Goal: Task Accomplishment & Management: Use online tool/utility

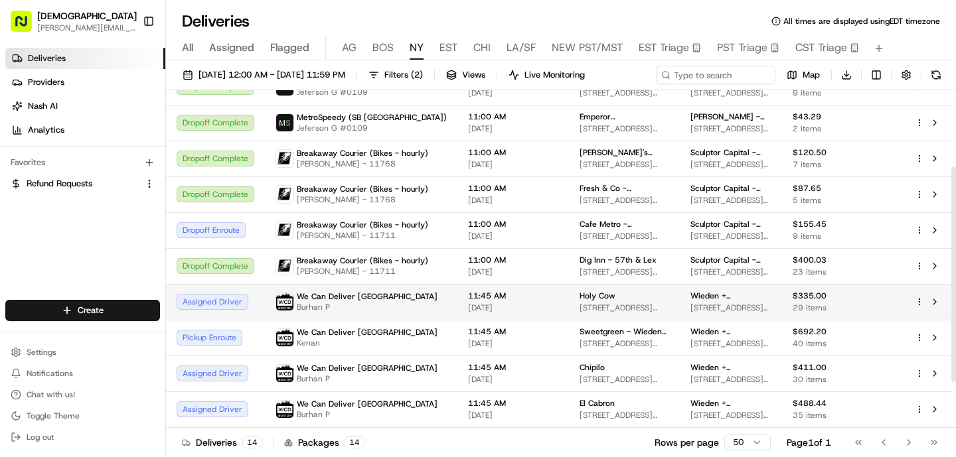
scroll to position [88, 0]
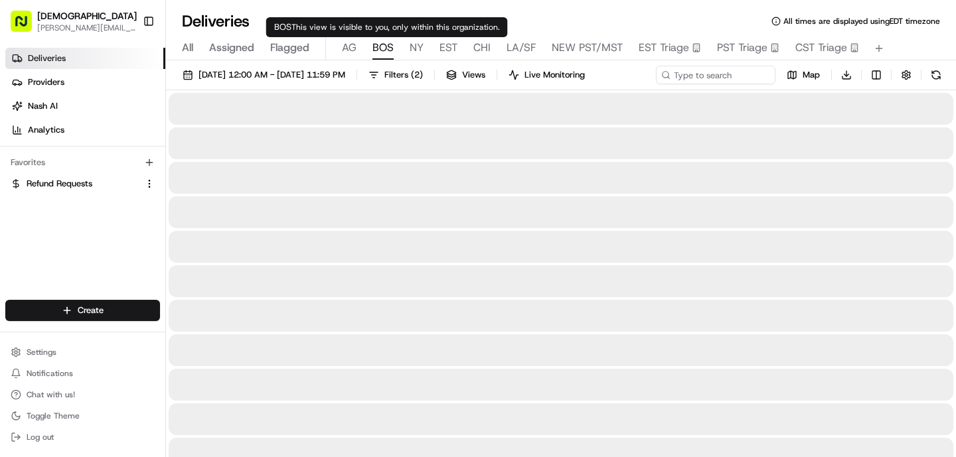
click at [389, 56] on button "BOS" at bounding box center [382, 48] width 21 height 23
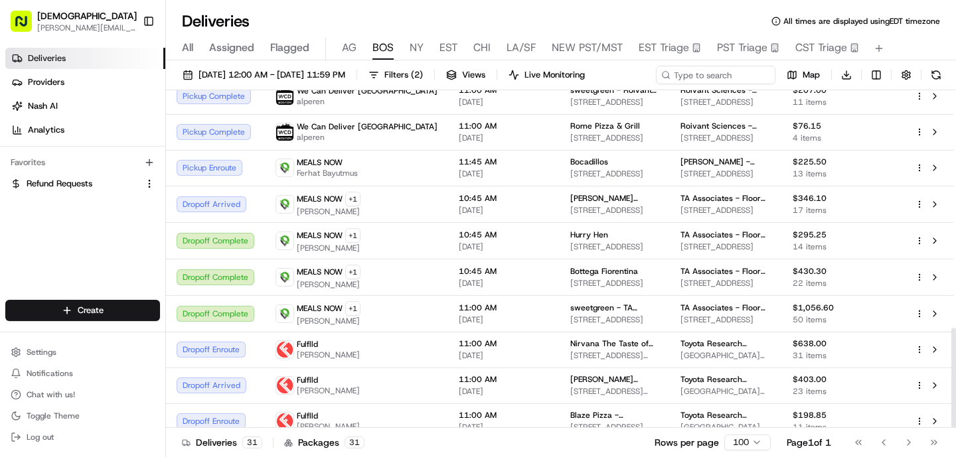
scroll to position [802, 0]
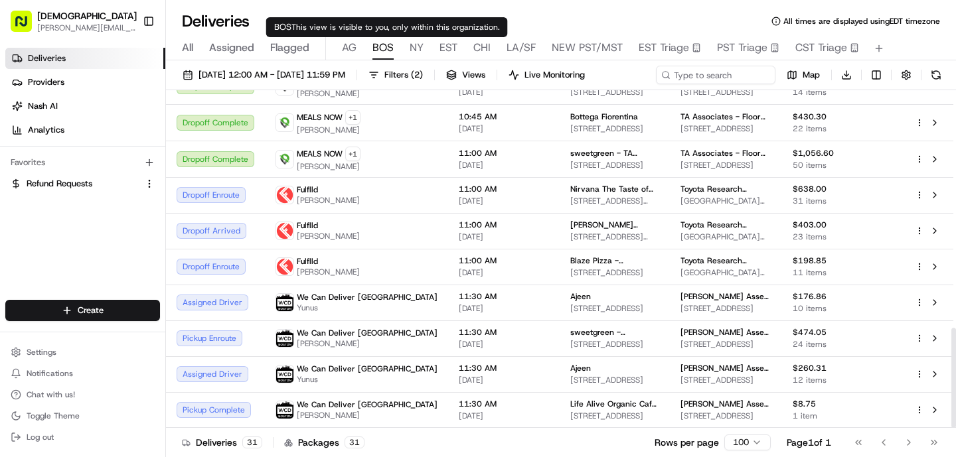
click at [354, 53] on span "AG" at bounding box center [349, 48] width 15 height 16
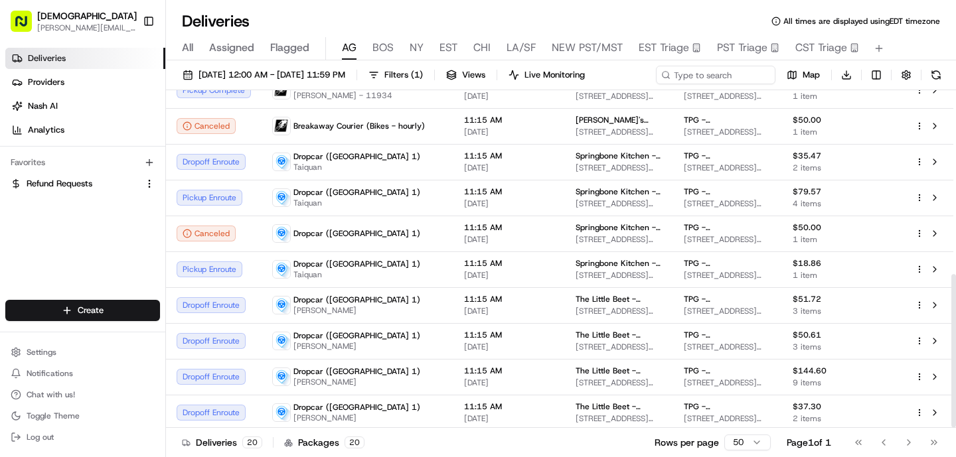
scroll to position [405, 0]
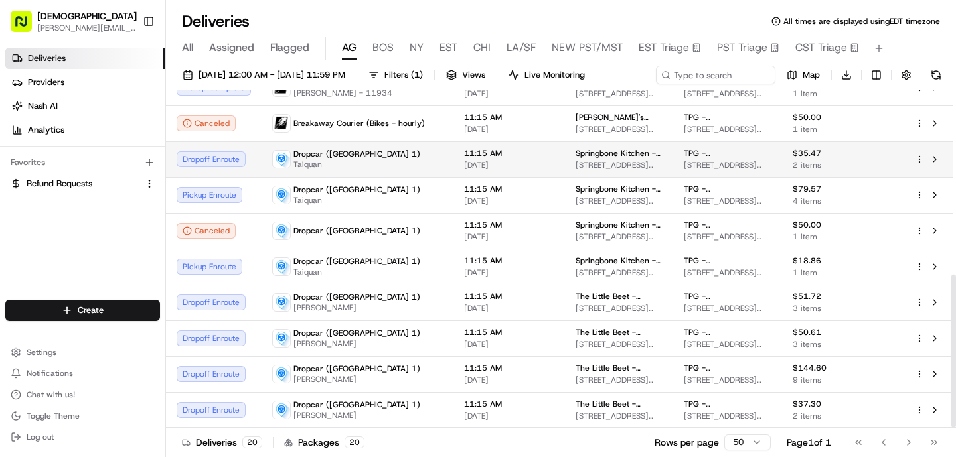
click at [358, 157] on div "Dropcar (NYC 1) Taiquan" at bounding box center [357, 159] width 171 height 21
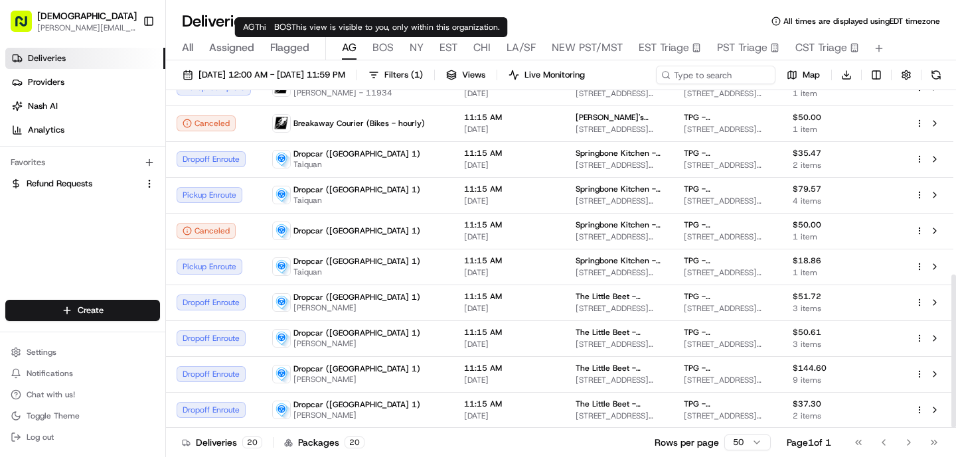
click at [378, 43] on span "BOS" at bounding box center [382, 48] width 21 height 16
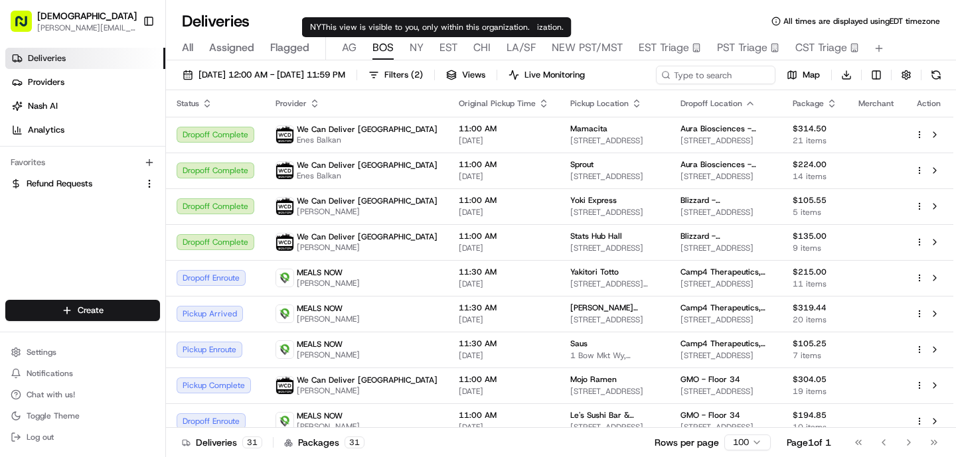
click at [420, 48] on span "NY" at bounding box center [416, 48] width 14 height 16
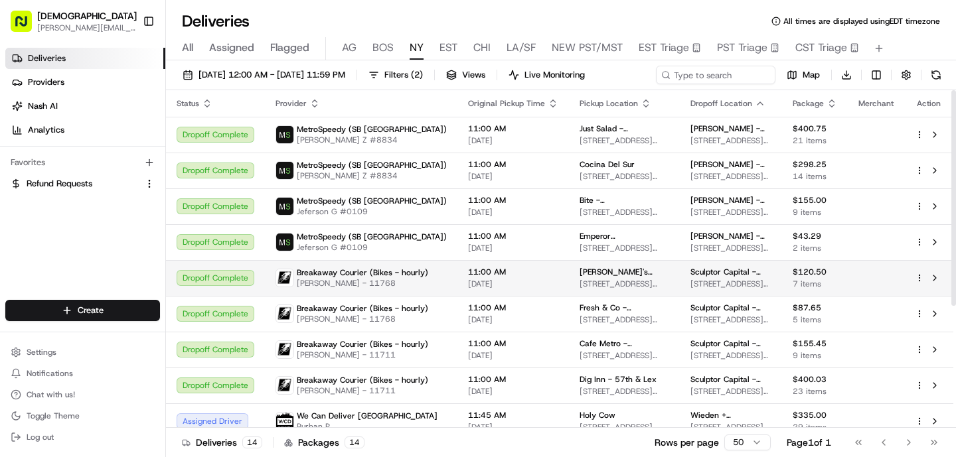
scroll to position [190, 0]
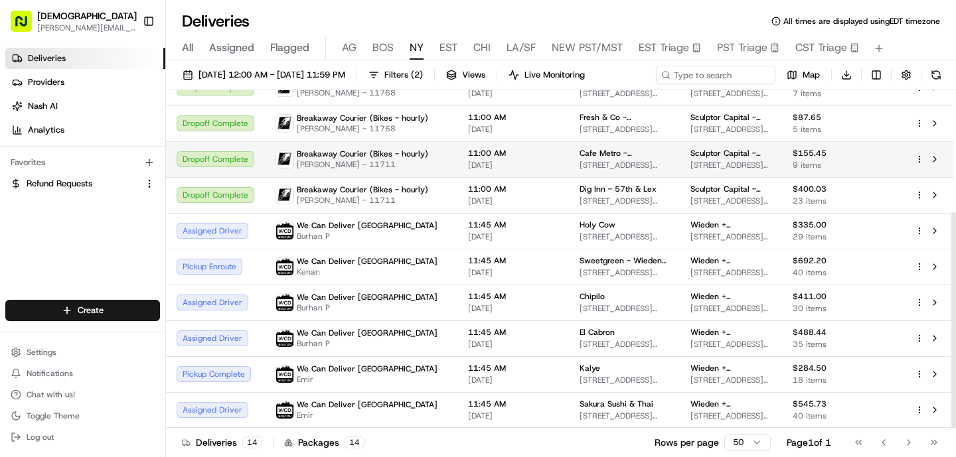
click at [424, 143] on td "Breakaway Courier (Bikes - hourly) Serhii Sychov - 11711" at bounding box center [361, 159] width 192 height 36
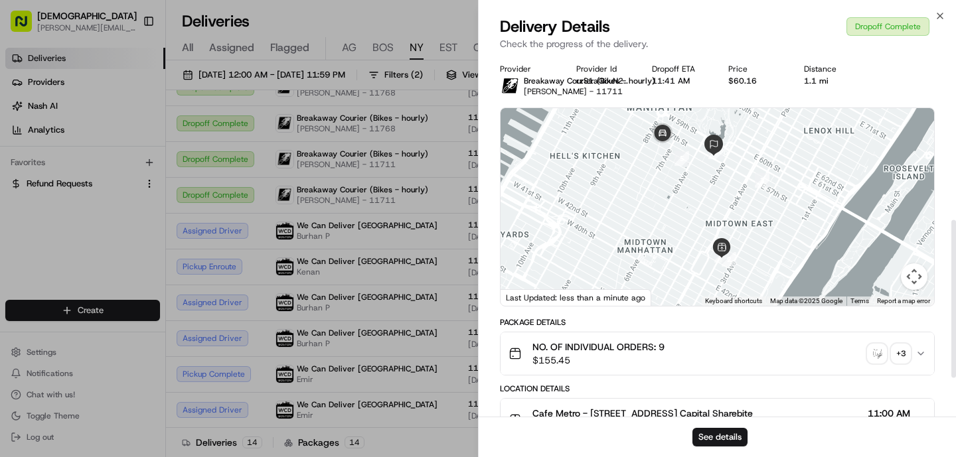
scroll to position [466, 0]
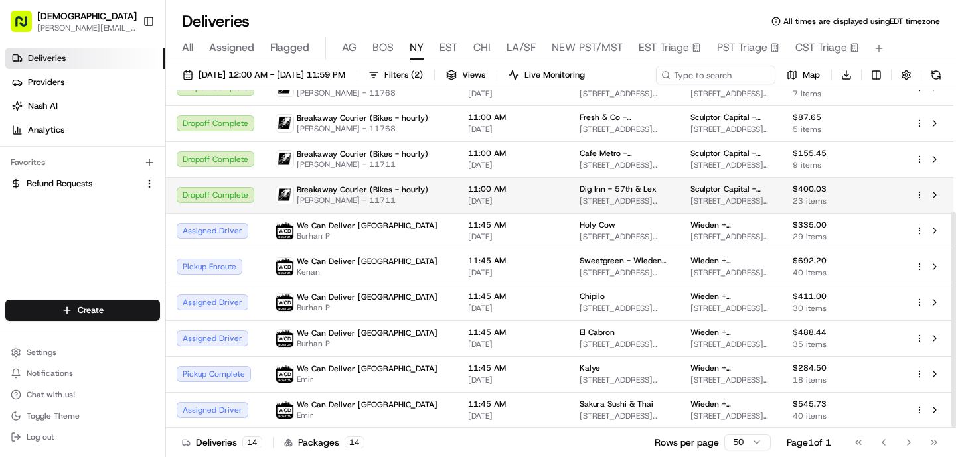
click at [398, 205] on span "Serhii Sychov - 11711" at bounding box center [362, 200] width 131 height 11
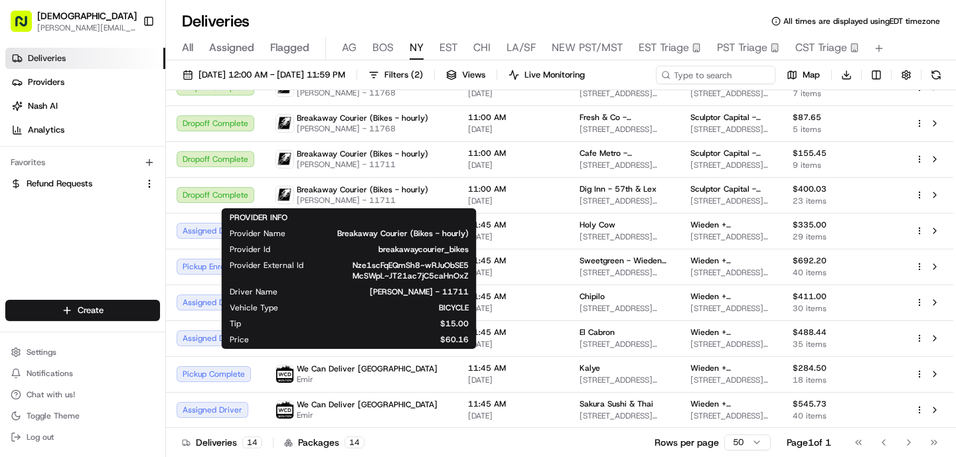
click at [398, 331] on div "PROVIDER INFO Provider Name Breakaway Courier (Bikes - hourly) Provider Id brea…" at bounding box center [349, 278] width 239 height 133
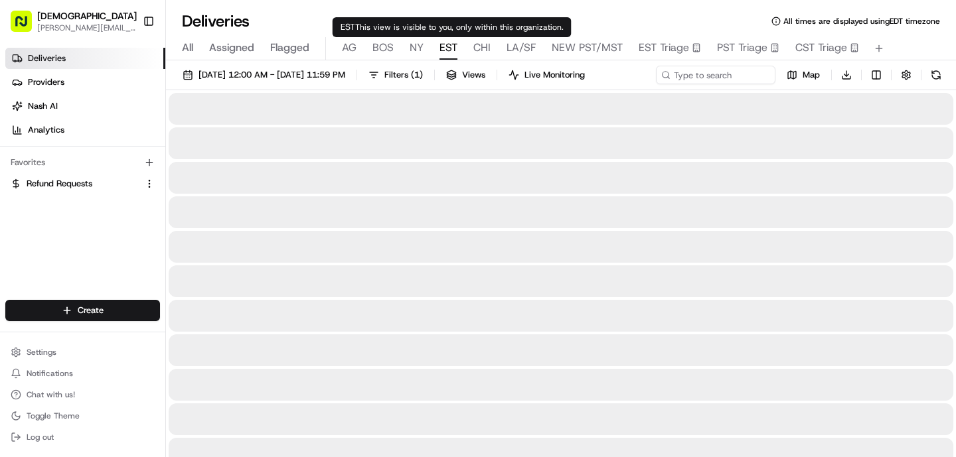
click at [444, 49] on span "EST" at bounding box center [448, 48] width 18 height 16
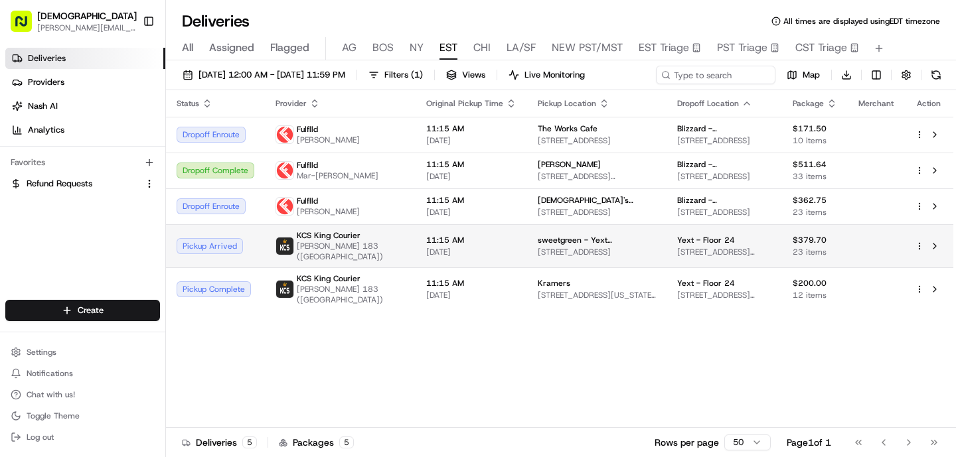
click at [415, 241] on td "11:15 AM 08/19/2025" at bounding box center [470, 245] width 111 height 43
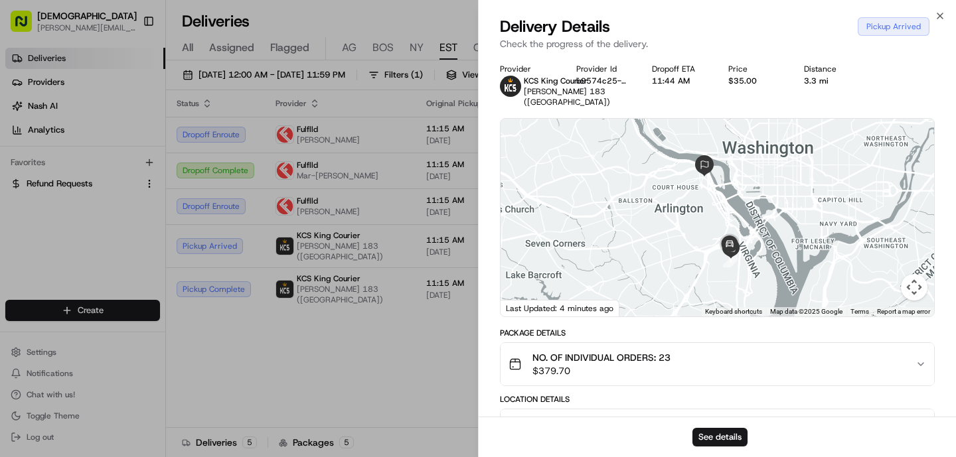
scroll to position [296, 0]
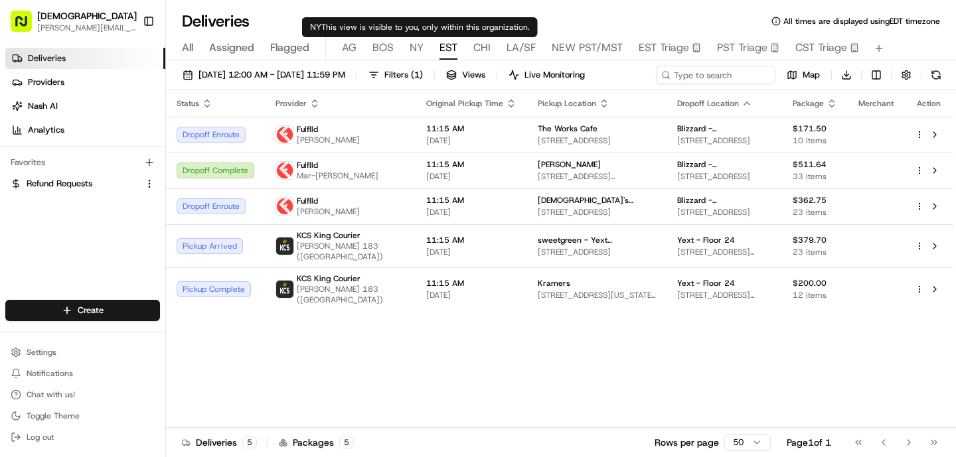
click at [415, 51] on span "NY" at bounding box center [416, 48] width 14 height 16
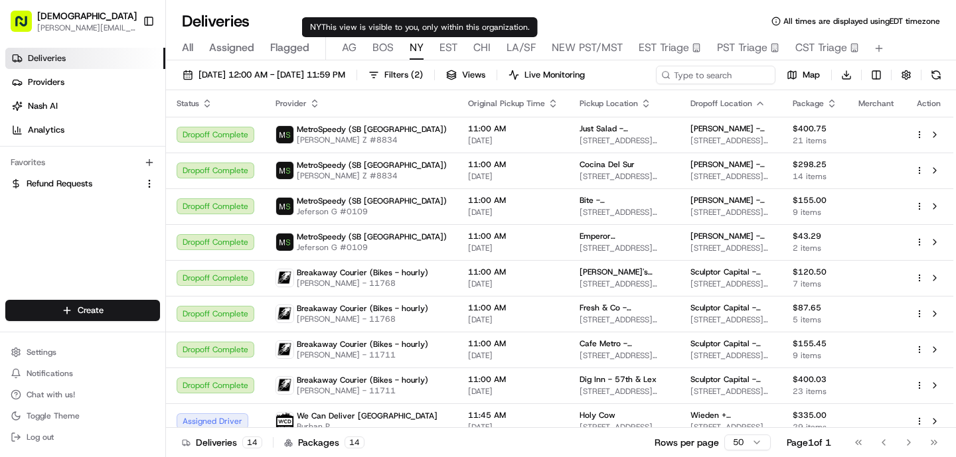
click at [401, 45] on div "All Assigned Flagged AG BOS NY EST CHI LA/SF NEW PST/MST EST Triage PST Triage …" at bounding box center [561, 48] width 790 height 23
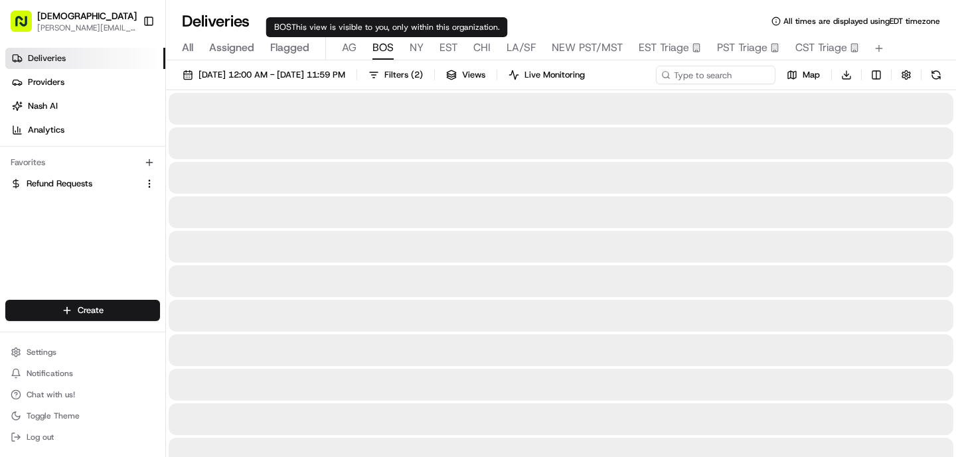
click at [390, 45] on span "BOS" at bounding box center [382, 48] width 21 height 16
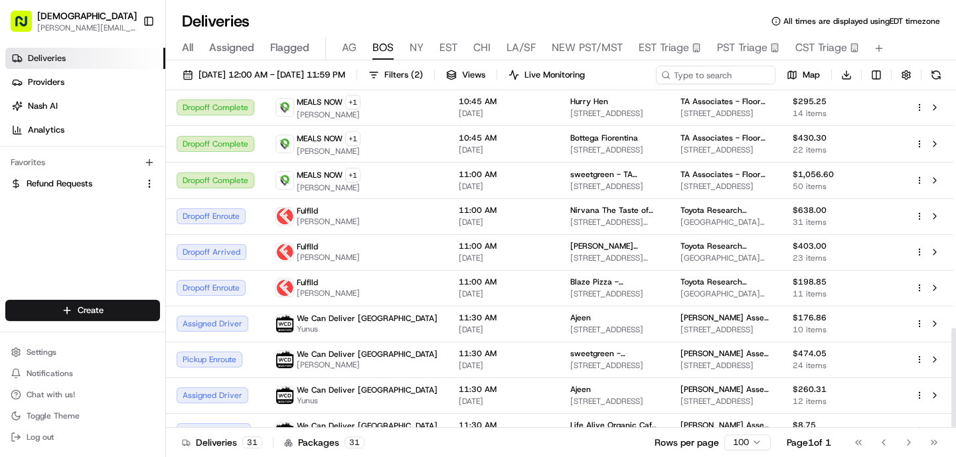
scroll to position [802, 0]
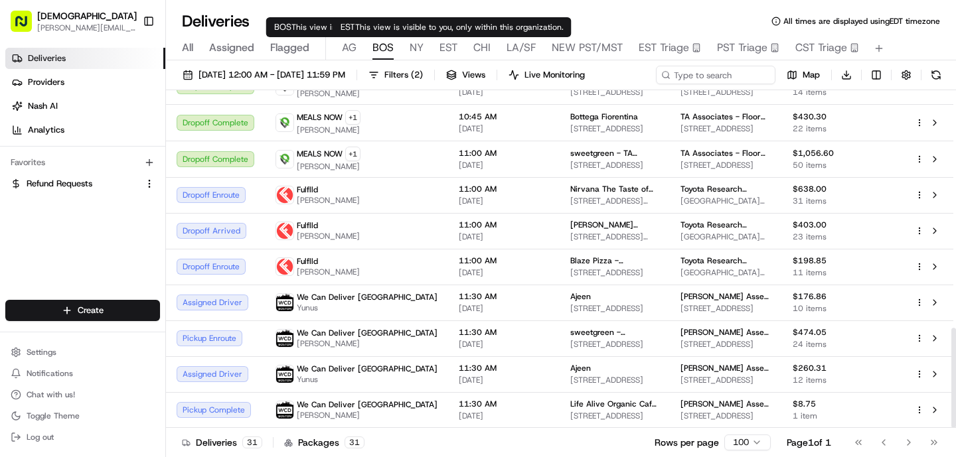
click at [418, 50] on span "NY" at bounding box center [416, 48] width 14 height 16
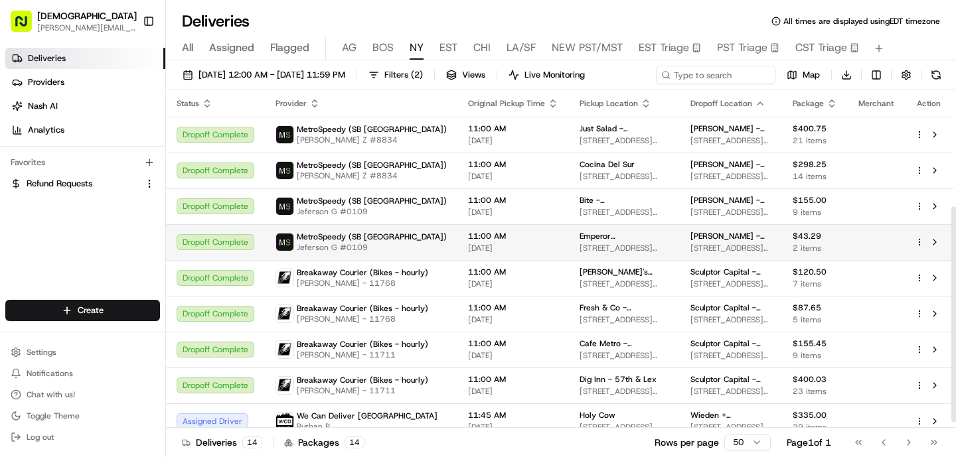
scroll to position [190, 0]
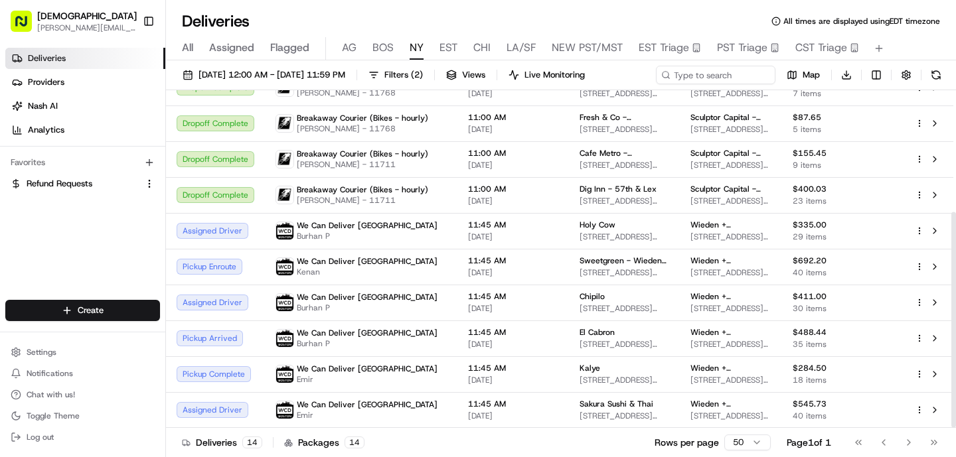
click at [473, 253] on td "11:45 AM 08/19/2025" at bounding box center [512, 267] width 111 height 36
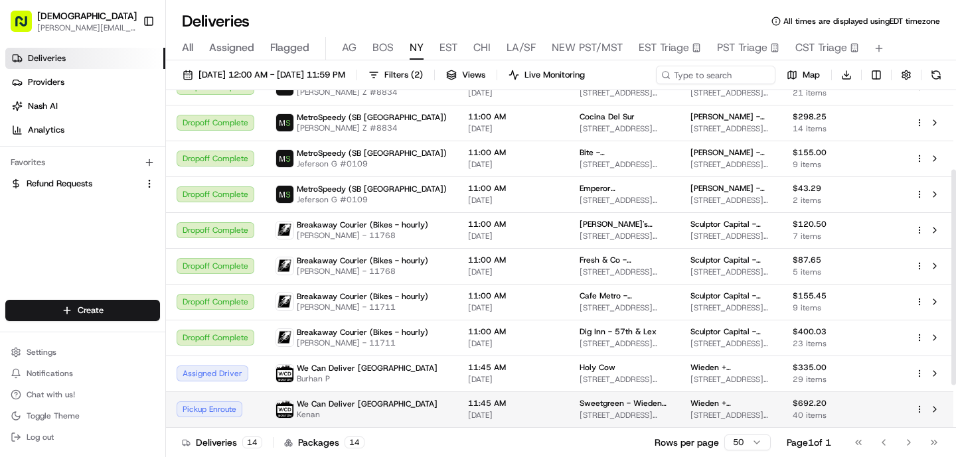
scroll to position [0, 0]
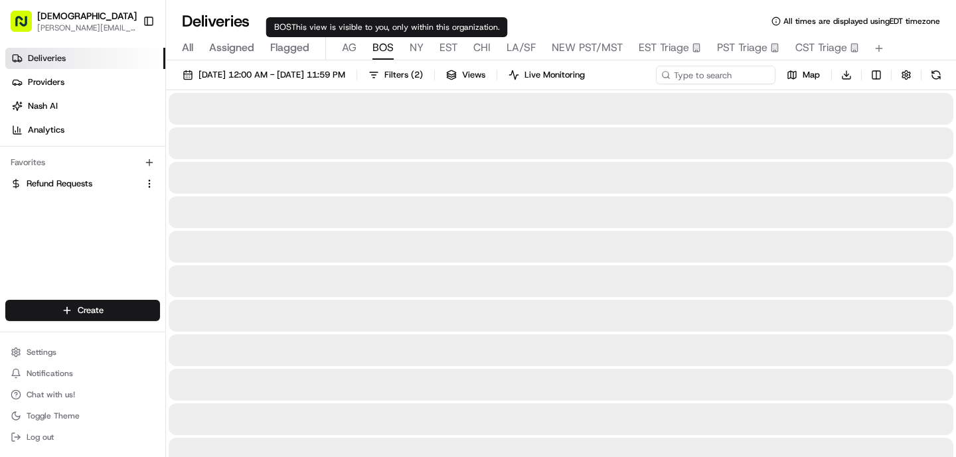
click at [386, 46] on span "BOS" at bounding box center [382, 48] width 21 height 16
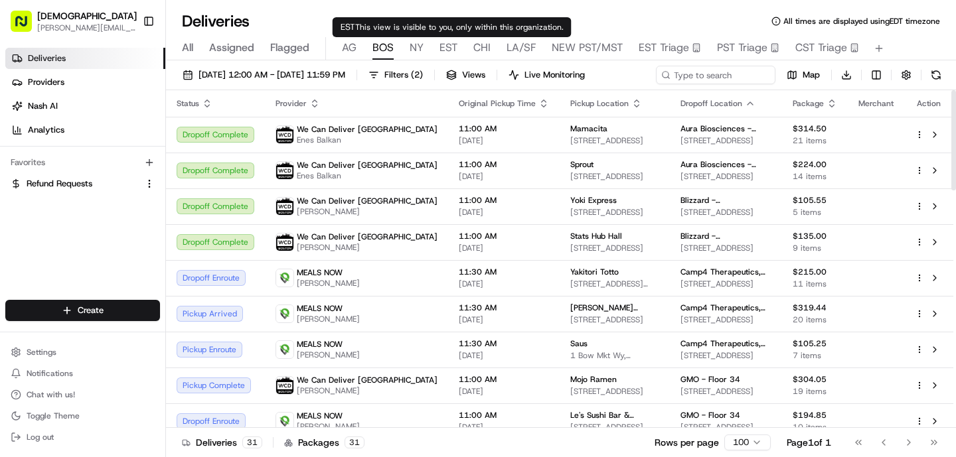
click at [449, 49] on span "EST" at bounding box center [448, 48] width 18 height 16
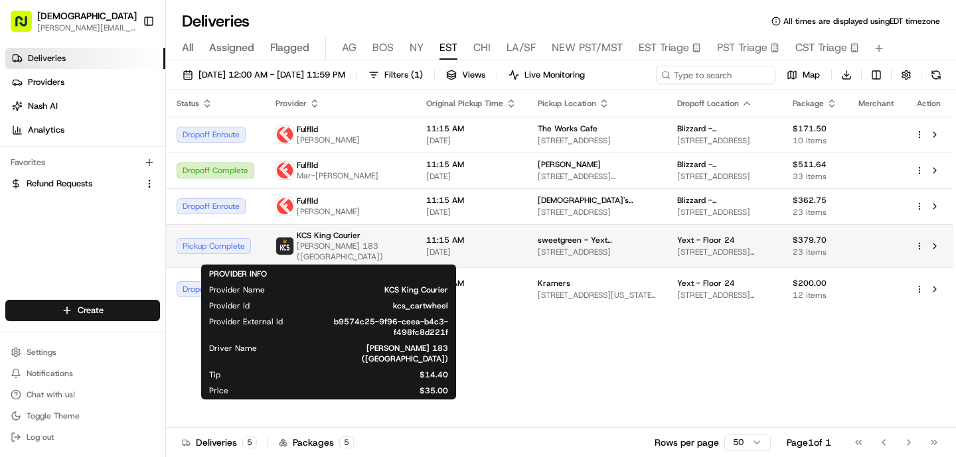
click at [347, 242] on span "Mesay Abebe 183 (Alexandria VA)" at bounding box center [351, 251] width 108 height 21
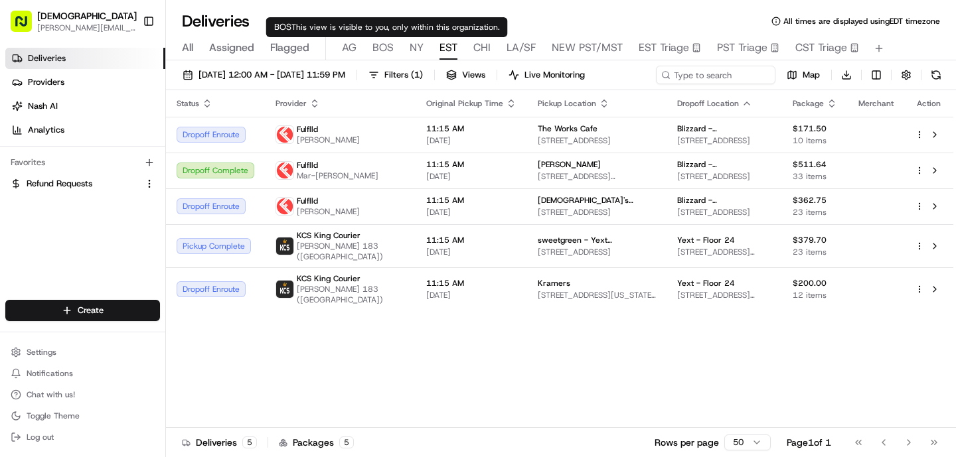
click at [378, 44] on span "BOS" at bounding box center [382, 48] width 21 height 16
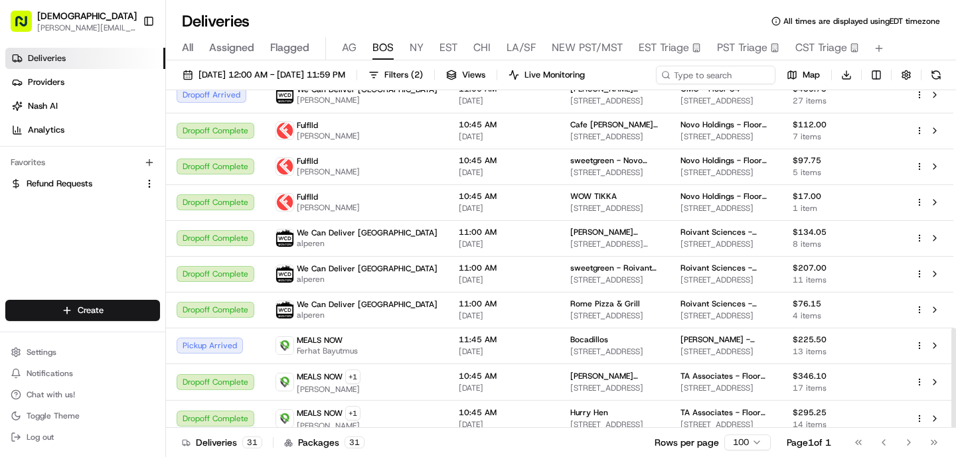
scroll to position [802, 0]
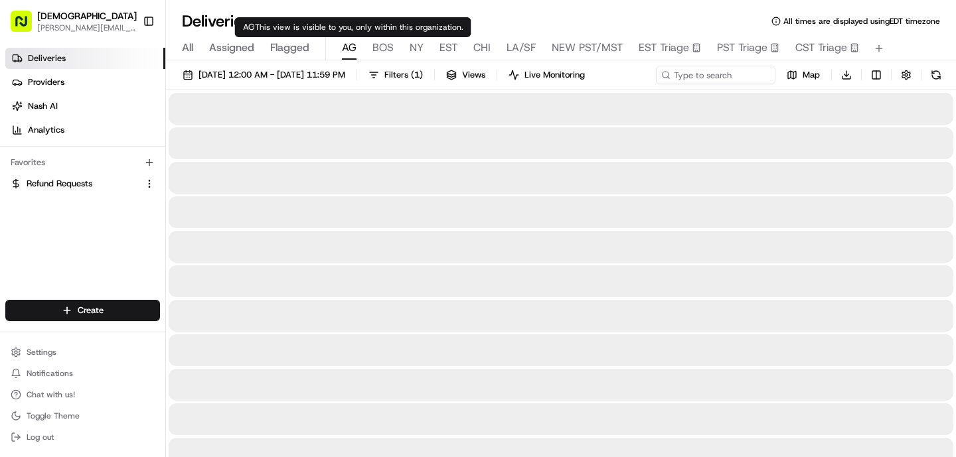
click at [345, 41] on span "AG" at bounding box center [349, 48] width 15 height 16
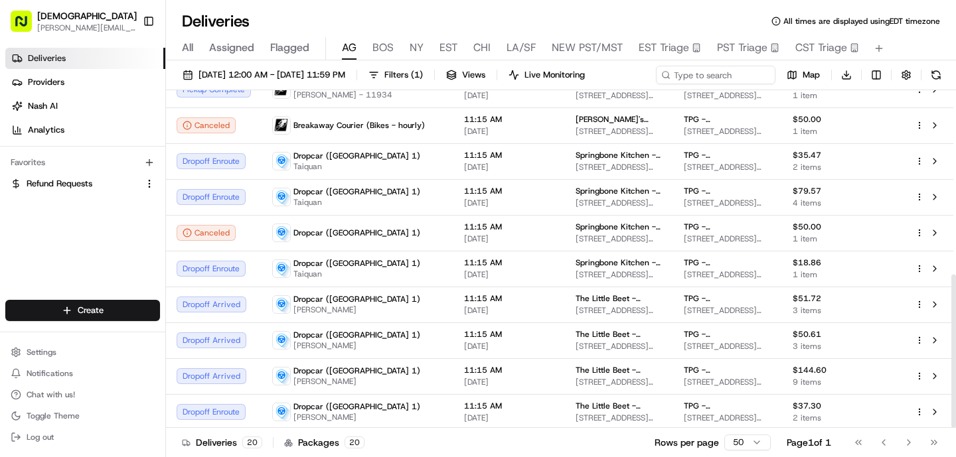
scroll to position [405, 0]
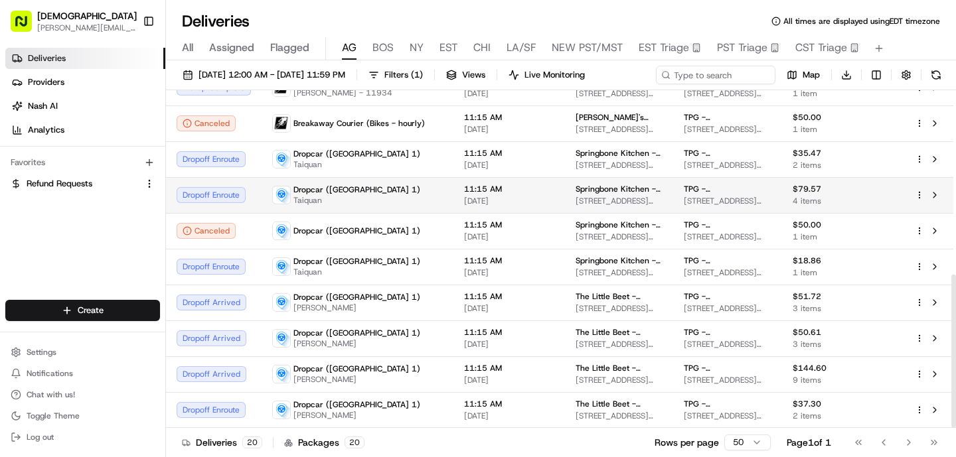
click at [344, 200] on span "Taiquan" at bounding box center [356, 200] width 127 height 11
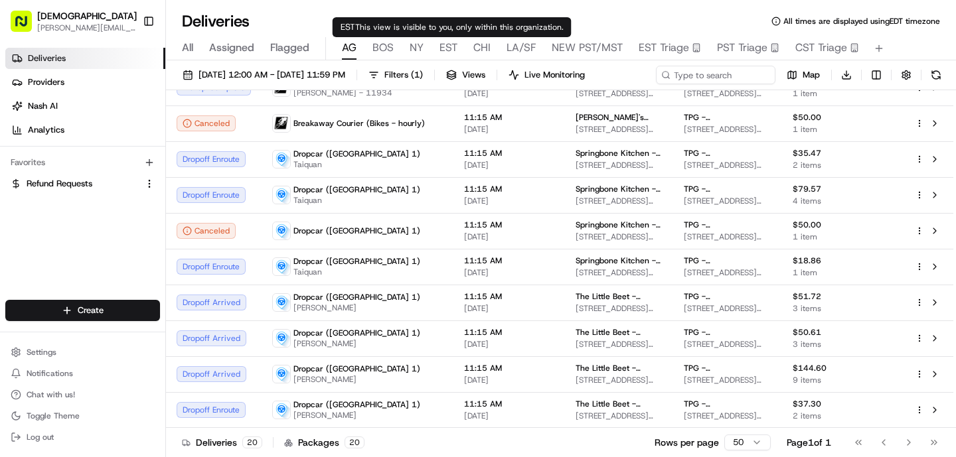
click at [435, 50] on div "All Assigned Flagged AG BOS NY EST CHI LA/SF NEW PST/MST EST Triage PST Triage …" at bounding box center [561, 48] width 790 height 23
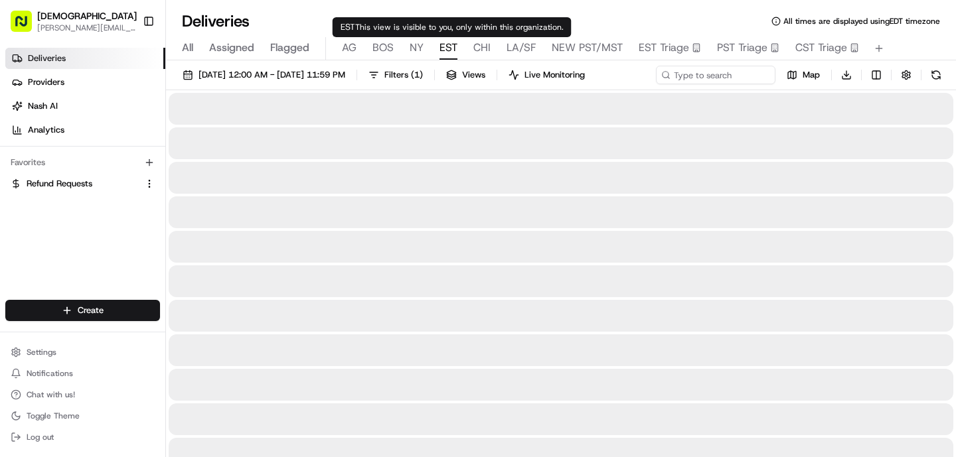
click at [439, 52] on span "EST" at bounding box center [448, 48] width 18 height 16
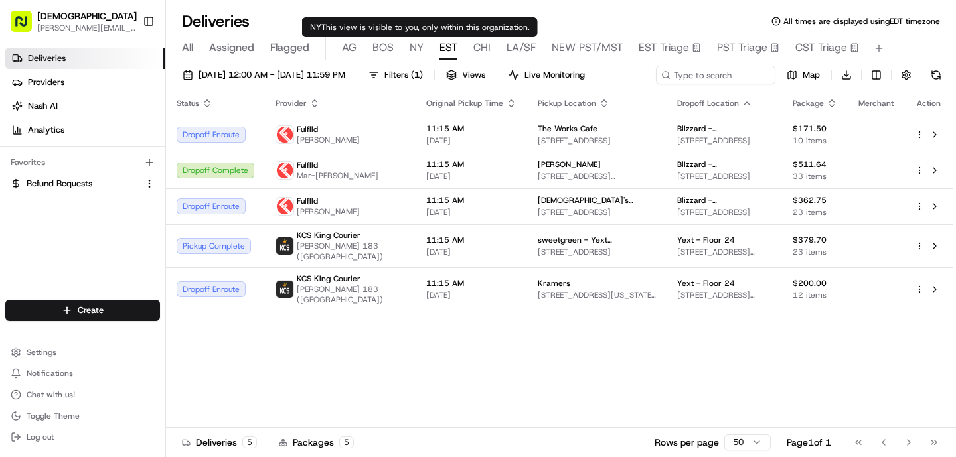
click at [411, 42] on span "NY" at bounding box center [416, 48] width 14 height 16
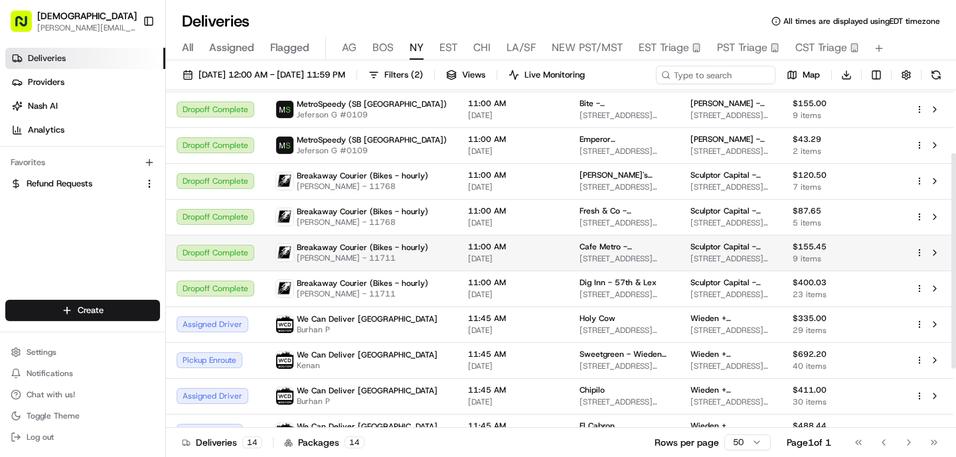
scroll to position [98, 0]
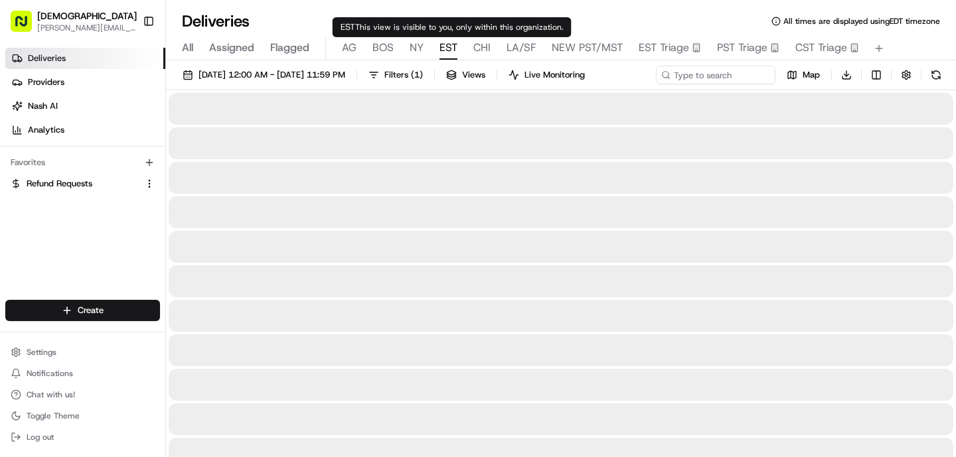
click at [449, 40] on body "Sharebite o.tucker@sharebite.com Toggle Sidebar Deliveries Providers Nash AI An…" at bounding box center [478, 228] width 956 height 457
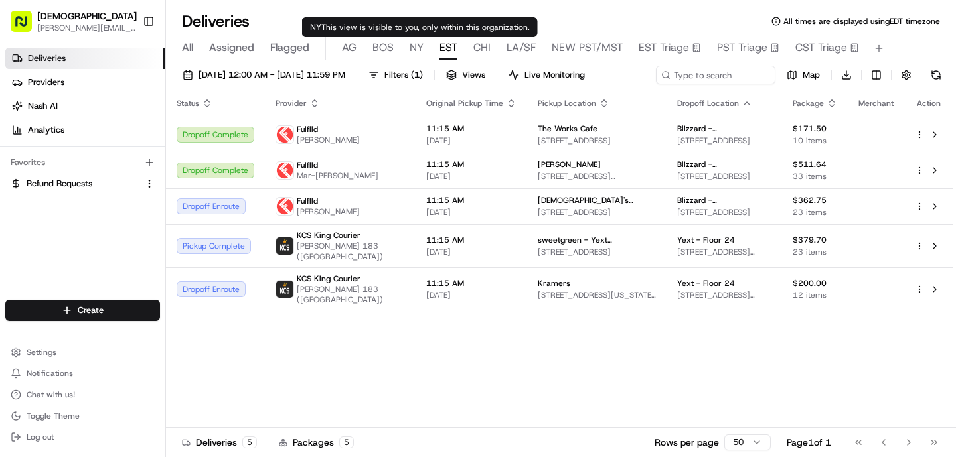
click at [416, 54] on span "NY" at bounding box center [416, 48] width 14 height 16
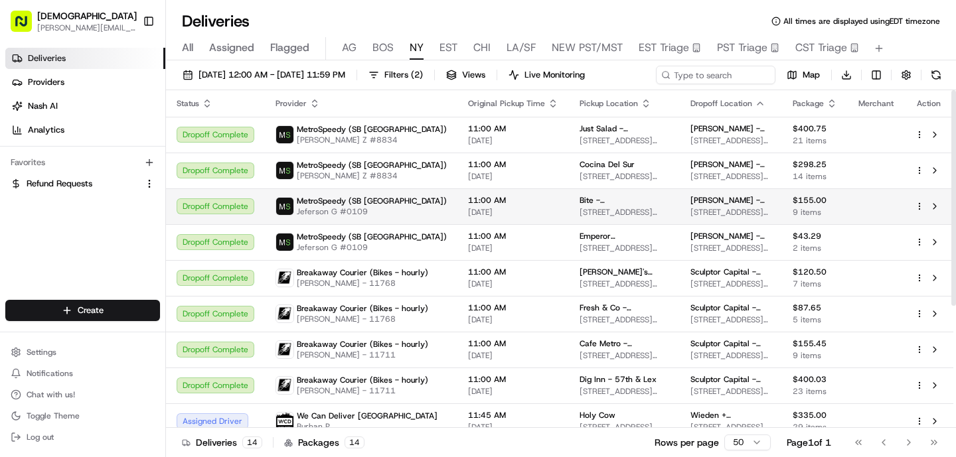
click at [512, 201] on span "11:00 AM" at bounding box center [513, 200] width 90 height 11
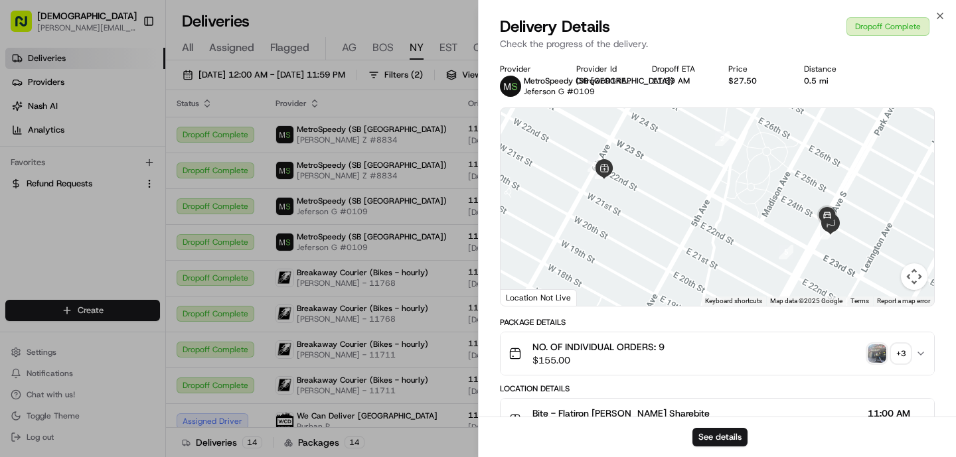
click at [875, 352] on img "button" at bounding box center [876, 353] width 19 height 19
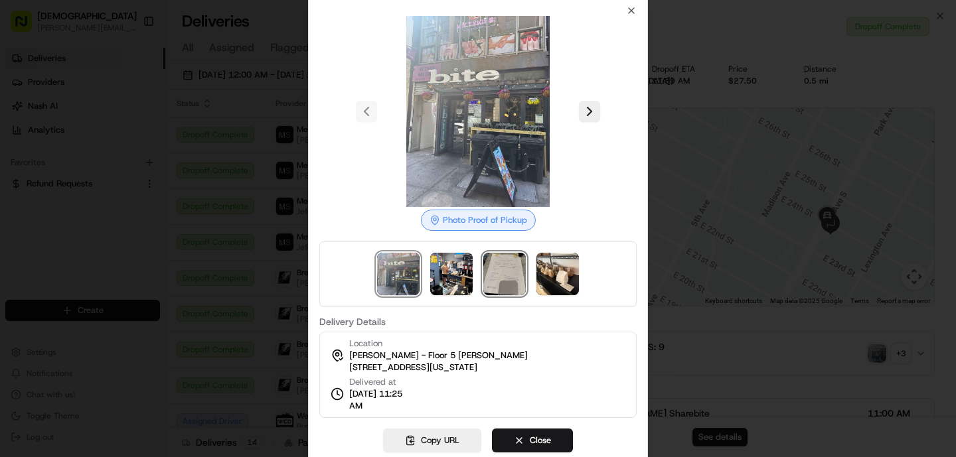
click at [494, 285] on img at bounding box center [504, 274] width 42 height 42
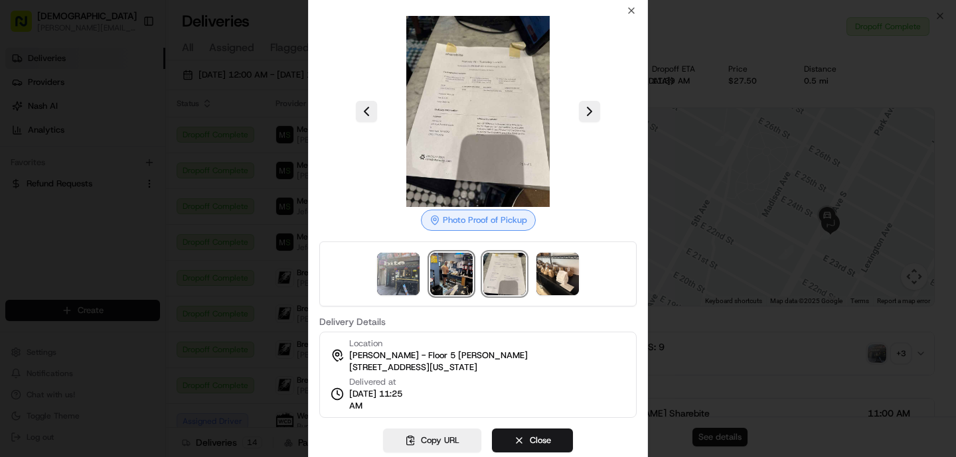
click at [443, 279] on img at bounding box center [451, 274] width 42 height 42
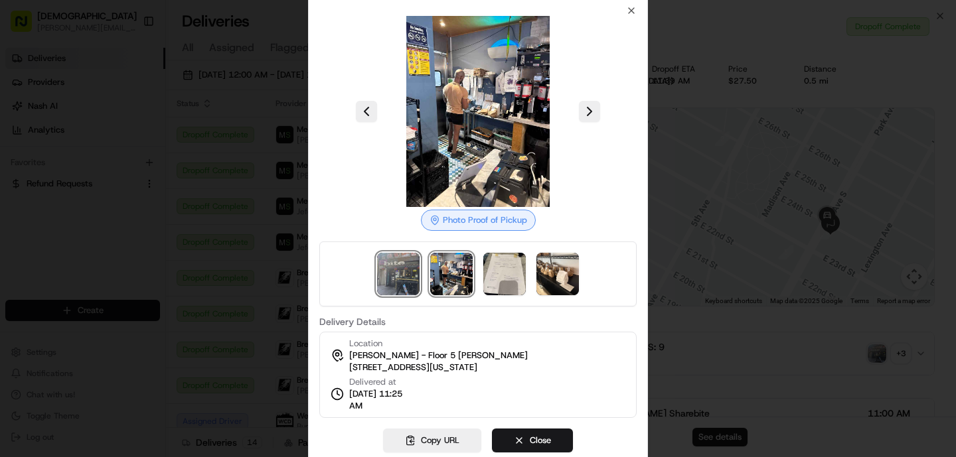
click at [400, 285] on img at bounding box center [398, 274] width 42 height 42
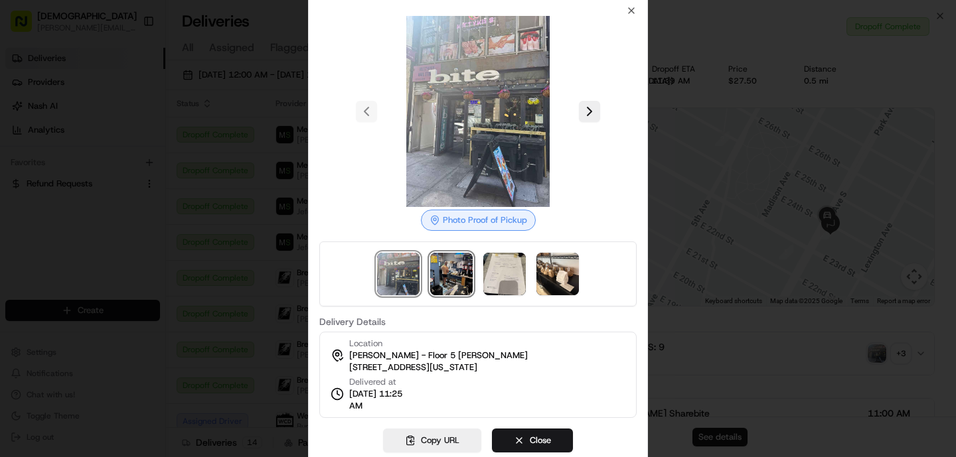
click at [438, 285] on img at bounding box center [451, 274] width 42 height 42
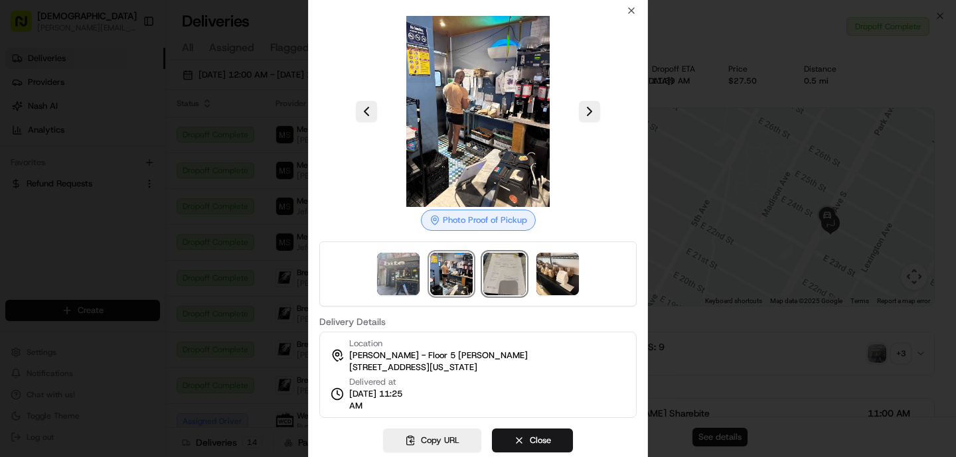
click at [498, 285] on img at bounding box center [504, 274] width 42 height 42
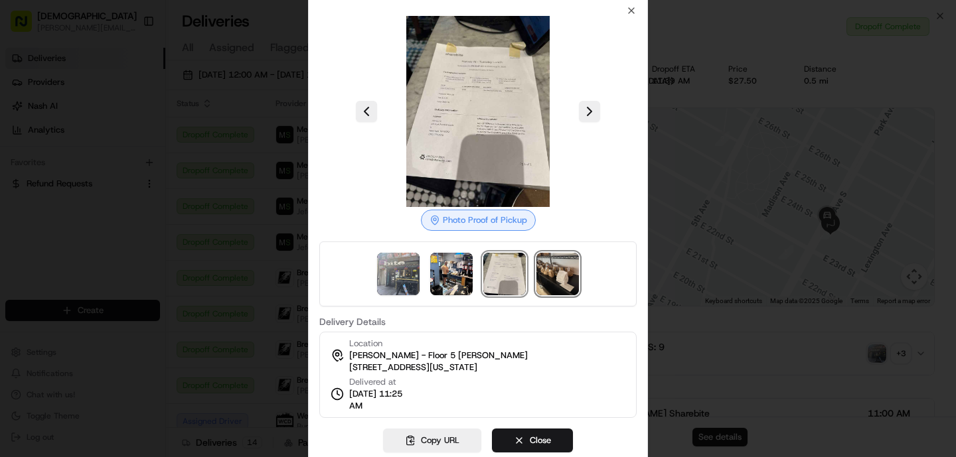
click at [549, 275] on img at bounding box center [557, 274] width 42 height 42
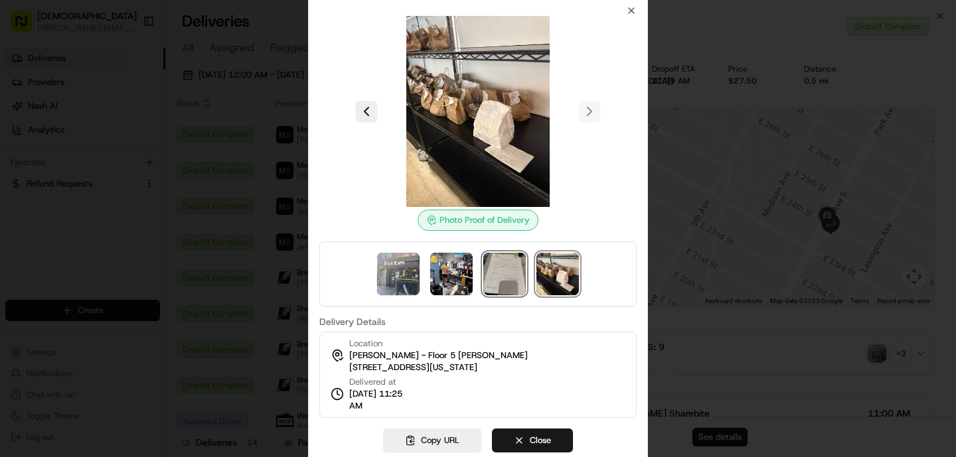
click at [499, 271] on img at bounding box center [504, 274] width 42 height 42
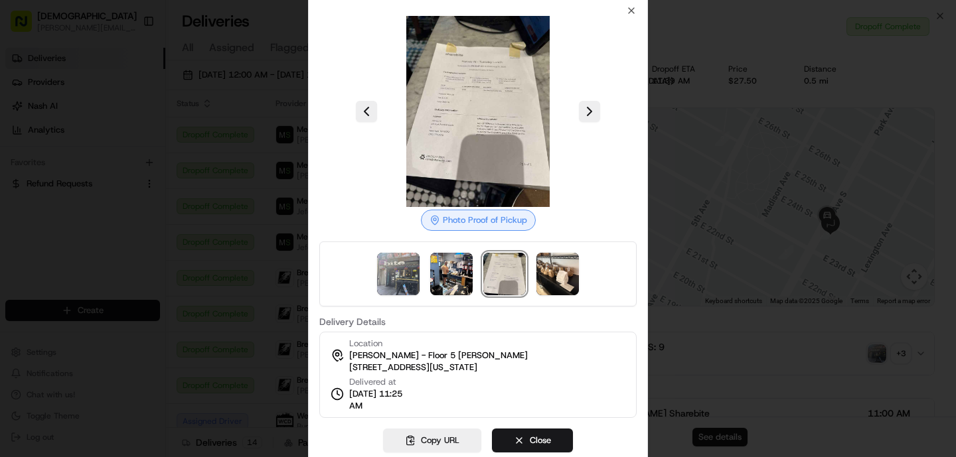
click at [535, 274] on div at bounding box center [477, 274] width 317 height 65
click at [547, 267] on img at bounding box center [557, 274] width 42 height 42
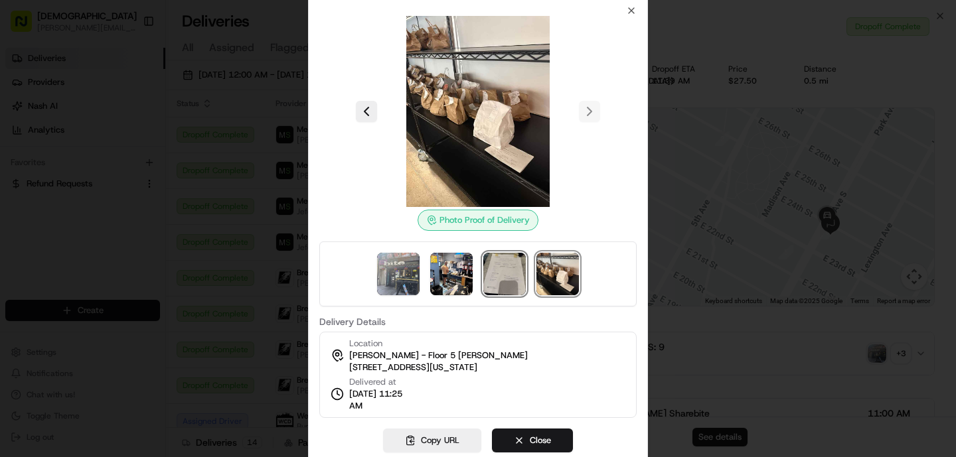
click at [502, 289] on img at bounding box center [504, 274] width 42 height 42
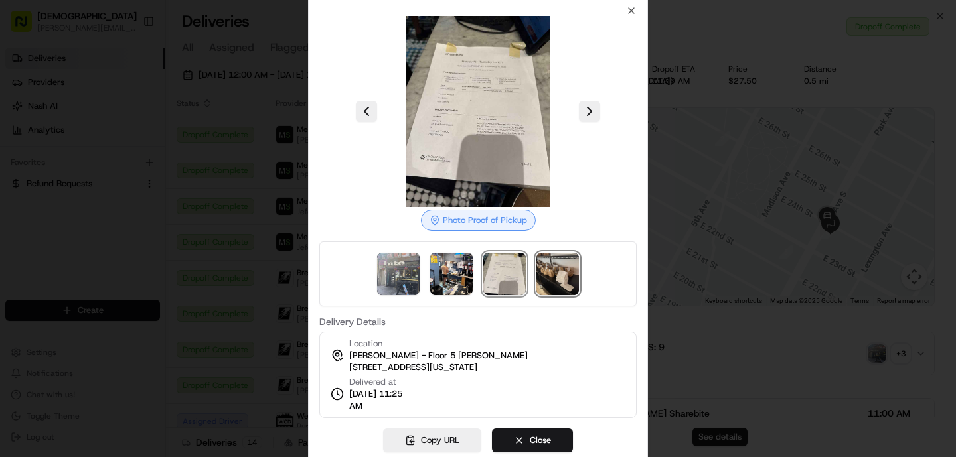
click at [550, 273] on img at bounding box center [557, 274] width 42 height 42
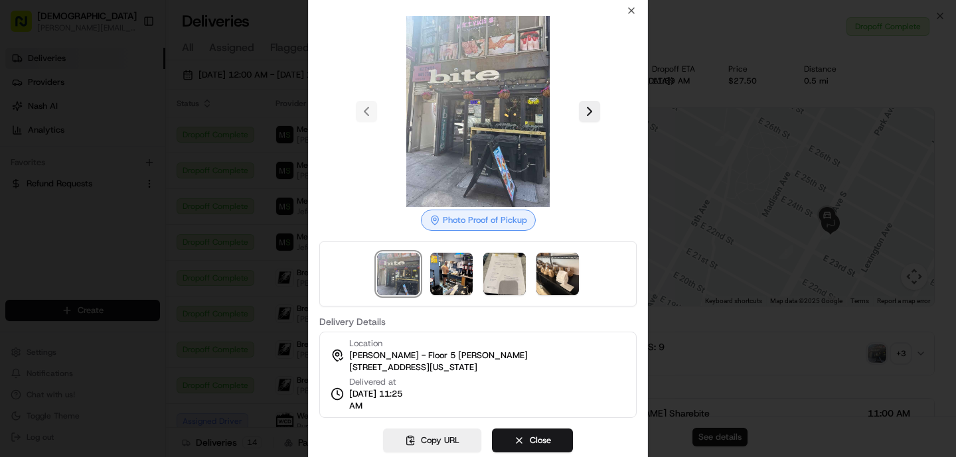
click at [287, 309] on div at bounding box center [478, 228] width 956 height 457
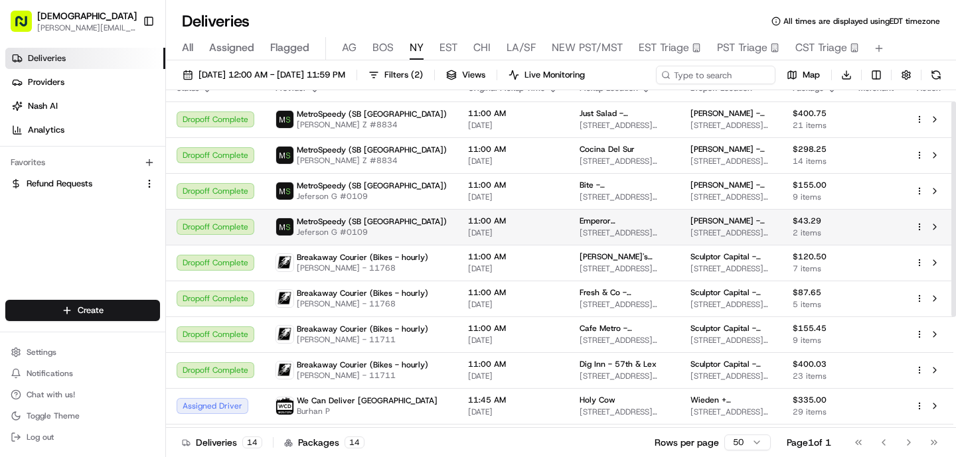
scroll to position [12, 0]
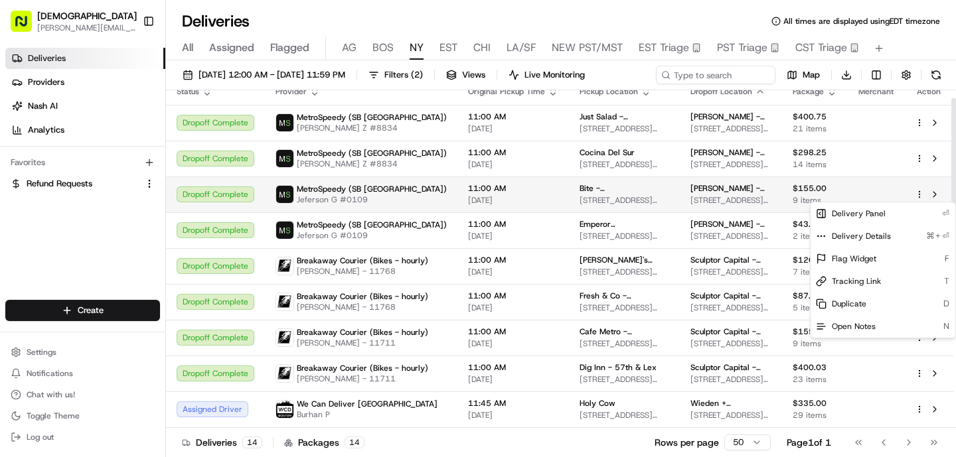
click at [918, 192] on html "Sharebite o.tucker@sharebite.com Toggle Sidebar Deliveries Providers Nash AI An…" at bounding box center [478, 228] width 956 height 457
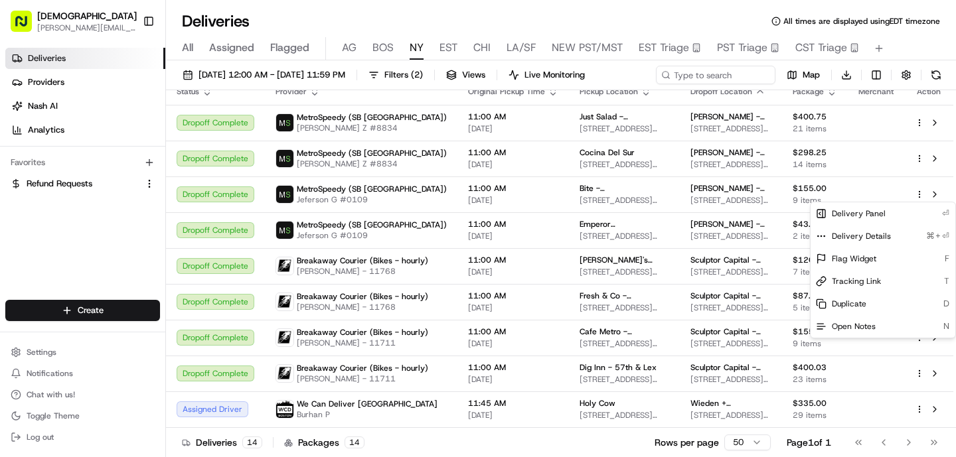
click at [512, 253] on html "Sharebite o.tucker@sharebite.com Toggle Sidebar Deliveries Providers Nash AI An…" at bounding box center [478, 228] width 956 height 457
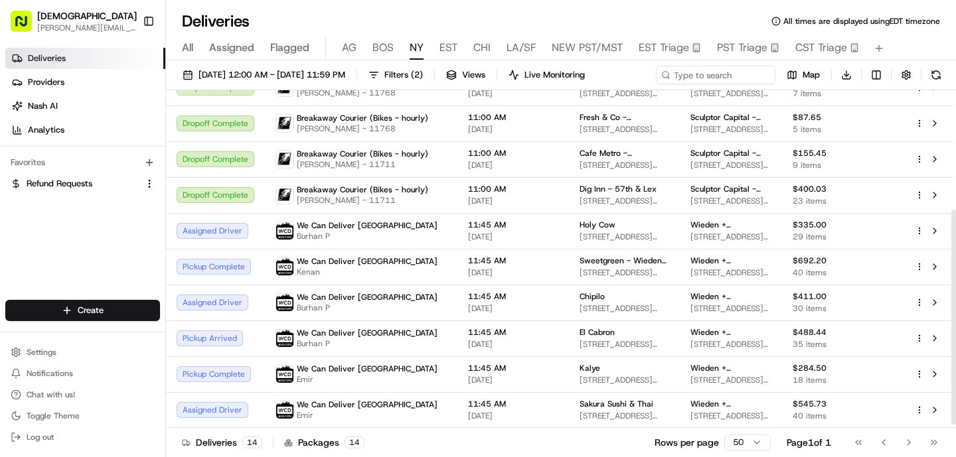
scroll to position [0, 0]
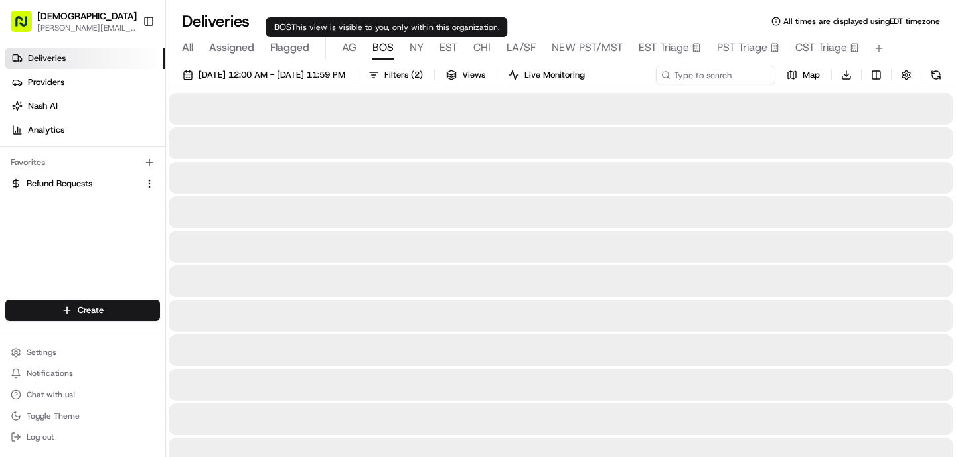
click at [377, 42] on span "BOS" at bounding box center [382, 48] width 21 height 16
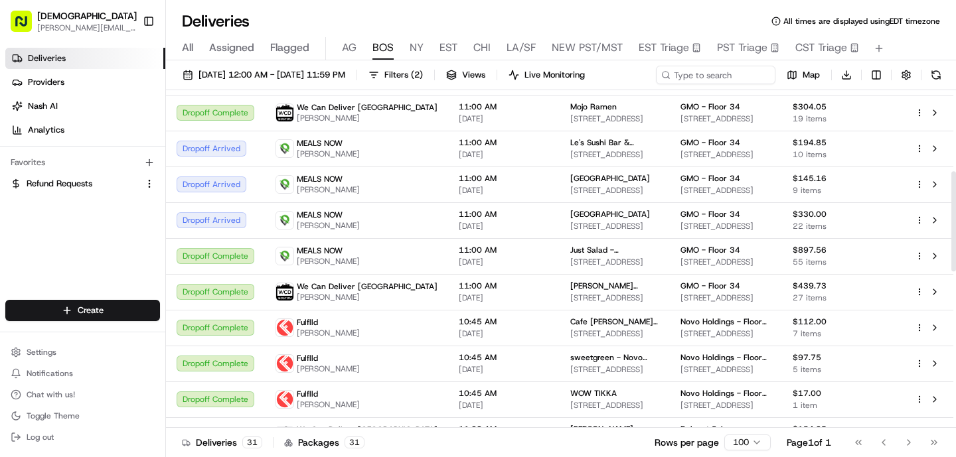
scroll to position [280, 0]
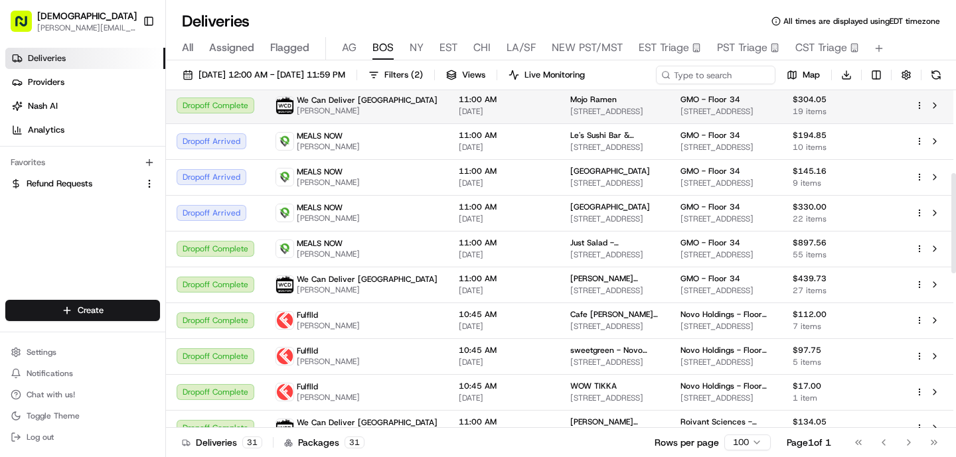
click at [459, 95] on span "11:00 AM" at bounding box center [504, 99] width 90 height 11
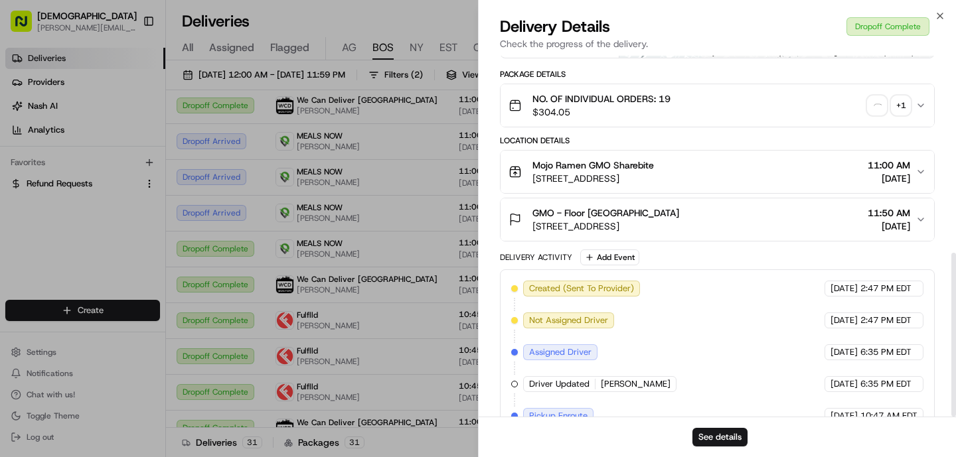
scroll to position [434, 0]
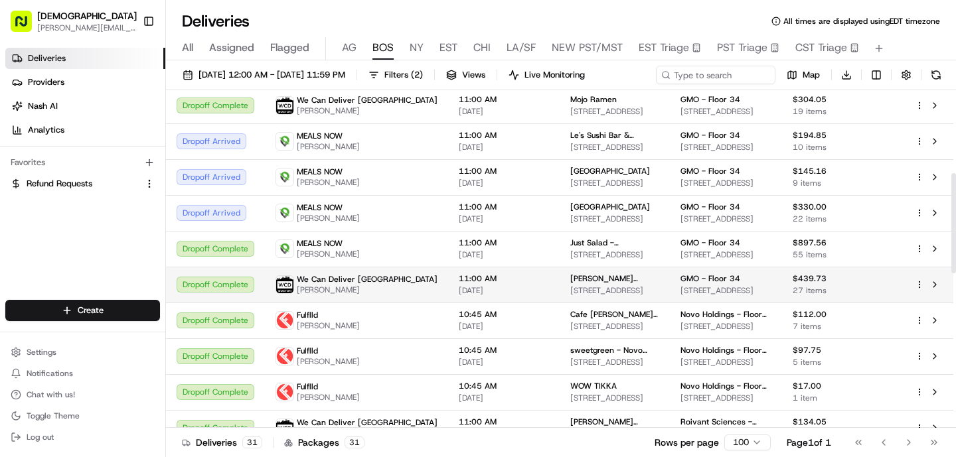
click at [459, 283] on span "11:00 AM" at bounding box center [504, 278] width 90 height 11
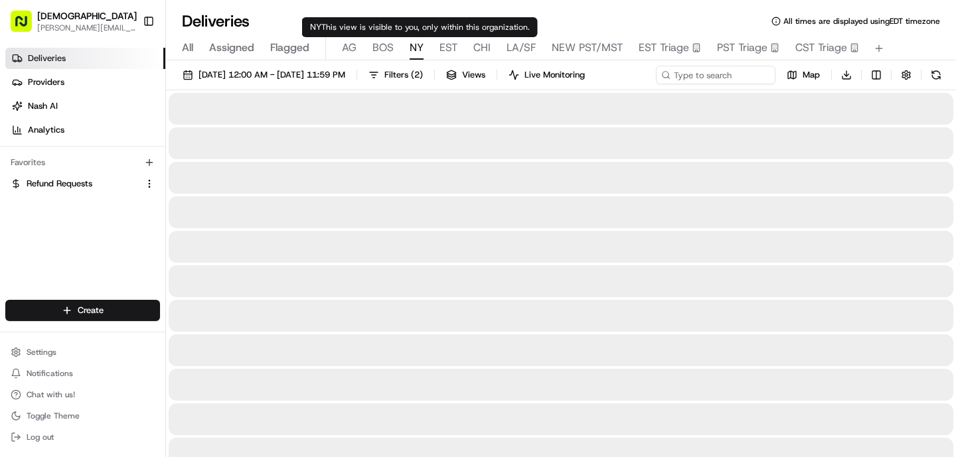
click at [419, 50] on span "NY" at bounding box center [416, 48] width 14 height 16
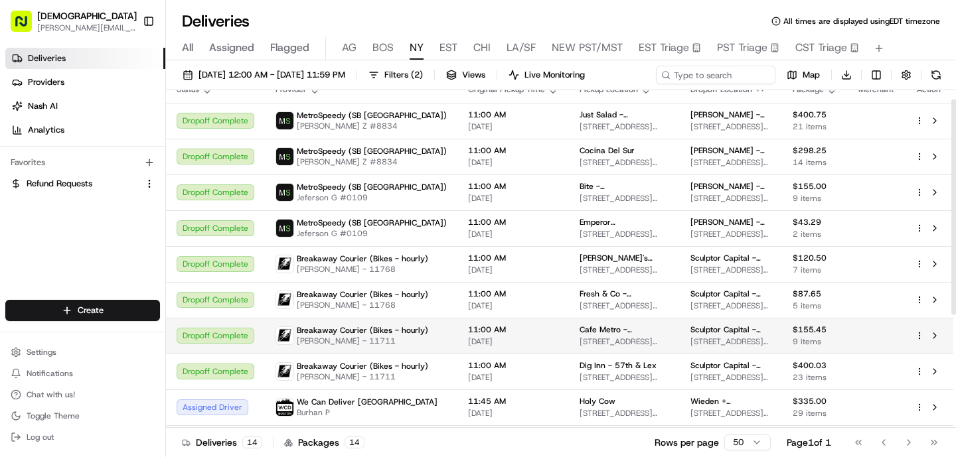
scroll to position [190, 0]
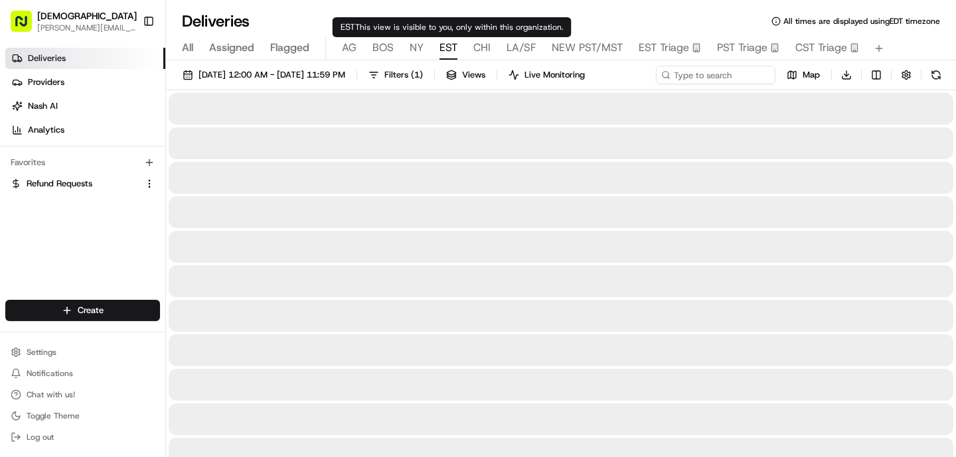
click at [449, 48] on span "EST" at bounding box center [448, 48] width 18 height 16
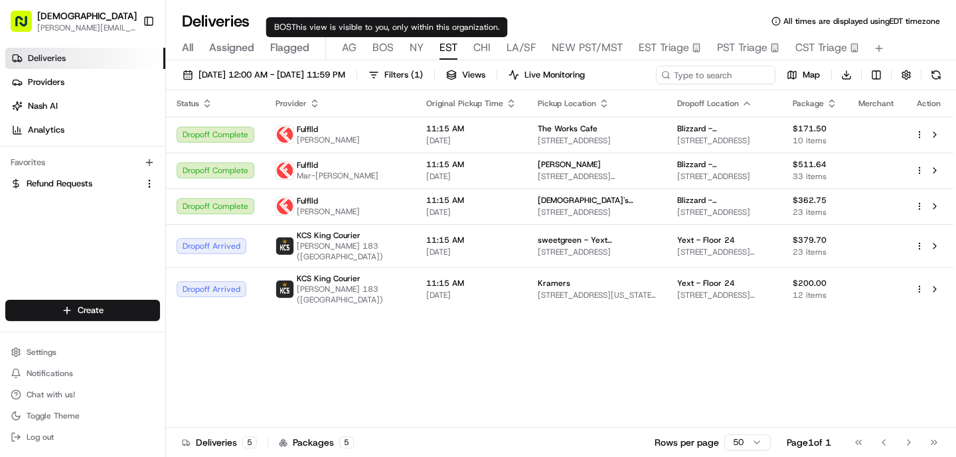
click at [388, 42] on span "BOS" at bounding box center [382, 48] width 21 height 16
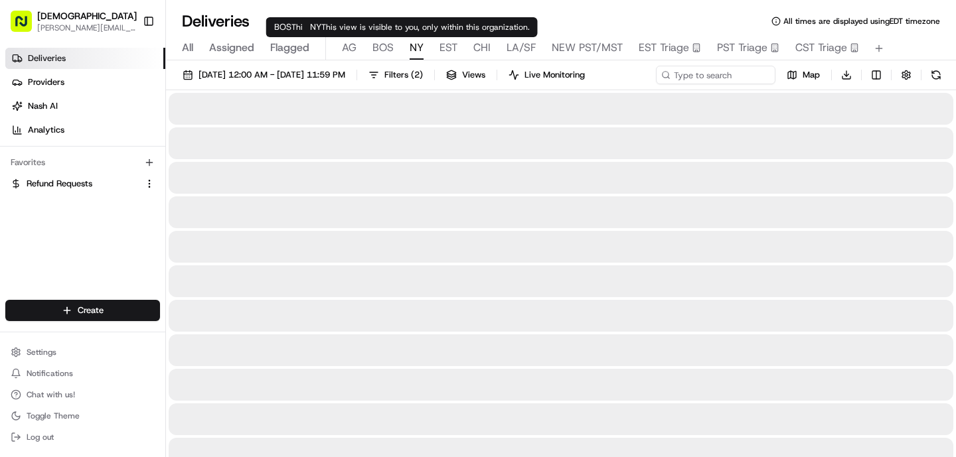
click at [421, 51] on span "NY" at bounding box center [416, 48] width 14 height 16
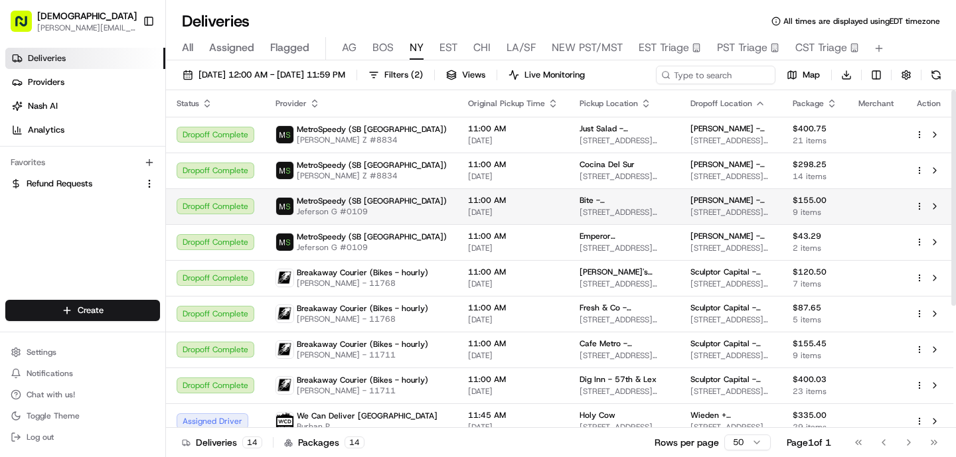
click at [920, 206] on html "Sharebite o.tucker@sharebite.com Toggle Sidebar Deliveries Providers Nash AI An…" at bounding box center [478, 228] width 956 height 457
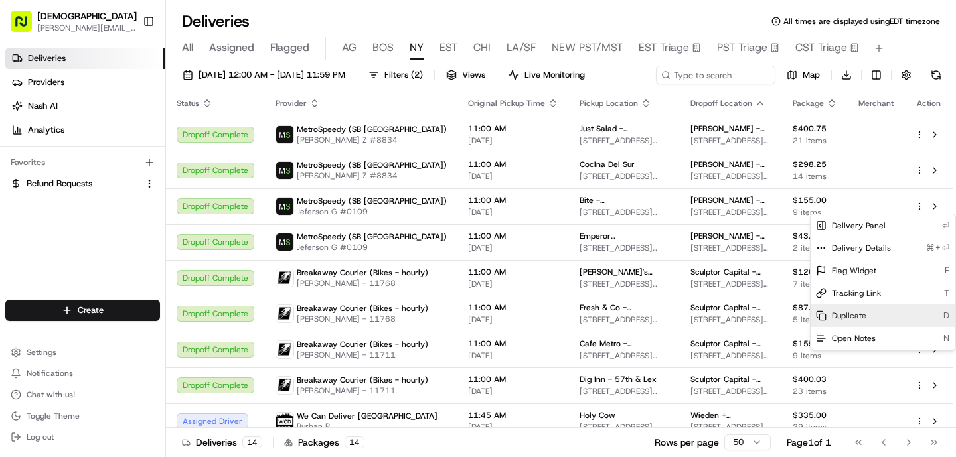
click at [855, 317] on span "Duplicate" at bounding box center [849, 316] width 35 height 11
click at [392, 274] on html "Sharebite o.tucker@sharebite.com Toggle Sidebar Deliveries Providers Nash AI An…" at bounding box center [478, 228] width 956 height 457
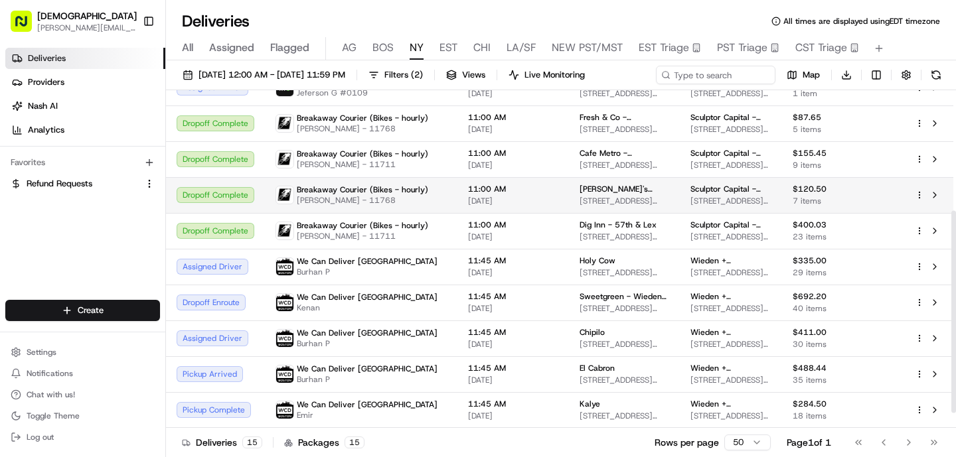
scroll to position [226, 0]
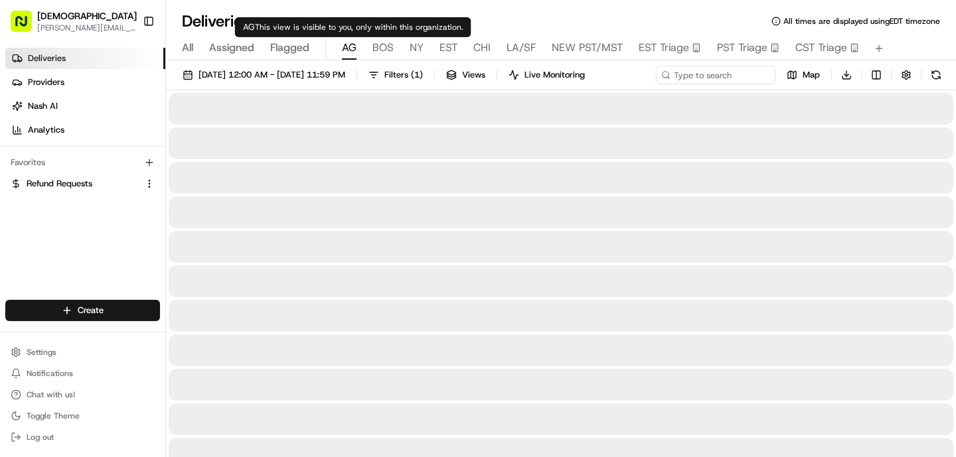
click at [354, 50] on span "AG" at bounding box center [349, 48] width 15 height 16
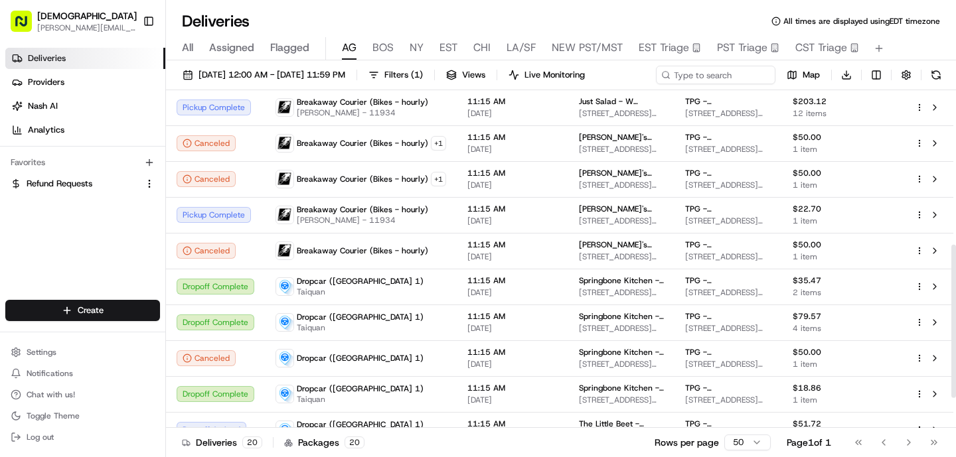
scroll to position [235, 0]
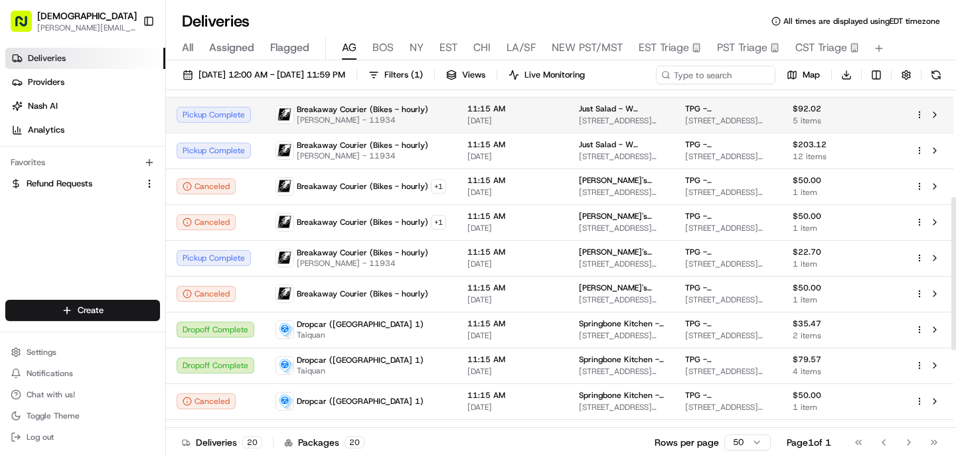
click at [388, 124] on span "[PERSON_NAME] - 11934" at bounding box center [362, 120] width 131 height 11
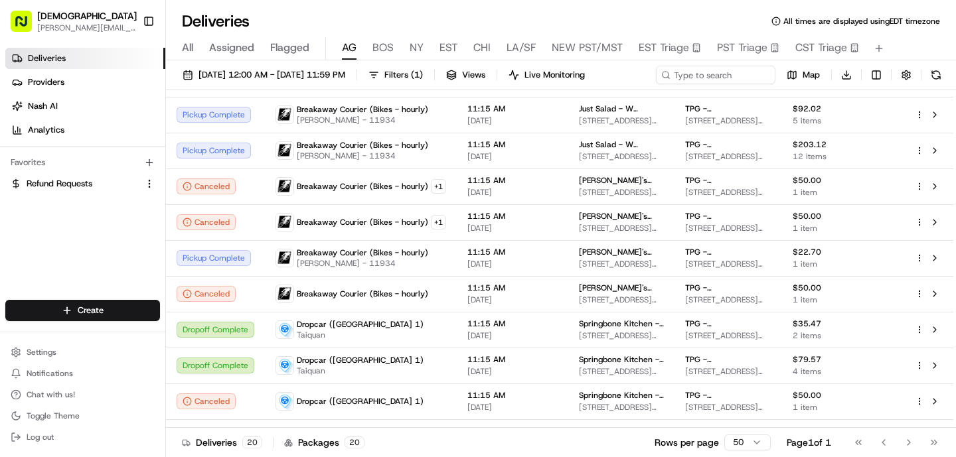
click at [412, 59] on button "NY" at bounding box center [416, 48] width 14 height 23
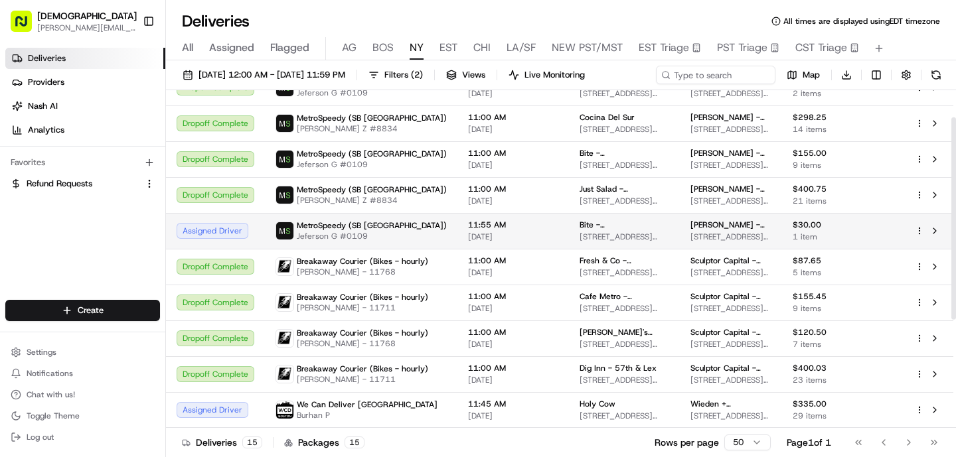
scroll to position [45, 0]
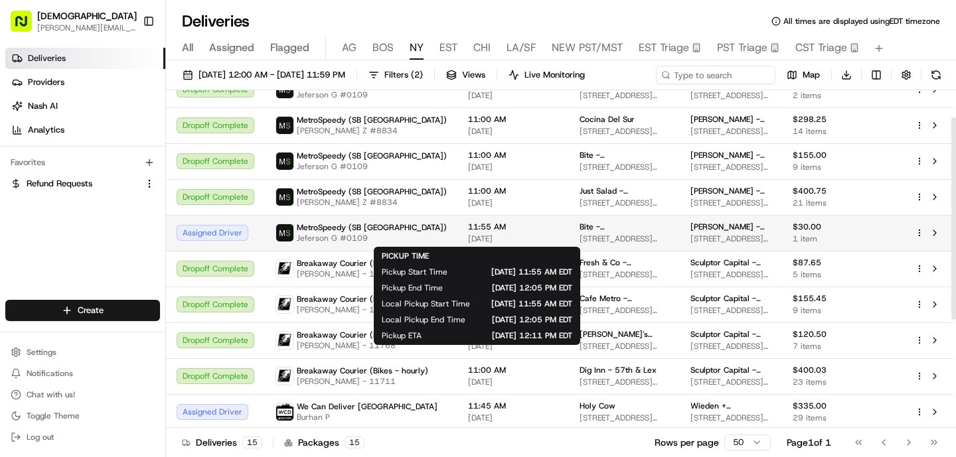
click at [500, 232] on div "11:55 AM 08/19/2025" at bounding box center [513, 233] width 90 height 23
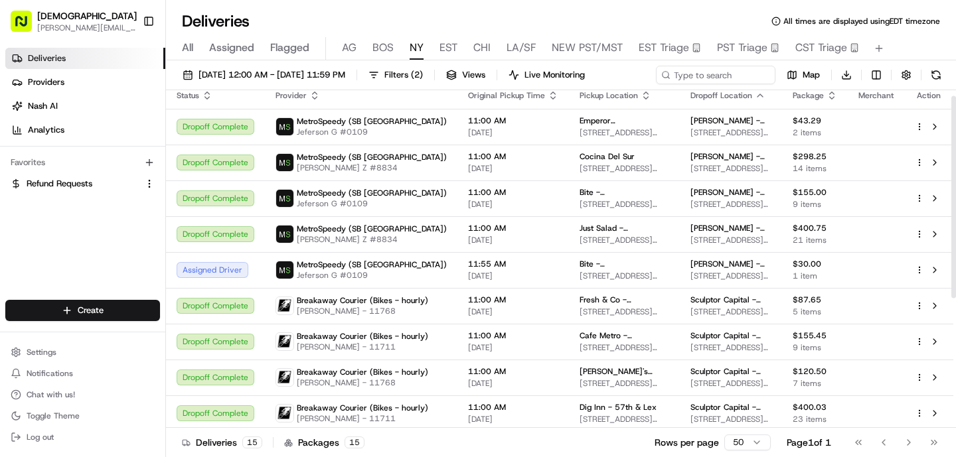
scroll to position [0, 0]
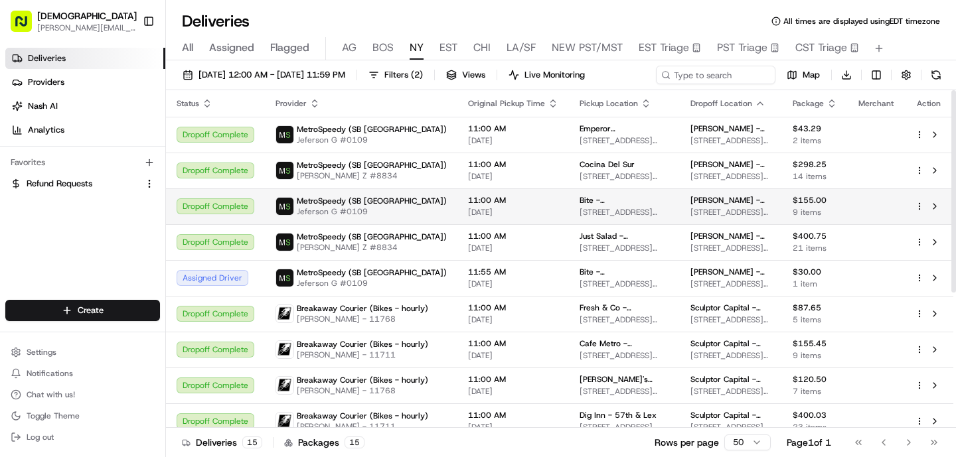
click at [457, 220] on td "11:00 AM 08/19/2025" at bounding box center [512, 206] width 111 height 36
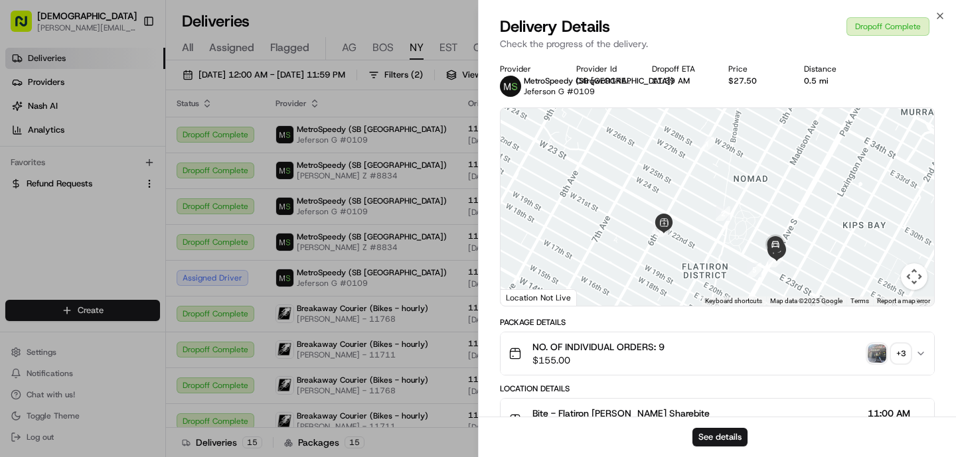
click at [882, 349] on img "button" at bounding box center [876, 353] width 19 height 19
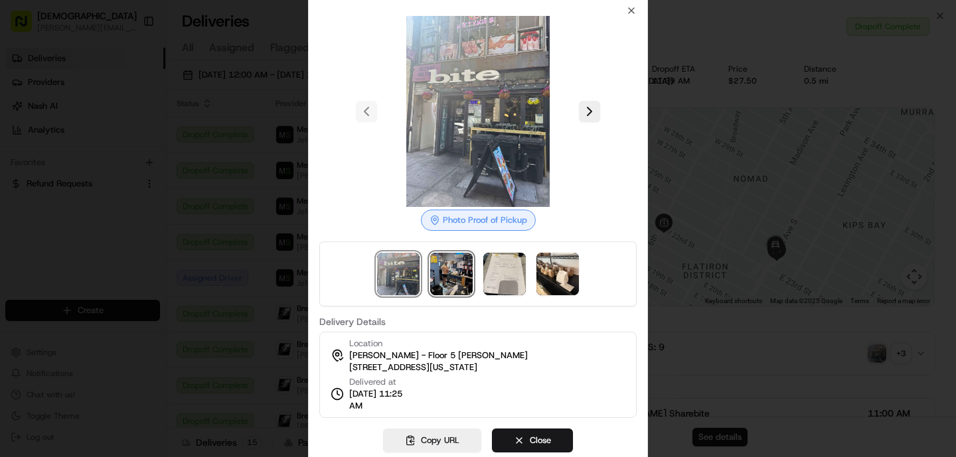
click at [459, 275] on img at bounding box center [451, 274] width 42 height 42
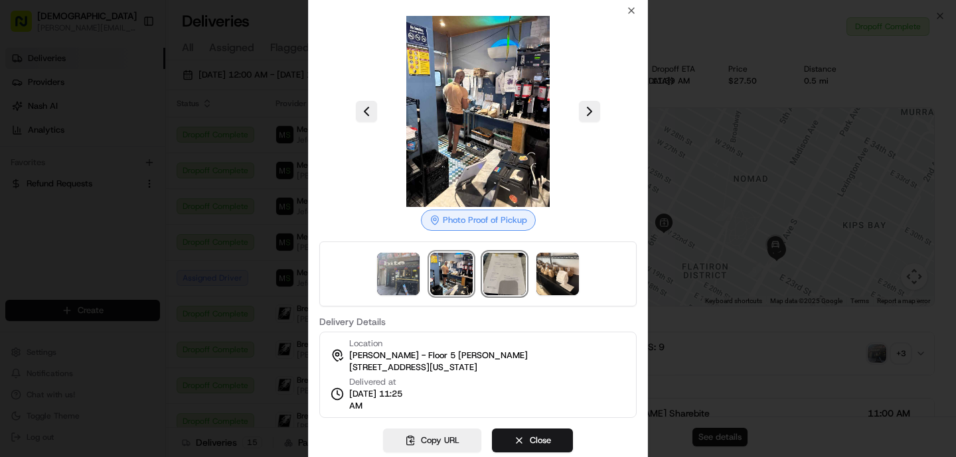
click at [487, 279] on img at bounding box center [504, 274] width 42 height 42
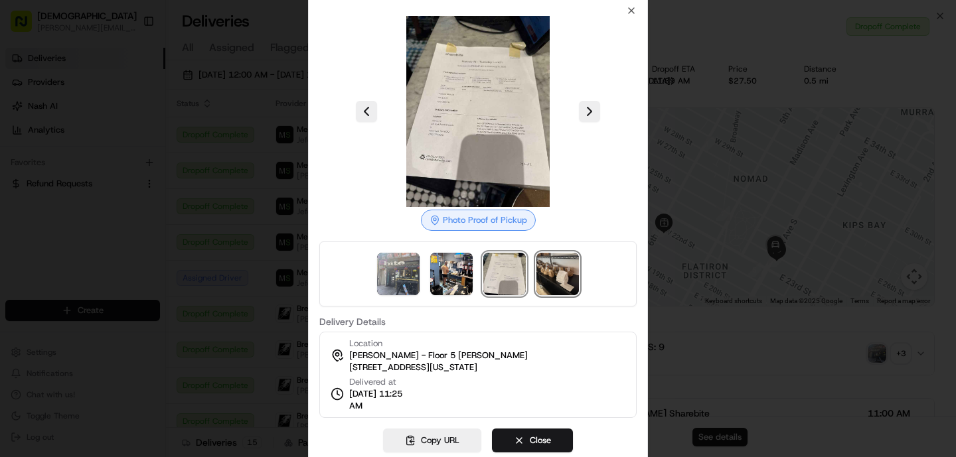
click at [542, 287] on img at bounding box center [557, 274] width 42 height 42
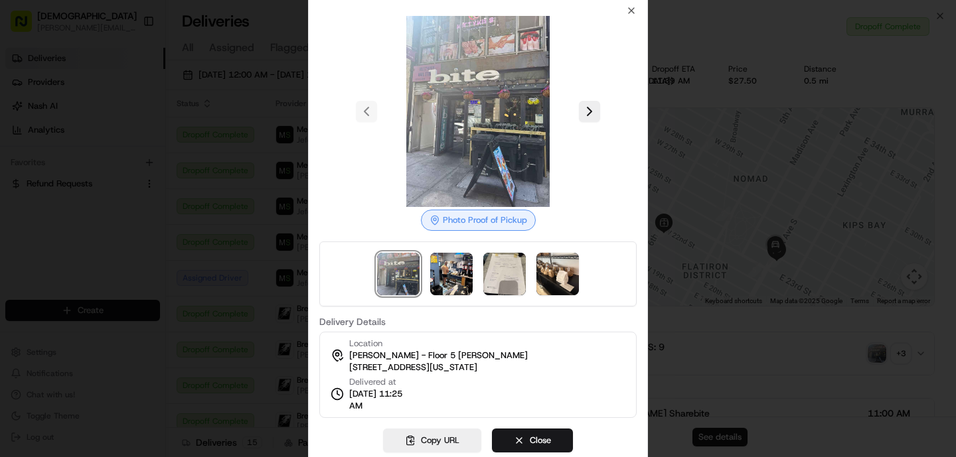
click at [243, 261] on div at bounding box center [478, 228] width 956 height 457
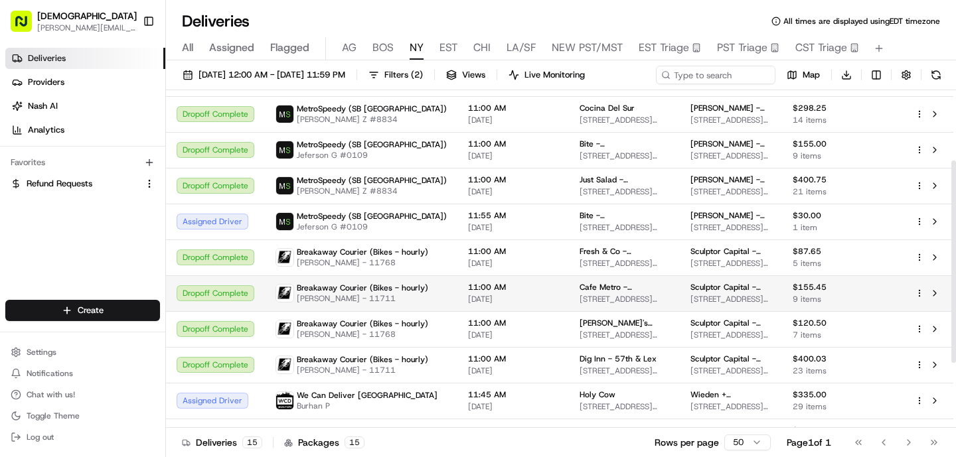
scroll to position [226, 0]
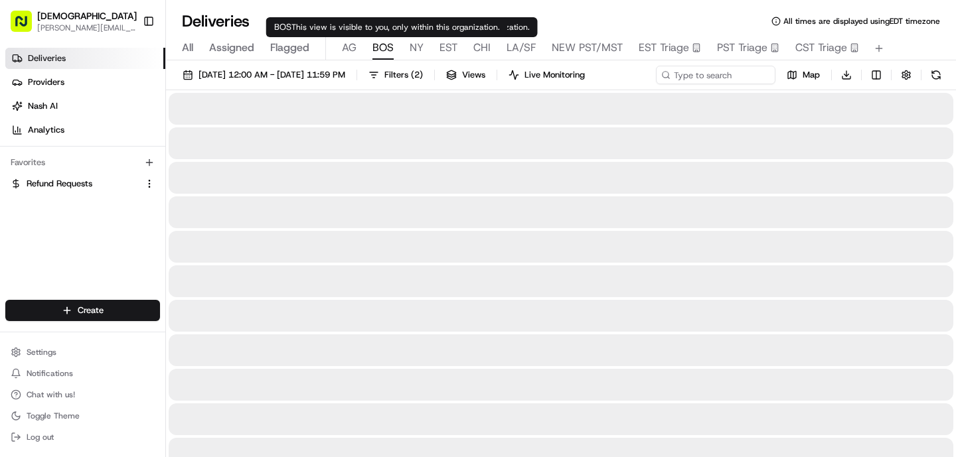
click at [388, 48] on span "BOS" at bounding box center [382, 48] width 21 height 16
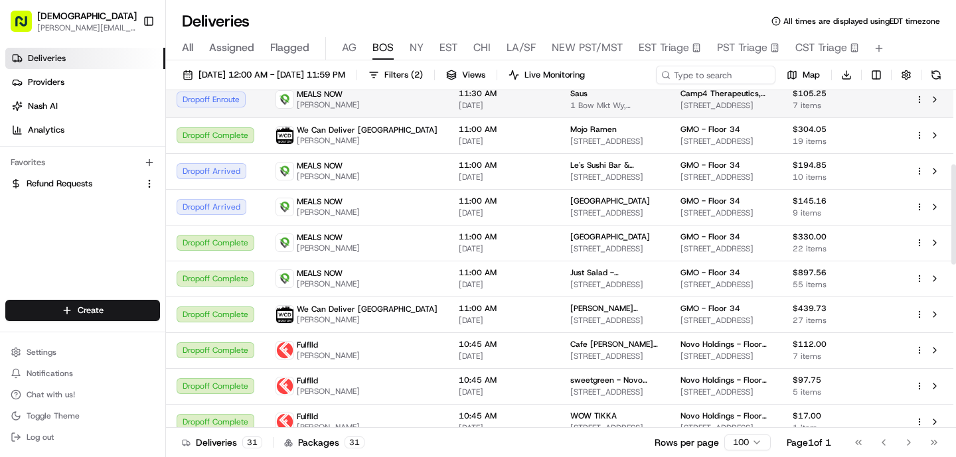
scroll to position [248, 0]
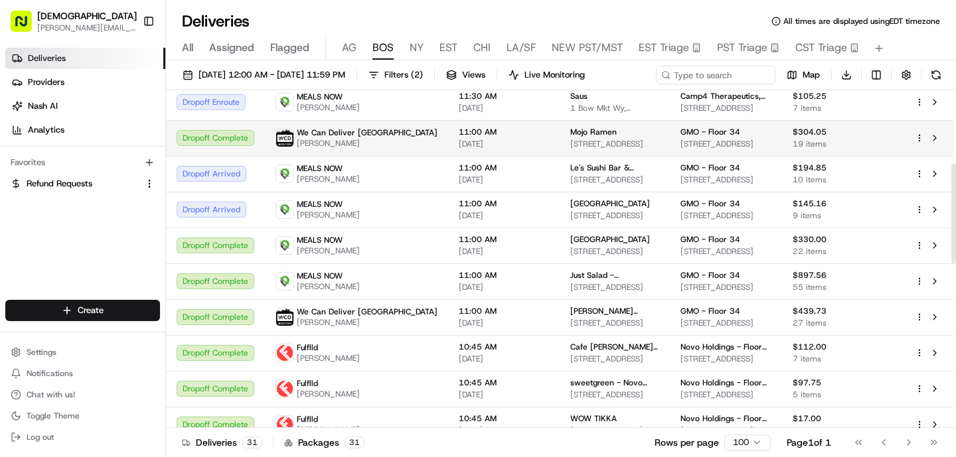
click at [333, 147] on span "Frantz" at bounding box center [367, 143] width 141 height 11
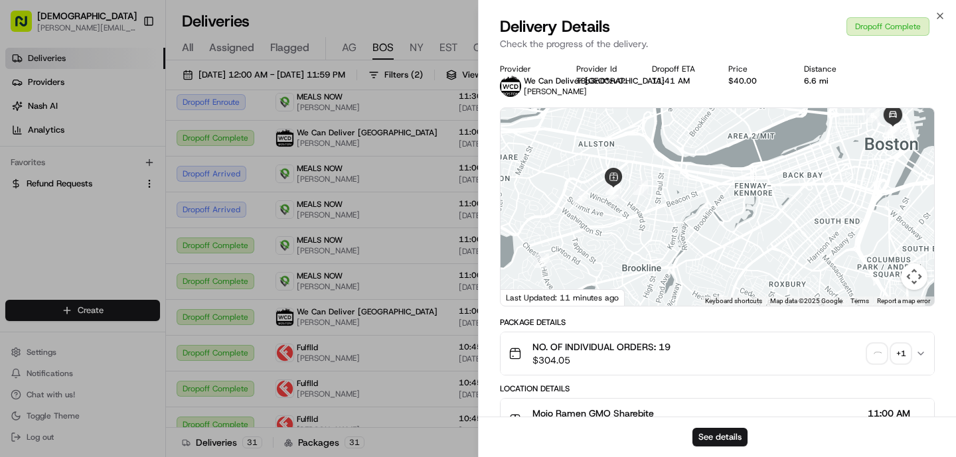
scroll to position [434, 0]
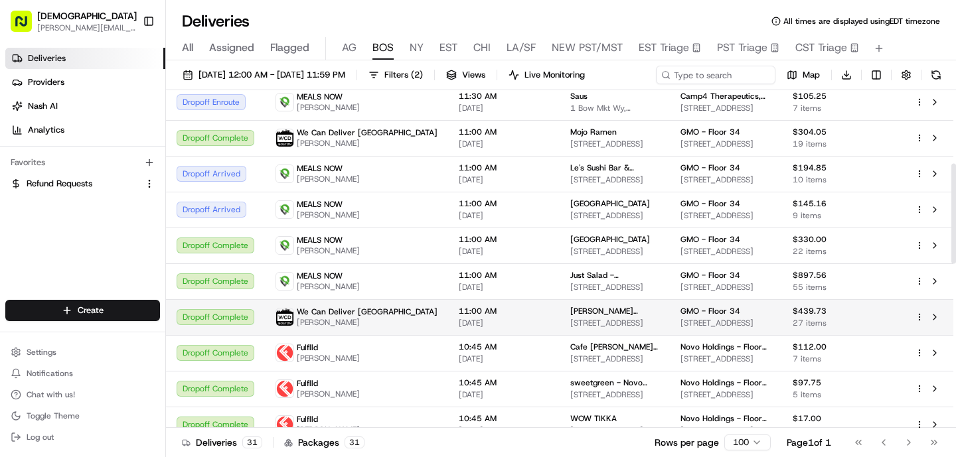
click at [459, 318] on span "[DATE]" at bounding box center [504, 323] width 90 height 11
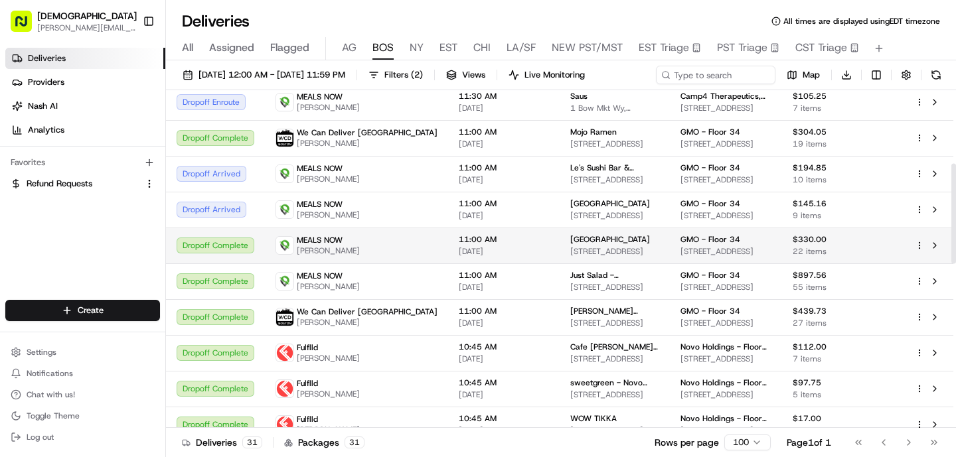
click at [352, 256] on td "MEALS NOW Roosevelt Bennett" at bounding box center [356, 246] width 183 height 36
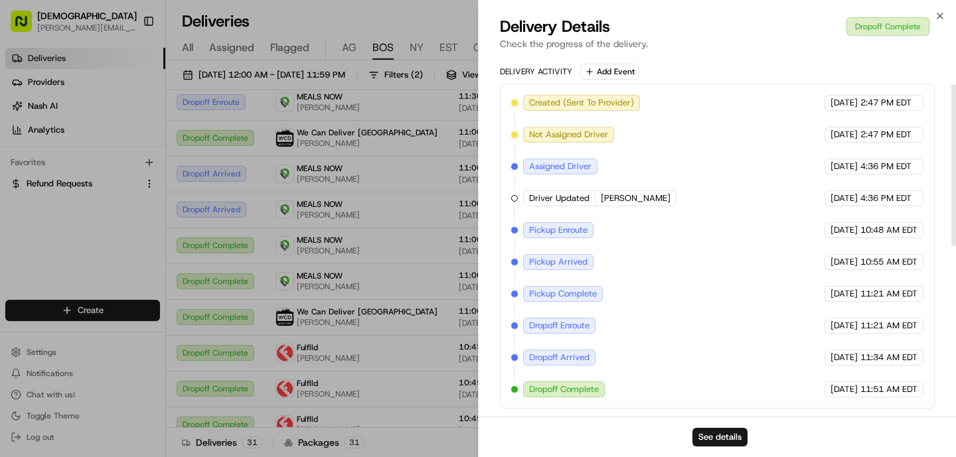
scroll to position [445, 0]
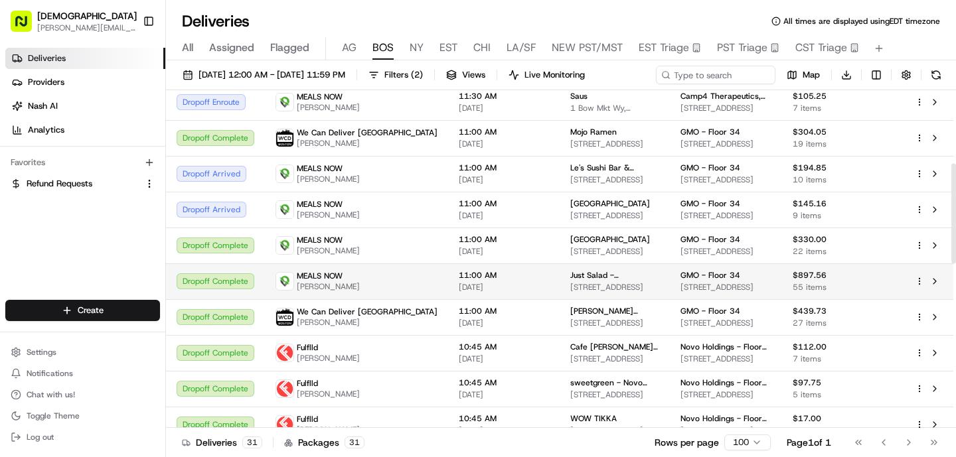
click at [374, 275] on div "MEALS NOW Roosevelt Bennett" at bounding box center [356, 281] width 162 height 21
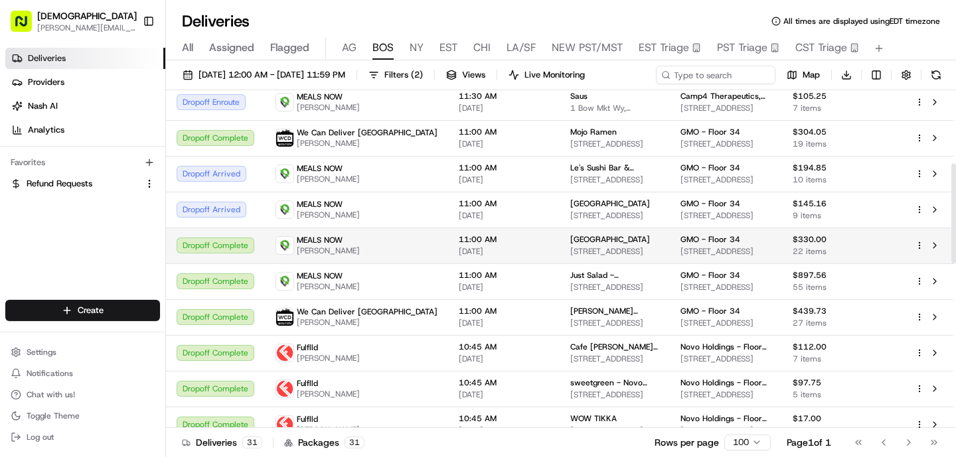
click at [459, 255] on span "[DATE]" at bounding box center [504, 251] width 90 height 11
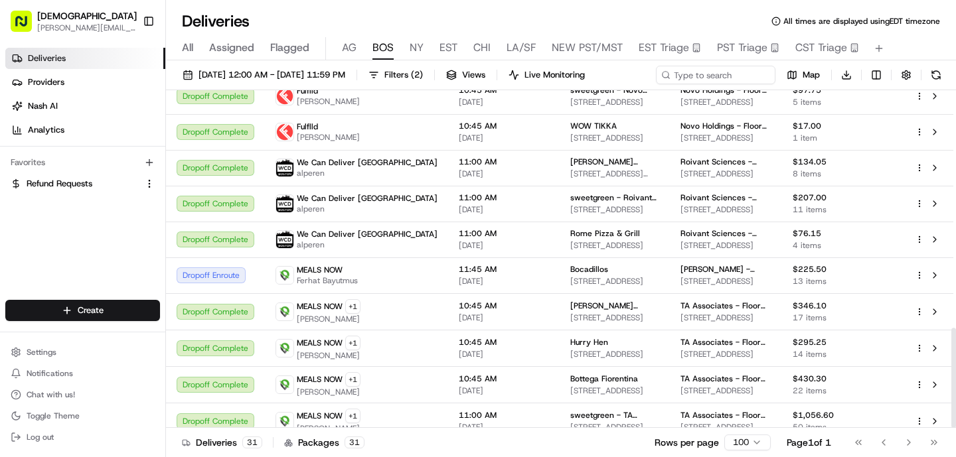
scroll to position [802, 0]
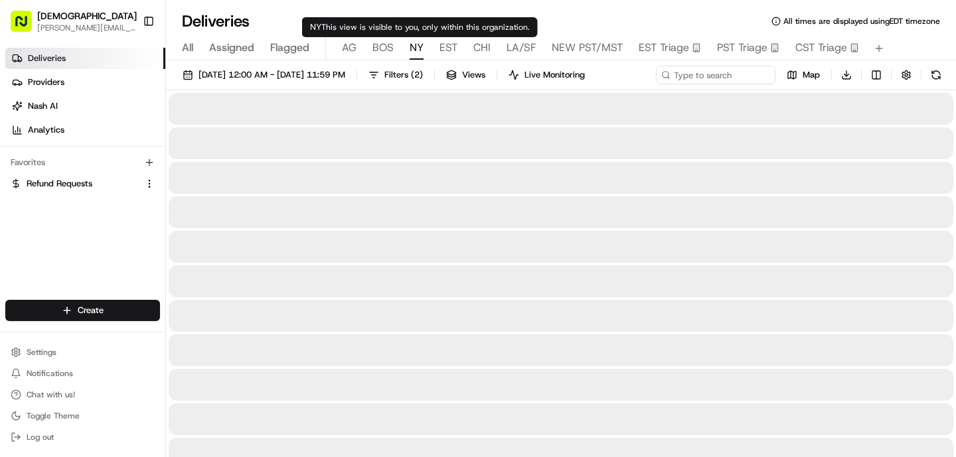
click at [415, 49] on span "NY" at bounding box center [416, 48] width 14 height 16
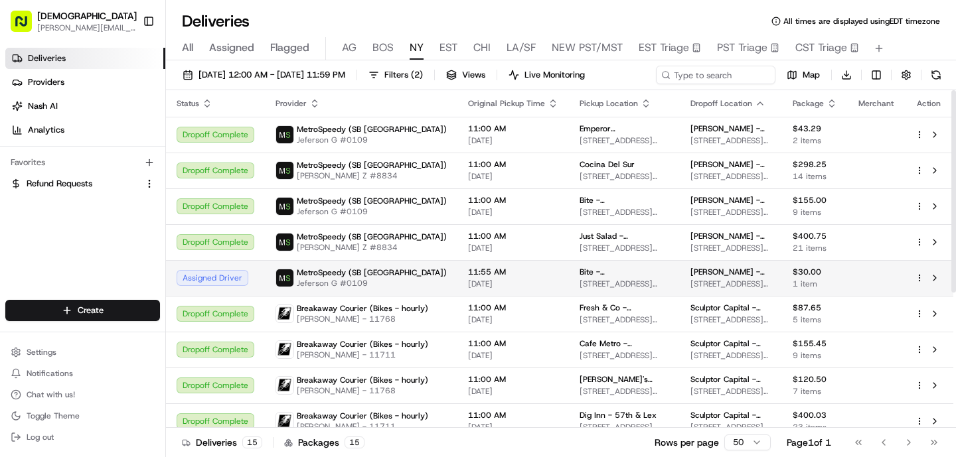
click at [384, 273] on div "MetroSpeedy (SB NYC) Jeferson G #0109" at bounding box center [360, 277] width 171 height 21
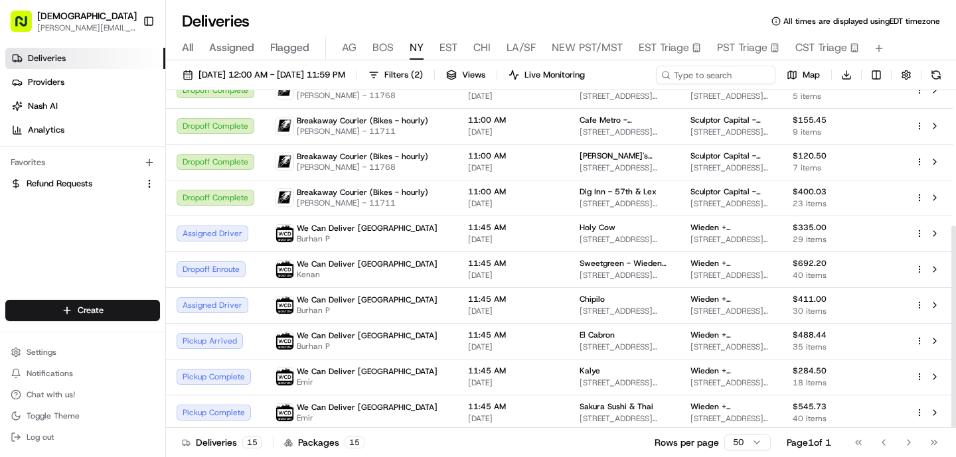
scroll to position [226, 0]
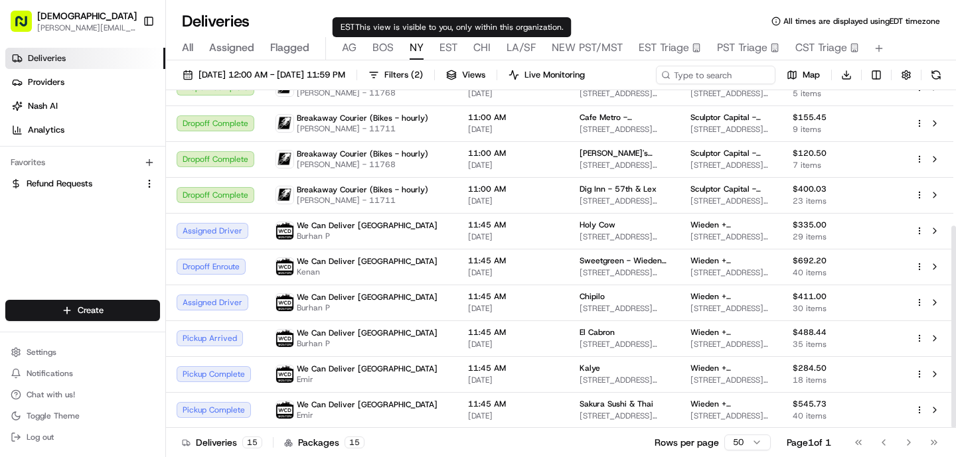
click at [444, 44] on span "EST" at bounding box center [448, 48] width 18 height 16
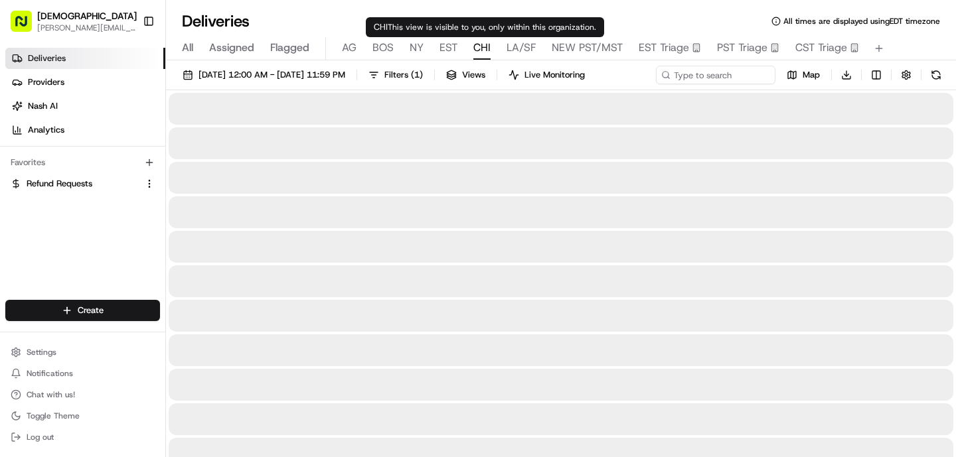
click at [480, 46] on span "CHI" at bounding box center [481, 48] width 17 height 16
click at [420, 49] on span "NY" at bounding box center [416, 48] width 14 height 16
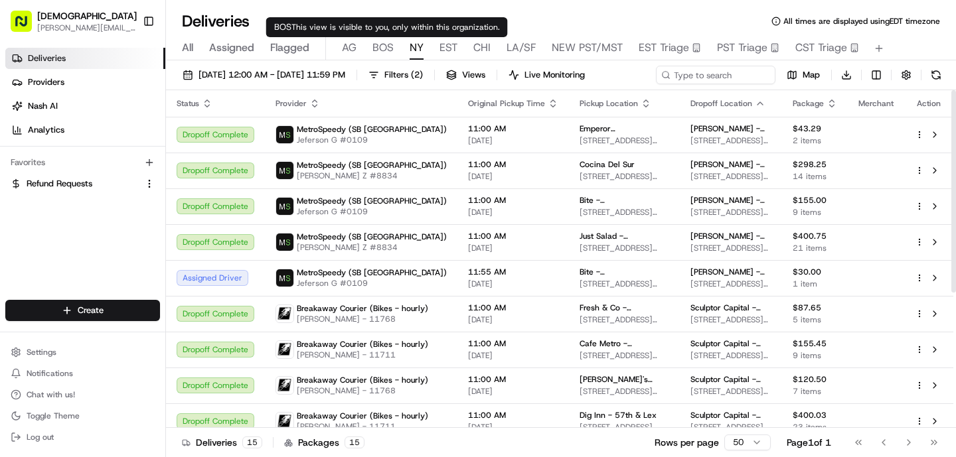
click at [379, 48] on span "BOS" at bounding box center [382, 48] width 21 height 16
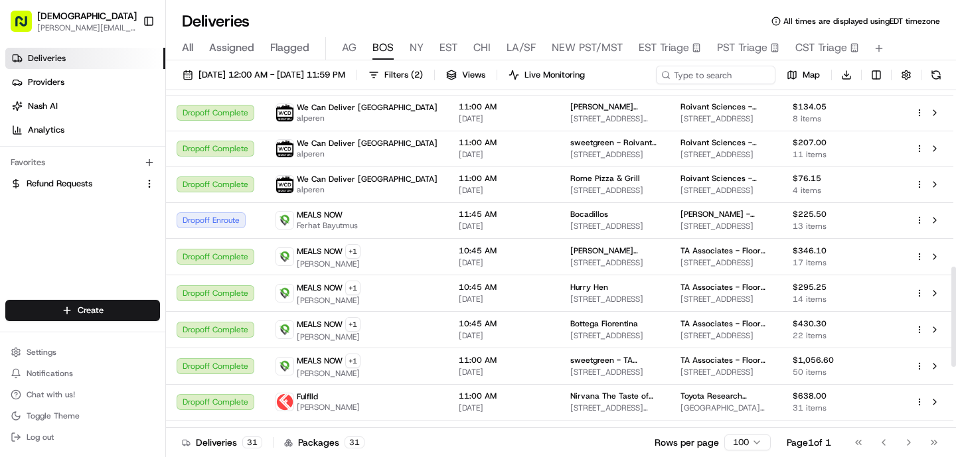
scroll to position [597, 0]
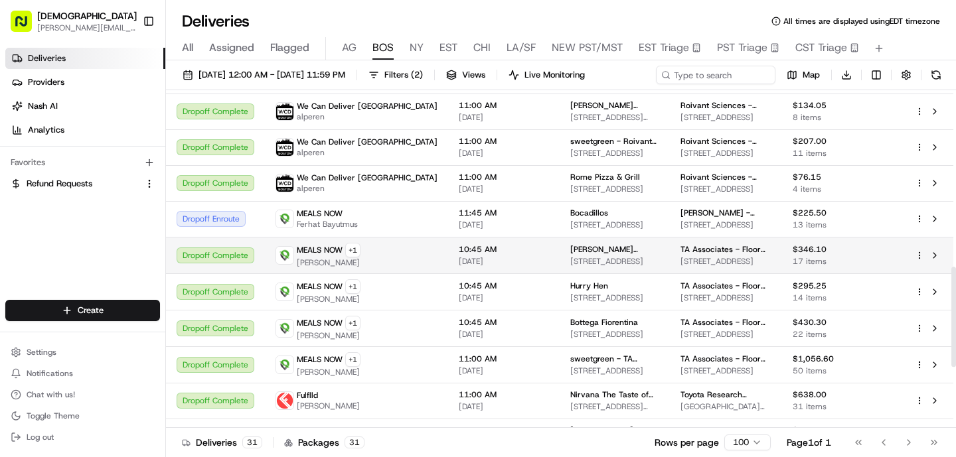
click at [466, 249] on span "10:45 AM" at bounding box center [504, 249] width 90 height 11
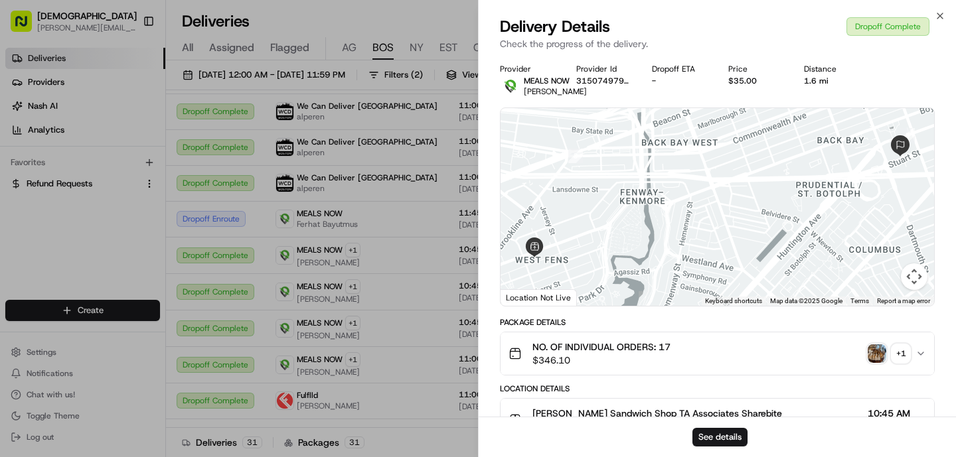
click at [879, 363] on img "button" at bounding box center [876, 353] width 19 height 19
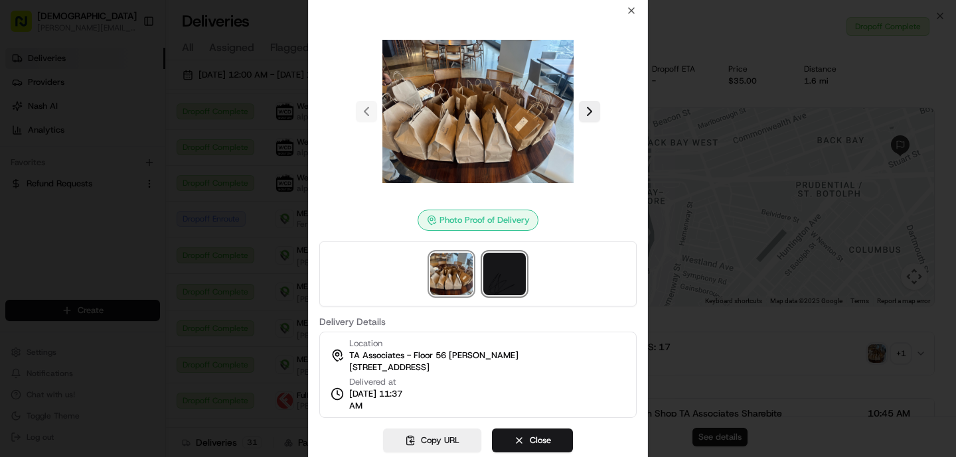
click at [508, 281] on img at bounding box center [504, 274] width 42 height 42
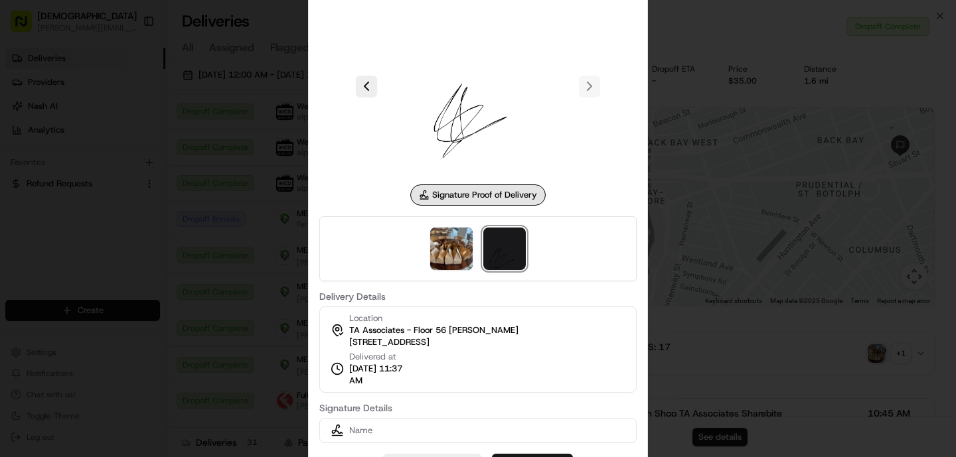
click at [186, 280] on div at bounding box center [478, 228] width 956 height 457
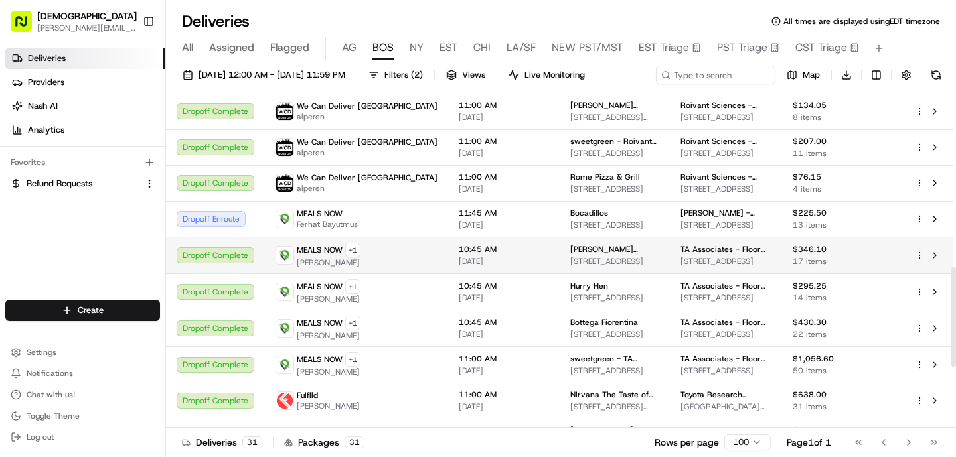
click at [464, 259] on span "[DATE]" at bounding box center [504, 261] width 90 height 11
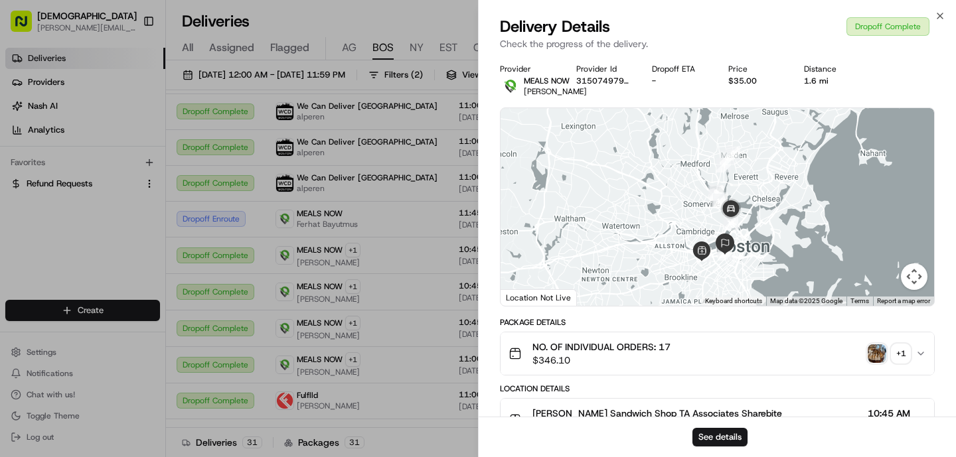
click at [877, 362] on img "button" at bounding box center [876, 353] width 19 height 19
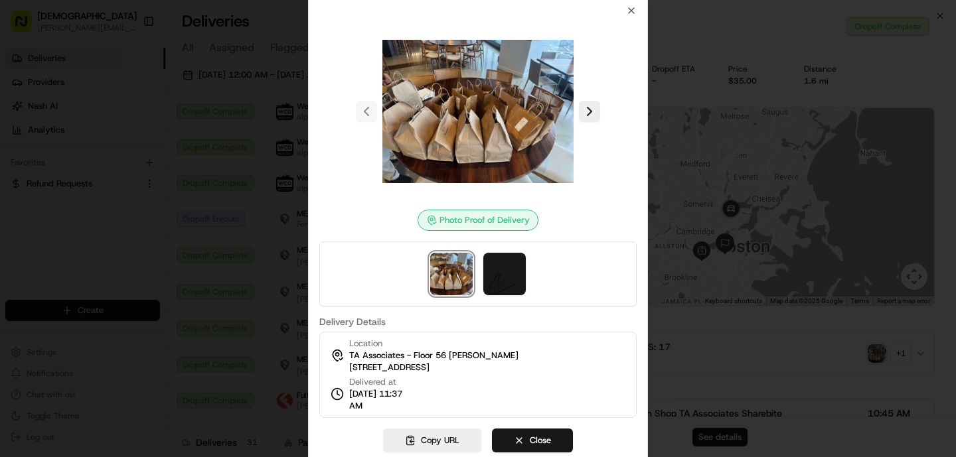
click at [266, 300] on div at bounding box center [478, 228] width 956 height 457
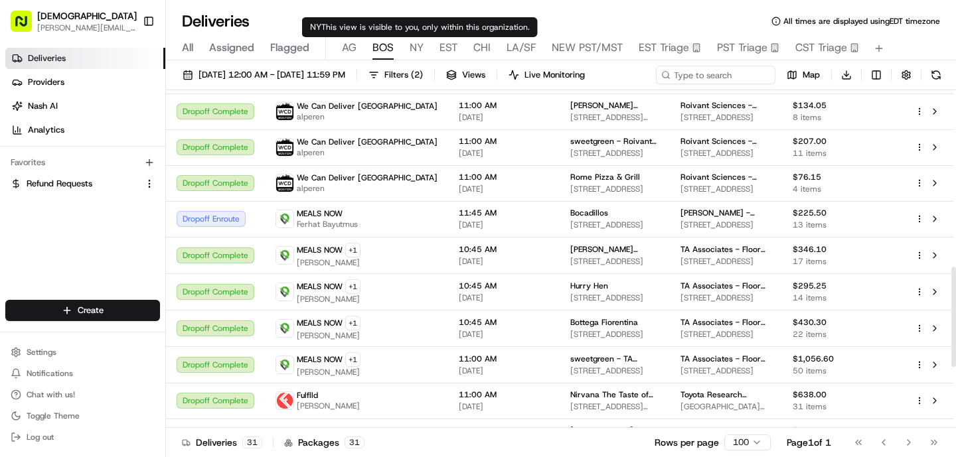
click at [413, 64] on div "08/19/2025 12:00 AM - 08/19/2025 11:59 PM Filters ( 2 ) Views Live Monitoring M…" at bounding box center [561, 259] width 790 height 399
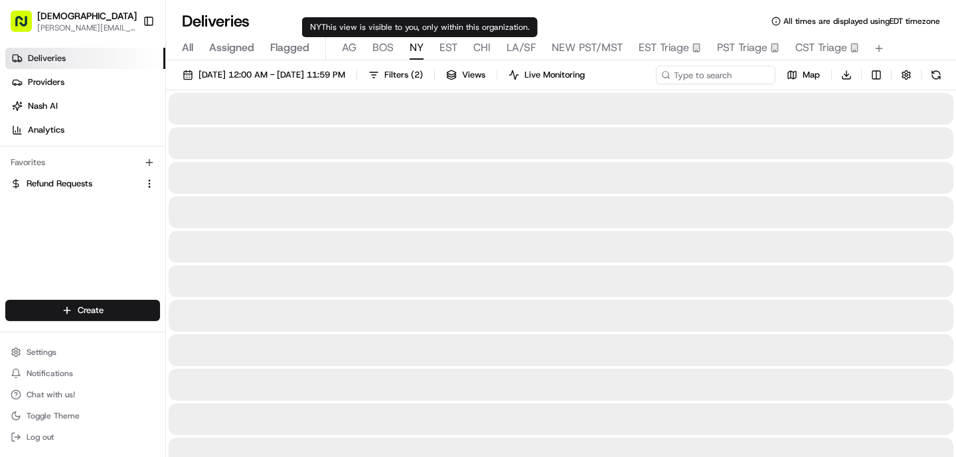
click at [413, 47] on span "NY" at bounding box center [416, 48] width 14 height 16
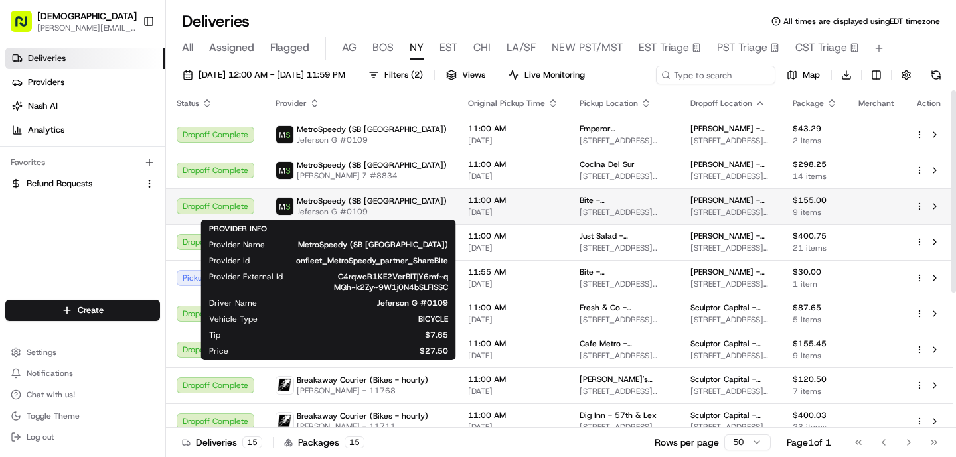
click at [375, 204] on span "MetroSpeedy (SB [GEOGRAPHIC_DATA])" at bounding box center [372, 201] width 150 height 11
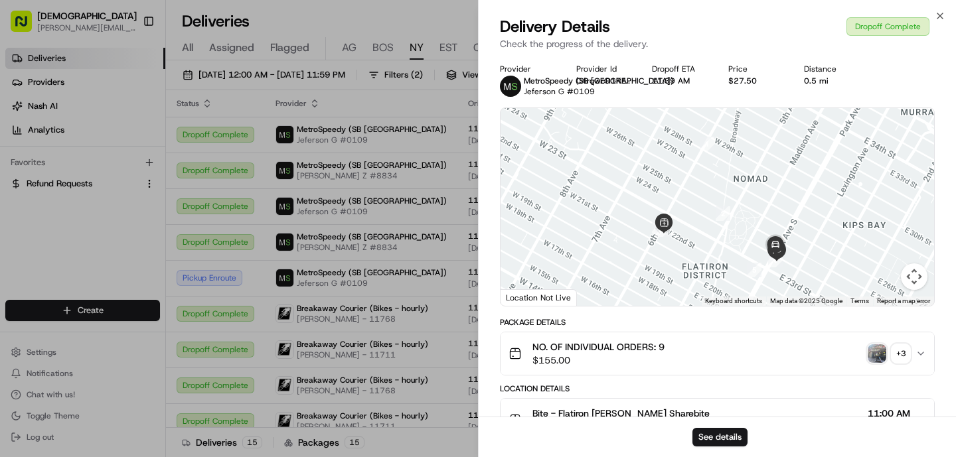
click at [876, 358] on img "button" at bounding box center [876, 353] width 19 height 19
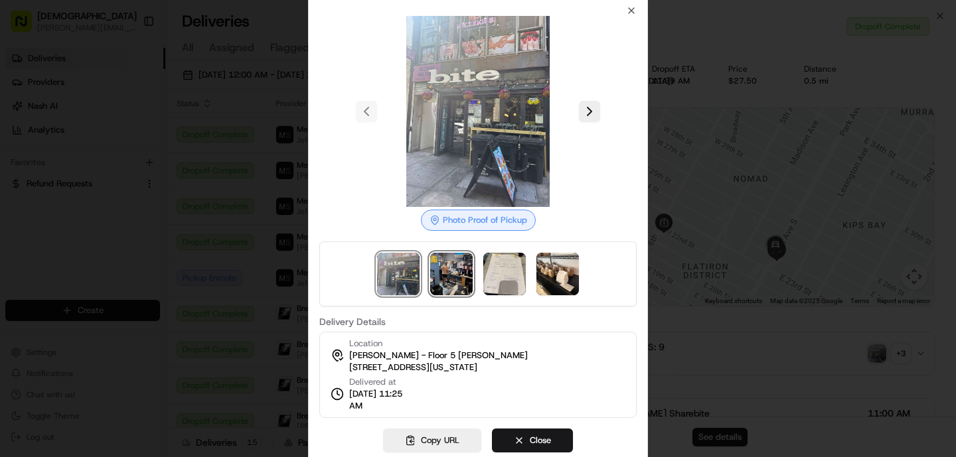
click at [454, 277] on img at bounding box center [451, 274] width 42 height 42
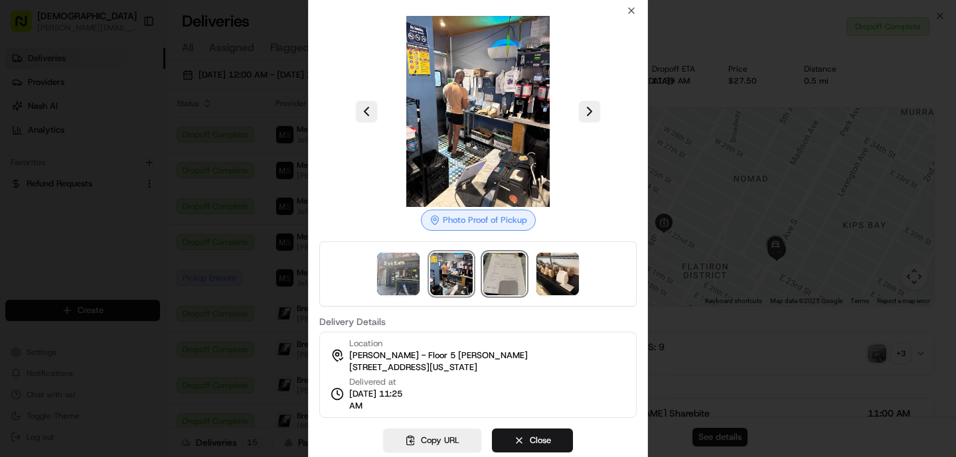
click at [495, 283] on img at bounding box center [504, 274] width 42 height 42
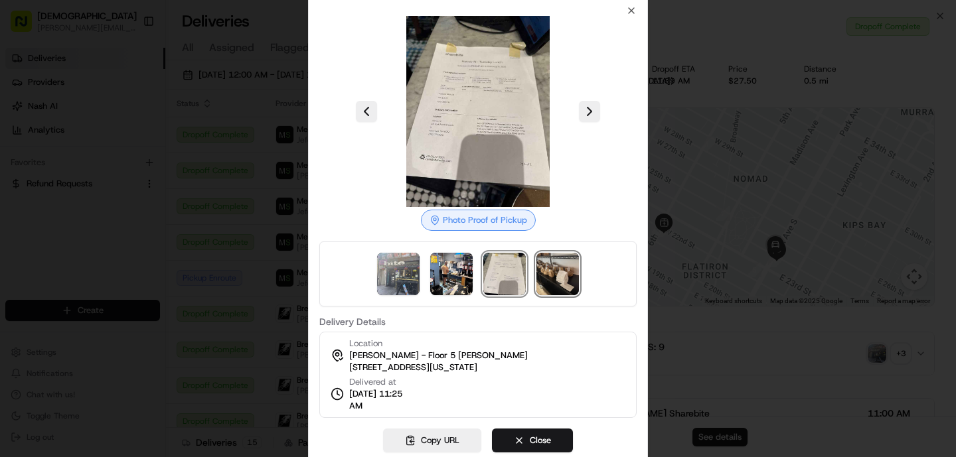
click at [553, 276] on img at bounding box center [557, 274] width 42 height 42
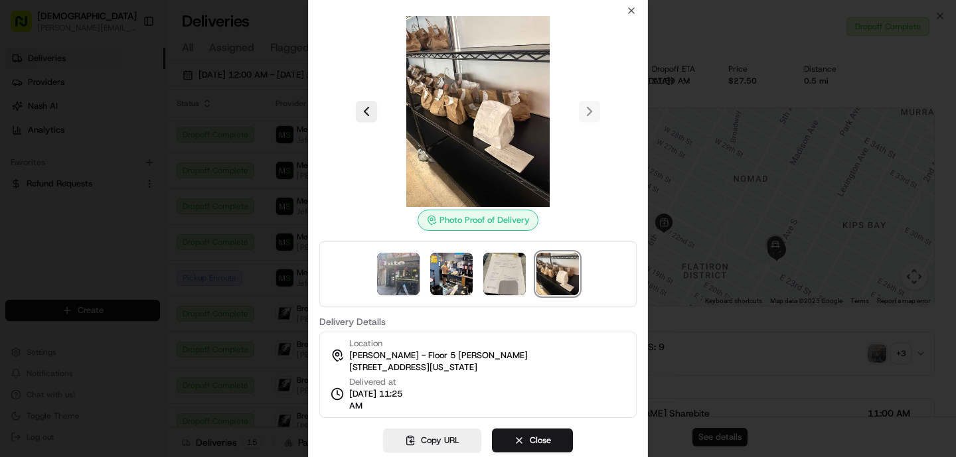
click at [309, 271] on div "Photo Proof of Delivery Delivery Details Location Harvey Ai - Floor 5 Bria Morg…" at bounding box center [478, 229] width 340 height 470
click at [232, 283] on div at bounding box center [478, 228] width 956 height 457
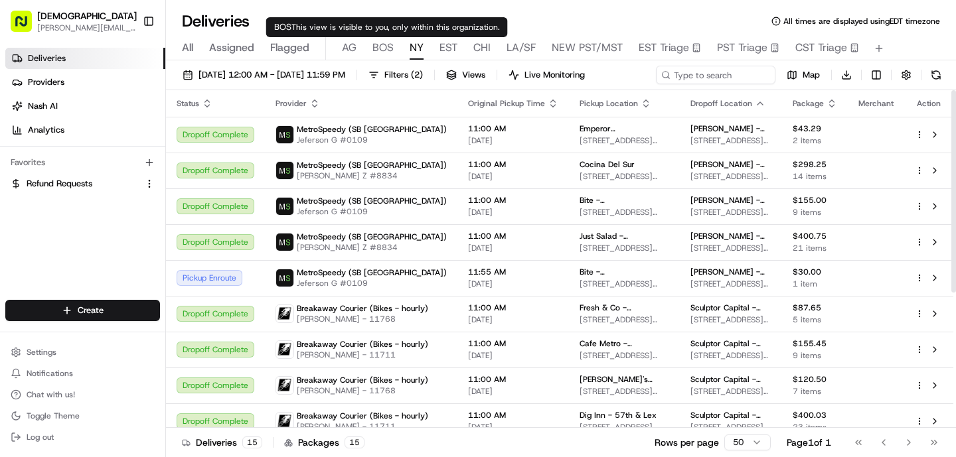
click at [384, 51] on span "BOS" at bounding box center [382, 48] width 21 height 16
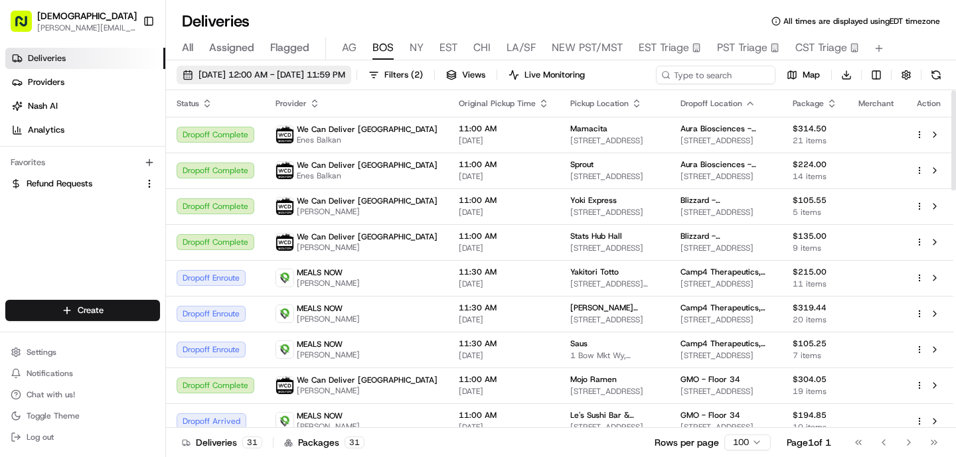
scroll to position [802, 0]
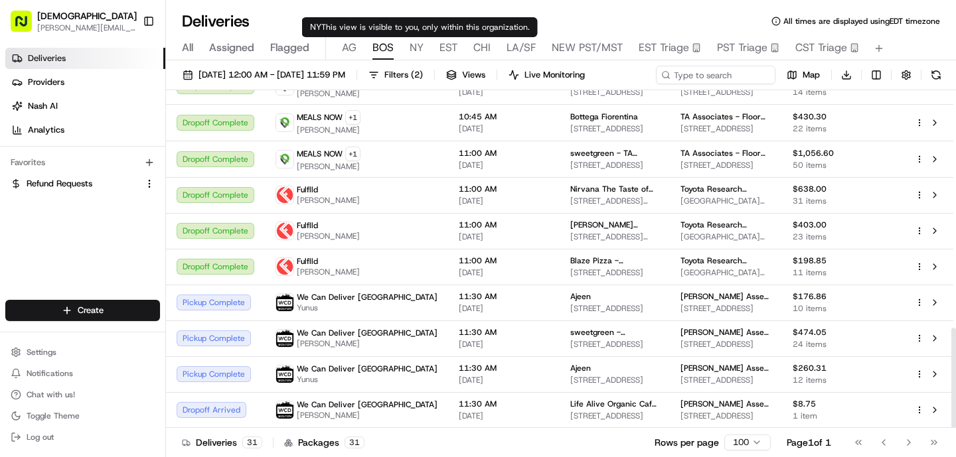
click at [417, 46] on span "NY" at bounding box center [416, 48] width 14 height 16
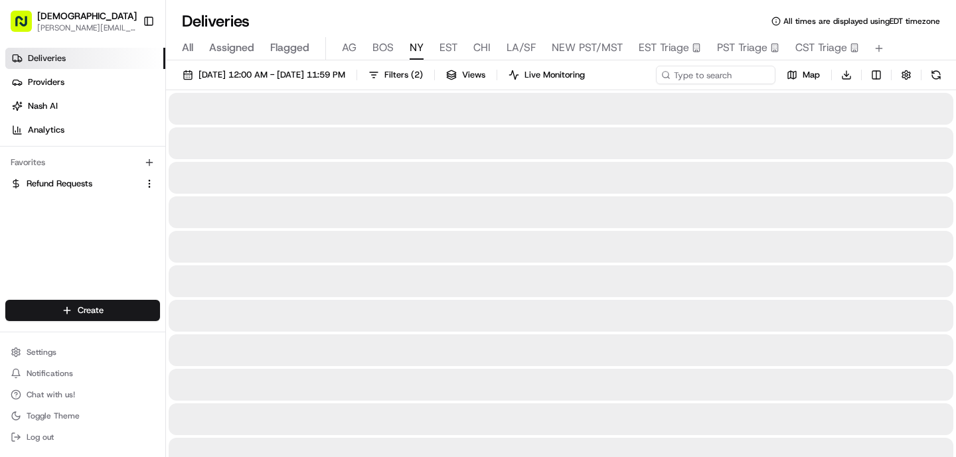
click at [414, 50] on span "NY" at bounding box center [416, 48] width 14 height 16
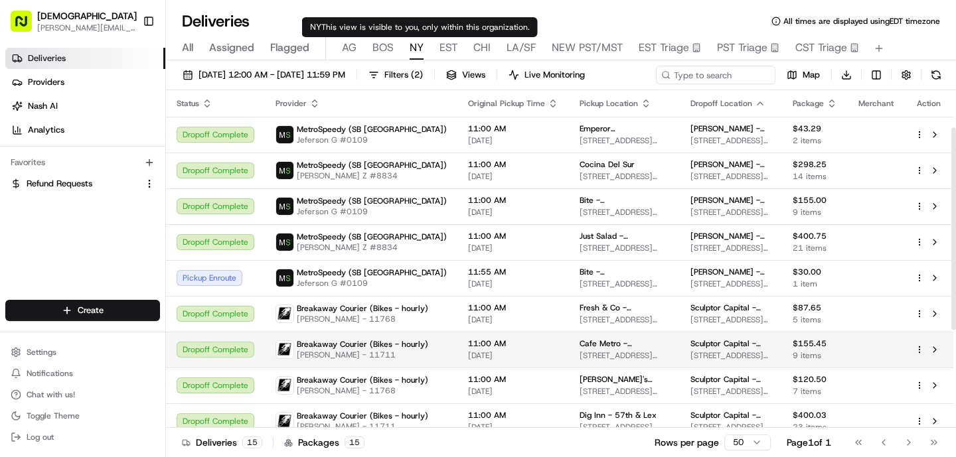
scroll to position [226, 0]
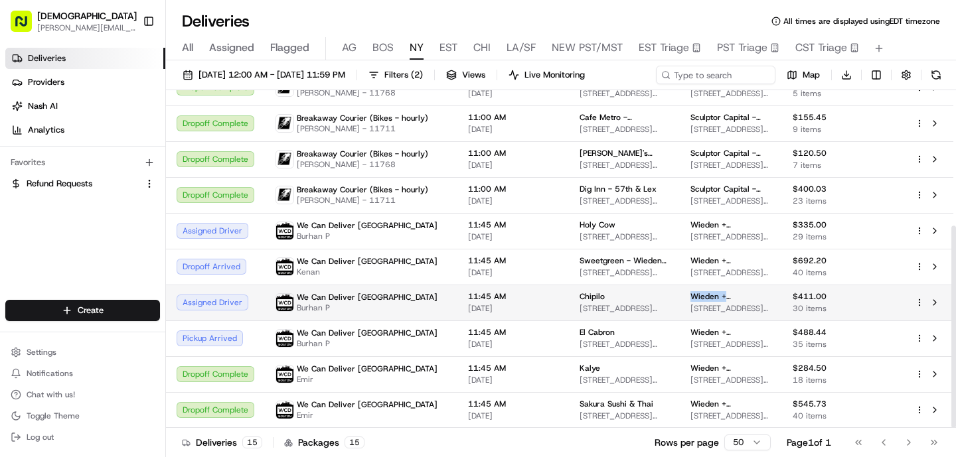
drag, startPoint x: 740, startPoint y: 296, endPoint x: 666, endPoint y: 297, distance: 73.7
click at [680, 297] on td "Wieden + Kennedy - Floor 6 150 Varick St space c, New York, NY 10013, USA" at bounding box center [731, 303] width 102 height 36
copy span "Wieden + Kennedy"
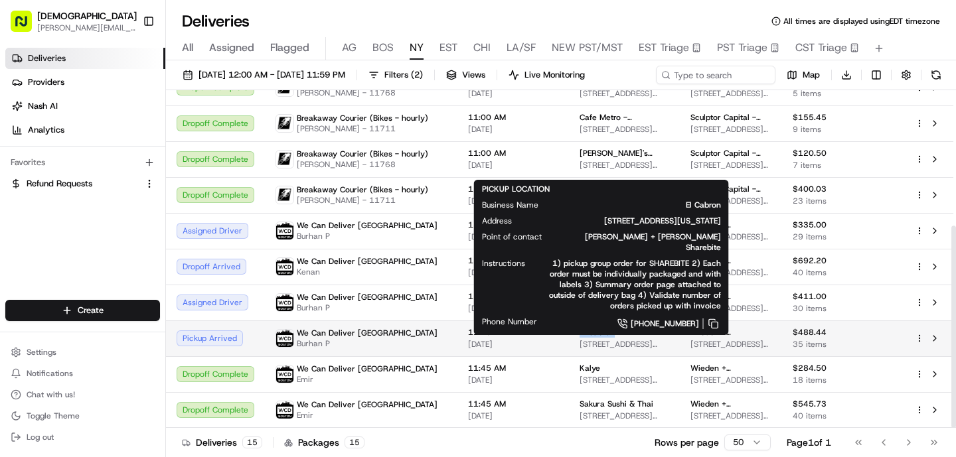
drag, startPoint x: 607, startPoint y: 331, endPoint x: 549, endPoint y: 330, distance: 57.7
click at [569, 331] on td "El Cabron 25 Essex St, New York, NY 10002, USA" at bounding box center [624, 339] width 111 height 36
copy span "El Cabron"
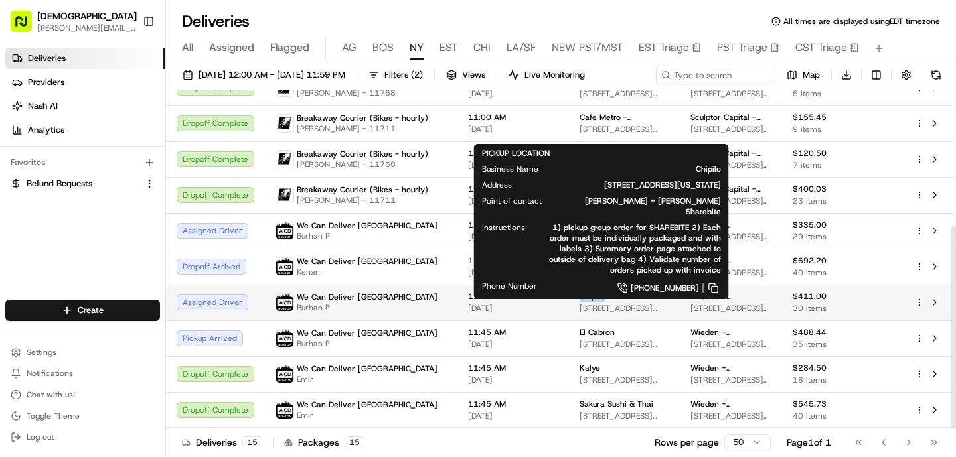
drag, startPoint x: 605, startPoint y: 298, endPoint x: 547, endPoint y: 297, distance: 57.7
click at [569, 297] on td "Chipilo 48 Mulberry St, New York, NY 10013, USA" at bounding box center [624, 303] width 111 height 36
copy span "Chipilo"
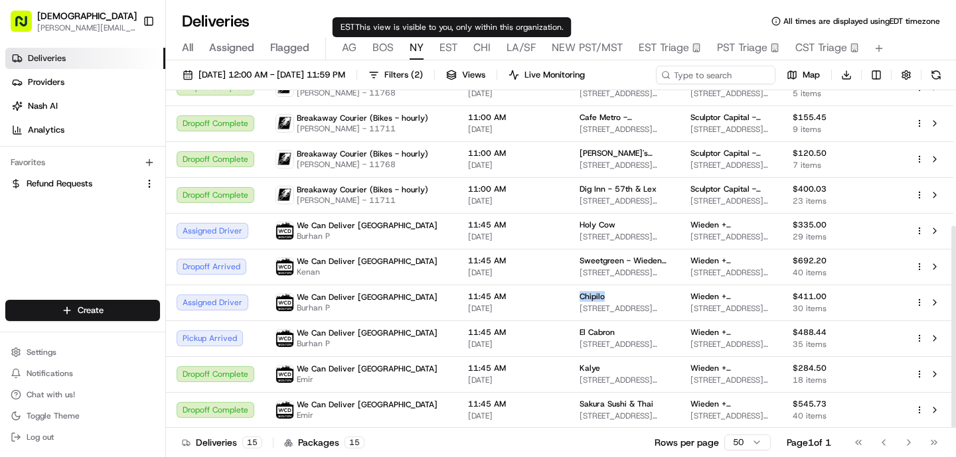
click at [449, 44] on span "EST" at bounding box center [448, 48] width 18 height 16
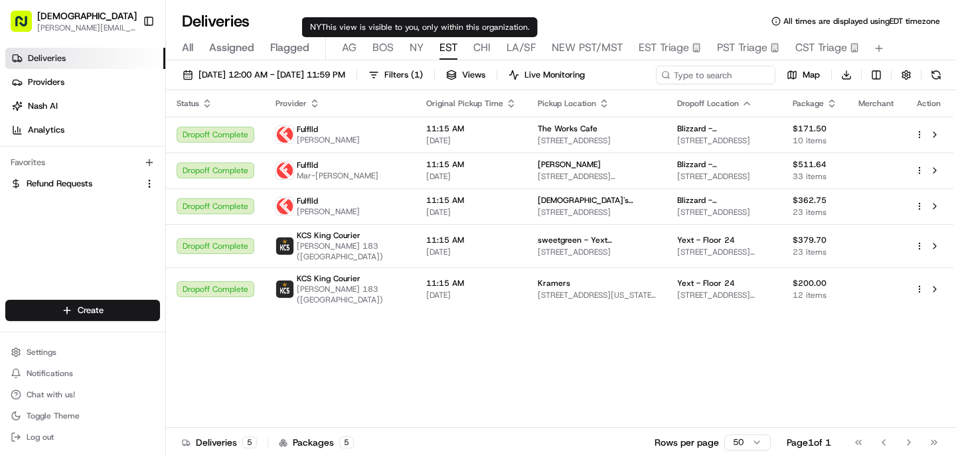
click at [415, 48] on span "NY" at bounding box center [416, 48] width 14 height 16
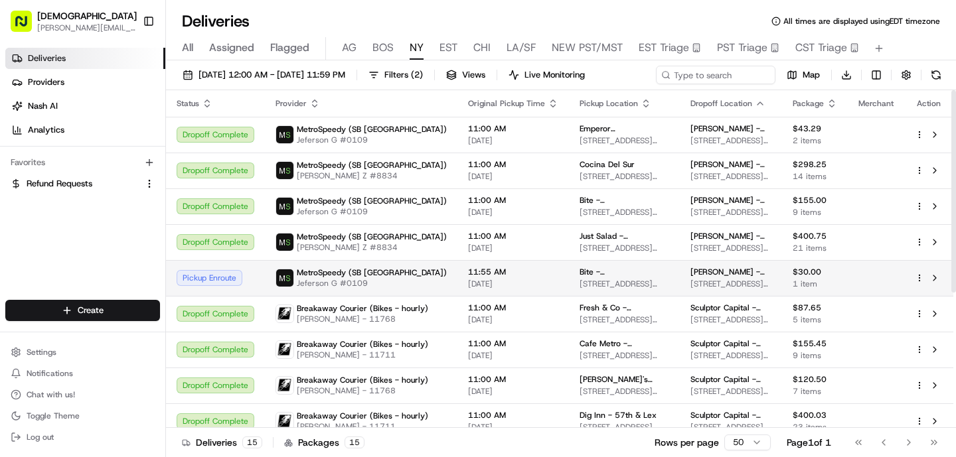
click at [427, 289] on td "MetroSpeedy (SB NYC) Jeferson G #0109" at bounding box center [361, 278] width 192 height 36
click at [402, 276] on div "MetroSpeedy (SB NYC) Jeferson G #0109" at bounding box center [360, 277] width 171 height 21
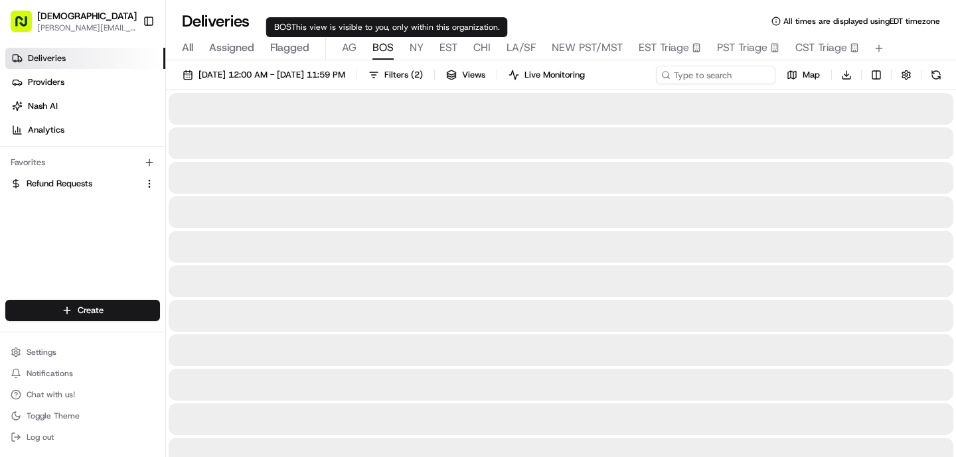
click at [381, 51] on span "BOS" at bounding box center [382, 48] width 21 height 16
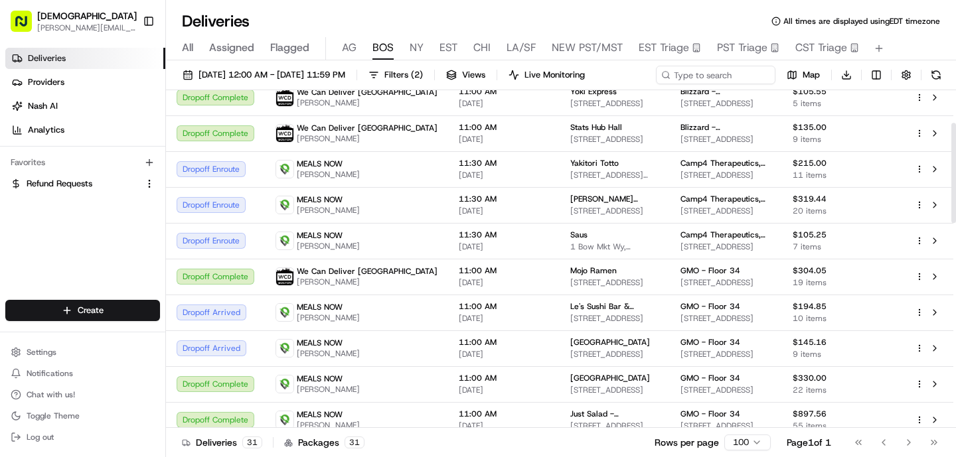
scroll to position [110, 0]
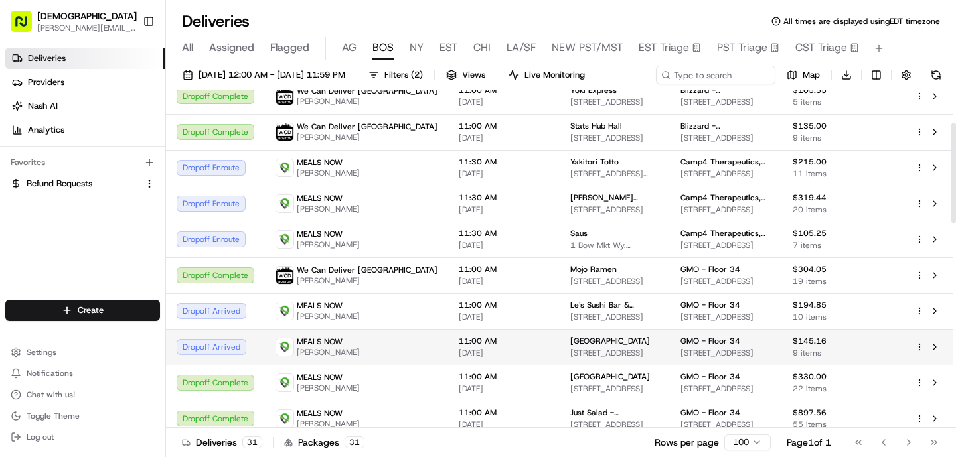
click at [459, 350] on span "[DATE]" at bounding box center [504, 353] width 90 height 11
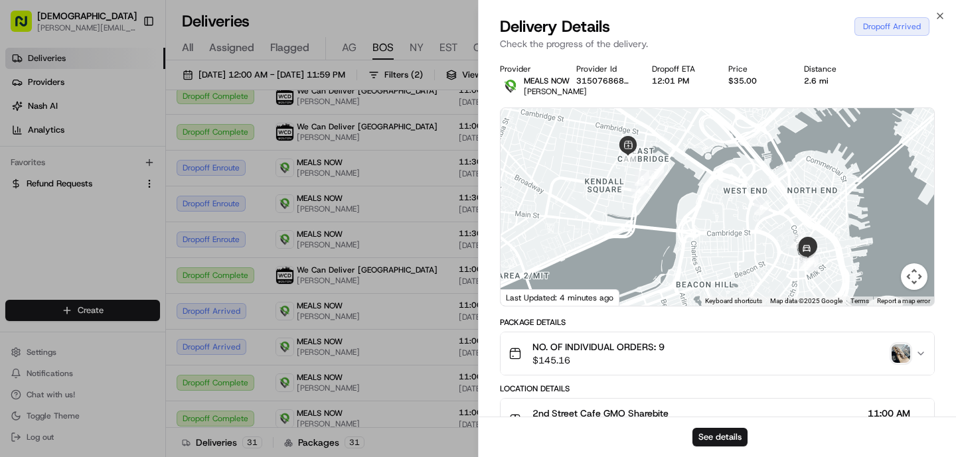
click at [903, 363] on img "button" at bounding box center [900, 353] width 19 height 19
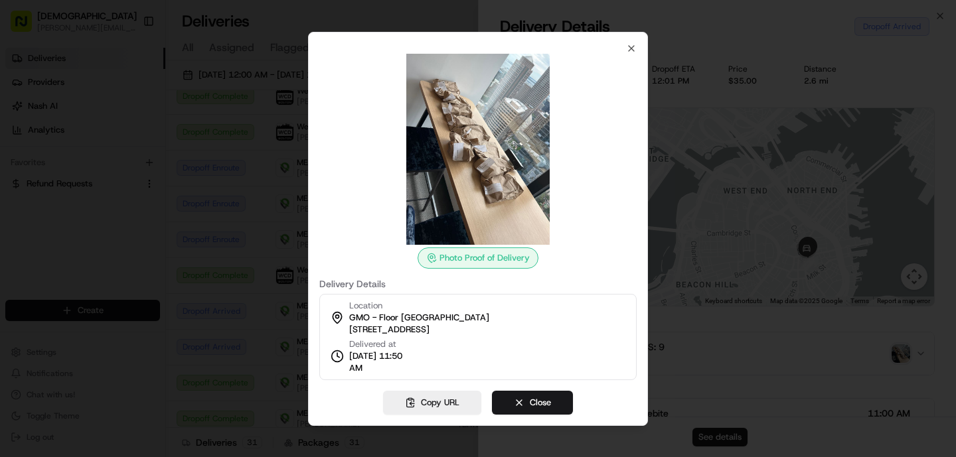
click at [238, 365] on div at bounding box center [478, 228] width 956 height 457
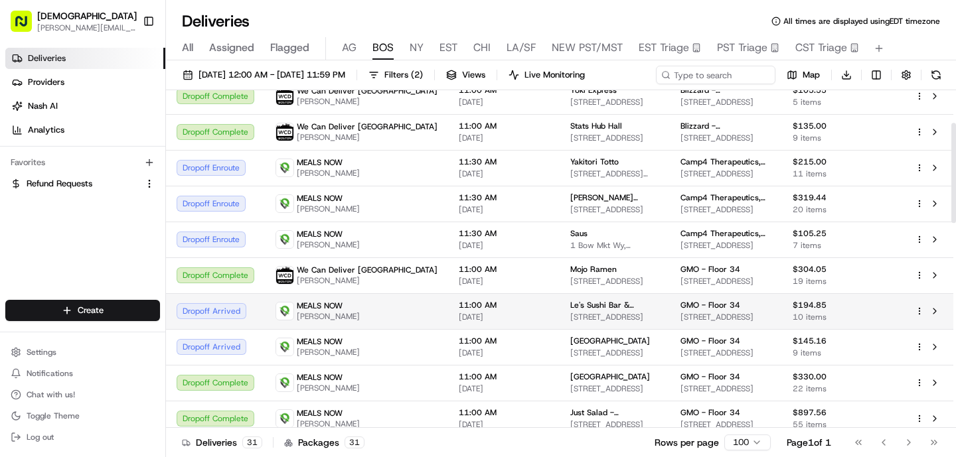
click at [368, 319] on div "MEALS NOW Mustafa Turkmen" at bounding box center [356, 311] width 162 height 21
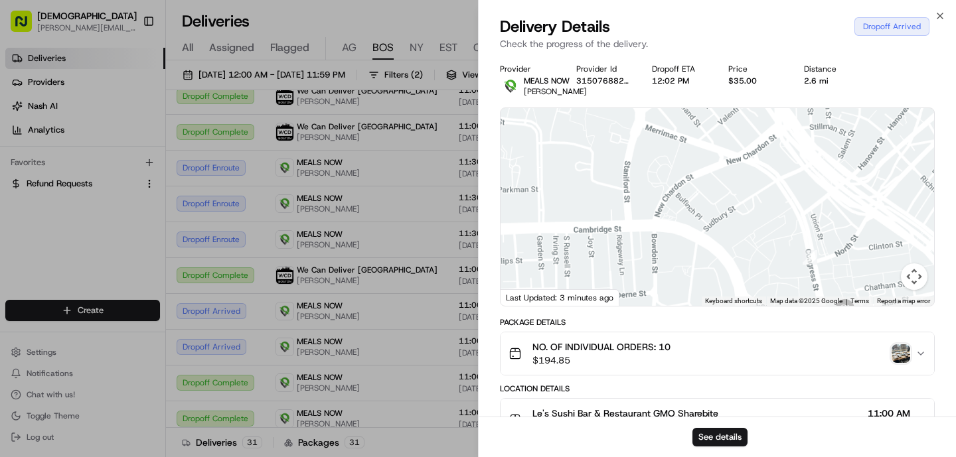
drag, startPoint x: 830, startPoint y: 279, endPoint x: 756, endPoint y: 164, distance: 137.3
click at [756, 164] on div at bounding box center [716, 207] width 433 height 198
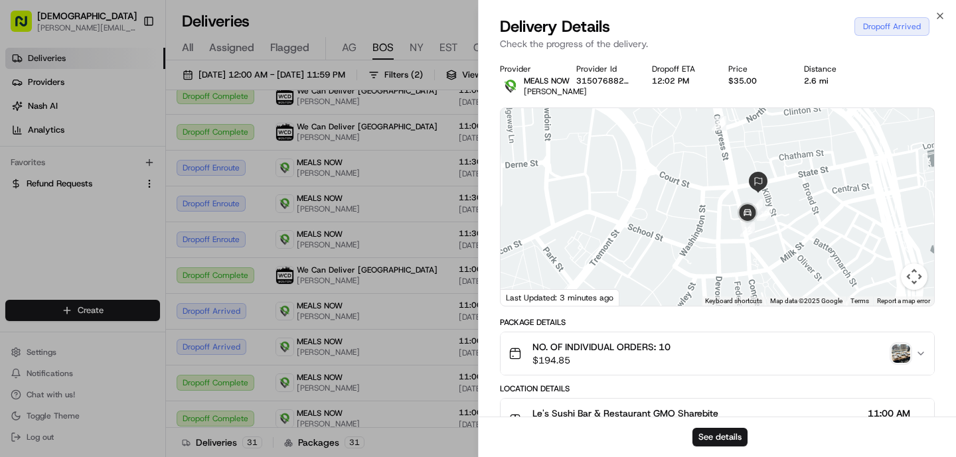
click at [901, 363] on img "button" at bounding box center [900, 353] width 19 height 19
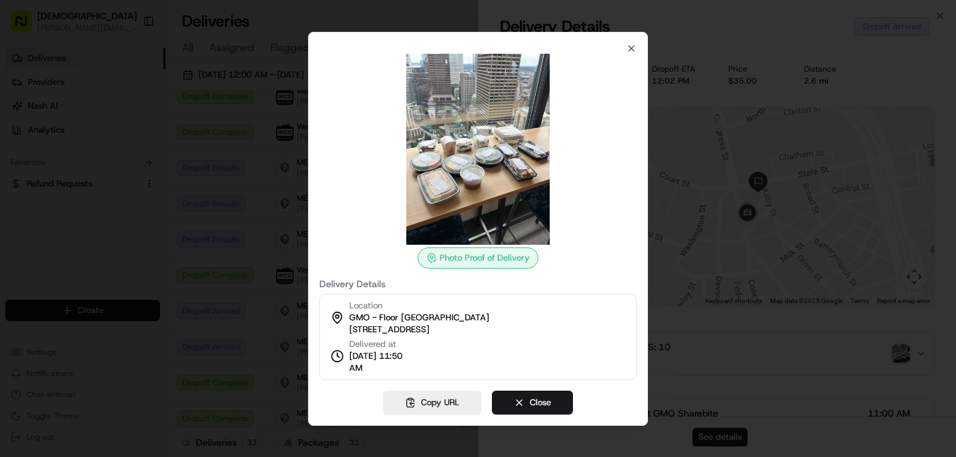
click at [256, 369] on div at bounding box center [478, 228] width 956 height 457
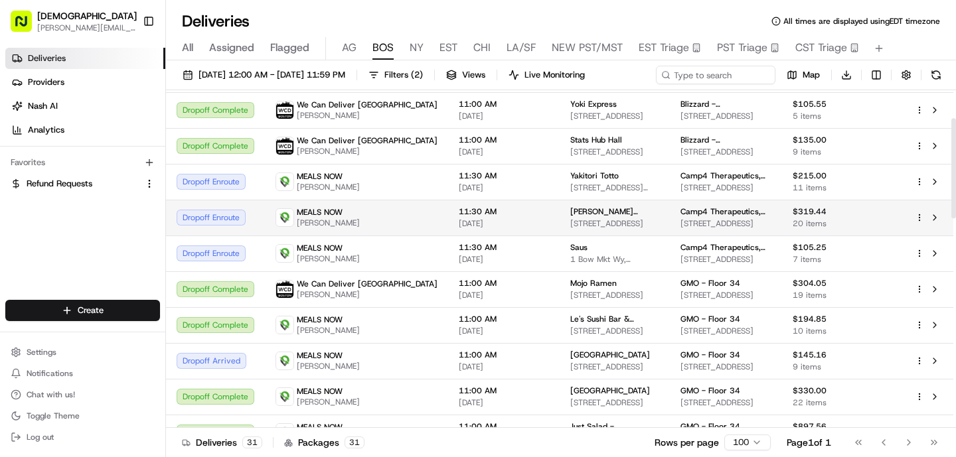
scroll to position [101, 0]
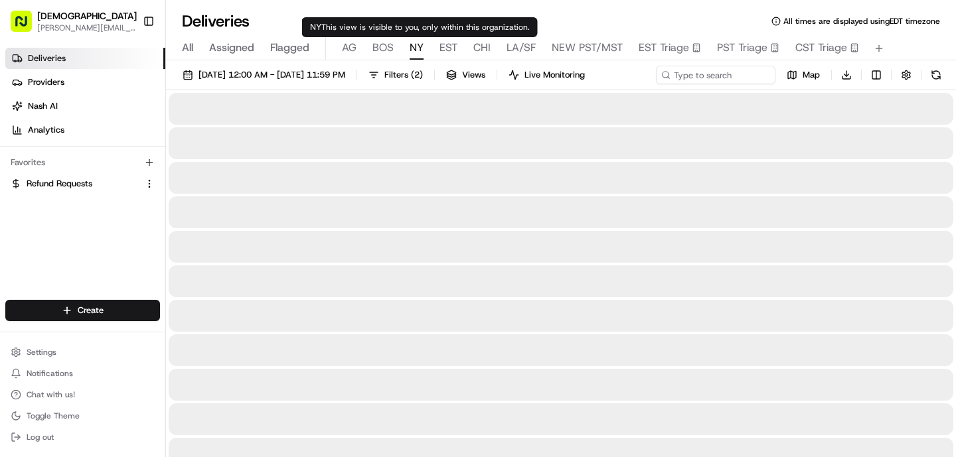
click at [421, 50] on span "NY" at bounding box center [416, 48] width 14 height 16
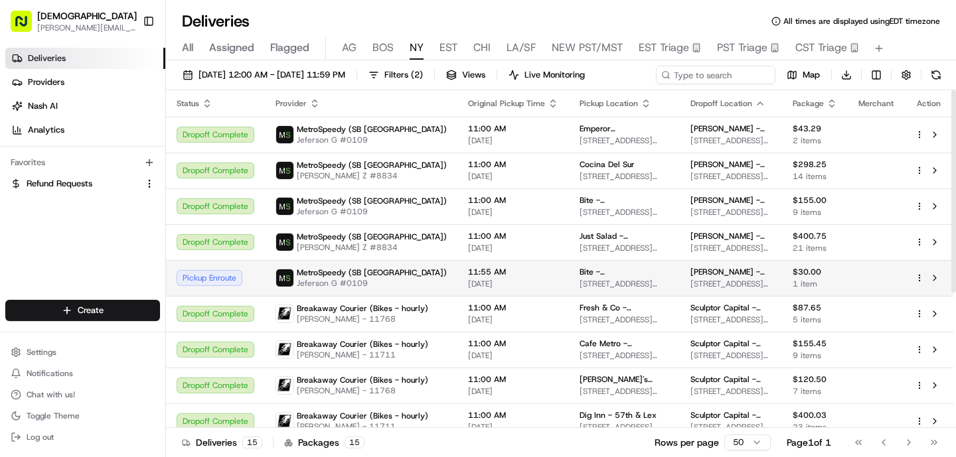
click at [457, 288] on td "11:55 AM 08/19/2025" at bounding box center [512, 278] width 111 height 36
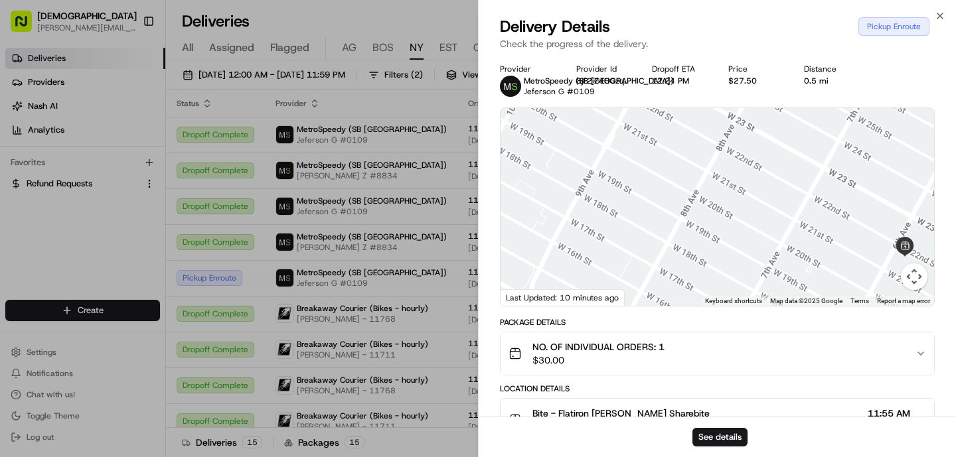
drag, startPoint x: 721, startPoint y: 173, endPoint x: 883, endPoint y: 211, distance: 166.4
click at [882, 202] on div at bounding box center [716, 207] width 433 height 198
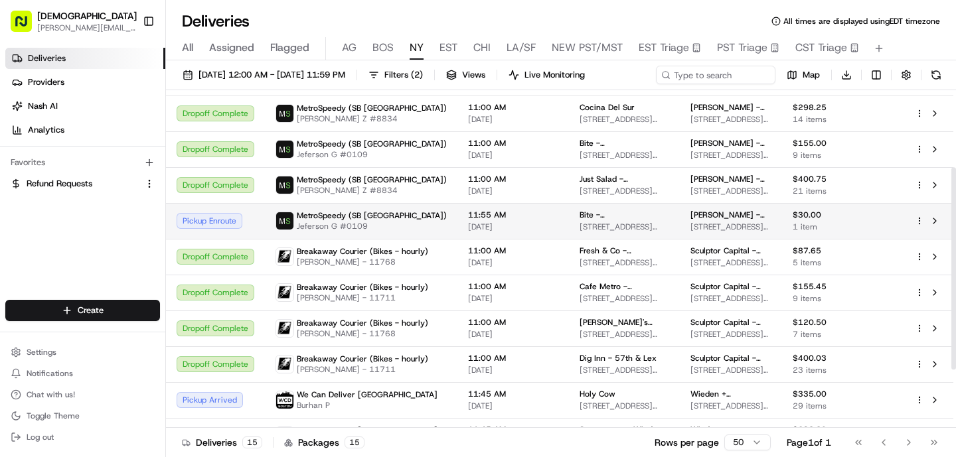
scroll to position [226, 0]
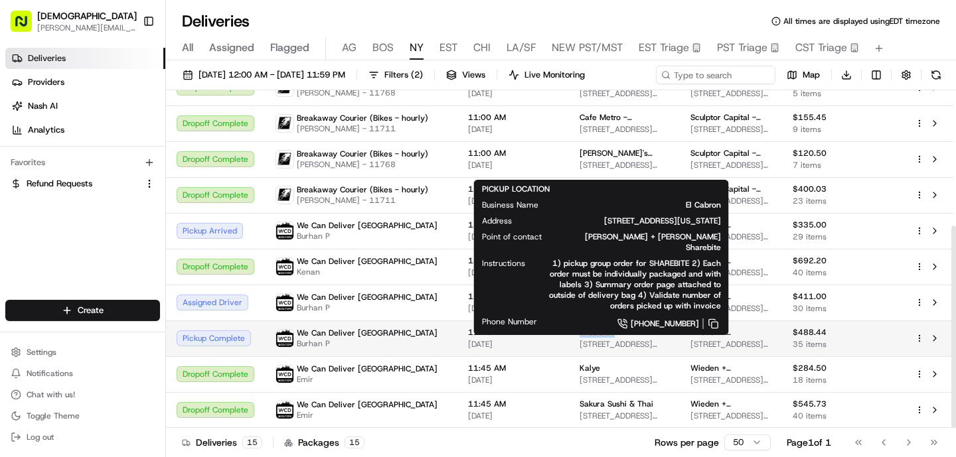
drag, startPoint x: 603, startPoint y: 328, endPoint x: 546, endPoint y: 329, distance: 57.1
click at [569, 329] on td "El Cabron 25 Essex St, New York, NY 10002, USA" at bounding box center [624, 339] width 111 height 36
copy span "El Cabron"
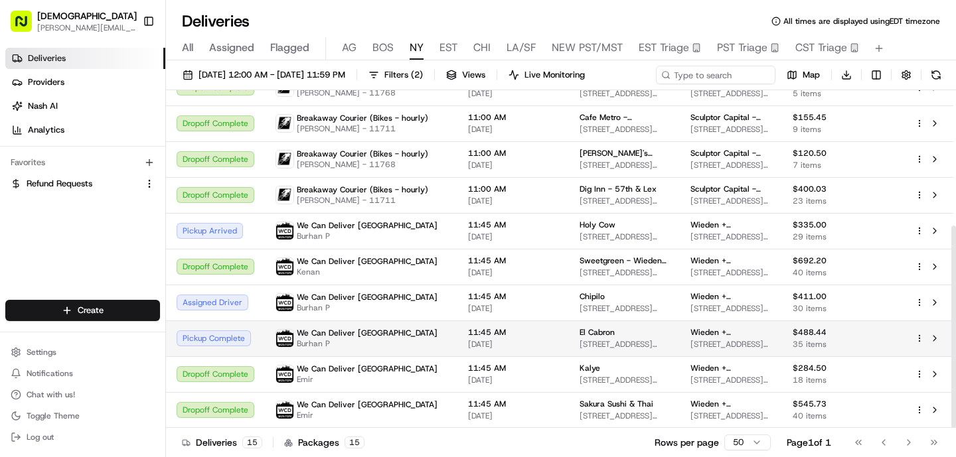
click at [393, 338] on div "We Can Deliver Boston Burhan P" at bounding box center [360, 338] width 171 height 21
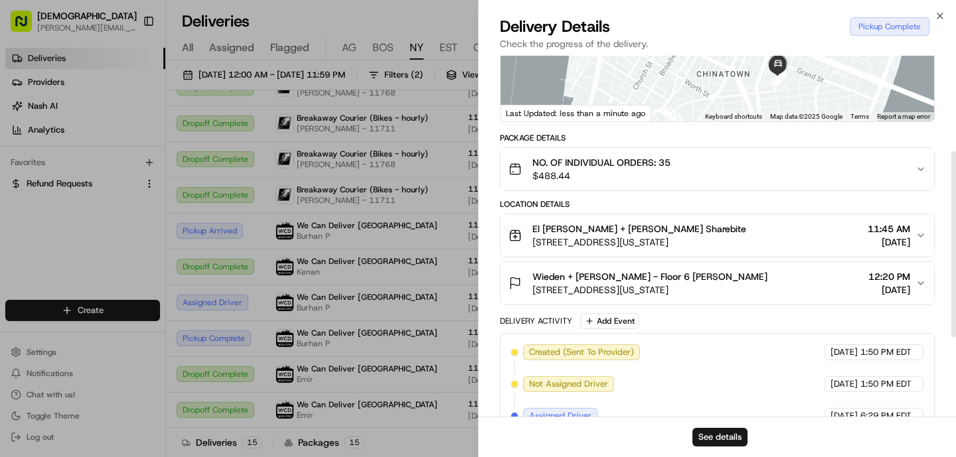
scroll to position [338, 0]
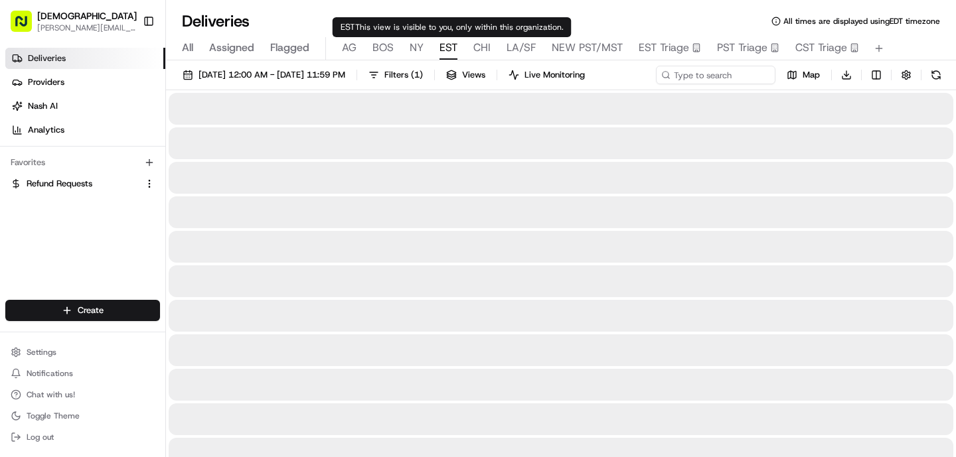
click at [452, 50] on span "EST" at bounding box center [448, 48] width 18 height 16
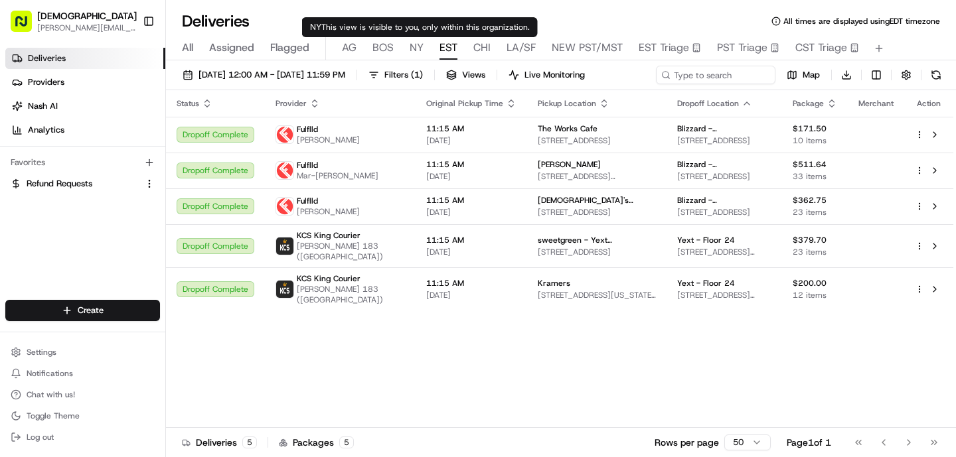
click at [416, 50] on span "NY" at bounding box center [416, 48] width 14 height 16
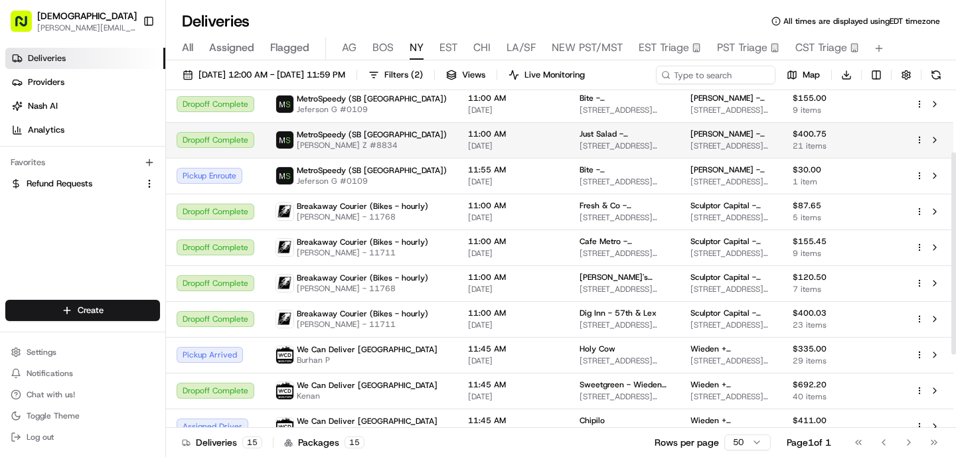
scroll to position [97, 0]
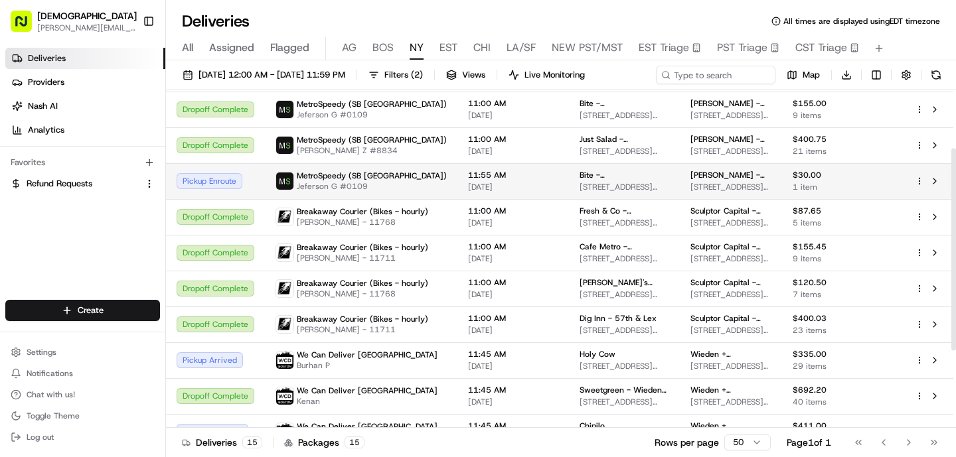
click at [426, 191] on td "MetroSpeedy (SB NYC) Jeferson G #0109" at bounding box center [361, 181] width 192 height 36
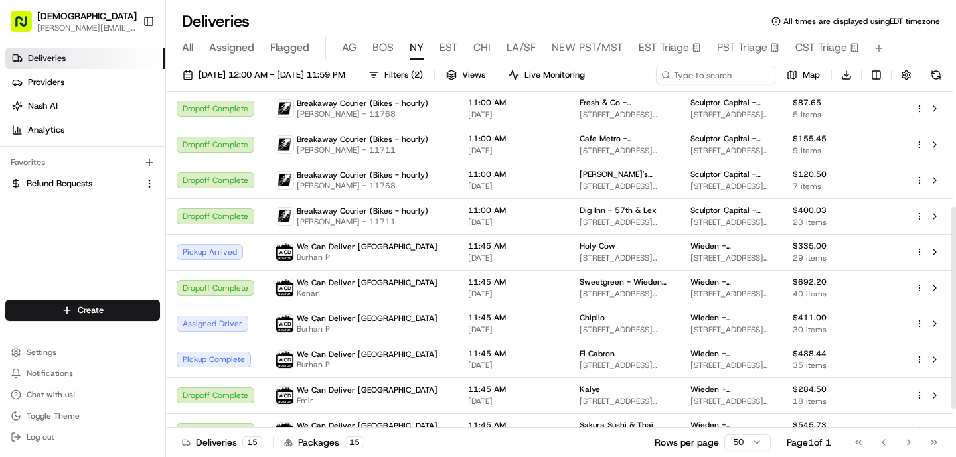
scroll to position [226, 0]
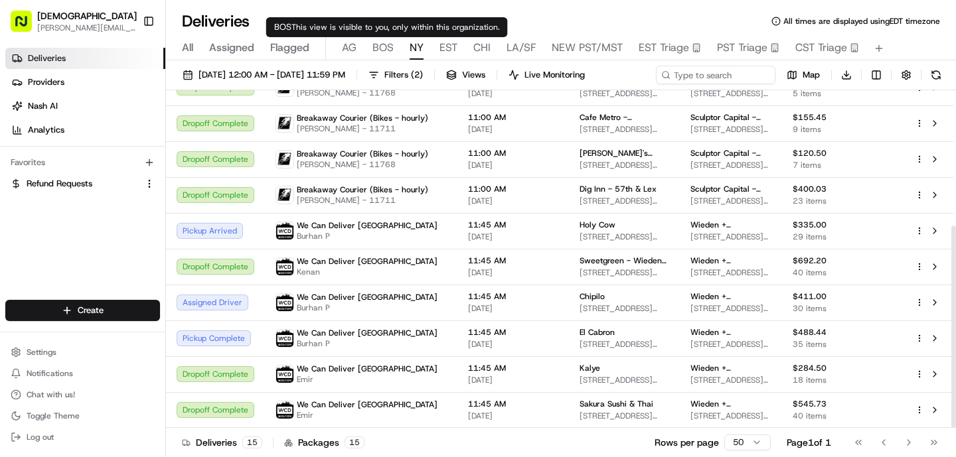
click at [379, 46] on span "BOS" at bounding box center [382, 48] width 21 height 16
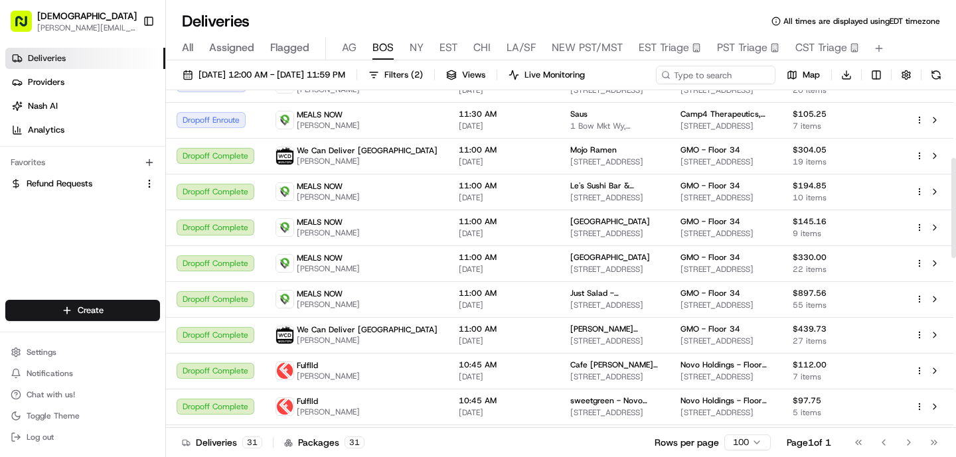
scroll to position [228, 0]
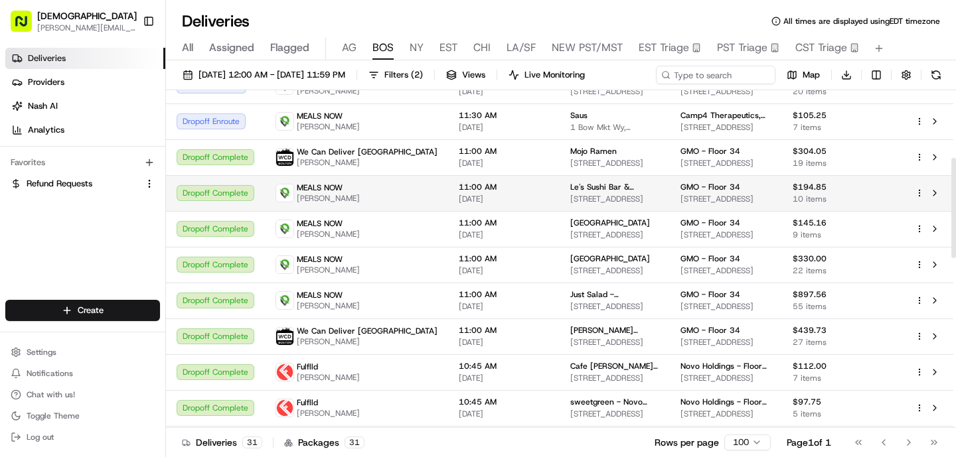
click at [459, 199] on span "[DATE]" at bounding box center [504, 199] width 90 height 11
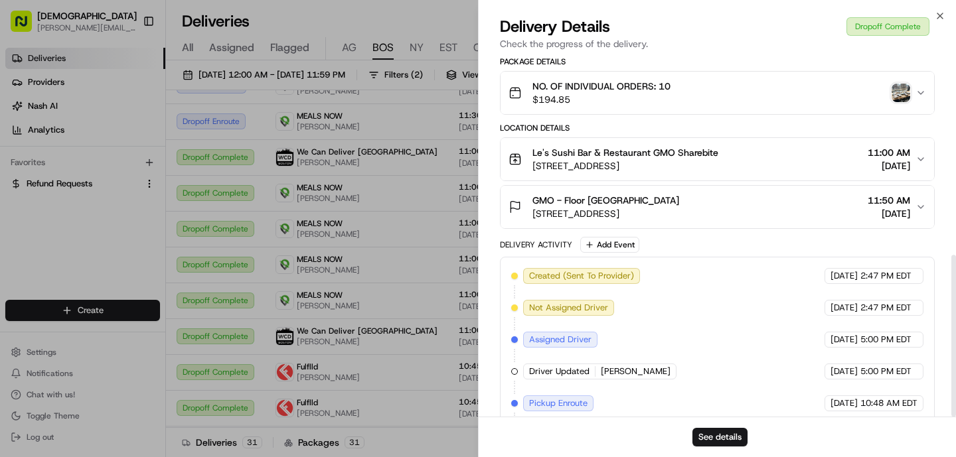
scroll to position [445, 0]
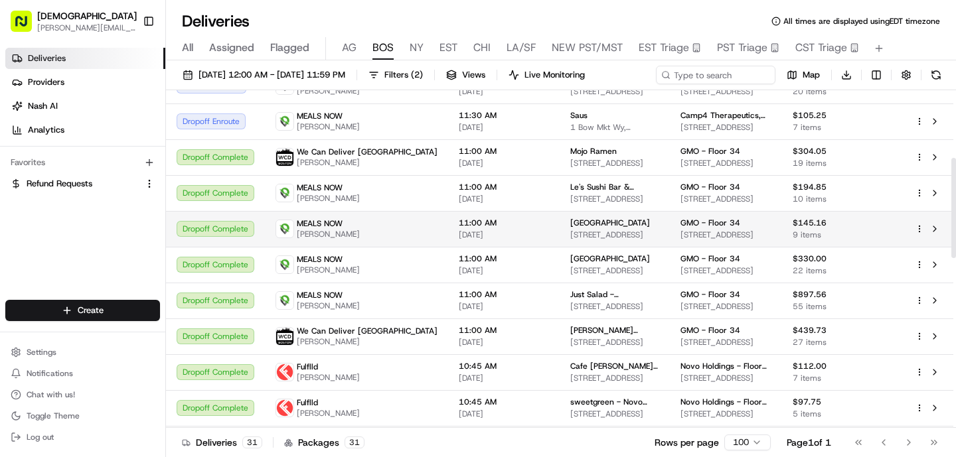
click at [382, 216] on td "MEALS NOW Mustafa Turkmen" at bounding box center [356, 229] width 183 height 36
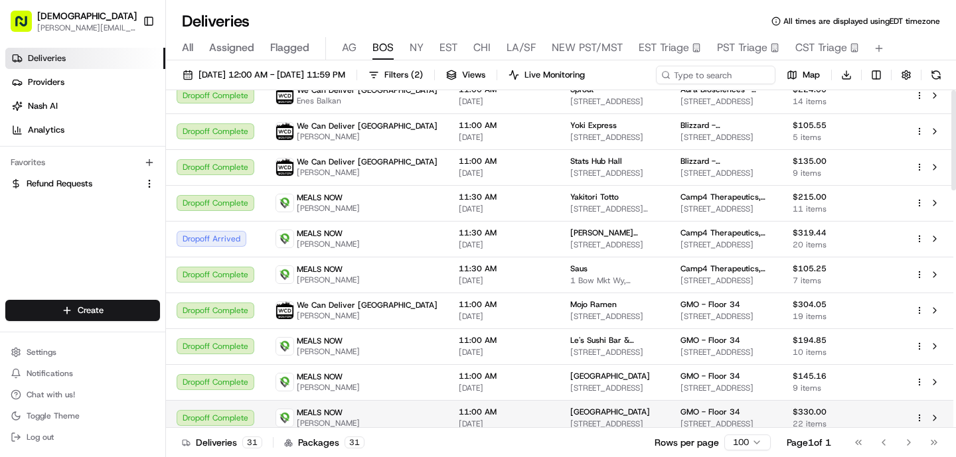
scroll to position [0, 0]
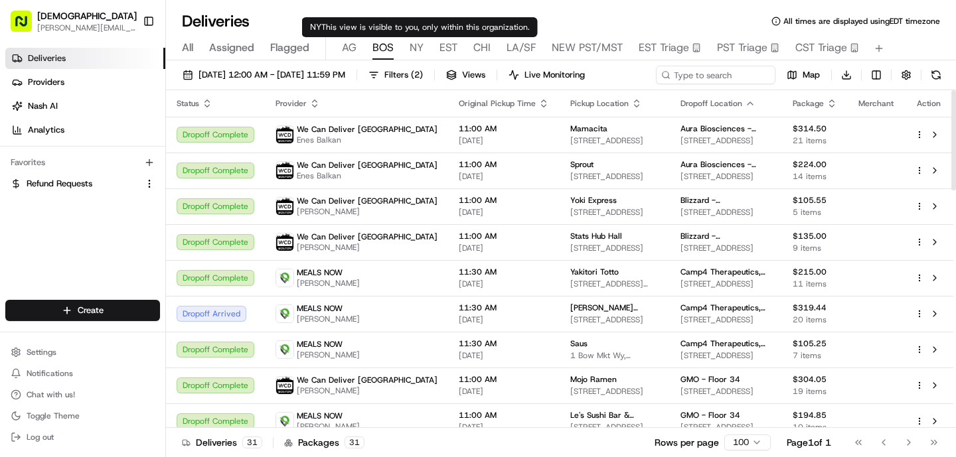
click at [413, 40] on body "Sharebite o.tucker@sharebite.com Toggle Sidebar Deliveries Providers Nash AI An…" at bounding box center [478, 228] width 956 height 457
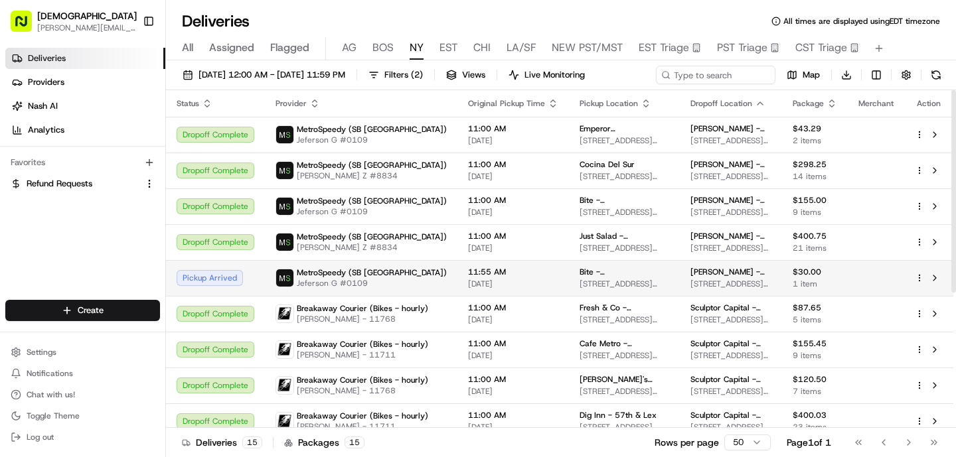
click at [411, 279] on div "MetroSpeedy (SB NYC) Jeferson G #0109" at bounding box center [360, 277] width 171 height 21
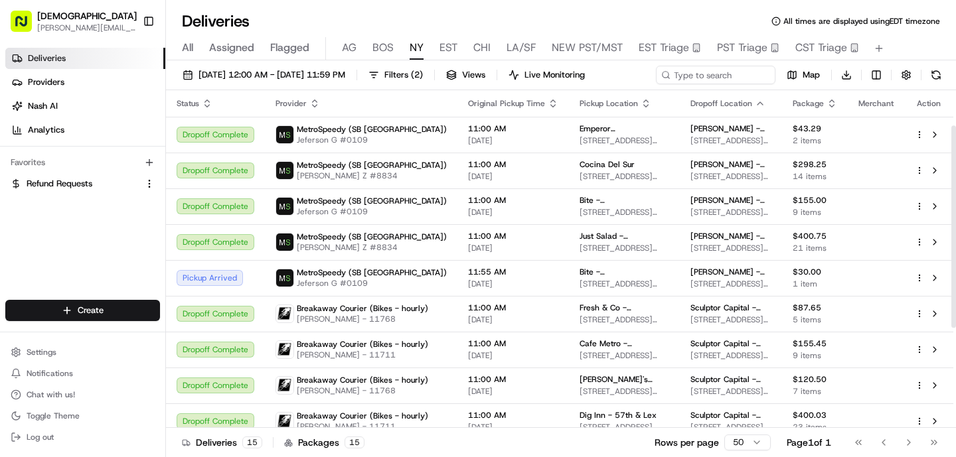
scroll to position [226, 0]
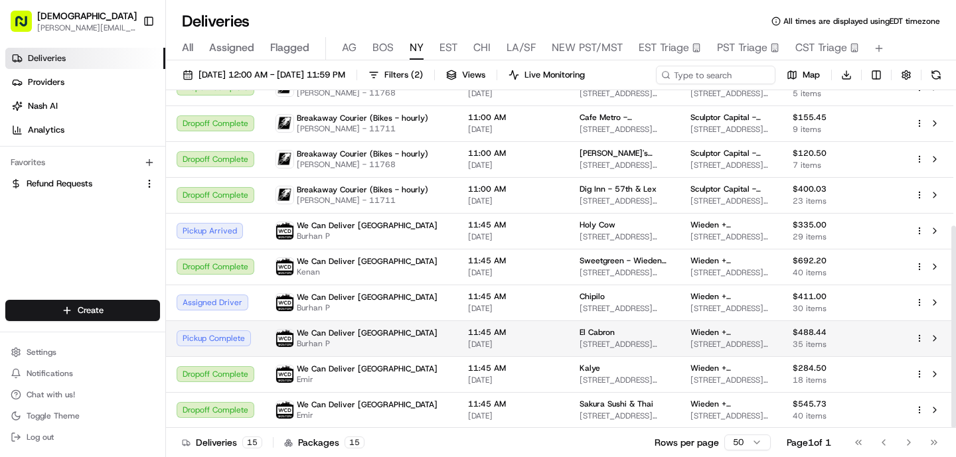
click at [421, 345] on div "We Can Deliver Boston Burhan P" at bounding box center [360, 338] width 171 height 21
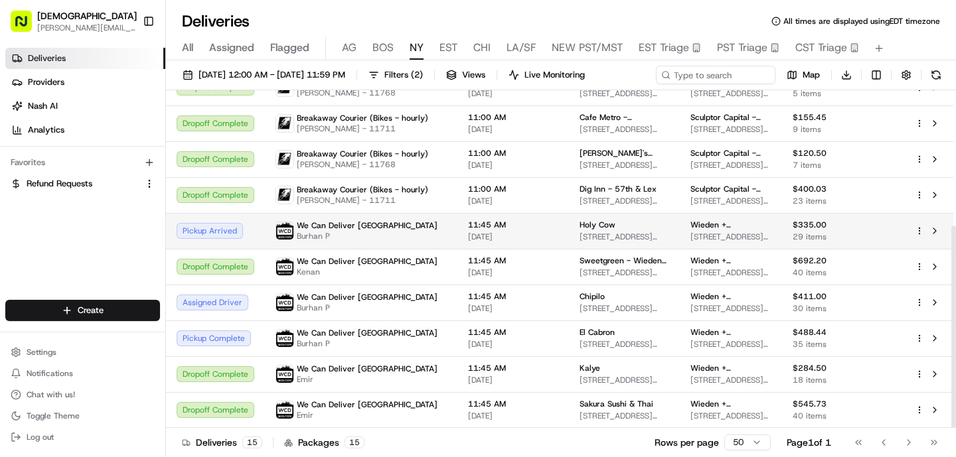
click at [524, 248] on td "11:45 AM 08/19/2025" at bounding box center [512, 231] width 111 height 36
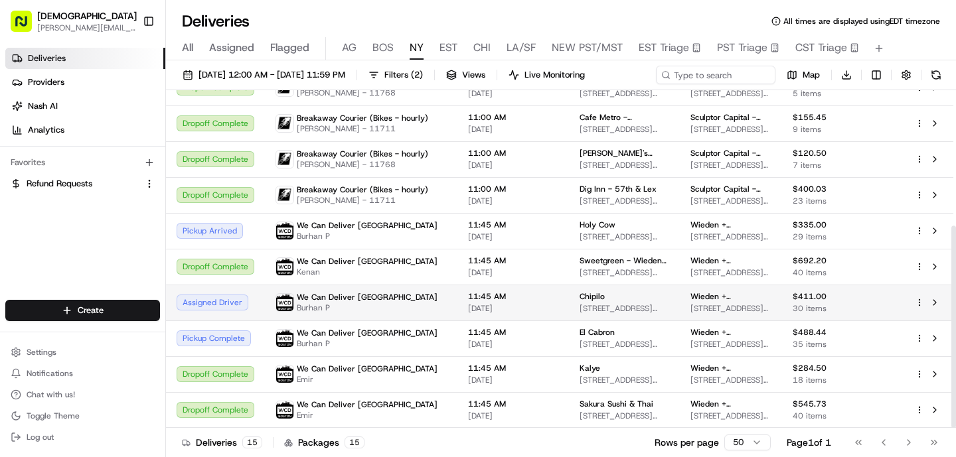
click at [392, 293] on div "We Can Deliver Boston Burhan P" at bounding box center [360, 302] width 171 height 21
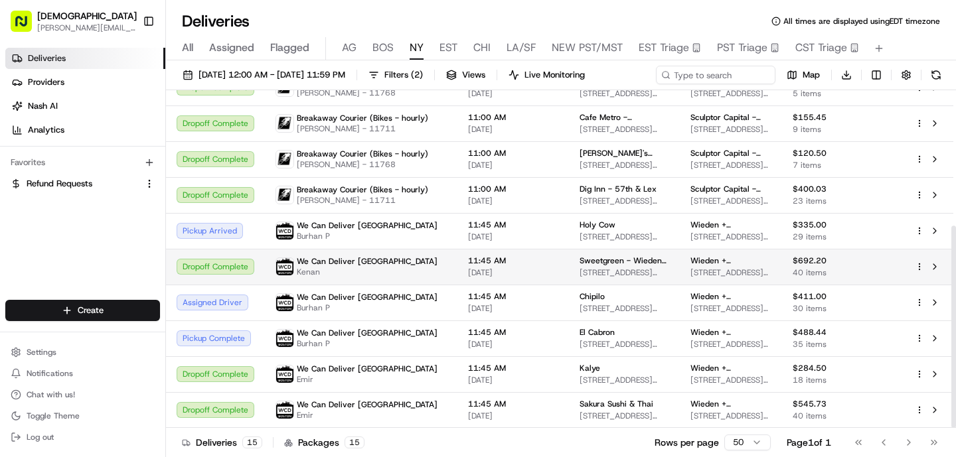
click at [457, 275] on td "11:45 AM 08/19/2025" at bounding box center [512, 267] width 111 height 36
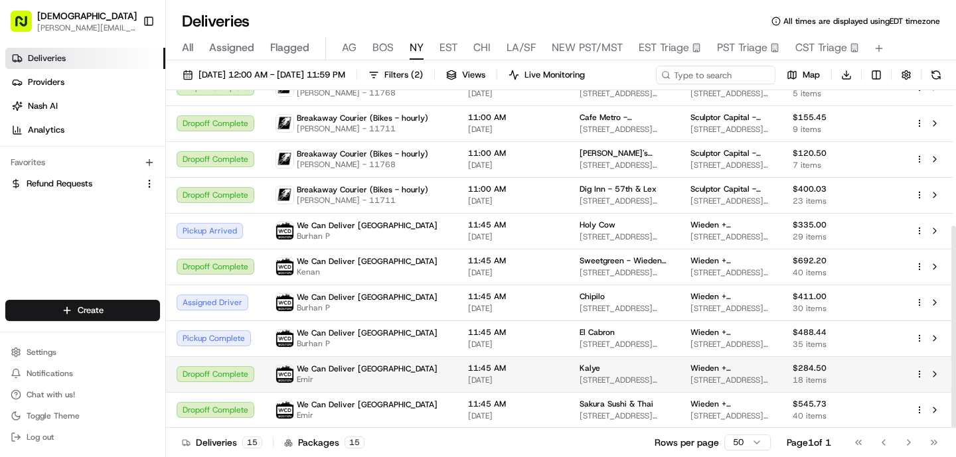
click at [510, 366] on span "11:45 AM" at bounding box center [513, 368] width 90 height 11
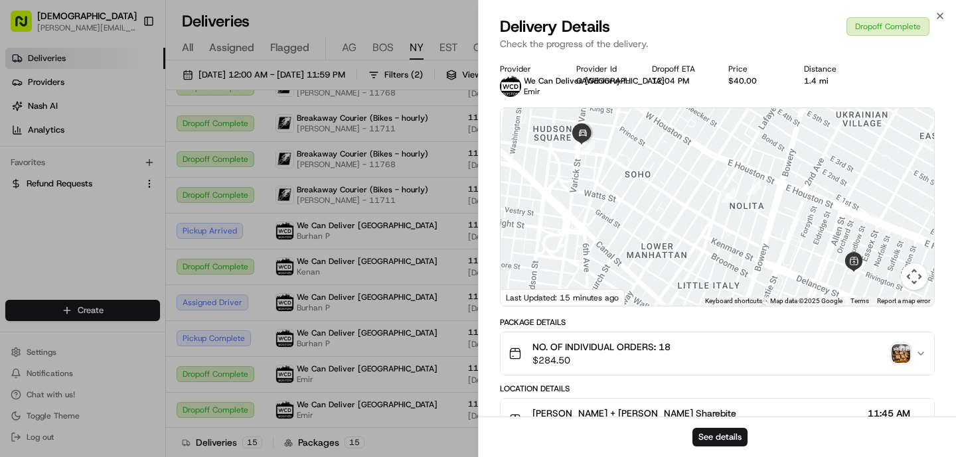
scroll to position [434, 0]
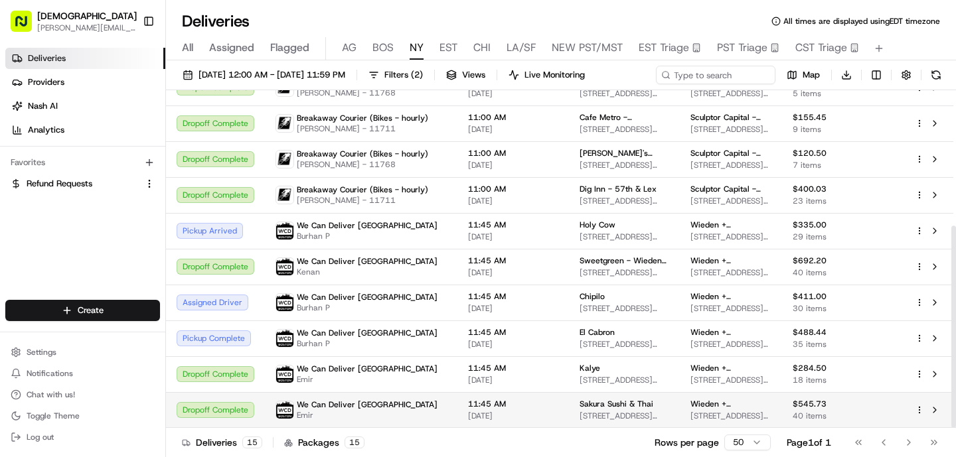
click at [492, 397] on td "11:45 AM 08/19/2025" at bounding box center [512, 410] width 111 height 36
drag, startPoint x: 600, startPoint y: 405, endPoint x: 550, endPoint y: 405, distance: 49.8
click at [569, 405] on td "Sakura Sushi & Thai 273 Mott St, New York, NY 10012, USA" at bounding box center [624, 410] width 111 height 36
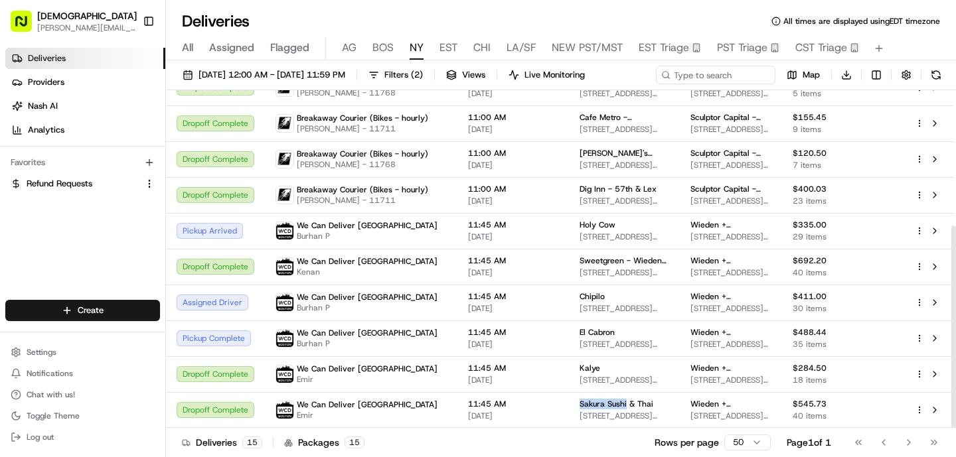
copy span "Sakura Sushi"
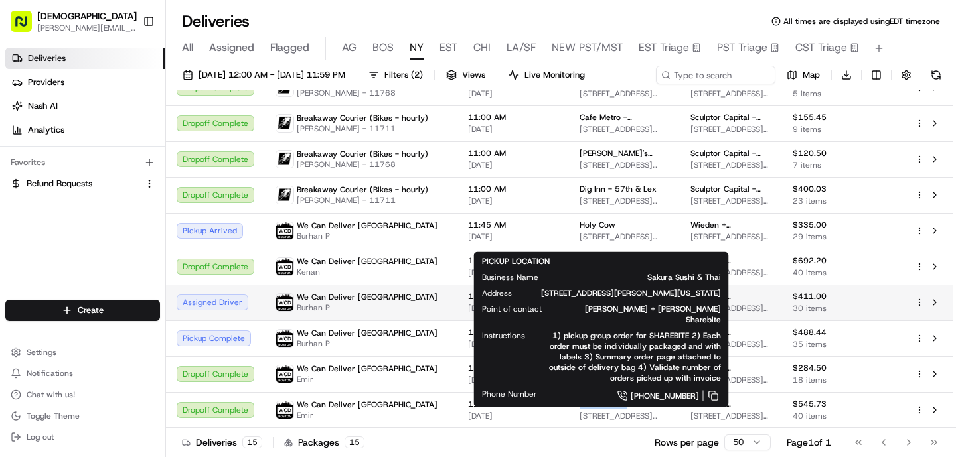
click at [351, 289] on td "We Can Deliver Boston Burhan P" at bounding box center [361, 303] width 192 height 36
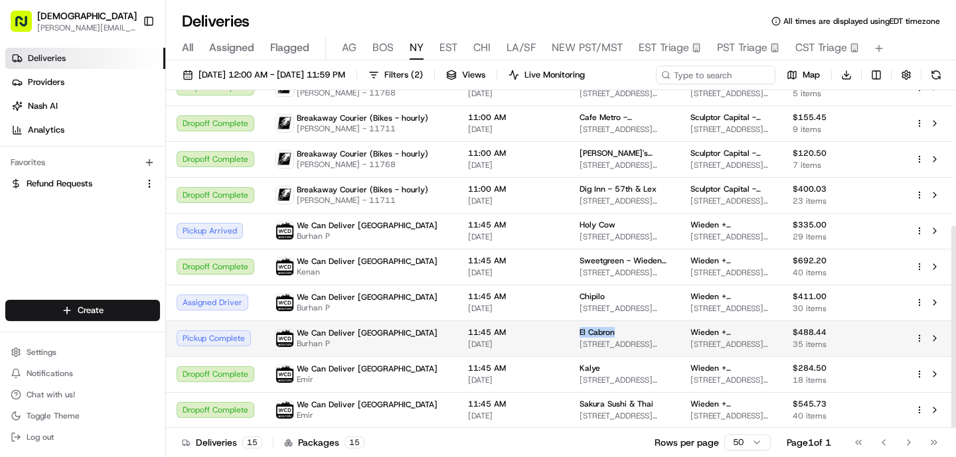
drag, startPoint x: 595, startPoint y: 331, endPoint x: 551, endPoint y: 331, distance: 43.8
click at [569, 331] on td "El Cabron 25 Essex St, New York, NY 10002, USA" at bounding box center [624, 339] width 111 height 36
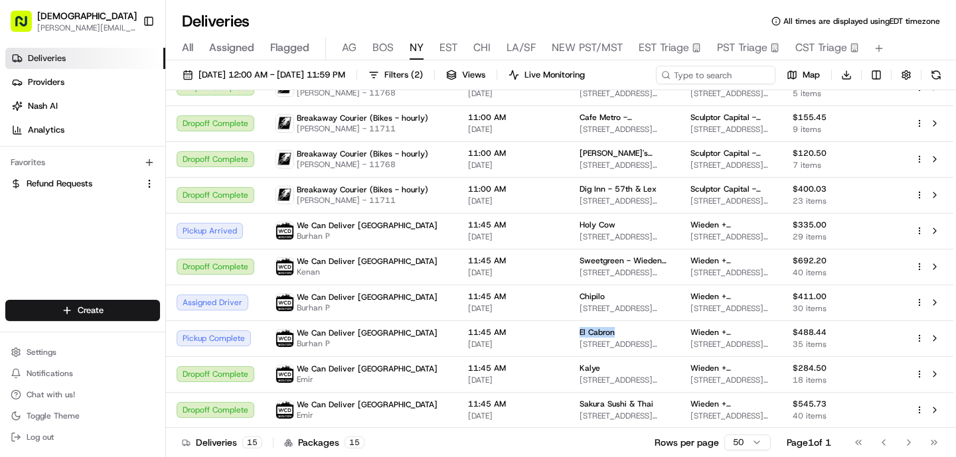
copy span "El Cabron"
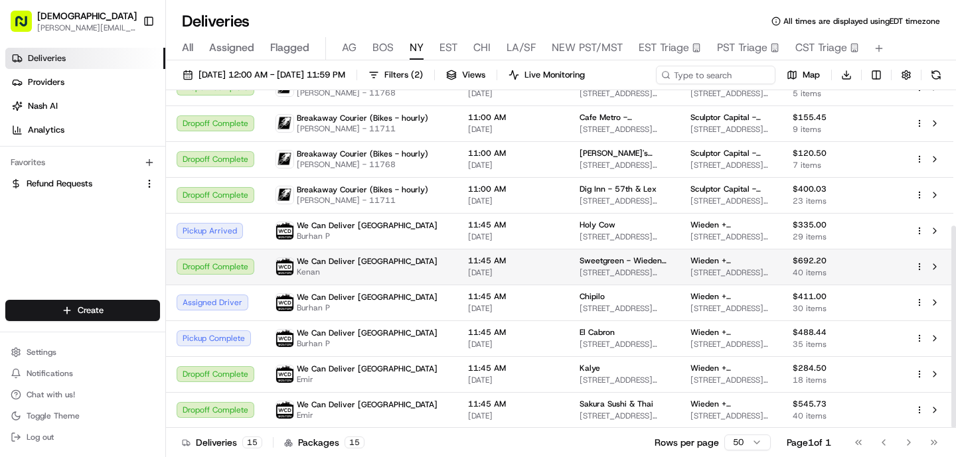
click at [468, 266] on div "11:45 AM 08/19/2025" at bounding box center [513, 266] width 90 height 23
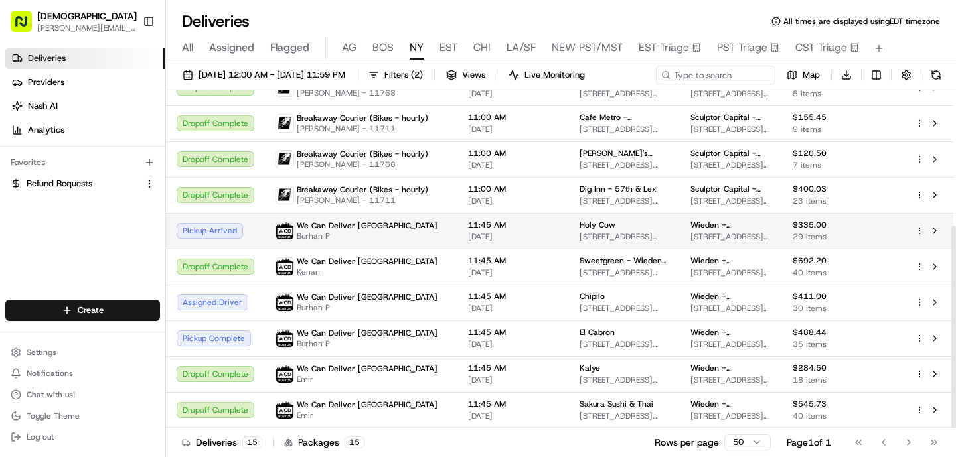
click at [348, 223] on span "We Can Deliver [GEOGRAPHIC_DATA]" at bounding box center [367, 225] width 141 height 11
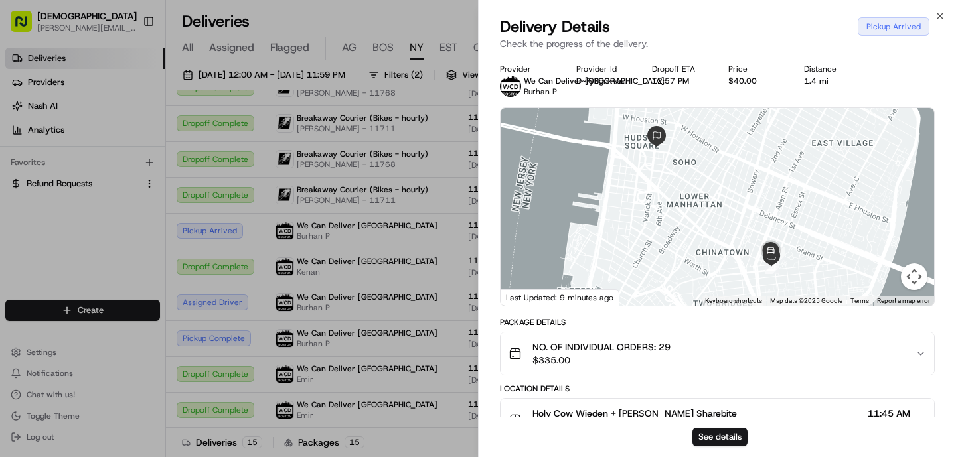
scroll to position [307, 0]
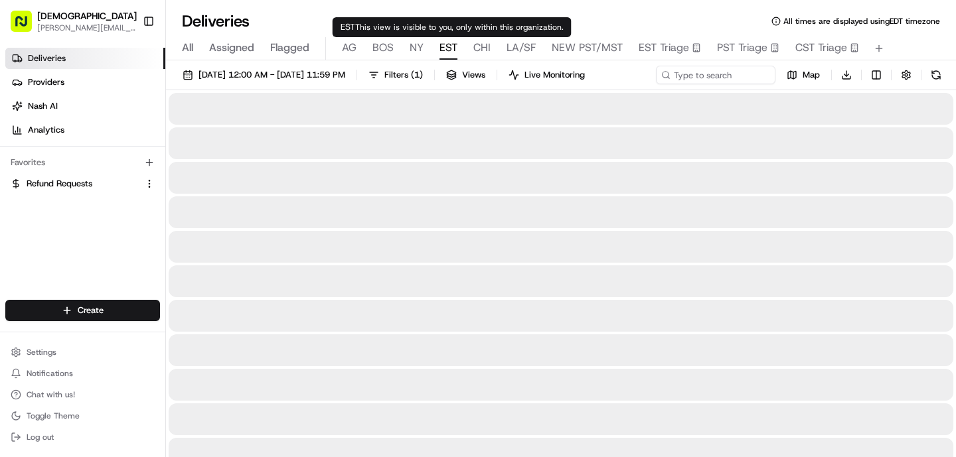
click at [443, 46] on span "EST" at bounding box center [448, 48] width 18 height 16
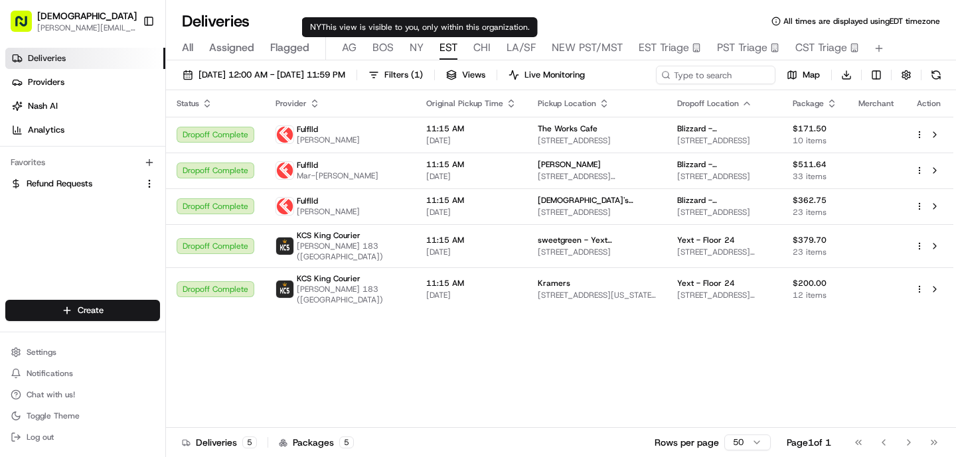
click at [419, 49] on span "NY" at bounding box center [416, 48] width 14 height 16
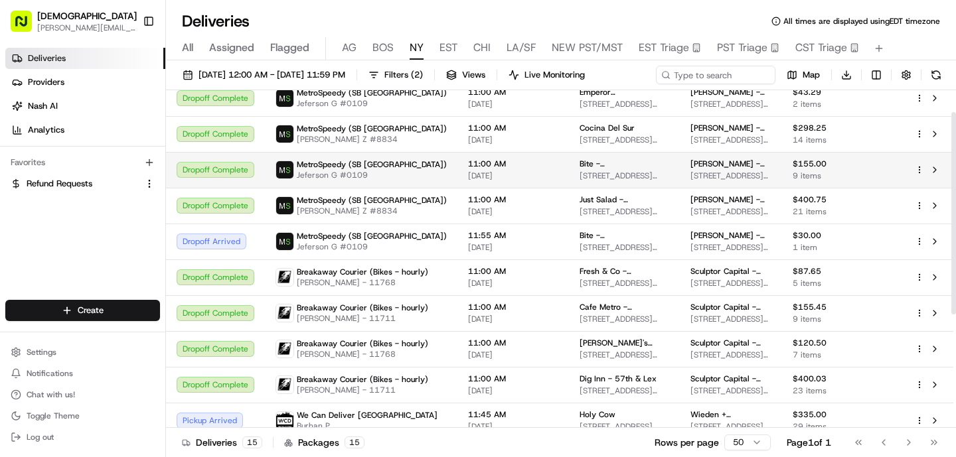
scroll to position [38, 0]
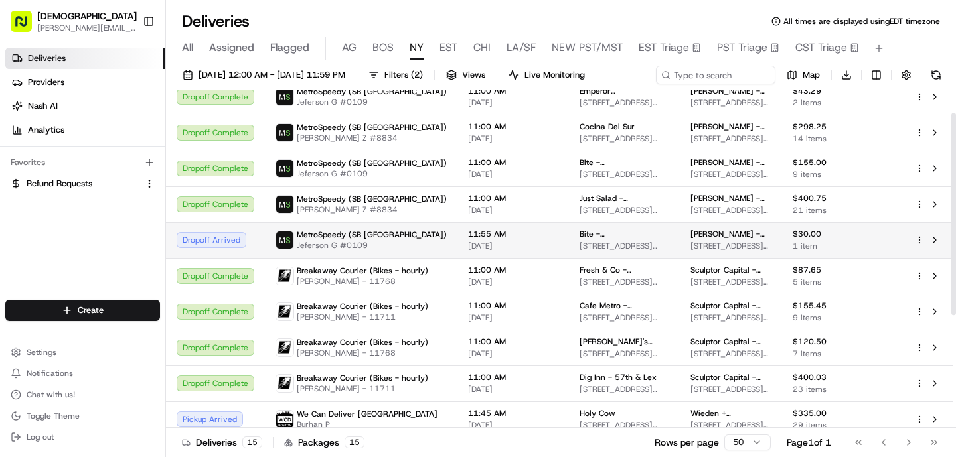
click at [474, 236] on span "11:55 AM" at bounding box center [513, 234] width 90 height 11
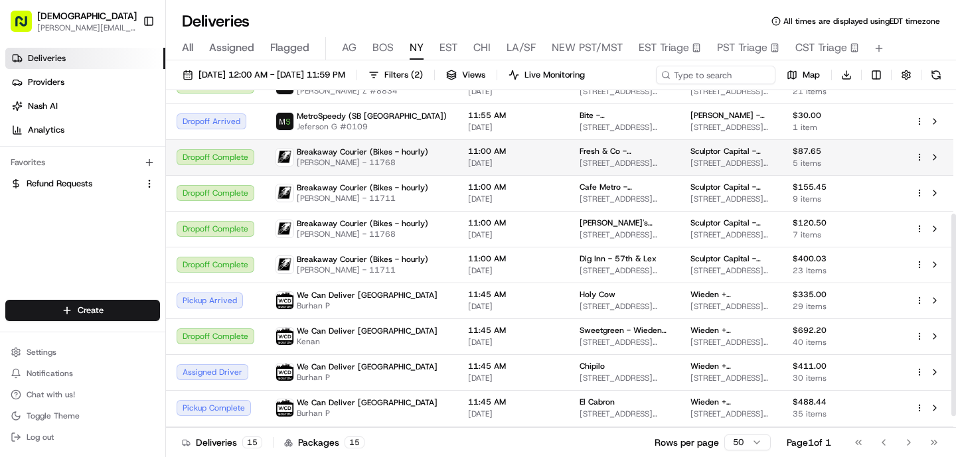
scroll to position [226, 0]
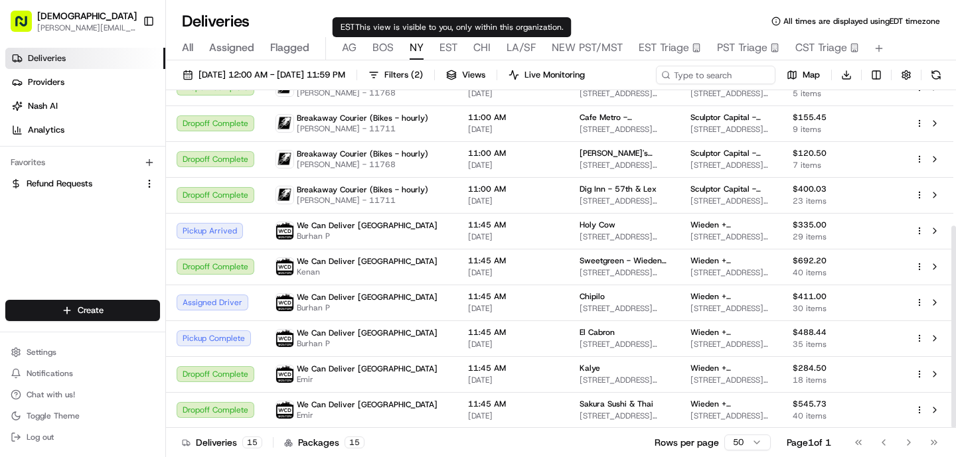
click at [442, 52] on span "EST" at bounding box center [448, 48] width 18 height 16
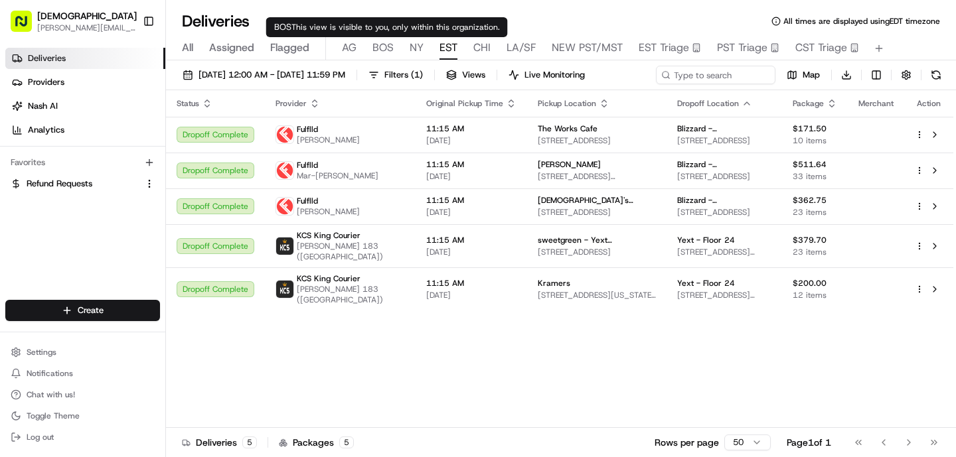
click at [376, 50] on span "BOS" at bounding box center [382, 48] width 21 height 16
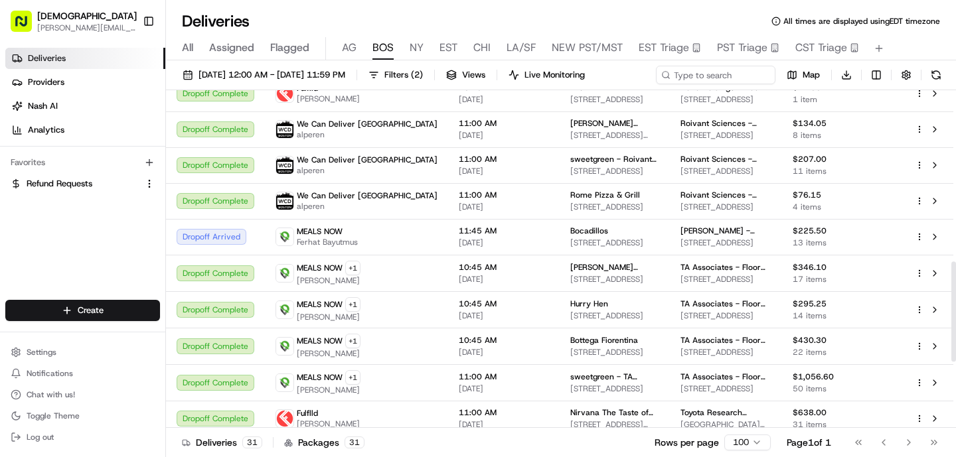
scroll to position [802, 0]
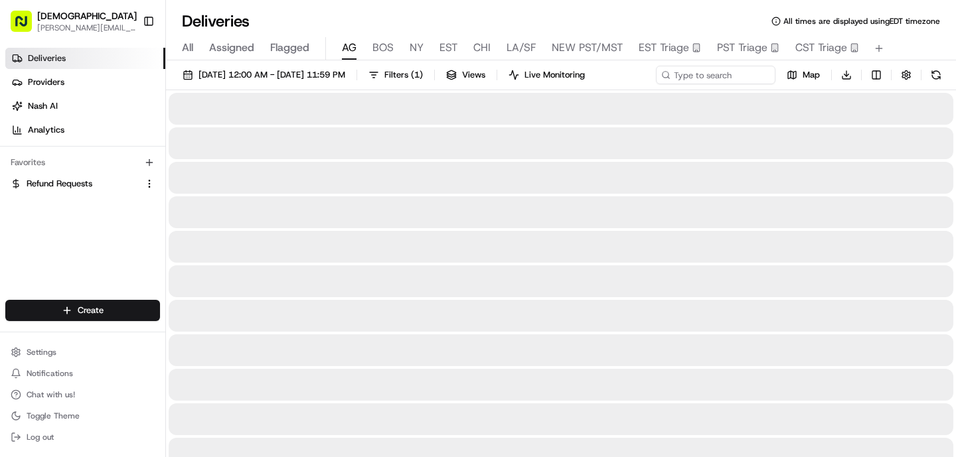
click at [346, 56] on button "AG" at bounding box center [349, 48] width 15 height 23
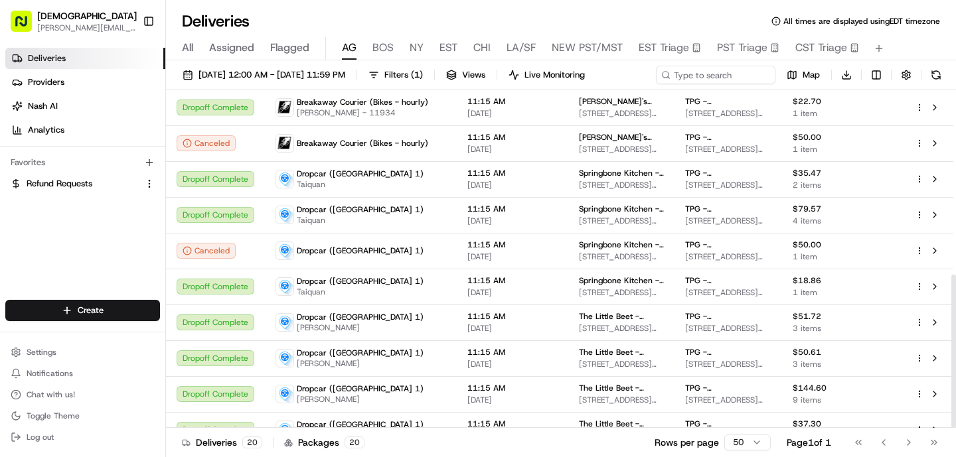
scroll to position [405, 0]
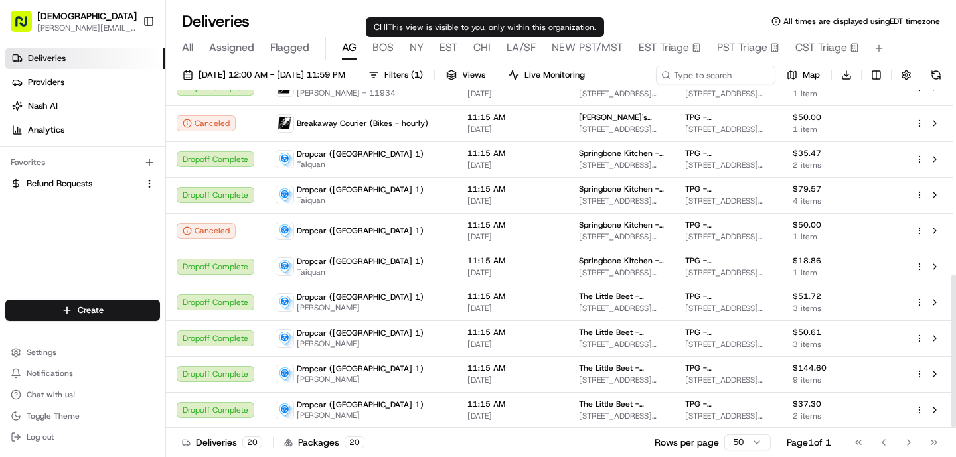
click at [479, 53] on span "CHI" at bounding box center [481, 48] width 17 height 16
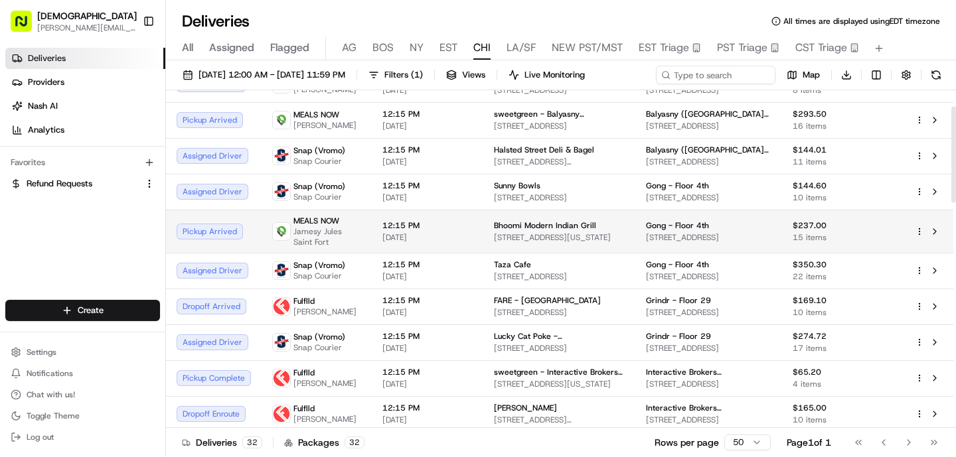
scroll to position [61, 0]
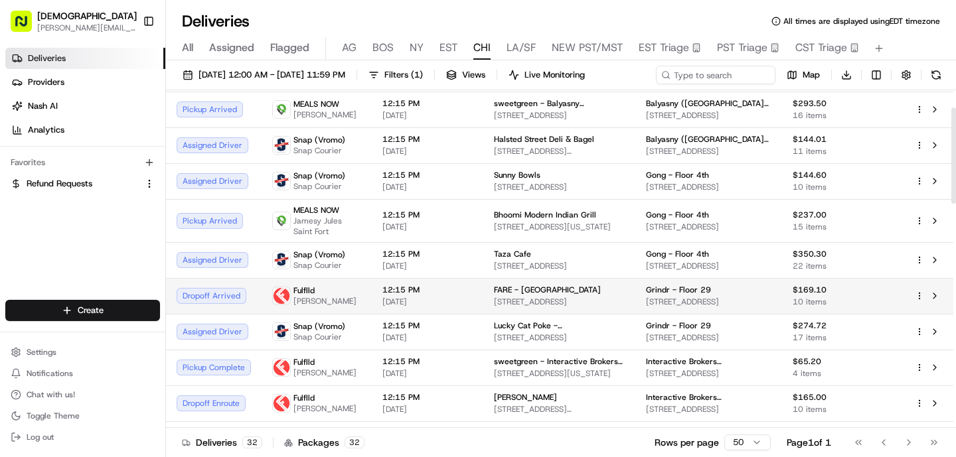
click at [451, 299] on span "[DATE]" at bounding box center [427, 302] width 90 height 11
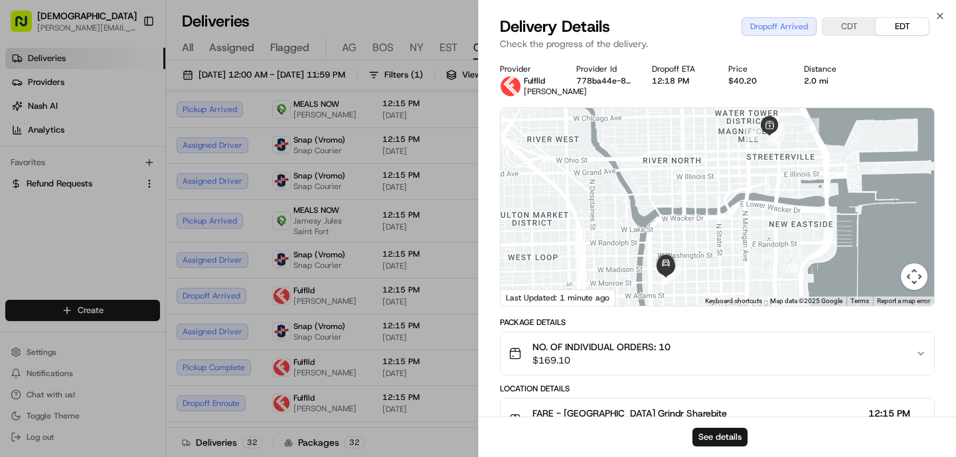
scroll to position [413, 0]
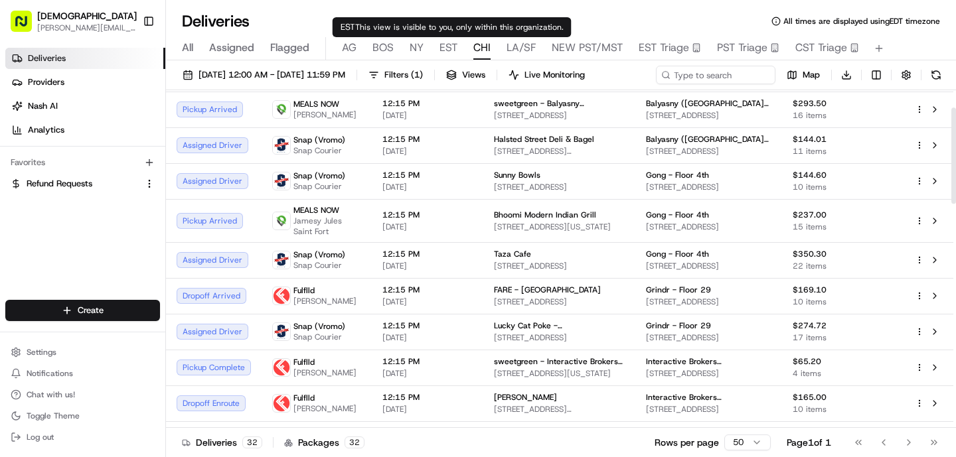
click at [436, 43] on div "All Assigned Flagged AG BOS NY EST CHI LA/SF NEW PST/MST EST Triage PST Triage …" at bounding box center [561, 48] width 790 height 23
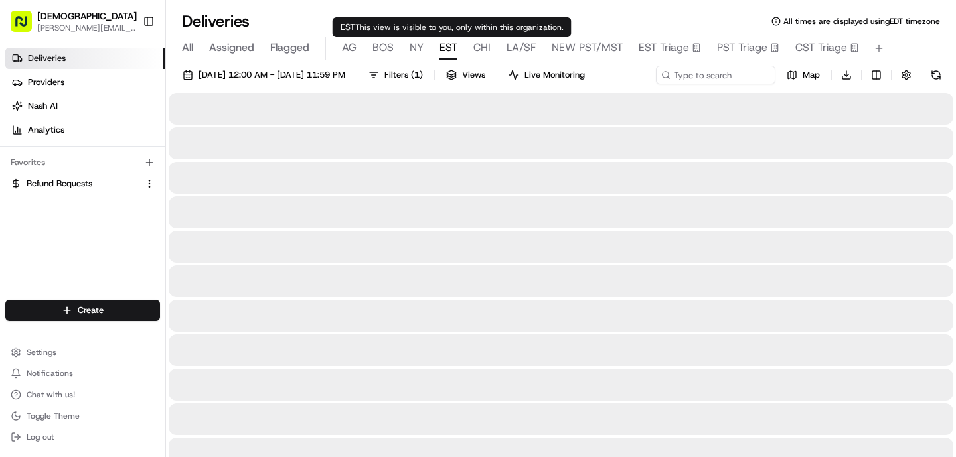
click at [441, 46] on span "EST" at bounding box center [448, 48] width 18 height 16
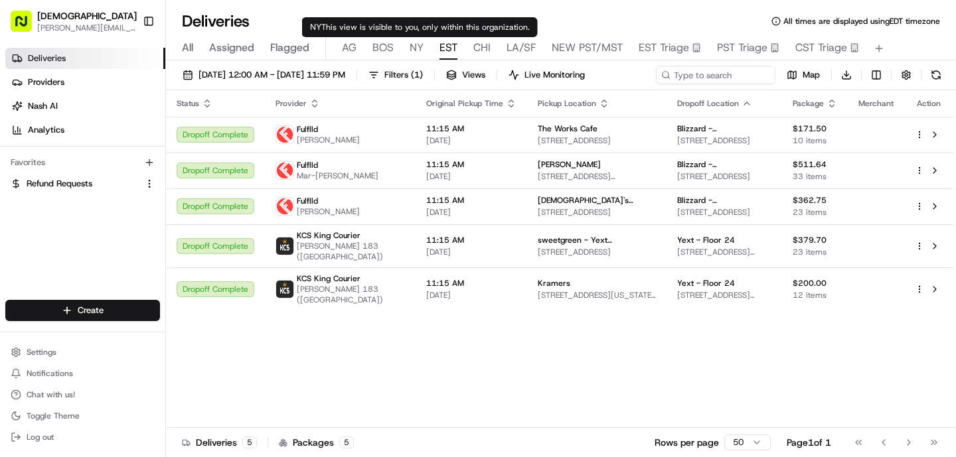
click at [411, 44] on span "NY" at bounding box center [416, 48] width 14 height 16
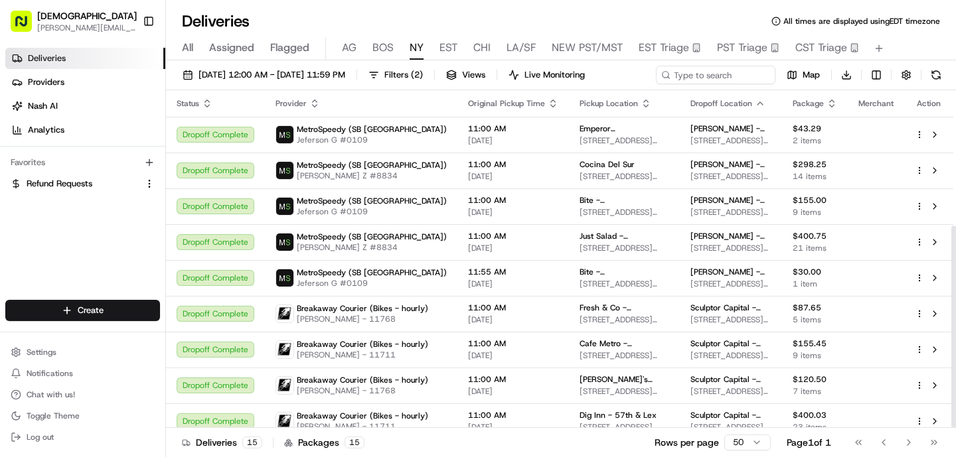
scroll to position [226, 0]
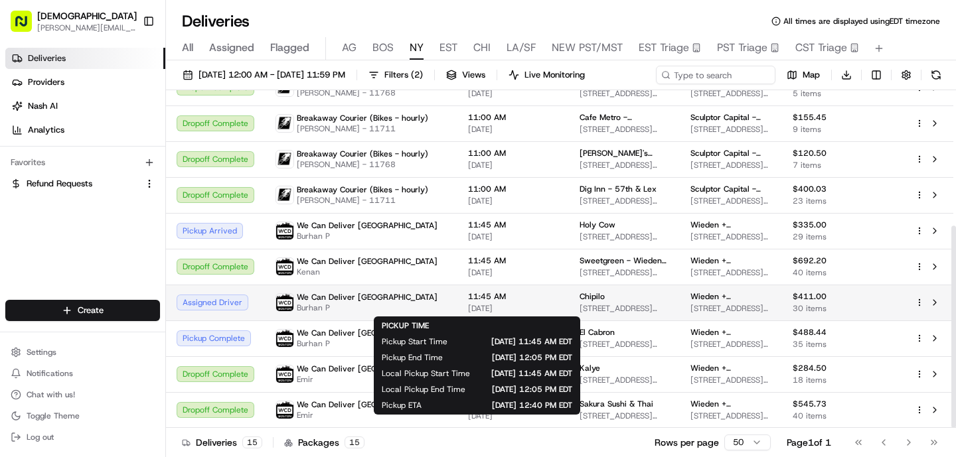
click at [468, 296] on span "11:45 AM" at bounding box center [513, 296] width 90 height 11
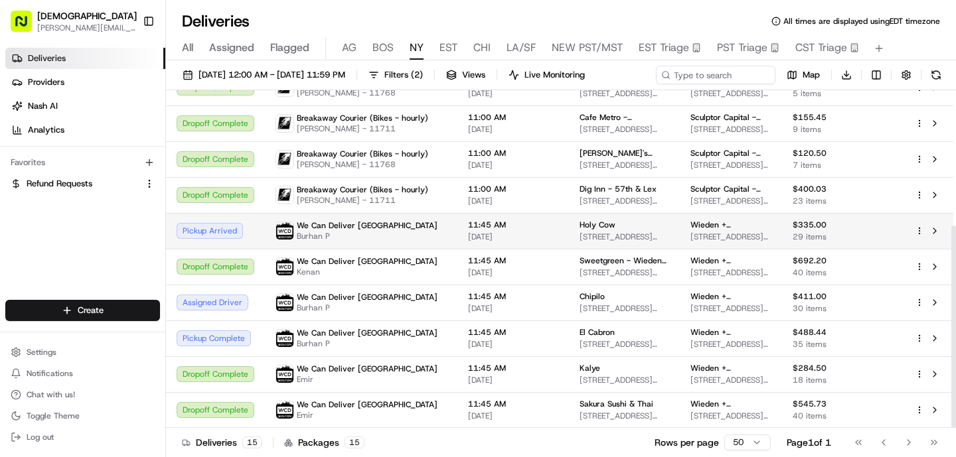
click at [426, 233] on td "We Can Deliver Boston Burhan P" at bounding box center [361, 231] width 192 height 36
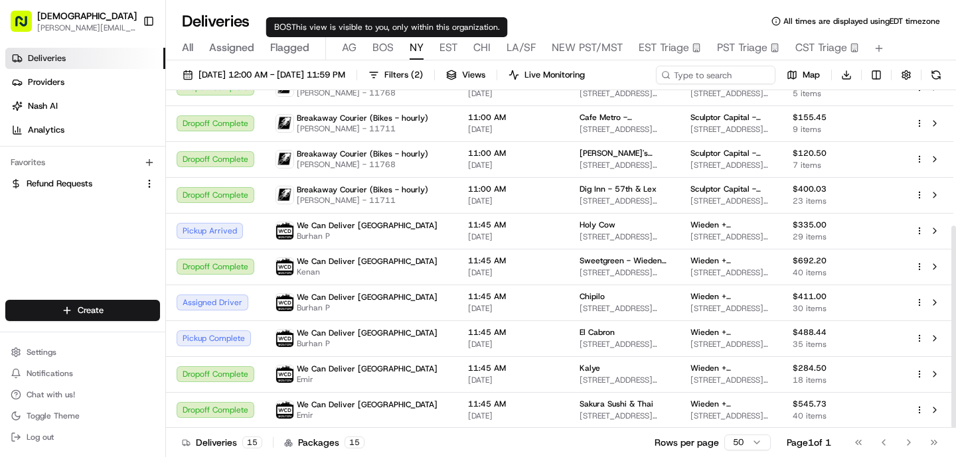
click at [390, 54] on span "BOS" at bounding box center [382, 48] width 21 height 16
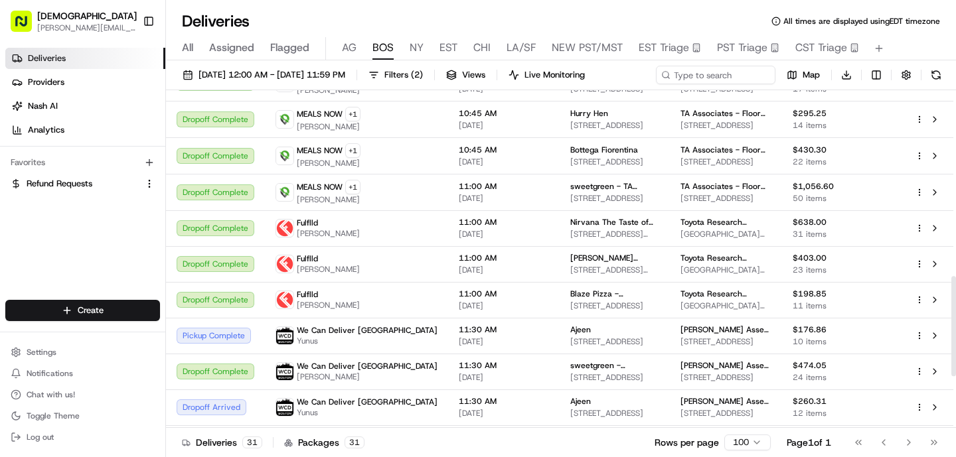
scroll to position [802, 0]
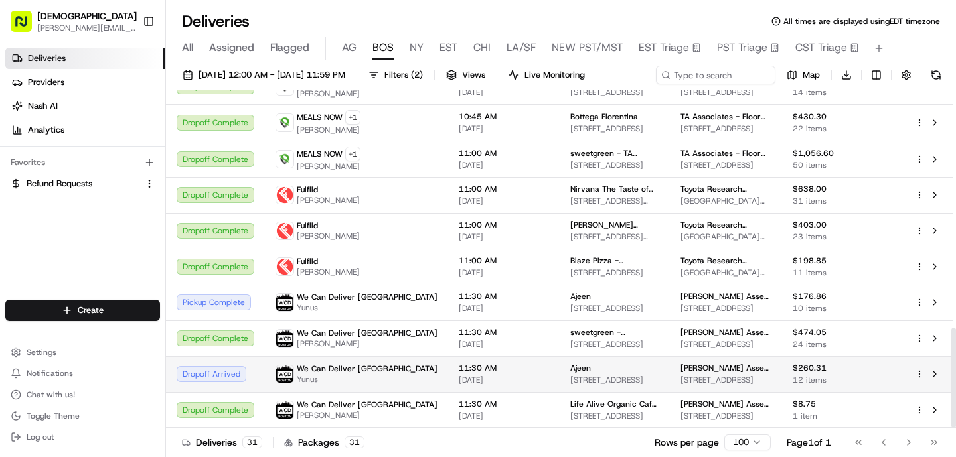
click at [448, 376] on td "11:30 AM 08/19/2025" at bounding box center [503, 374] width 111 height 36
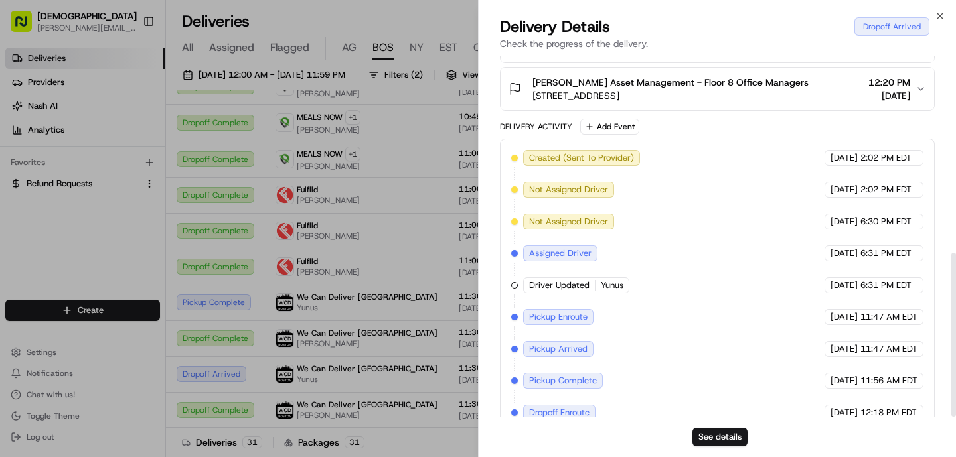
scroll to position [434, 0]
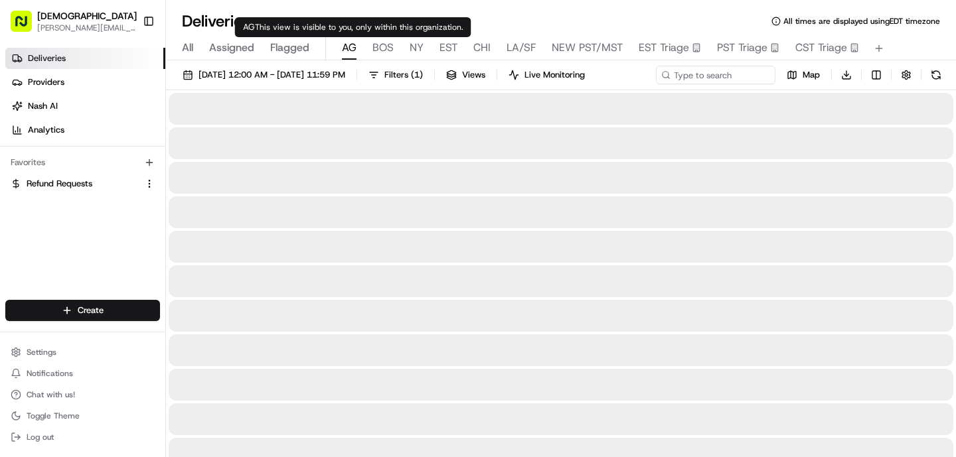
click at [354, 40] on span "AG" at bounding box center [349, 48] width 15 height 16
click at [384, 46] on span "BOS" at bounding box center [382, 48] width 21 height 16
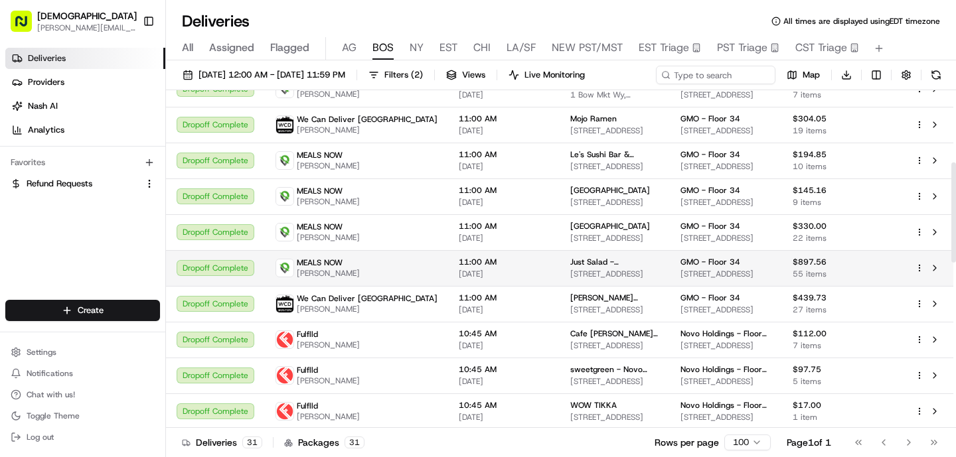
scroll to position [244, 0]
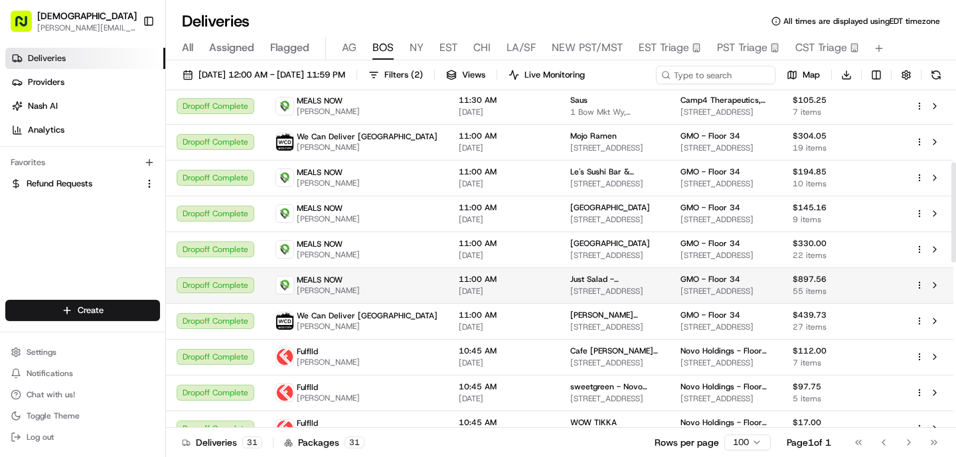
click at [459, 295] on span "[DATE]" at bounding box center [504, 291] width 90 height 11
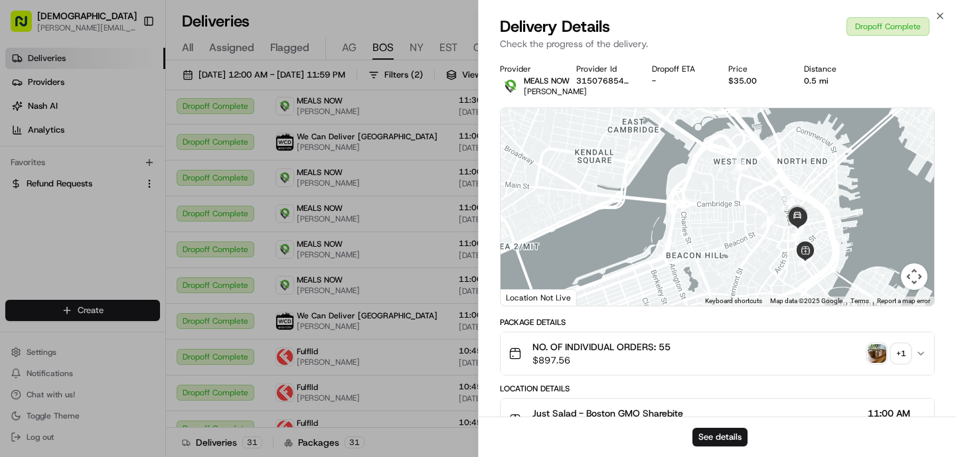
click at [877, 363] on img "button" at bounding box center [876, 353] width 19 height 19
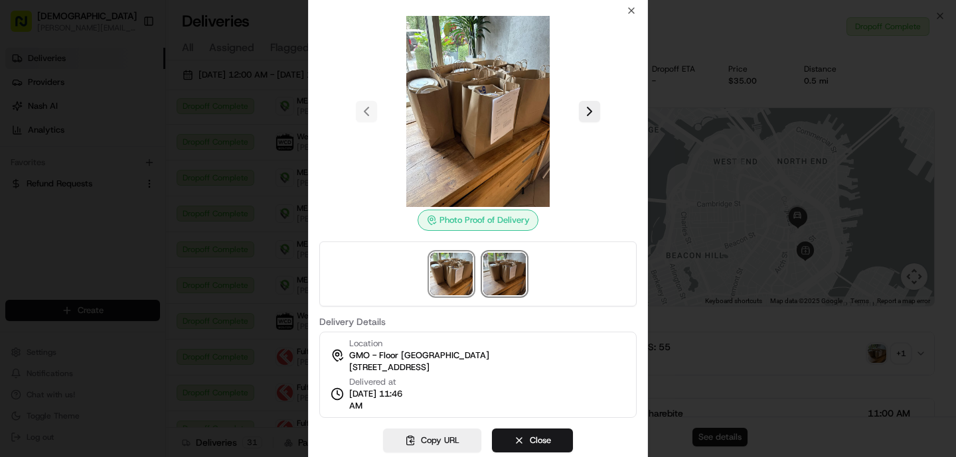
click at [504, 274] on img at bounding box center [504, 274] width 42 height 42
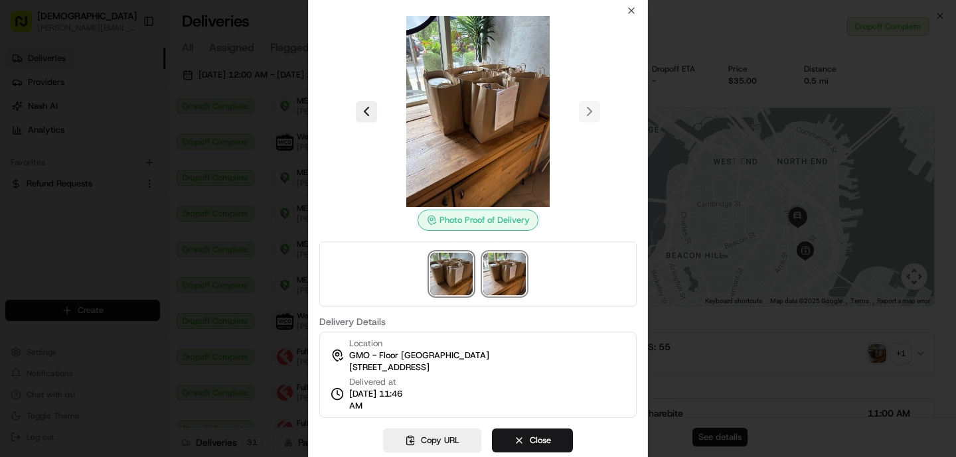
click at [451, 279] on img at bounding box center [451, 274] width 42 height 42
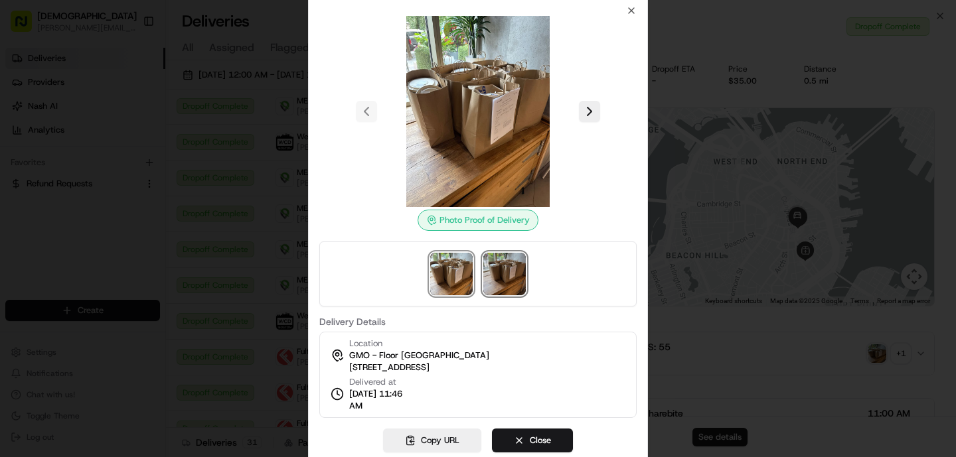
click at [494, 277] on img at bounding box center [504, 274] width 42 height 42
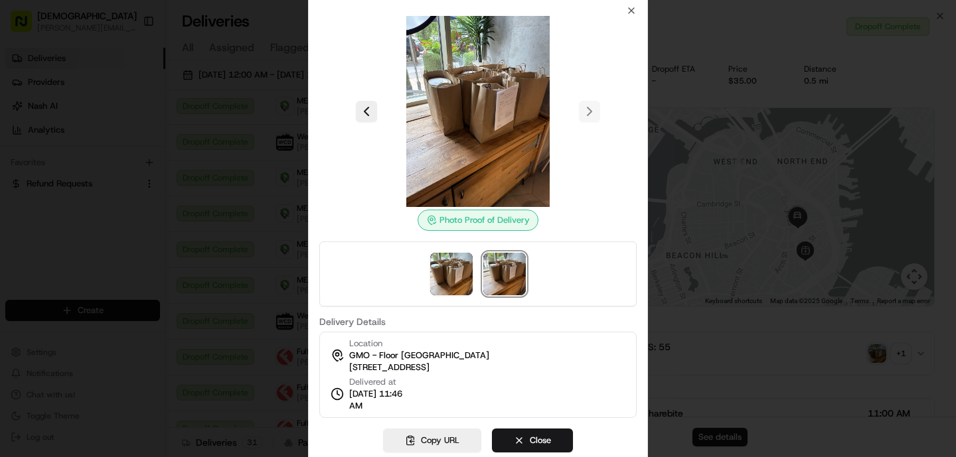
click at [283, 272] on div at bounding box center [478, 228] width 956 height 457
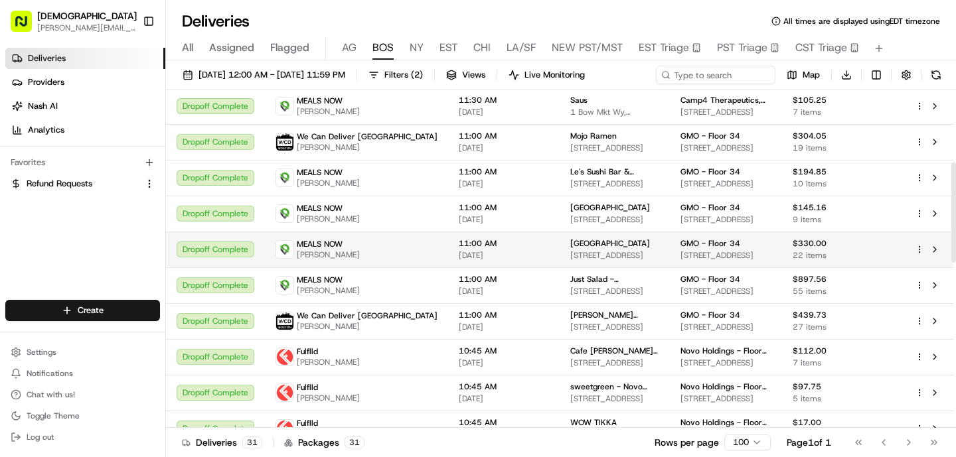
click at [387, 251] on td "MEALS NOW Roosevelt Bennett" at bounding box center [356, 250] width 183 height 36
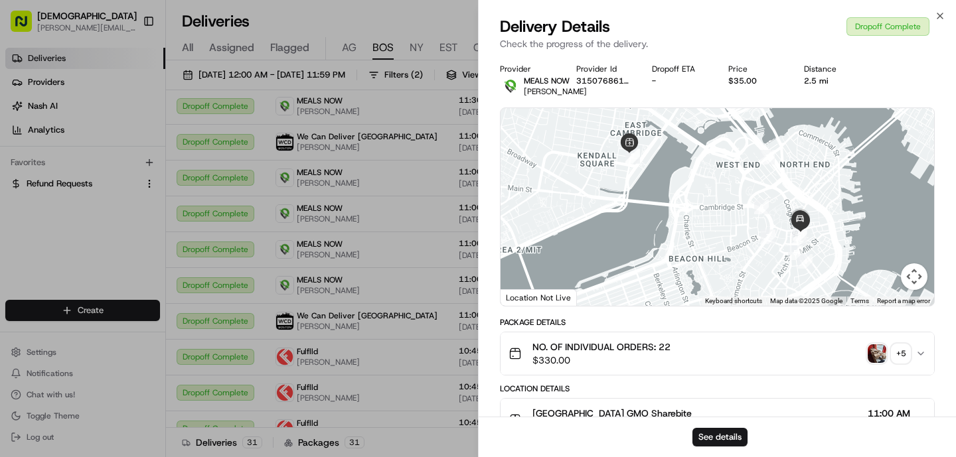
click at [879, 363] on img "button" at bounding box center [876, 353] width 19 height 19
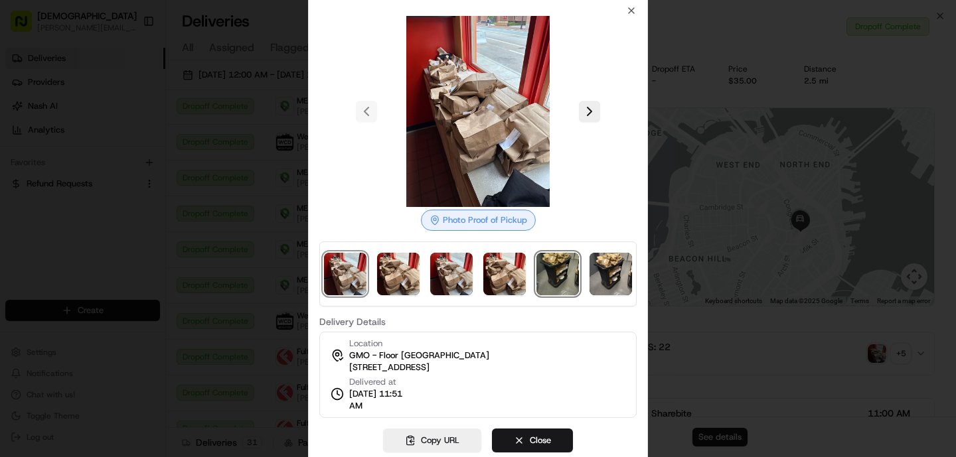
click at [568, 282] on img at bounding box center [557, 274] width 42 height 42
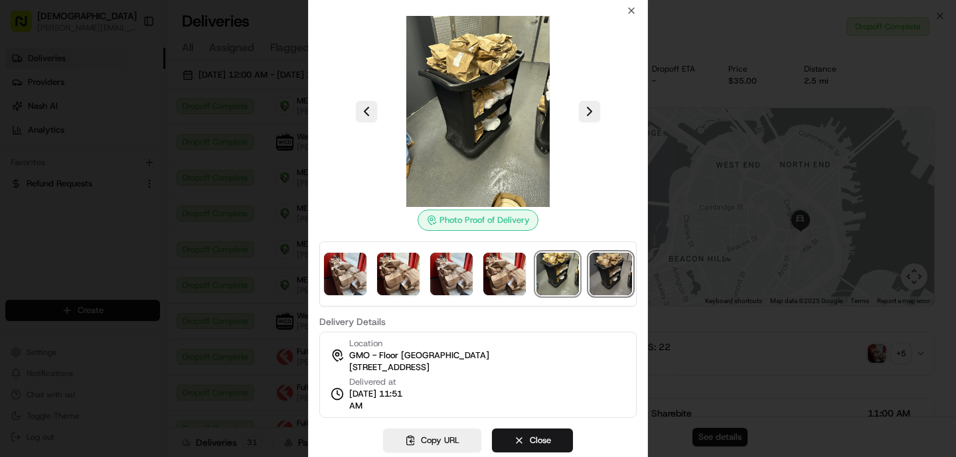
click at [609, 281] on img at bounding box center [610, 274] width 42 height 42
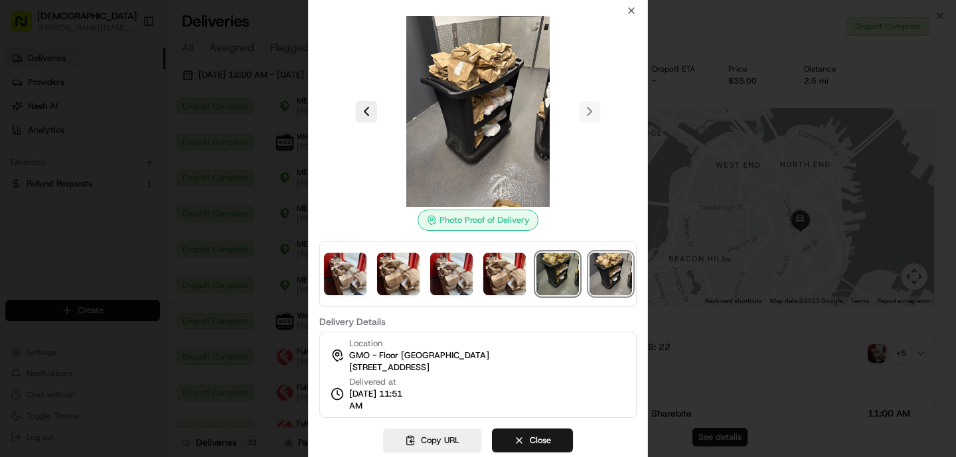
click at [565, 271] on img at bounding box center [557, 274] width 42 height 42
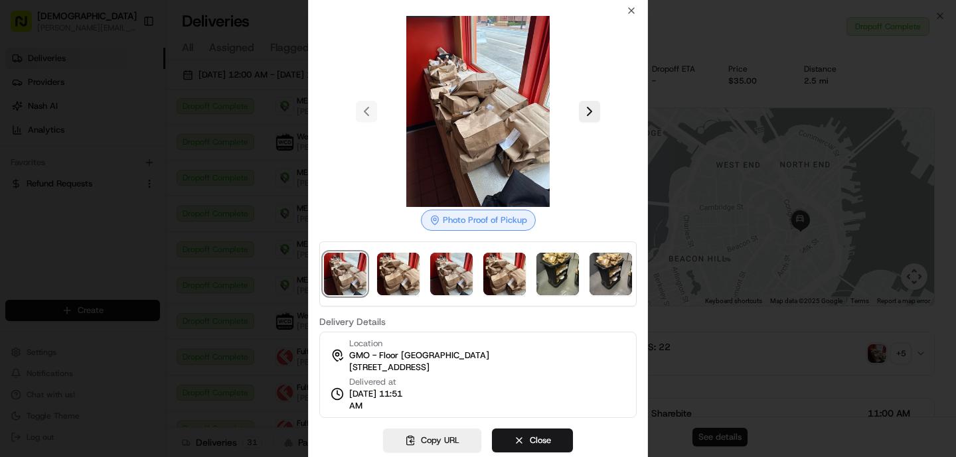
click at [232, 297] on div at bounding box center [478, 228] width 956 height 457
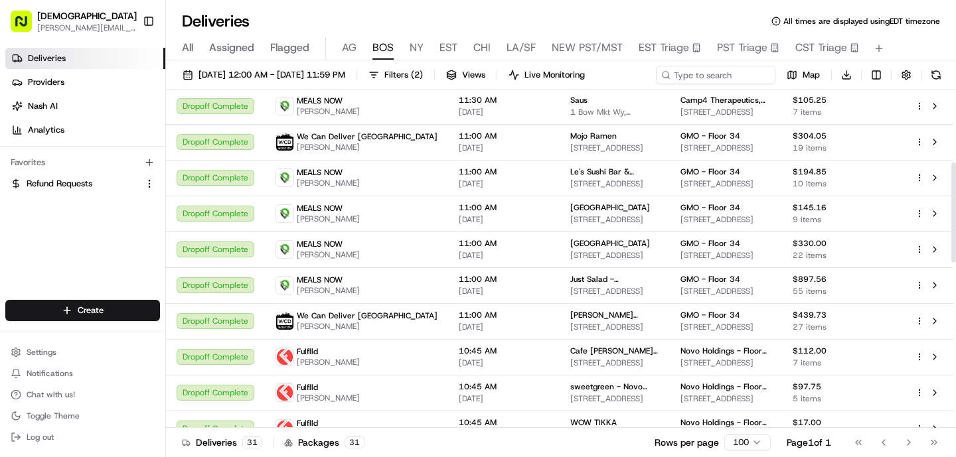
click at [405, 47] on div "All Assigned Flagged AG BOS NY EST CHI LA/SF NEW PST/MST EST Triage PST Triage …" at bounding box center [561, 48] width 790 height 23
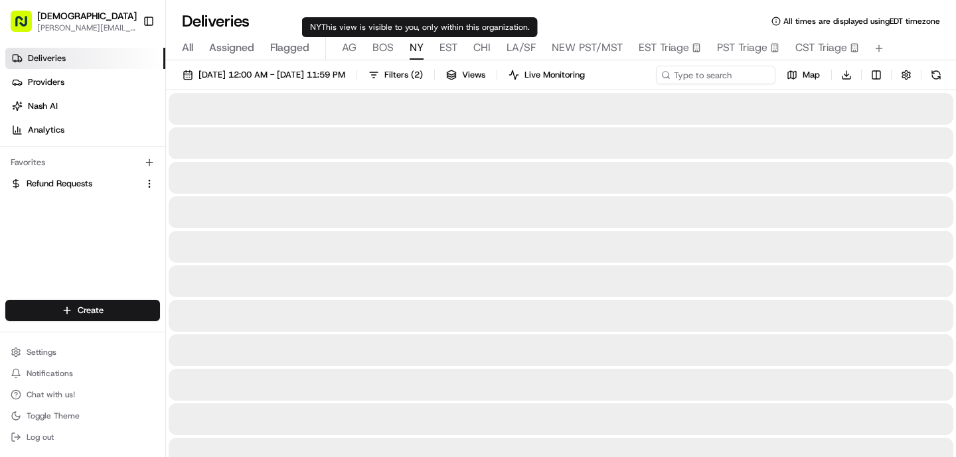
click at [412, 48] on span "NY" at bounding box center [416, 48] width 14 height 16
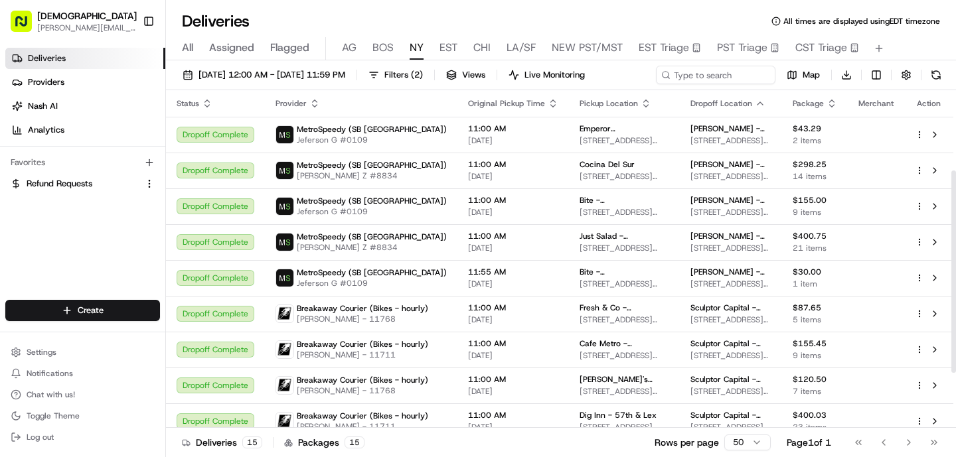
scroll to position [226, 0]
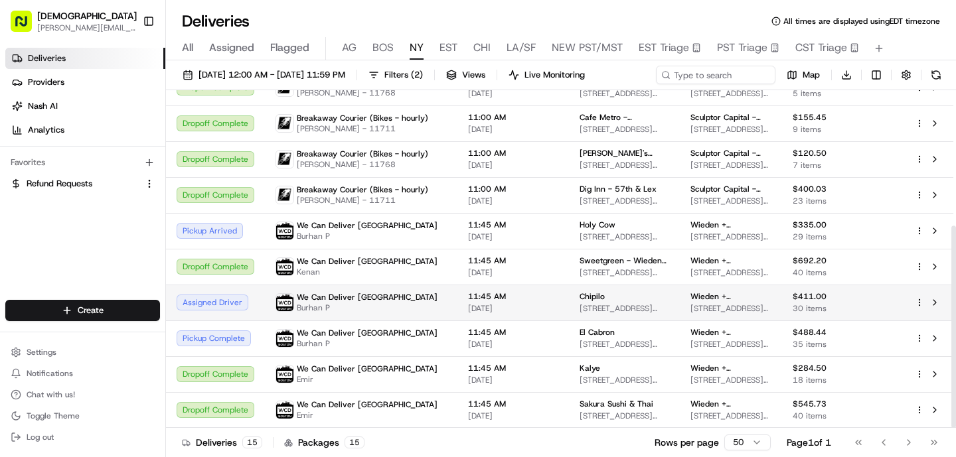
click at [490, 318] on td "11:45 AM 08/19/2025" at bounding box center [512, 303] width 111 height 36
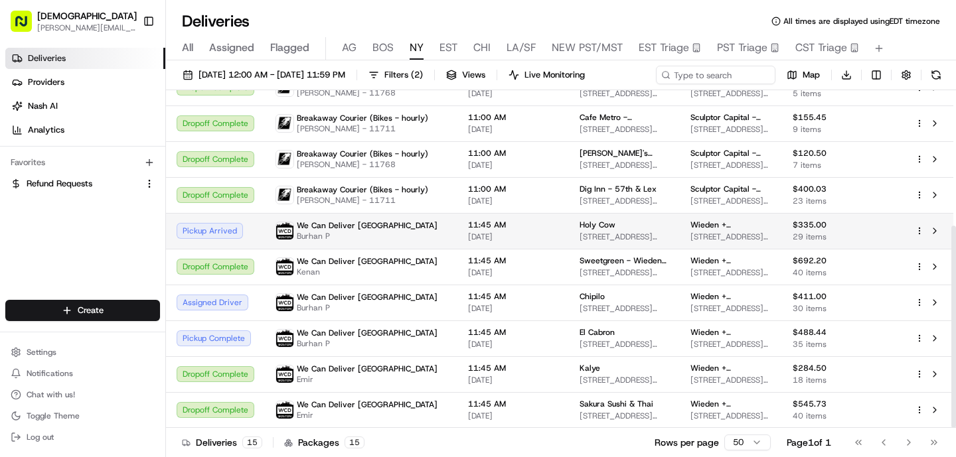
click at [392, 220] on td "We Can Deliver Boston Burhan P" at bounding box center [361, 231] width 192 height 36
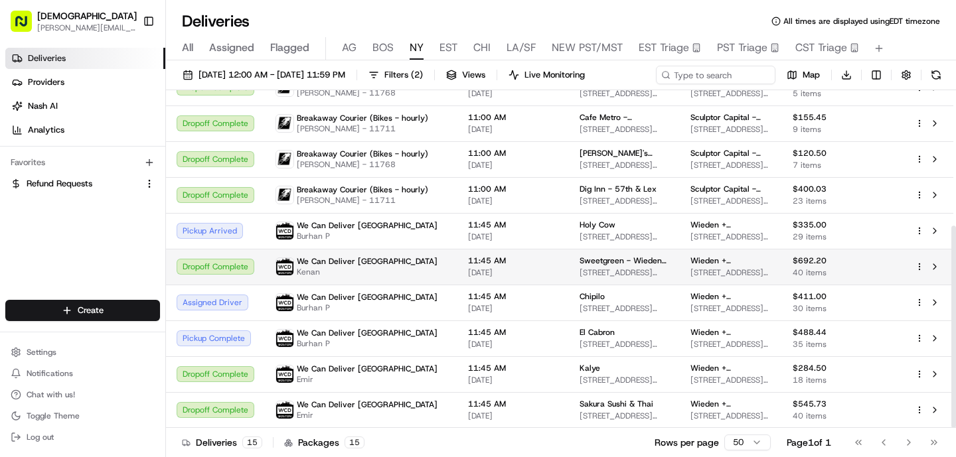
scroll to position [0, 0]
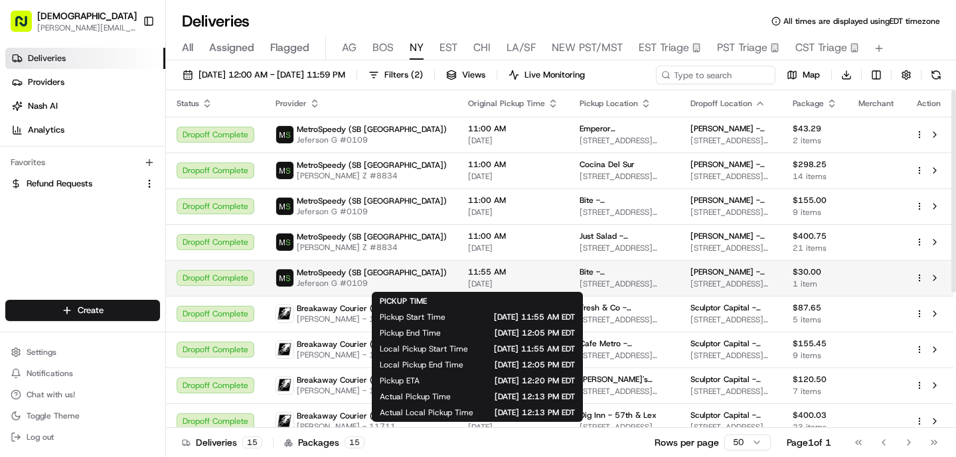
click at [468, 279] on span "[DATE]" at bounding box center [513, 284] width 90 height 11
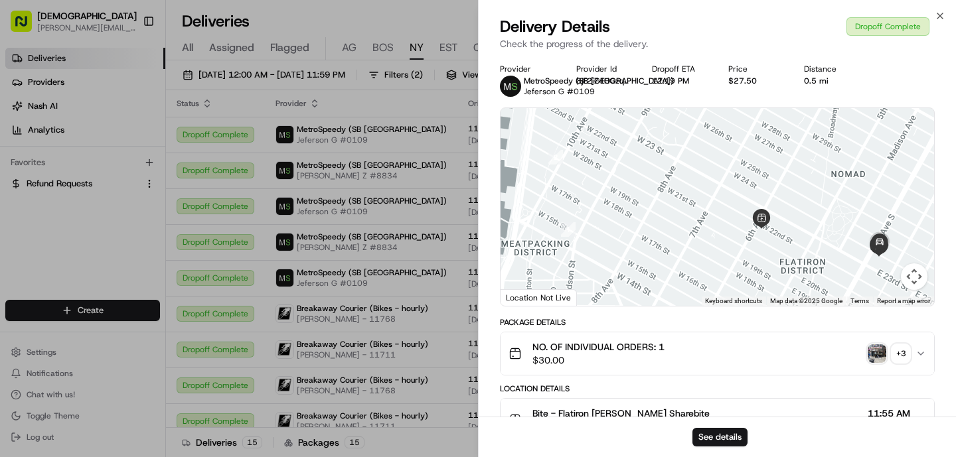
click at [875, 370] on button "NO. OF INDIVIDUAL ORDERS: 1 $30.00 + 3" at bounding box center [716, 353] width 433 height 42
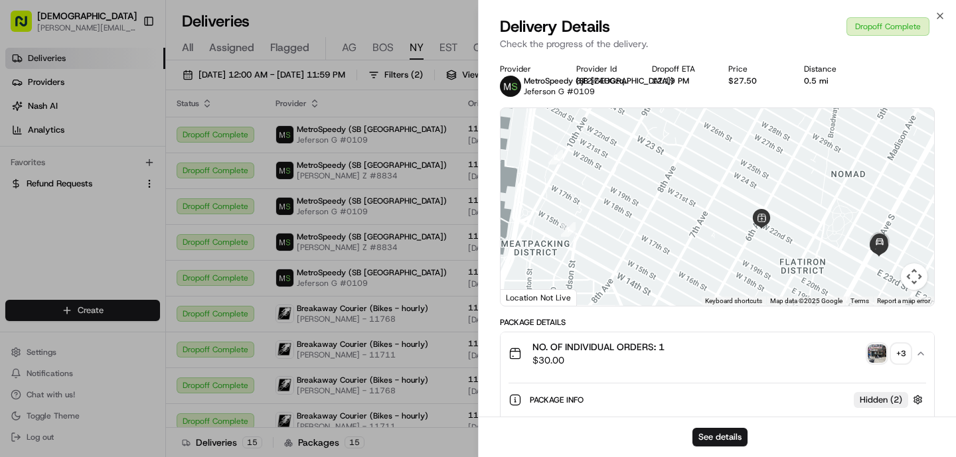
click at [877, 356] on img "button" at bounding box center [876, 353] width 19 height 19
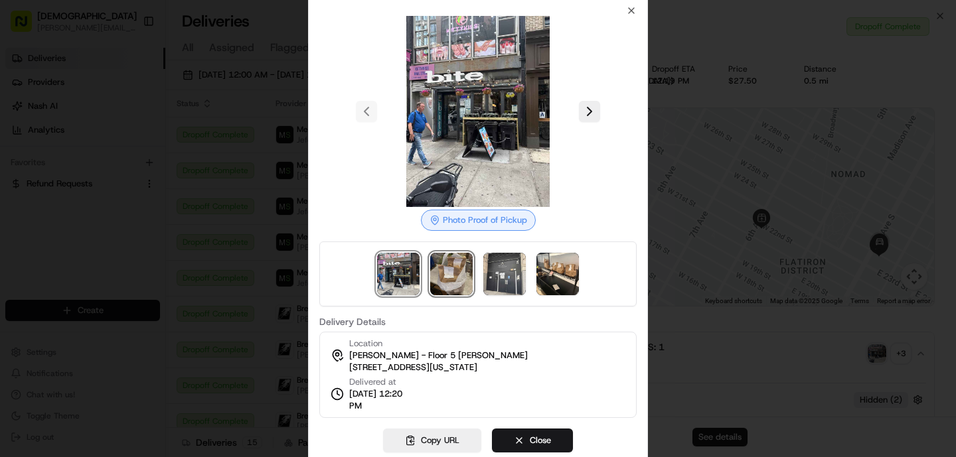
click at [453, 279] on img at bounding box center [451, 274] width 42 height 42
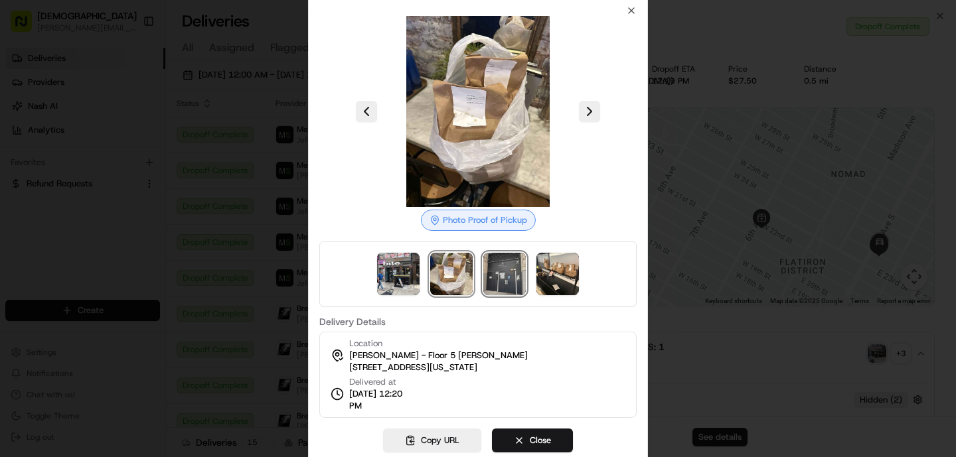
click at [506, 278] on img at bounding box center [504, 274] width 42 height 42
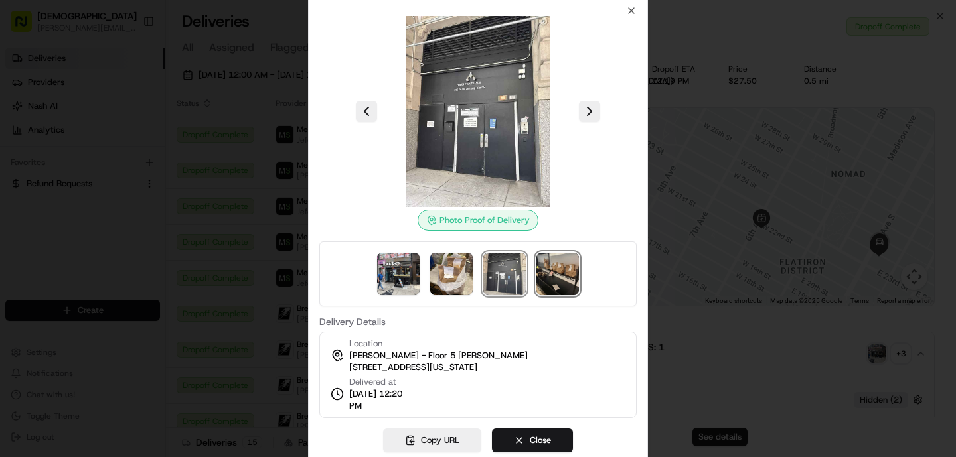
click at [561, 283] on img at bounding box center [557, 274] width 42 height 42
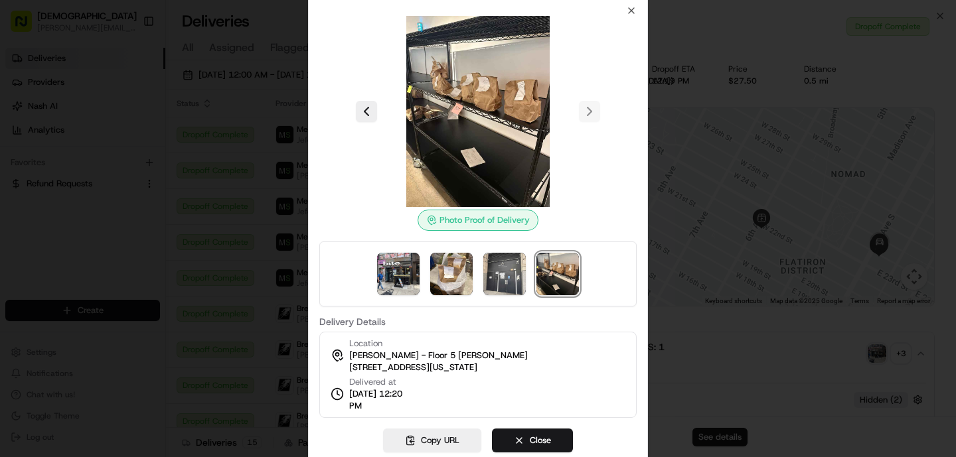
click at [798, 344] on div at bounding box center [478, 228] width 956 height 457
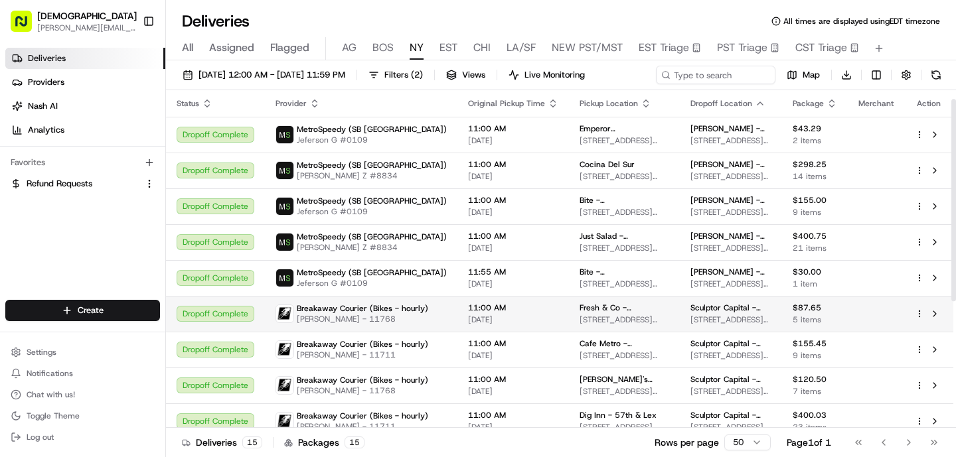
scroll to position [226, 0]
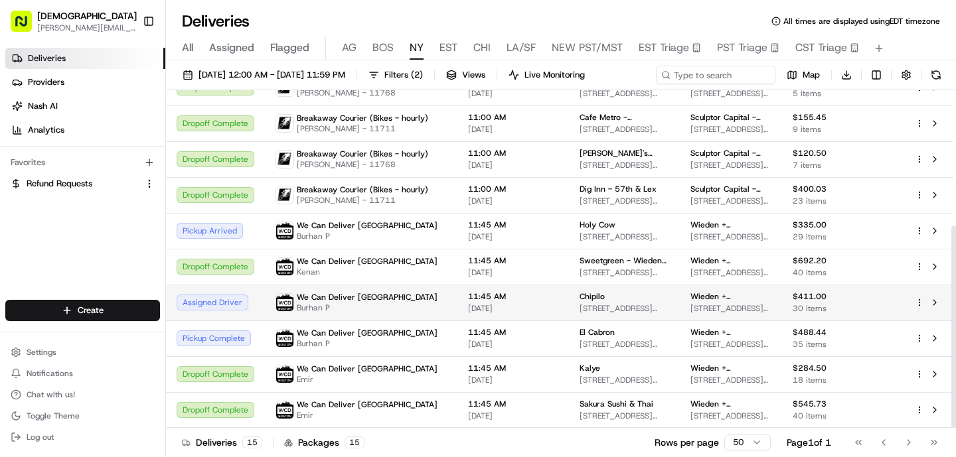
click at [468, 299] on span "11:45 AM" at bounding box center [513, 296] width 90 height 11
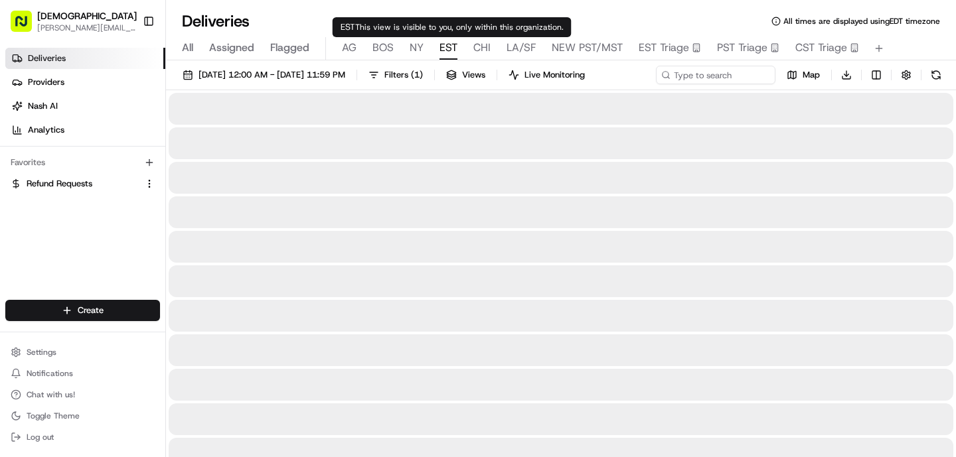
click at [447, 52] on span "EST" at bounding box center [448, 48] width 18 height 16
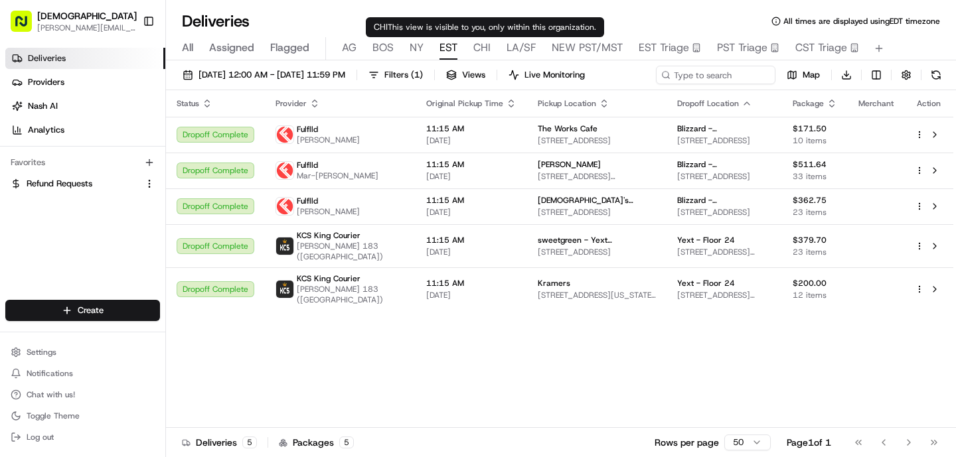
click at [482, 52] on span "CHI" at bounding box center [481, 48] width 17 height 16
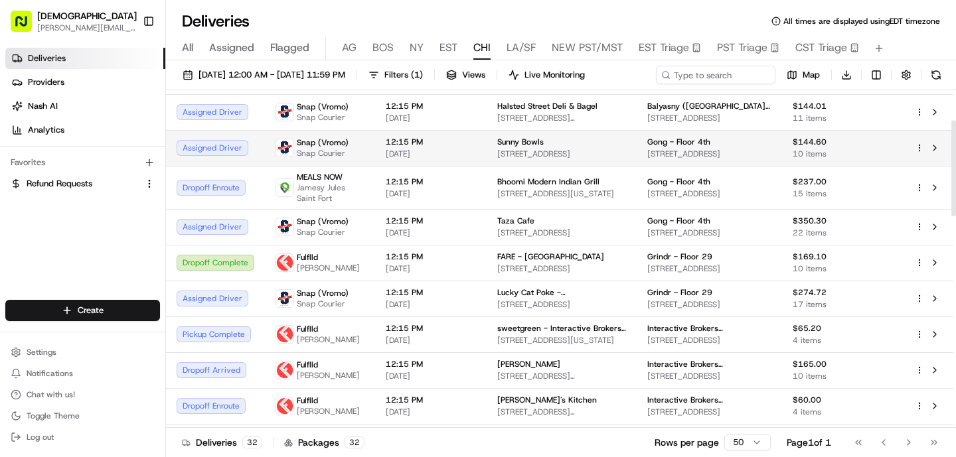
scroll to position [106, 0]
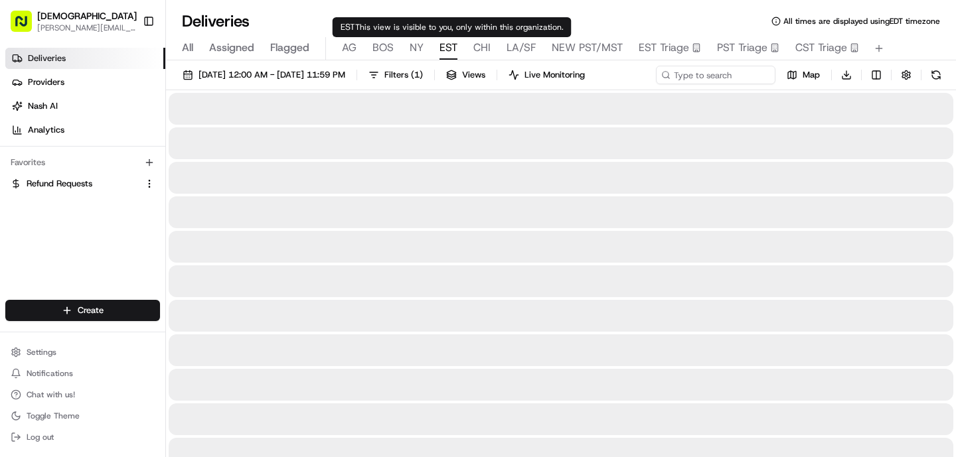
click at [449, 47] on span "EST" at bounding box center [448, 48] width 18 height 16
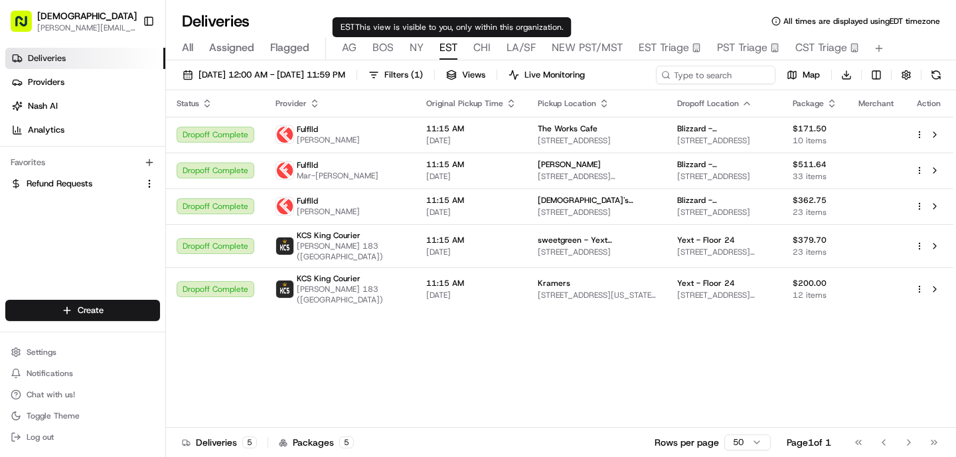
click at [416, 49] on span "NY" at bounding box center [416, 48] width 14 height 16
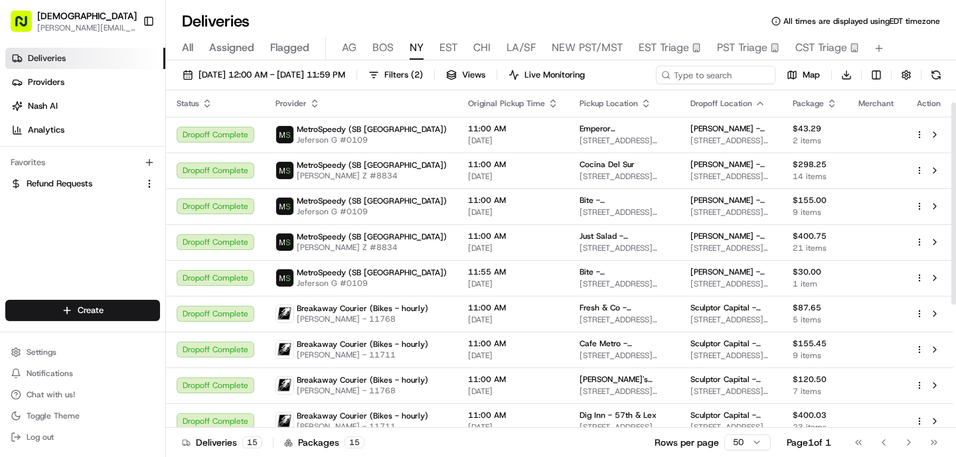
scroll to position [226, 0]
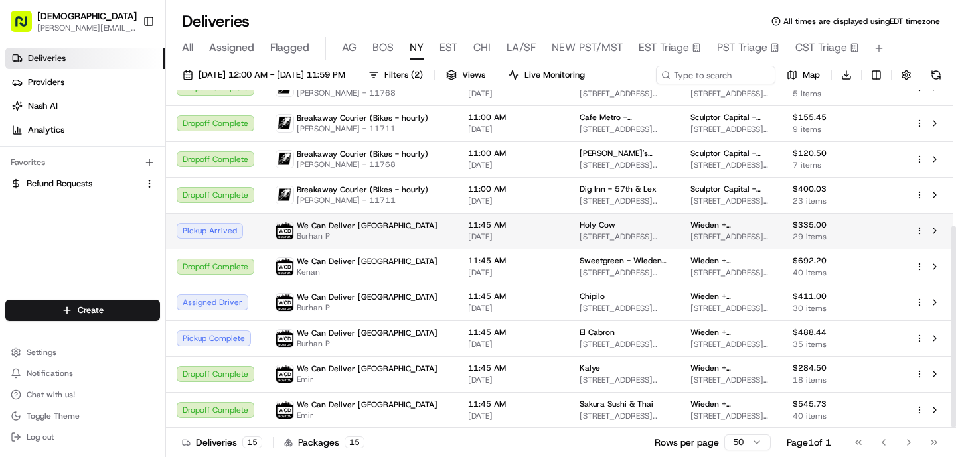
click at [354, 242] on td "We Can Deliver Boston Burhan P" at bounding box center [361, 231] width 192 height 36
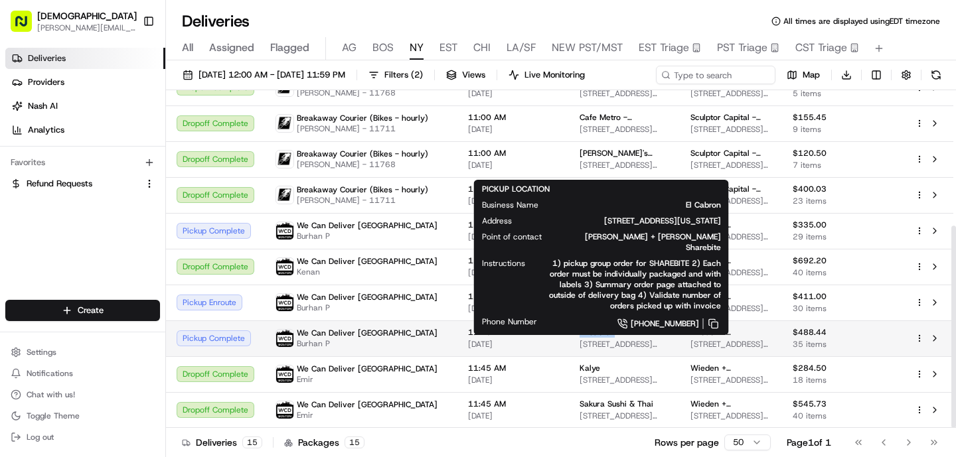
drag, startPoint x: 597, startPoint y: 333, endPoint x: 545, endPoint y: 333, distance: 51.1
click at [569, 334] on td "El Cabron 25 Essex St, New York, NY 10002, USA" at bounding box center [624, 339] width 111 height 36
copy span "El Cabron"
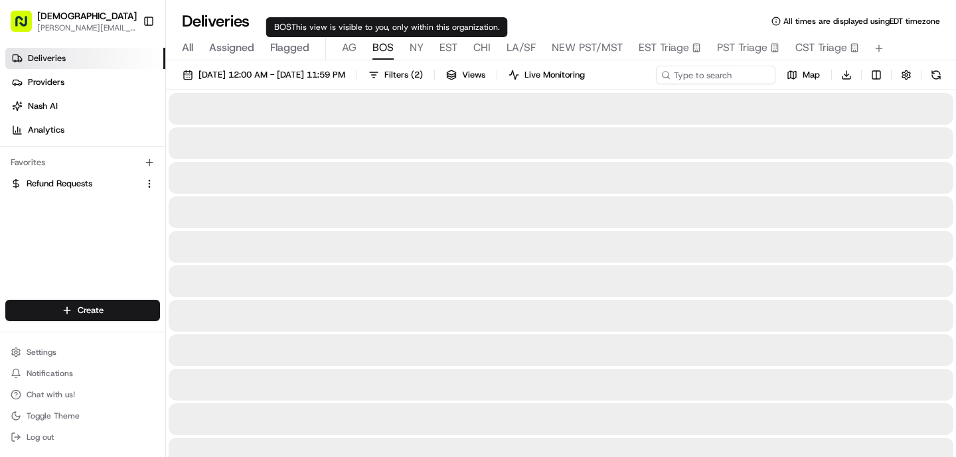
click at [380, 47] on span "BOS" at bounding box center [382, 48] width 21 height 16
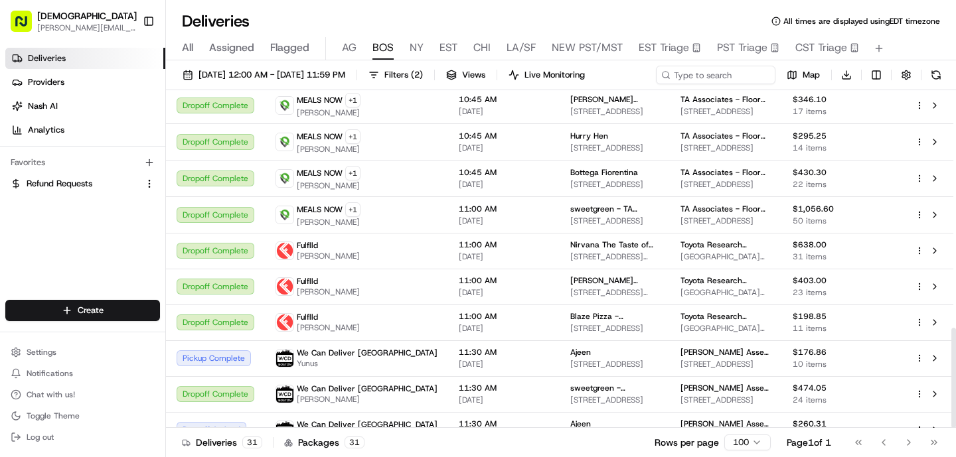
scroll to position [802, 0]
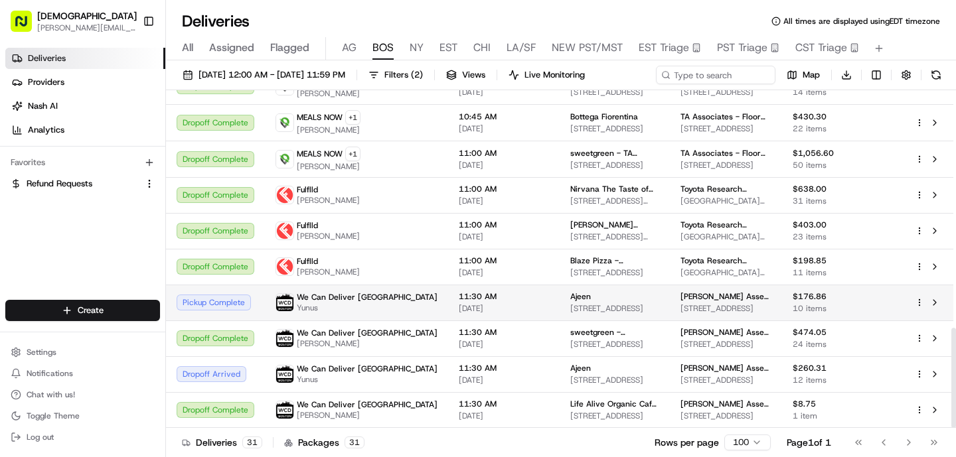
click at [459, 309] on span "[DATE]" at bounding box center [504, 308] width 90 height 11
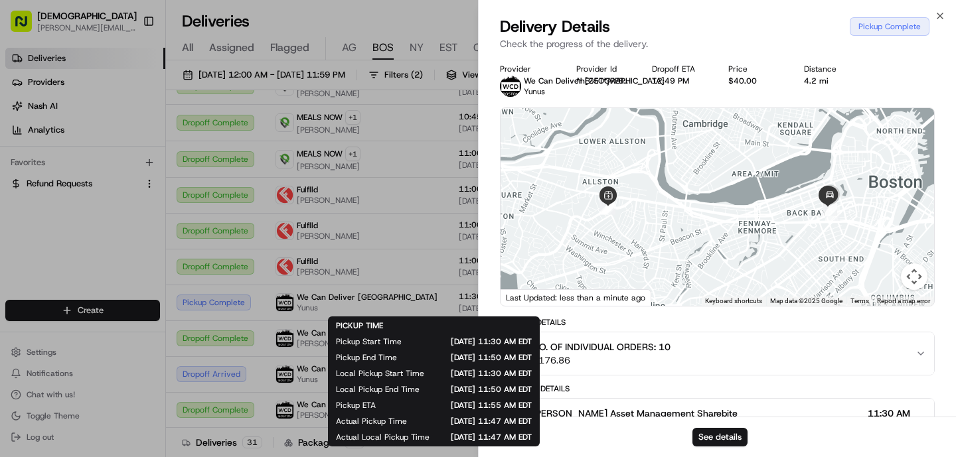
click at [348, 326] on span "PICKUP TIME" at bounding box center [359, 326] width 47 height 11
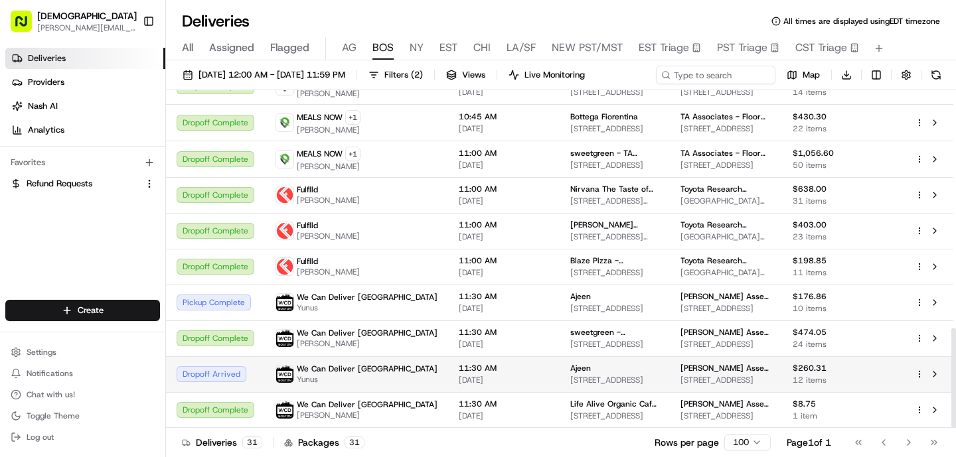
click at [372, 378] on span "Yunus" at bounding box center [367, 379] width 141 height 11
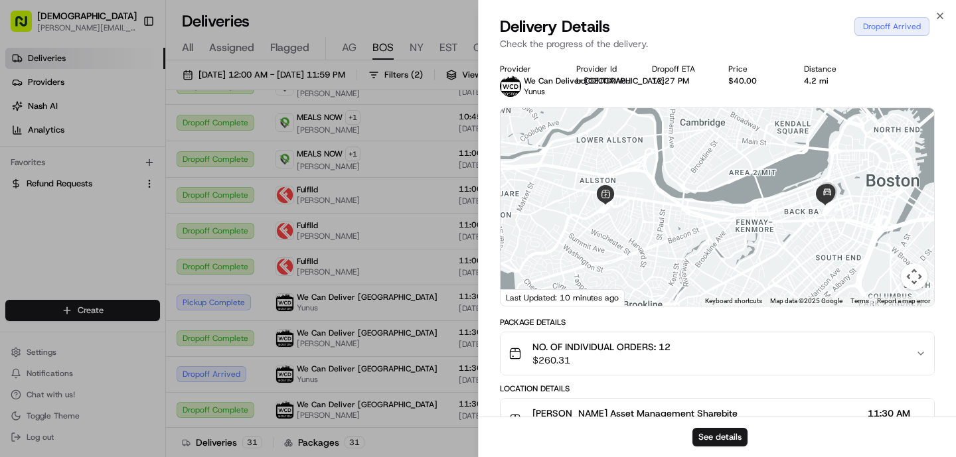
scroll to position [434, 0]
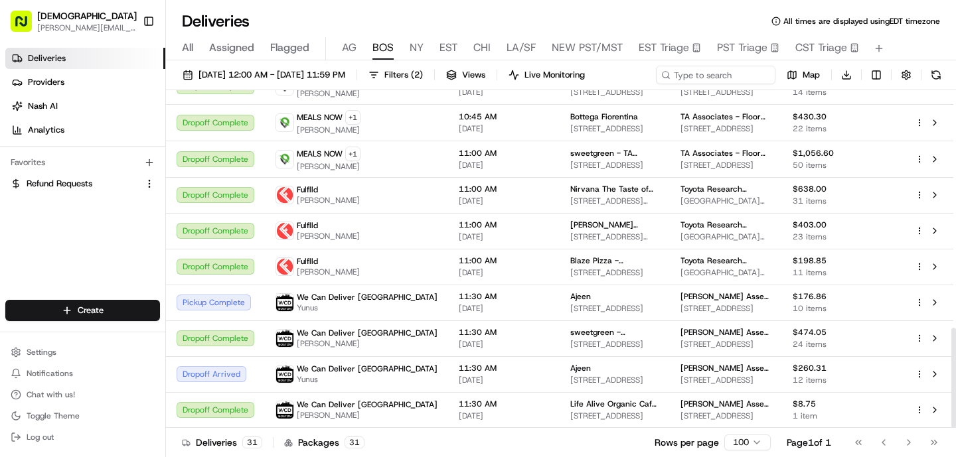
click at [419, 48] on span "NY" at bounding box center [416, 48] width 14 height 16
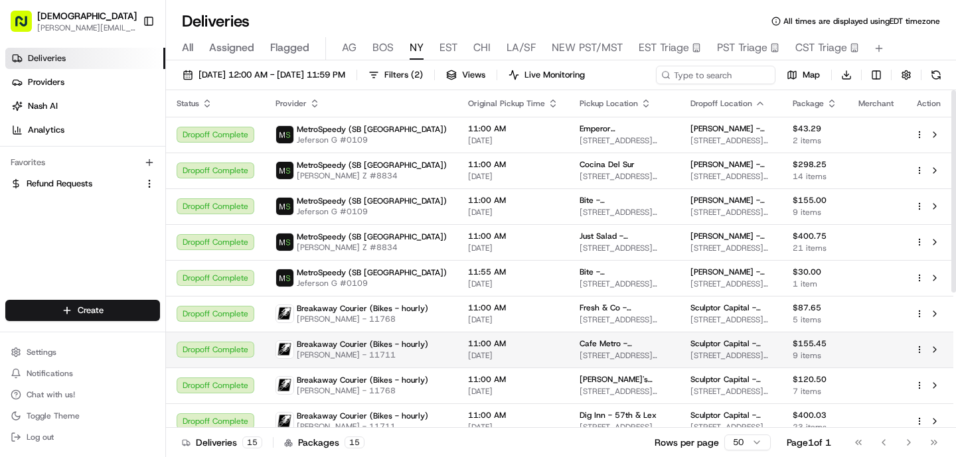
scroll to position [226, 0]
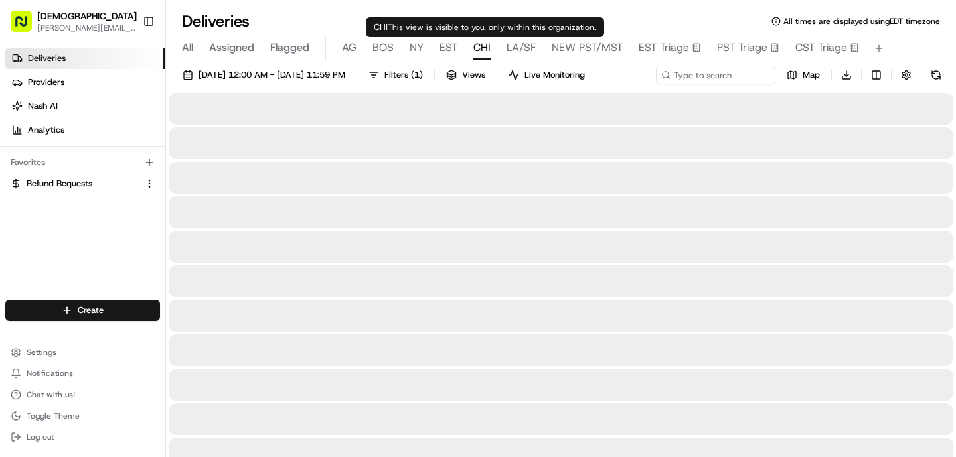
click at [480, 51] on span "CHI" at bounding box center [481, 48] width 17 height 16
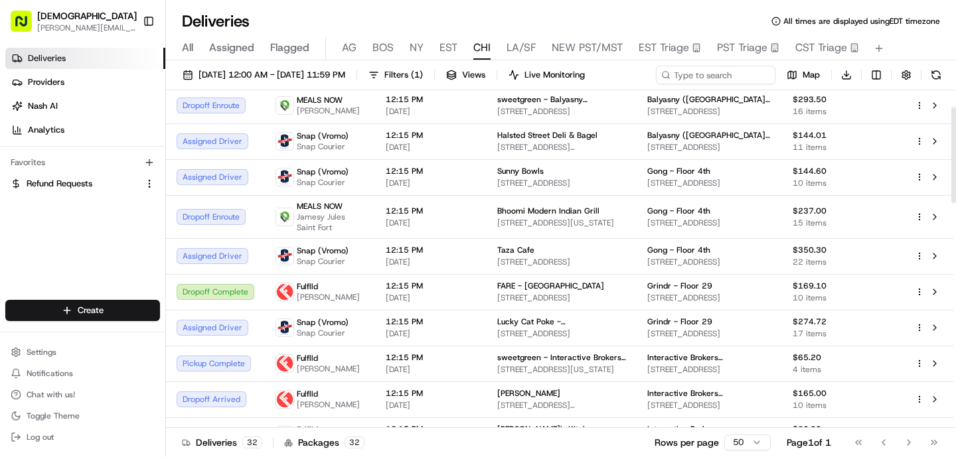
scroll to position [74, 0]
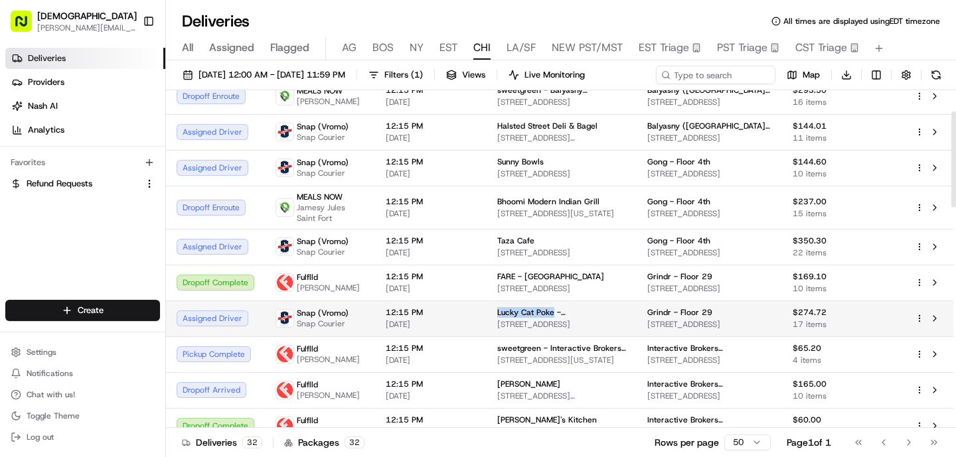
drag, startPoint x: 543, startPoint y: 310, endPoint x: 487, endPoint y: 312, distance: 55.8
click at [497, 312] on span "Lucky Cat Poke - Chicago" at bounding box center [561, 312] width 129 height 11
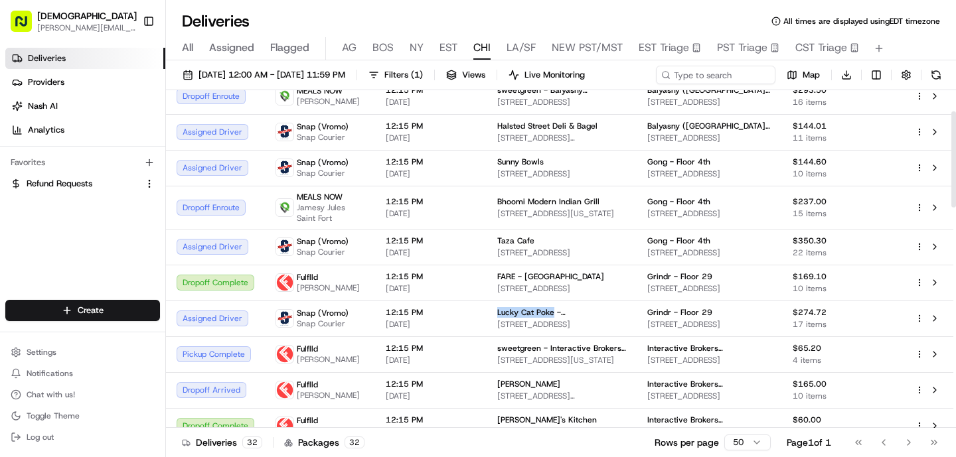
copy span "Lucky Cat Poke"
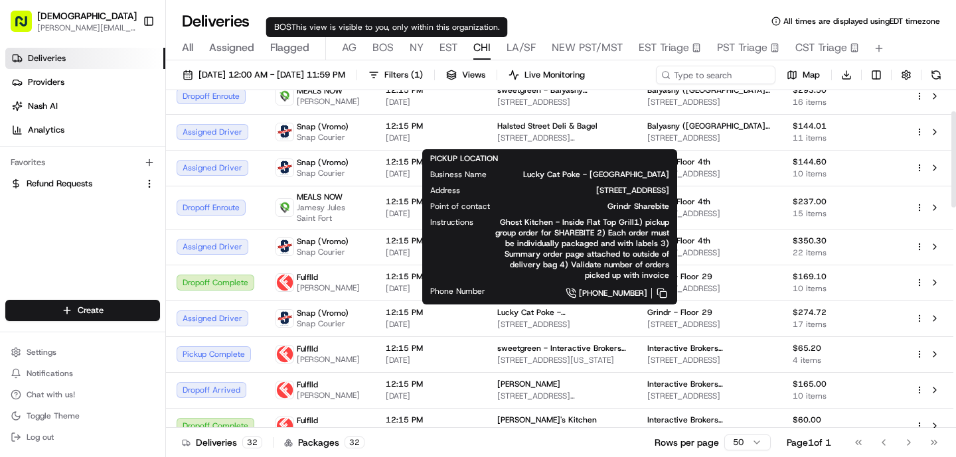
click at [396, 50] on div "All Assigned Flagged AG BOS NY EST CHI LA/SF NEW PST/MST EST Triage PST Triage …" at bounding box center [561, 48] width 790 height 23
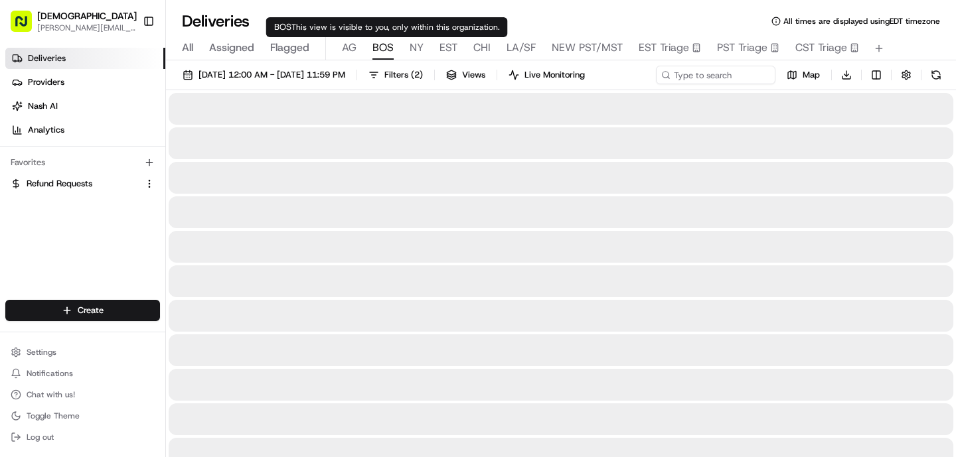
click at [384, 49] on span "BOS" at bounding box center [382, 48] width 21 height 16
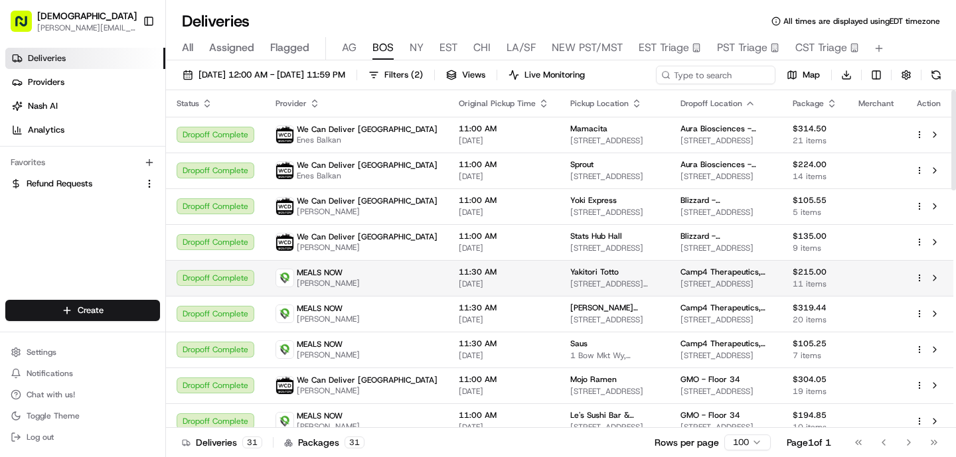
scroll to position [802, 0]
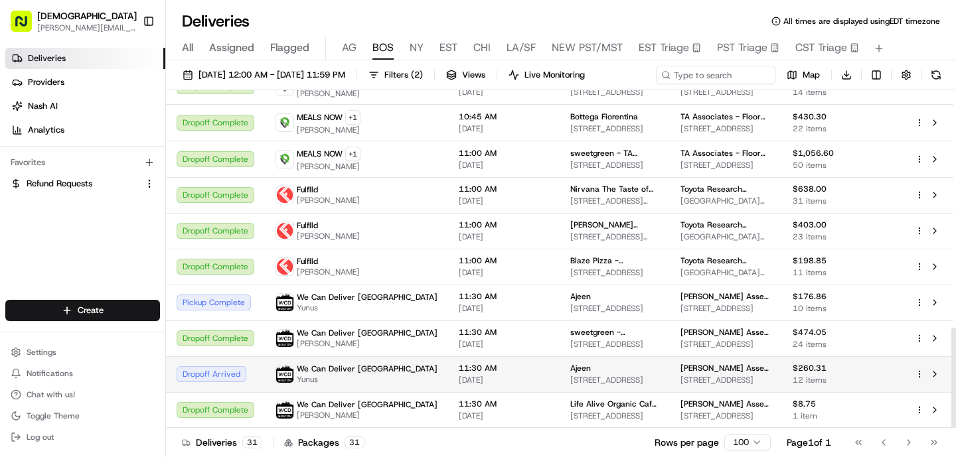
click at [448, 386] on td "11:30 AM 08/19/2025" at bounding box center [503, 374] width 111 height 36
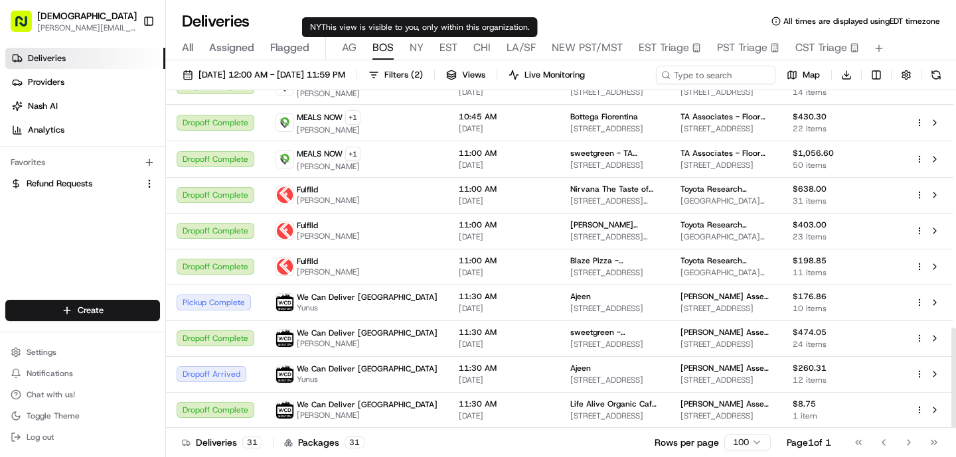
click at [405, 42] on div "All Assigned Flagged AG BOS NY EST CHI LA/SF NEW PST/MST EST Triage PST Triage …" at bounding box center [561, 48] width 790 height 23
click at [414, 46] on span "NY" at bounding box center [416, 48] width 14 height 16
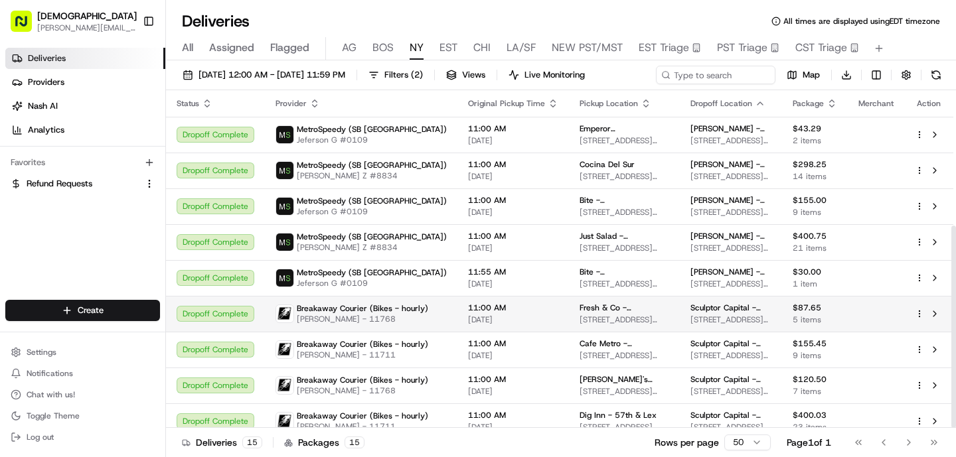
scroll to position [226, 0]
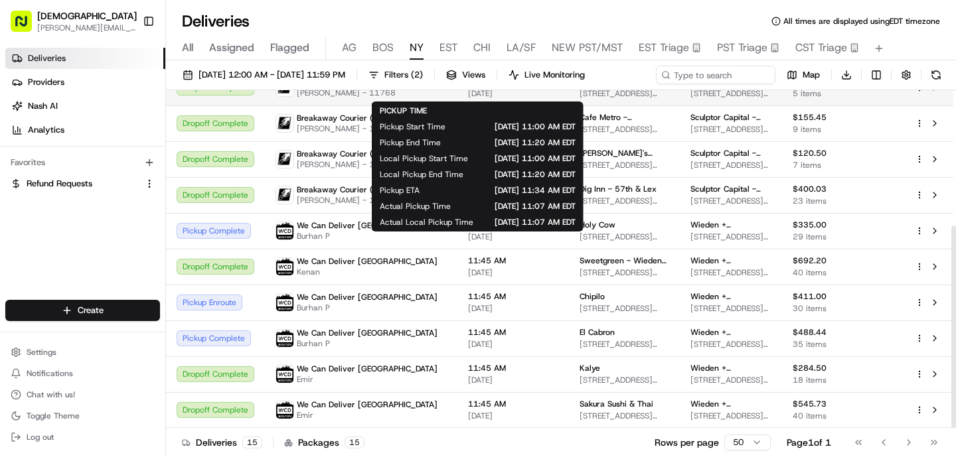
click at [500, 315] on td "11:45 AM 08/19/2025" at bounding box center [512, 303] width 111 height 36
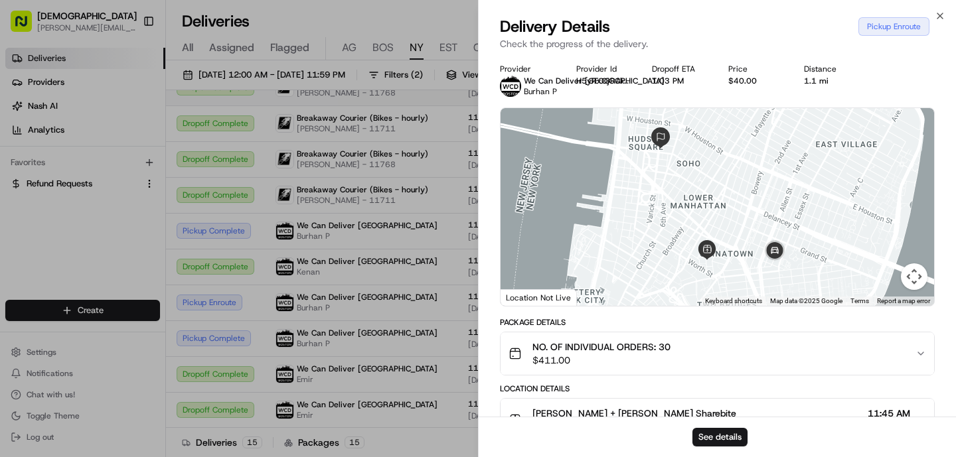
click at [500, 315] on div "Provider We Can Deliver Boston Burhan P Provider Id H5yRxOjGCk0Yk7qX7qoVzuHR g0…" at bounding box center [717, 374] width 435 height 620
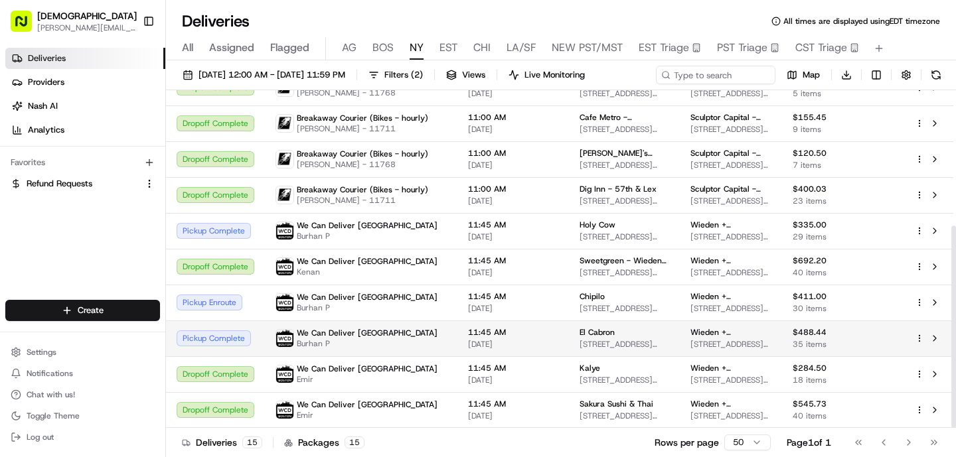
click at [419, 344] on div "We Can Deliver Boston Burhan P" at bounding box center [360, 338] width 171 height 21
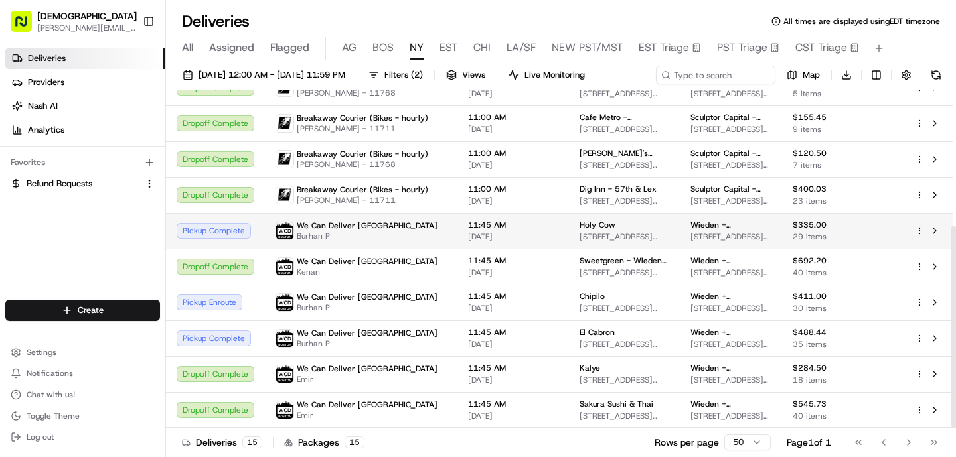
click at [384, 232] on div "We Can Deliver Boston Burhan P" at bounding box center [360, 230] width 171 height 21
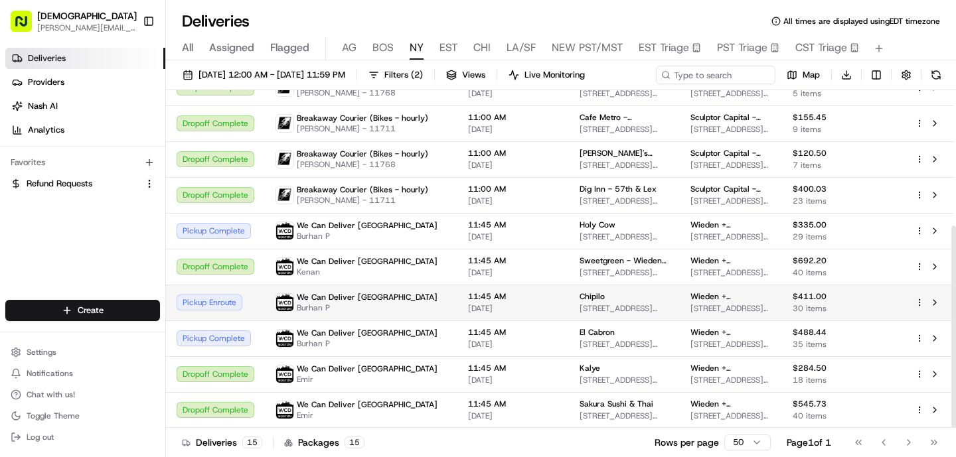
click at [351, 301] on span "We Can Deliver [GEOGRAPHIC_DATA]" at bounding box center [367, 297] width 141 height 11
click at [405, 303] on div "We Can Deliver Boston Burhan P" at bounding box center [360, 302] width 171 height 21
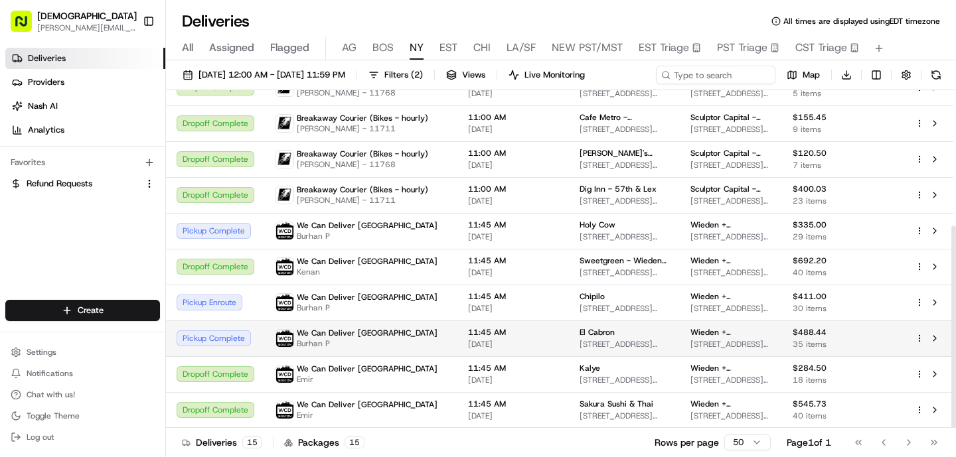
click at [411, 343] on div "We Can Deliver Boston Burhan P" at bounding box center [360, 338] width 171 height 21
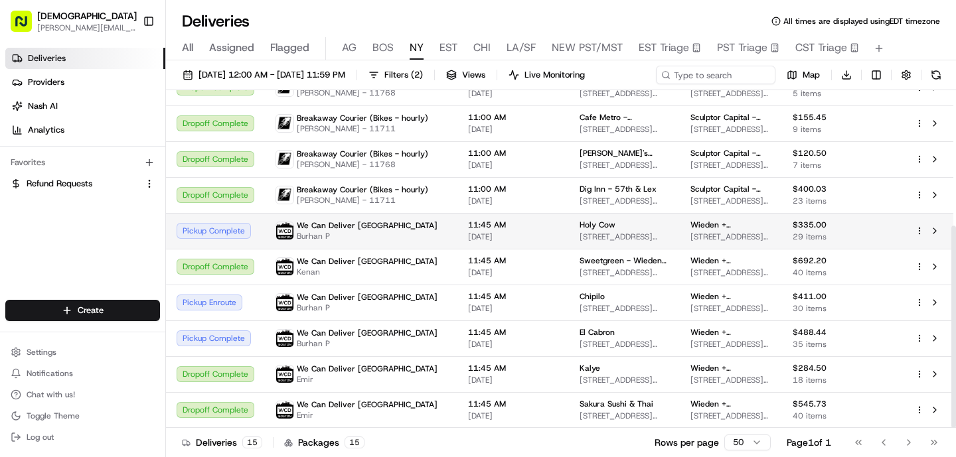
click at [368, 242] on td "We Can Deliver Boston Burhan P" at bounding box center [361, 231] width 192 height 36
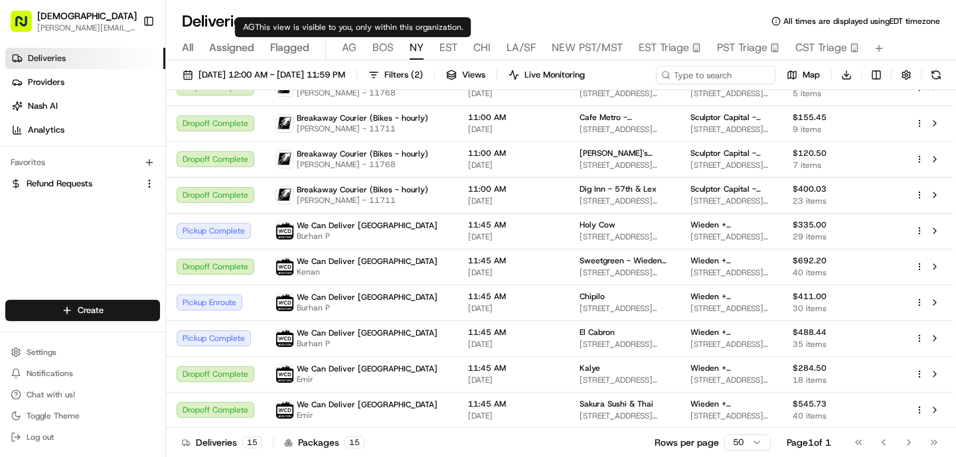
click at [384, 50] on span "BOS" at bounding box center [382, 48] width 21 height 16
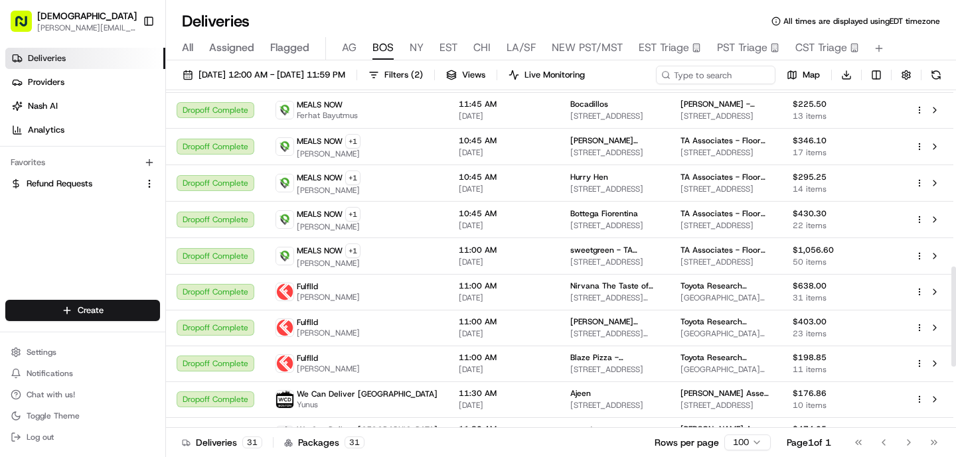
scroll to position [802, 0]
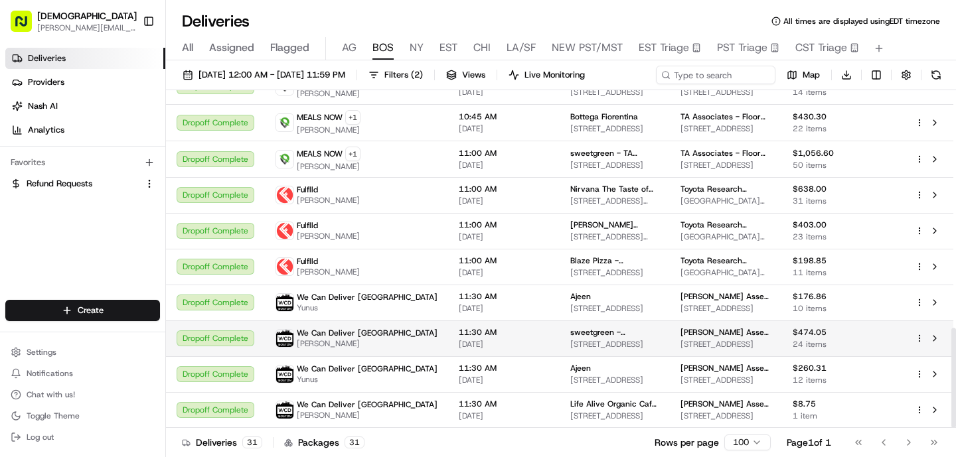
click at [448, 337] on td "11:30 AM 08/19/2025" at bounding box center [503, 339] width 111 height 36
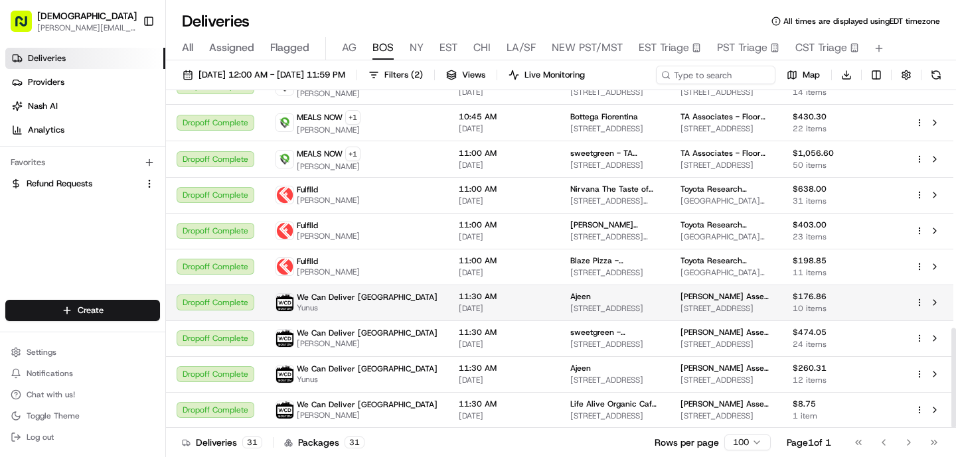
click at [370, 303] on span "Yunus" at bounding box center [367, 308] width 141 height 11
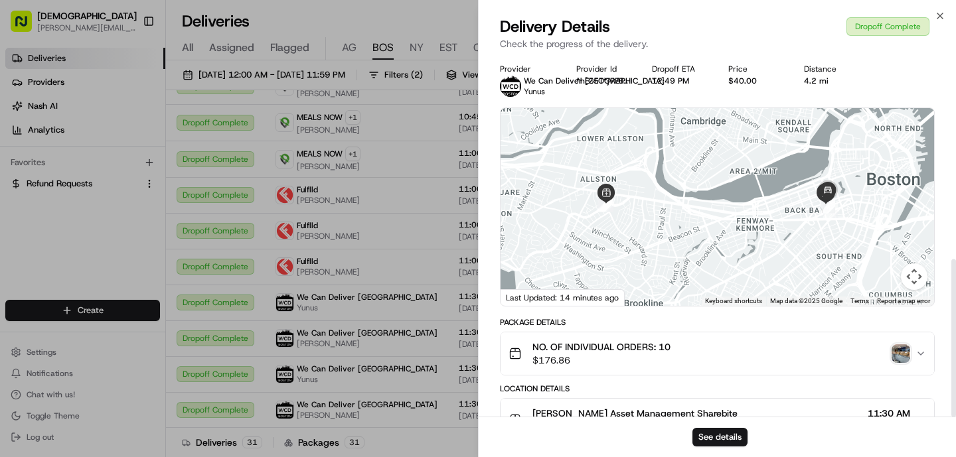
scroll to position [466, 0]
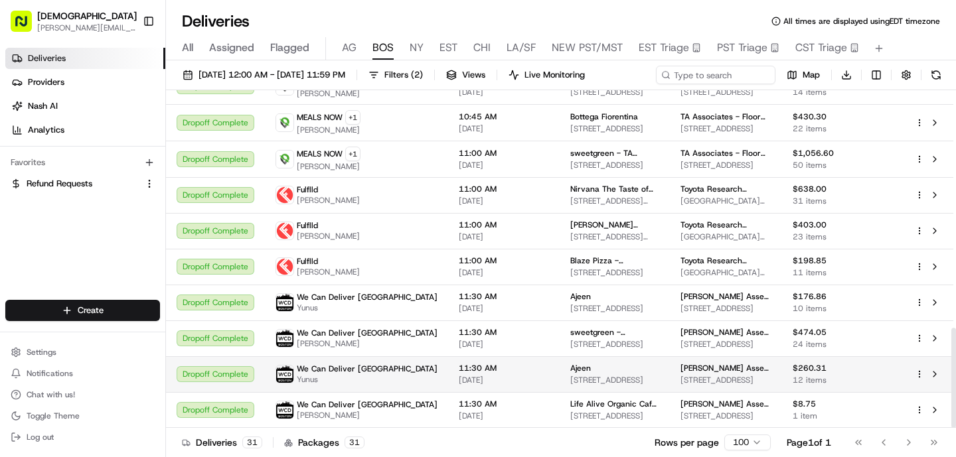
click at [459, 372] on span "11:30 AM" at bounding box center [504, 368] width 90 height 11
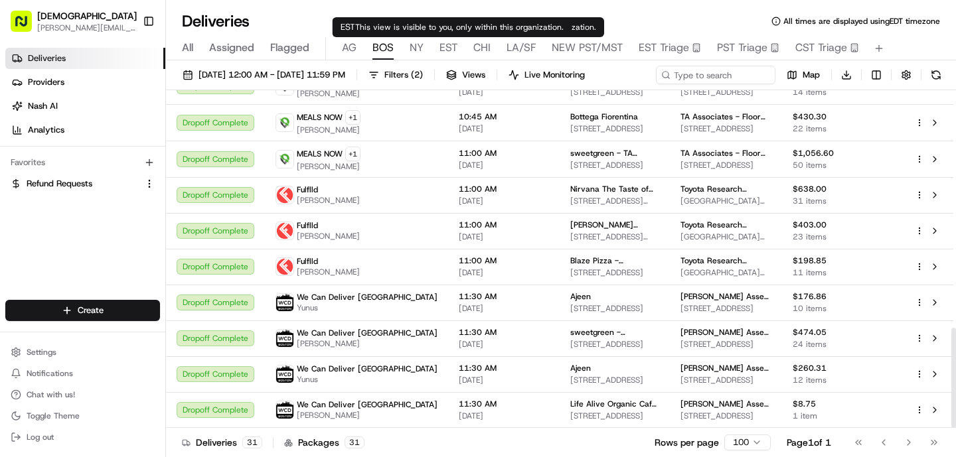
click at [442, 44] on span "EST" at bounding box center [448, 48] width 18 height 16
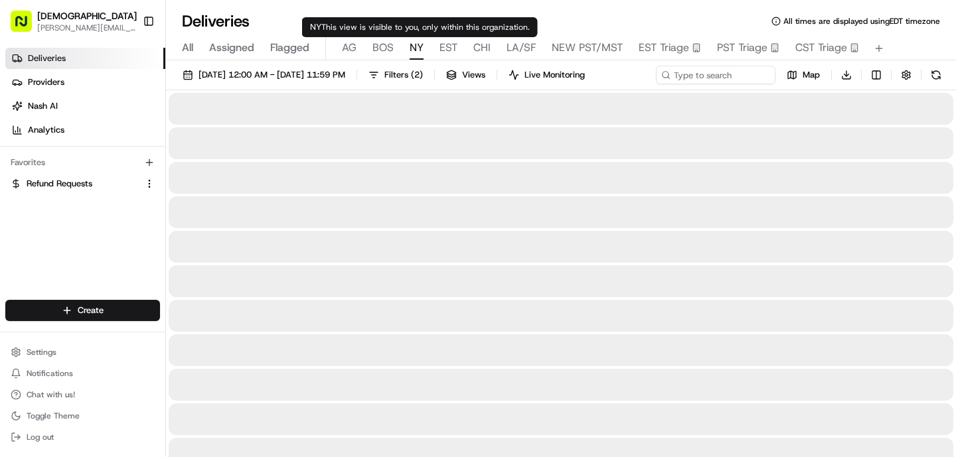
click at [418, 54] on span "NY" at bounding box center [416, 48] width 14 height 16
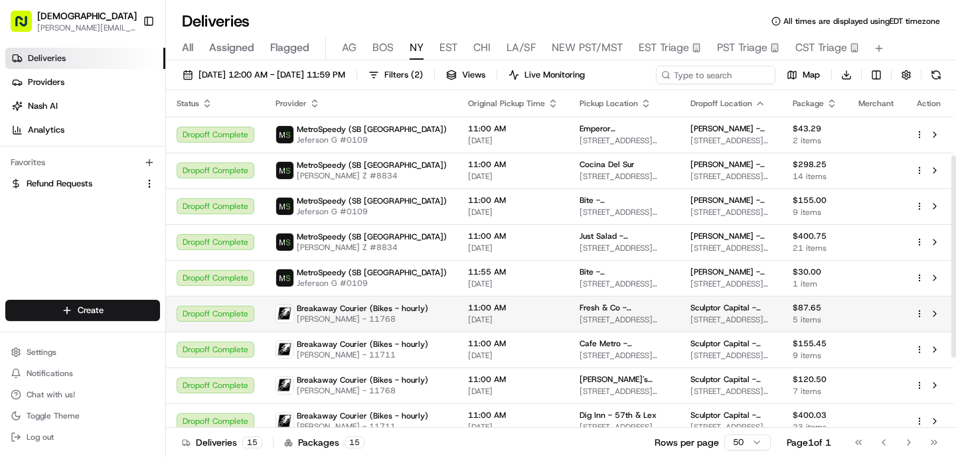
scroll to position [226, 0]
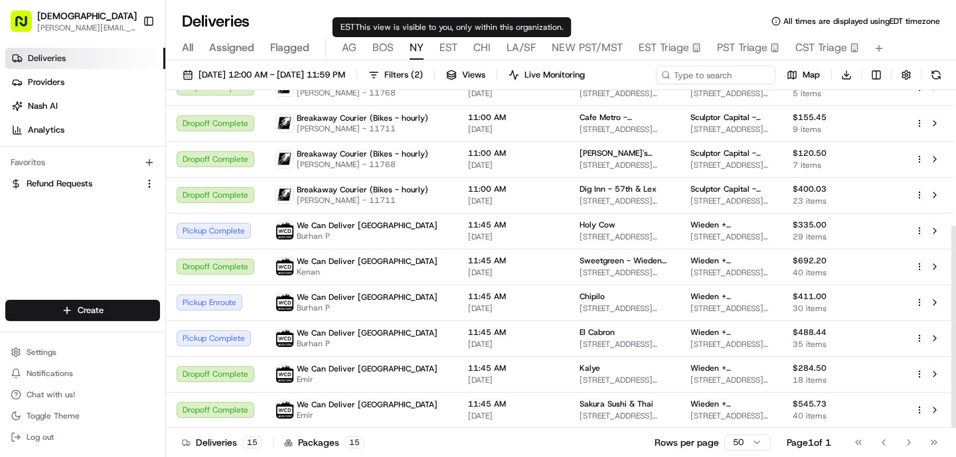
click at [449, 48] on span "EST" at bounding box center [448, 48] width 18 height 16
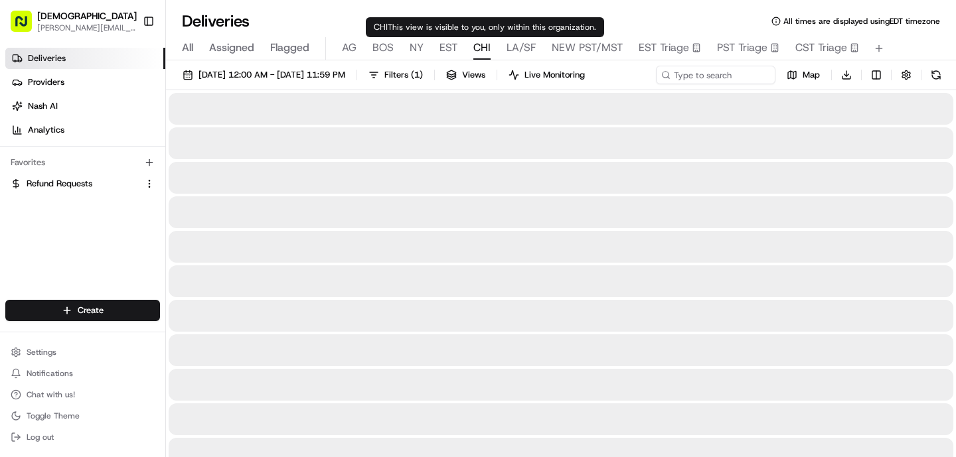
click at [475, 50] on span "CHI" at bounding box center [481, 48] width 17 height 16
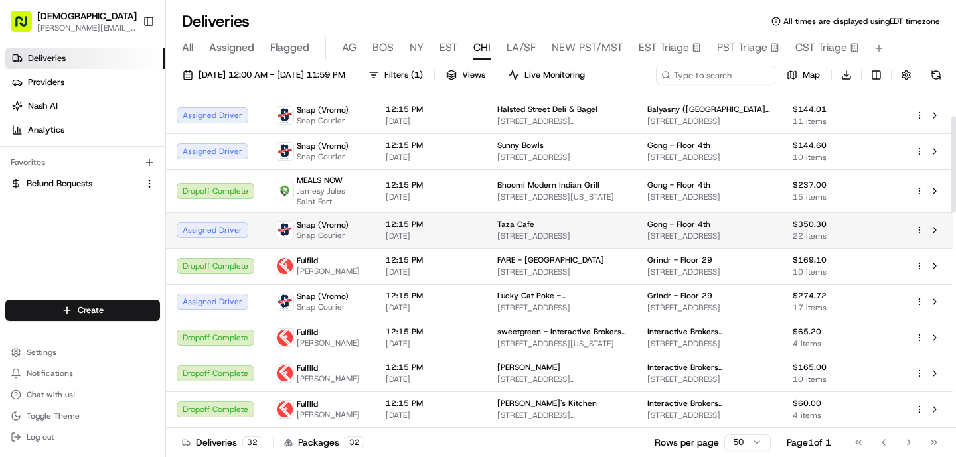
scroll to position [94, 0]
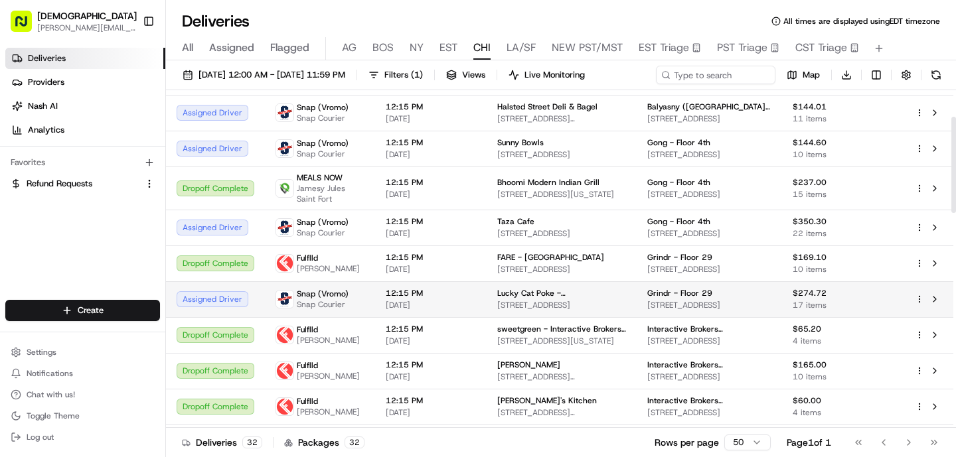
click at [572, 300] on span "30 S Wabash Ave, Chicago, IL 60603, USA" at bounding box center [561, 305] width 129 height 11
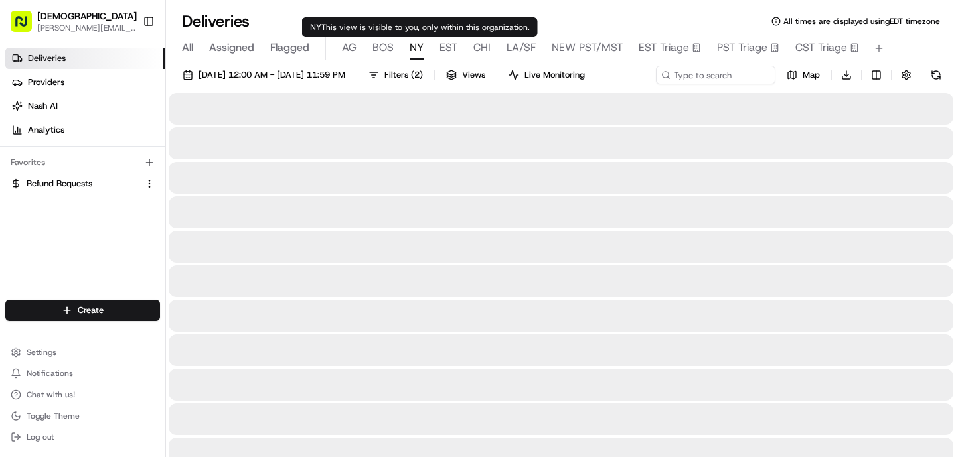
click at [447, 37] on body "Sharebite o.tucker@sharebite.com Toggle Sidebar Deliveries Providers Nash AI An…" at bounding box center [478, 228] width 956 height 457
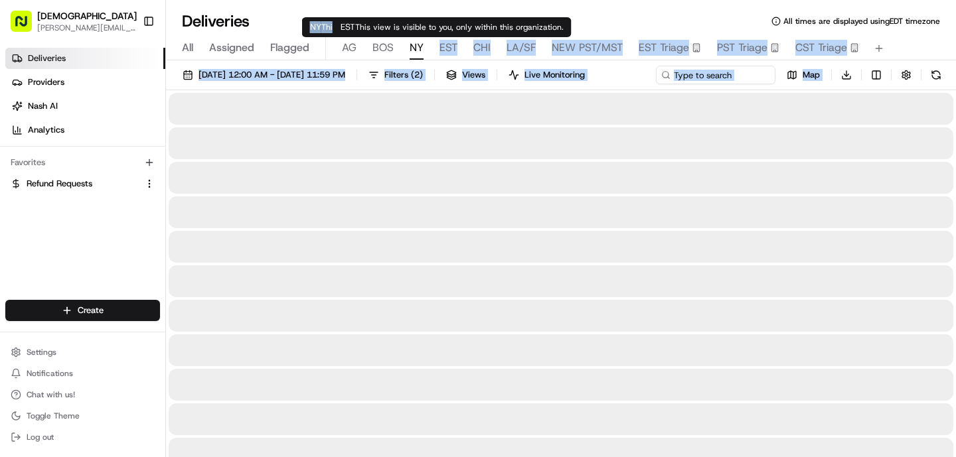
click at [449, 44] on span "EST" at bounding box center [448, 48] width 18 height 16
click at [415, 42] on span "NY" at bounding box center [416, 48] width 14 height 16
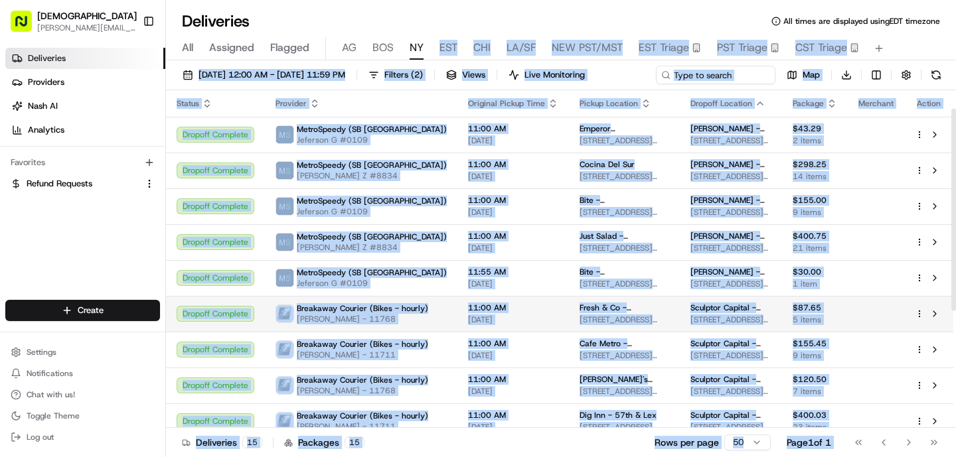
scroll to position [226, 0]
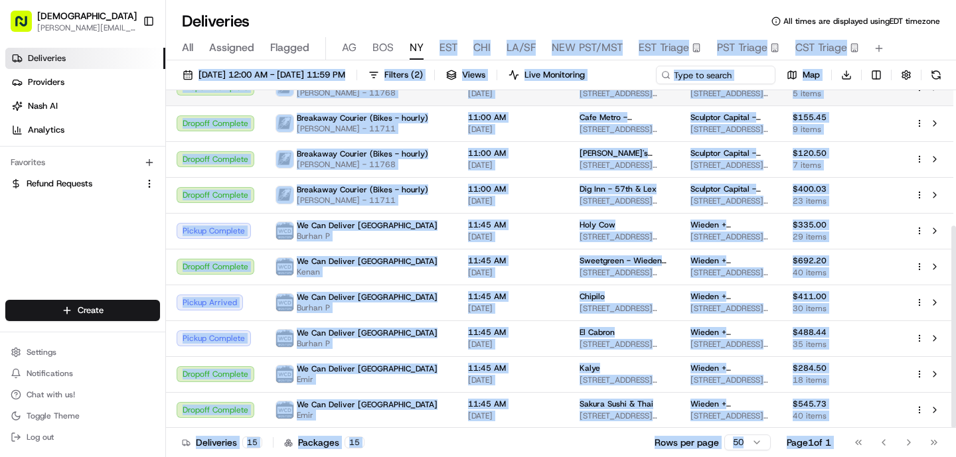
click at [489, 298] on span "11:45 AM" at bounding box center [513, 296] width 90 height 11
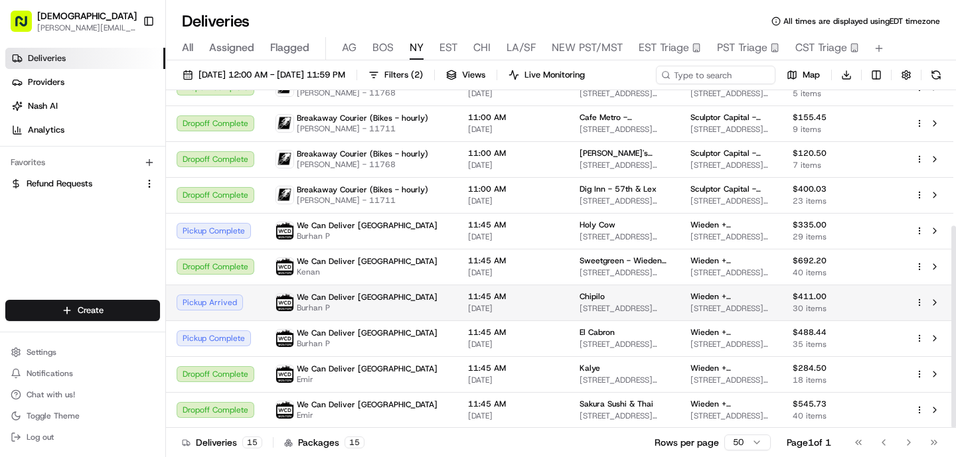
click at [323, 297] on span "We Can Deliver [GEOGRAPHIC_DATA]" at bounding box center [367, 297] width 141 height 11
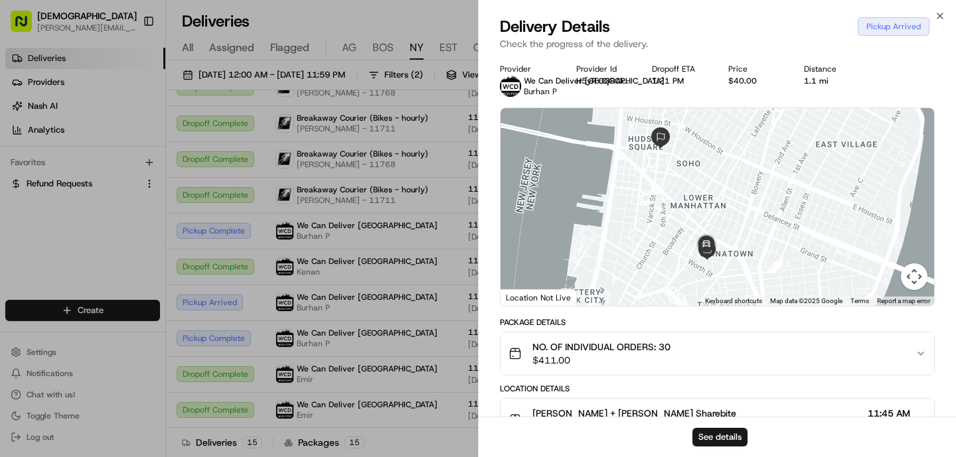
scroll to position [307, 0]
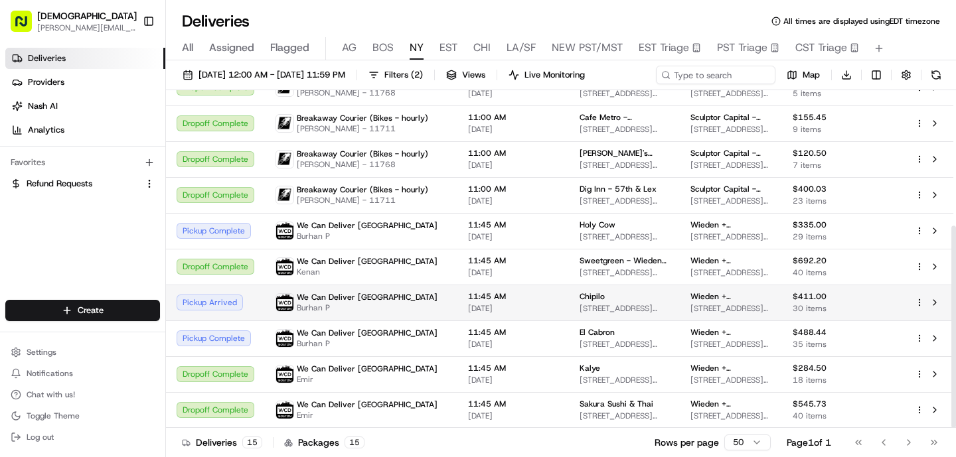
click at [403, 311] on div "We Can Deliver Boston Burhan P" at bounding box center [360, 302] width 171 height 21
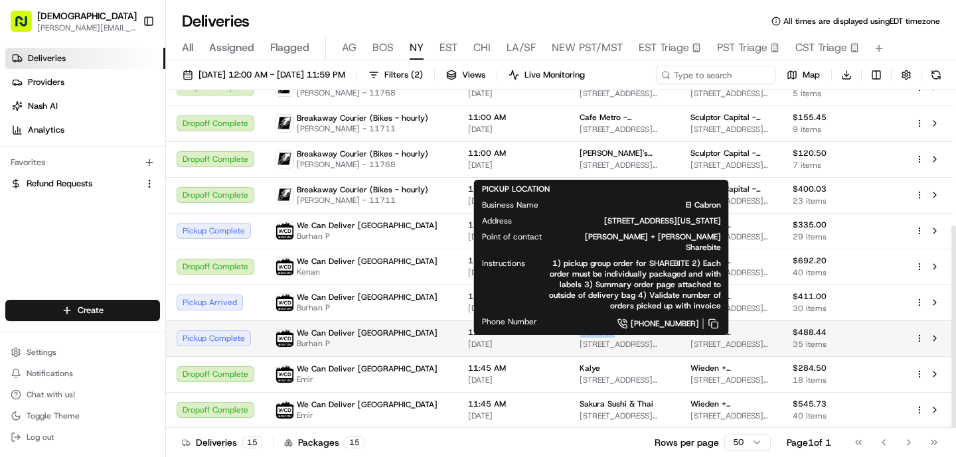
drag, startPoint x: 600, startPoint y: 334, endPoint x: 550, endPoint y: 334, distance: 49.8
click at [569, 334] on td "El Cabron 25 Essex St, New York, NY 10002, USA" at bounding box center [624, 339] width 111 height 36
copy span "El Cabron"
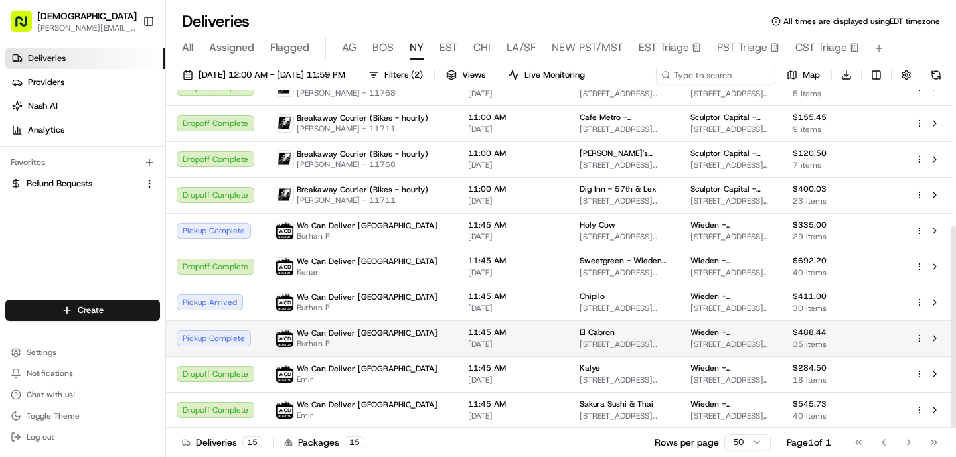
click at [411, 328] on div "We Can Deliver Boston Burhan P" at bounding box center [360, 338] width 171 height 21
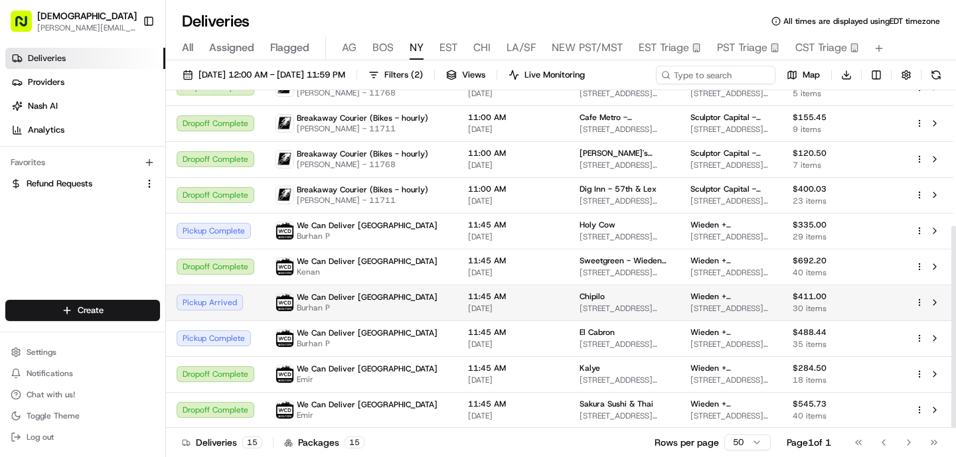
click at [414, 313] on div "We Can Deliver Boston Burhan P" at bounding box center [360, 302] width 171 height 21
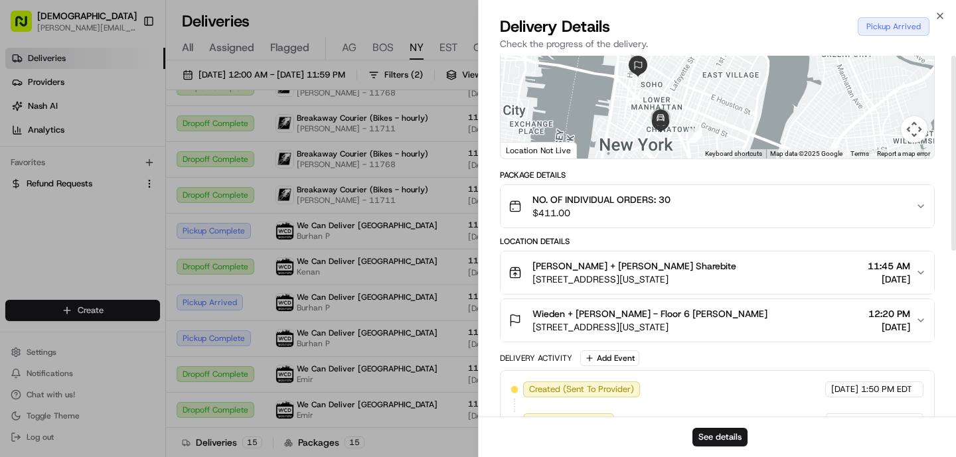
scroll to position [0, 0]
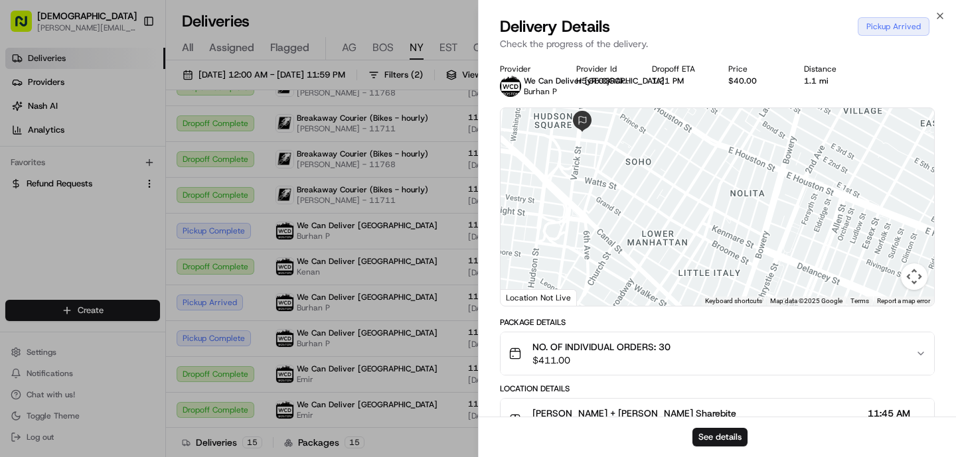
drag, startPoint x: 546, startPoint y: 209, endPoint x: 600, endPoint y: 283, distance: 91.2
click at [601, 284] on div at bounding box center [716, 207] width 433 height 198
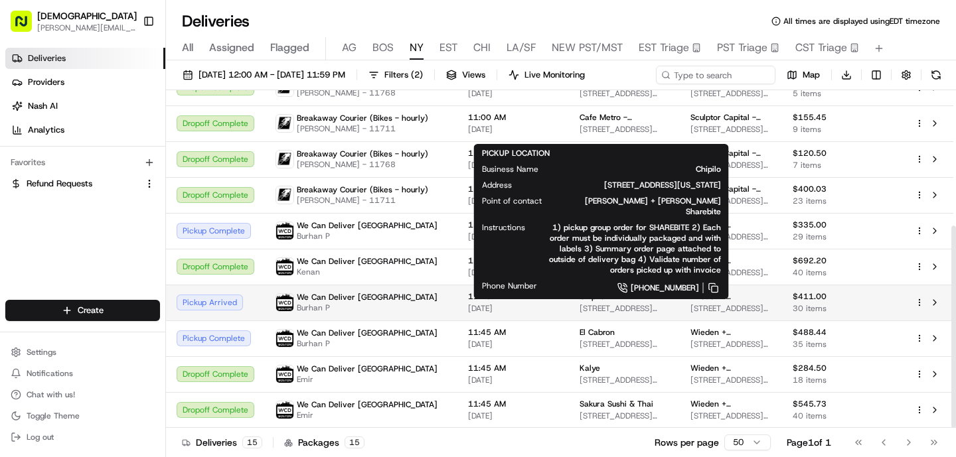
click at [589, 306] on span "48 Mulberry St, New York, NY 10013, USA" at bounding box center [624, 308] width 90 height 11
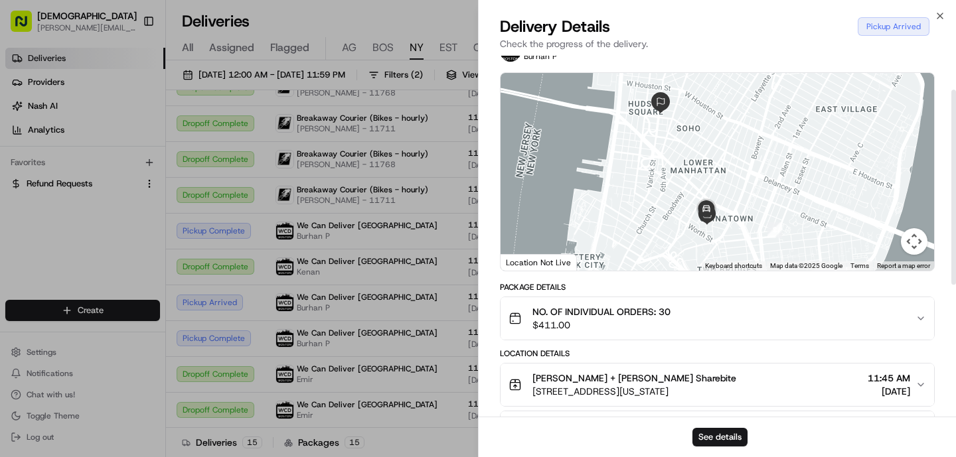
scroll to position [77, 0]
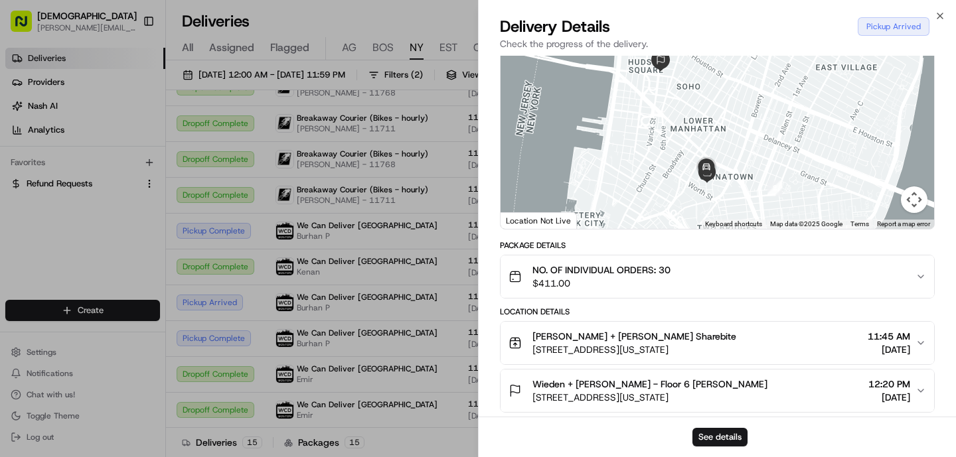
drag, startPoint x: 532, startPoint y: 349, endPoint x: 776, endPoint y: 348, distance: 244.2
click at [776, 348] on div "Chipilo Wieden + Kennedy Sharebite 48 Mulberry St, New York, NY 10013, USA 11:4…" at bounding box center [711, 343] width 407 height 27
copy span "48 Mulberry St, New York, NY 10013, USA"
drag, startPoint x: 751, startPoint y: 397, endPoint x: 533, endPoint y: 393, distance: 217.7
click at [533, 393] on div "Wieden + Kennedy - Floor 6 Vladimir Behar 150 Varick St space c, New York, NY 1…" at bounding box center [711, 391] width 407 height 27
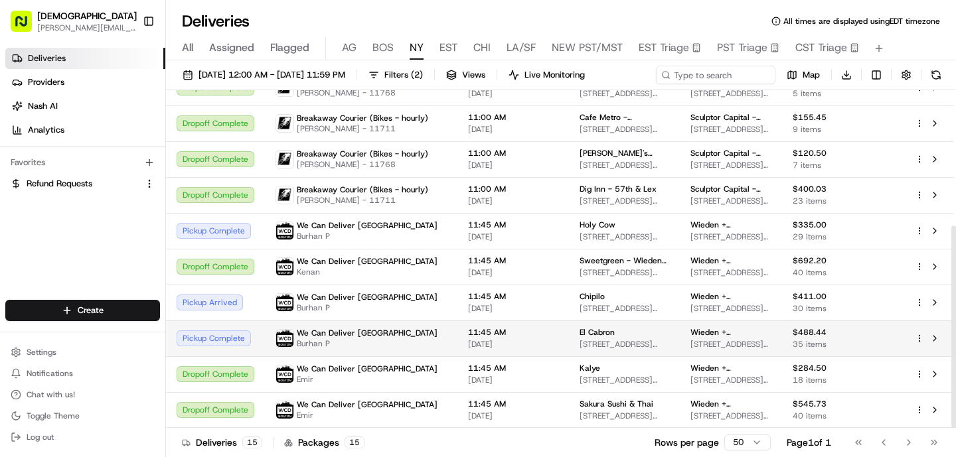
click at [484, 333] on span "11:45 AM" at bounding box center [513, 332] width 90 height 11
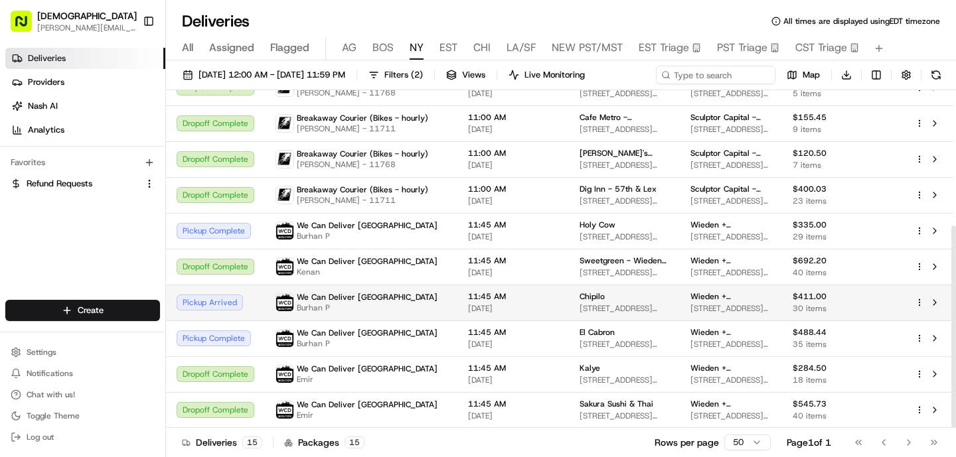
click at [457, 296] on td "11:45 AM 08/19/2025" at bounding box center [512, 303] width 111 height 36
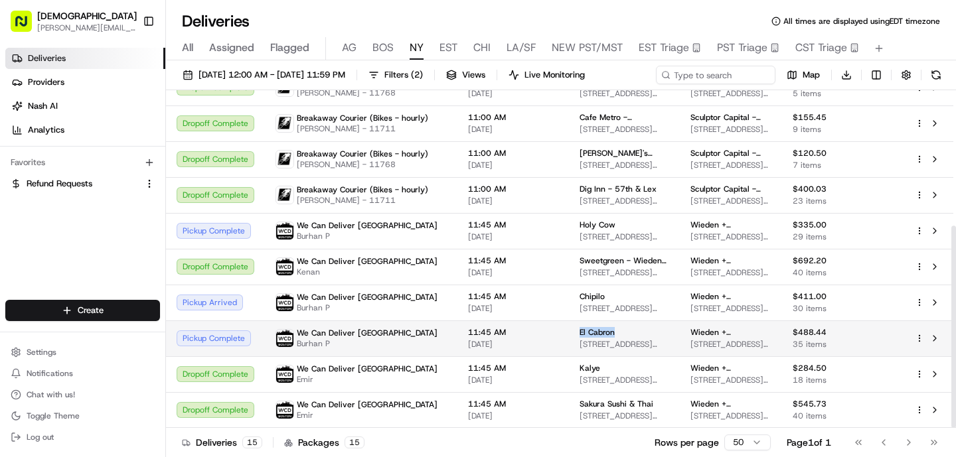
drag, startPoint x: 592, startPoint y: 334, endPoint x: 549, endPoint y: 330, distance: 43.3
click at [569, 330] on td "El Cabron 25 Essex St, New York, NY 10002, USA" at bounding box center [624, 339] width 111 height 36
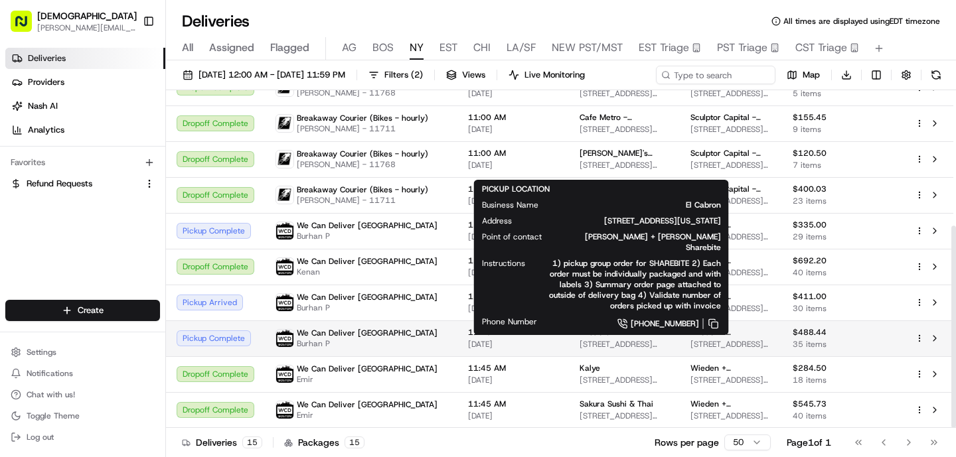
click at [393, 325] on td "We Can Deliver Boston Burhan P" at bounding box center [361, 339] width 192 height 36
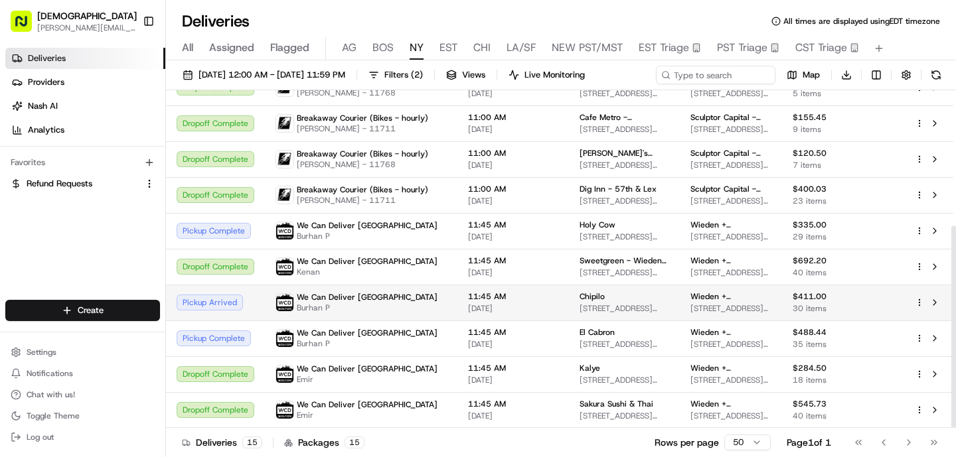
click at [378, 291] on td "We Can Deliver Boston Burhan P" at bounding box center [361, 303] width 192 height 36
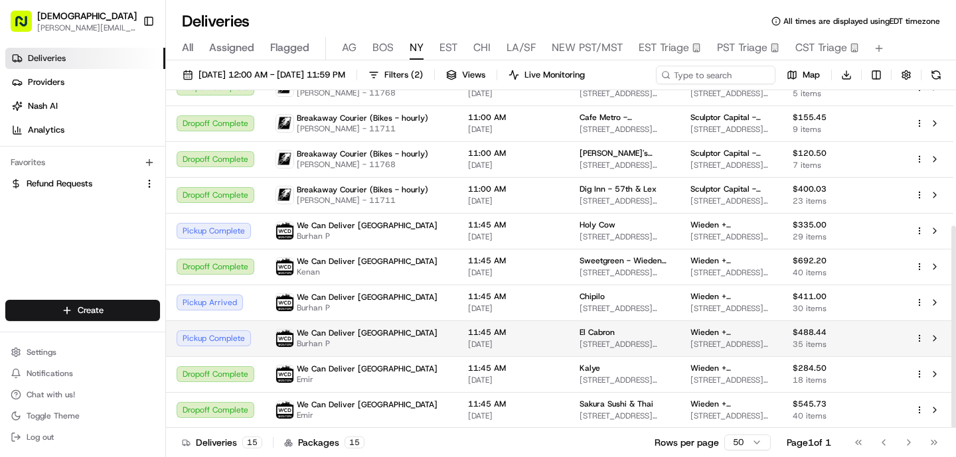
click at [569, 325] on td "El Cabron 25 Essex St, New York, NY 10002, USA" at bounding box center [624, 339] width 111 height 36
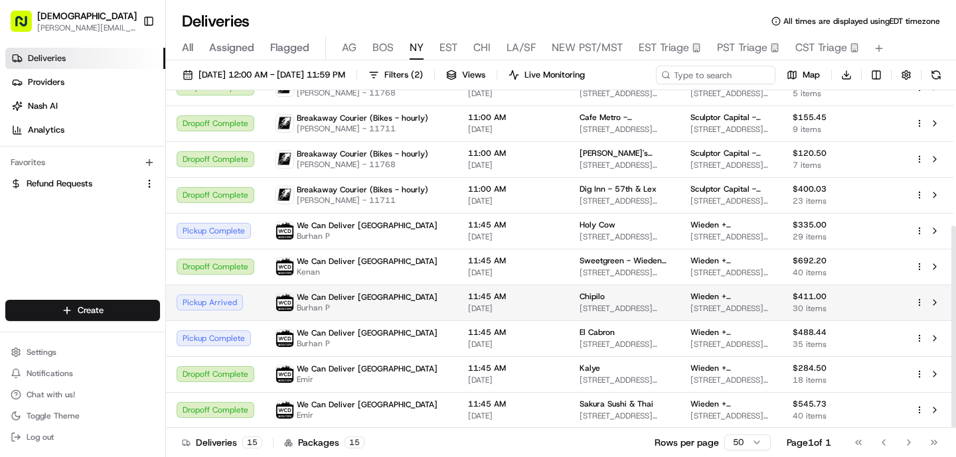
click at [457, 315] on td "11:45 AM 08/19/2025" at bounding box center [512, 303] width 111 height 36
click at [476, 303] on span "[DATE]" at bounding box center [513, 308] width 90 height 11
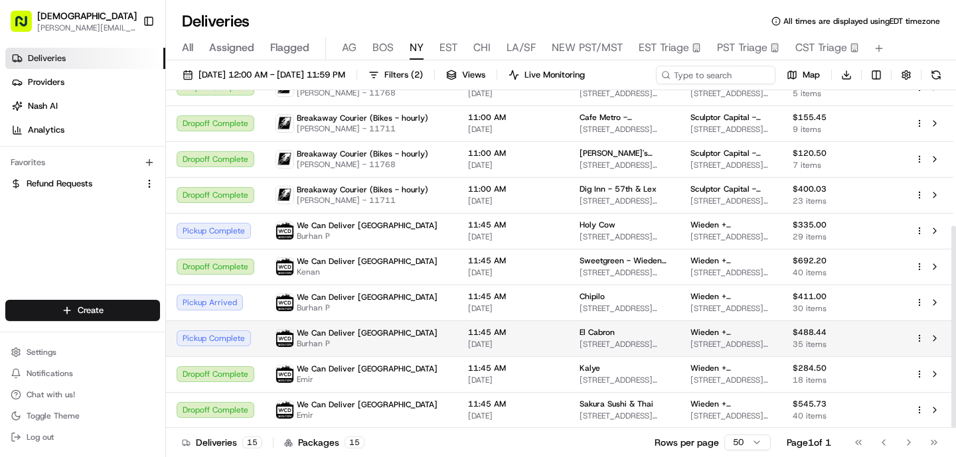
click at [398, 332] on div "We Can Deliver Boston Burhan P" at bounding box center [360, 338] width 171 height 21
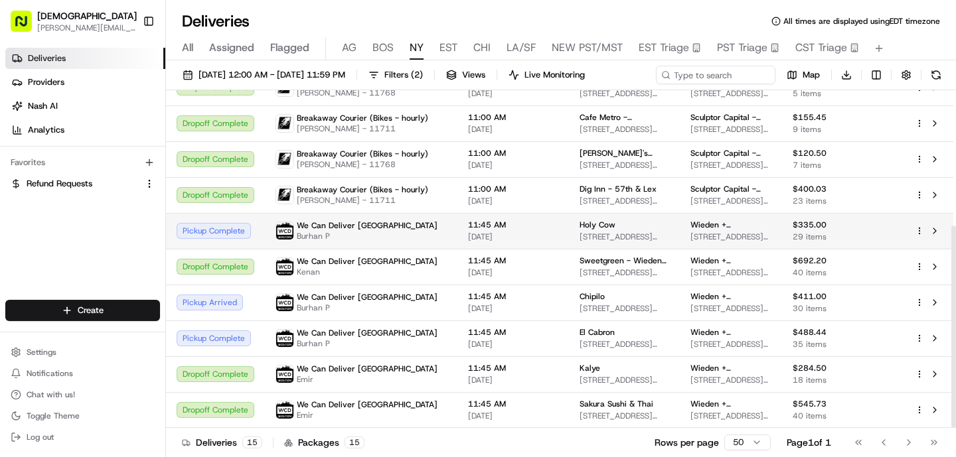
click at [384, 230] on div "We Can Deliver Boston Burhan P" at bounding box center [360, 230] width 171 height 21
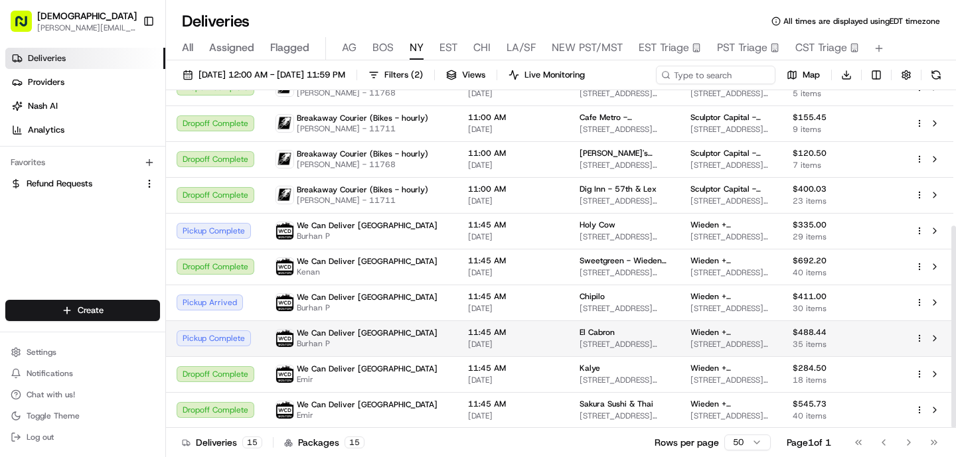
click at [307, 342] on span "Burhan P" at bounding box center [367, 343] width 141 height 11
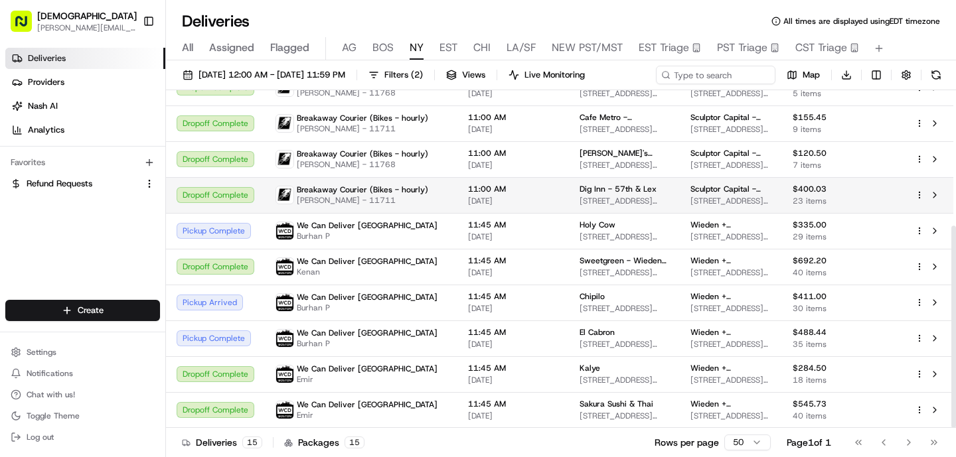
click at [309, 208] on td "Breakaway Courier (Bikes - hourly) Serhii Sychov - 11711" at bounding box center [361, 195] width 192 height 36
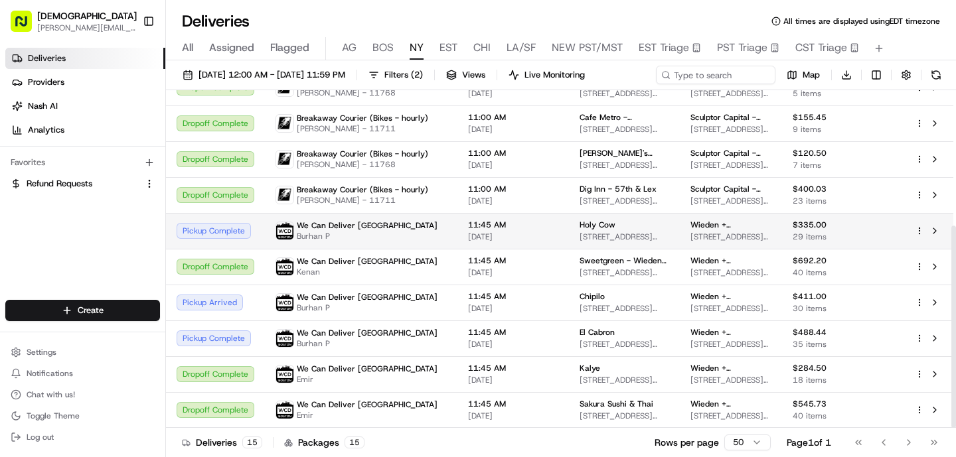
click at [325, 239] on span "Burhan P" at bounding box center [367, 236] width 141 height 11
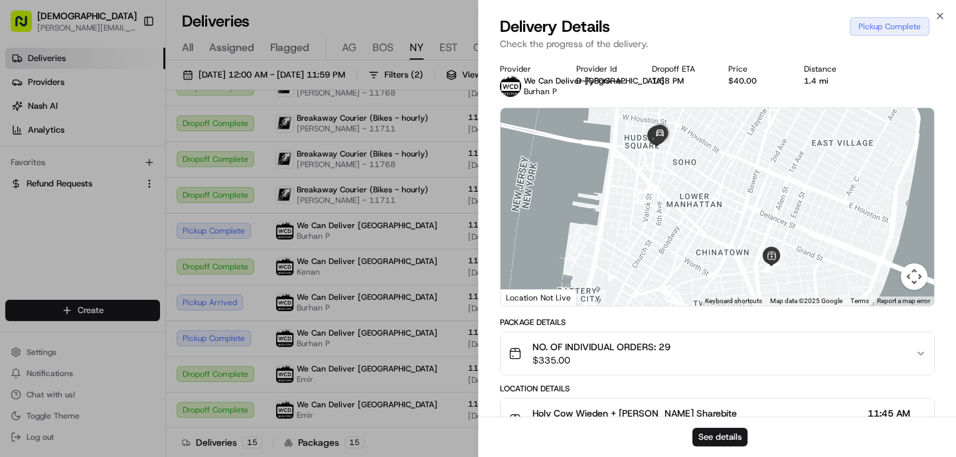
scroll to position [338, 0]
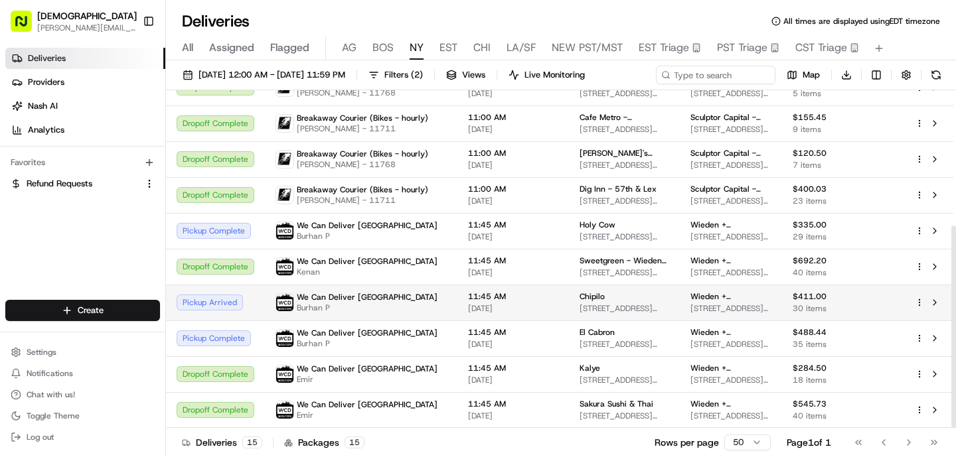
click at [457, 298] on td "11:45 AM 08/19/2025" at bounding box center [512, 303] width 111 height 36
click at [417, 313] on div "We Can Deliver Boston Burhan P" at bounding box center [360, 302] width 171 height 21
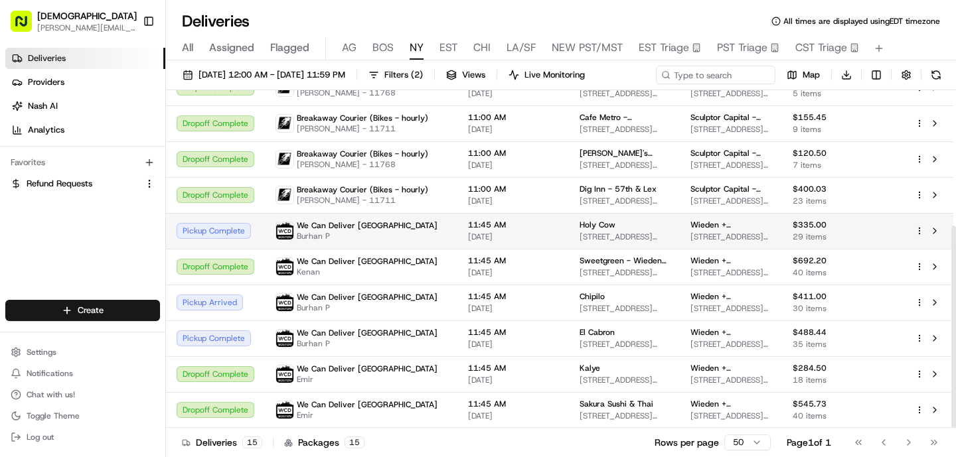
click at [397, 244] on td "We Can Deliver Boston Burhan P" at bounding box center [361, 231] width 192 height 36
click at [363, 226] on span "We Can Deliver [GEOGRAPHIC_DATA]" at bounding box center [367, 225] width 141 height 11
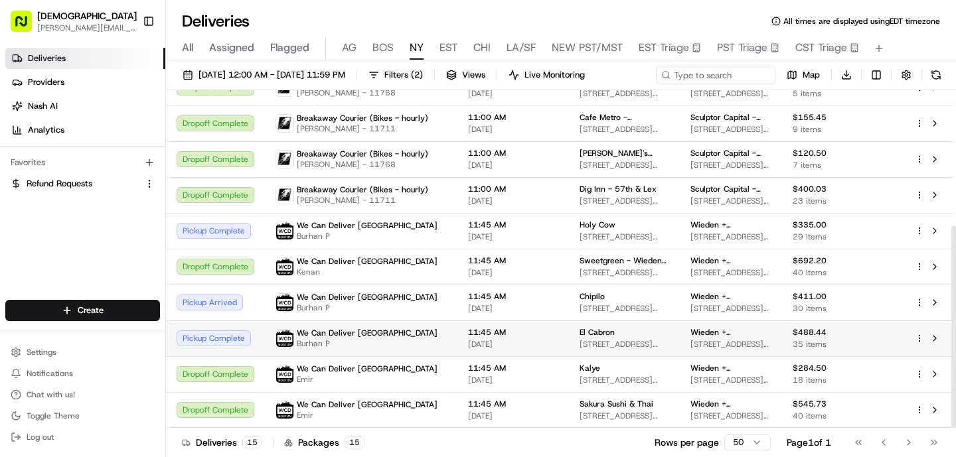
click at [376, 324] on td "We Can Deliver Boston Burhan P" at bounding box center [361, 339] width 192 height 36
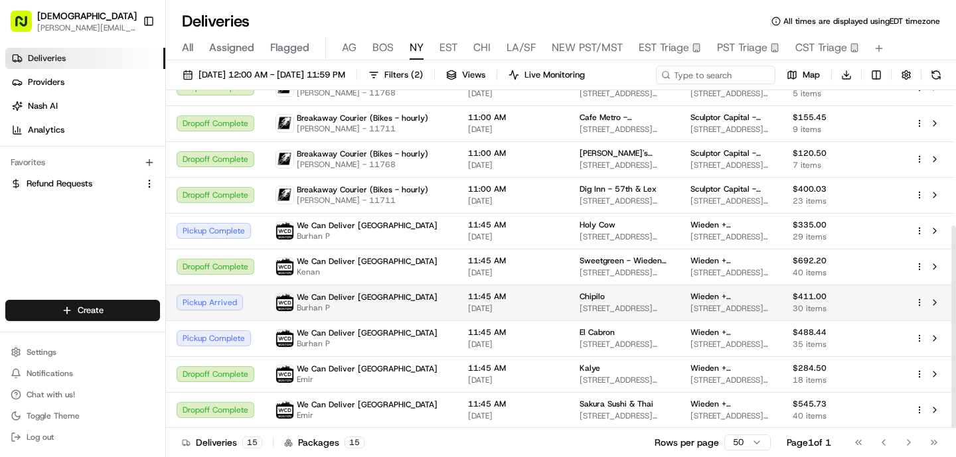
click at [379, 305] on div "We Can Deliver Boston Burhan P" at bounding box center [360, 302] width 171 height 21
click at [356, 307] on span "Burhan P" at bounding box center [367, 308] width 141 height 11
click at [336, 293] on span "We Can Deliver [GEOGRAPHIC_DATA]" at bounding box center [367, 297] width 141 height 11
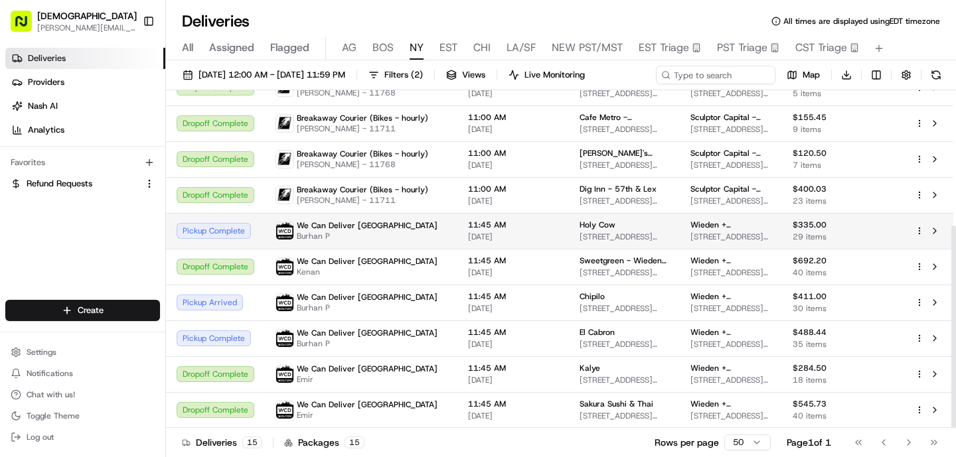
click at [336, 232] on span "Burhan P" at bounding box center [367, 236] width 141 height 11
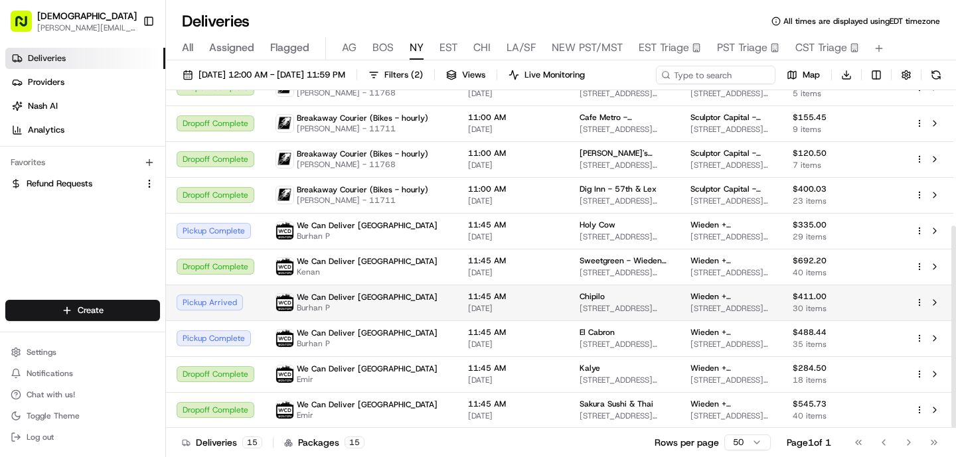
click at [356, 301] on span "We Can Deliver [GEOGRAPHIC_DATA]" at bounding box center [367, 297] width 141 height 11
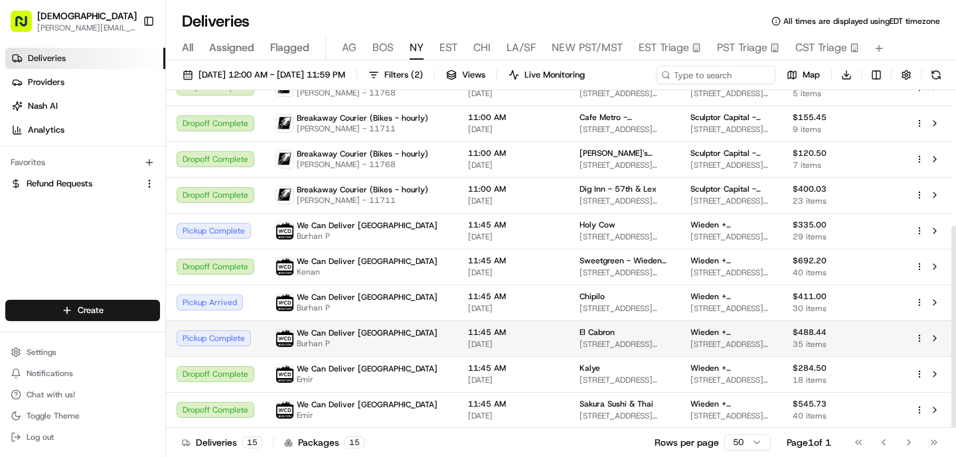
click at [372, 332] on span "We Can Deliver [GEOGRAPHIC_DATA]" at bounding box center [367, 333] width 141 height 11
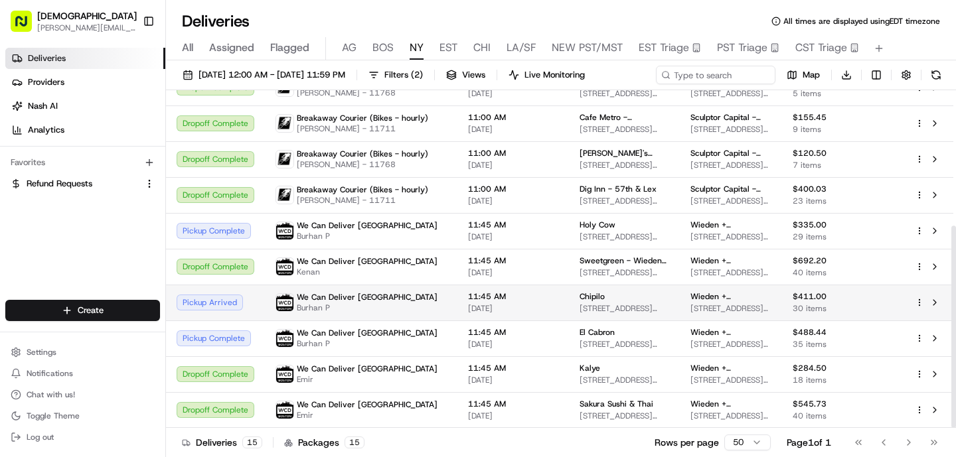
click at [377, 310] on span "Burhan P" at bounding box center [367, 308] width 141 height 11
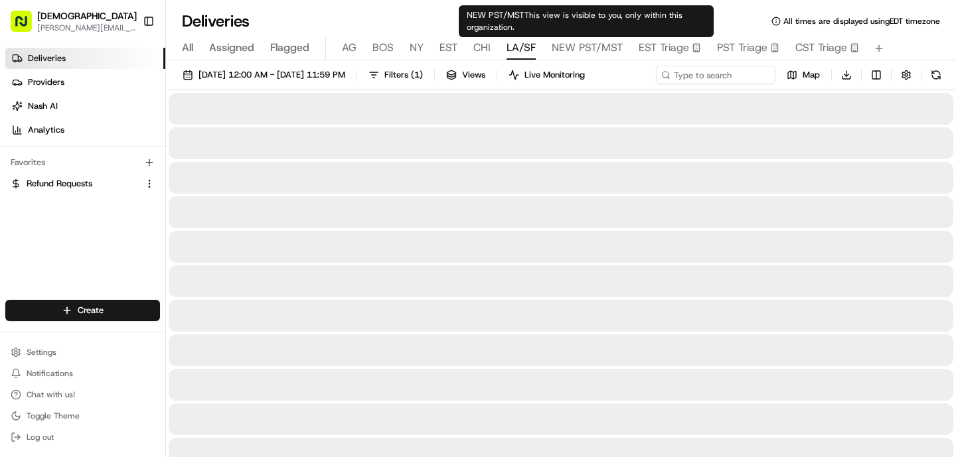
click at [523, 48] on span "LA/SF" at bounding box center [520, 48] width 29 height 16
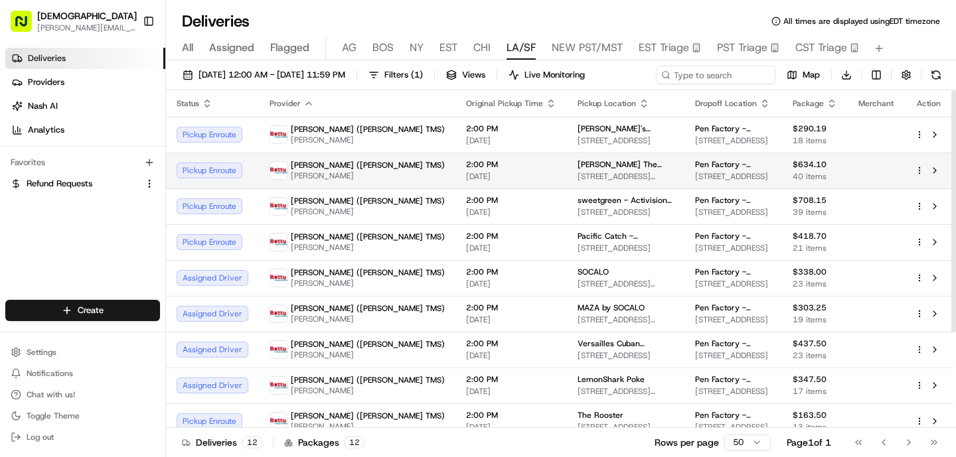
click at [577, 164] on span "Nick The Greek - Marina del Rey" at bounding box center [625, 164] width 96 height 11
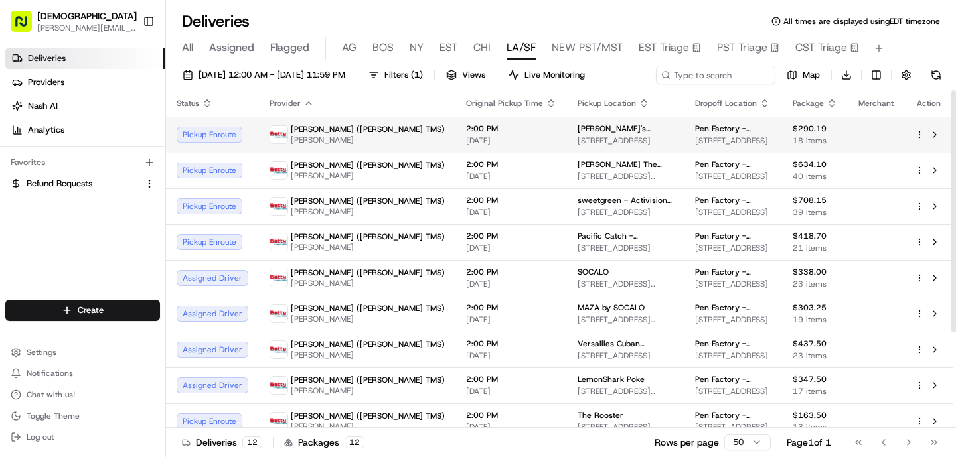
click at [455, 147] on td "2:00 PM 08/19/2025" at bounding box center [510, 135] width 111 height 36
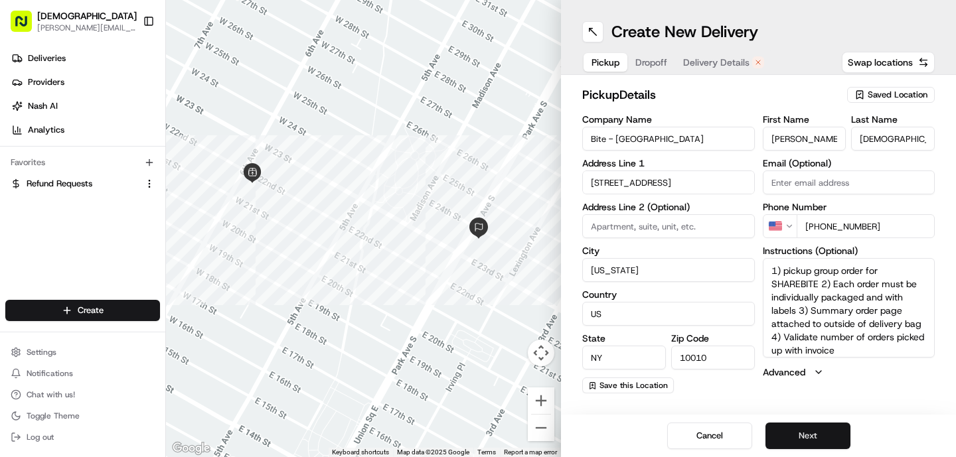
click at [830, 437] on button "Next" at bounding box center [807, 436] width 85 height 27
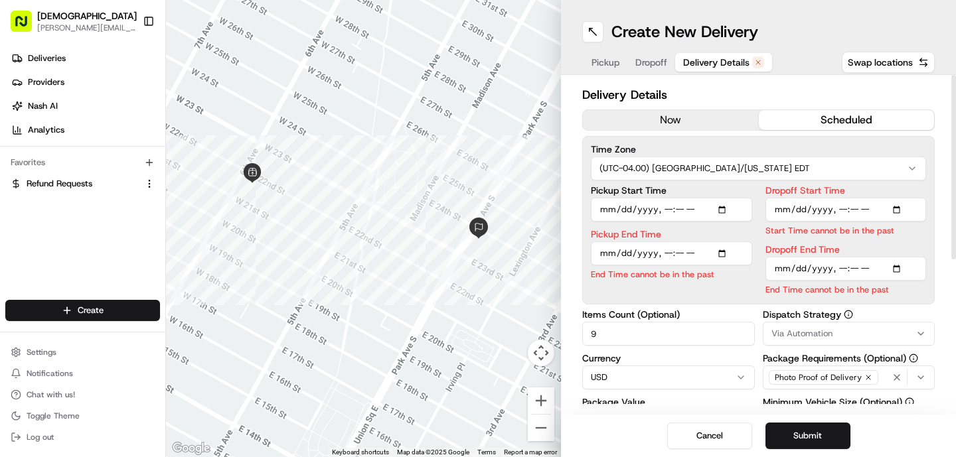
click at [693, 126] on button "now" at bounding box center [671, 120] width 176 height 20
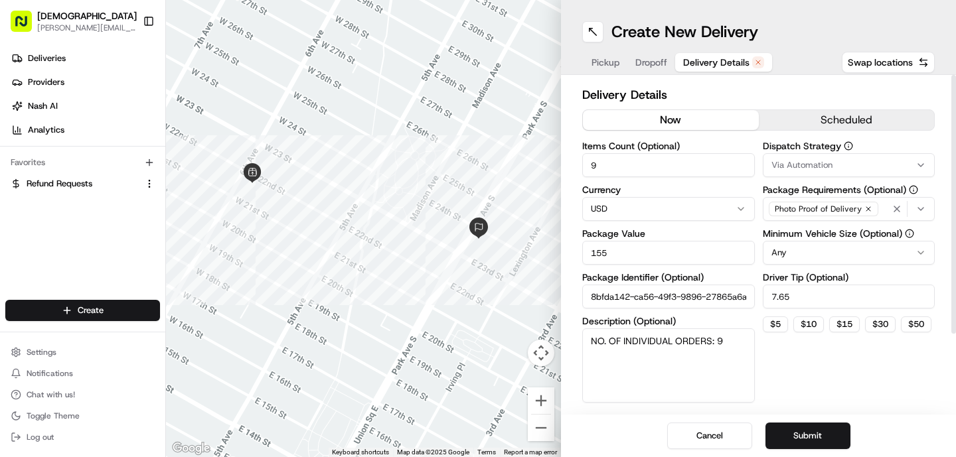
click at [650, 165] on input "9" at bounding box center [668, 165] width 173 height 24
type input "1"
drag, startPoint x: 667, startPoint y: 253, endPoint x: 569, endPoint y: 253, distance: 98.2
click at [569, 253] on div "Delivery Details now scheduled Items Count (Optional) 1 Currency USD Package Va…" at bounding box center [758, 245] width 395 height 340
type input "1"
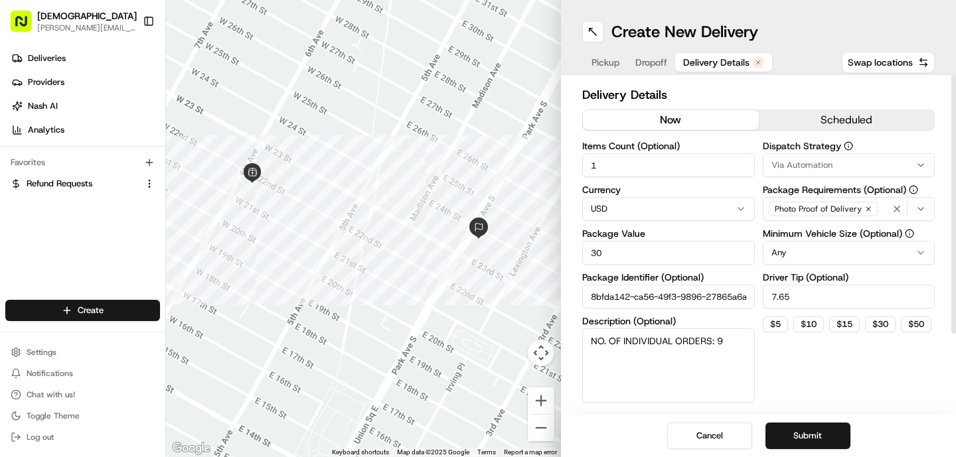
type input "30"
drag, startPoint x: 828, startPoint y: 304, endPoint x: 753, endPoint y: 303, distance: 75.7
click at [753, 303] on div "Items Count (Optional) 1 Currency USD Package Value 30 Package Identifier (Opti…" at bounding box center [758, 271] width 352 height 261
drag, startPoint x: 770, startPoint y: 298, endPoint x: 828, endPoint y: 298, distance: 57.7
click at [828, 298] on input "7.65" at bounding box center [848, 297] width 173 height 24
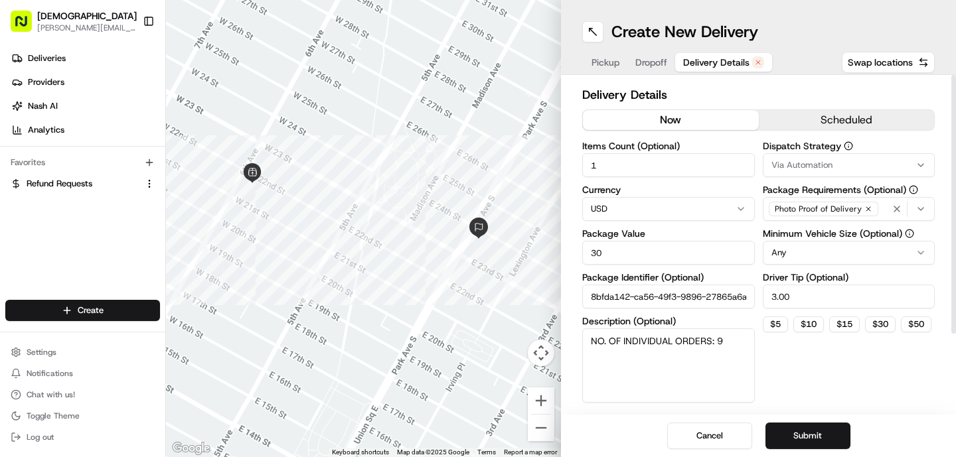
type input "3.00"
click at [735, 338] on textarea "NO. OF INDIVIDUAL ORDERS: 9" at bounding box center [668, 365] width 173 height 74
type textarea "NO. OF INDIVIDUAL ORDERS: 1"
click at [817, 445] on button "Submit" at bounding box center [807, 436] width 85 height 27
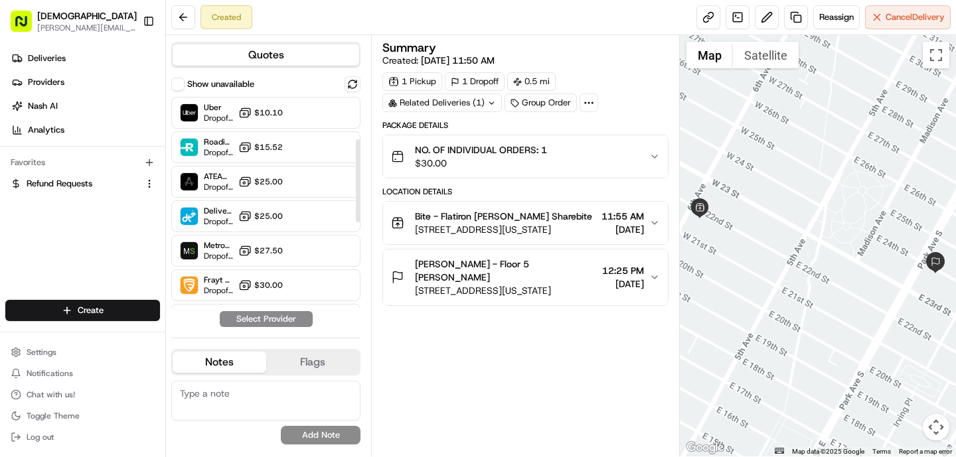
scroll to position [114, 0]
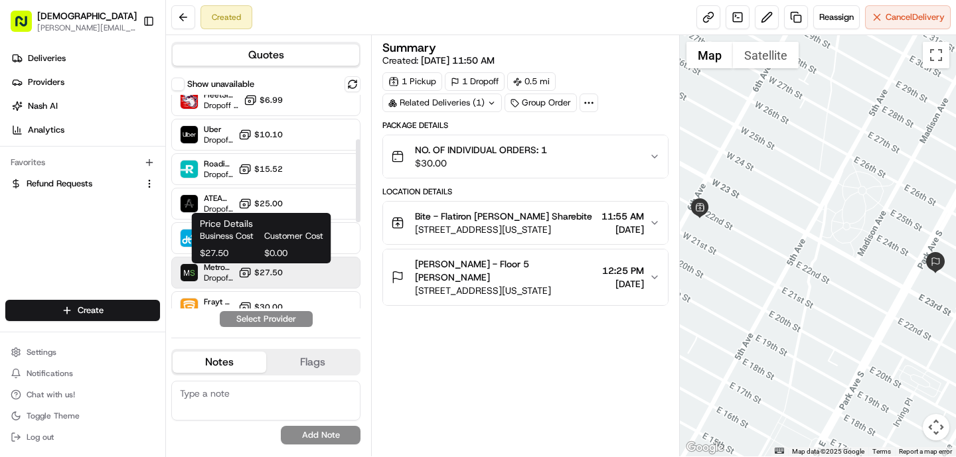
click at [252, 273] on icon at bounding box center [244, 272] width 13 height 13
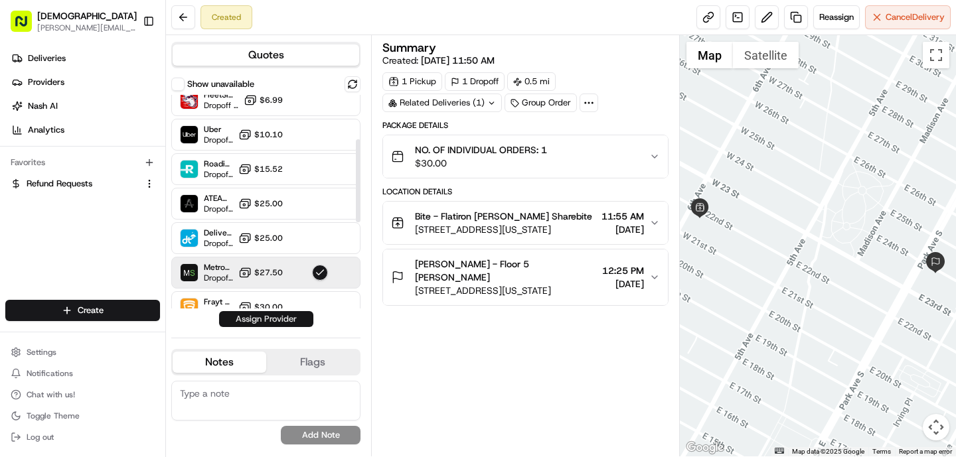
click at [295, 321] on button "Assign Provider" at bounding box center [266, 319] width 94 height 16
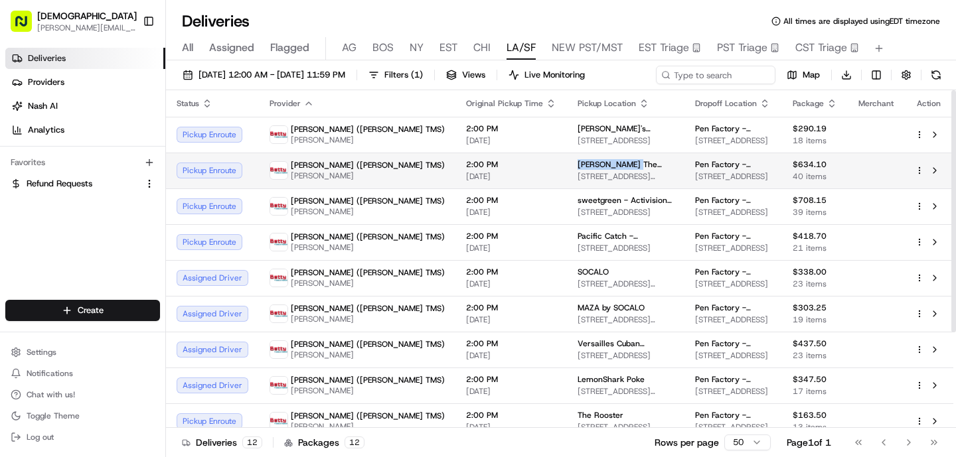
drag, startPoint x: 545, startPoint y: 164, endPoint x: 486, endPoint y: 166, distance: 59.1
click at [567, 165] on td "[PERSON_NAME] The Greek - Marina del Rey [STREET_ADDRESS][PERSON_NAME]" at bounding box center [625, 171] width 117 height 36
copy span "Nick The Greek"
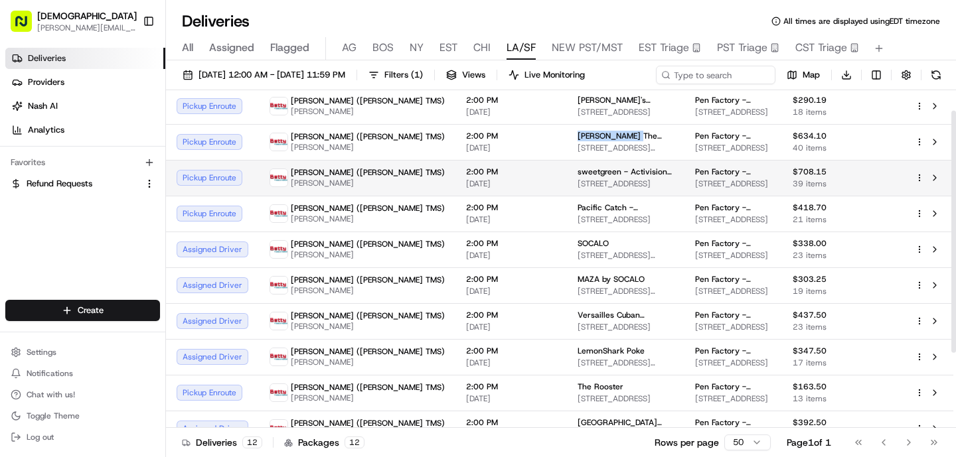
scroll to position [30, 0]
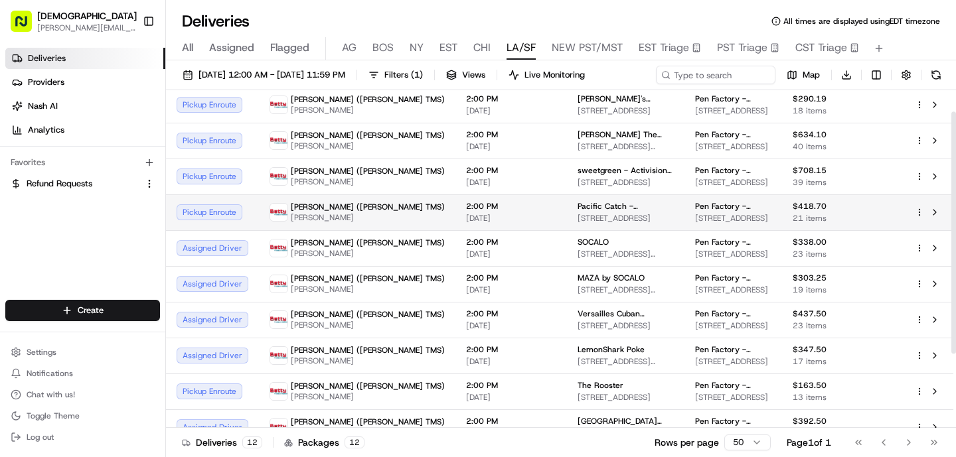
click at [466, 217] on span "[DATE]" at bounding box center [511, 218] width 90 height 11
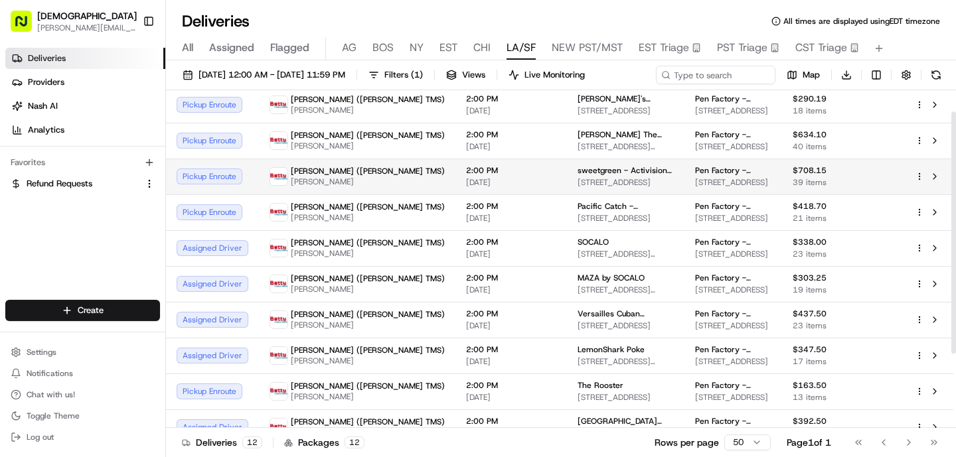
click at [466, 184] on span "[DATE]" at bounding box center [511, 182] width 90 height 11
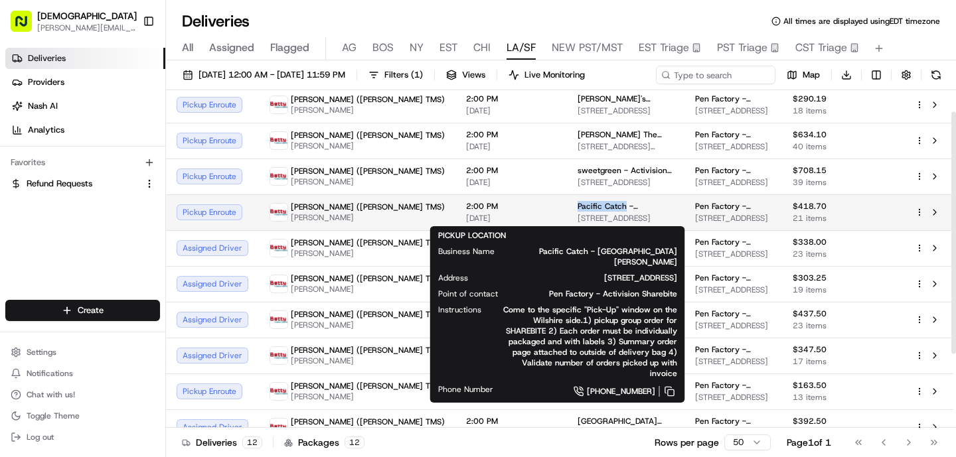
drag, startPoint x: 534, startPoint y: 205, endPoint x: 487, endPoint y: 206, distance: 47.1
click at [567, 206] on td "Pacific Catch - Santa Monica 120 Wilshire Blvd, Santa Monica, CA 90401, USA" at bounding box center [625, 212] width 117 height 36
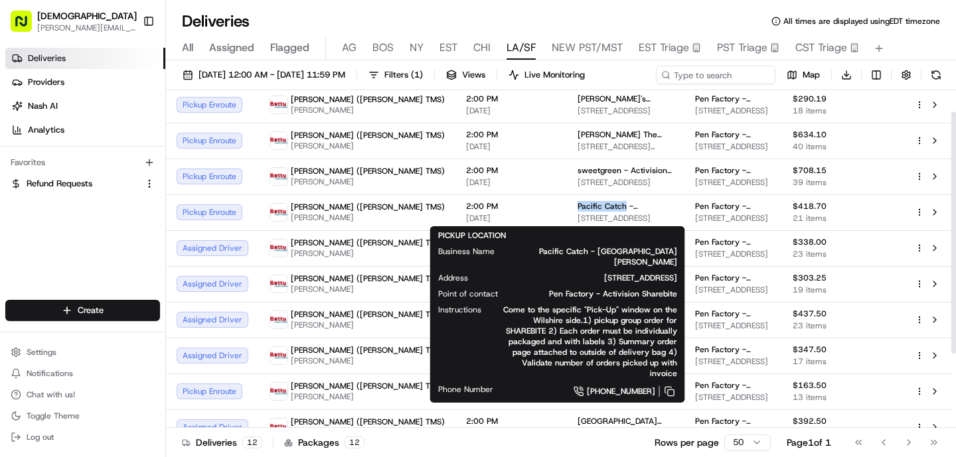
copy span "Pacific Catch"
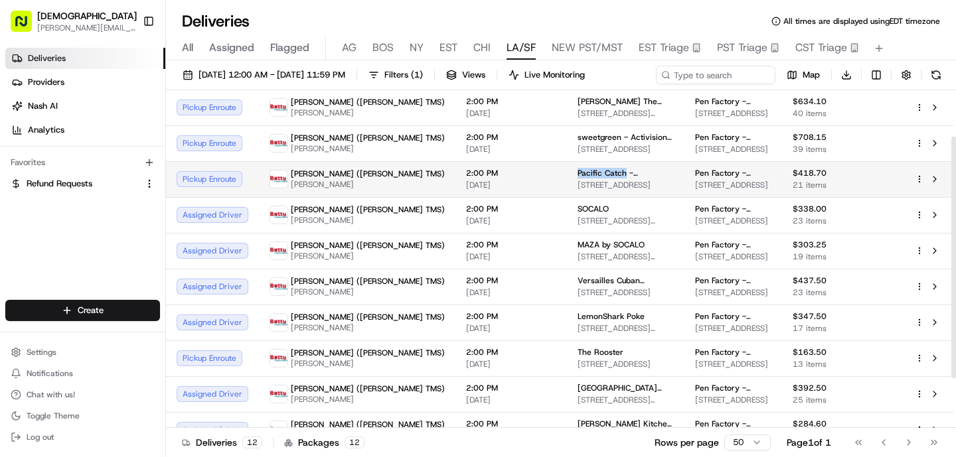
scroll to position [64, 0]
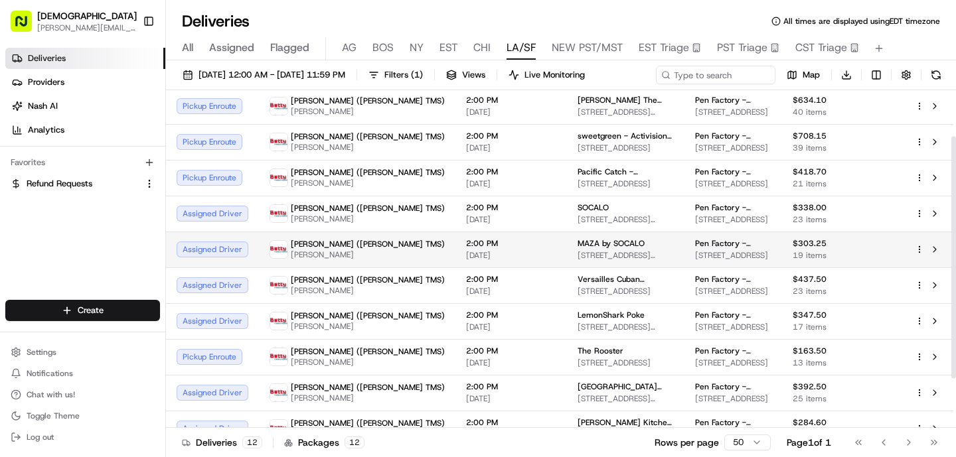
click at [567, 259] on td "MAZA by SOCALO 1920 Santa Monica Blvd, Santa Monica, CA 90404, USA" at bounding box center [625, 250] width 117 height 36
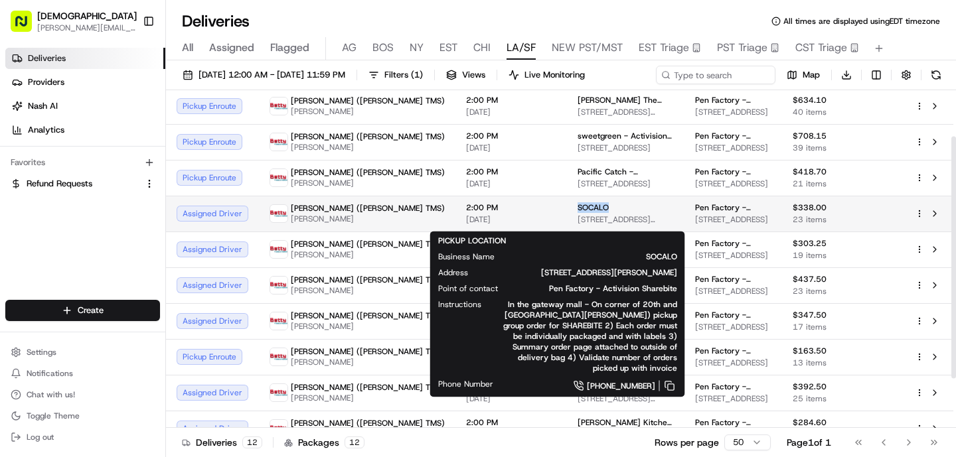
drag, startPoint x: 528, startPoint y: 214, endPoint x: 489, endPoint y: 211, distance: 38.6
click at [577, 212] on div "SOCALO" at bounding box center [625, 207] width 96 height 11
copy span "SOCALO"
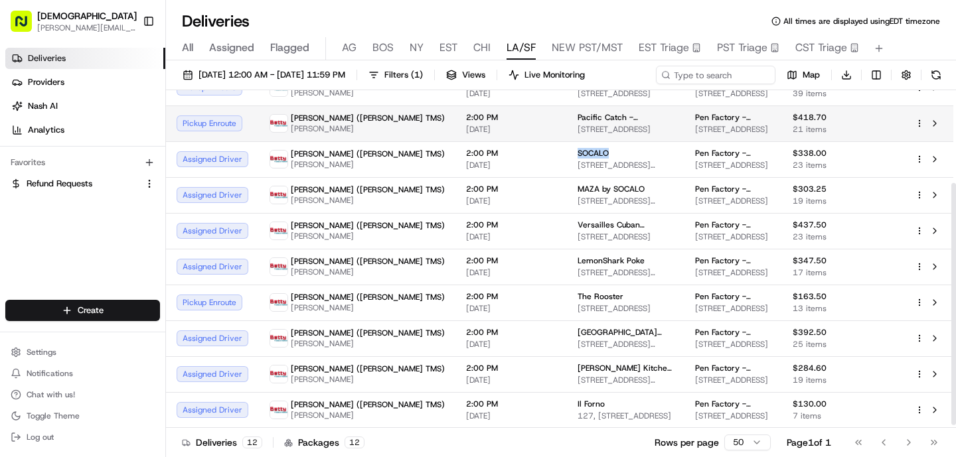
scroll to position [133, 0]
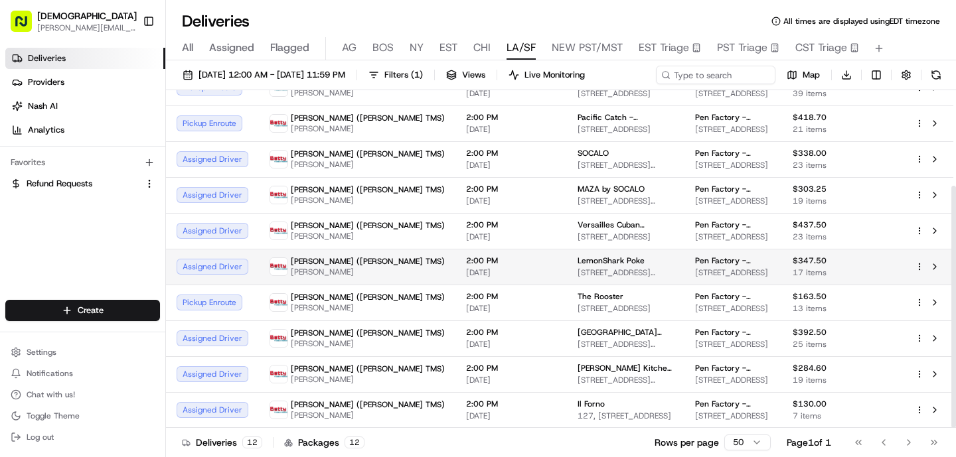
click at [477, 268] on td "2:00 PM 08/19/2025" at bounding box center [510, 267] width 111 height 36
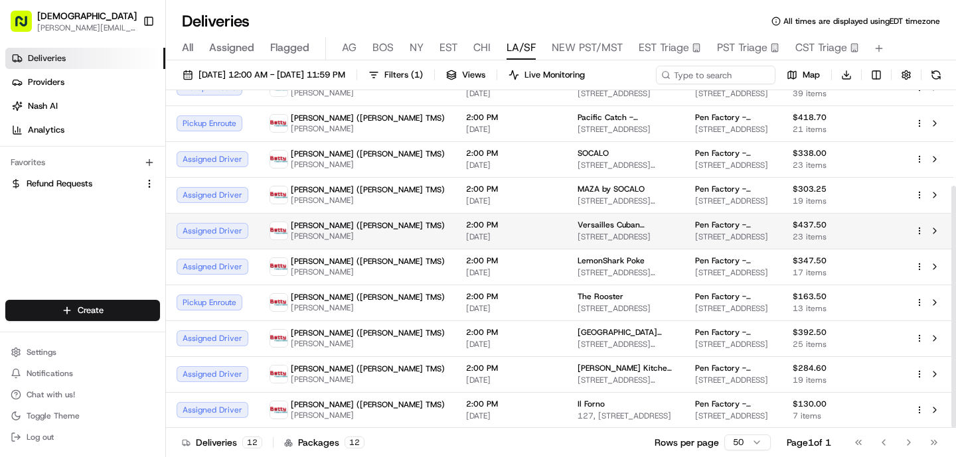
click at [361, 237] on td "Betty (Nash TMS) WEI CAI" at bounding box center [357, 231] width 196 height 36
drag, startPoint x: 547, startPoint y: 224, endPoint x: 485, endPoint y: 222, distance: 61.7
click at [567, 223] on td "Versailles Cuban Restaurant 10319 Venice Blvd., Los Angeles, CA 90034, USA" at bounding box center [625, 231] width 117 height 36
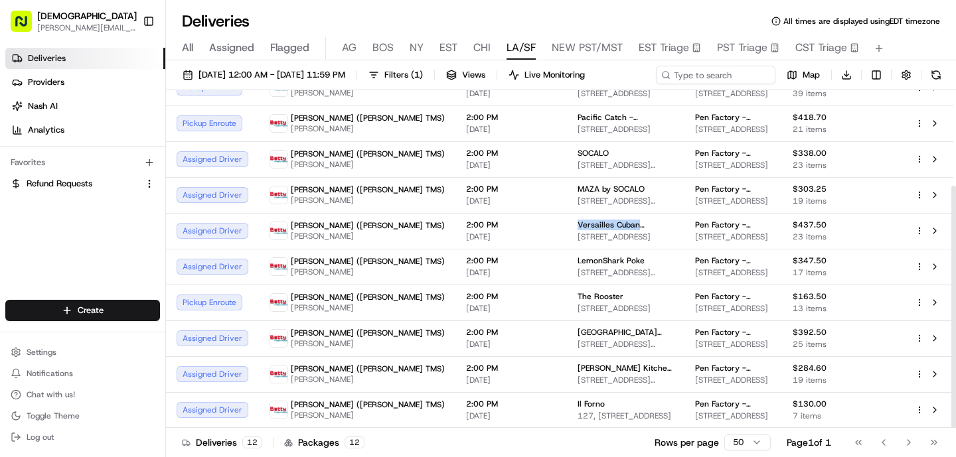
copy span "Versailles Cuban"
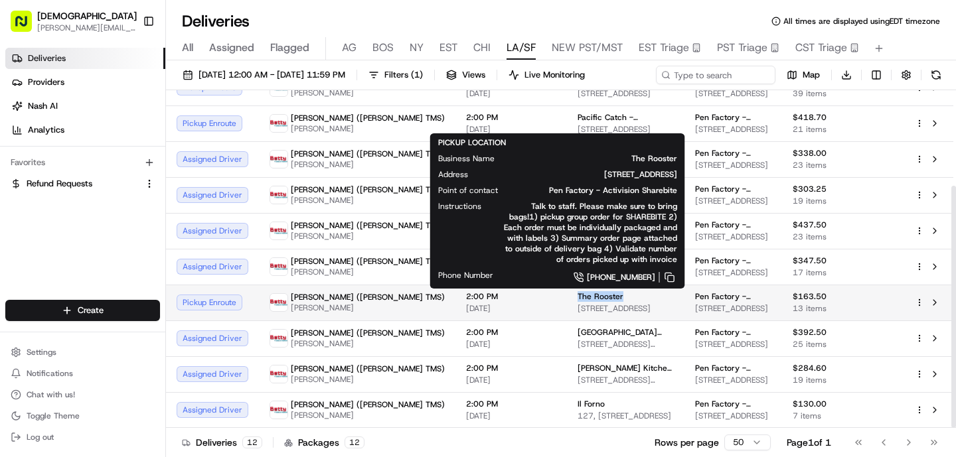
drag, startPoint x: 555, startPoint y: 296, endPoint x: 485, endPoint y: 295, distance: 69.7
click at [567, 295] on td "The Rooster 8809 W Pico Blvd, Los Angeles, CA 90035, USA" at bounding box center [625, 303] width 117 height 36
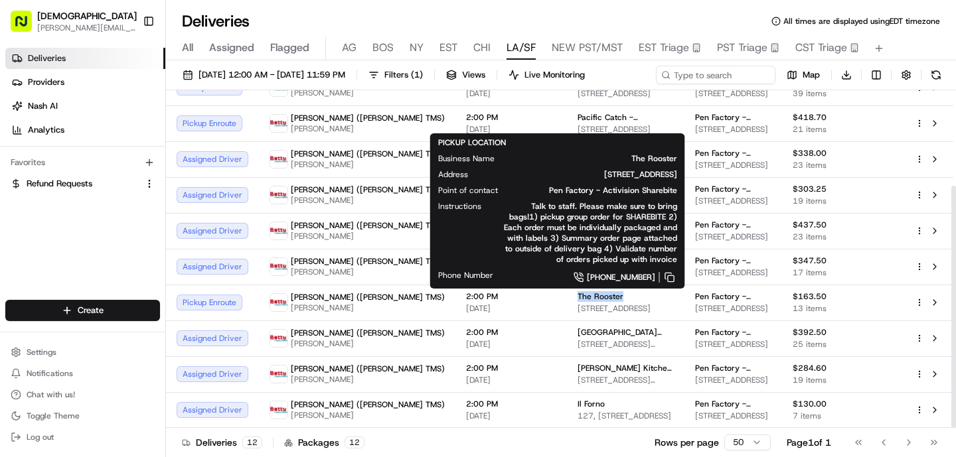
copy span "The Rooster"
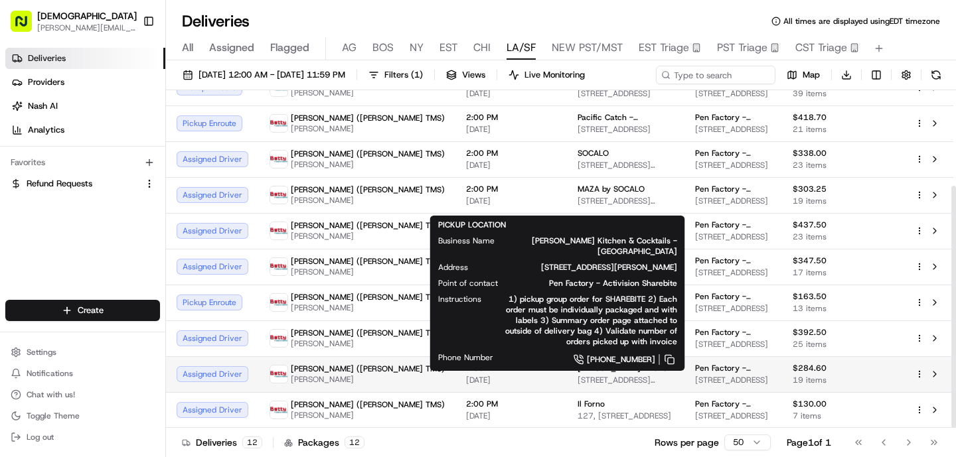
click at [577, 367] on span "Greenleaf Kitchen & Cocktails - Venice" at bounding box center [625, 368] width 96 height 11
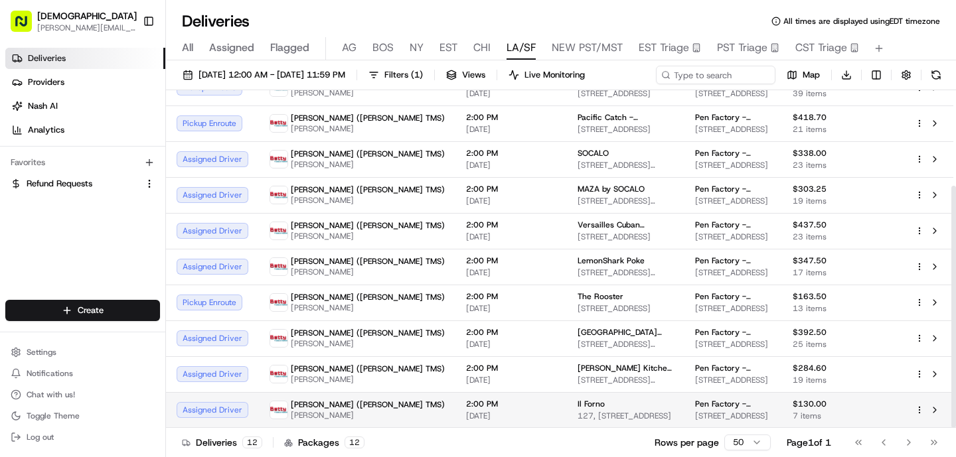
click at [577, 411] on span "127, 2901 Ocean Park Blvd, Santa Monica, CA 90405, USA" at bounding box center [625, 416] width 96 height 11
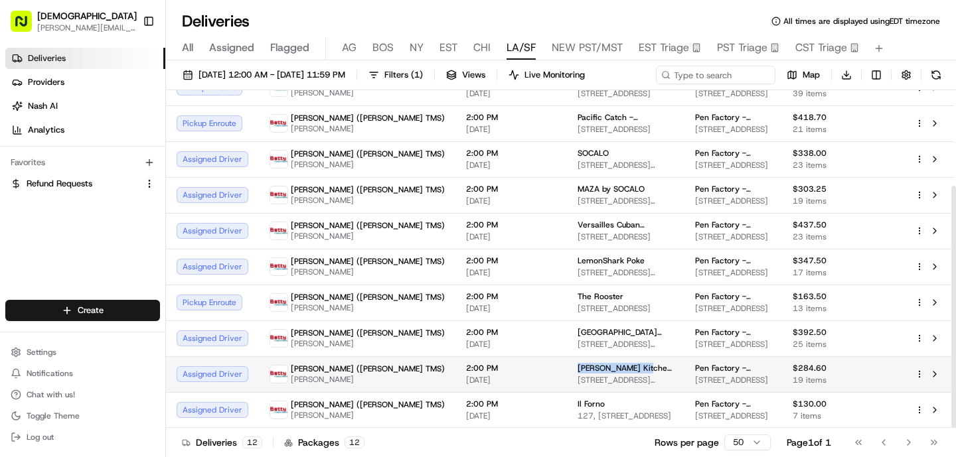
drag, startPoint x: 553, startPoint y: 368, endPoint x: 488, endPoint y: 367, distance: 64.4
click at [577, 368] on span "Greenleaf Kitchen & Cocktails - Venice" at bounding box center [625, 368] width 96 height 11
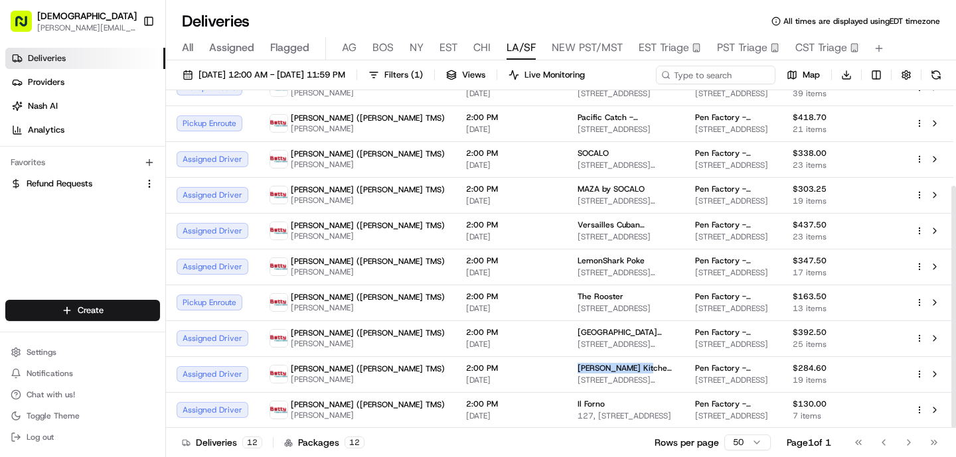
copy span "Greenleaf Kitchen"
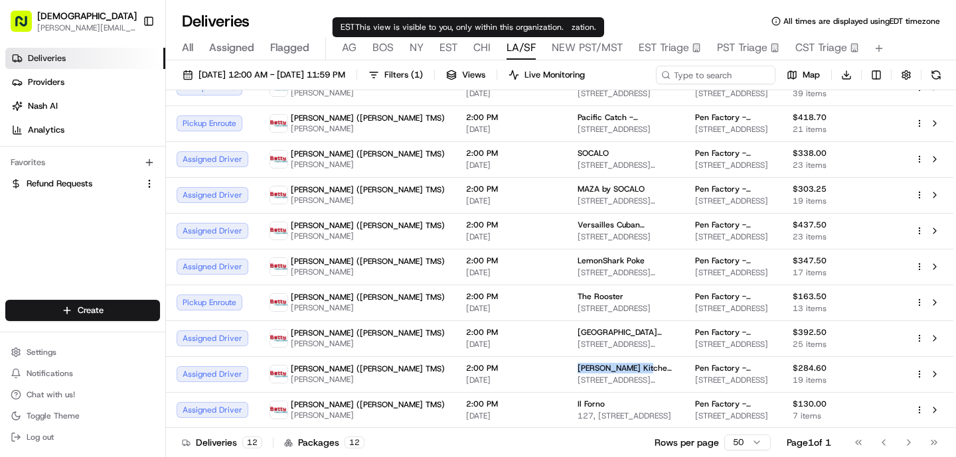
click at [451, 52] on span "EST" at bounding box center [448, 48] width 18 height 16
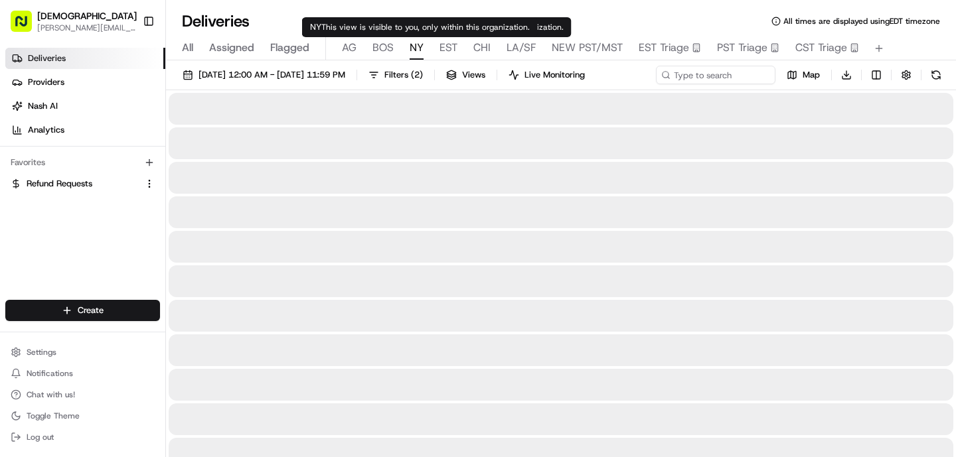
click at [412, 53] on span "NY" at bounding box center [416, 48] width 14 height 16
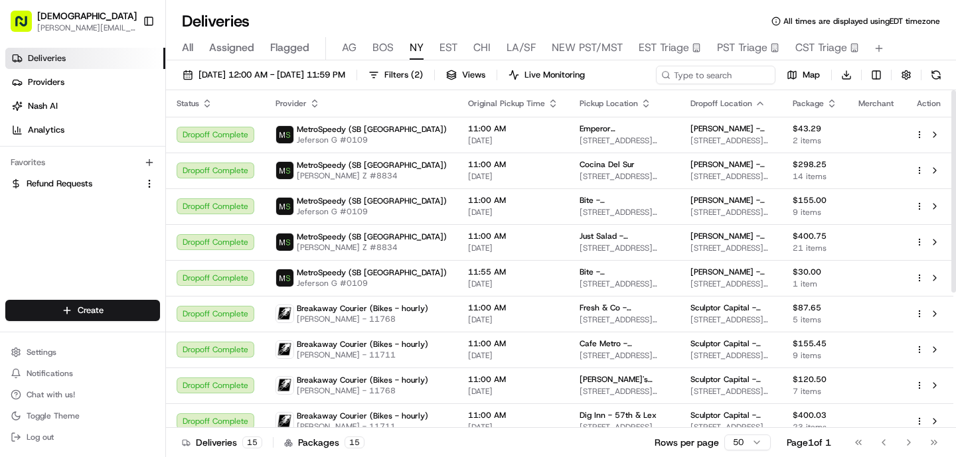
scroll to position [226, 0]
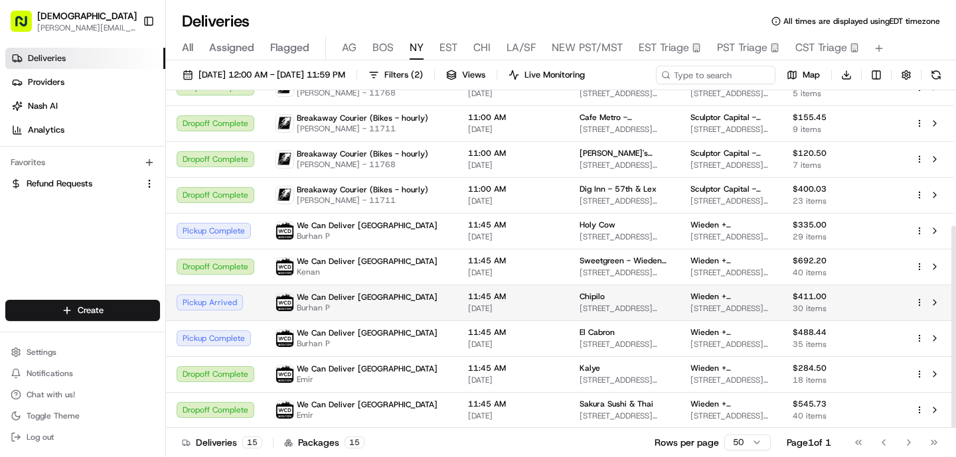
click at [480, 297] on span "11:45 AM" at bounding box center [513, 296] width 90 height 11
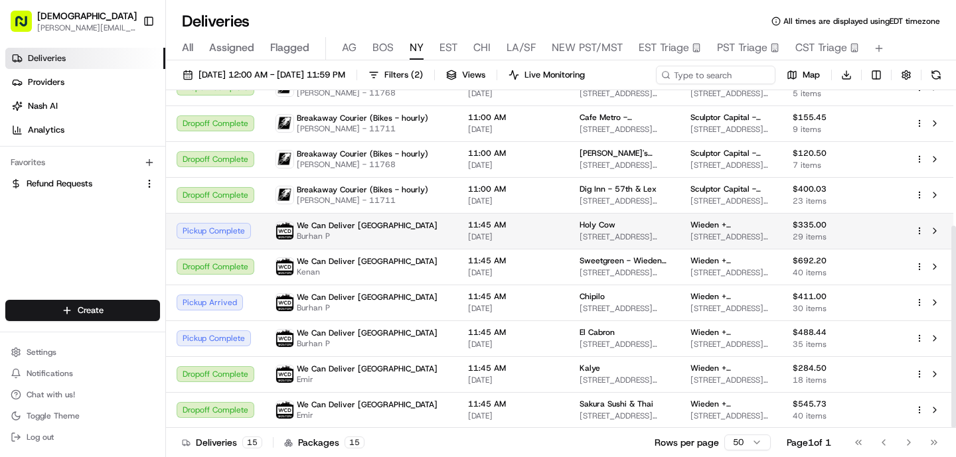
click at [424, 233] on td "We Can Deliver Boston Burhan P" at bounding box center [361, 231] width 192 height 36
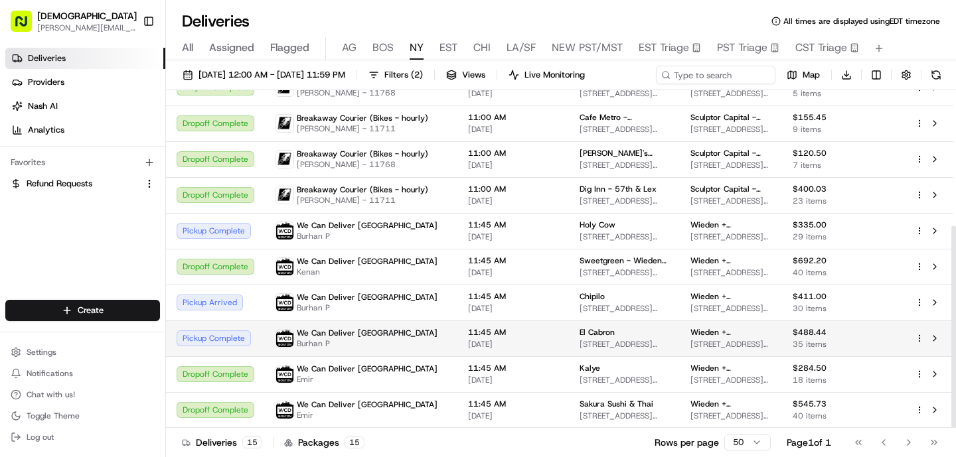
click at [425, 330] on td "We Can Deliver Boston Burhan P" at bounding box center [361, 339] width 192 height 36
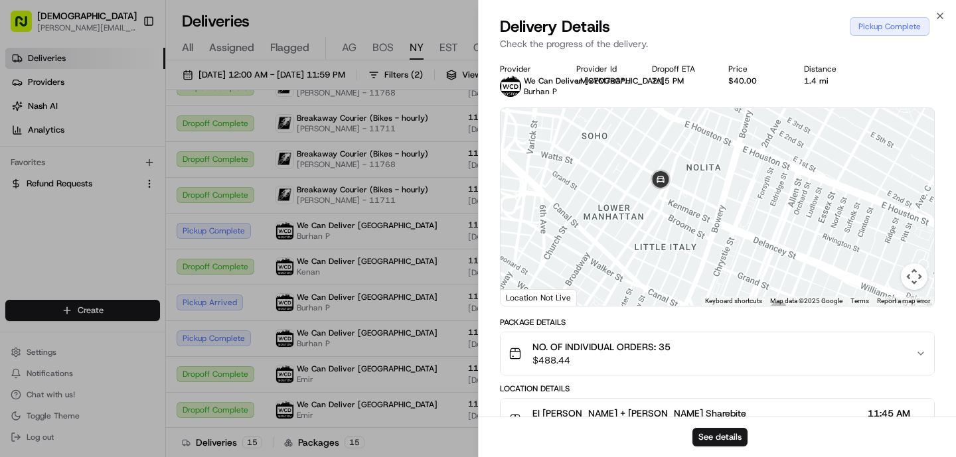
drag, startPoint x: 619, startPoint y: 242, endPoint x: 638, endPoint y: 185, distance: 60.0
click at [638, 185] on div at bounding box center [716, 207] width 433 height 198
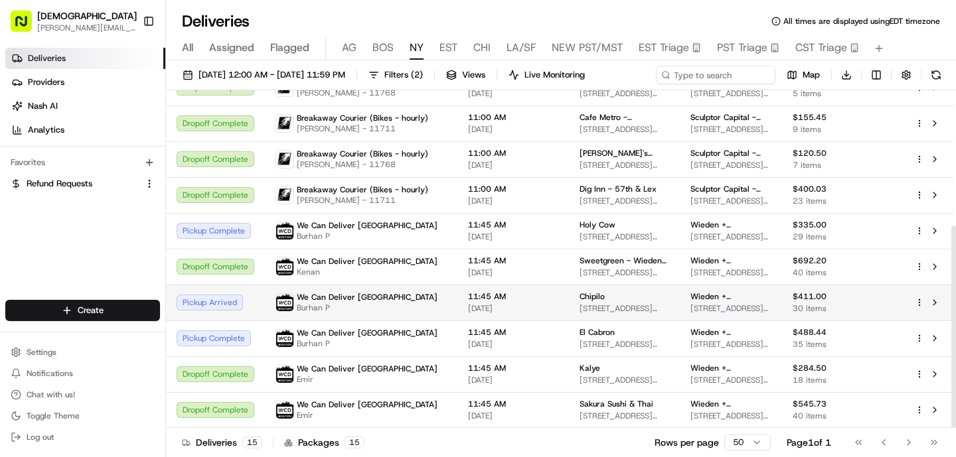
click at [468, 307] on span "[DATE]" at bounding box center [513, 308] width 90 height 11
click at [409, 310] on div "We Can Deliver Boston Burhan P" at bounding box center [360, 302] width 171 height 21
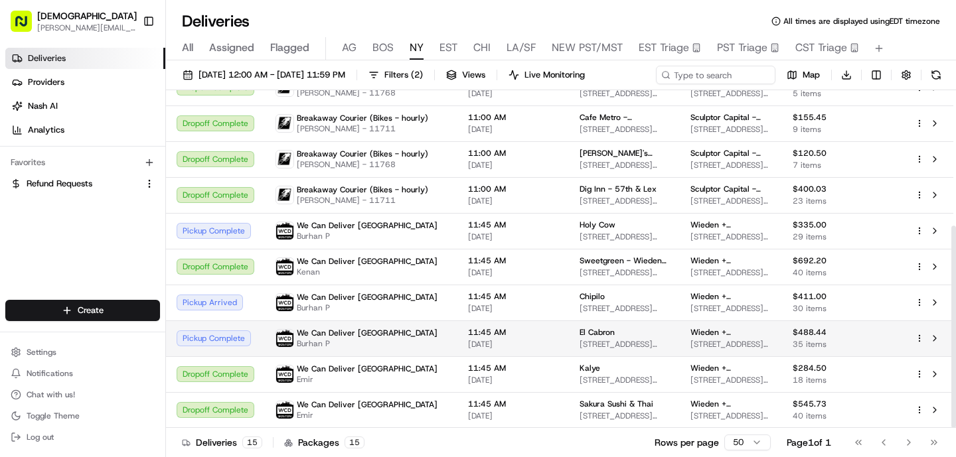
click at [389, 350] on td "We Can Deliver Boston Burhan P" at bounding box center [361, 339] width 192 height 36
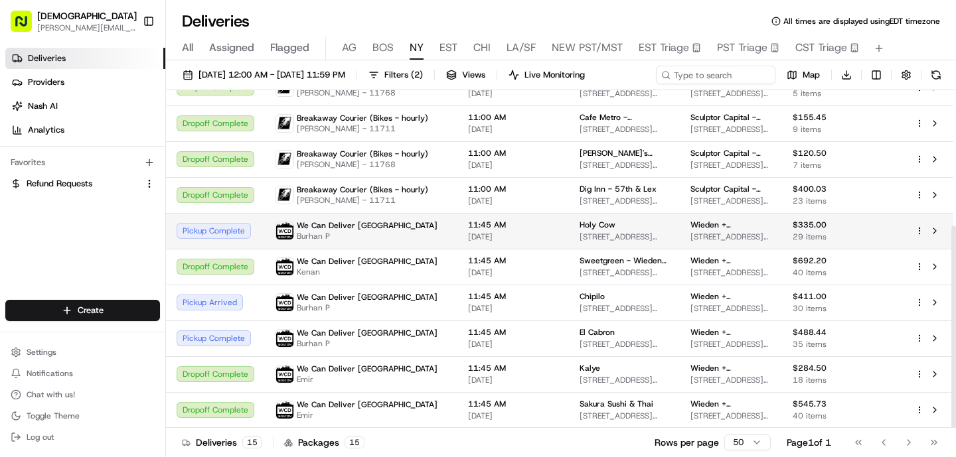
click at [367, 234] on span "Burhan P" at bounding box center [367, 236] width 141 height 11
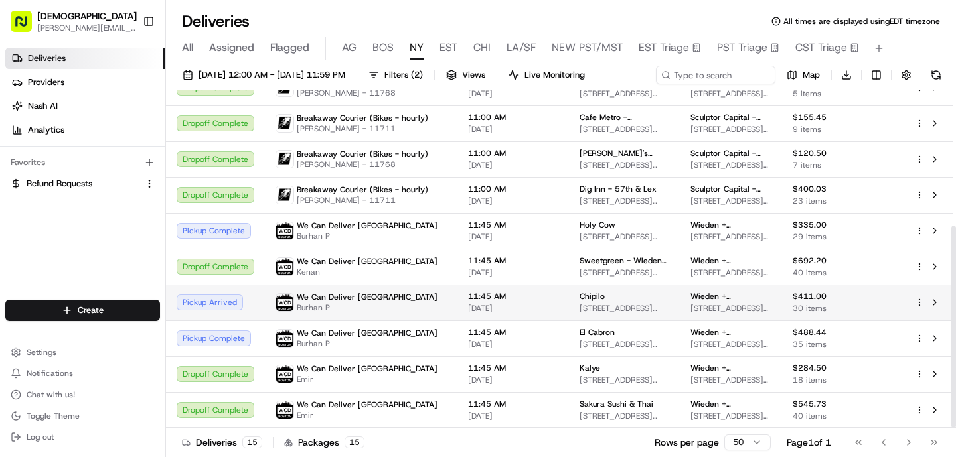
click at [384, 313] on div "We Can Deliver Boston Burhan P" at bounding box center [360, 302] width 171 height 21
click at [399, 294] on div "We Can Deliver Boston Burhan P" at bounding box center [360, 302] width 171 height 21
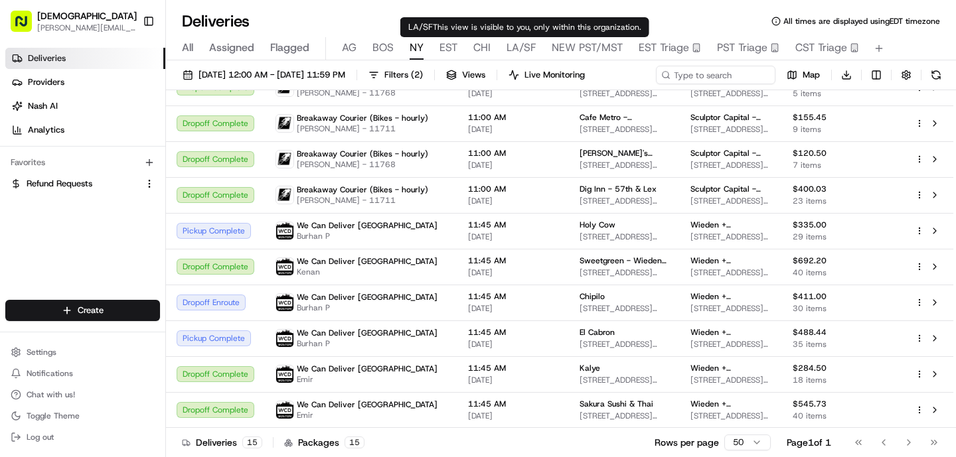
click at [526, 50] on span "LA/SF" at bounding box center [520, 48] width 29 height 16
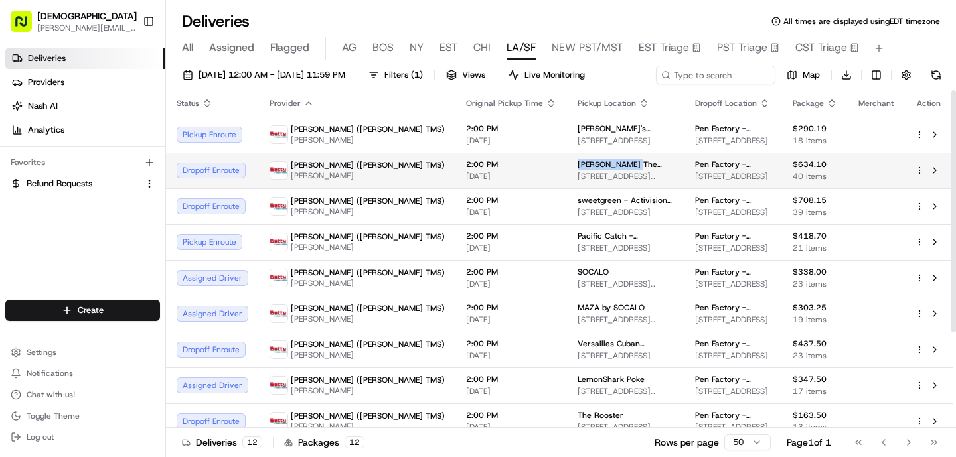
drag, startPoint x: 545, startPoint y: 162, endPoint x: 484, endPoint y: 163, distance: 61.1
click at [567, 163] on td "Nick The Greek - Marina del Rey 4254 Lincoln Blvd, Marina Del Rey, CA 90292, USA" at bounding box center [625, 171] width 117 height 36
copy span "Nick The Greek"
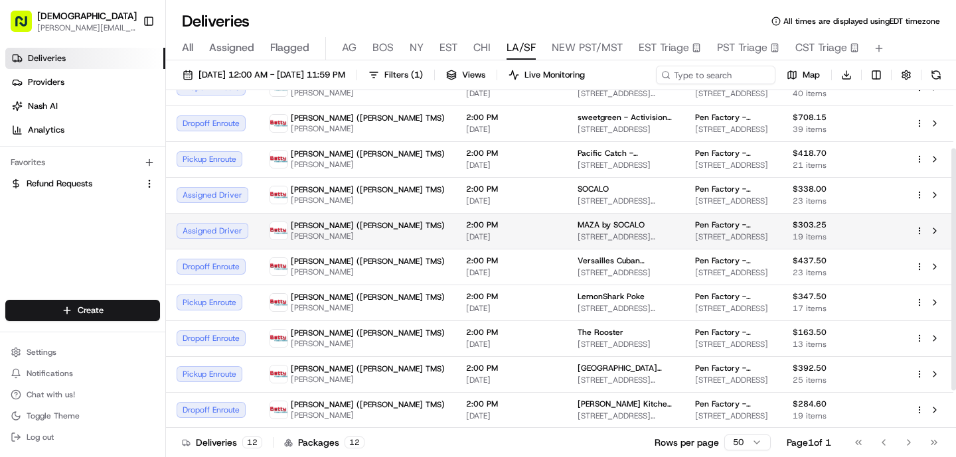
scroll to position [83, 0]
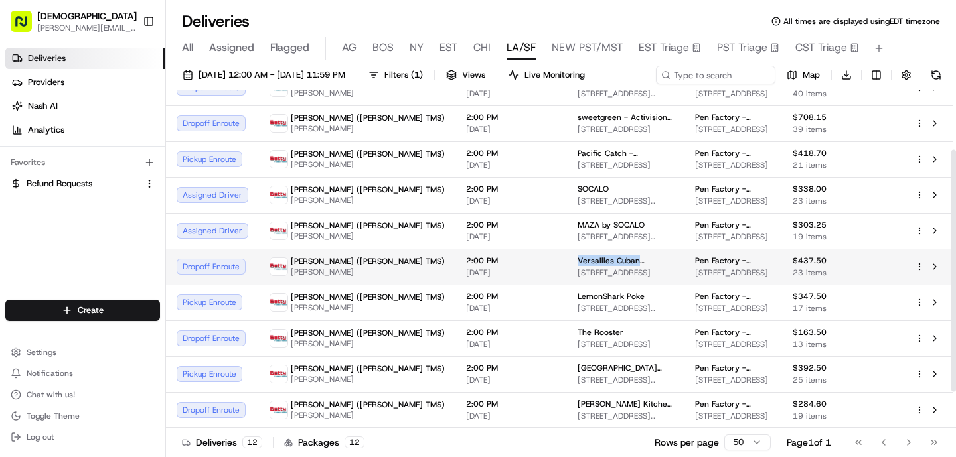
drag, startPoint x: 550, startPoint y: 276, endPoint x: 485, endPoint y: 273, distance: 65.1
click at [567, 274] on td "Versailles Cuban Restaurant 10319 Venice Blvd., Los Angeles, CA 90034, USA" at bounding box center [625, 267] width 117 height 36
copy span "Versailles Cuban"
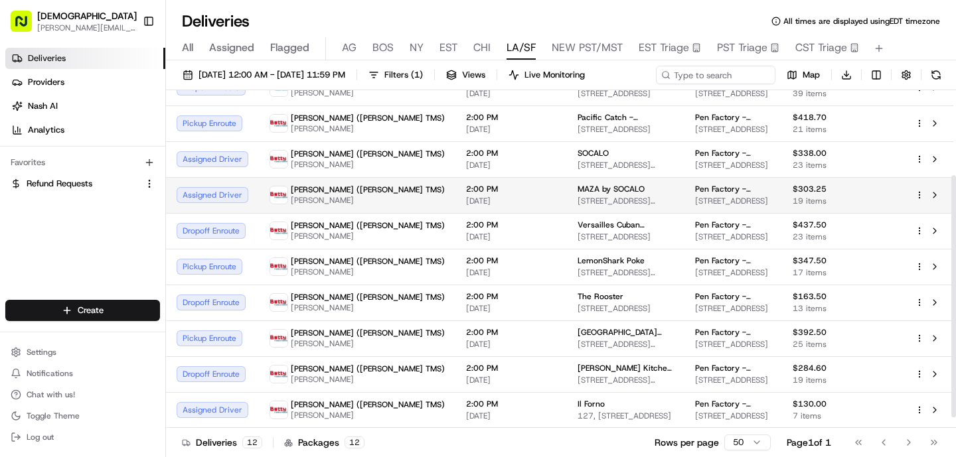
scroll to position [125, 0]
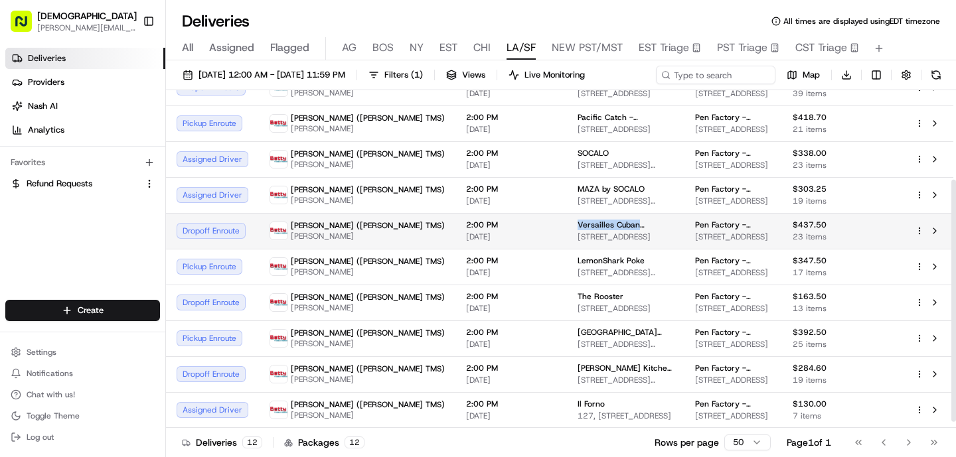
drag, startPoint x: 546, startPoint y: 232, endPoint x: 486, endPoint y: 230, distance: 60.4
click at [567, 231] on td "Versailles Cuban Restaurant 10319 Venice Blvd., Los Angeles, CA 90034, USA" at bounding box center [625, 231] width 117 height 36
copy span "Versailles Cuban"
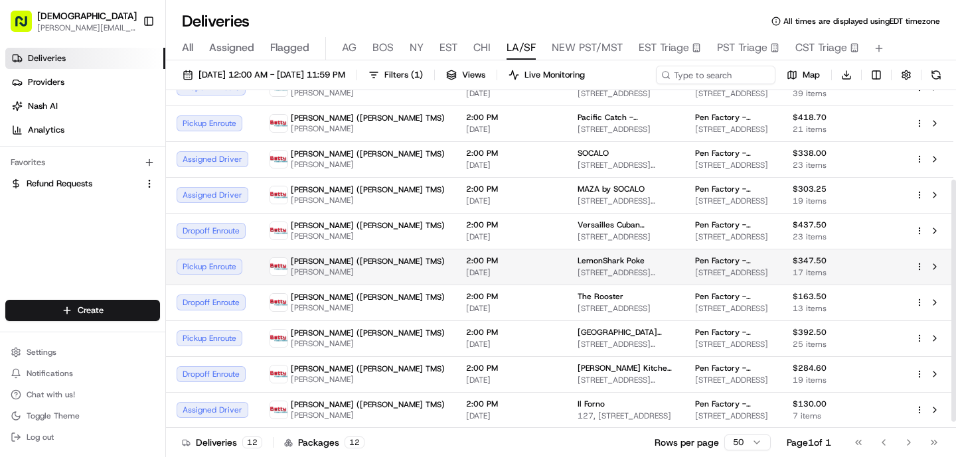
scroll to position [133, 0]
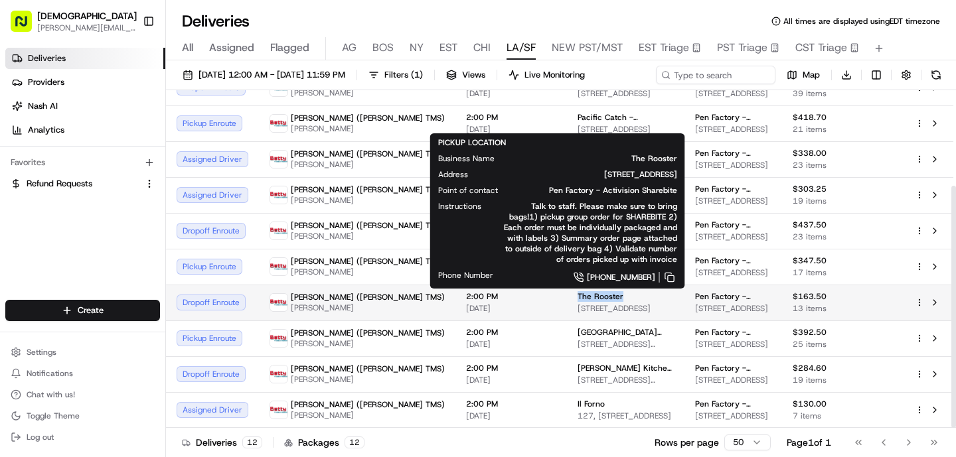
drag, startPoint x: 552, startPoint y: 301, endPoint x: 488, endPoint y: 297, distance: 63.8
click at [577, 297] on div "The Rooster" at bounding box center [625, 296] width 96 height 11
copy span "The Rooster"
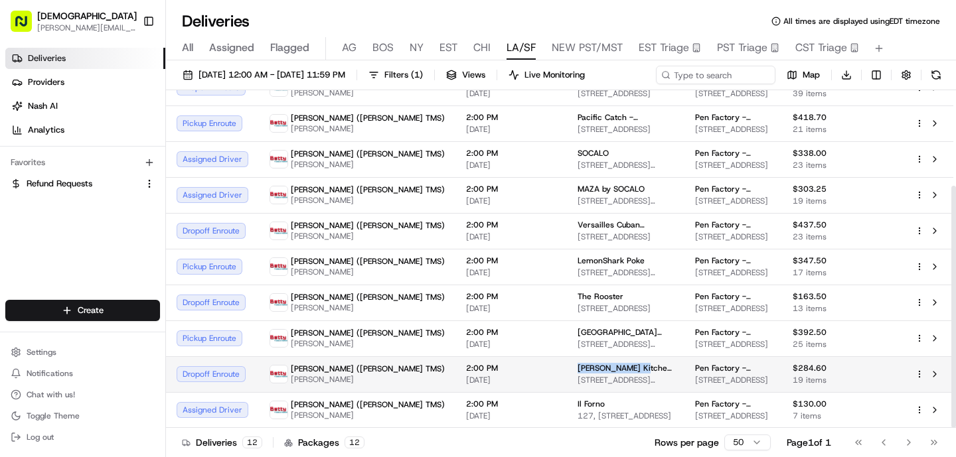
drag, startPoint x: 549, startPoint y: 369, endPoint x: 481, endPoint y: 370, distance: 68.4
click at [567, 370] on td "Greenleaf Kitchen & Cocktails - Venice 1239 Abbot Kinney Blvd, Venice, CA 90291…" at bounding box center [625, 374] width 117 height 36
drag, startPoint x: 555, startPoint y: 364, endPoint x: 487, endPoint y: 370, distance: 67.9
click at [567, 370] on td "Greenleaf Kitchen & Cocktails - Venice 1239 Abbot Kinney Blvd, Venice, CA 90291…" at bounding box center [625, 374] width 117 height 36
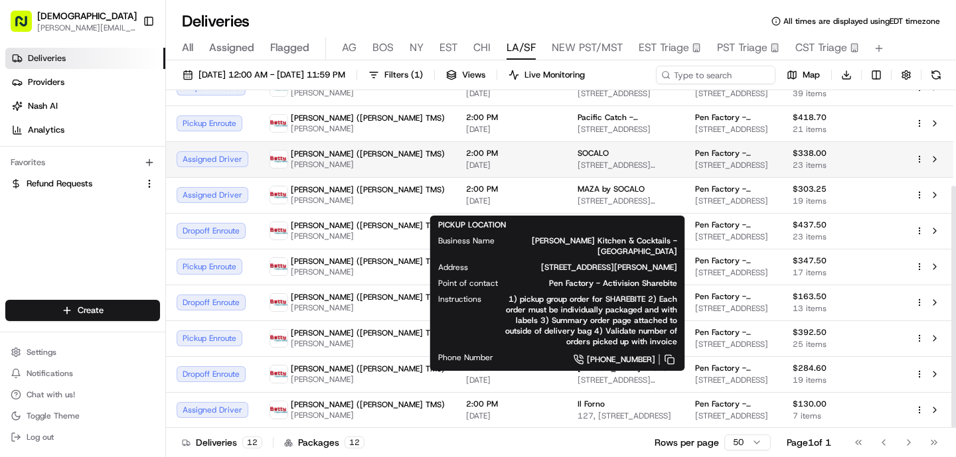
click at [296, 167] on td "Betty (Nash TMS) GUANGPING HUANG" at bounding box center [357, 159] width 196 height 36
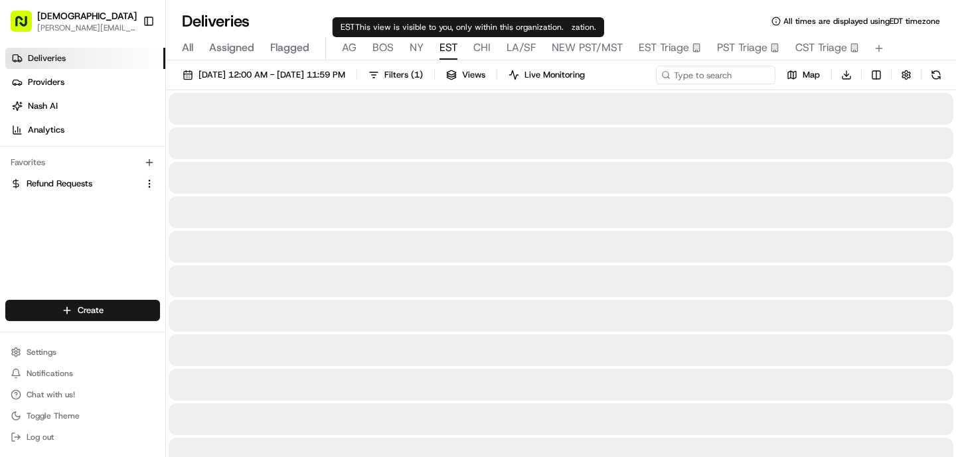
click at [445, 48] on span "EST" at bounding box center [448, 48] width 18 height 16
click at [419, 51] on span "NY" at bounding box center [416, 48] width 14 height 16
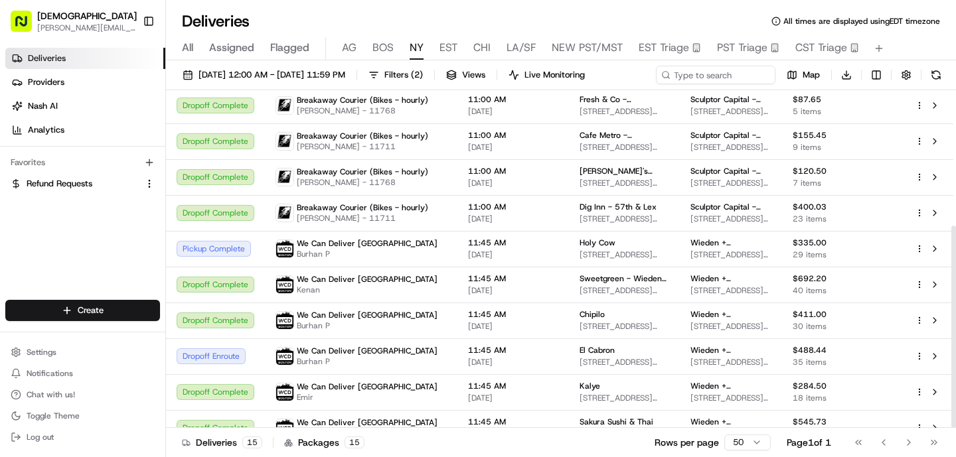
scroll to position [226, 0]
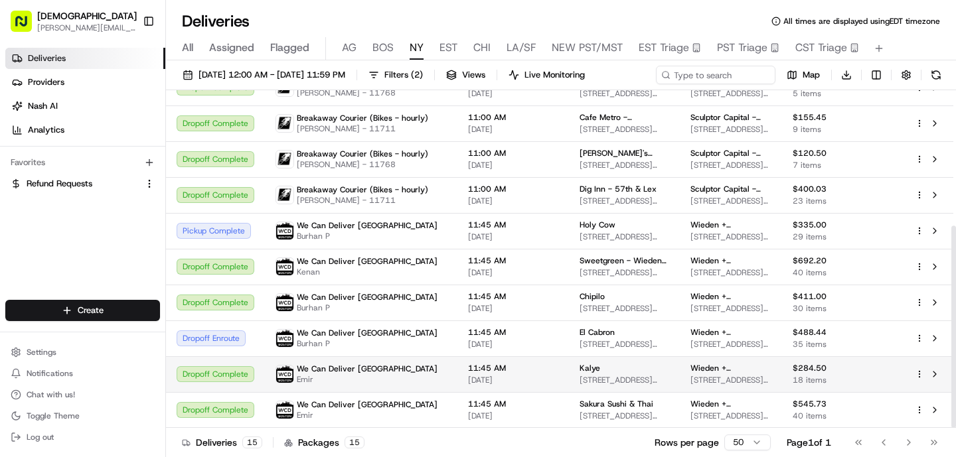
click at [427, 375] on td "We Can Deliver Boston Emir" at bounding box center [361, 374] width 192 height 36
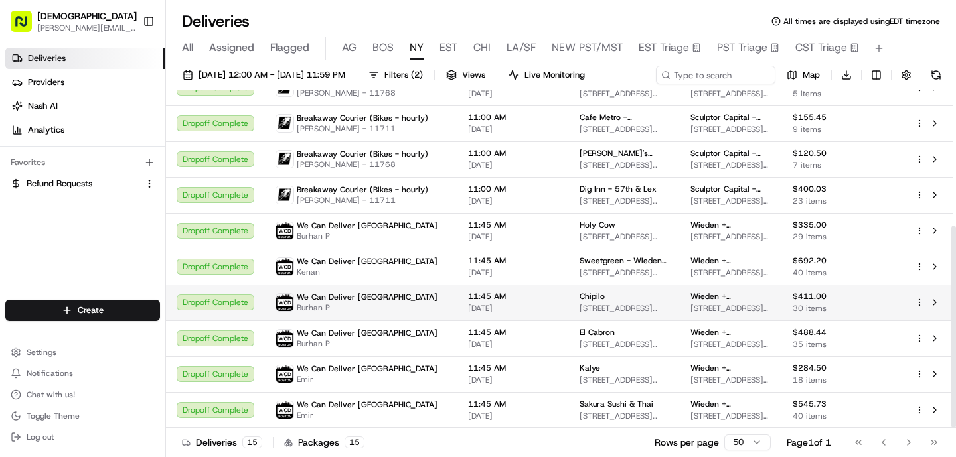
click at [418, 304] on div "We Can Deliver Boston Burhan P" at bounding box center [360, 302] width 171 height 21
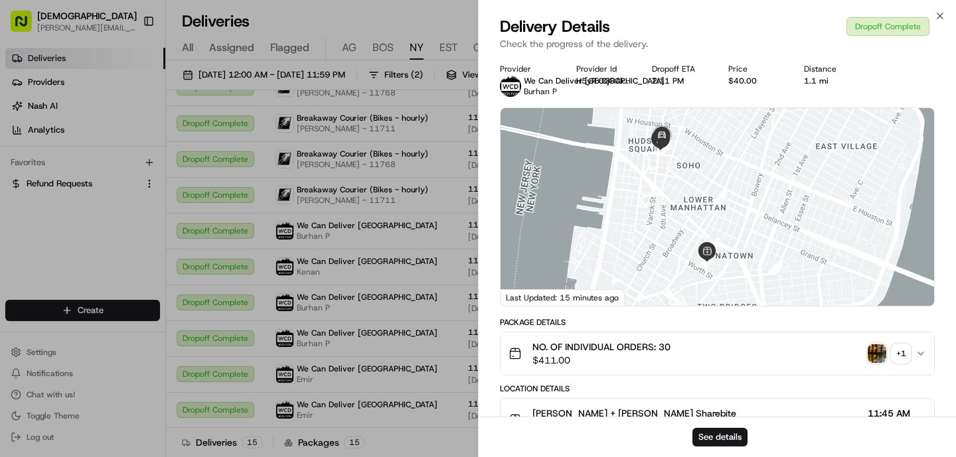
scroll to position [434, 0]
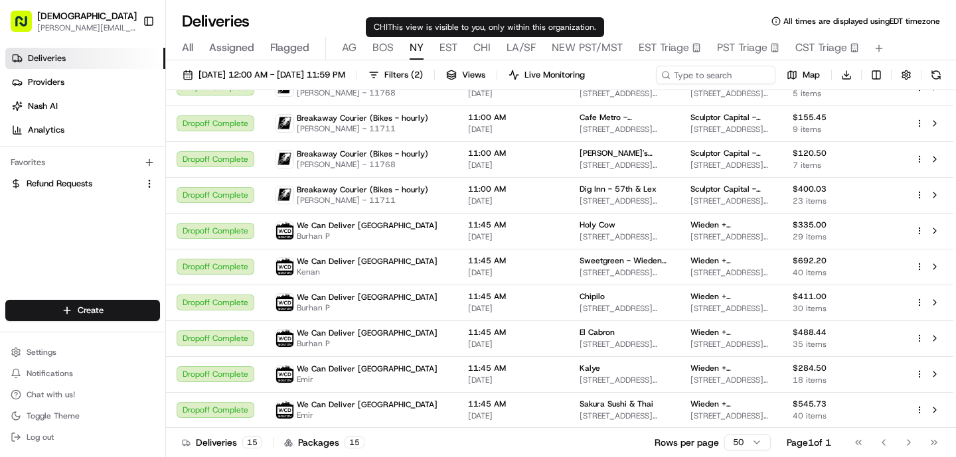
click at [456, 50] on div "All Assigned Flagged AG BOS NY EST CHI LA/SF NEW PST/MST EST Triage PST Triage …" at bounding box center [561, 48] width 790 height 23
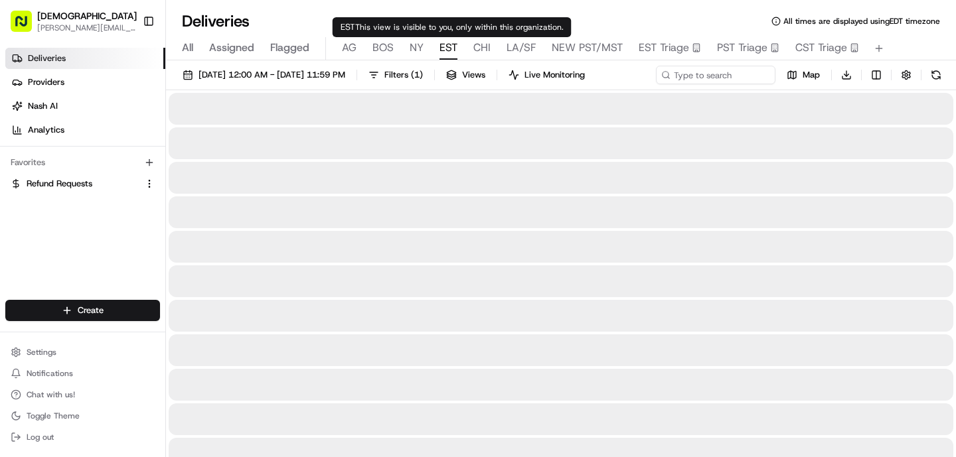
click at [445, 48] on span "EST" at bounding box center [448, 48] width 18 height 16
click at [516, 48] on span "LA/SF" at bounding box center [520, 48] width 29 height 16
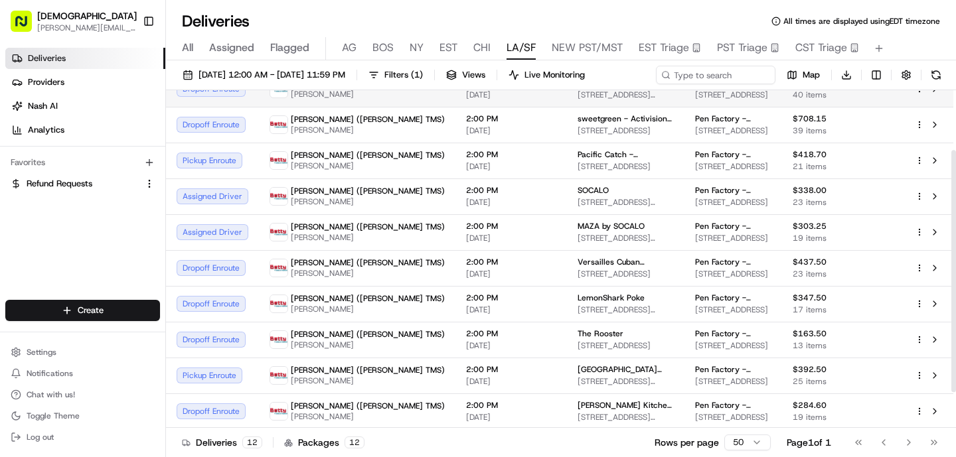
scroll to position [84, 0]
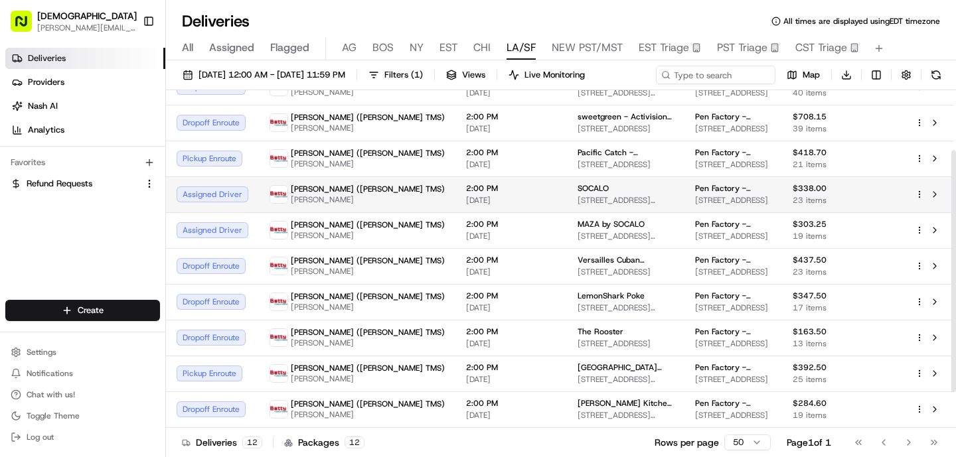
click at [577, 194] on span "SOCALO" at bounding box center [592, 188] width 31 height 11
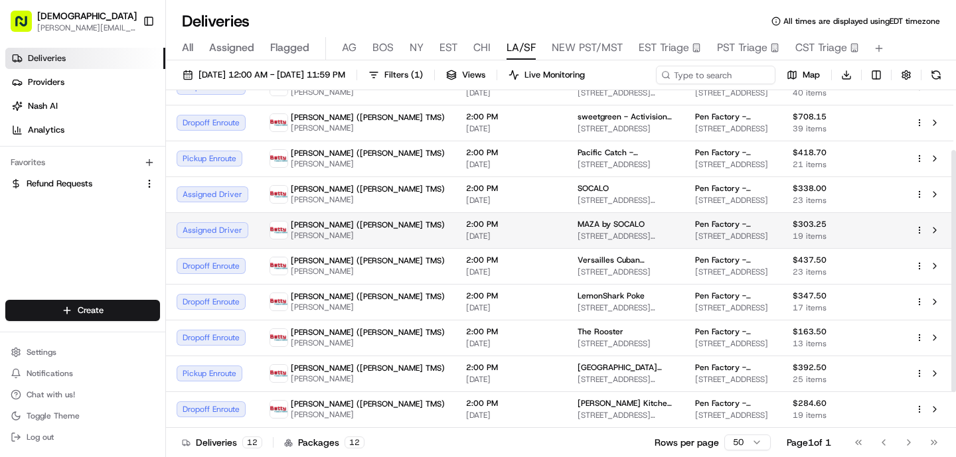
click at [466, 230] on span "2:00 PM" at bounding box center [511, 224] width 90 height 11
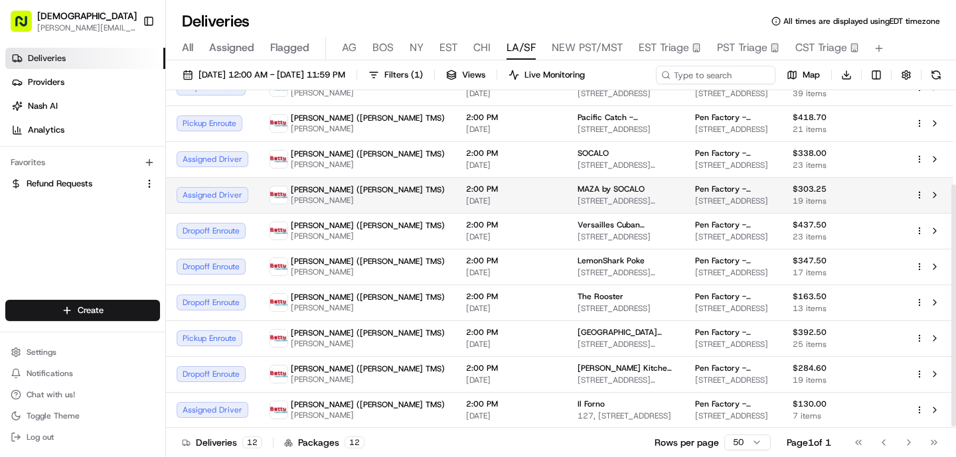
scroll to position [133, 0]
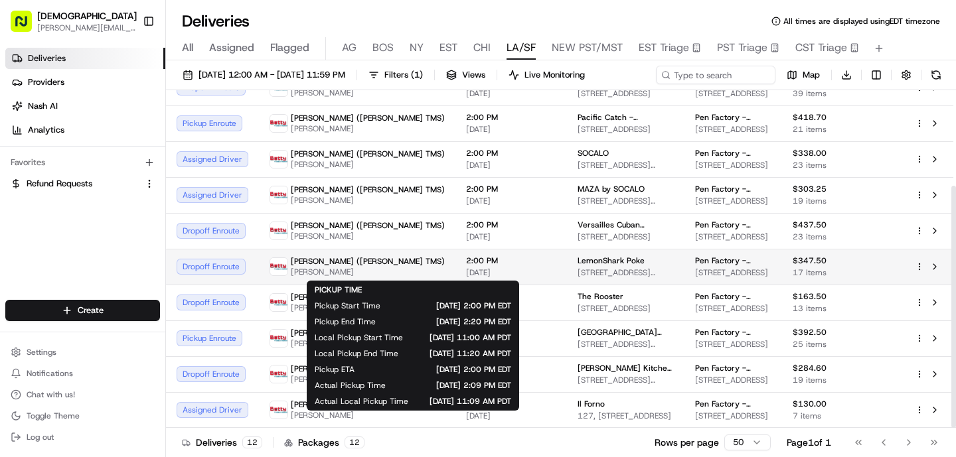
click at [466, 258] on span "2:00 PM" at bounding box center [511, 260] width 90 height 11
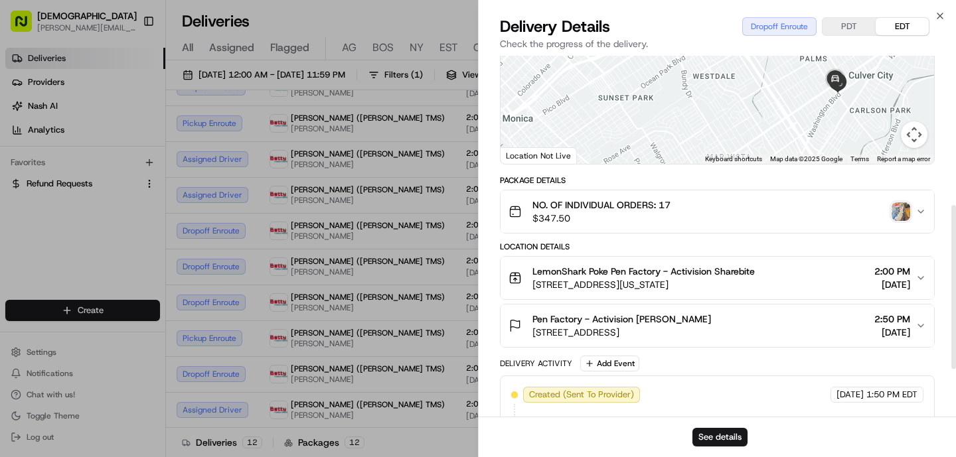
scroll to position [434, 0]
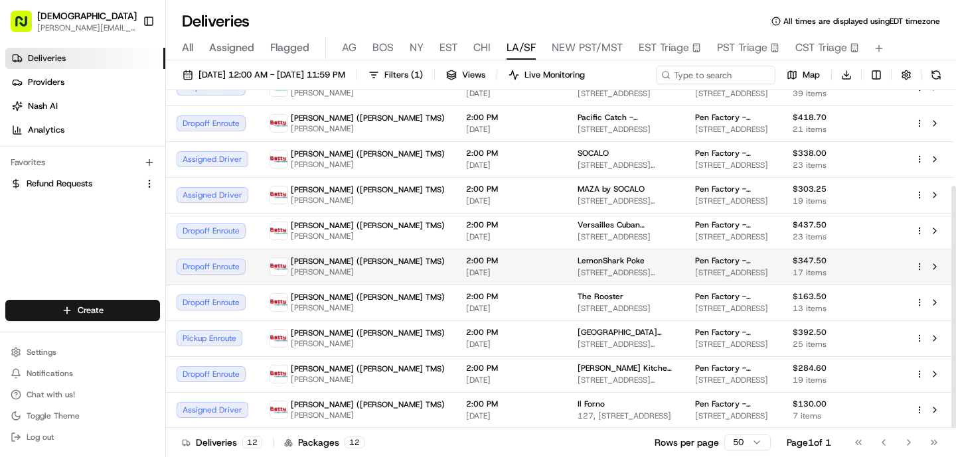
click at [466, 272] on span "[DATE]" at bounding box center [511, 272] width 90 height 11
click at [577, 277] on span "10601 Washington Blvd, Culver City, CA 90232, USA" at bounding box center [625, 272] width 96 height 11
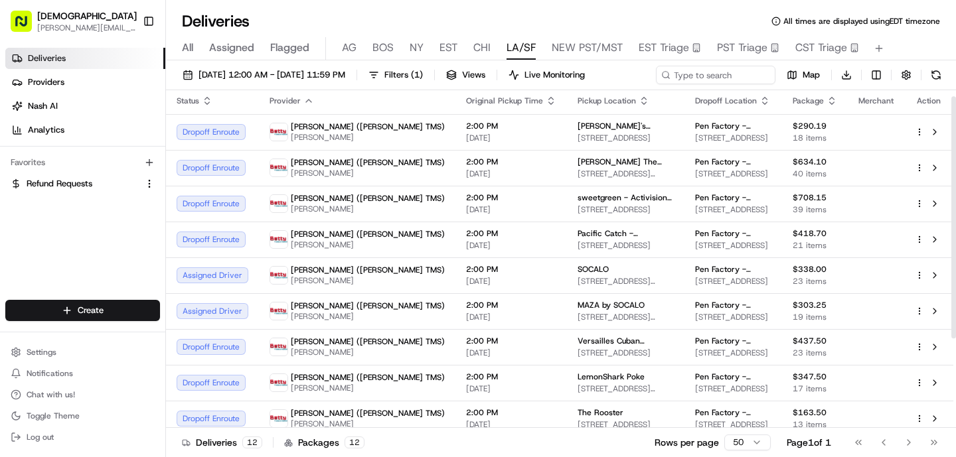
scroll to position [0, 0]
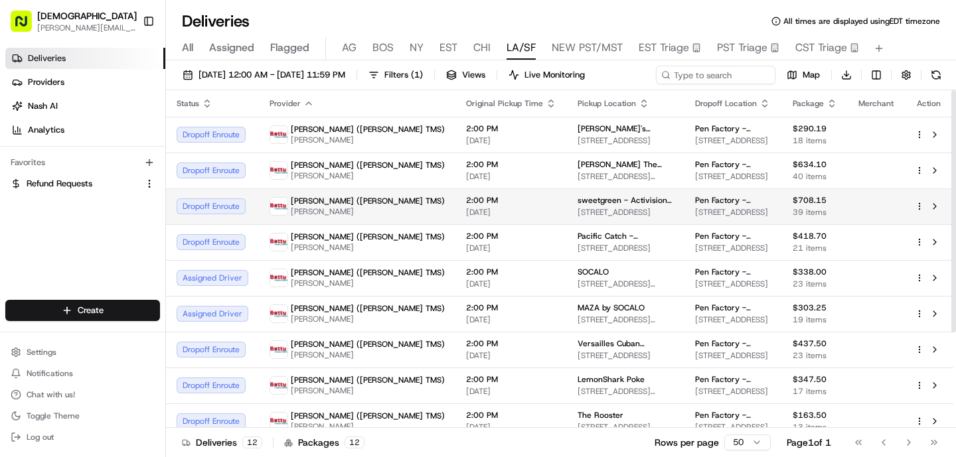
click at [567, 223] on td "sweetgreen - Activision - Pen Factory 1343 4th St, Santa Monica, CA 90401, USA" at bounding box center [625, 206] width 117 height 36
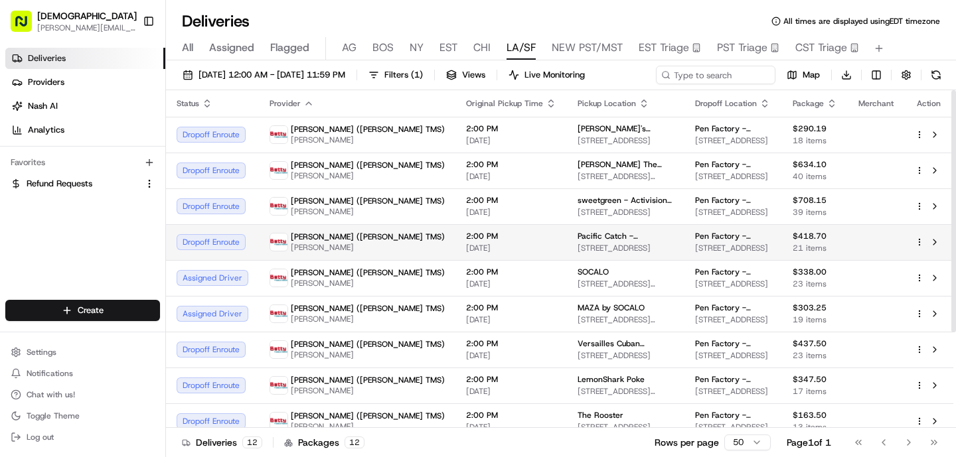
click at [577, 239] on span "Pacific Catch - Santa Monica" at bounding box center [625, 236] width 96 height 11
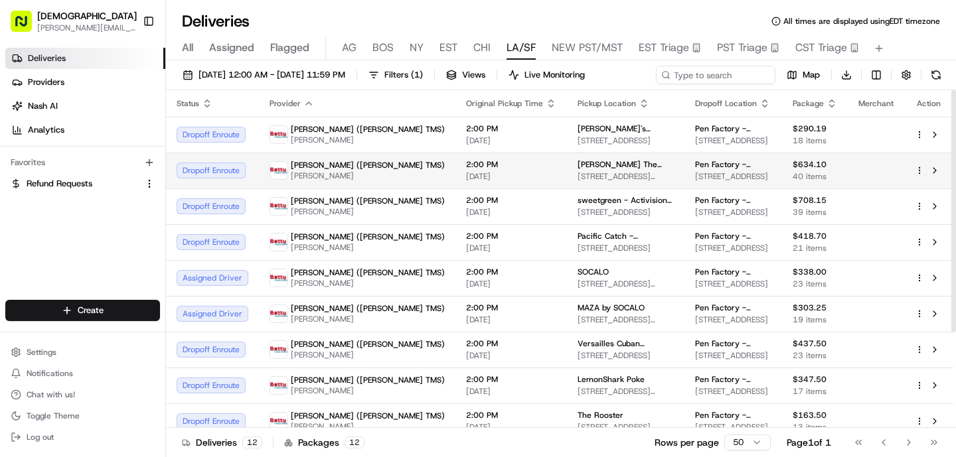
click at [466, 169] on span "2:00 PM" at bounding box center [511, 164] width 90 height 11
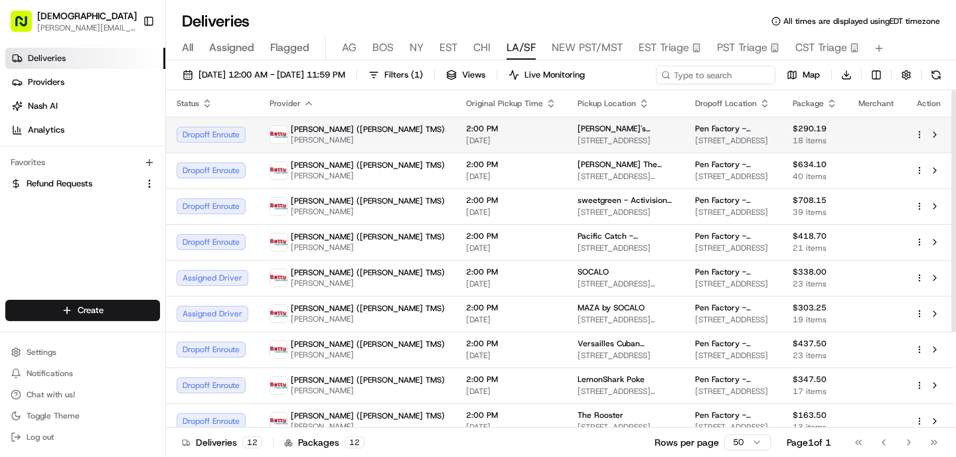
click at [466, 128] on span "2:00 PM" at bounding box center [511, 128] width 90 height 11
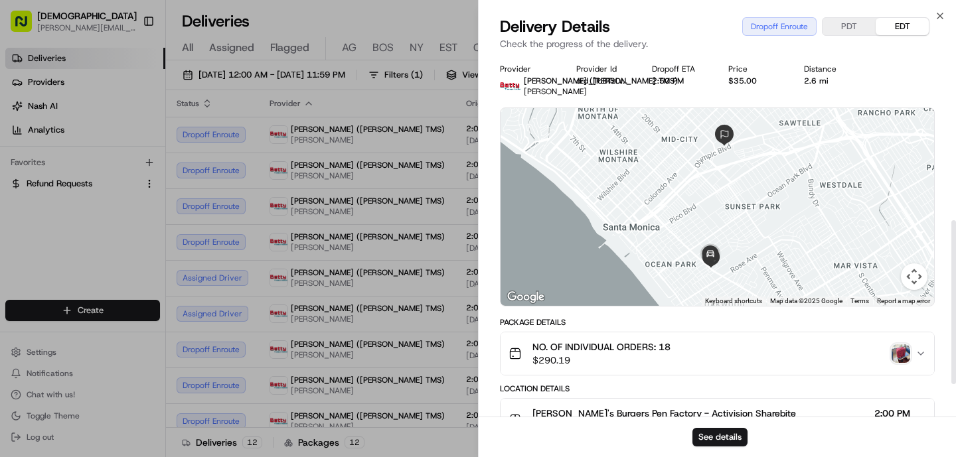
scroll to position [434, 0]
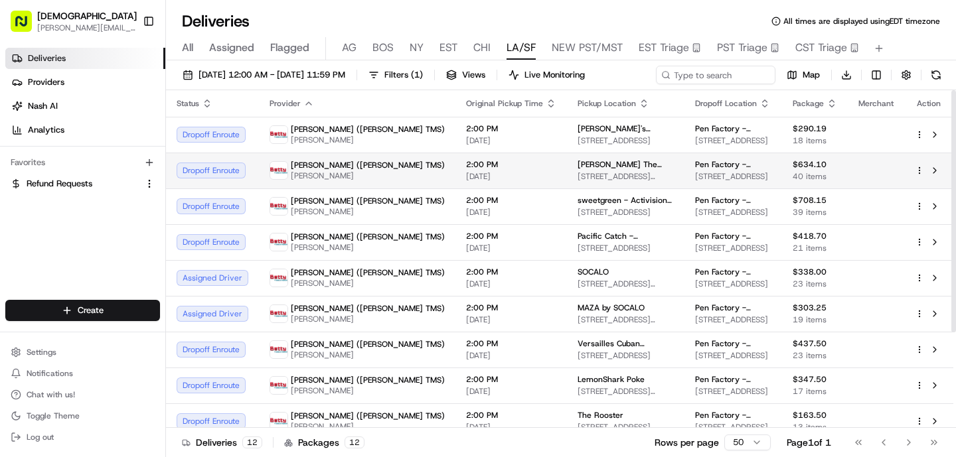
click at [455, 155] on td "2:00 PM 08/19/2025" at bounding box center [510, 171] width 111 height 36
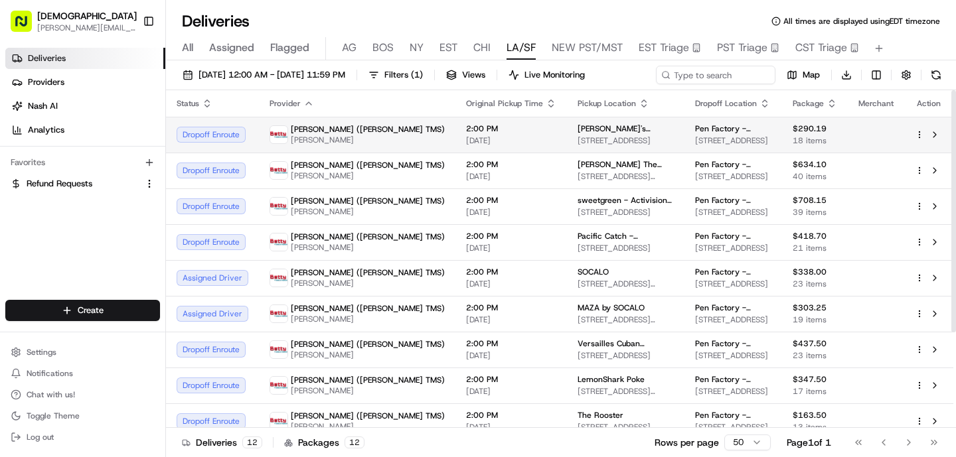
click at [466, 132] on span "2:00 PM" at bounding box center [511, 128] width 90 height 11
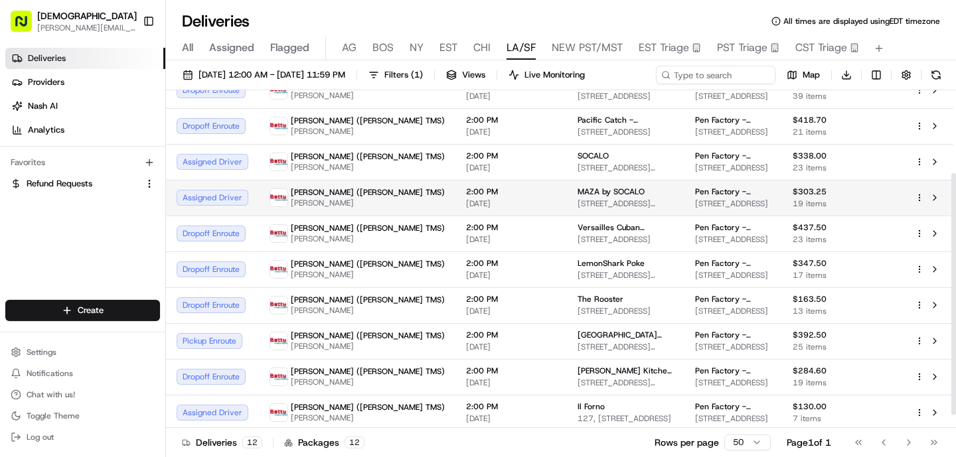
scroll to position [115, 0]
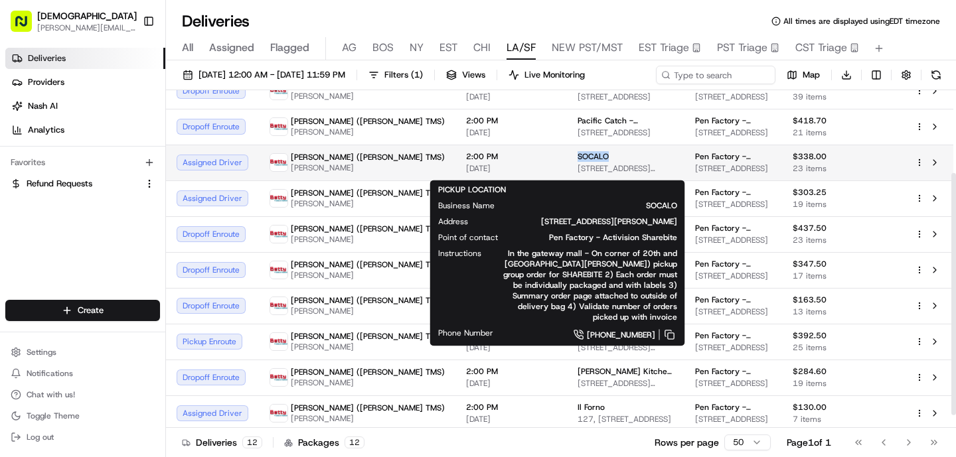
drag, startPoint x: 529, startPoint y: 157, endPoint x: 484, endPoint y: 159, distance: 45.1
click at [567, 159] on td "SOCALO 1920 Santa Monica Blvd, Santa Monica, CA 90404, USA" at bounding box center [625, 163] width 117 height 36
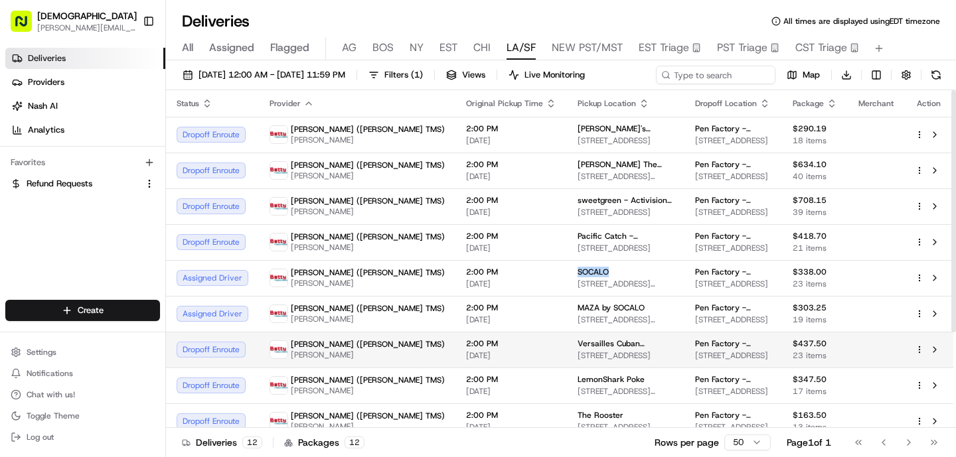
scroll to position [133, 0]
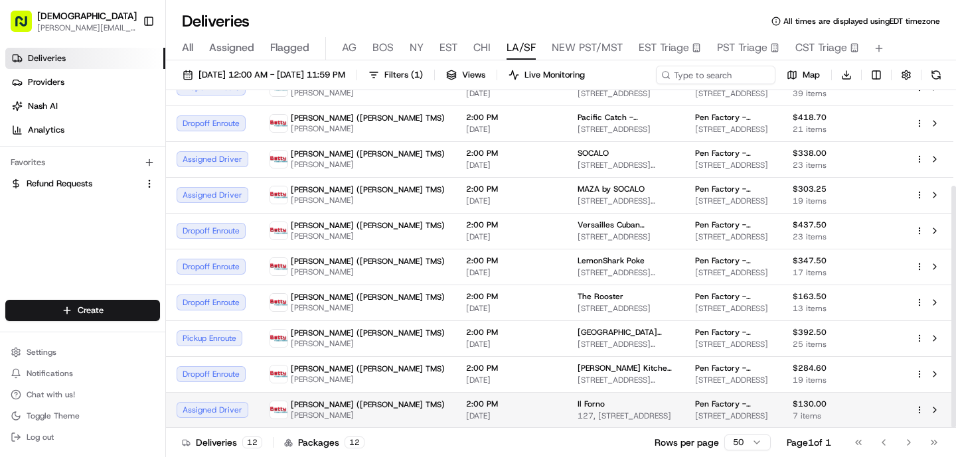
click at [466, 403] on span "2:00 PM" at bounding box center [511, 404] width 90 height 11
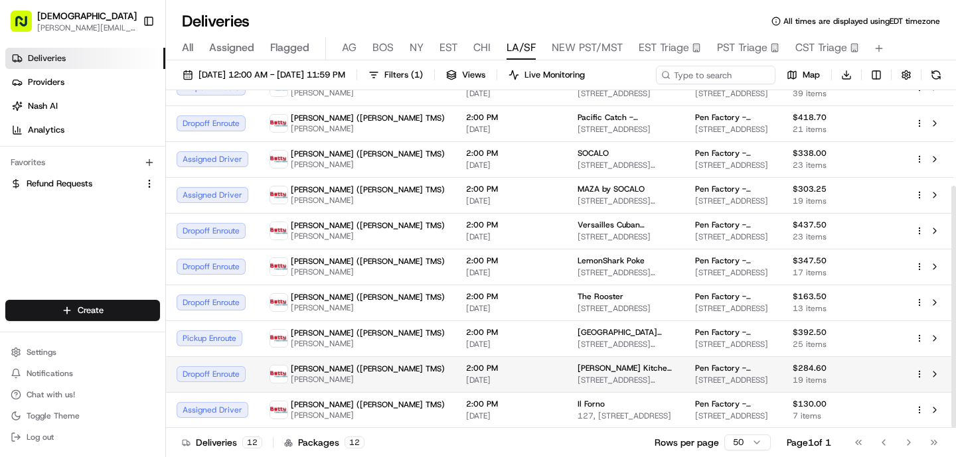
click at [466, 373] on span "2:00 PM" at bounding box center [511, 368] width 90 height 11
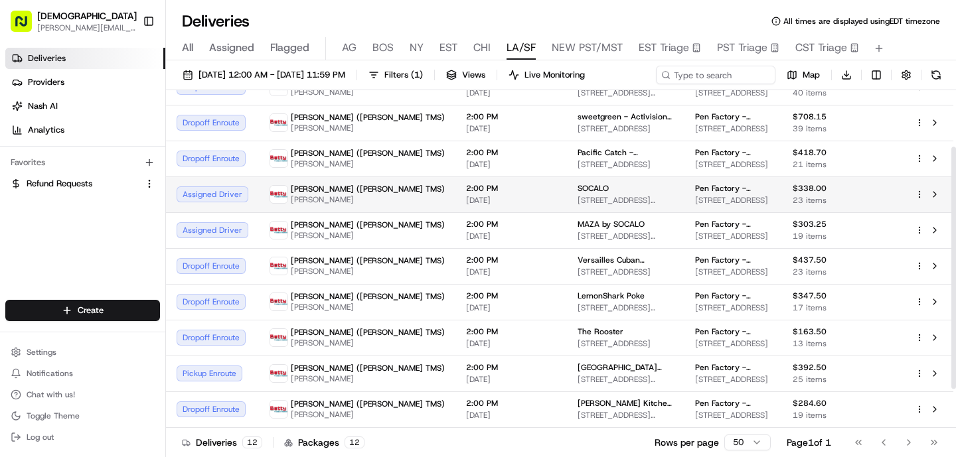
scroll to position [86, 0]
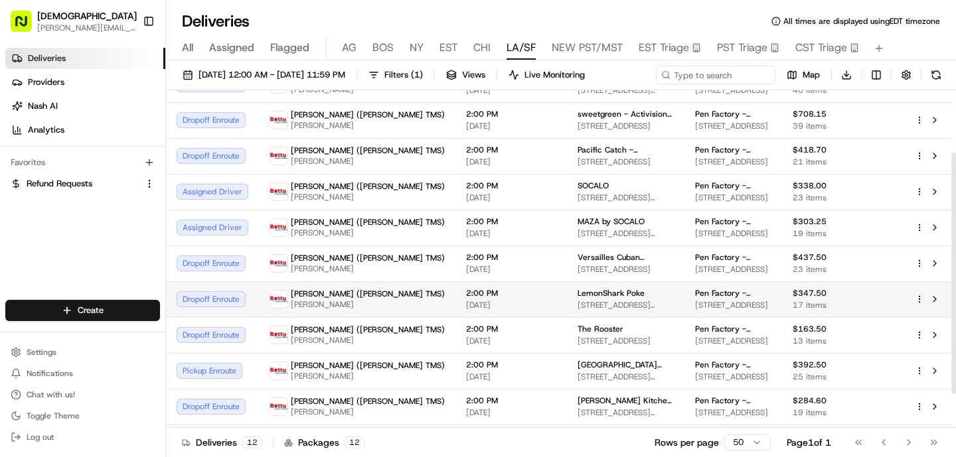
click at [291, 310] on span "WEI CAI" at bounding box center [368, 304] width 154 height 11
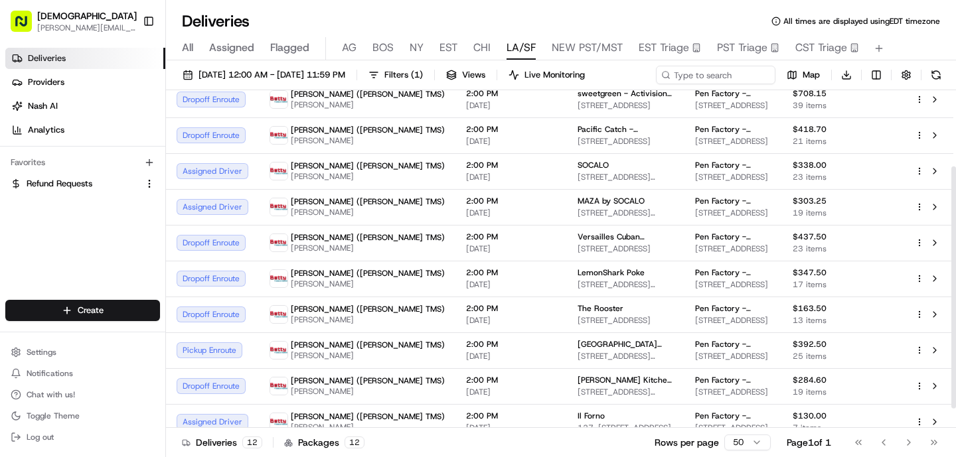
scroll to position [108, 0]
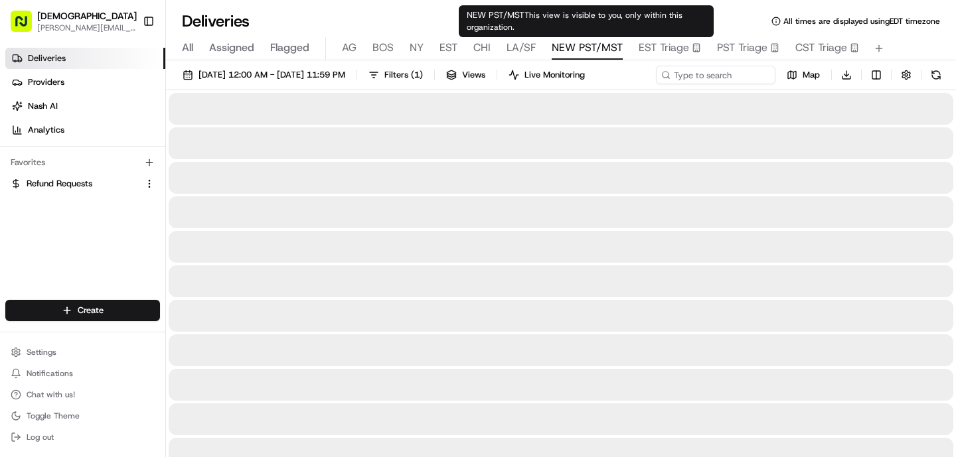
click at [576, 46] on span "NEW PST/MST" at bounding box center [586, 48] width 71 height 16
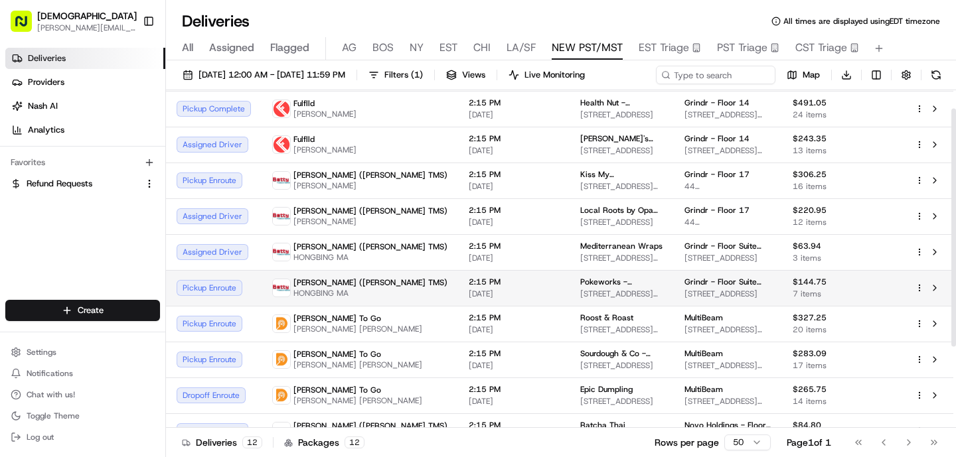
scroll to position [27, 0]
drag, startPoint x: 499, startPoint y: 280, endPoint x: 618, endPoint y: 280, distance: 119.5
click at [618, 280] on td "Pokeworks - Mountain View 211 Castro St, Mountain View, CA 94041, USA" at bounding box center [621, 287] width 104 height 36
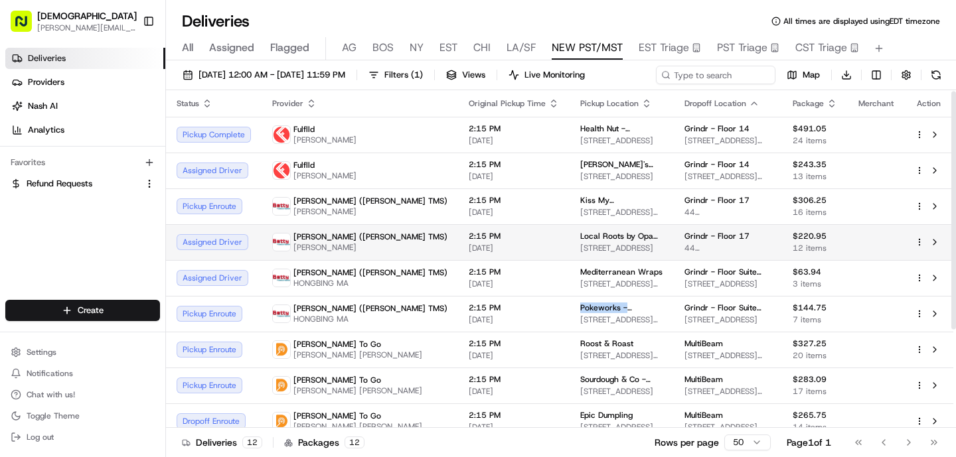
scroll to position [1, 0]
click at [684, 214] on span "44 Montgomery, 44 Montgomery St, San Francisco, CA 94104, USA" at bounding box center [727, 211] width 87 height 11
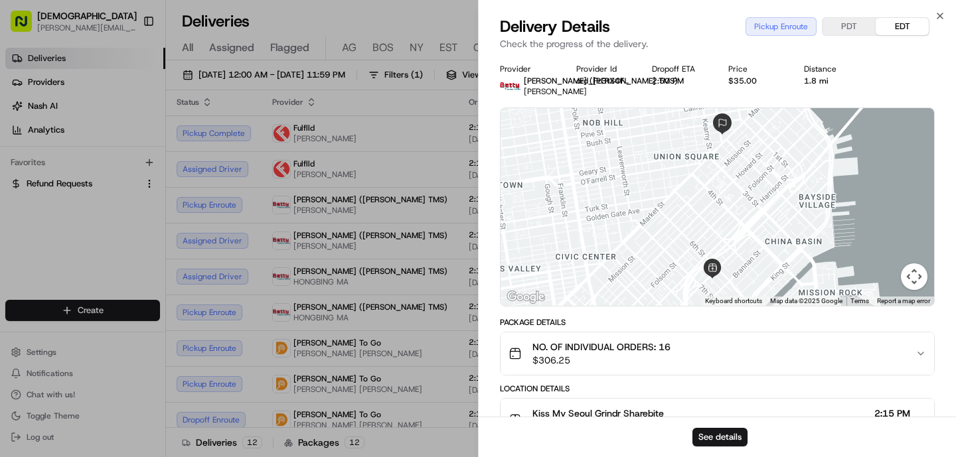
click at [484, 213] on div "Provider Betty (Nash TMS) BingSong Wang Provider Id ord_Fz3tX4FbHsbbzasHbewAdY …" at bounding box center [716, 405] width 477 height 699
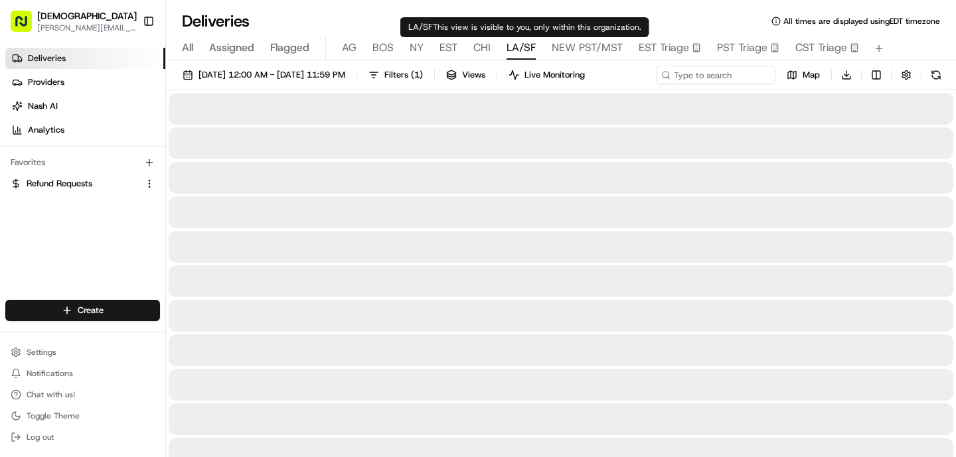
click at [525, 42] on span "LA/SF" at bounding box center [520, 48] width 29 height 16
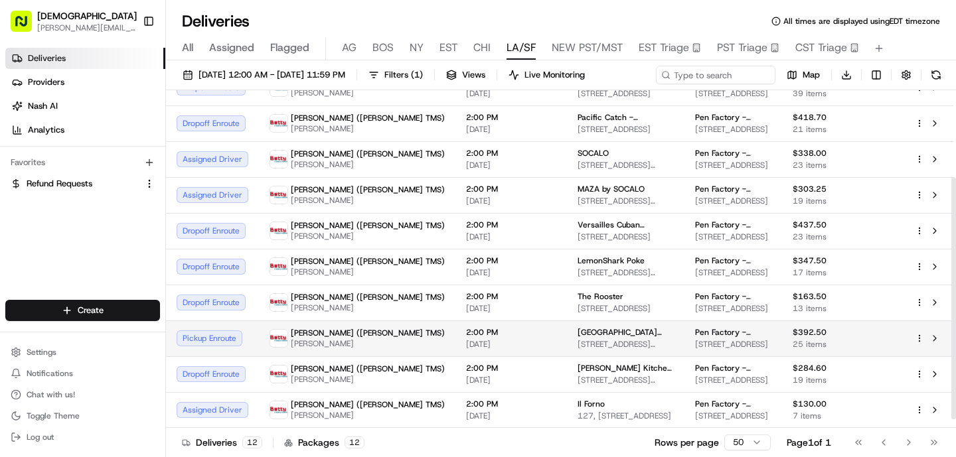
scroll to position [133, 0]
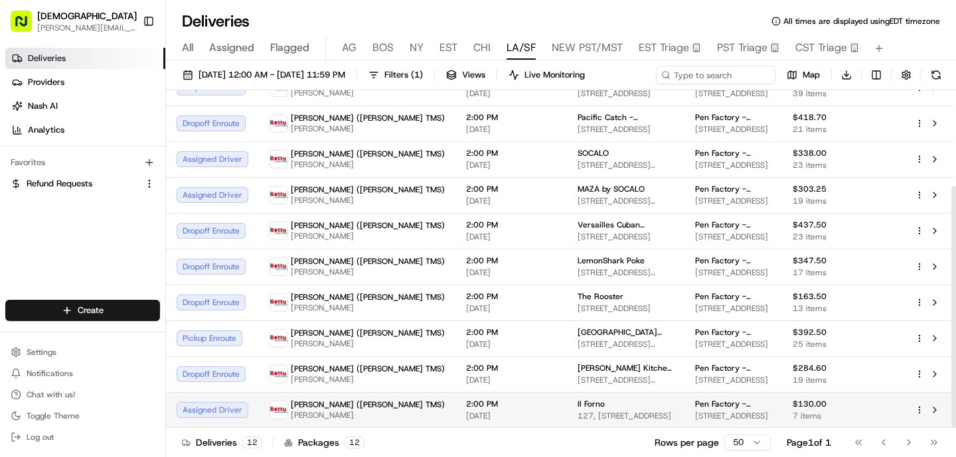
click at [577, 408] on div "Il Forno" at bounding box center [625, 404] width 96 height 11
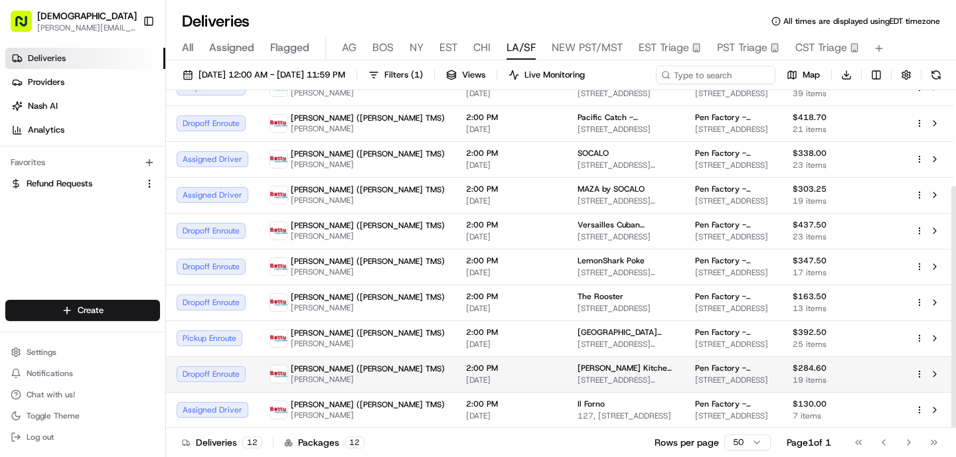
click at [455, 361] on td "2:00 PM 08/19/2025" at bounding box center [510, 374] width 111 height 36
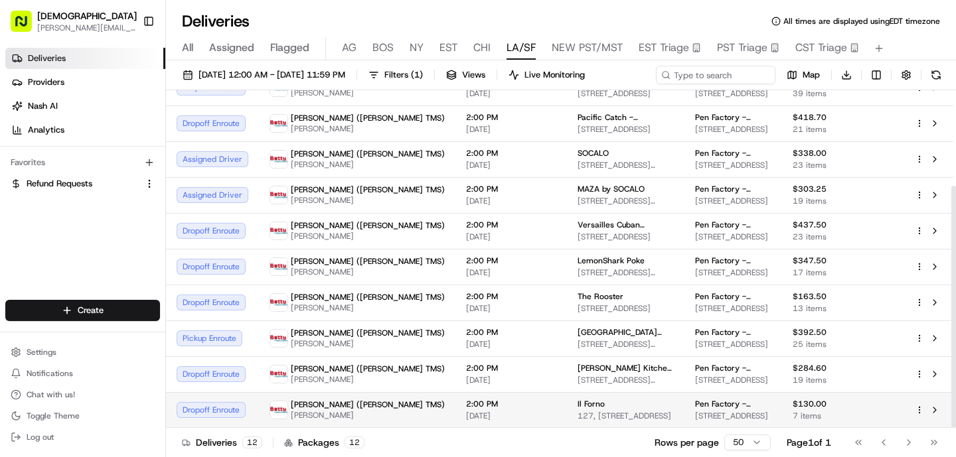
click at [577, 412] on span "127, 2901 Ocean Park Blvd, Santa Monica, CA 90405, USA" at bounding box center [625, 416] width 96 height 11
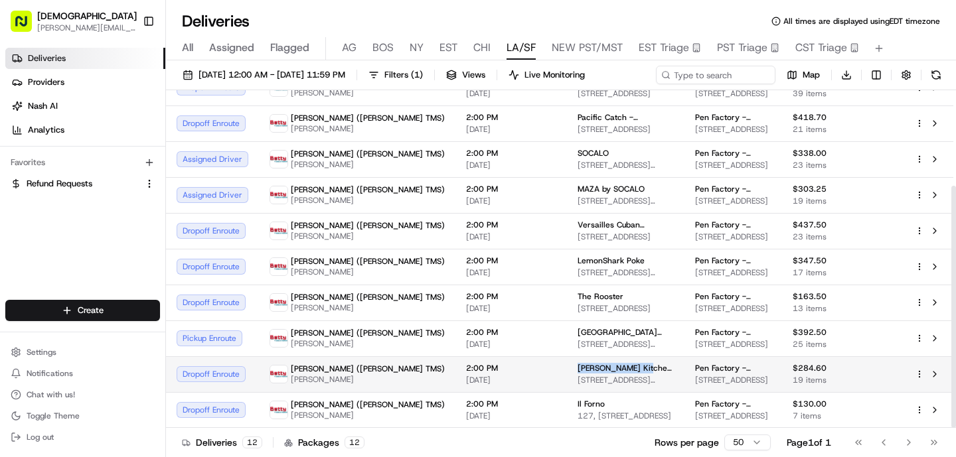
drag, startPoint x: 551, startPoint y: 368, endPoint x: 482, endPoint y: 368, distance: 69.0
click at [567, 368] on td "Greenleaf Kitchen & Cocktails - Venice 1239 Abbot Kinney Blvd, Venice, CA 90291…" at bounding box center [625, 374] width 117 height 36
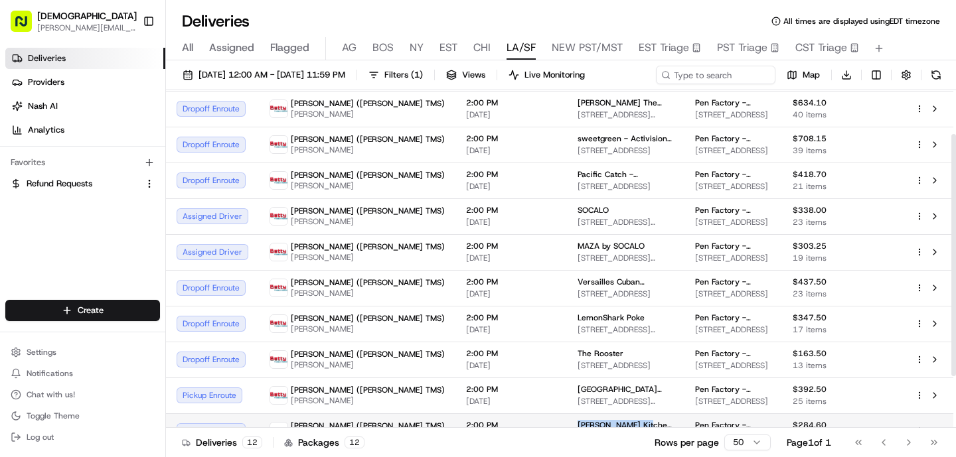
scroll to position [48, 0]
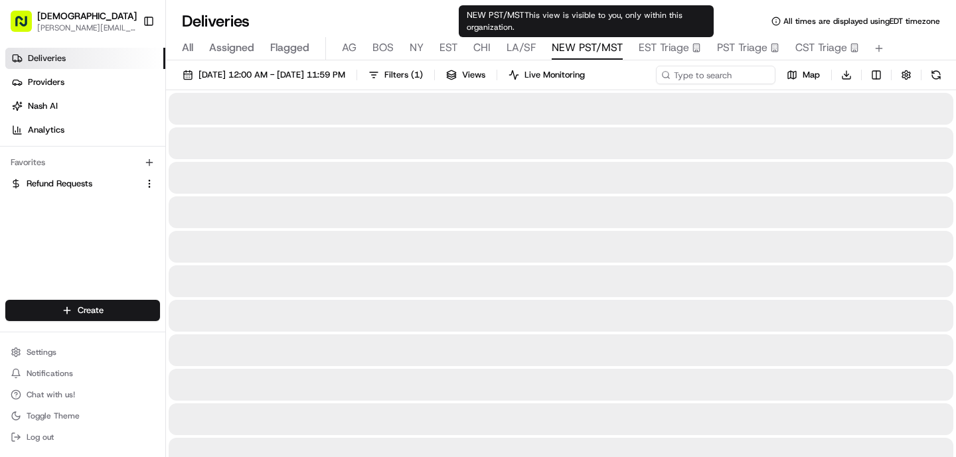
click at [585, 51] on span "NEW PST/MST" at bounding box center [586, 48] width 71 height 16
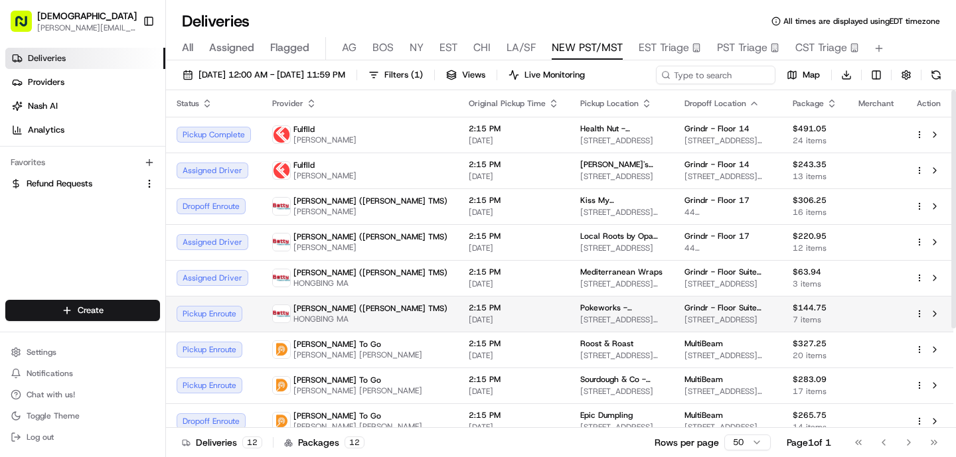
click at [460, 326] on td "2:15 PM 08/19/2025" at bounding box center [513, 314] width 111 height 36
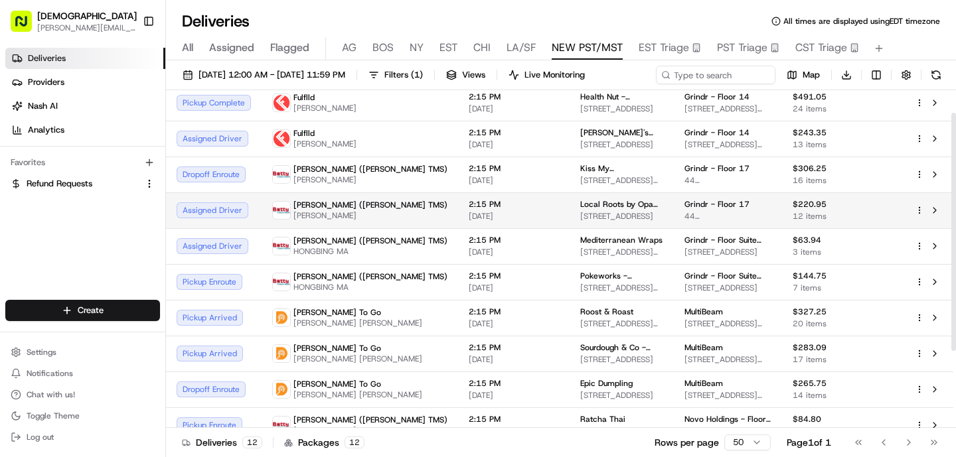
scroll to position [29, 0]
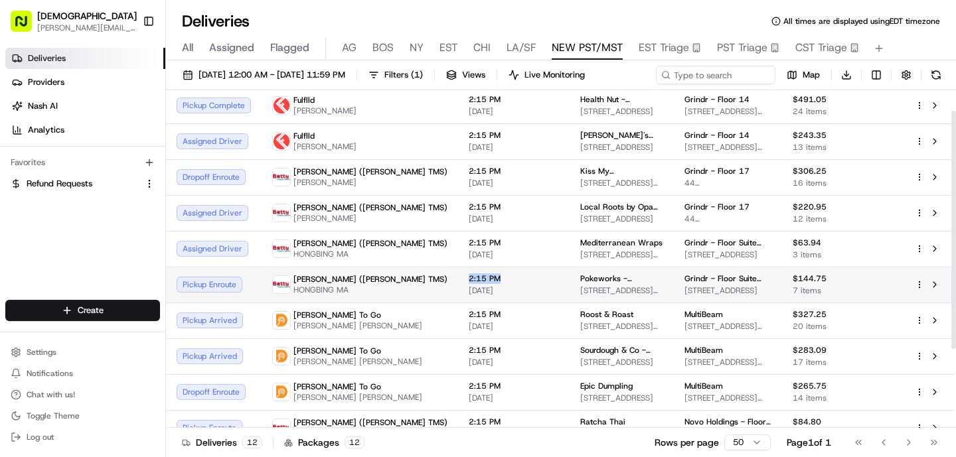
click at [469, 273] on span "2:15 PM" at bounding box center [514, 278] width 90 height 11
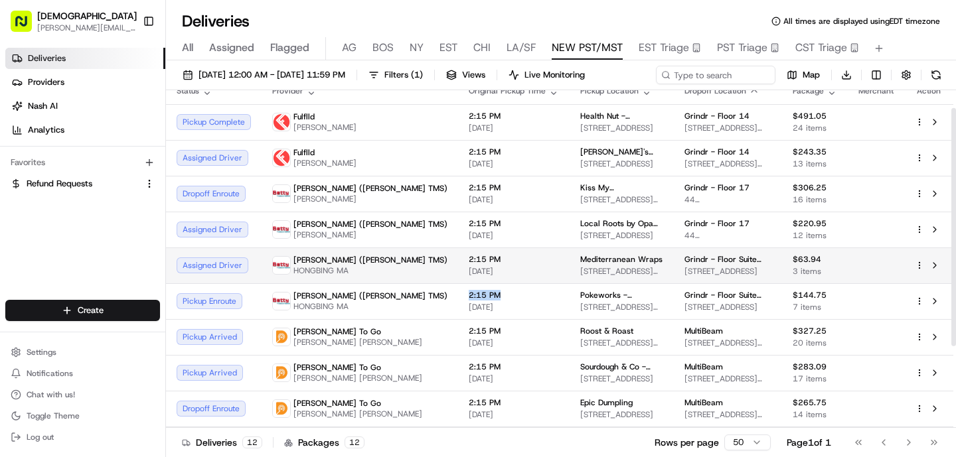
scroll to position [25, 0]
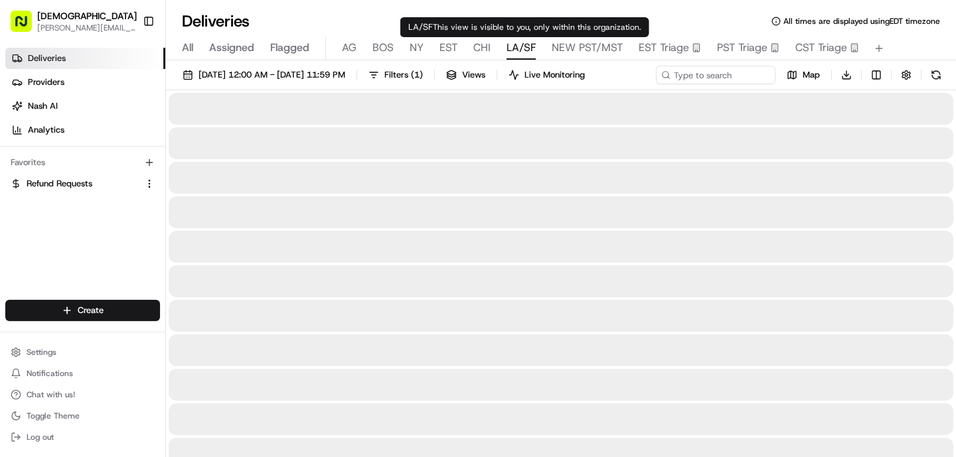
click at [522, 53] on span "LA/SF" at bounding box center [520, 48] width 29 height 16
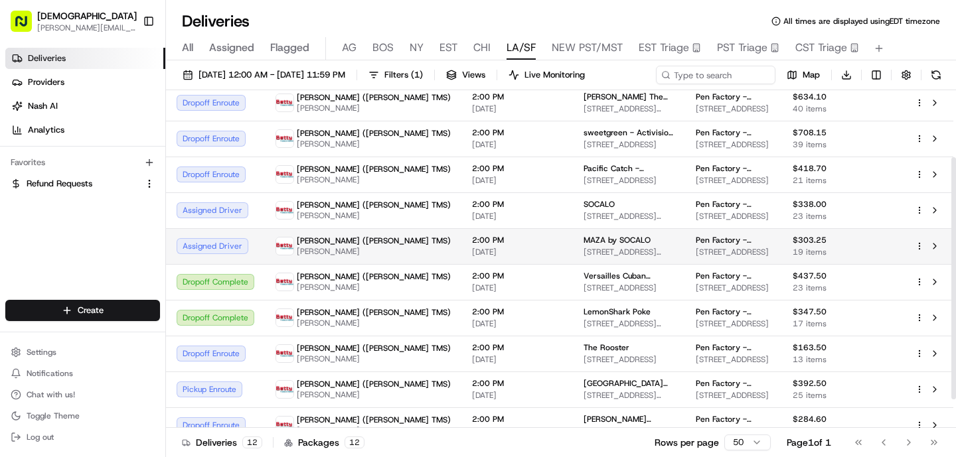
scroll to position [133, 0]
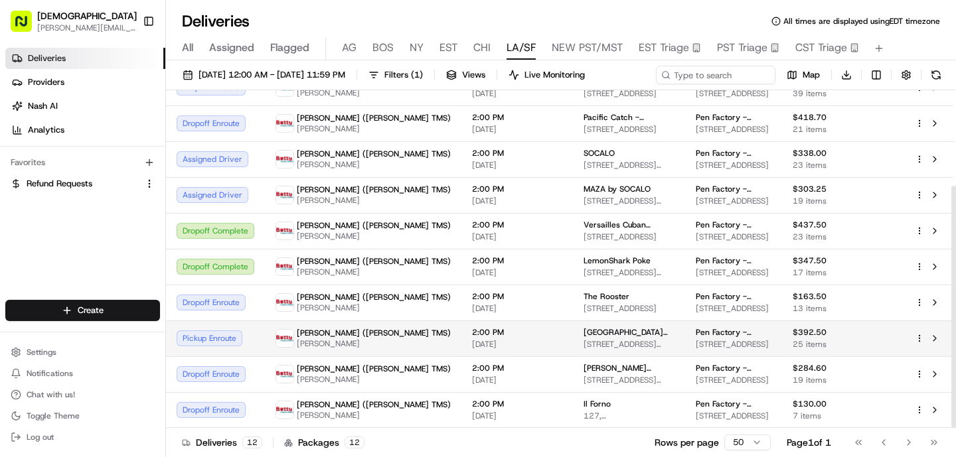
click at [583, 343] on span "2450 Colorado Ave, Santa Monica, CA 90404, USA" at bounding box center [628, 344] width 91 height 11
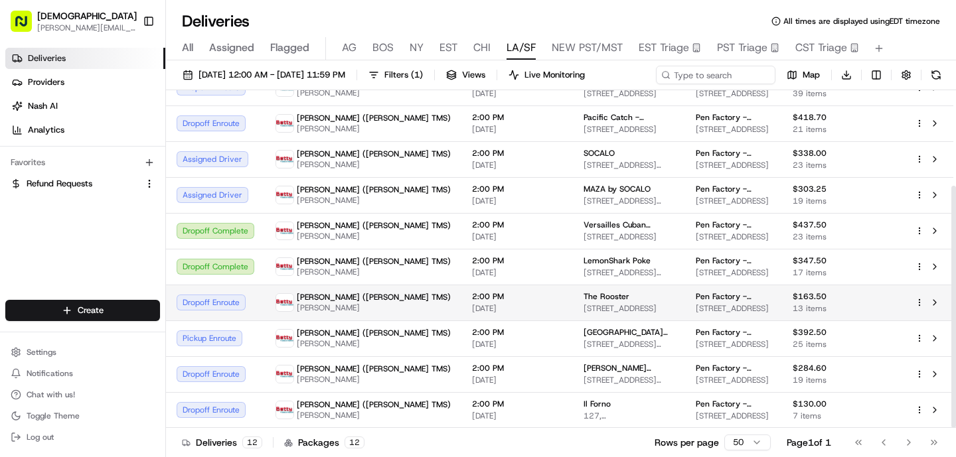
click at [472, 309] on span "[DATE]" at bounding box center [517, 308] width 90 height 11
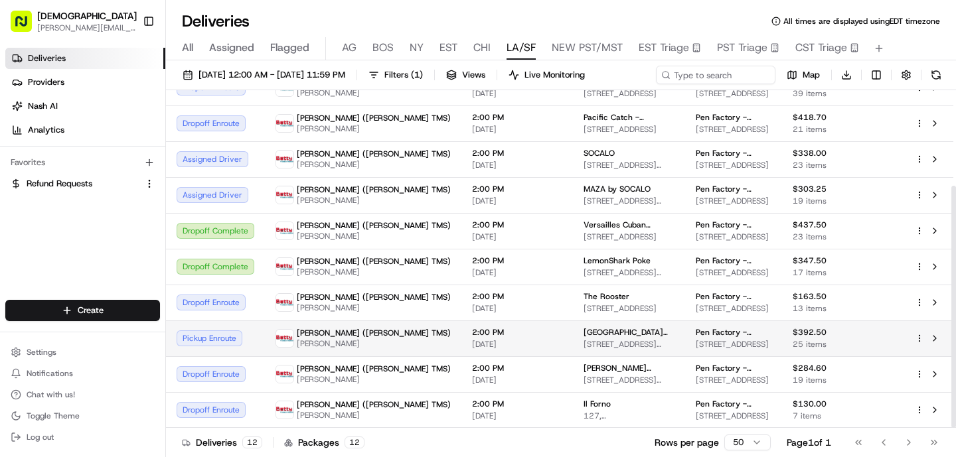
click at [472, 348] on span "[DATE]" at bounding box center [517, 344] width 90 height 11
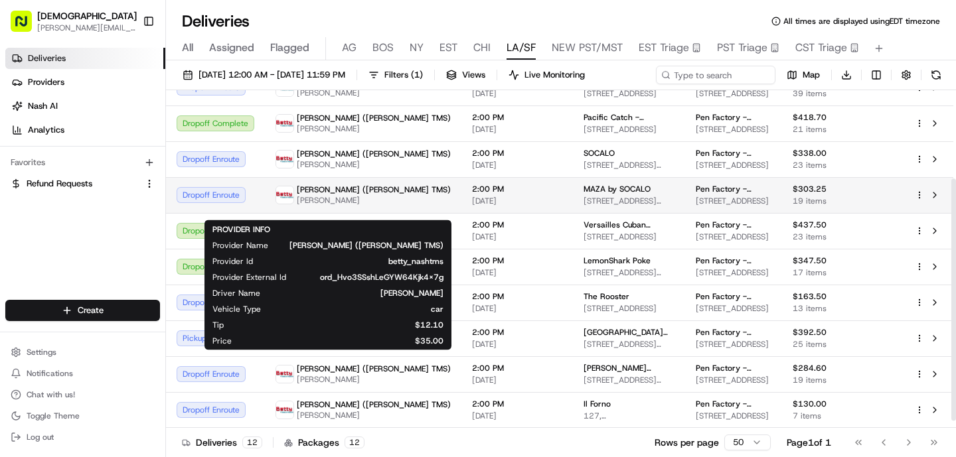
click at [363, 202] on span "GUANGPING HUANG" at bounding box center [374, 200] width 154 height 11
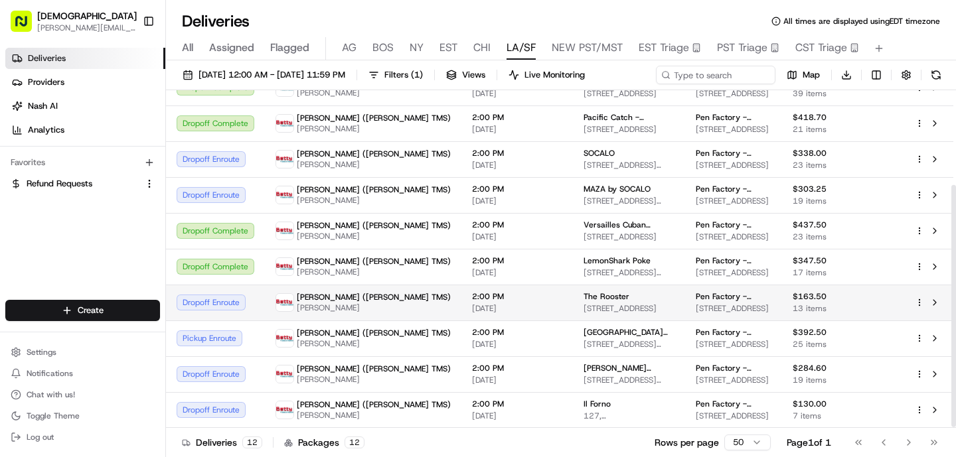
scroll to position [133, 0]
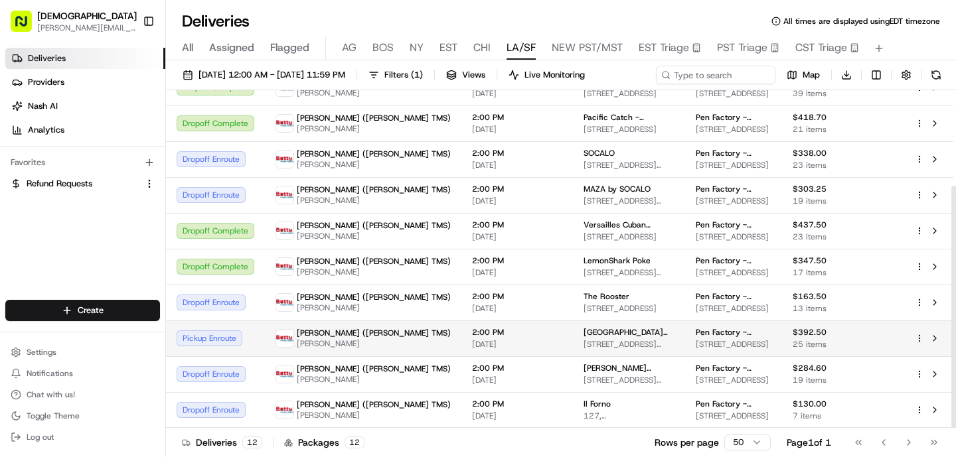
click at [583, 337] on span "Seoul Good - Santa Monica" at bounding box center [628, 332] width 91 height 11
click at [583, 334] on span "Seoul Good - Santa Monica" at bounding box center [628, 332] width 91 height 11
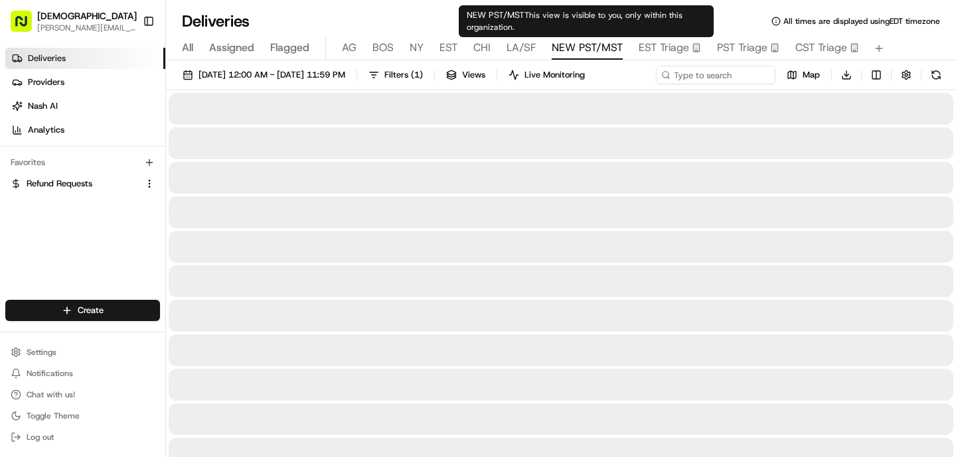
click at [580, 48] on span "NEW PST/MST" at bounding box center [586, 48] width 71 height 16
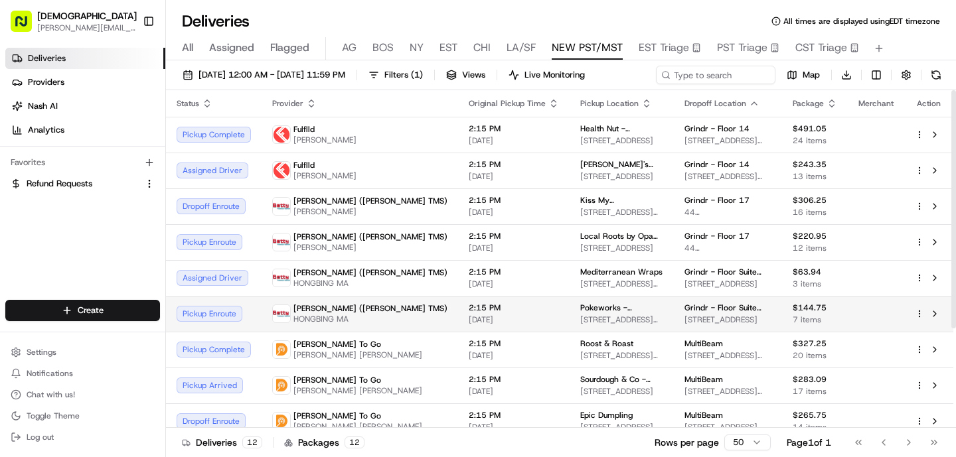
click at [469, 316] on span "[DATE]" at bounding box center [514, 320] width 90 height 11
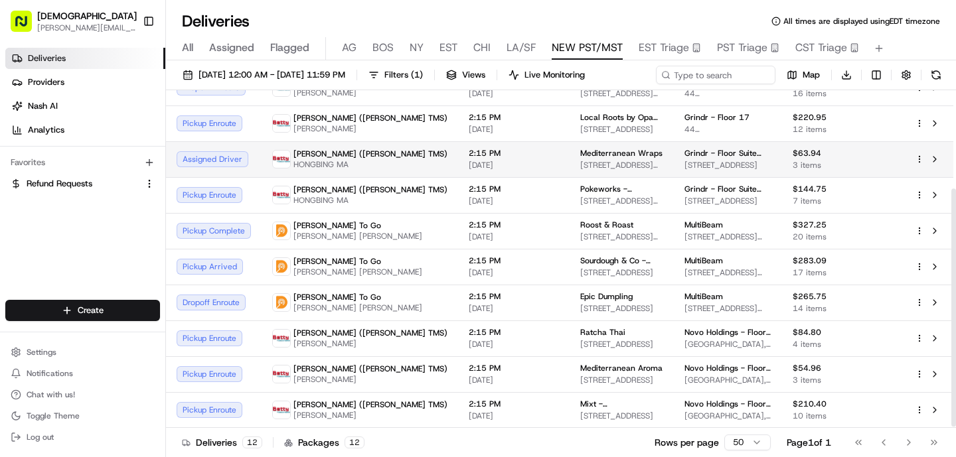
scroll to position [141, 0]
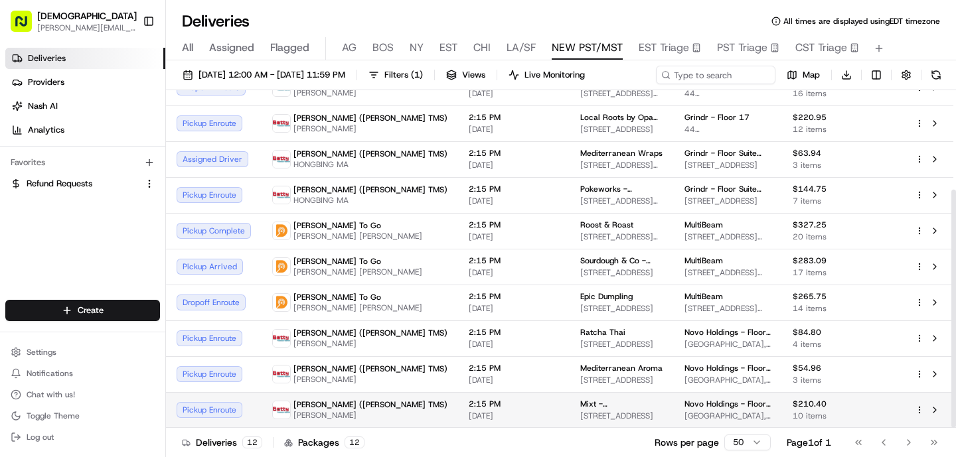
click at [362, 407] on div "Betty (Nash TMS) GE Liang" at bounding box center [359, 409] width 175 height 21
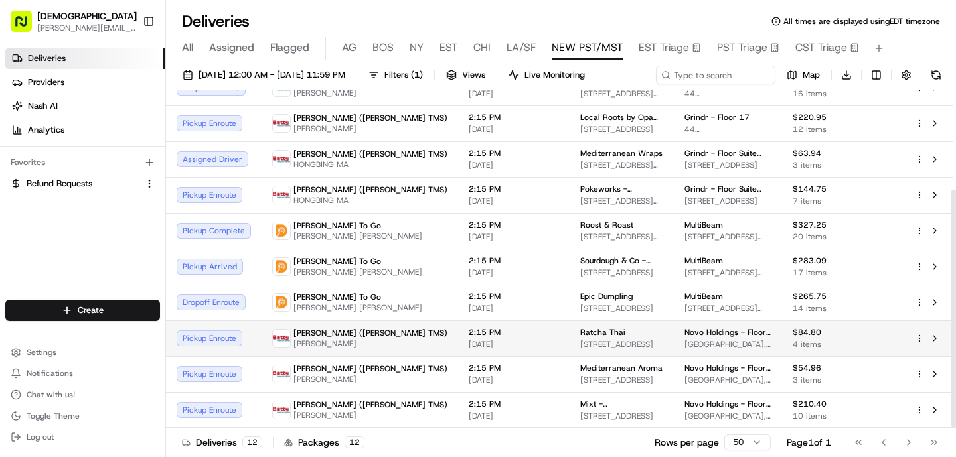
click at [343, 338] on span "GE Liang" at bounding box center [370, 343] width 154 height 11
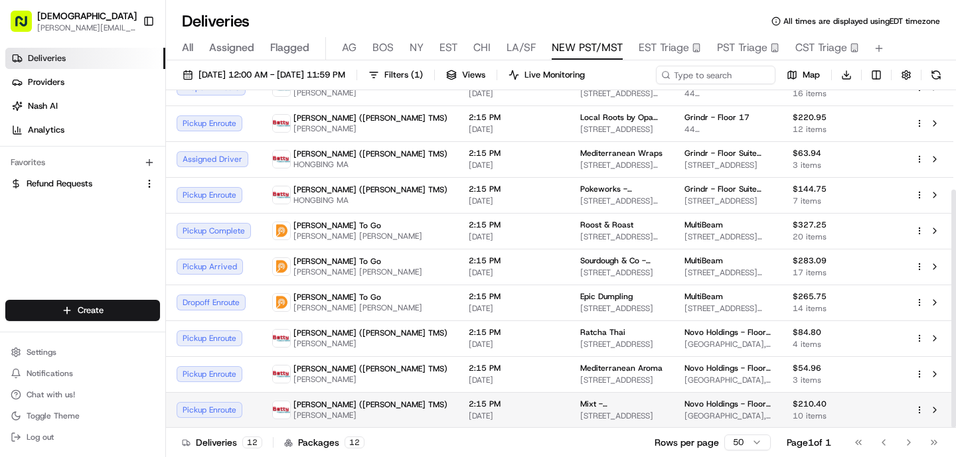
click at [580, 399] on span "Mixt - 120 Sansome St" at bounding box center [621, 404] width 83 height 11
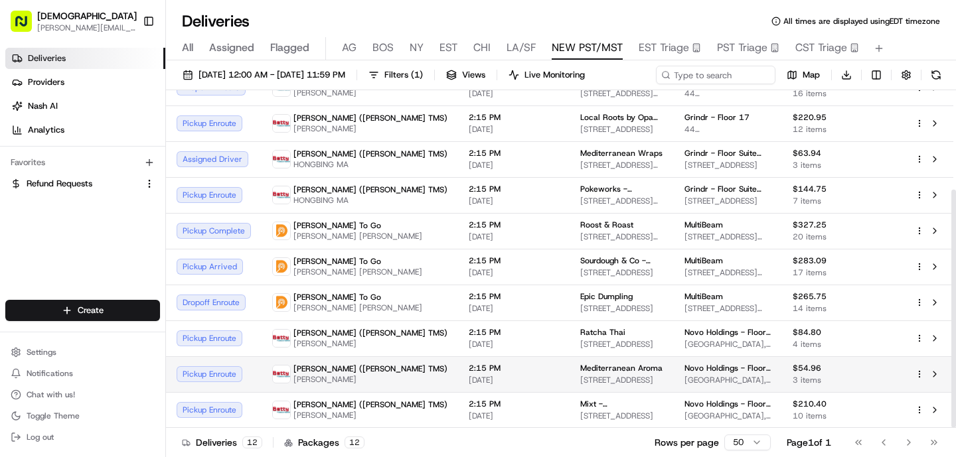
click at [469, 368] on span "2:15 PM" at bounding box center [514, 368] width 90 height 11
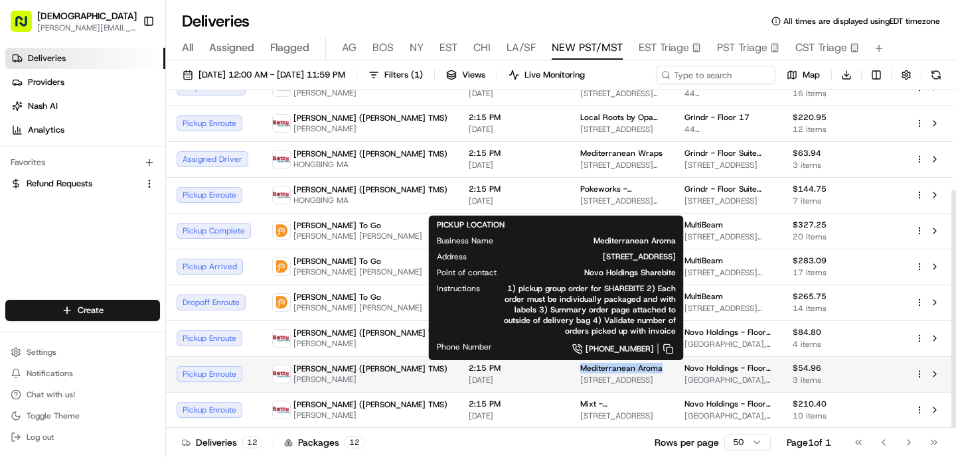
drag, startPoint x: 581, startPoint y: 371, endPoint x: 500, endPoint y: 368, distance: 81.0
click at [580, 369] on div "Mediterranean Aroma" at bounding box center [621, 368] width 83 height 11
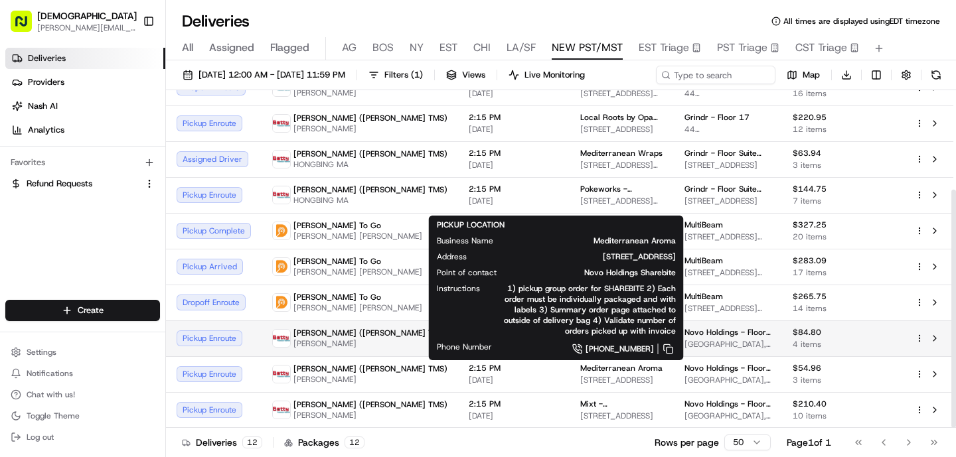
click at [458, 350] on td "2:15 PM 08/19/2025" at bounding box center [513, 339] width 111 height 36
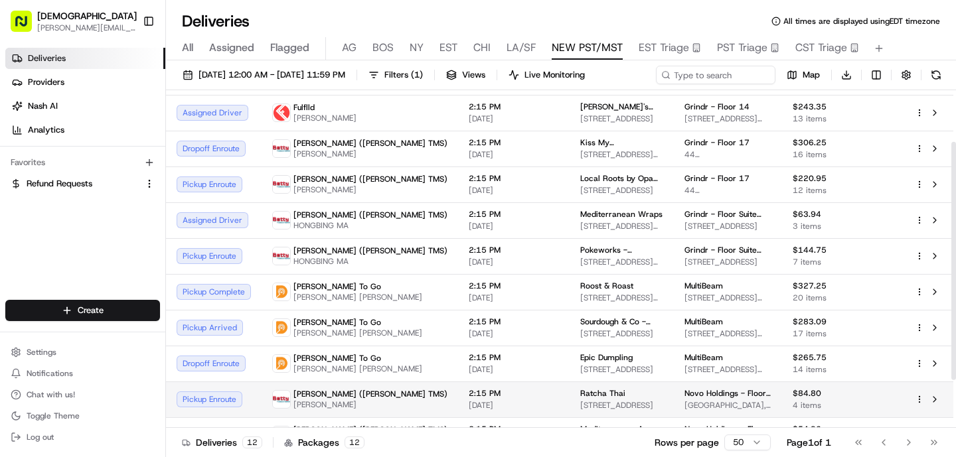
scroll to position [0, 0]
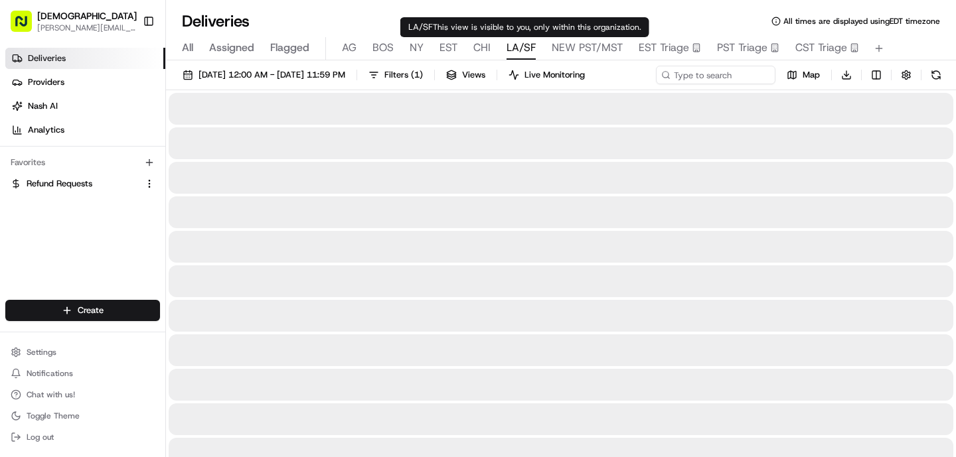
click at [530, 52] on span "LA/SF" at bounding box center [520, 48] width 29 height 16
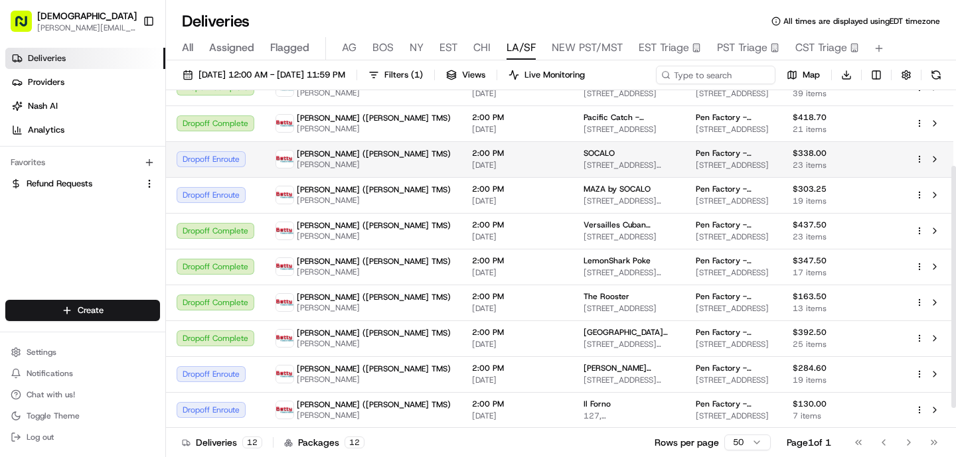
scroll to position [133, 0]
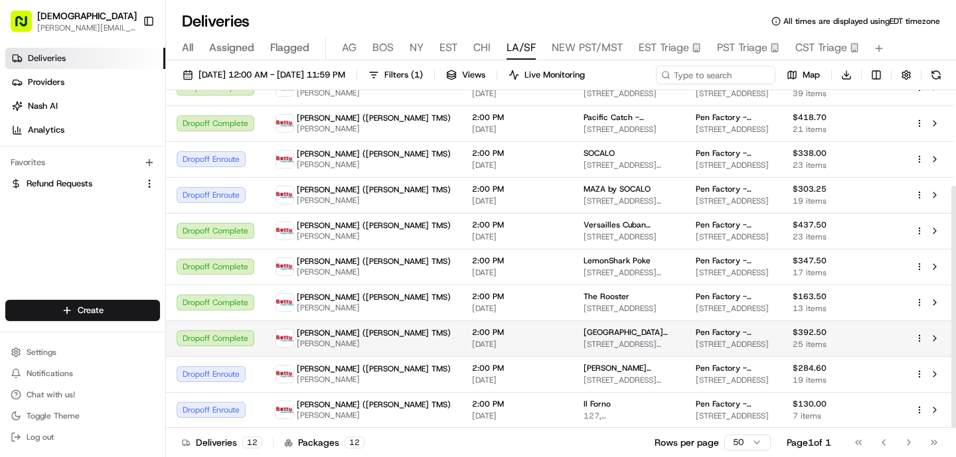
click at [583, 340] on span "2450 Colorado Ave, Santa Monica, CA 90404, USA" at bounding box center [628, 344] width 91 height 11
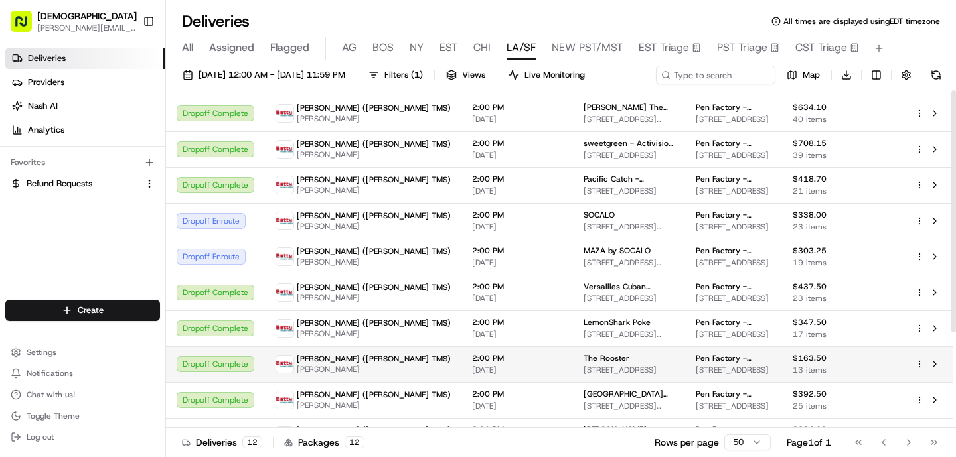
scroll to position [0, 0]
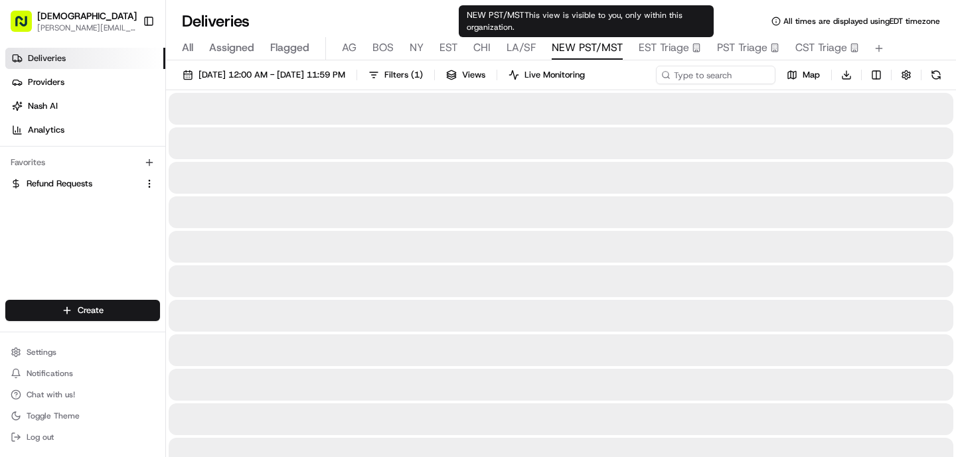
click at [580, 43] on span "NEW PST/MST" at bounding box center [586, 48] width 71 height 16
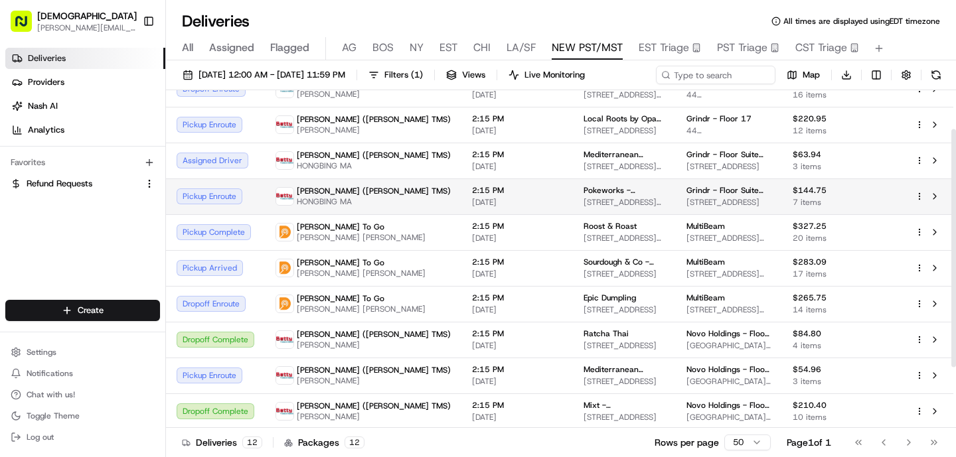
scroll to position [141, 0]
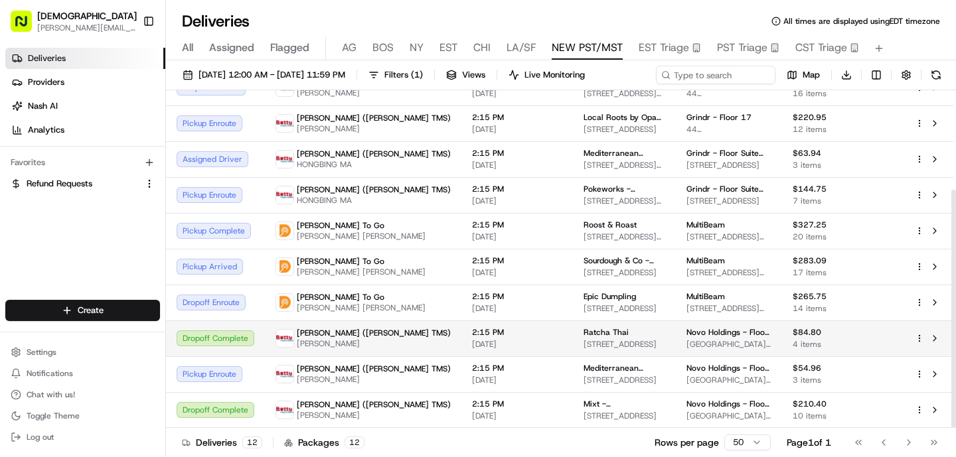
click at [488, 336] on td "2:15 PM 08/19/2025" at bounding box center [516, 339] width 111 height 36
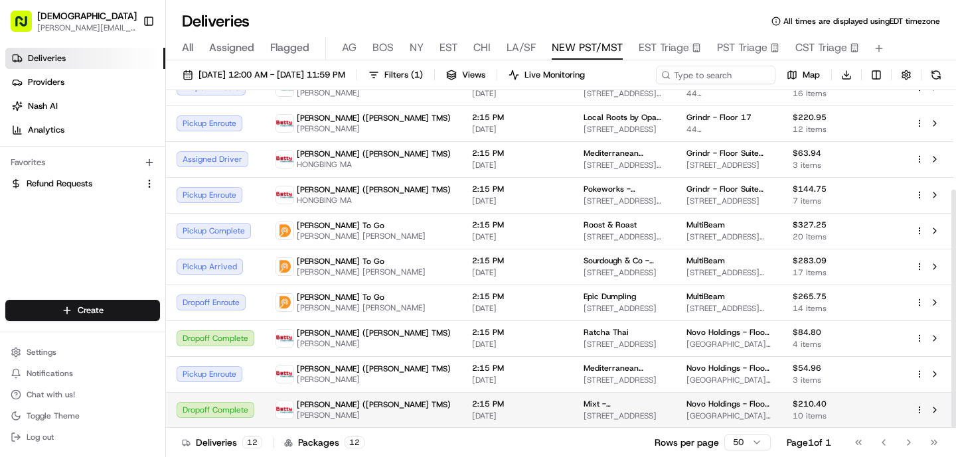
click at [461, 416] on td "2:15 PM 08/19/2025" at bounding box center [516, 410] width 111 height 36
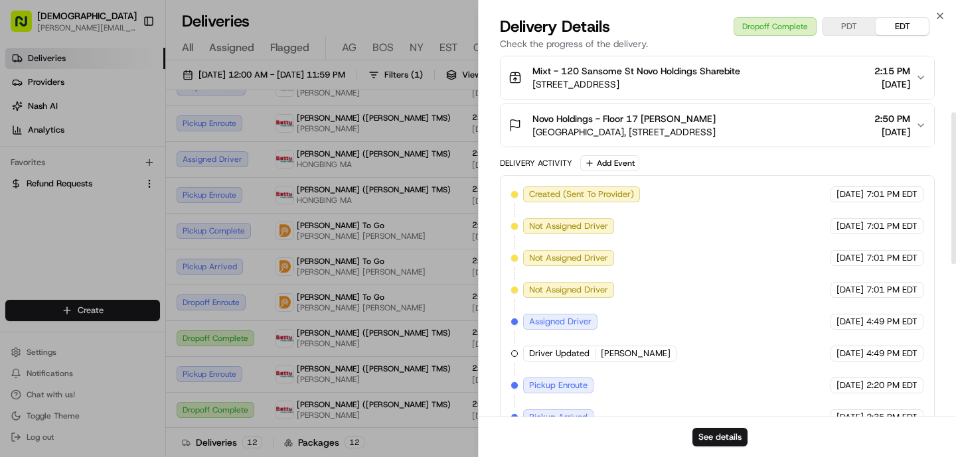
scroll to position [75, 0]
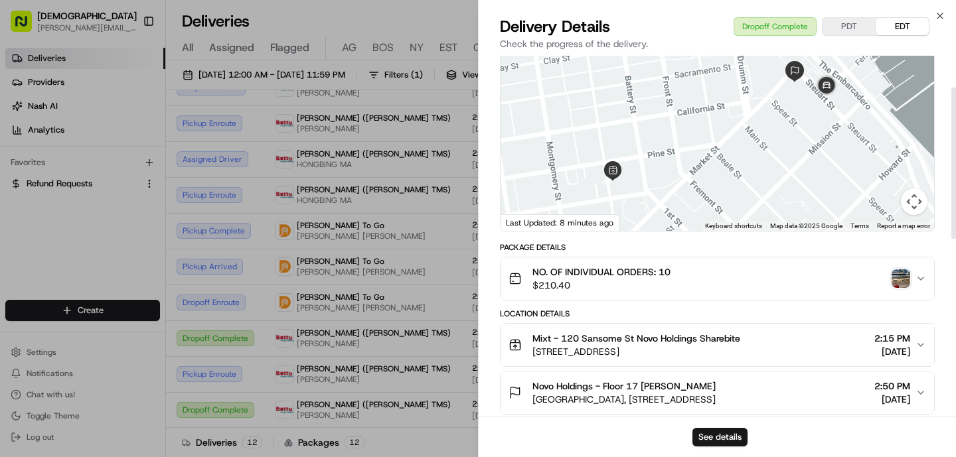
click at [901, 278] on img "button" at bounding box center [900, 278] width 19 height 19
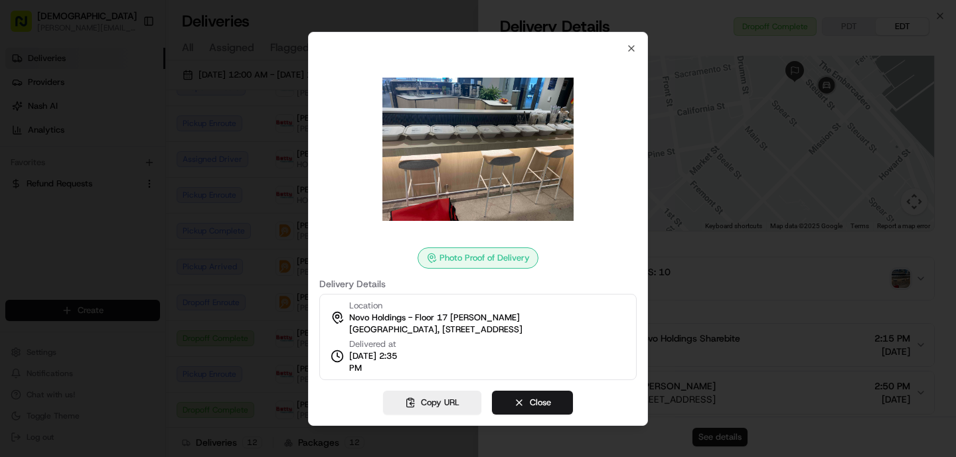
click at [252, 265] on div at bounding box center [478, 228] width 956 height 457
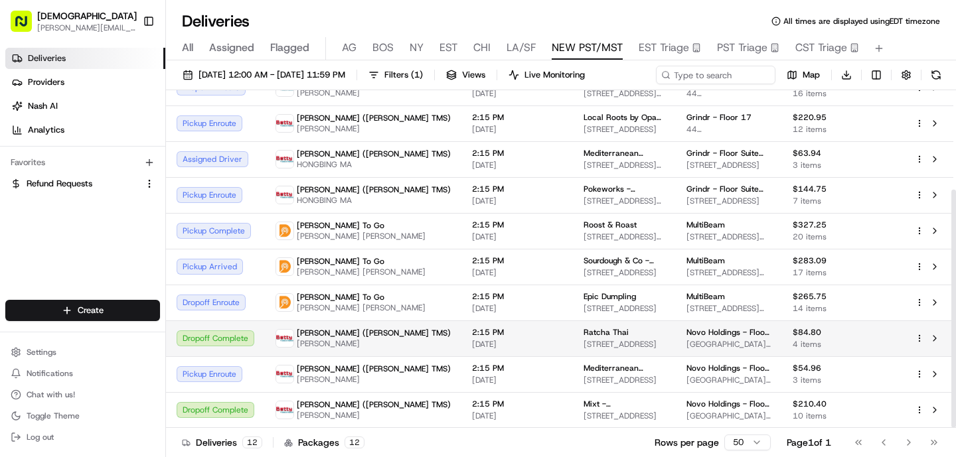
click at [472, 332] on span "2:15 PM" at bounding box center [517, 332] width 90 height 11
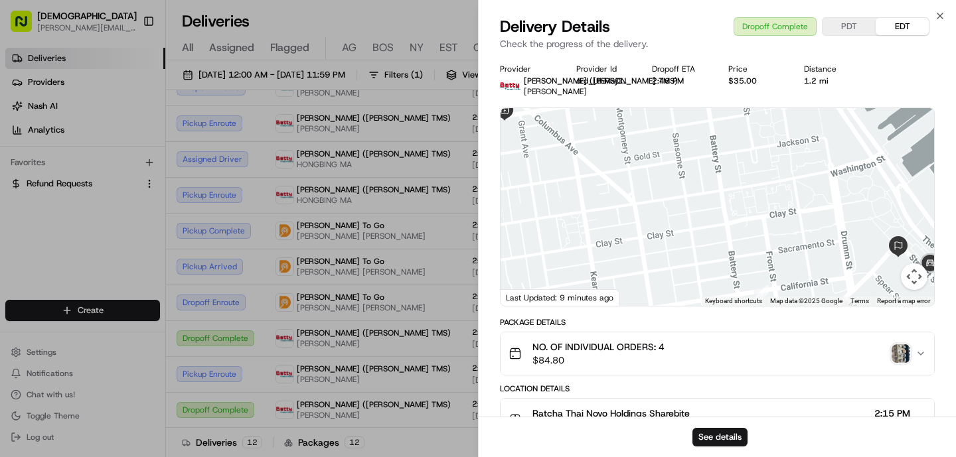
click at [898, 350] on img "button" at bounding box center [900, 353] width 19 height 19
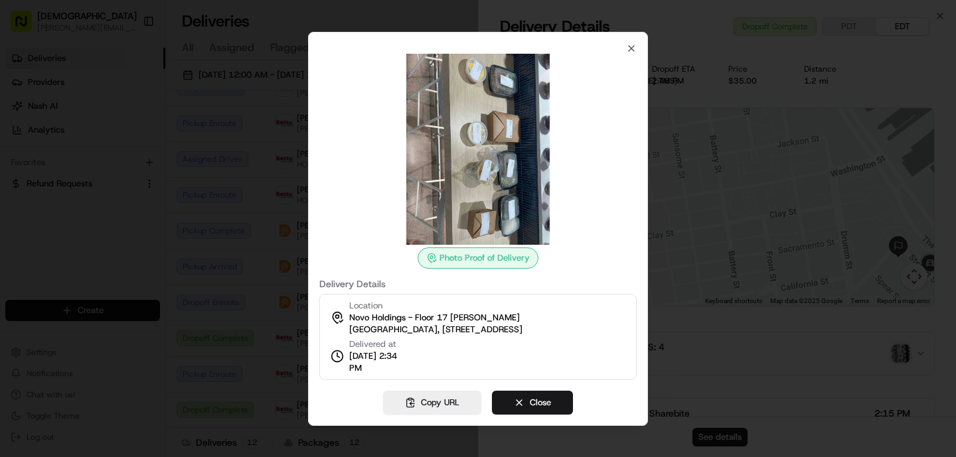
click at [290, 210] on div at bounding box center [478, 228] width 956 height 457
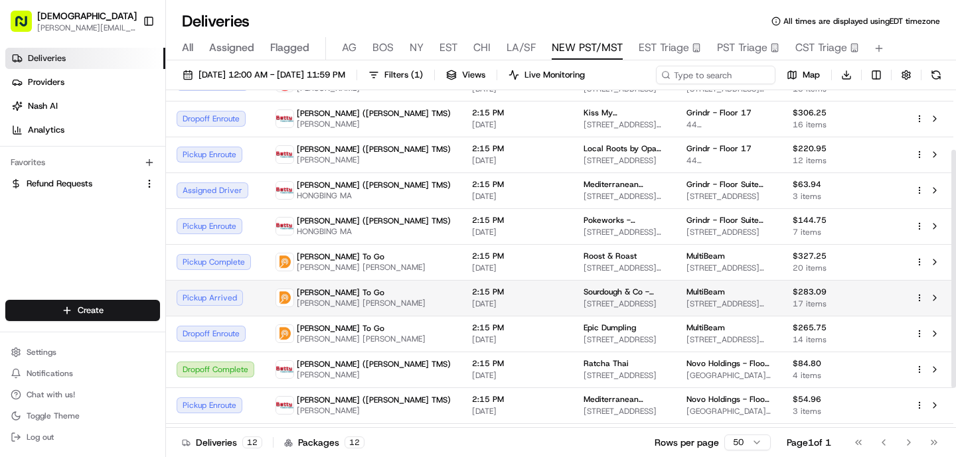
scroll to position [84, 0]
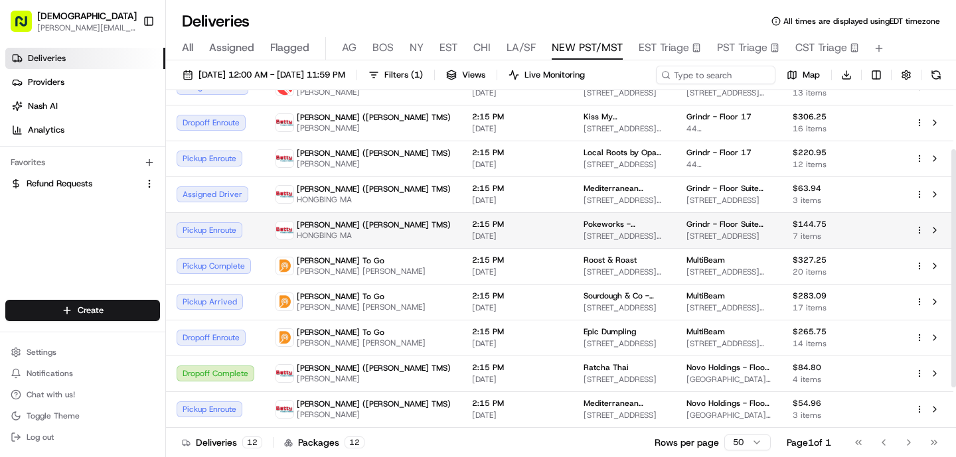
click at [374, 238] on td "Betty (Nash TMS) HONGBING MA" at bounding box center [363, 230] width 196 height 36
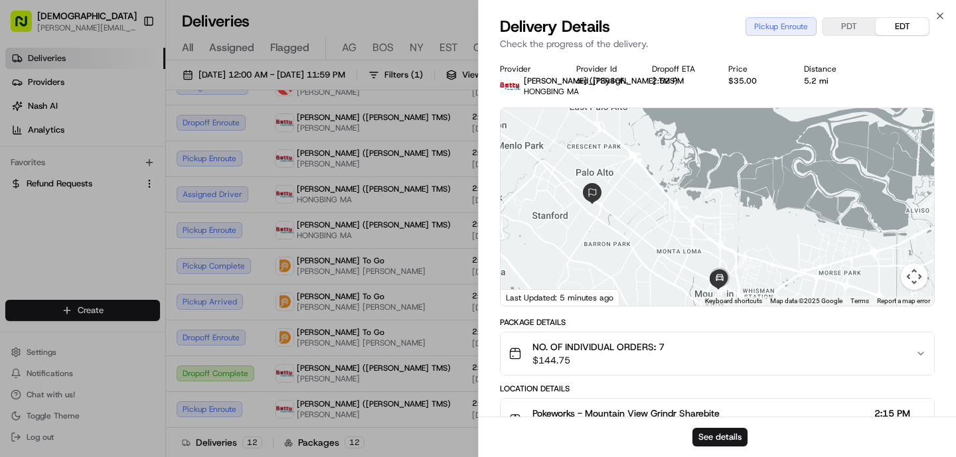
drag, startPoint x: 737, startPoint y: 286, endPoint x: 702, endPoint y: 184, distance: 107.9
click at [702, 184] on div at bounding box center [716, 207] width 433 height 198
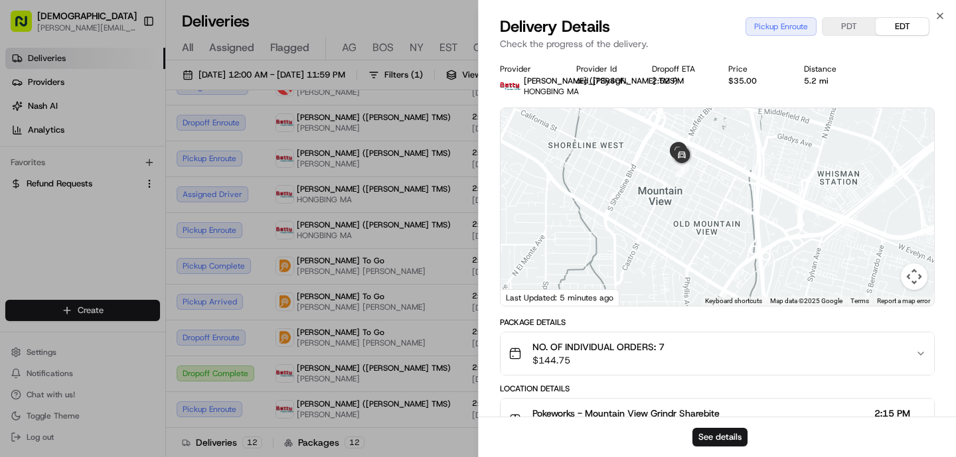
drag, startPoint x: 510, startPoint y: 200, endPoint x: 615, endPoint y: 222, distance: 107.3
click at [616, 224] on div at bounding box center [716, 207] width 433 height 198
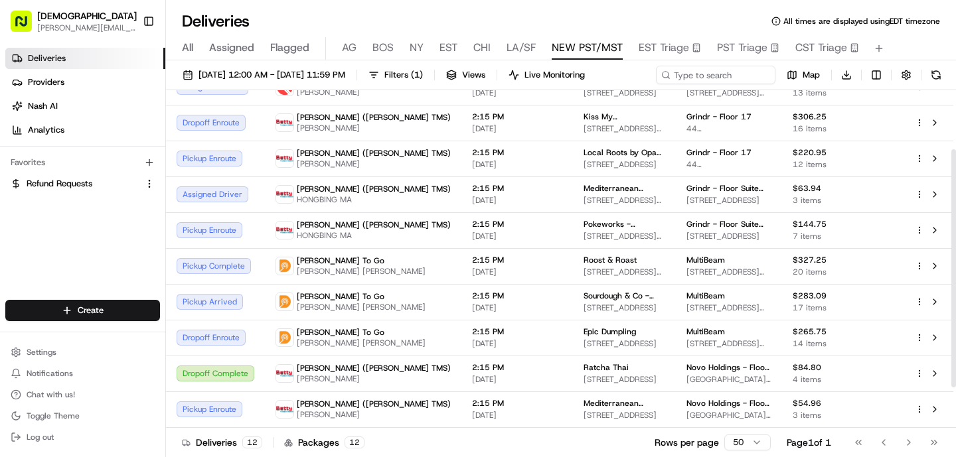
scroll to position [141, 0]
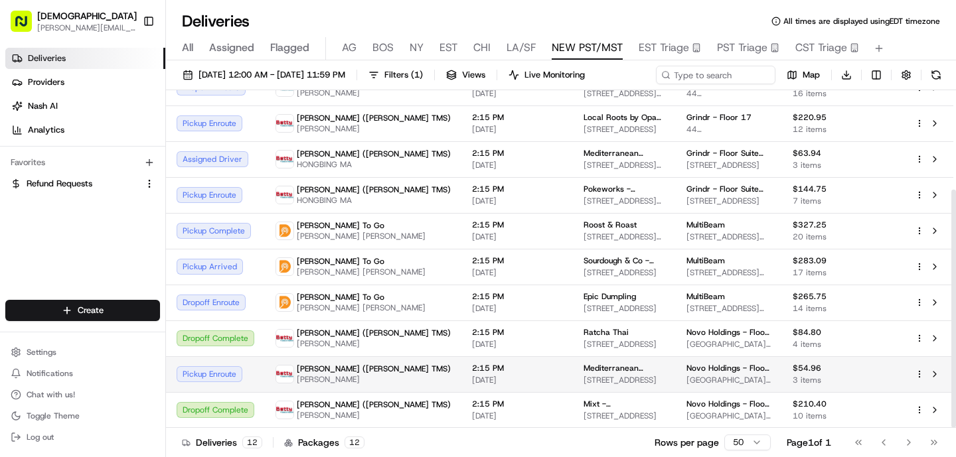
click at [472, 370] on span "2:15 PM" at bounding box center [517, 368] width 90 height 11
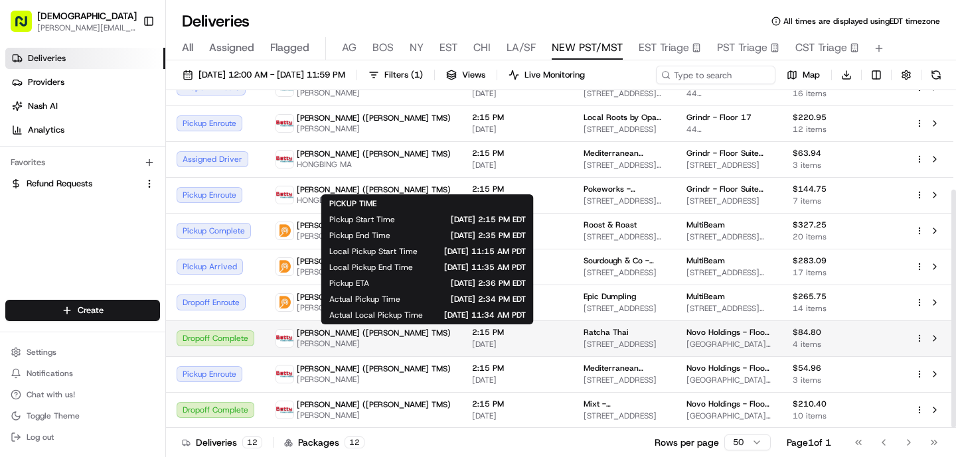
click at [472, 345] on span "[DATE]" at bounding box center [517, 344] width 90 height 11
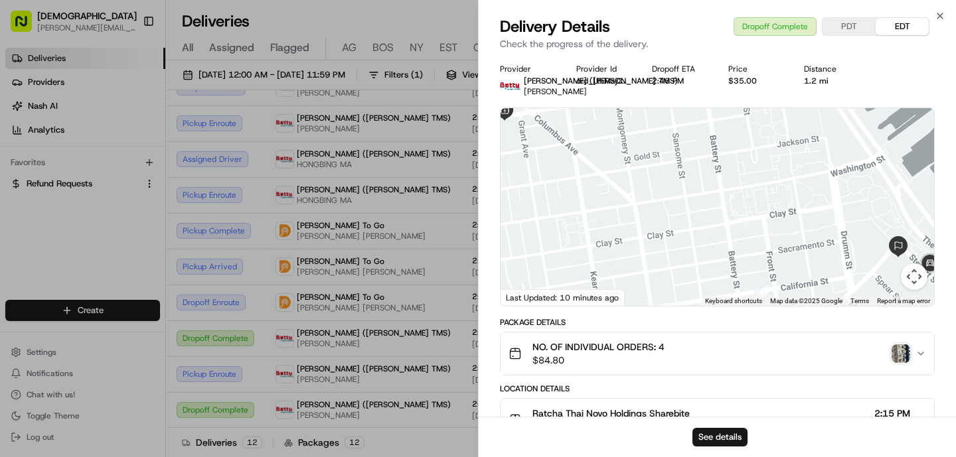
scroll to position [498, 0]
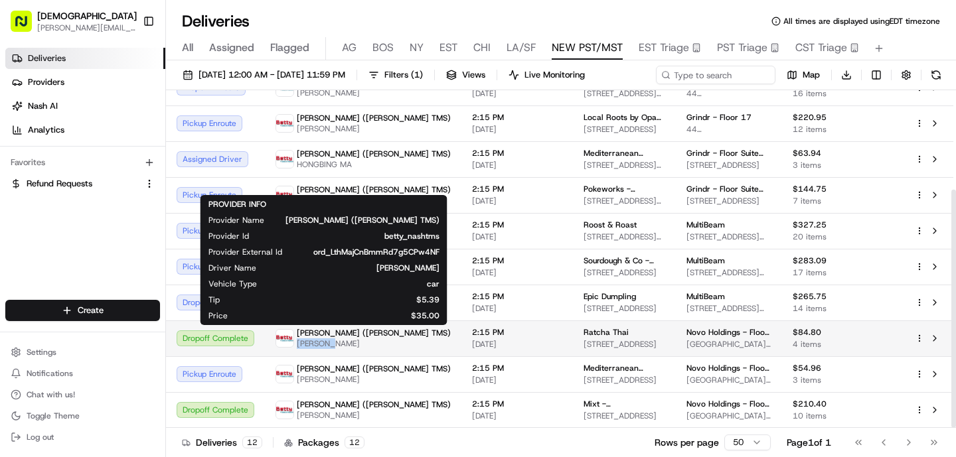
drag, startPoint x: 331, startPoint y: 345, endPoint x: 295, endPoint y: 344, distance: 36.5
click at [295, 344] on div "Betty (Nash TMS) GE Liang" at bounding box center [362, 338] width 175 height 21
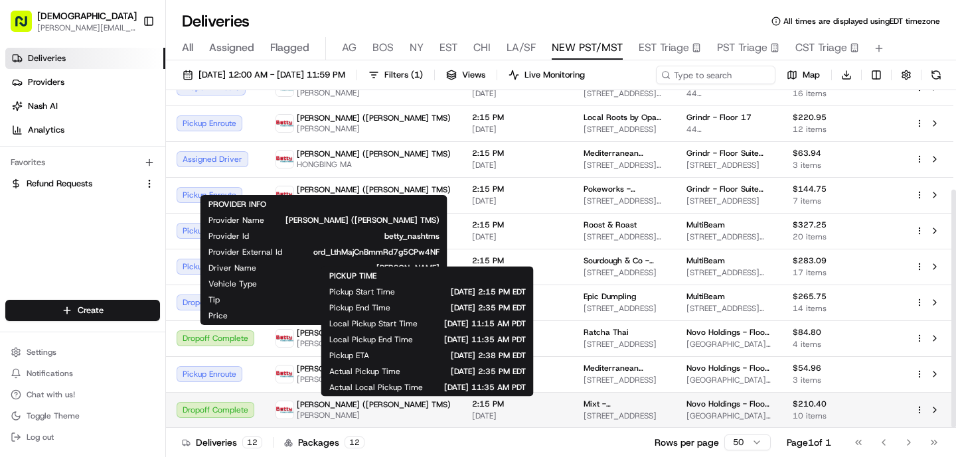
click at [476, 409] on div "2:15 PM 08/19/2025" at bounding box center [517, 410] width 90 height 23
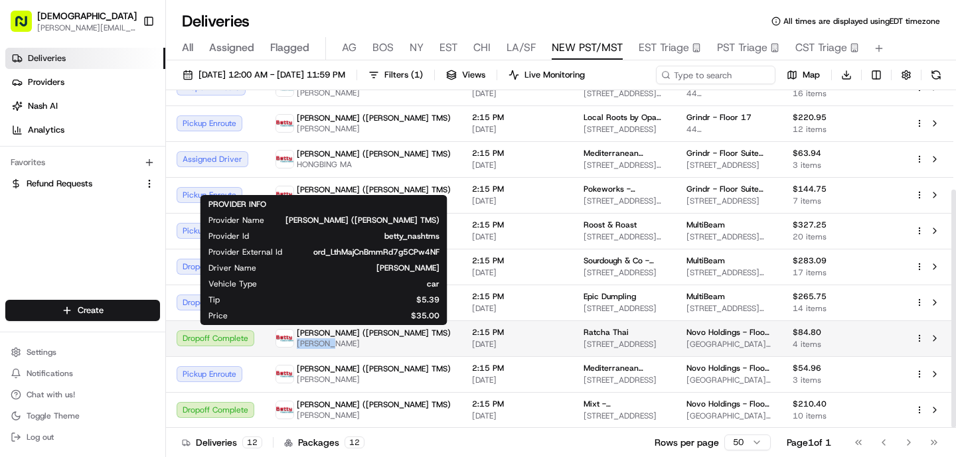
drag, startPoint x: 350, startPoint y: 347, endPoint x: 297, endPoint y: 344, distance: 53.2
click at [298, 345] on span "GE Liang" at bounding box center [374, 343] width 154 height 11
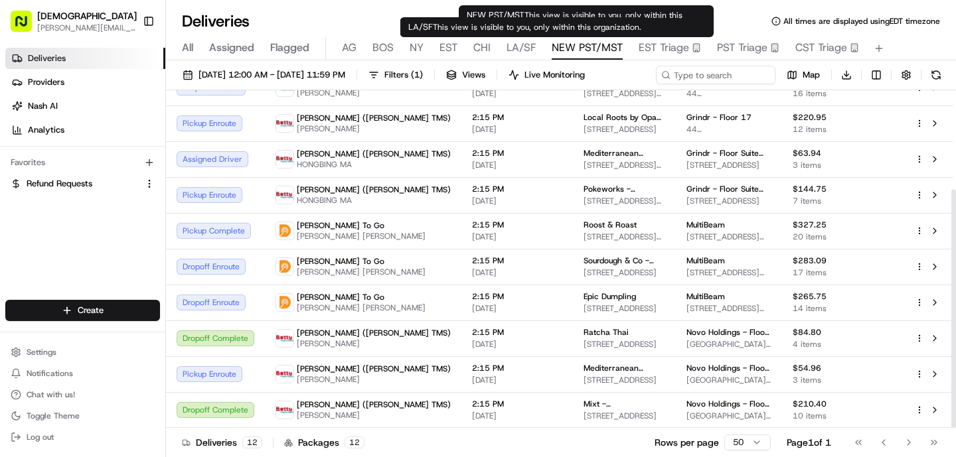
click at [517, 48] on span "LA/SF" at bounding box center [520, 48] width 29 height 16
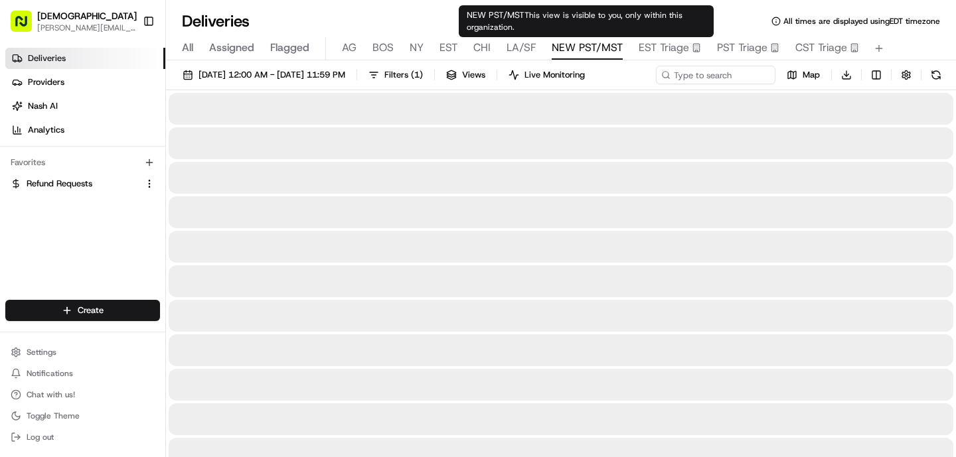
click at [597, 52] on span "NEW PST/MST" at bounding box center [586, 48] width 71 height 16
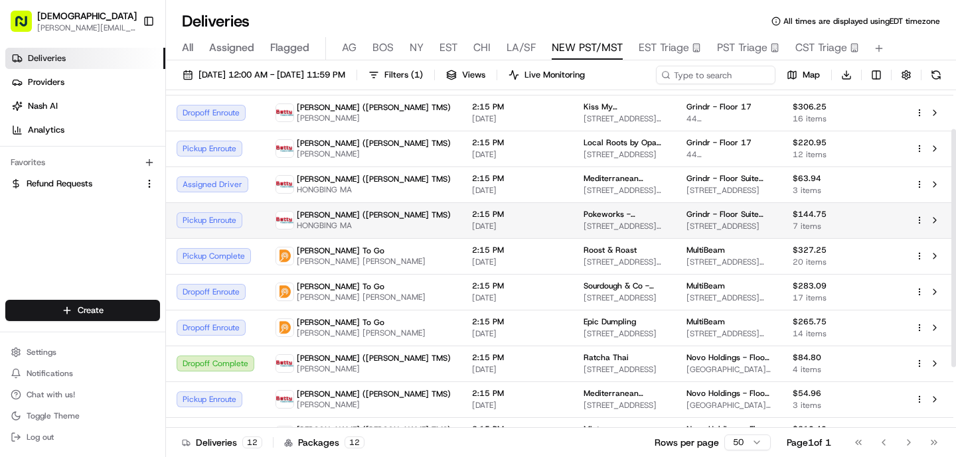
scroll to position [141, 0]
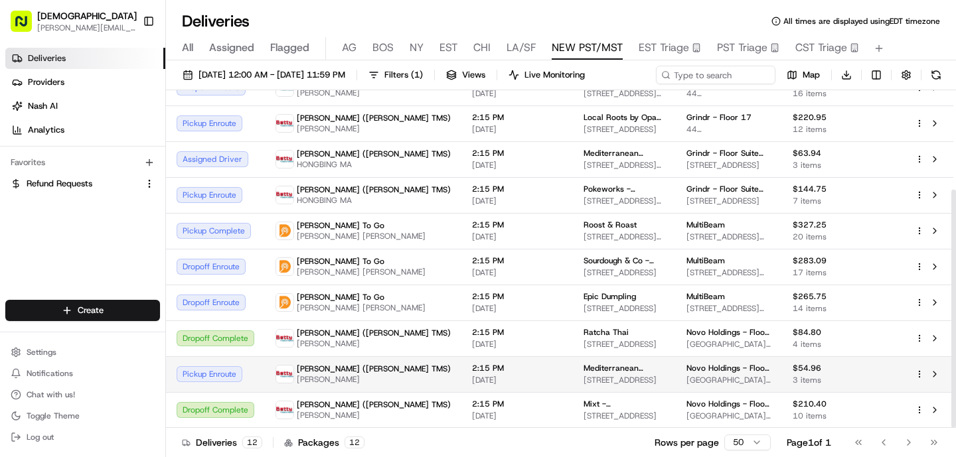
click at [347, 378] on span "Raymond Li" at bounding box center [374, 379] width 154 height 11
click at [583, 371] on span "Mediterranean Aroma" at bounding box center [624, 368] width 82 height 11
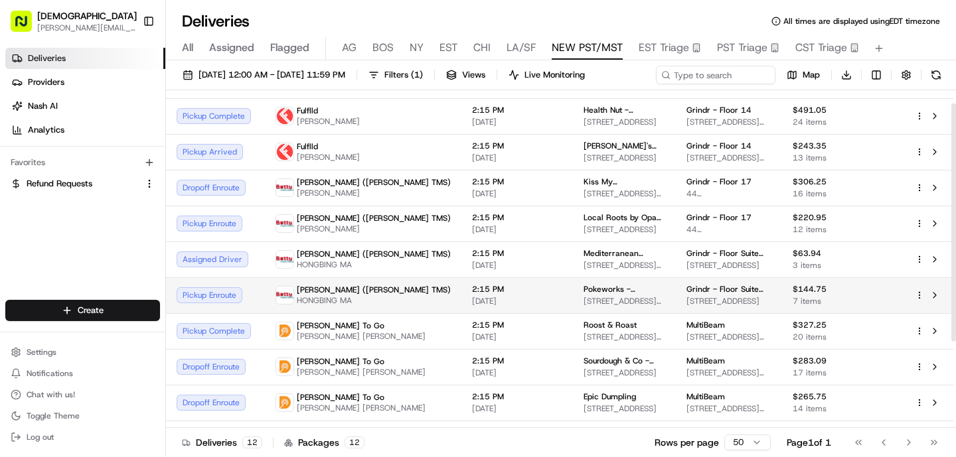
scroll to position [0, 0]
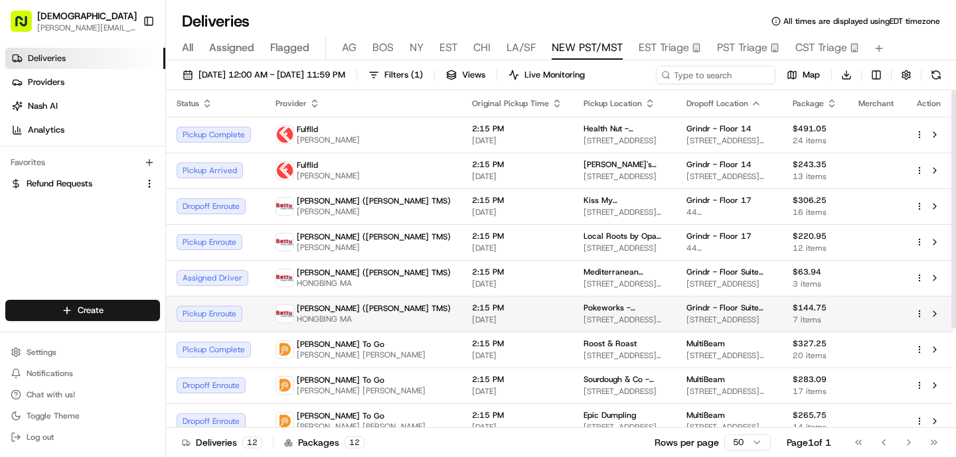
click at [461, 328] on td "2:15 PM 08/19/2025" at bounding box center [516, 314] width 111 height 36
click at [472, 305] on span "2:15 PM" at bounding box center [517, 308] width 90 height 11
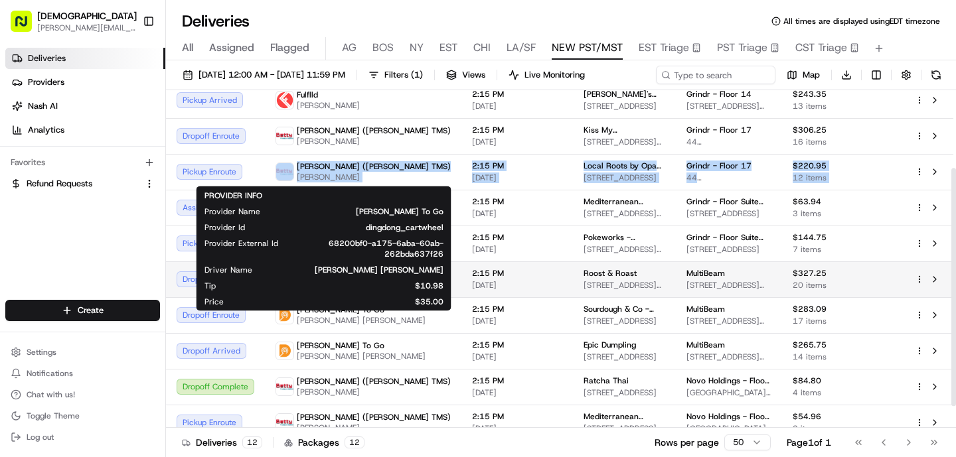
scroll to position [65, 0]
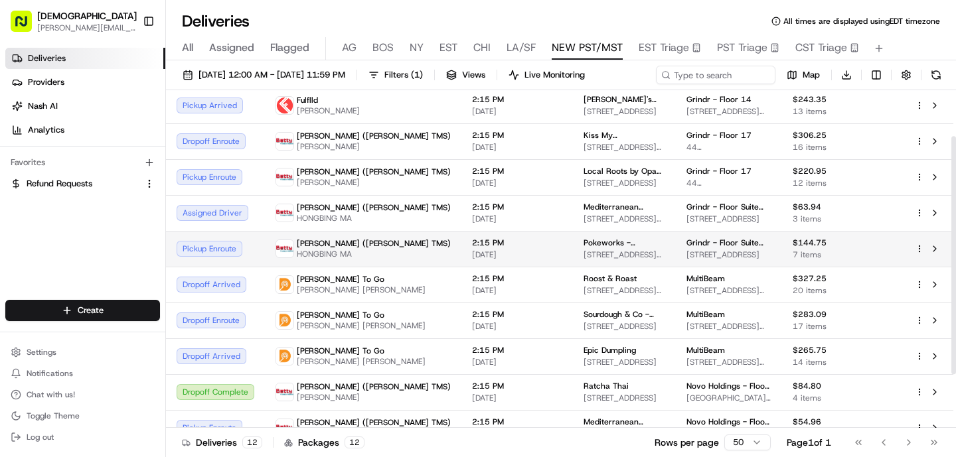
click at [321, 257] on span "HONGBING MA" at bounding box center [374, 254] width 154 height 11
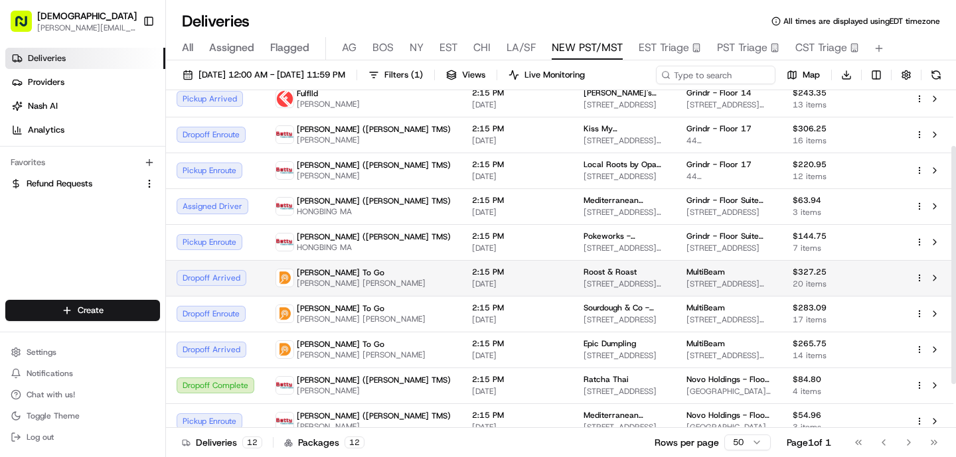
scroll to position [79, 0]
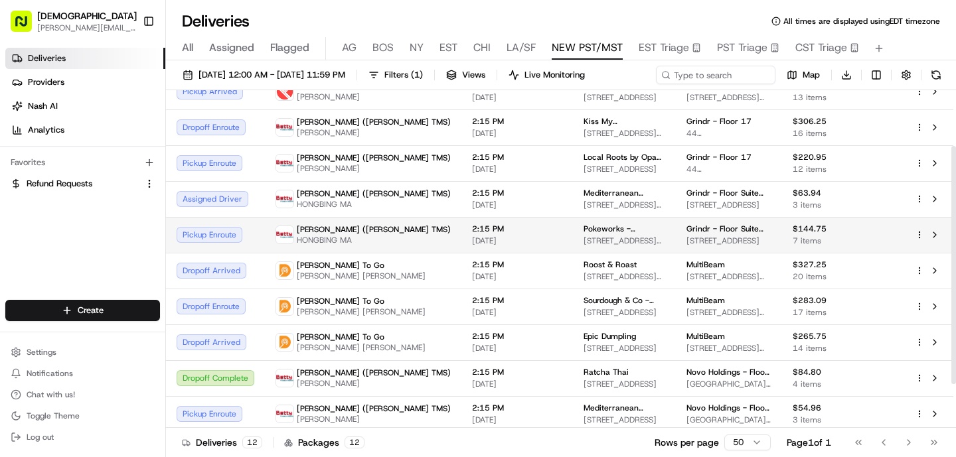
click at [275, 218] on td "Betty (Nash TMS) HONGBING MA" at bounding box center [363, 235] width 196 height 36
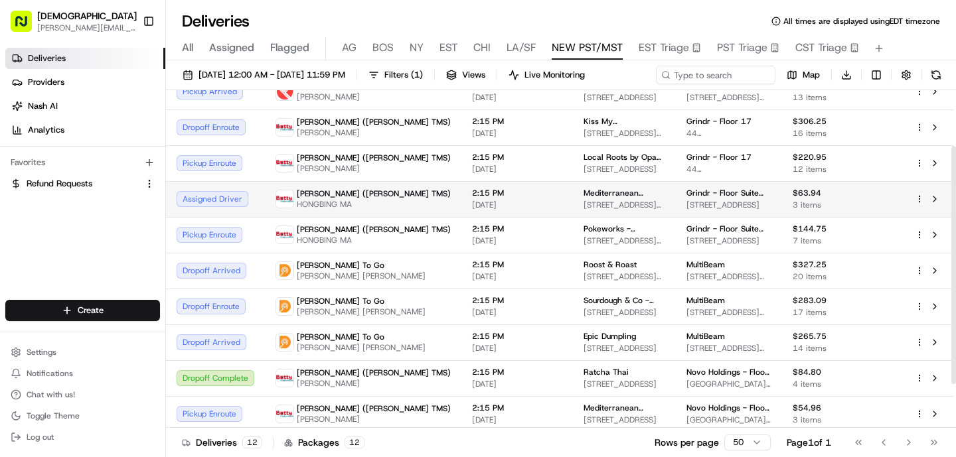
click at [302, 188] on span "Betty (Nash TMS)" at bounding box center [374, 193] width 154 height 11
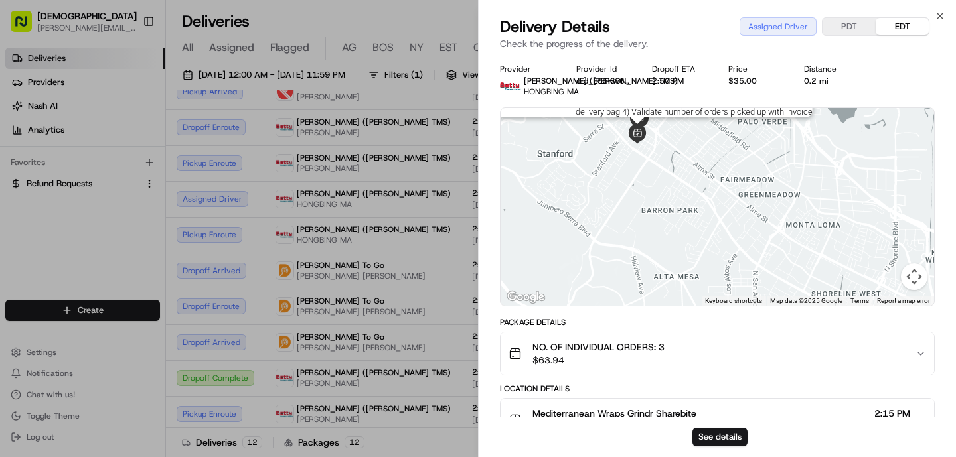
drag, startPoint x: 743, startPoint y: 238, endPoint x: 633, endPoint y: 138, distance: 148.5
click at [633, 138] on img at bounding box center [637, 134] width 20 height 20
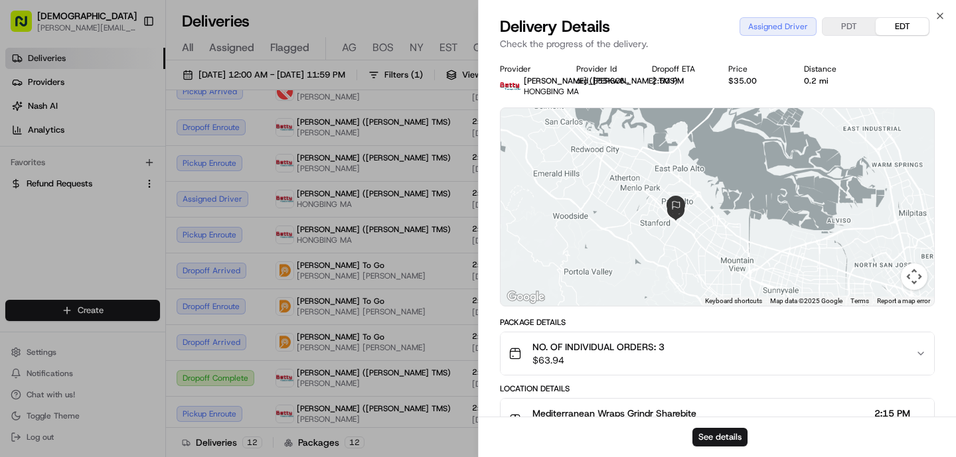
drag, startPoint x: 693, startPoint y: 251, endPoint x: 693, endPoint y: 232, distance: 18.6
click at [693, 232] on div at bounding box center [716, 207] width 433 height 198
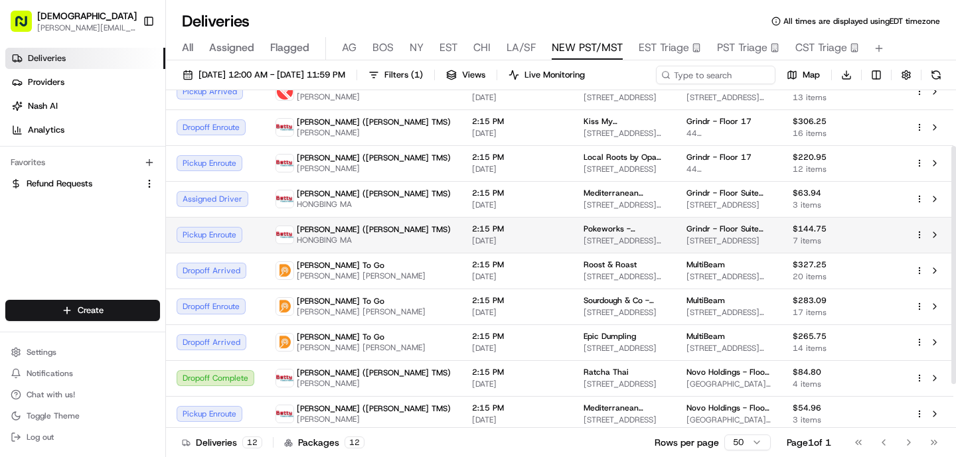
click at [374, 226] on td "Betty (Nash TMS) HONGBING MA" at bounding box center [363, 235] width 196 height 36
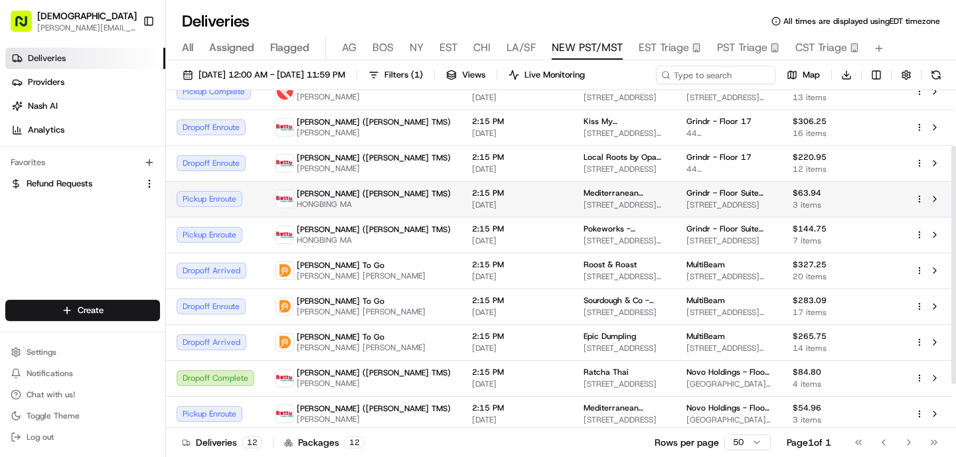
click at [461, 214] on td "2:15 PM 08/19/2025" at bounding box center [516, 199] width 111 height 36
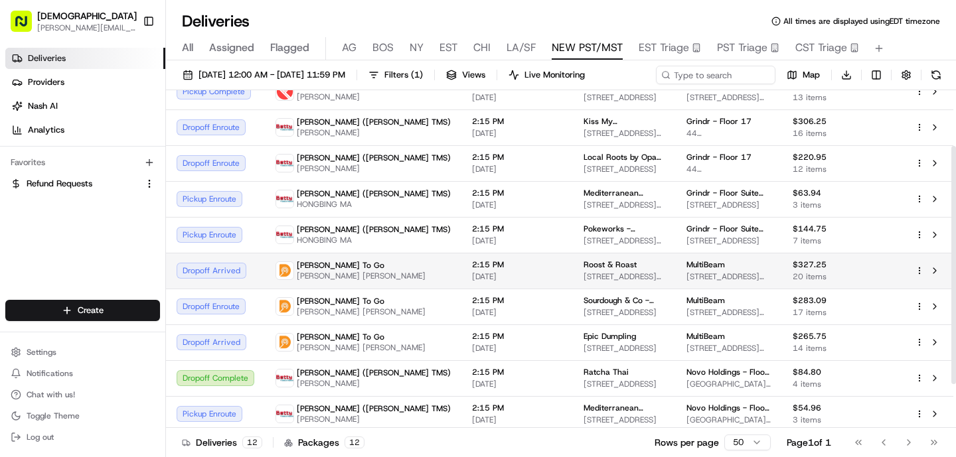
click at [461, 253] on td "2:15 PM 08/19/2025" at bounding box center [516, 271] width 111 height 36
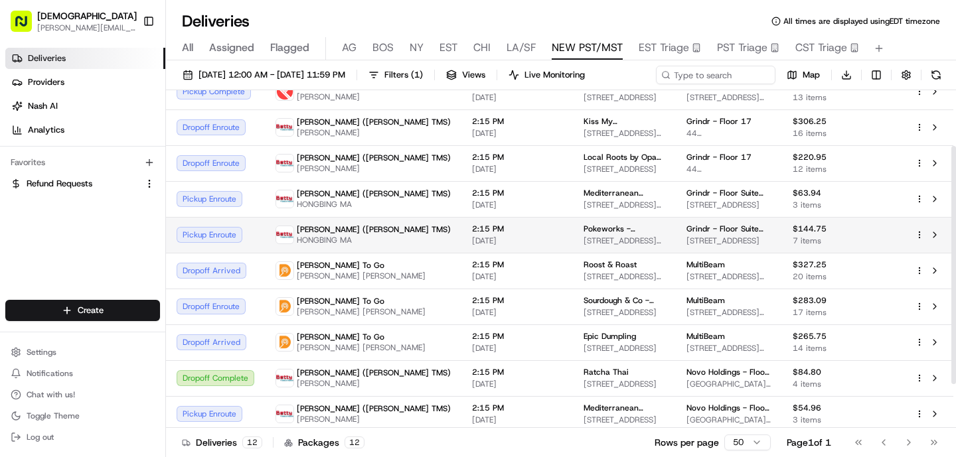
click at [472, 238] on span "[DATE]" at bounding box center [517, 241] width 90 height 11
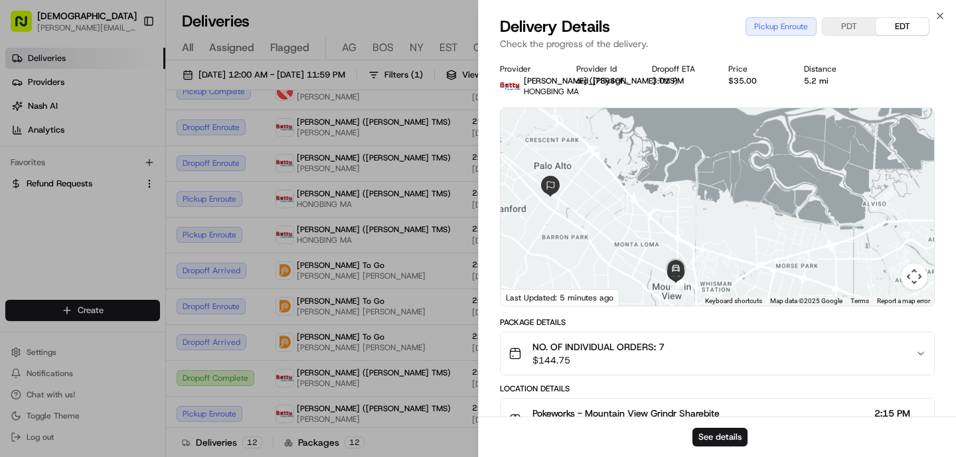
drag, startPoint x: 752, startPoint y: 279, endPoint x: 751, endPoint y: 208, distance: 71.7
click at [752, 208] on div at bounding box center [716, 207] width 433 height 198
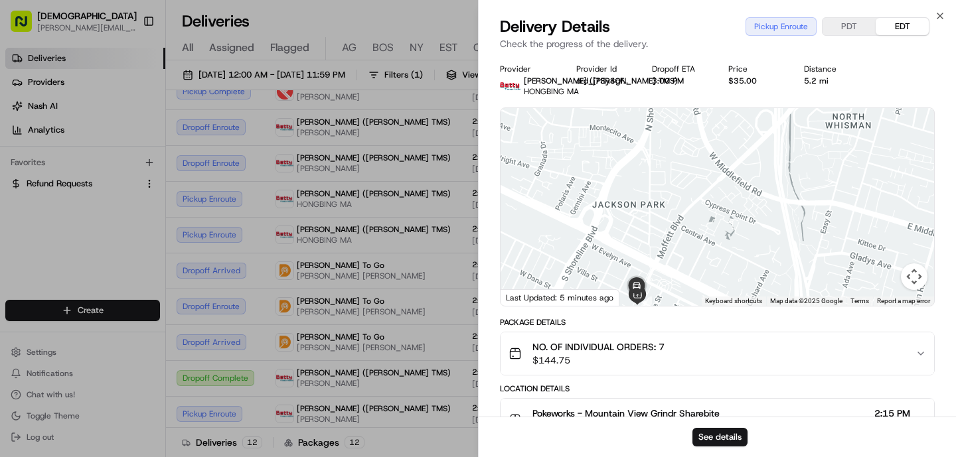
drag, startPoint x: 671, startPoint y: 248, endPoint x: 685, endPoint y: 154, distance: 95.3
click at [685, 154] on div at bounding box center [716, 207] width 433 height 198
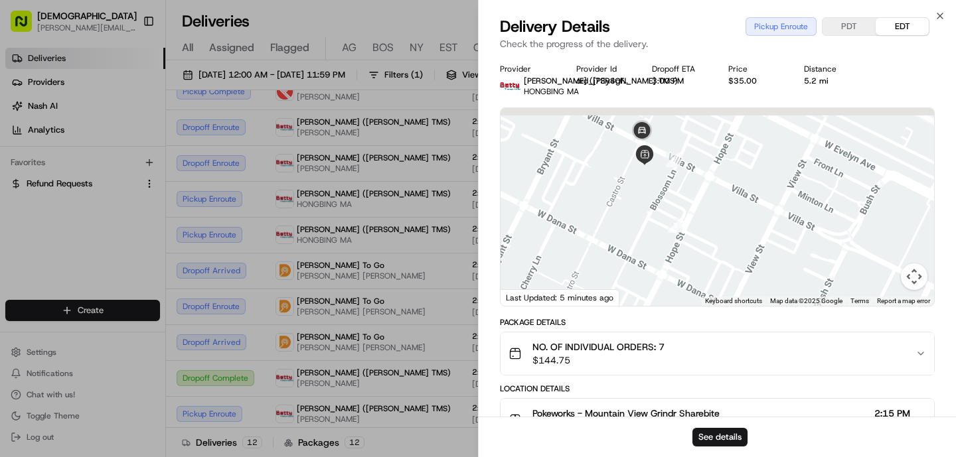
drag, startPoint x: 695, startPoint y: 157, endPoint x: 694, endPoint y: 198, distance: 41.8
click at [694, 198] on div at bounding box center [716, 207] width 433 height 198
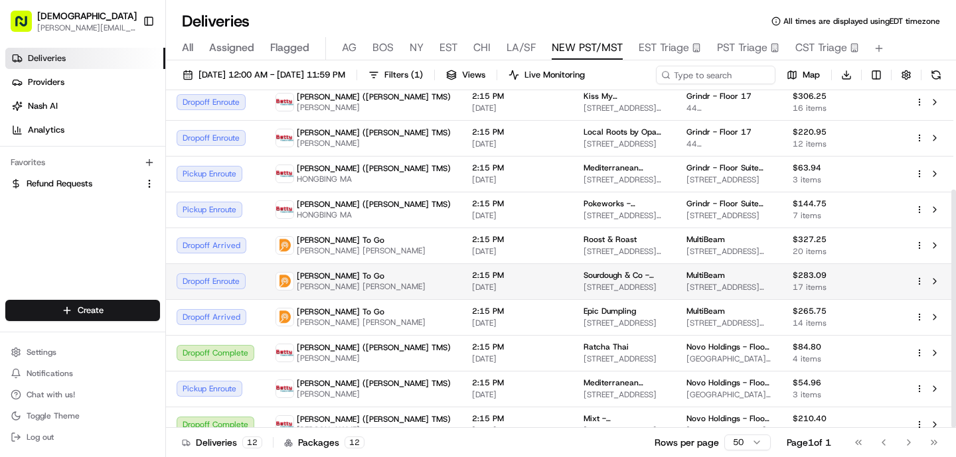
scroll to position [141, 0]
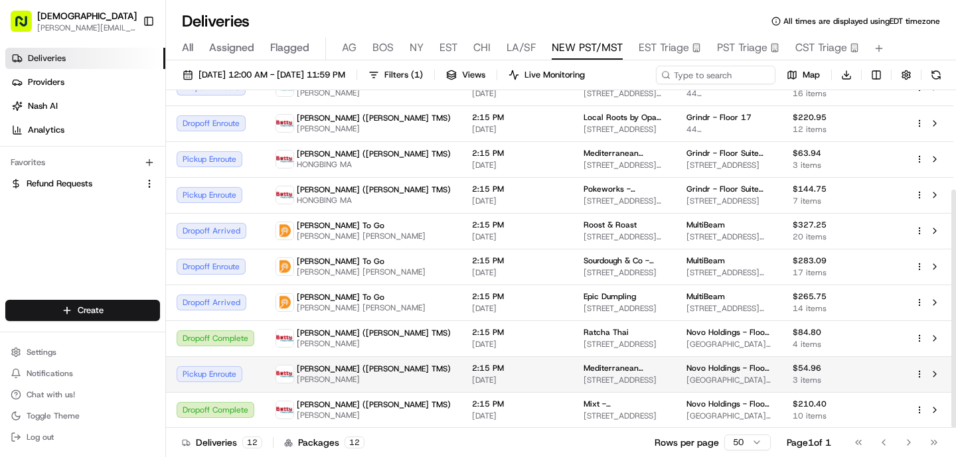
click at [476, 384] on span "[DATE]" at bounding box center [517, 380] width 90 height 11
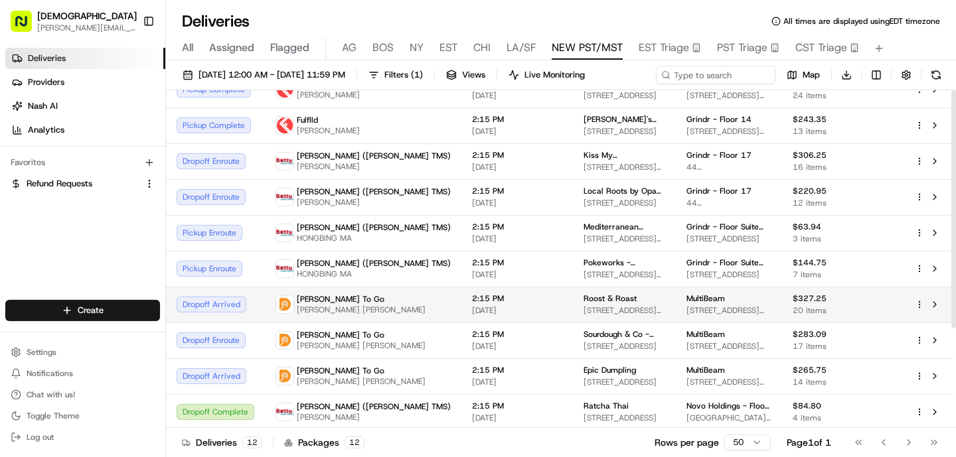
scroll to position [0, 0]
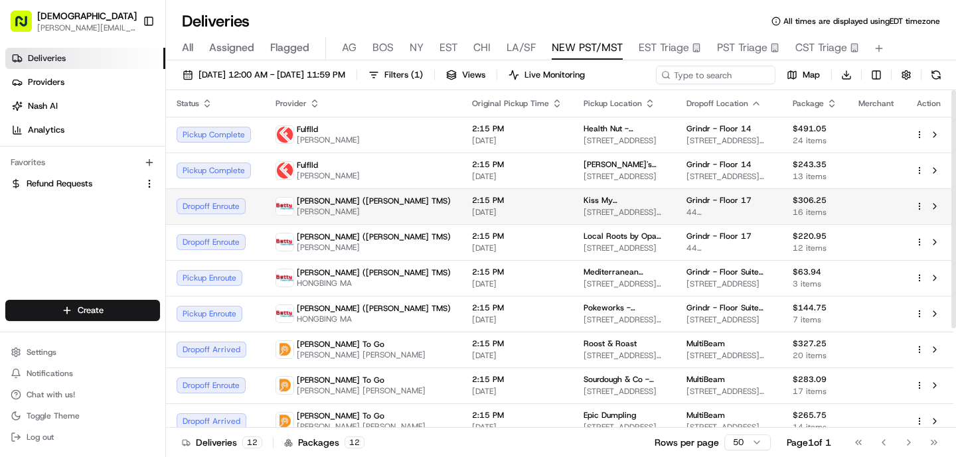
click at [573, 200] on td "Kiss My Seoul 15 Boardman Pl, San Francisco, CA 94103, USA" at bounding box center [624, 206] width 103 height 36
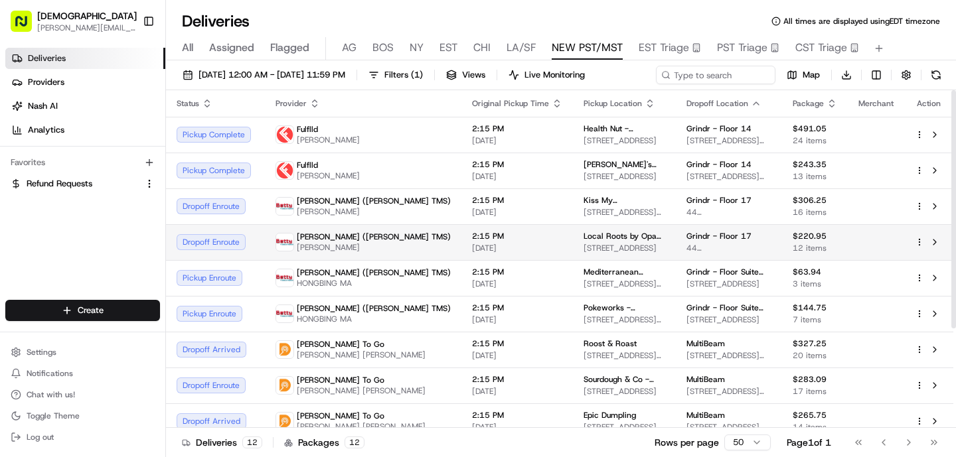
click at [472, 250] on span "[DATE]" at bounding box center [517, 248] width 90 height 11
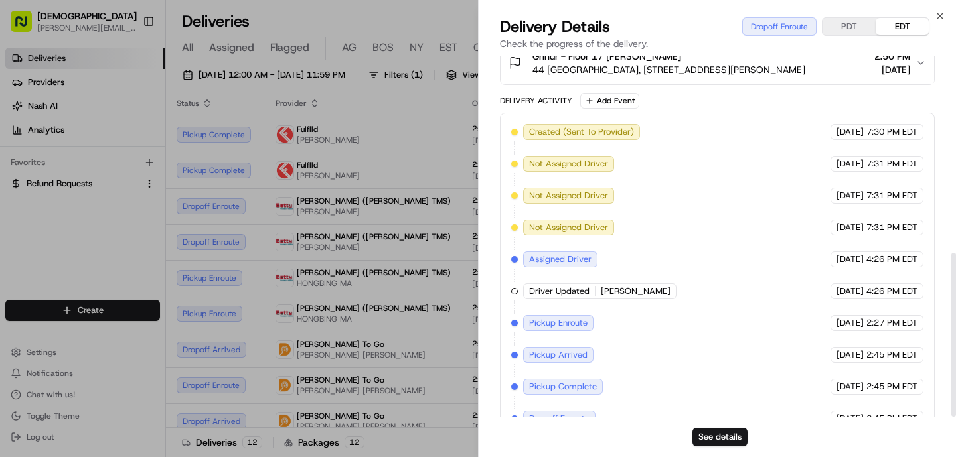
scroll to position [434, 0]
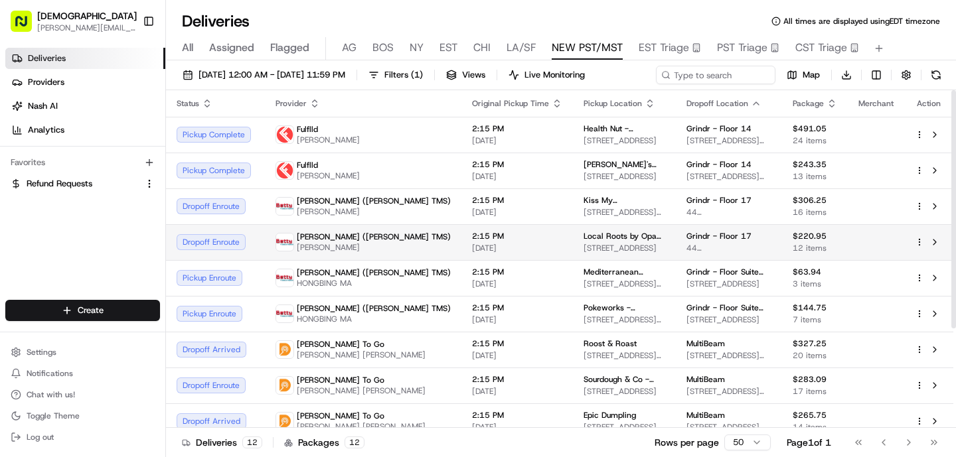
click at [461, 247] on td "2:15 PM 08/19/2025" at bounding box center [516, 242] width 111 height 36
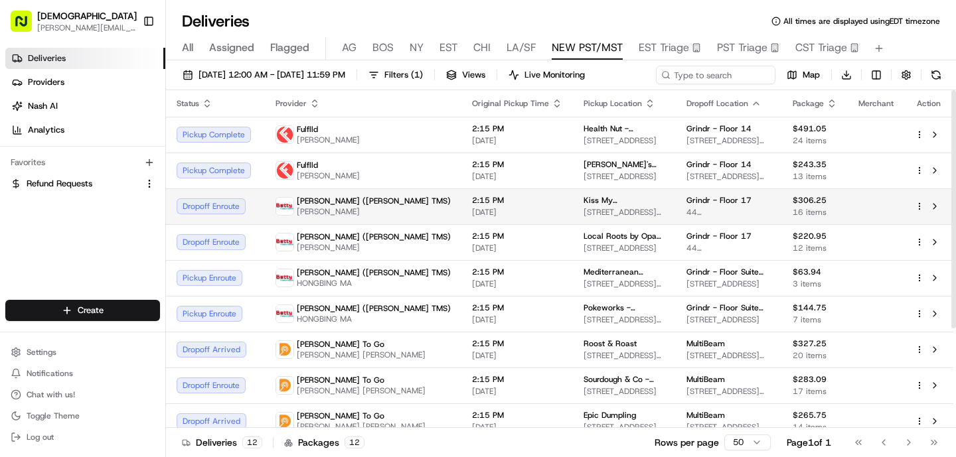
click at [369, 198] on div "Betty (Nash TMS) BingSong Wang" at bounding box center [362, 206] width 175 height 21
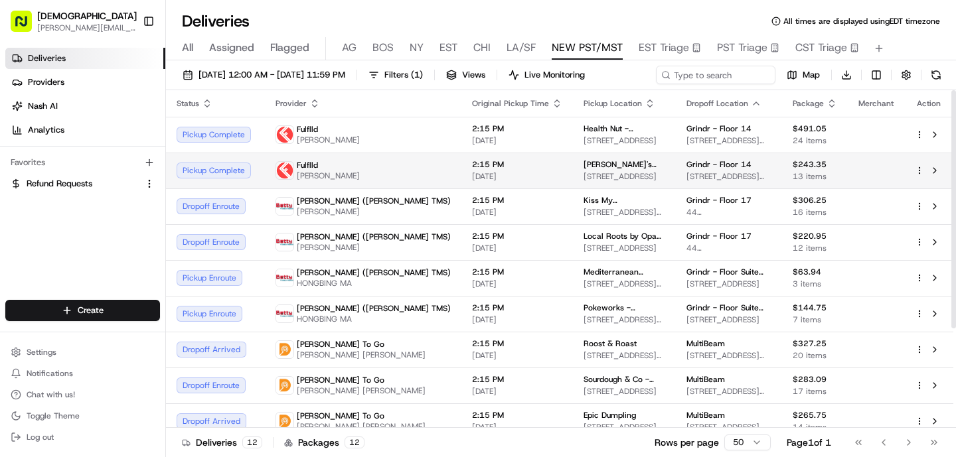
click at [472, 174] on span "[DATE]" at bounding box center [517, 176] width 90 height 11
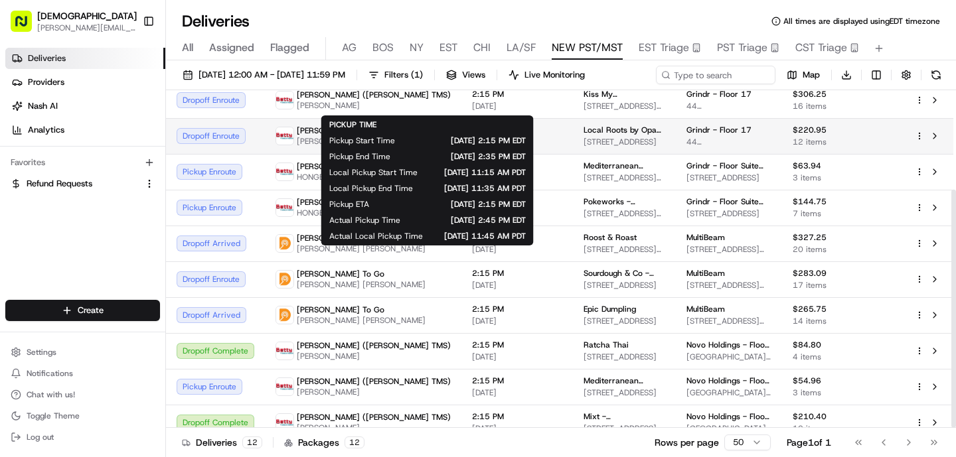
scroll to position [141, 0]
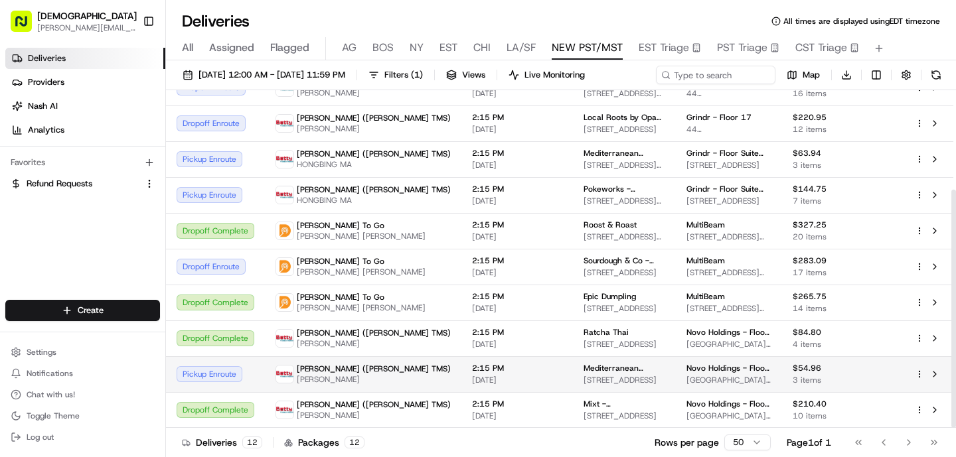
click at [474, 386] on td "2:15 PM 08/19/2025" at bounding box center [516, 374] width 111 height 36
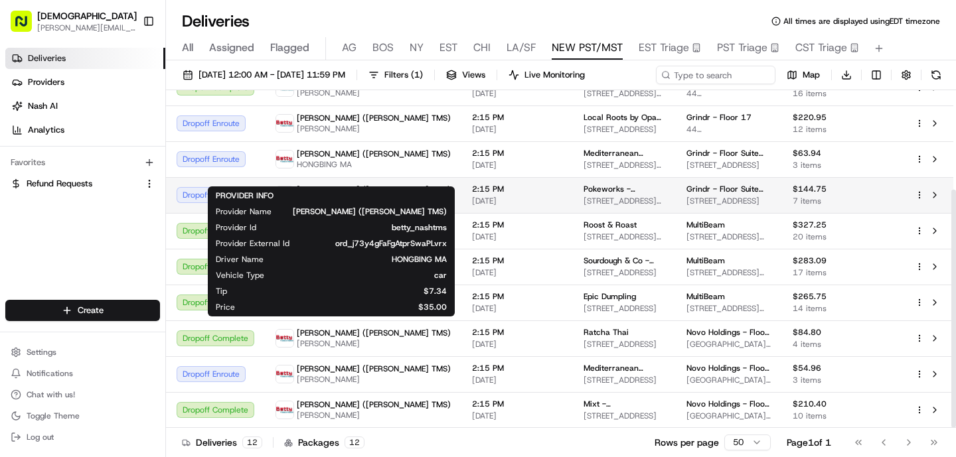
drag, startPoint x: 358, startPoint y: 179, endPoint x: 295, endPoint y: 180, distance: 63.7
click at [297, 195] on span "HONGBING MA" at bounding box center [374, 200] width 154 height 11
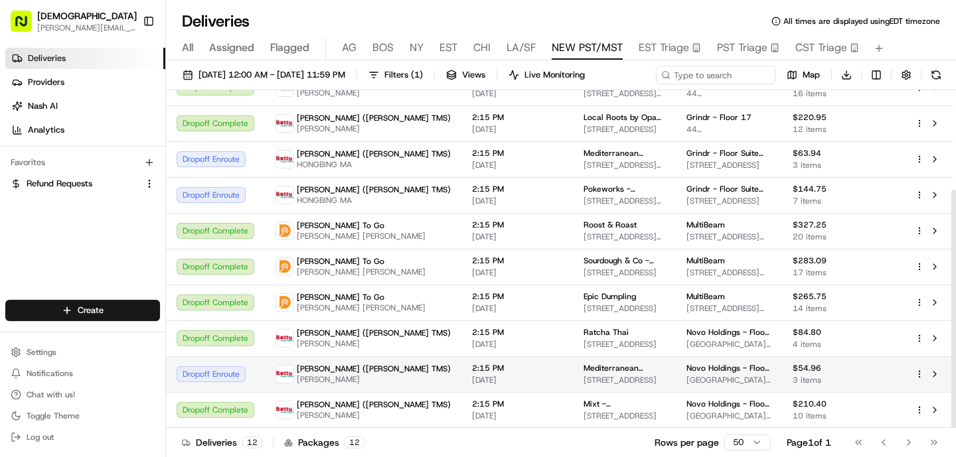
click at [461, 388] on td "2:15 PM 08/19/2025" at bounding box center [516, 374] width 111 height 36
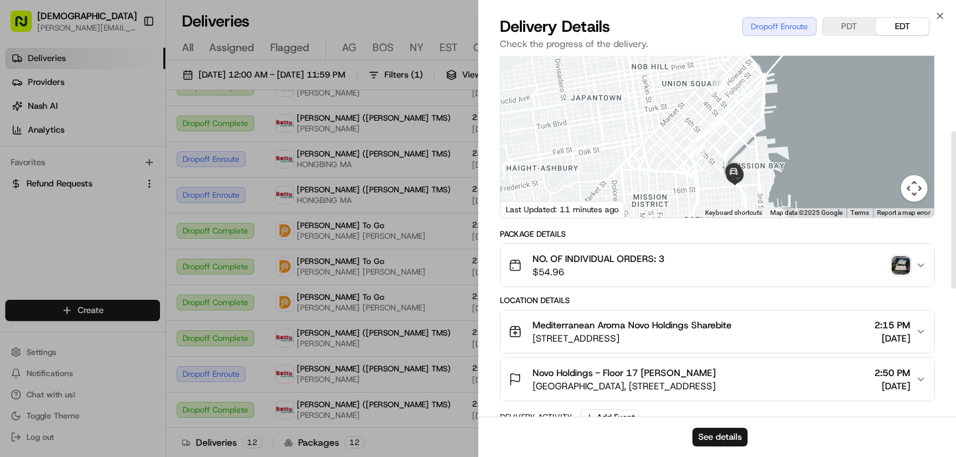
scroll to position [0, 0]
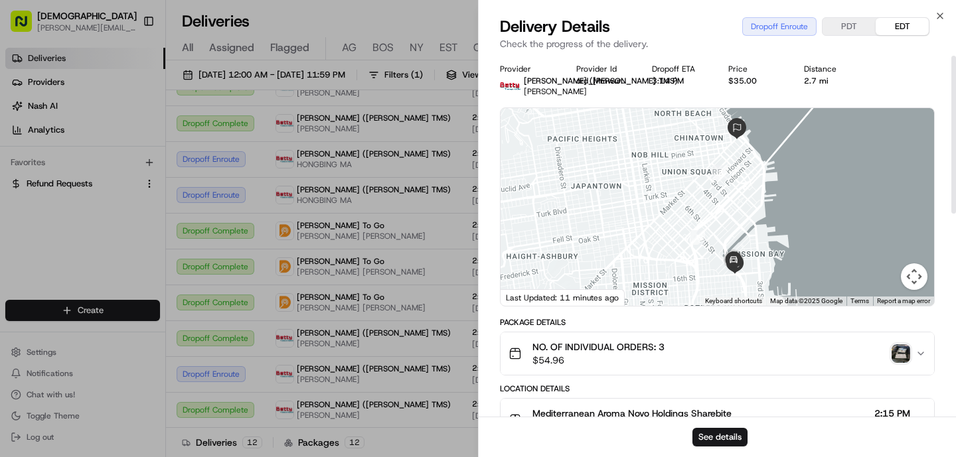
click at [901, 356] on img "button" at bounding box center [900, 353] width 19 height 19
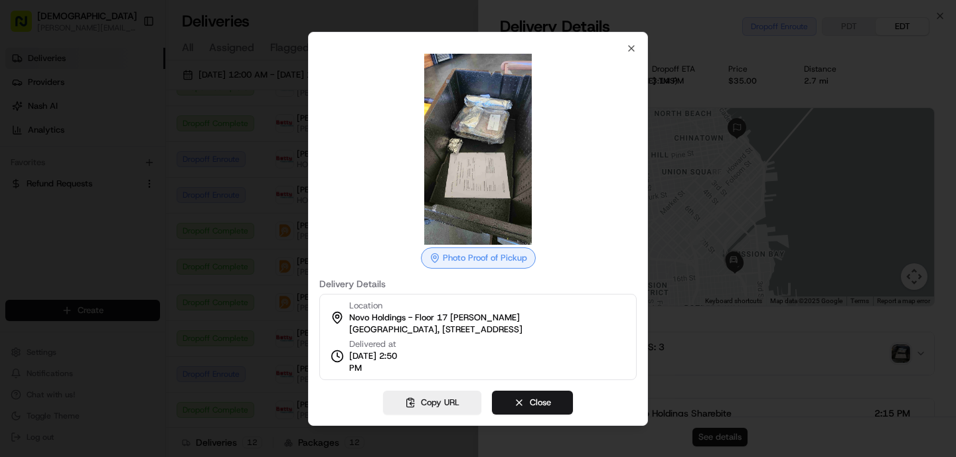
click at [705, 306] on div at bounding box center [478, 228] width 956 height 457
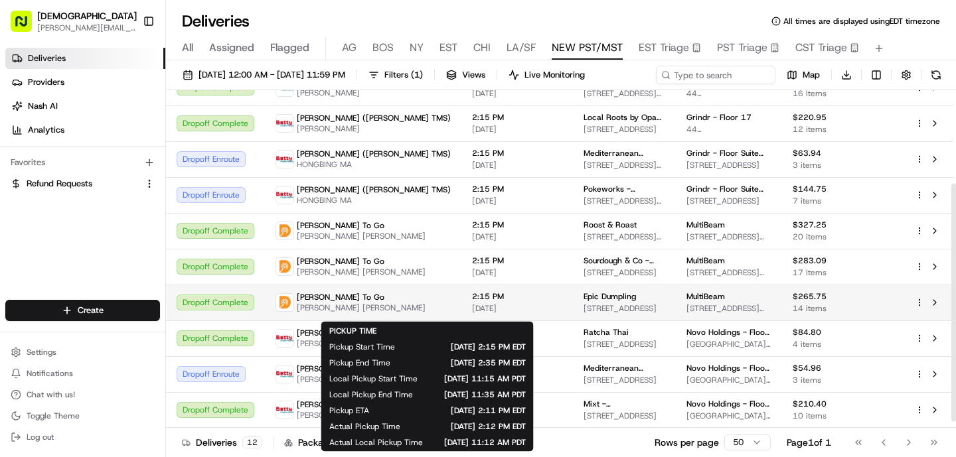
scroll to position [141, 0]
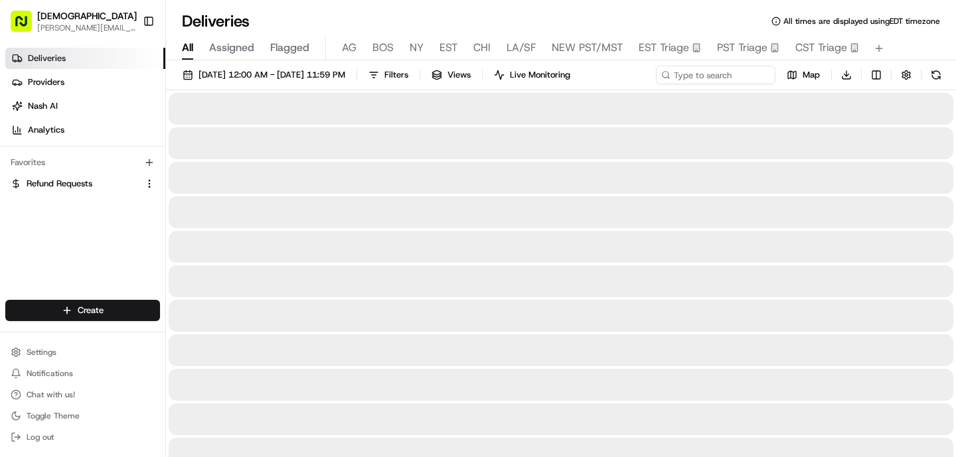
click at [188, 48] on span "All" at bounding box center [187, 48] width 11 height 16
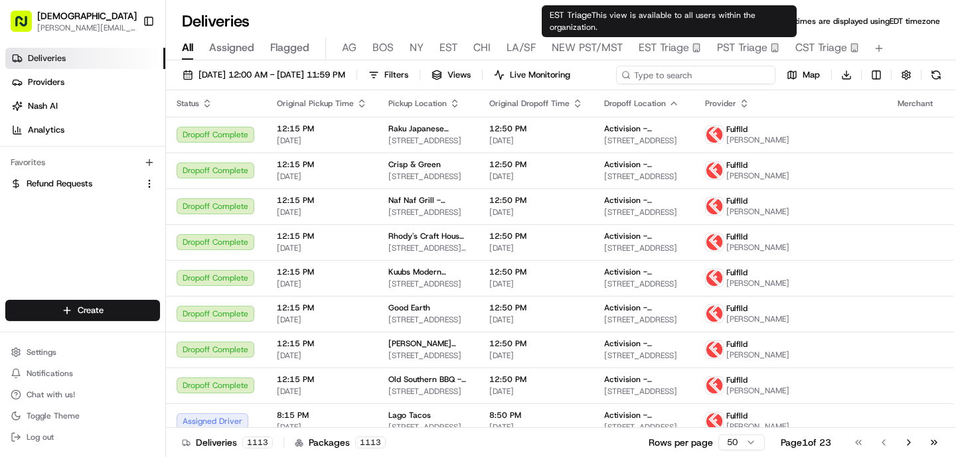
click at [684, 72] on div "08/19/2025 12:00 AM - 08/19/2025 11:59 PM Filters Views Live Monitoring Map Dow…" at bounding box center [561, 78] width 790 height 25
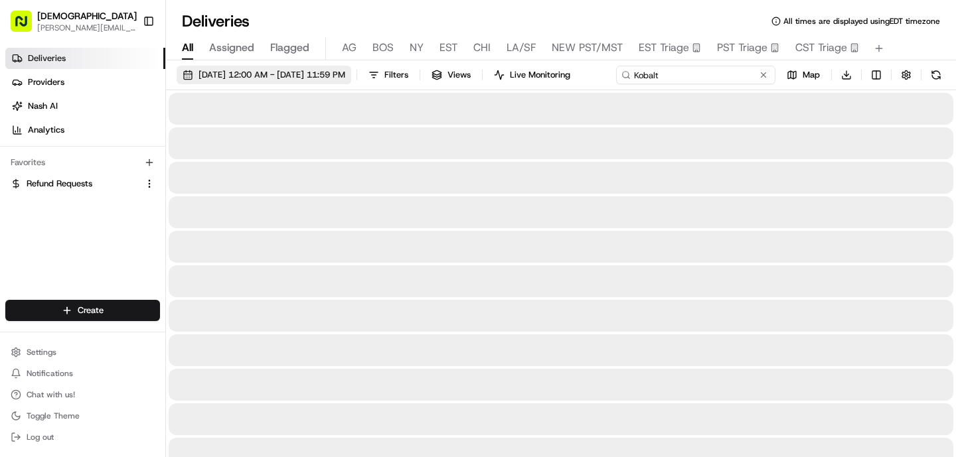
type input "Kobalt"
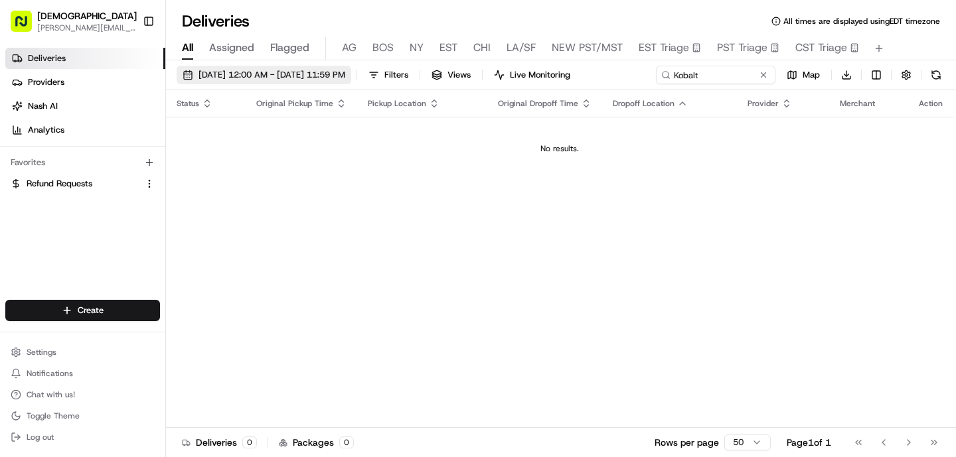
click at [331, 80] on span "[DATE] 12:00 AM - [DATE] 11:59 PM" at bounding box center [271, 75] width 147 height 12
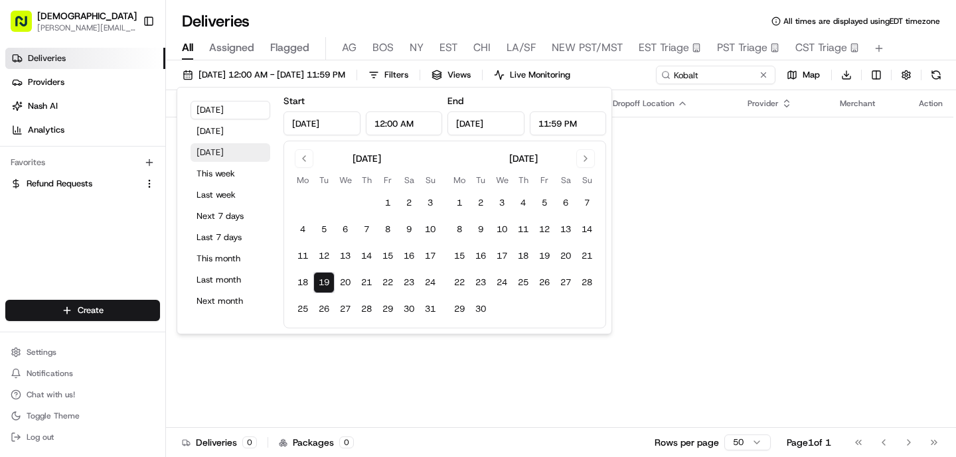
click at [224, 157] on button "[DATE]" at bounding box center [230, 152] width 80 height 19
type input "[DATE]"
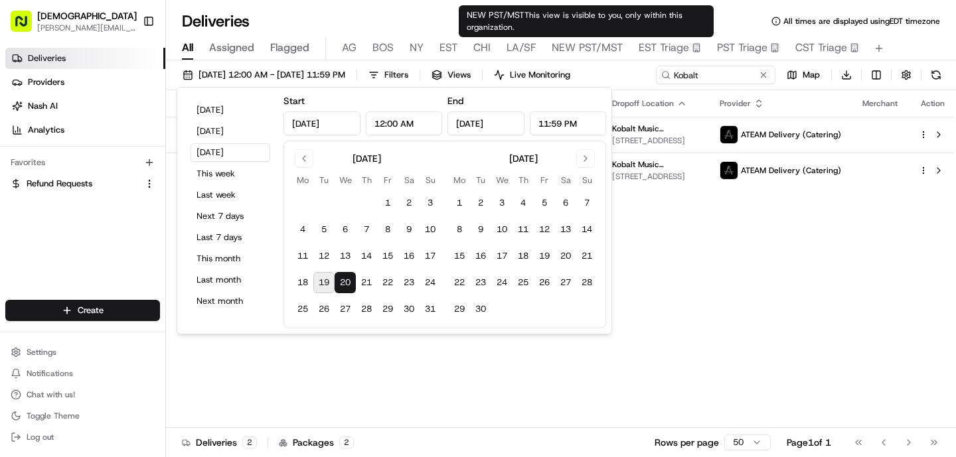
type input "[DATE]"
click at [572, 7] on div "NEW PST/MST This view is visible to you, only within this organization. NEW PST…" at bounding box center [586, 21] width 255 height 32
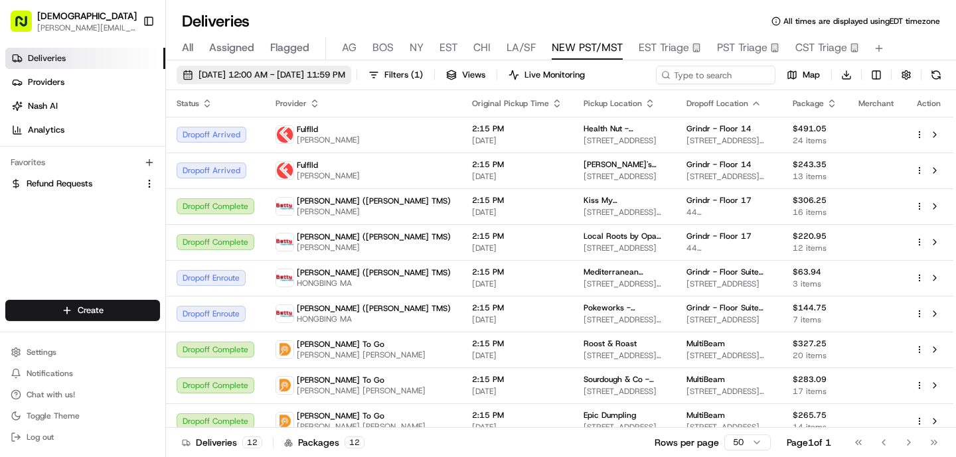
click at [314, 76] on span "[DATE] 12:00 AM - [DATE] 11:59 PM" at bounding box center [271, 75] width 147 height 12
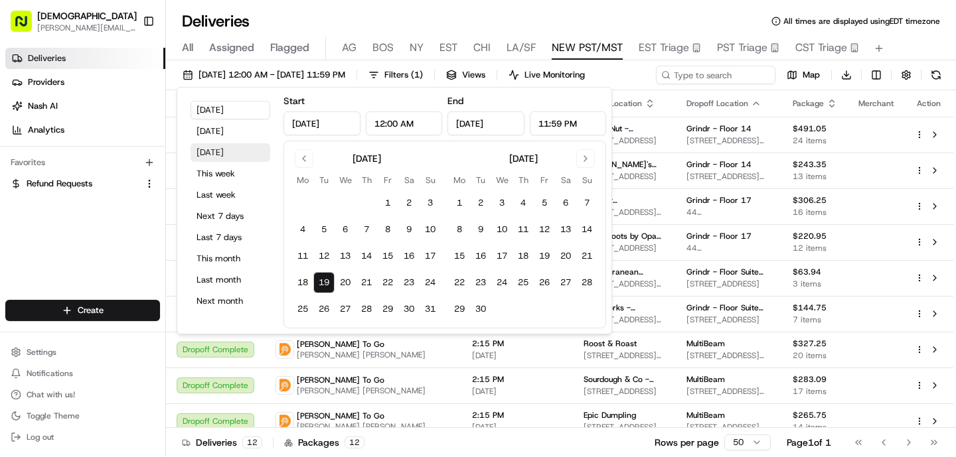
click at [224, 157] on button "[DATE]" at bounding box center [230, 152] width 80 height 19
type input "[DATE]"
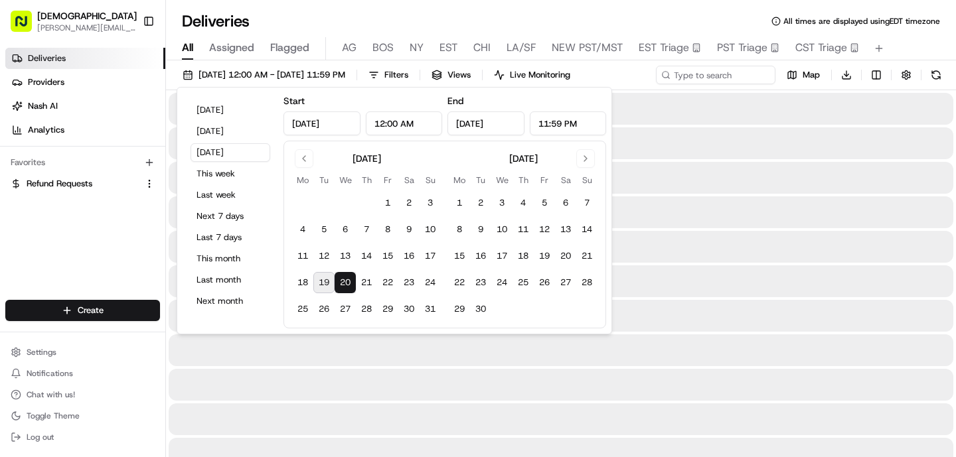
click at [187, 48] on span "All" at bounding box center [187, 48] width 11 height 16
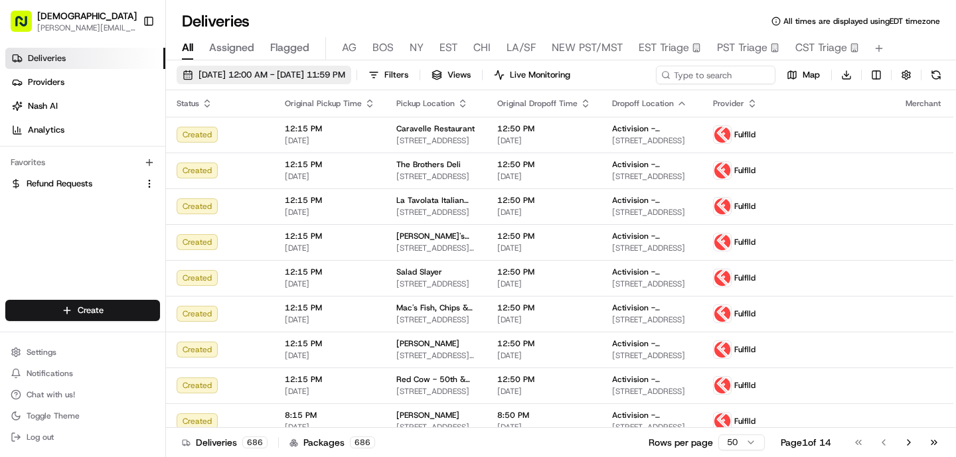
click at [247, 72] on span "[DATE] 12:00 AM - [DATE] 11:59 PM" at bounding box center [271, 75] width 147 height 12
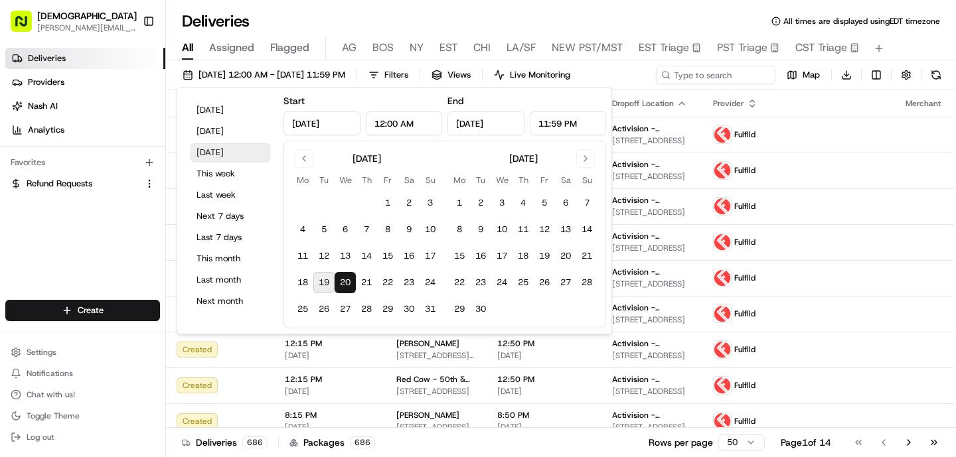
click at [208, 151] on button "[DATE]" at bounding box center [230, 152] width 80 height 19
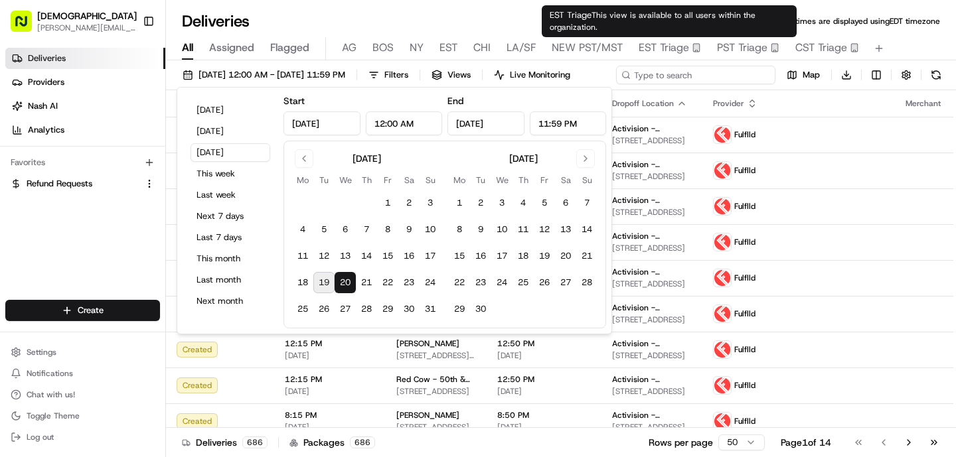
click at [706, 70] on div "08/20/2025 12:00 AM - 08/20/2025 11:59 PM Filters Views Live Monitoring Map Dow…" at bounding box center [561, 78] width 790 height 25
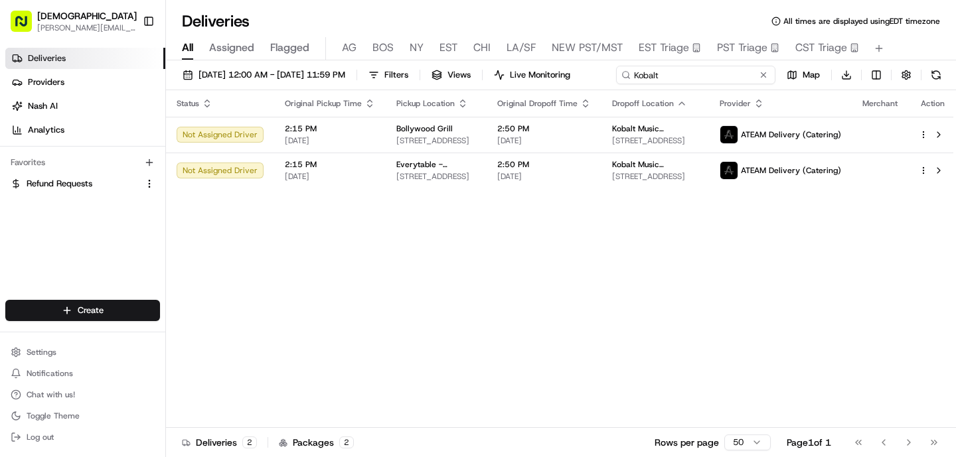
type input "Kobalt"
click at [727, 78] on div "08/20/2025 12:00 AM - 08/20/2025 11:59 PM Filters Views Live Monitoring Kobalt …" at bounding box center [561, 78] width 790 height 25
click at [639, 139] on span "926 N Sycamore Ave, Los Angeles, CA 90038, USA" at bounding box center [655, 140] width 86 height 11
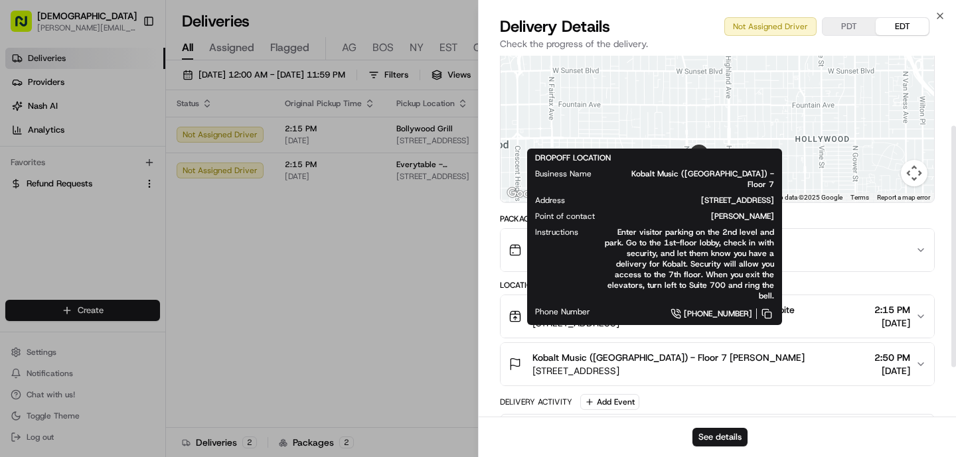
scroll to position [109, 0]
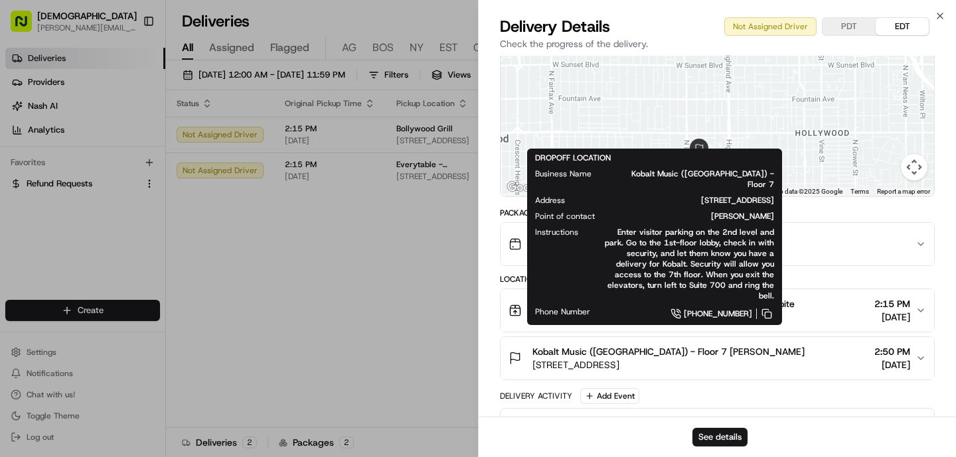
click at [639, 351] on span "Kobalt Music (USA) - Floor 7 Ivan Brigman" at bounding box center [668, 351] width 272 height 13
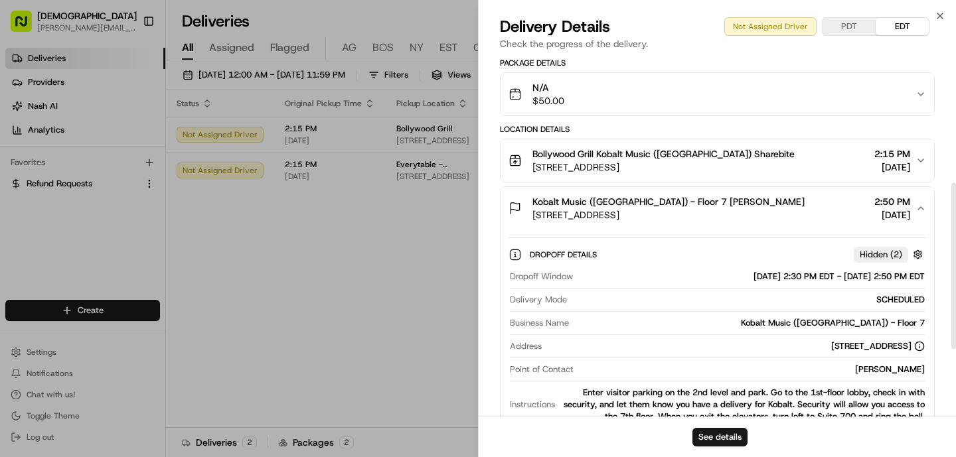
scroll to position [396, 0]
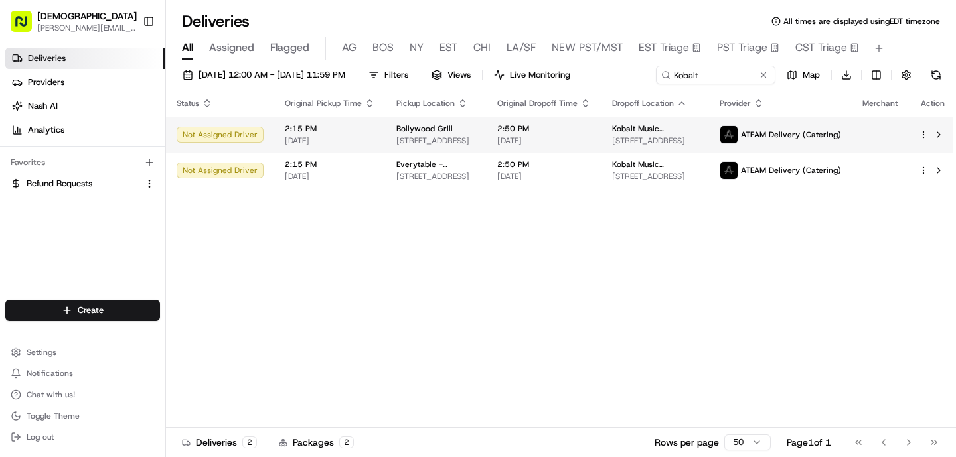
click at [921, 133] on html "Sharebite o.tucker@sharebite.com Toggle Sidebar Deliveries Providers Nash AI An…" at bounding box center [478, 228] width 956 height 457
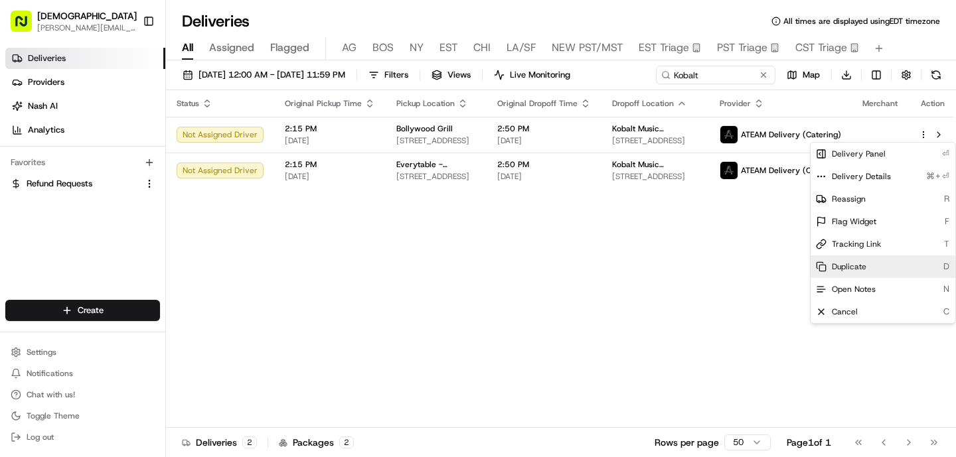
click at [853, 267] on span "Duplicate" at bounding box center [849, 266] width 35 height 11
click at [416, 143] on html "Sharebite o.tucker@sharebite.com Toggle Sidebar Deliveries Providers Nash AI An…" at bounding box center [478, 228] width 956 height 457
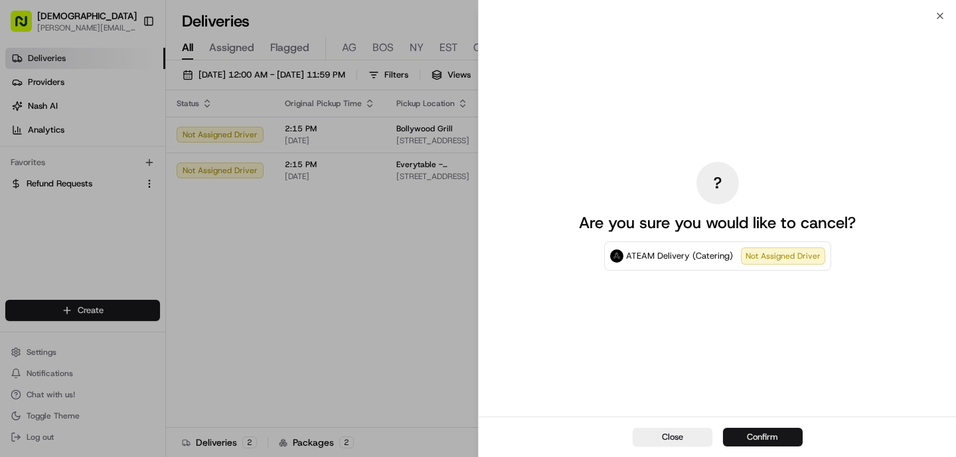
click at [749, 446] on button "Confirm" at bounding box center [763, 437] width 80 height 19
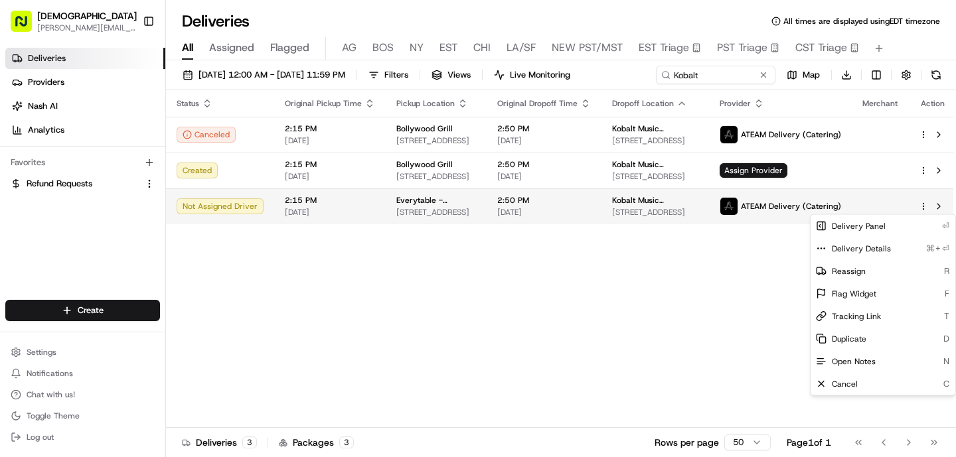
click at [918, 206] on html "Sharebite o.tucker@sharebite.com Toggle Sidebar Deliveries Providers Nash AI An…" at bounding box center [478, 228] width 956 height 457
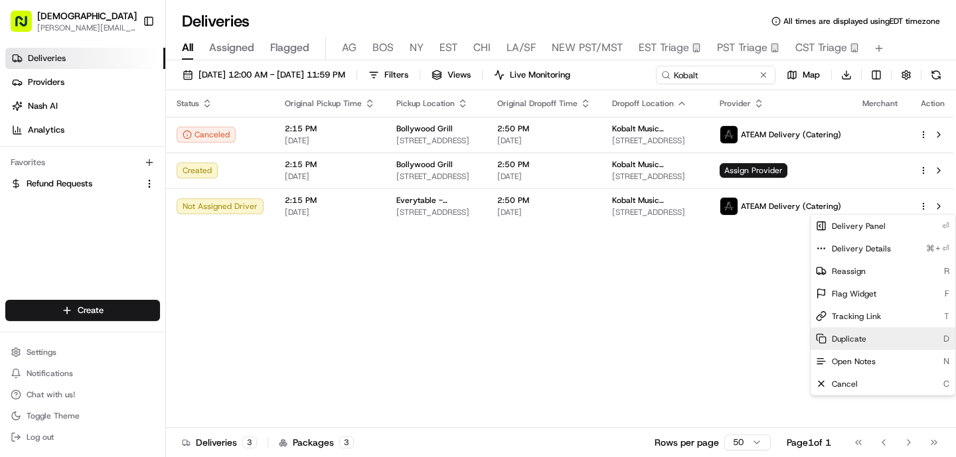
click at [874, 344] on div "Duplicate D" at bounding box center [882, 339] width 145 height 23
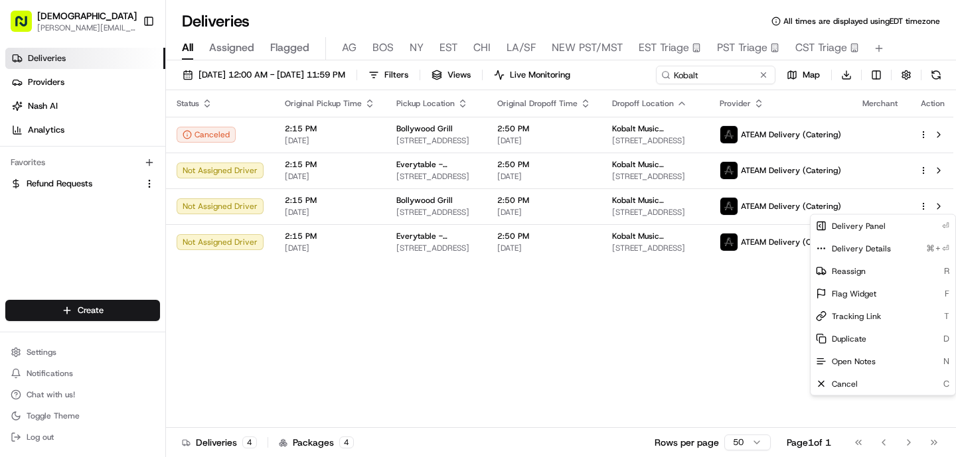
click at [435, 184] on html "Sharebite o.tucker@sharebite.com Toggle Sidebar Deliveries Providers Nash AI An…" at bounding box center [478, 228] width 956 height 457
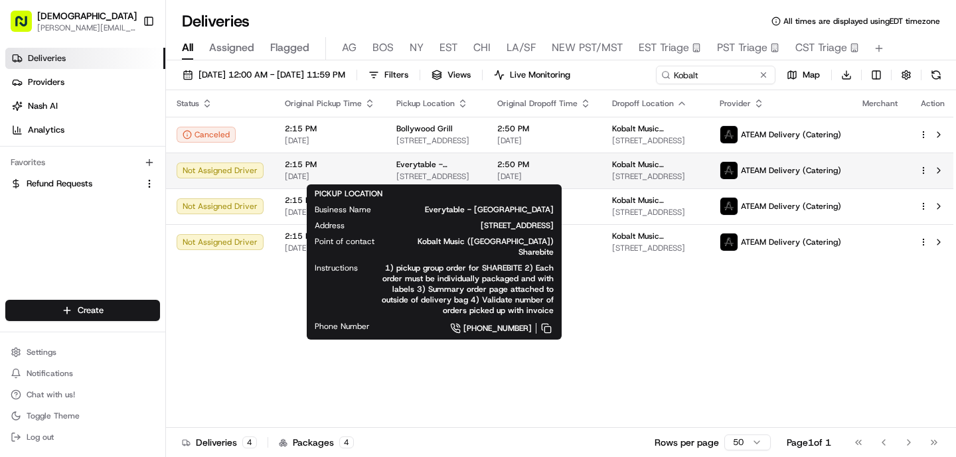
click at [472, 177] on span "5550 Hollywood Blvd, Hollywood, CA 90028, USA" at bounding box center [436, 176] width 80 height 11
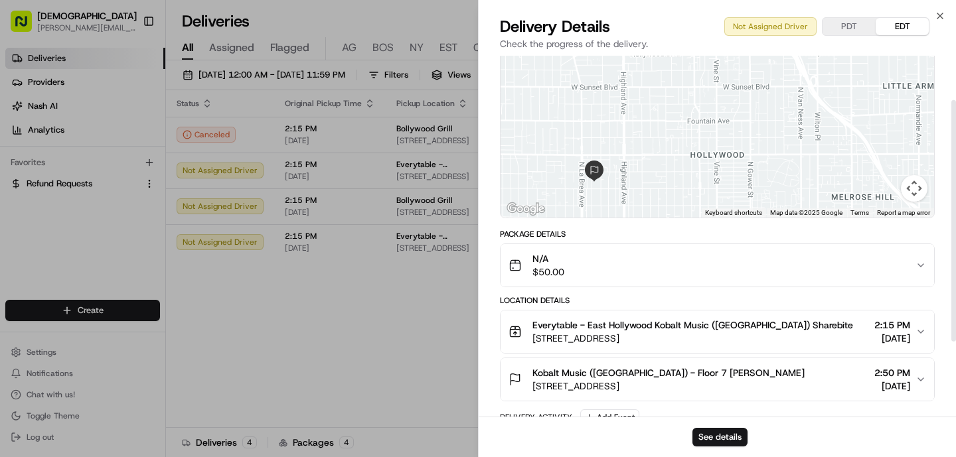
scroll to position [104, 0]
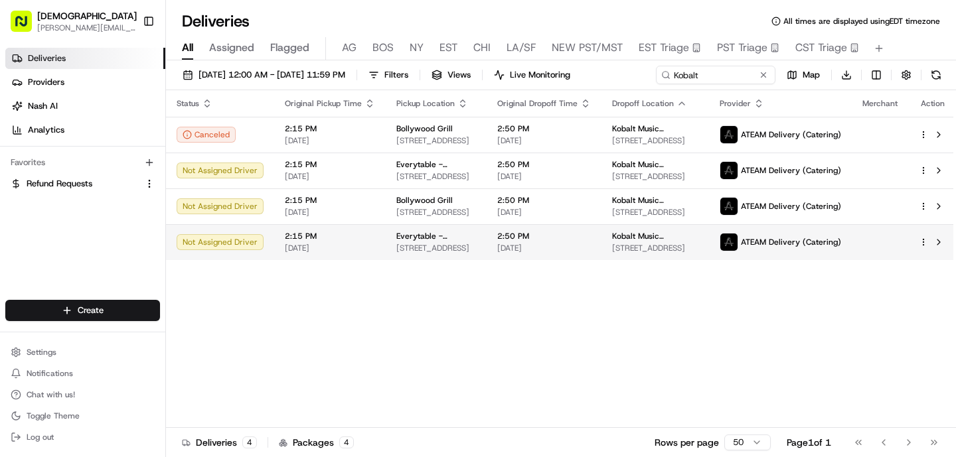
click at [463, 228] on td "Everytable - East Hollywood 5550 Hollywood Blvd, Hollywood, CA 90028, USA" at bounding box center [436, 242] width 101 height 36
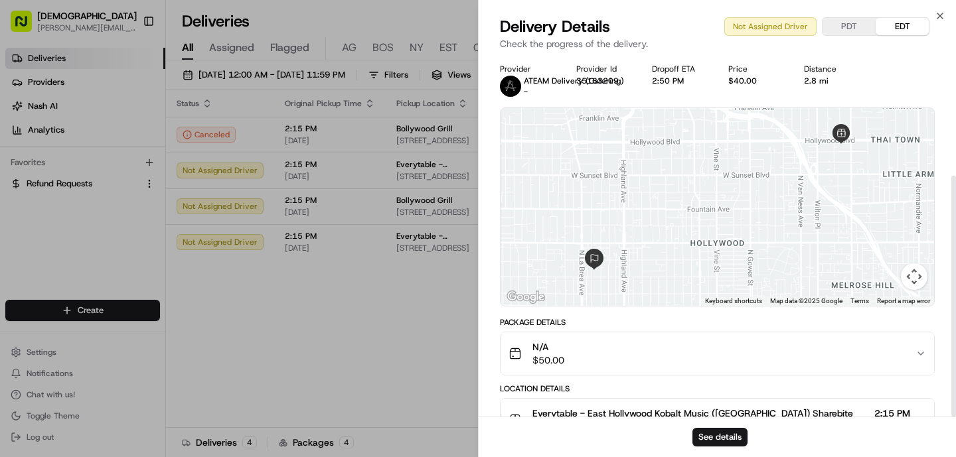
scroll to position [179, 0]
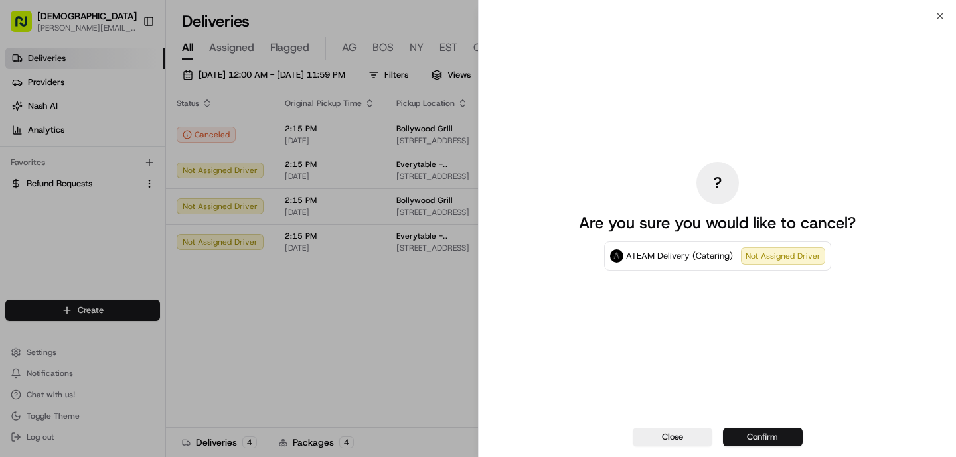
click at [768, 436] on button "Confirm" at bounding box center [763, 437] width 80 height 19
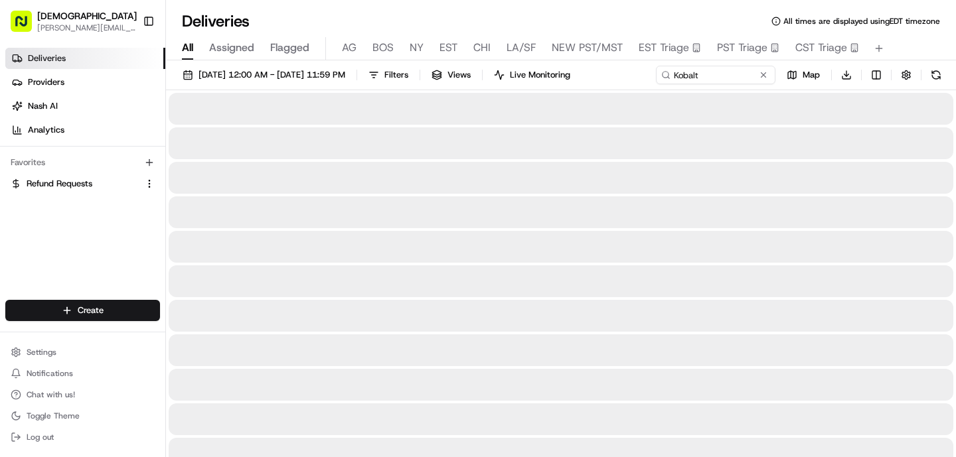
click at [364, 253] on div at bounding box center [561, 247] width 784 height 32
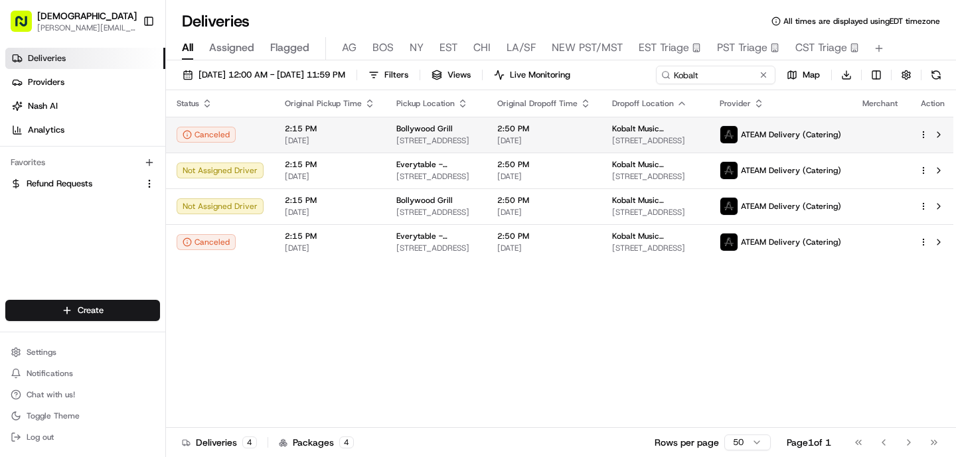
click at [429, 131] on span "Bollywood Grill" at bounding box center [424, 128] width 56 height 11
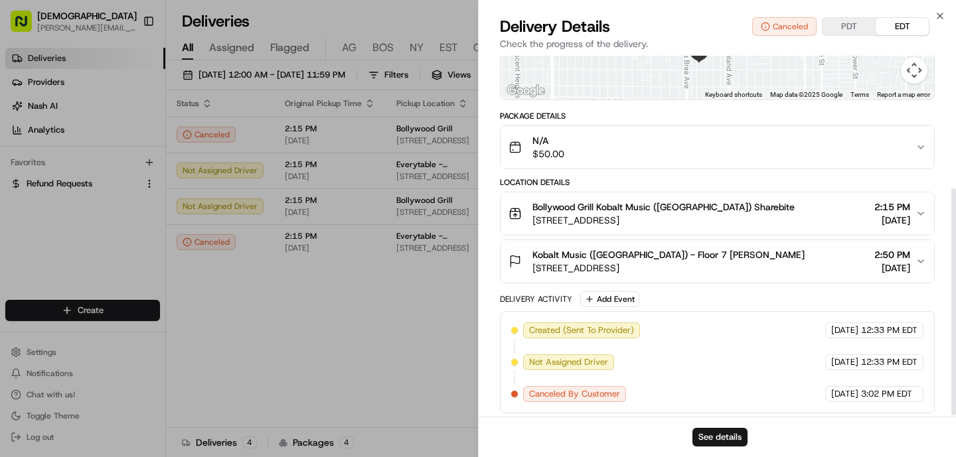
scroll to position [210, 0]
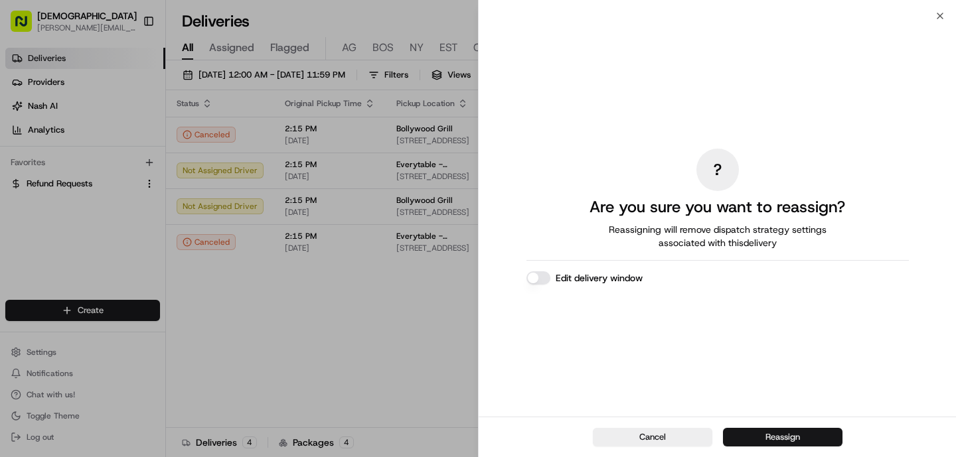
click at [788, 433] on button "Reassign" at bounding box center [782, 437] width 119 height 19
click at [774, 423] on div "Cancel Reassign" at bounding box center [716, 437] width 477 height 40
click at [774, 429] on button "Reassign" at bounding box center [782, 437] width 119 height 19
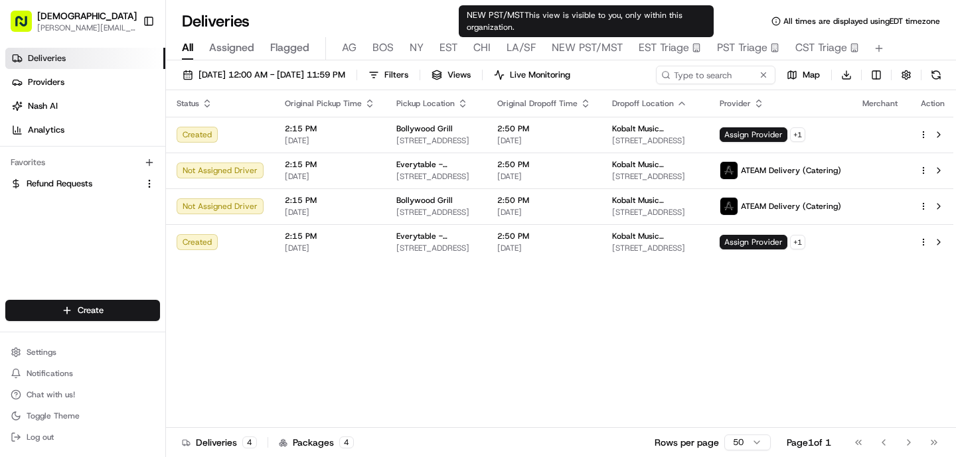
click at [579, 50] on span "NEW PST/MST" at bounding box center [586, 48] width 71 height 16
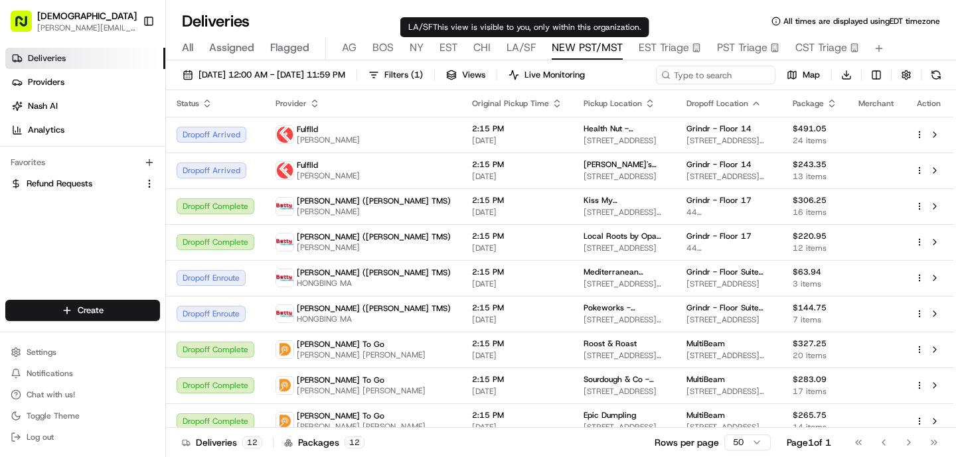
click at [482, 48] on span "CHI" at bounding box center [481, 48] width 17 height 16
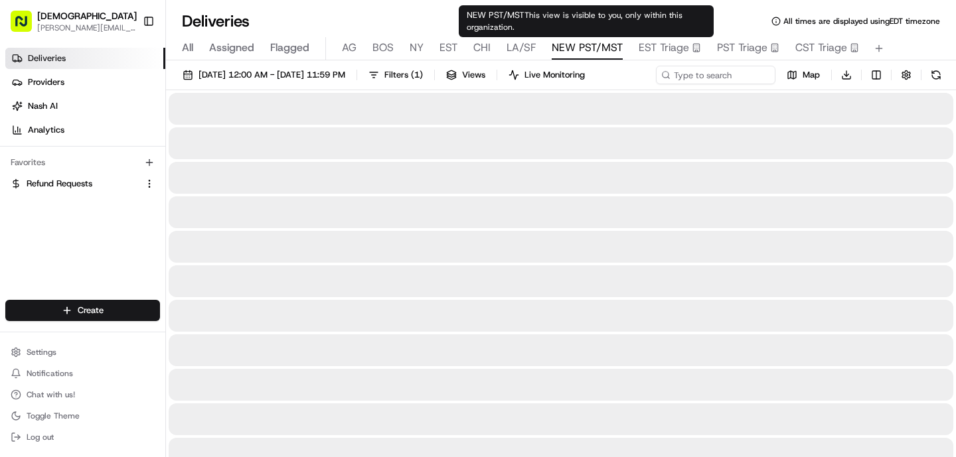
click at [575, 47] on span "NEW PST/MST" at bounding box center [586, 48] width 71 height 16
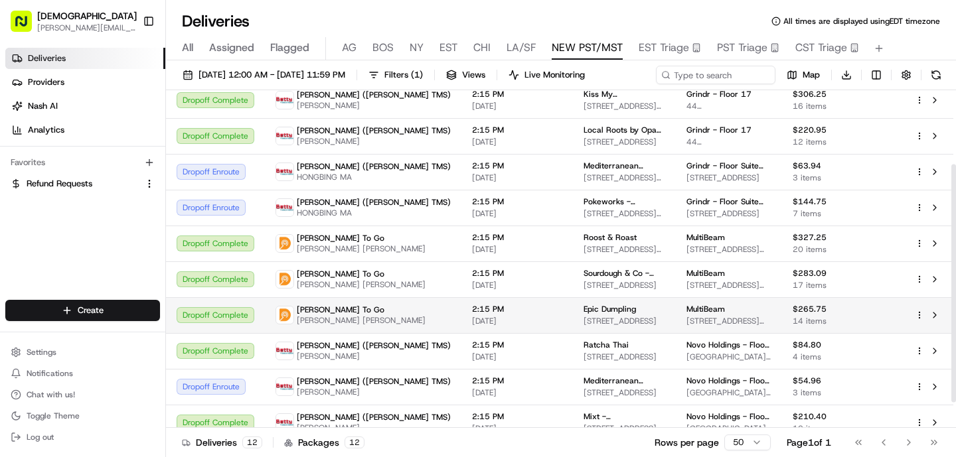
scroll to position [105, 0]
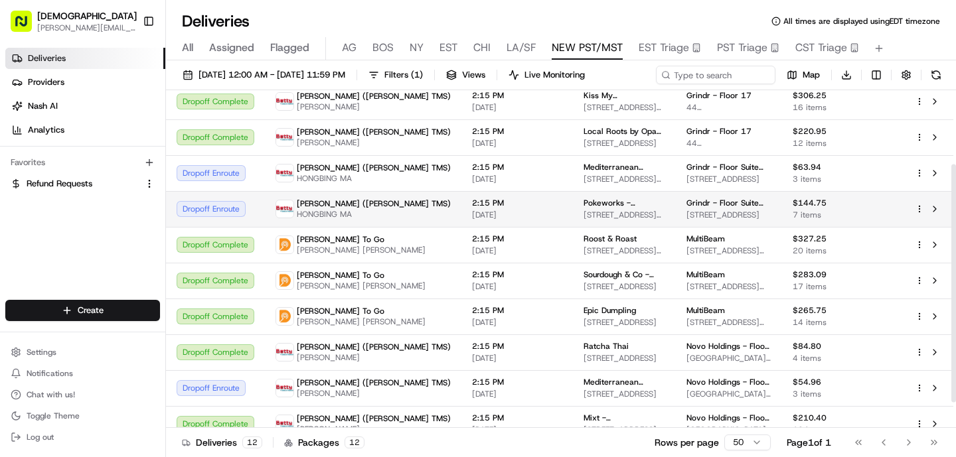
click at [370, 214] on div "Betty (Nash TMS) HONGBING MA" at bounding box center [362, 208] width 175 height 21
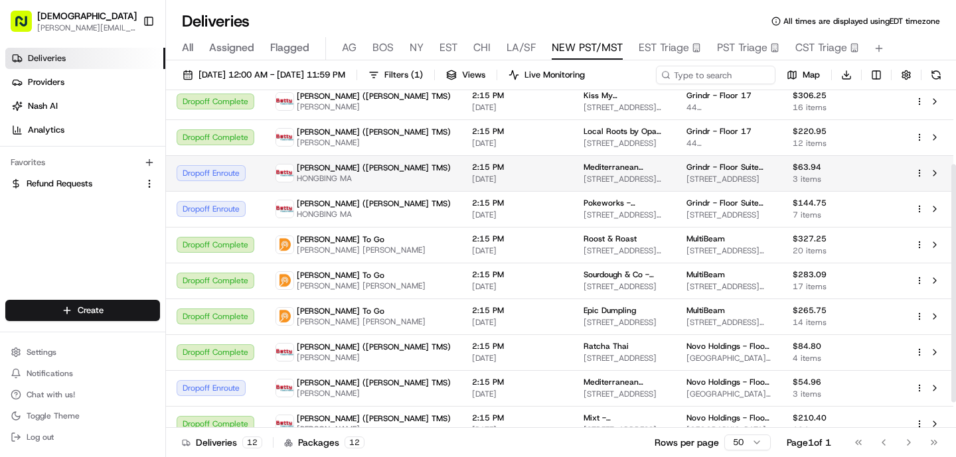
click at [349, 174] on span "HONGBING MA" at bounding box center [374, 178] width 154 height 11
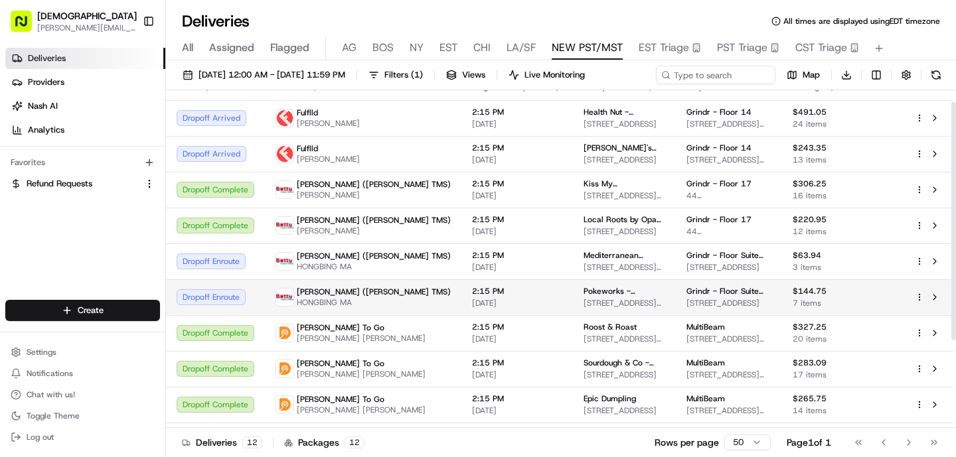
scroll to position [13, 0]
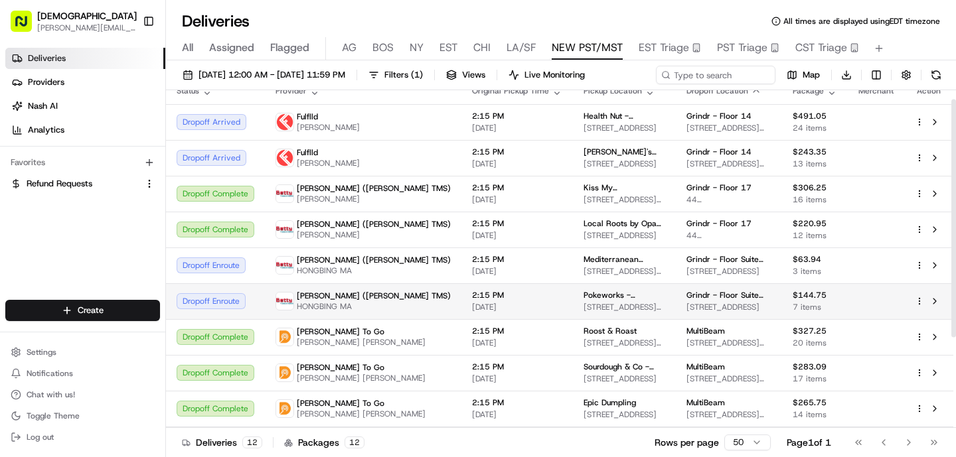
click at [344, 299] on span "Betty (Nash TMS)" at bounding box center [374, 296] width 154 height 11
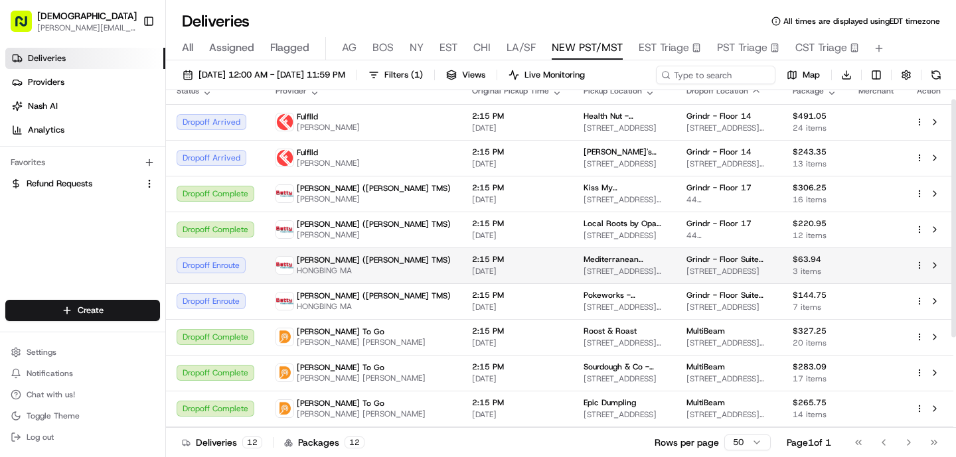
click at [339, 274] on span "HONGBING MA" at bounding box center [374, 270] width 154 height 11
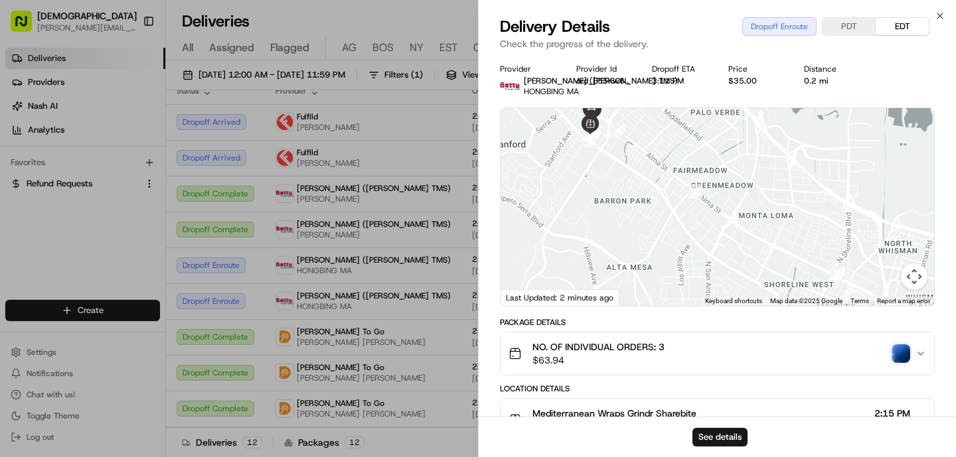
click at [906, 361] on img "button" at bounding box center [900, 353] width 19 height 19
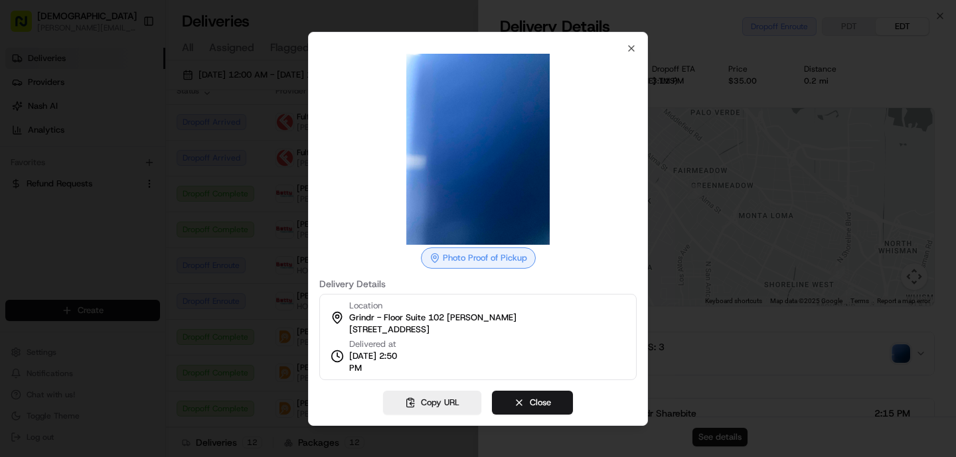
click at [272, 360] on div at bounding box center [478, 228] width 956 height 457
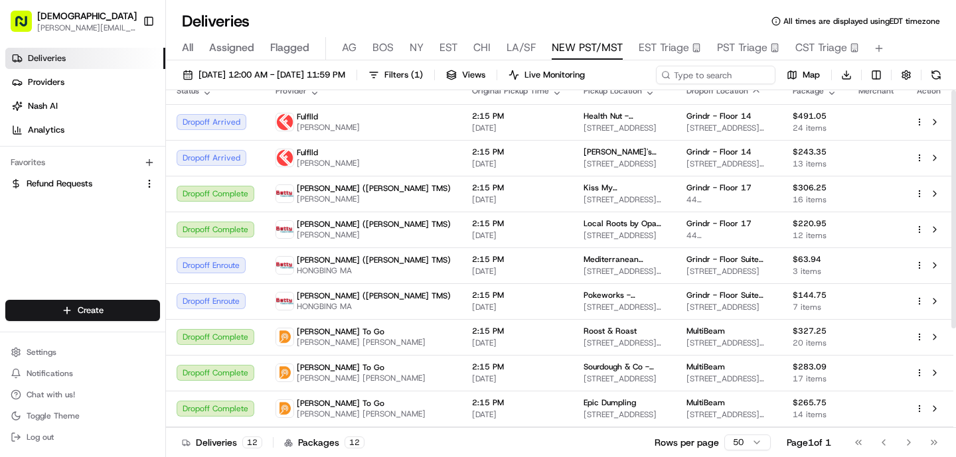
scroll to position [0, 0]
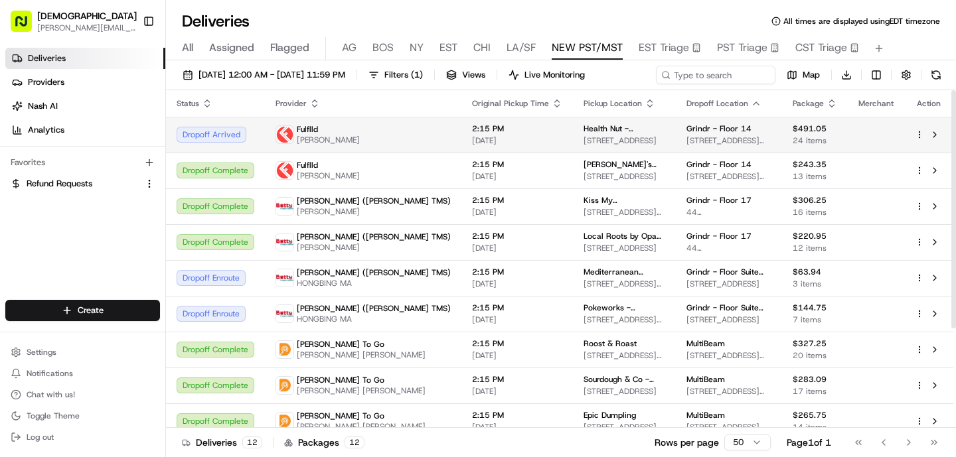
click at [350, 131] on div "Fulflld" at bounding box center [328, 129] width 63 height 11
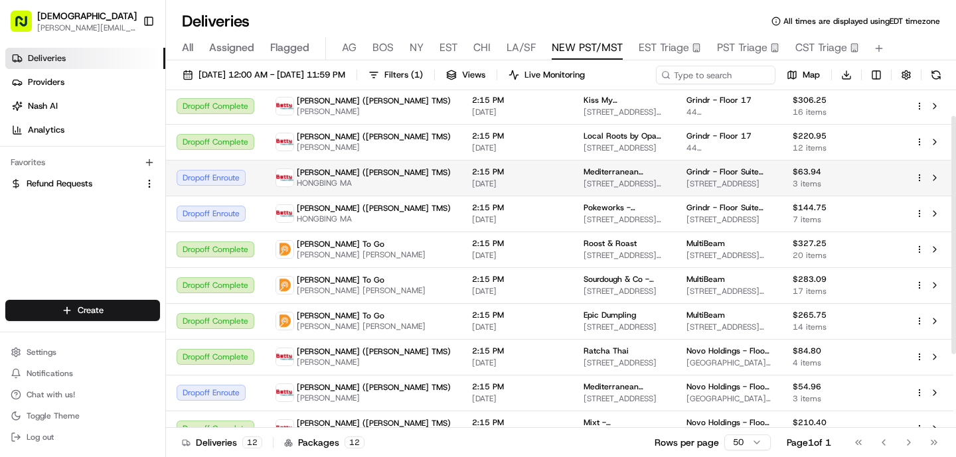
scroll to position [141, 0]
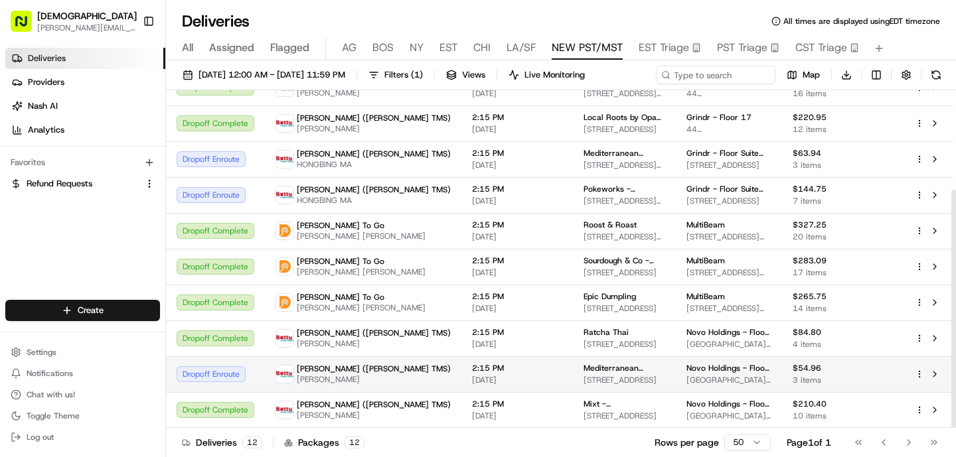
click at [583, 369] on span "Mediterranean Aroma" at bounding box center [624, 368] width 82 height 11
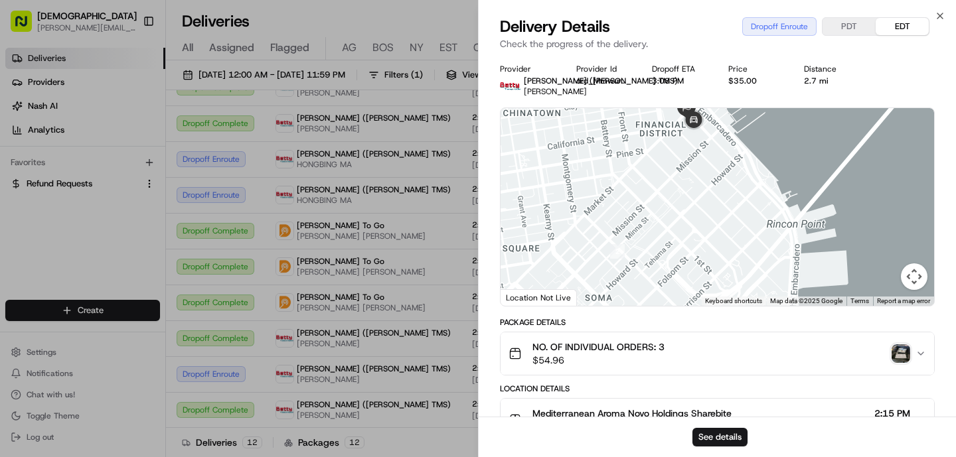
click at [904, 350] on img "button" at bounding box center [900, 353] width 19 height 19
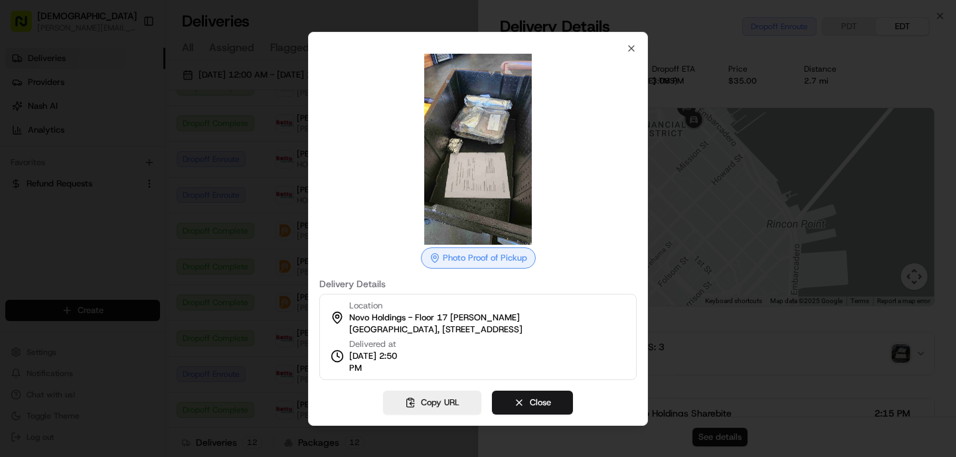
click at [729, 366] on div at bounding box center [478, 228] width 956 height 457
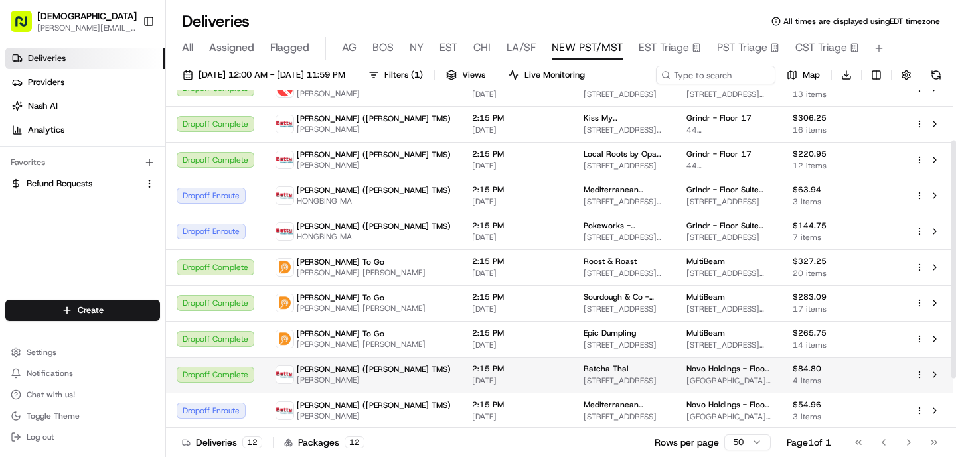
scroll to position [71, 0]
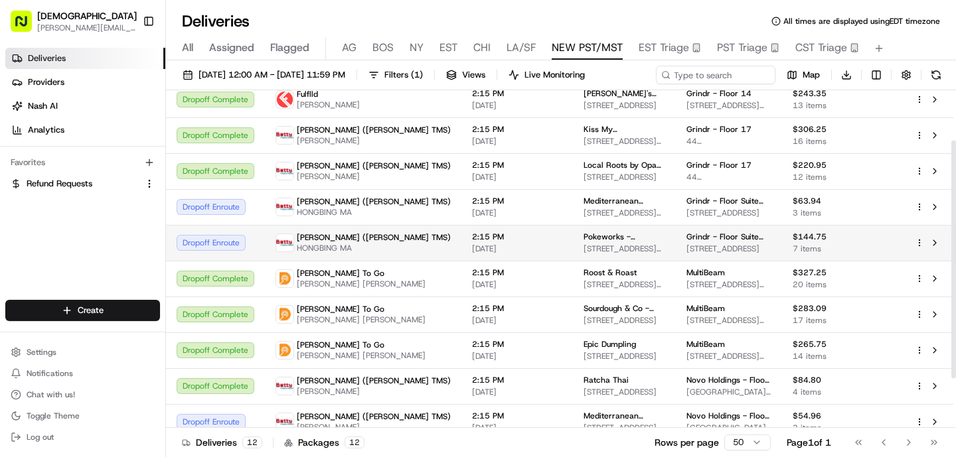
click at [340, 245] on span "HONGBING MA" at bounding box center [374, 248] width 154 height 11
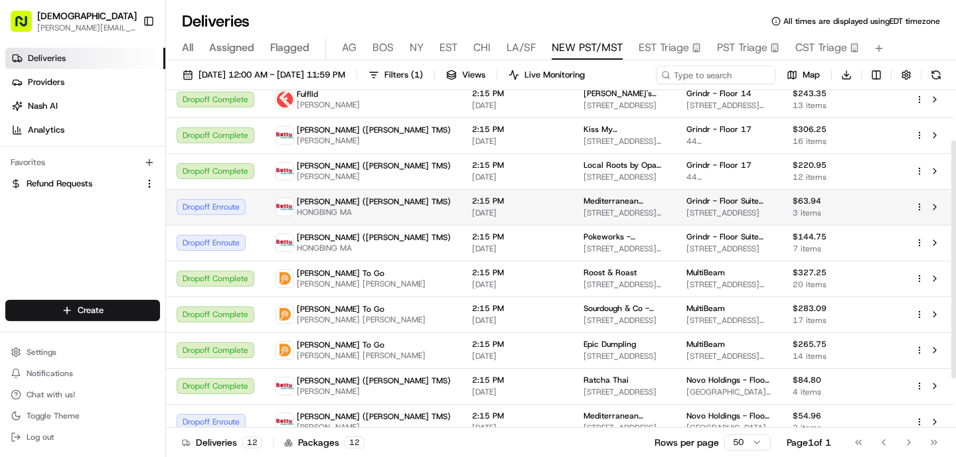
click at [336, 210] on span "HONGBING MA" at bounding box center [374, 212] width 154 height 11
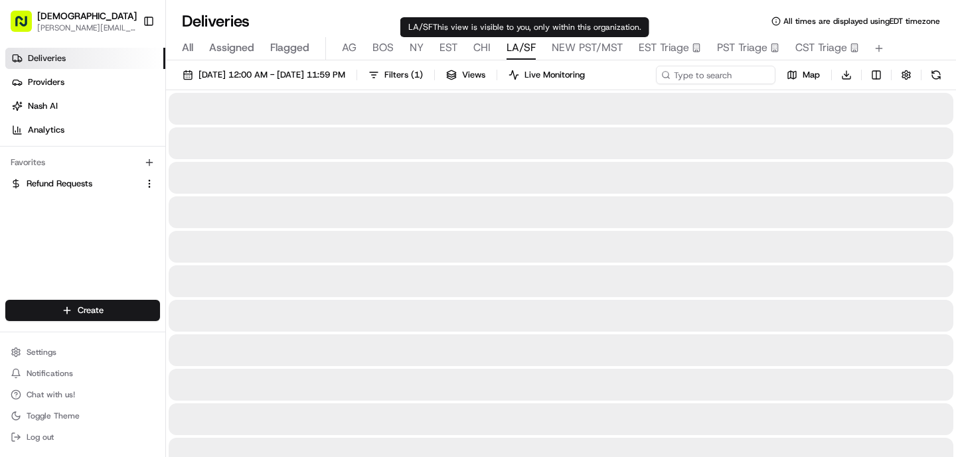
click at [518, 46] on span "LA/SF" at bounding box center [520, 48] width 29 height 16
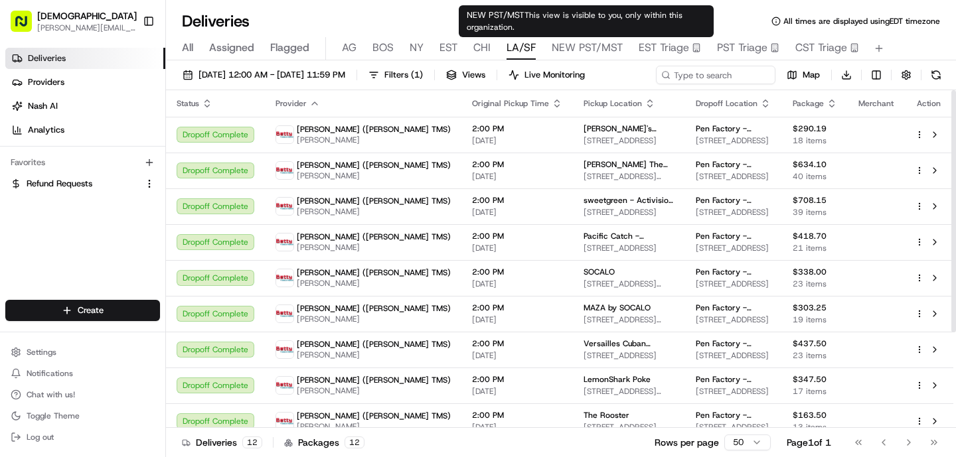
click at [567, 48] on span "NEW PST/MST" at bounding box center [586, 48] width 71 height 16
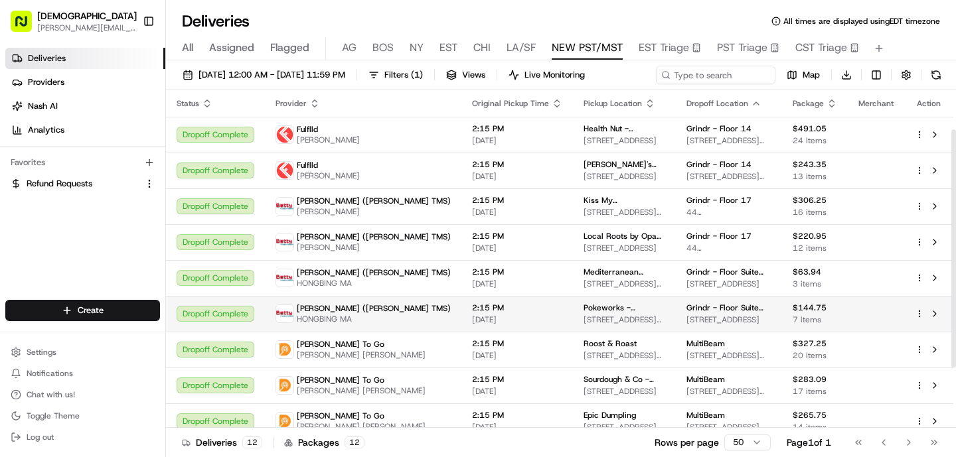
scroll to position [141, 0]
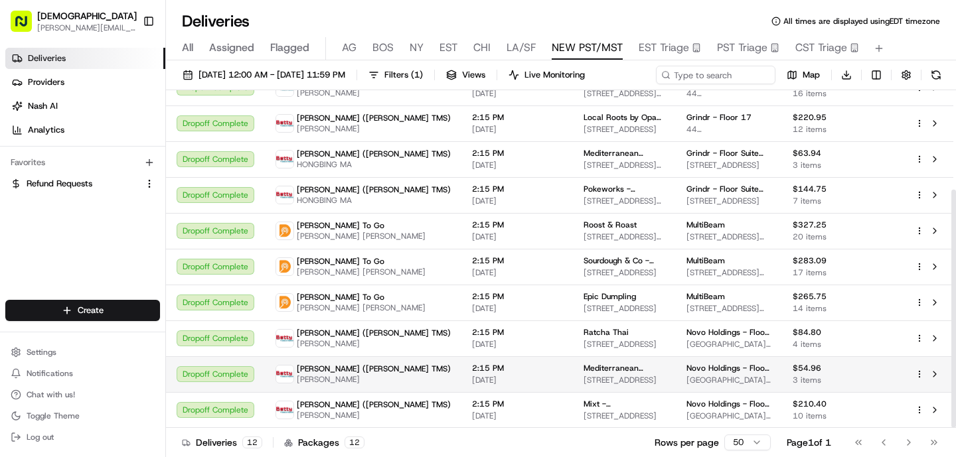
click at [472, 378] on span "[DATE]" at bounding box center [517, 380] width 90 height 11
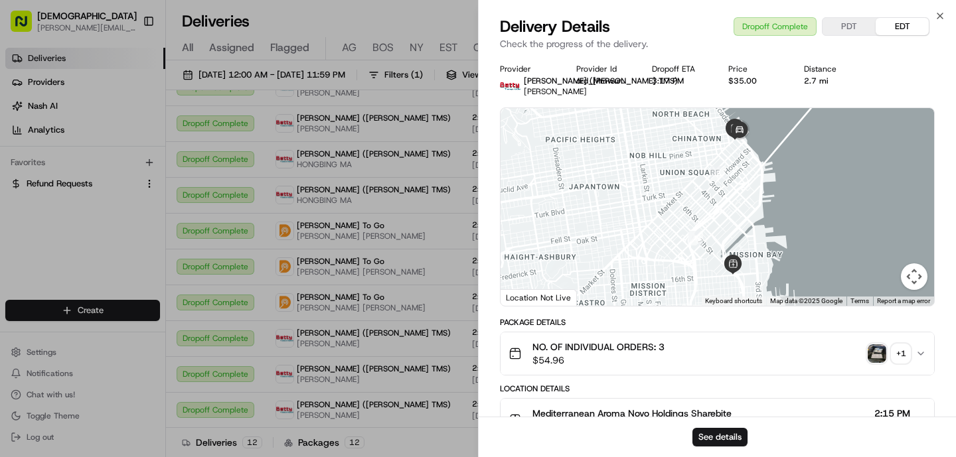
scroll to position [530, 0]
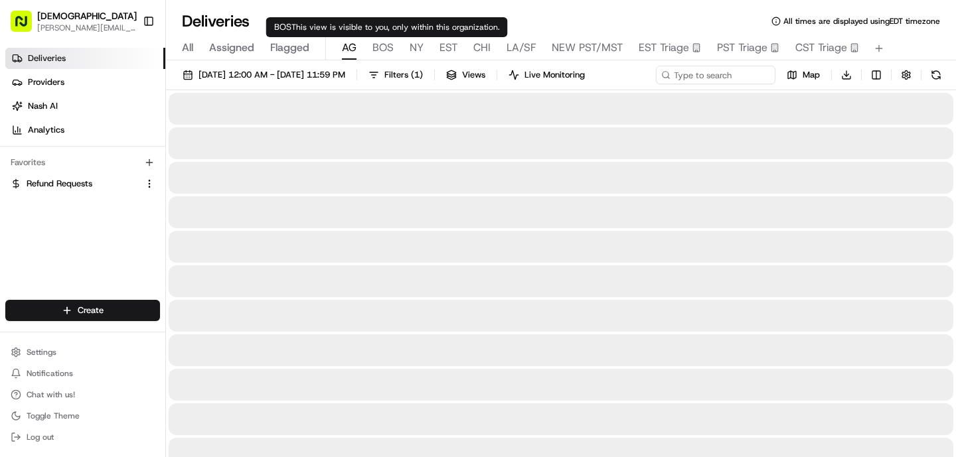
click at [353, 50] on span "AG" at bounding box center [349, 48] width 15 height 16
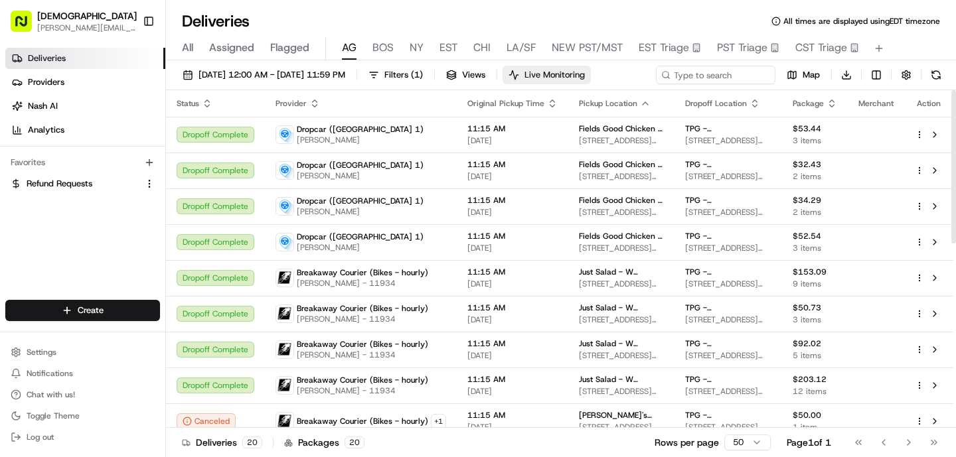
click at [585, 69] on span "Live Monitoring" at bounding box center [554, 75] width 60 height 12
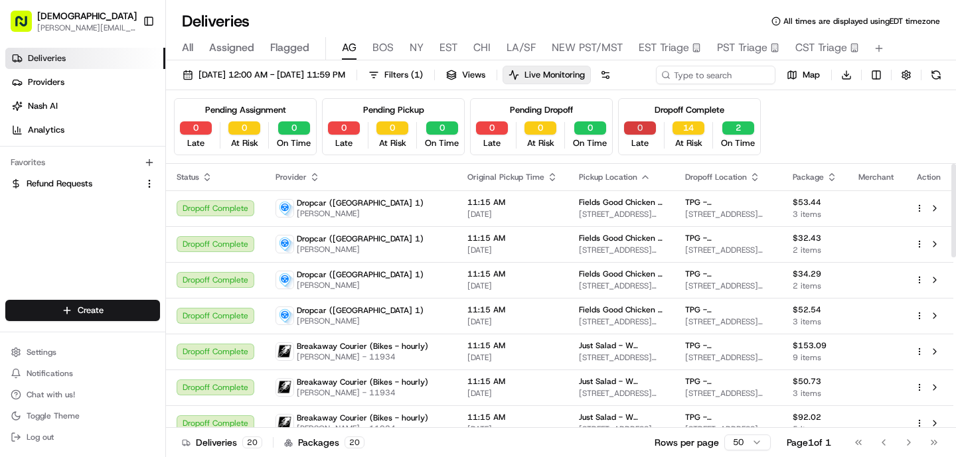
click at [638, 135] on button "0" at bounding box center [640, 127] width 32 height 13
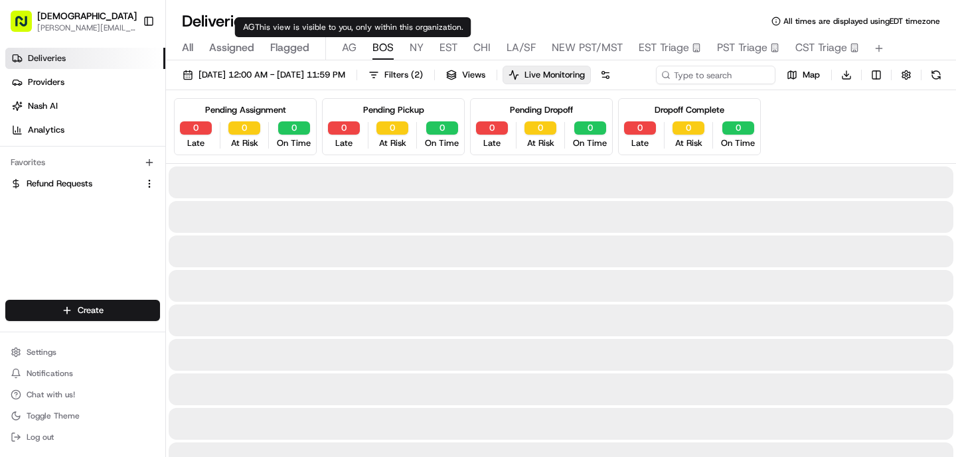
click at [382, 48] on span "BOS" at bounding box center [382, 48] width 21 height 16
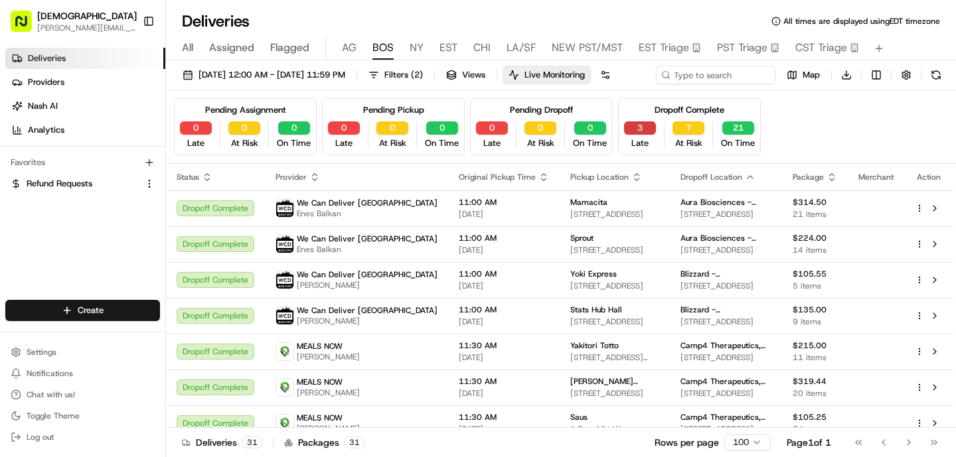
click at [640, 135] on button "3" at bounding box center [640, 127] width 32 height 13
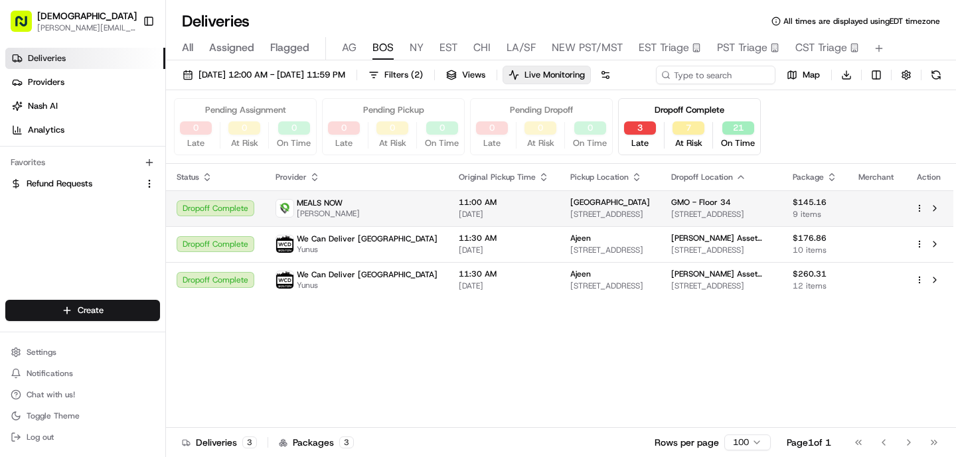
click at [631, 208] on div "2nd Street Cafe" at bounding box center [610, 202] width 80 height 11
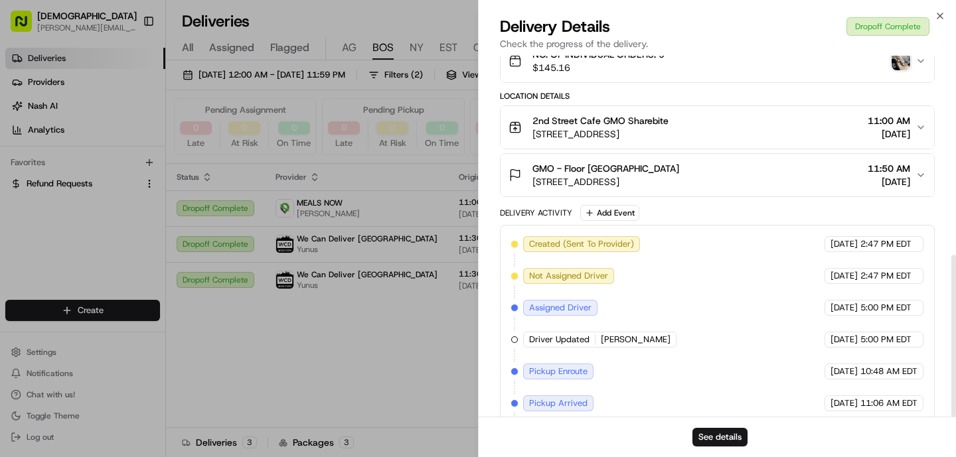
scroll to position [445, 0]
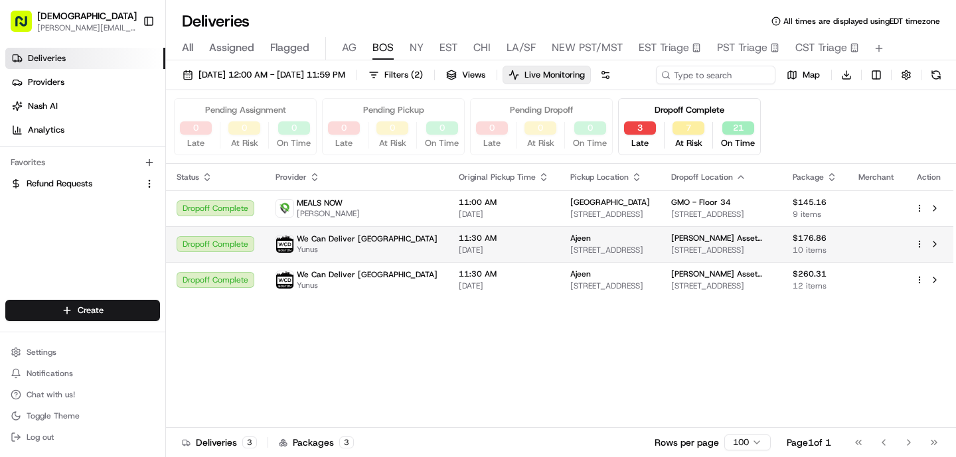
click at [492, 262] on td "11:30 AM 08/19/2025" at bounding box center [503, 244] width 111 height 36
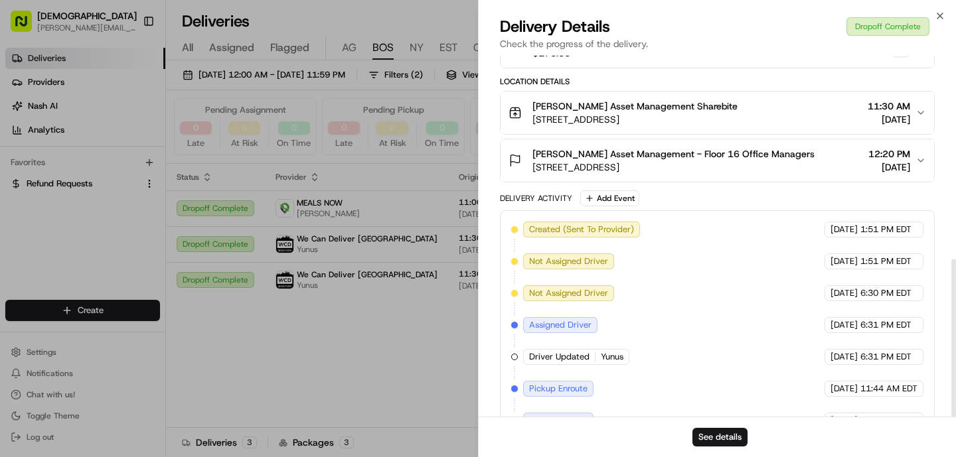
scroll to position [466, 0]
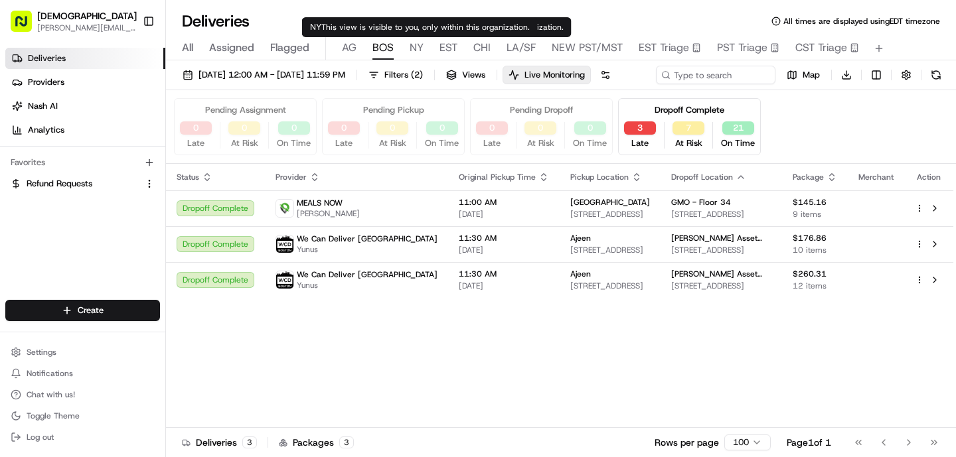
click at [409, 44] on span "NY" at bounding box center [416, 48] width 14 height 16
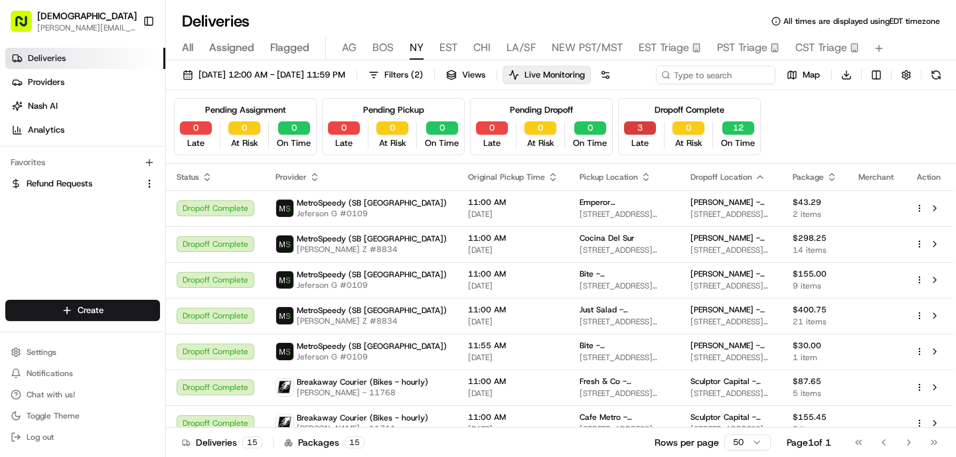
click at [638, 135] on button "3" at bounding box center [640, 127] width 32 height 13
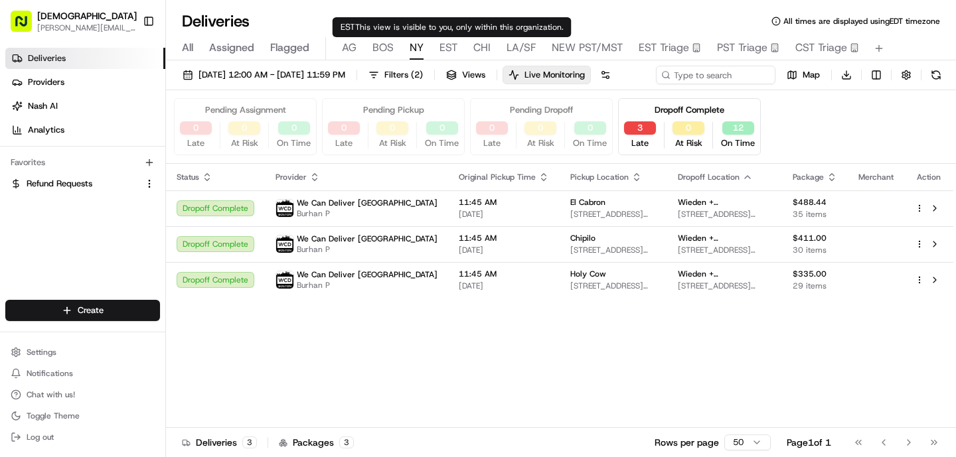
click at [446, 46] on span "EST" at bounding box center [448, 48] width 18 height 16
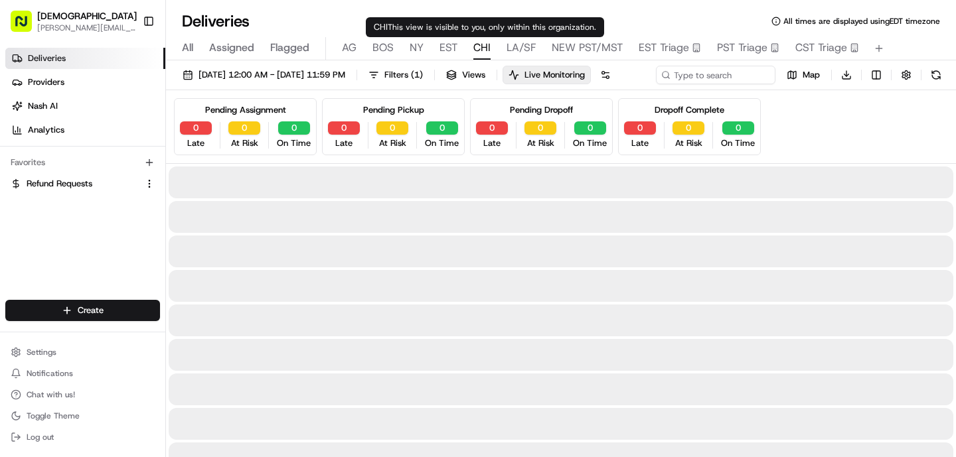
click at [480, 50] on span "CHI" at bounding box center [481, 48] width 17 height 16
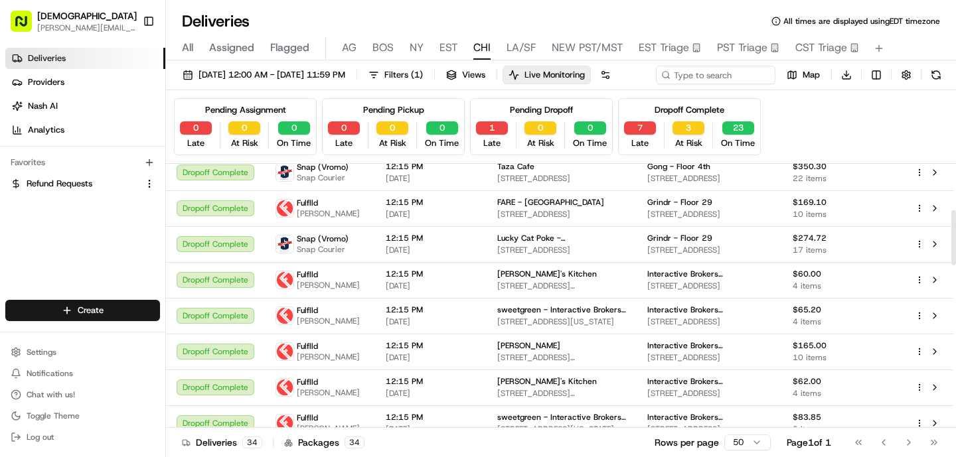
scroll to position [232, 0]
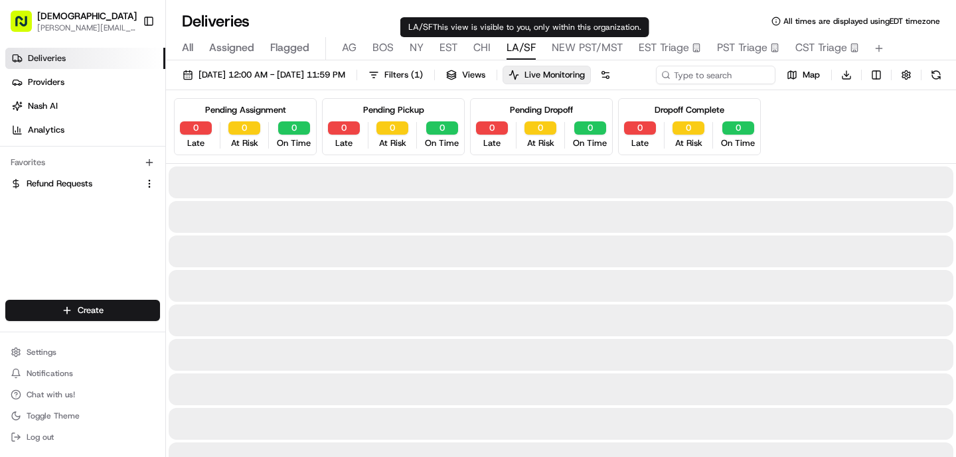
click at [521, 49] on span "LA/SF" at bounding box center [520, 48] width 29 height 16
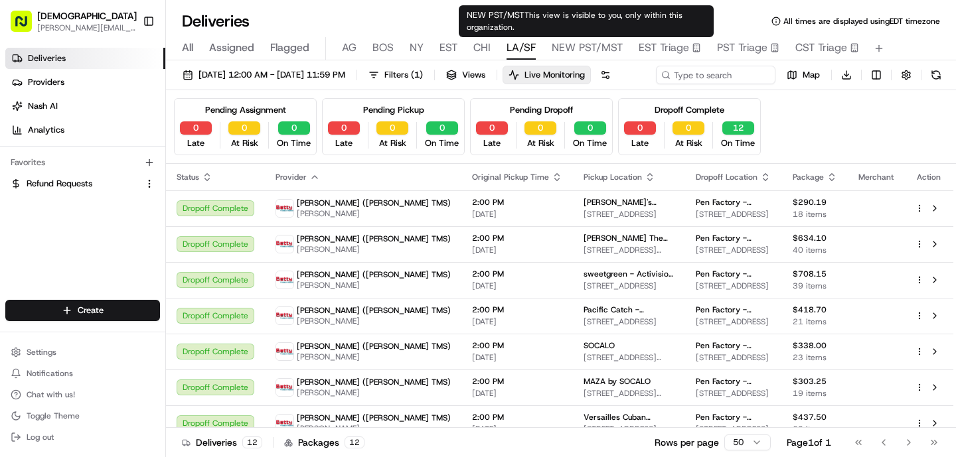
click at [555, 44] on span "NEW PST/MST" at bounding box center [586, 48] width 71 height 16
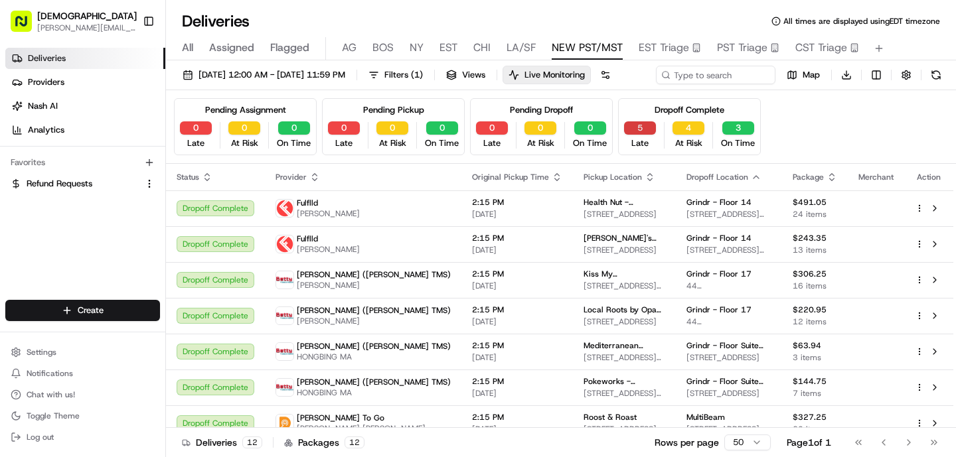
click at [646, 135] on button "5" at bounding box center [640, 127] width 32 height 13
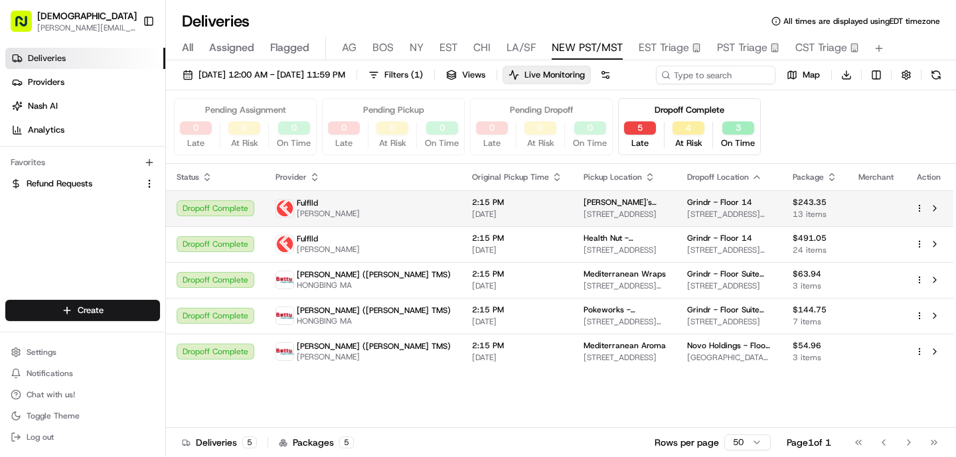
click at [676, 225] on td "Grindr - Floor 14 750 N San Vicente Blvd, West Hollywood, CA 90069, USA" at bounding box center [729, 208] width 106 height 36
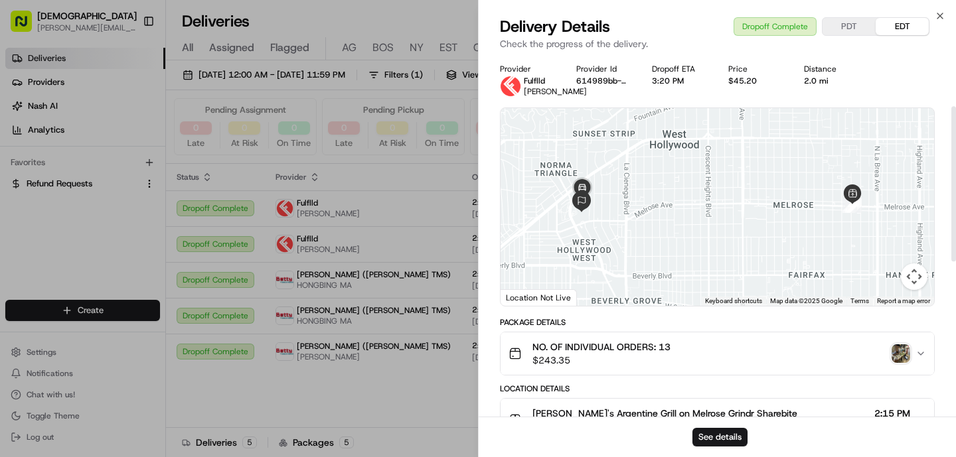
scroll to position [476, 0]
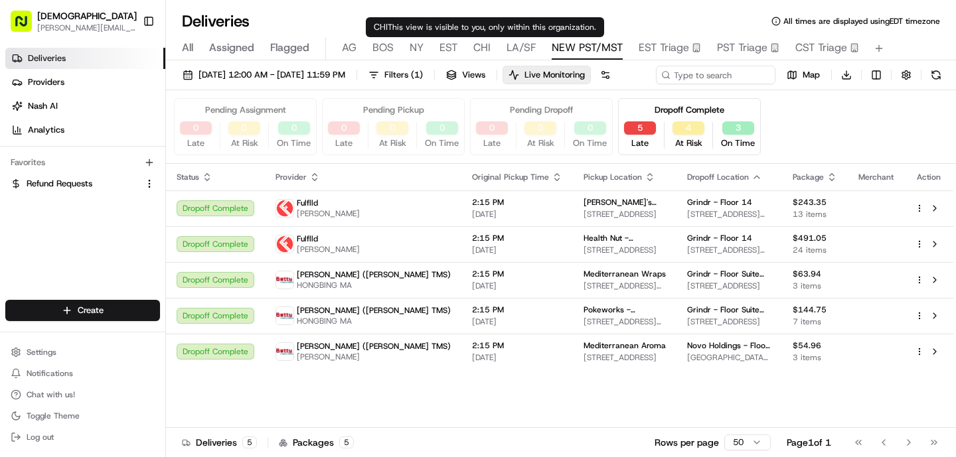
click at [482, 48] on span "CHI" at bounding box center [481, 48] width 17 height 16
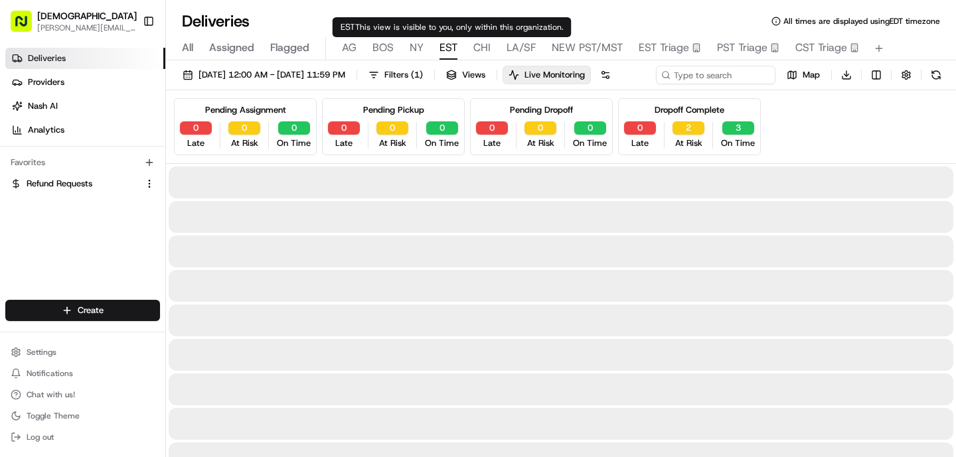
click at [442, 48] on span "EST" at bounding box center [448, 48] width 18 height 16
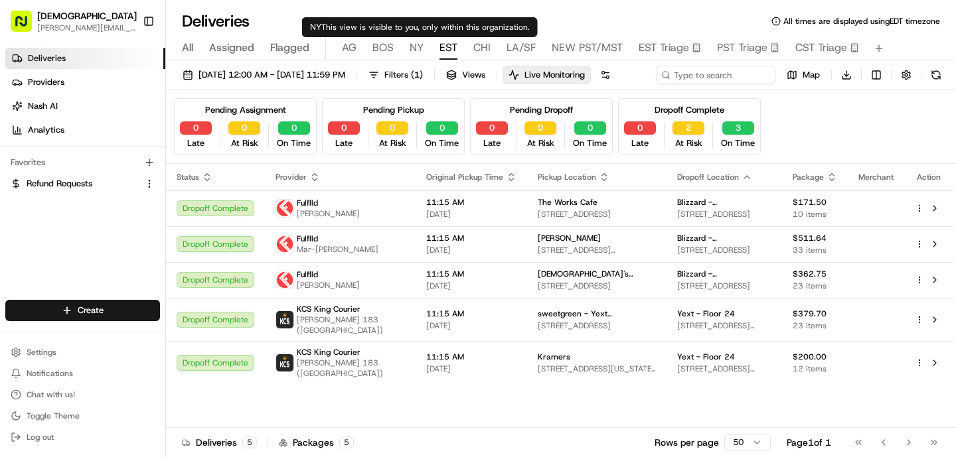
click at [417, 50] on span "NY" at bounding box center [416, 48] width 14 height 16
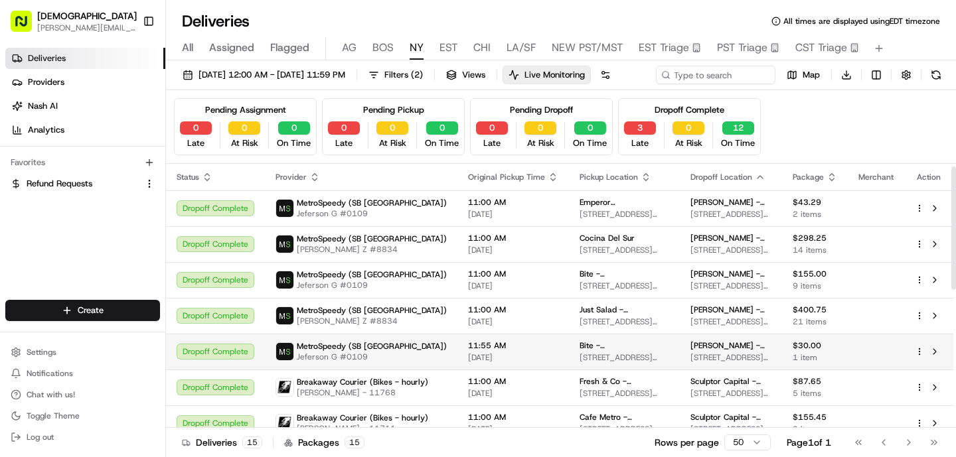
scroll to position [300, 0]
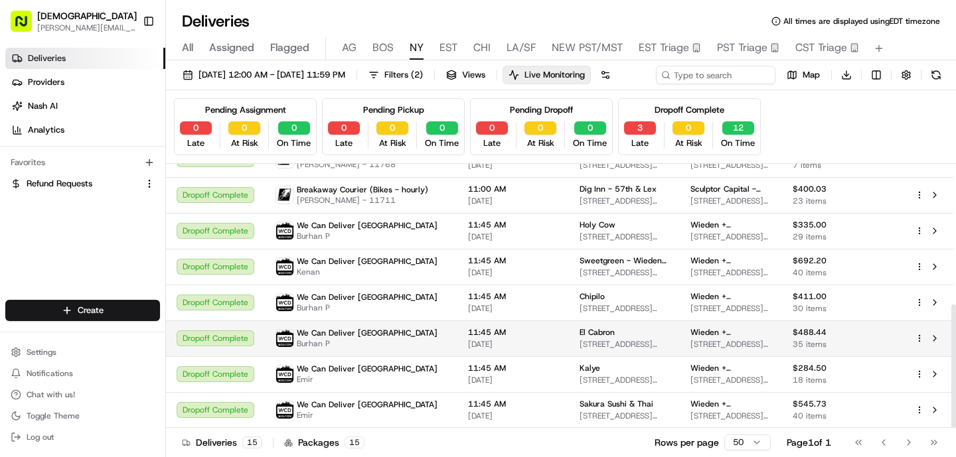
click at [468, 350] on span "[DATE]" at bounding box center [513, 344] width 90 height 11
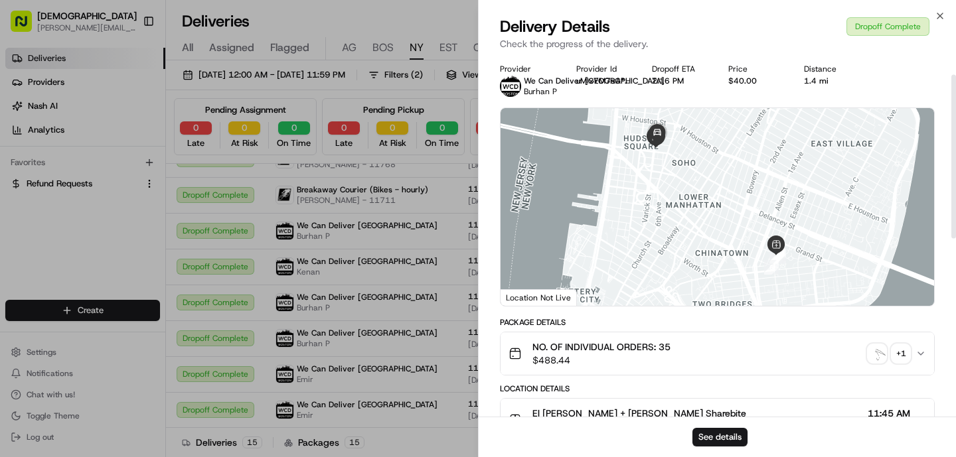
scroll to position [434, 0]
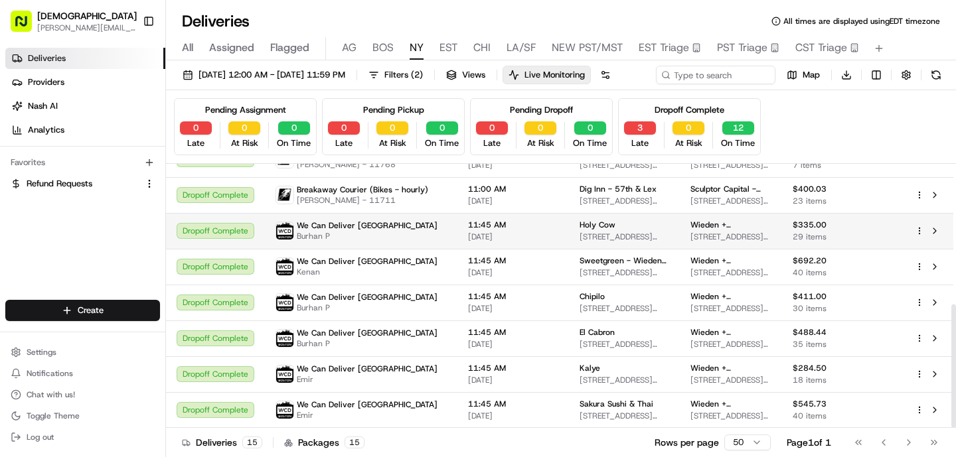
click at [494, 242] on span "[DATE]" at bounding box center [513, 237] width 90 height 11
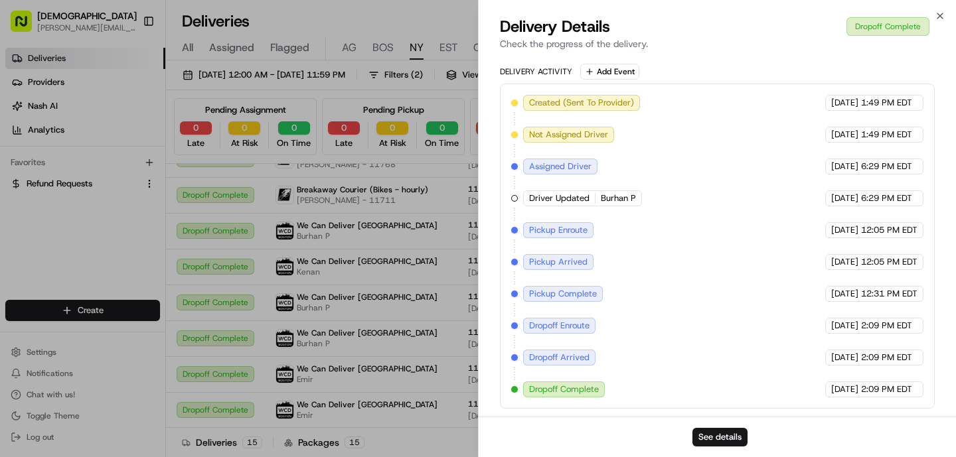
click at [673, 263] on div "Created (Sent To Provider) We Can Deliver Boston 08/18/2025 1:49 PM EDT Not Ass…" at bounding box center [717, 246] width 412 height 303
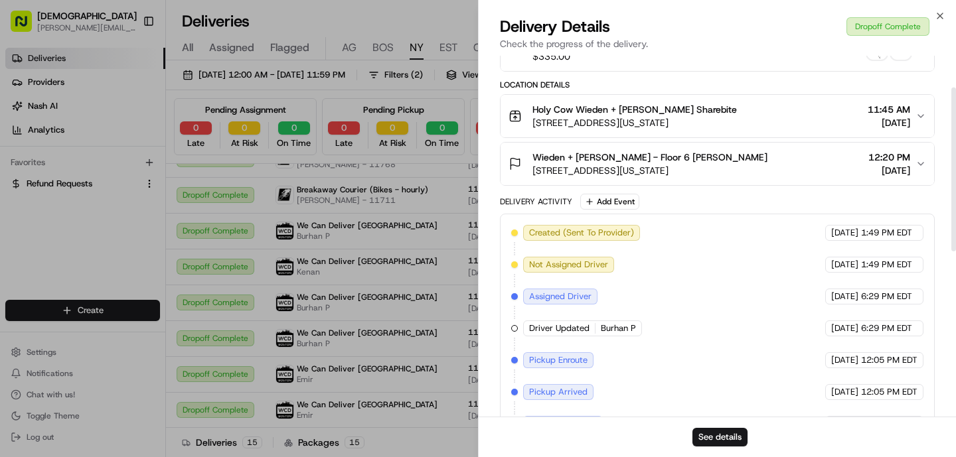
scroll to position [0, 0]
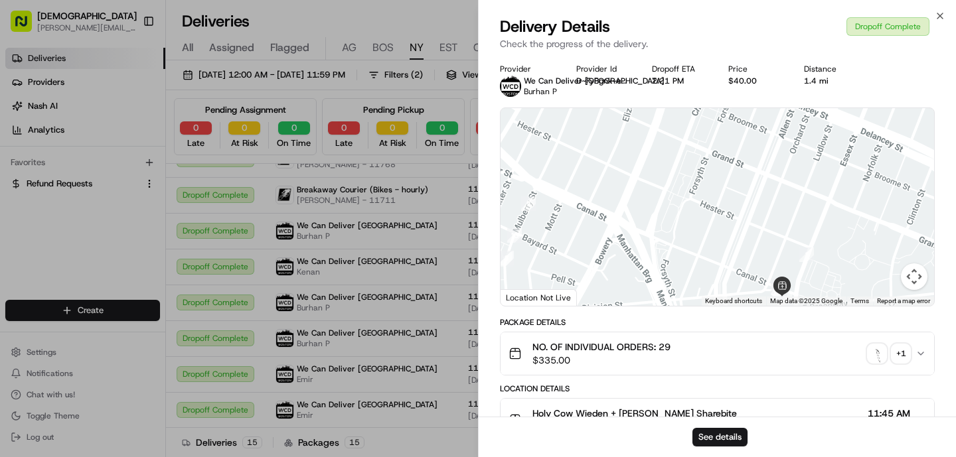
drag, startPoint x: 812, startPoint y: 269, endPoint x: 768, endPoint y: 179, distance: 100.6
click at [768, 179] on div at bounding box center [716, 207] width 433 height 198
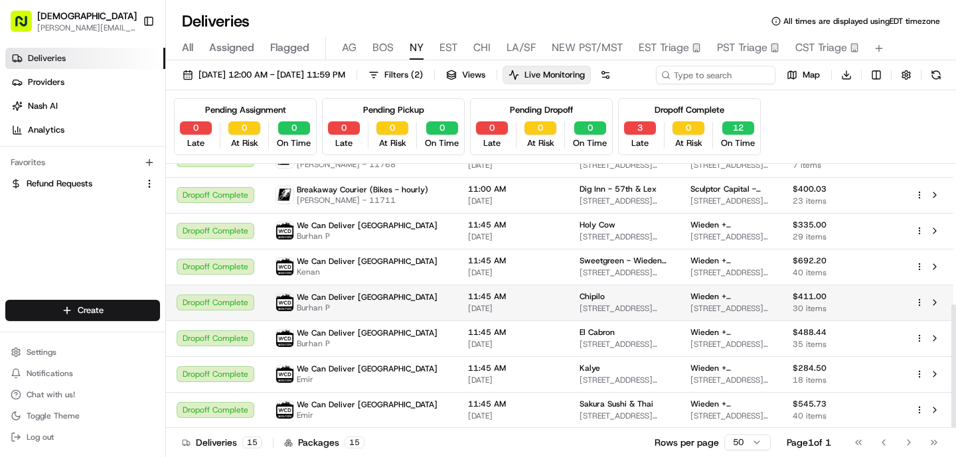
click at [457, 321] on td "11:45 AM 08/19/2025" at bounding box center [512, 303] width 111 height 36
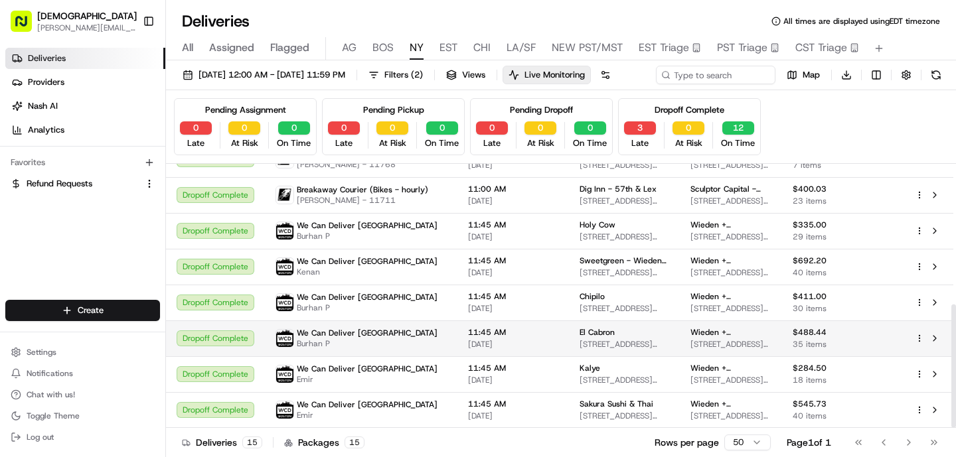
click at [412, 356] on td "We Can Deliver Boston Burhan P" at bounding box center [361, 339] width 192 height 36
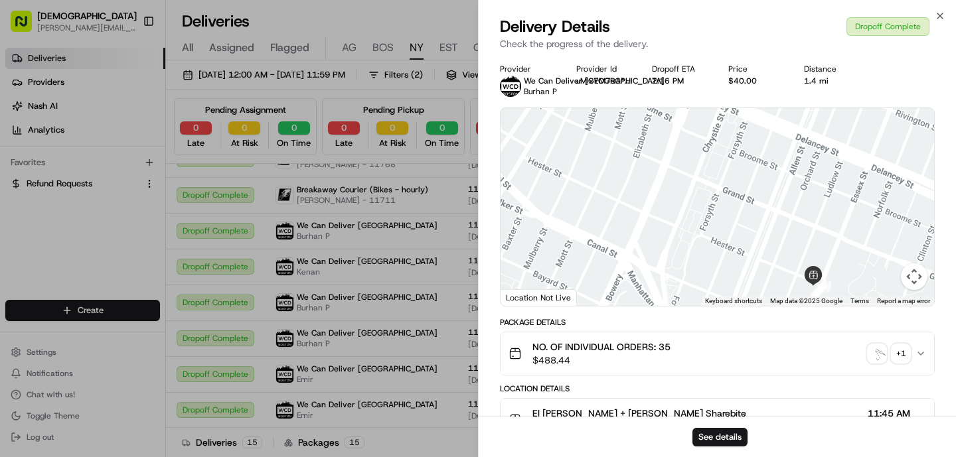
drag, startPoint x: 829, startPoint y: 278, endPoint x: 777, endPoint y: 175, distance: 115.7
click at [777, 175] on div at bounding box center [716, 207] width 433 height 198
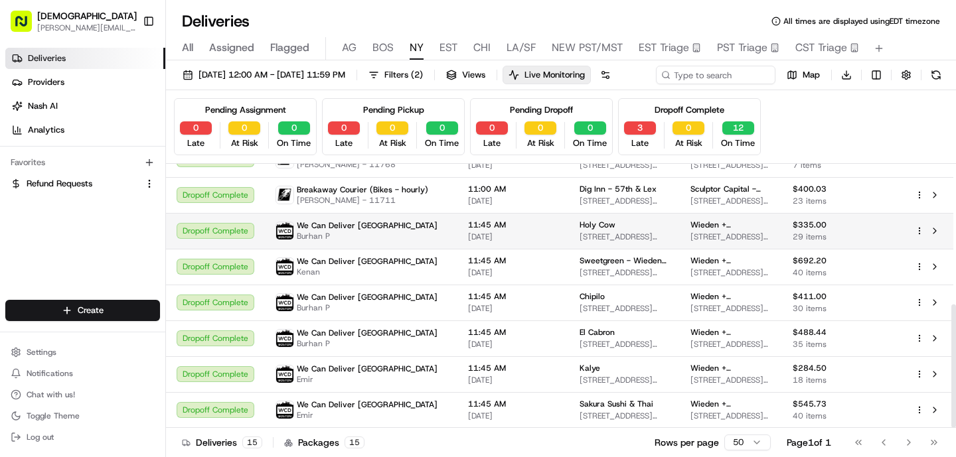
click at [413, 242] on div "We Can Deliver Boston Burhan P" at bounding box center [360, 230] width 171 height 21
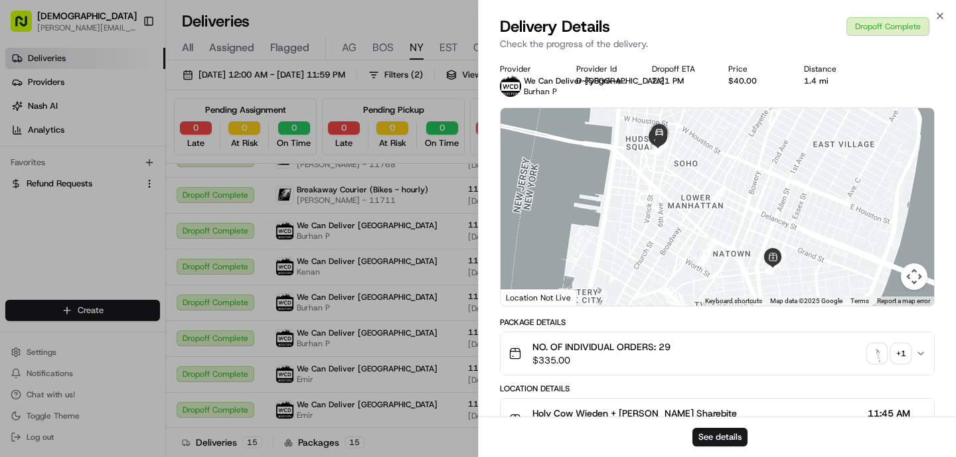
scroll to position [434, 0]
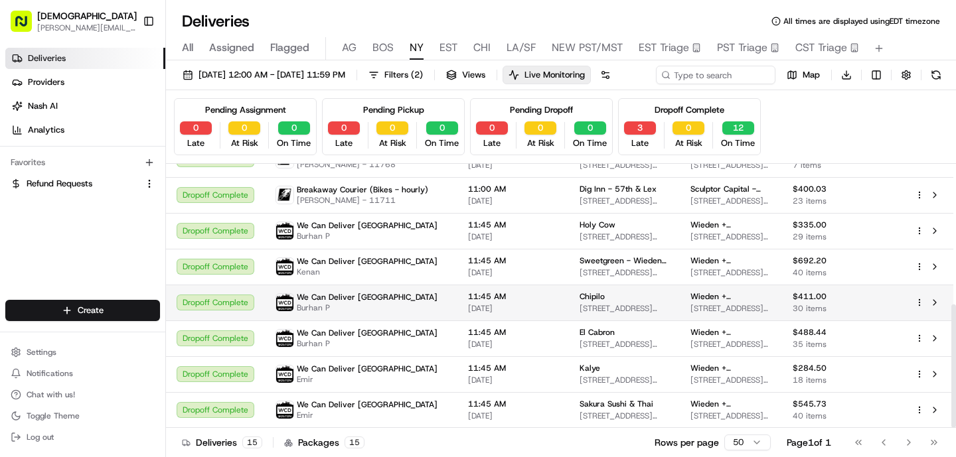
click at [516, 302] on span "11:45 AM" at bounding box center [513, 296] width 90 height 11
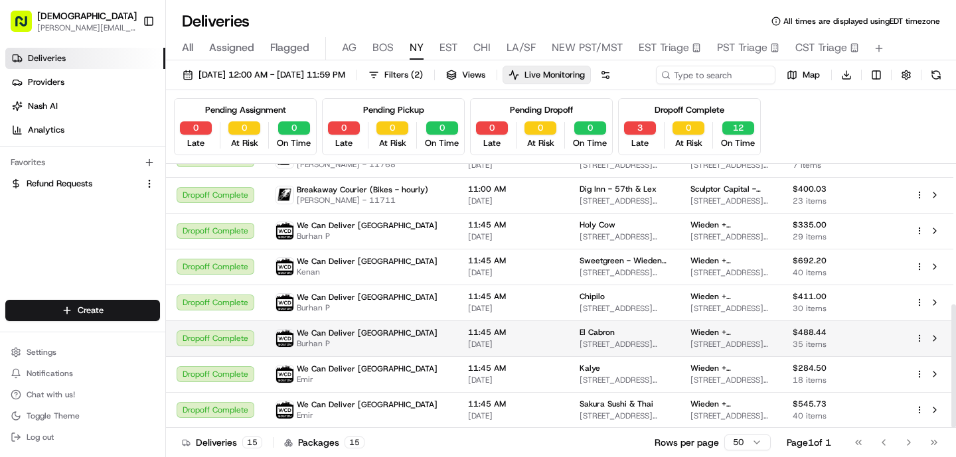
click at [482, 350] on td "11:45 AM 08/19/2025" at bounding box center [512, 339] width 111 height 36
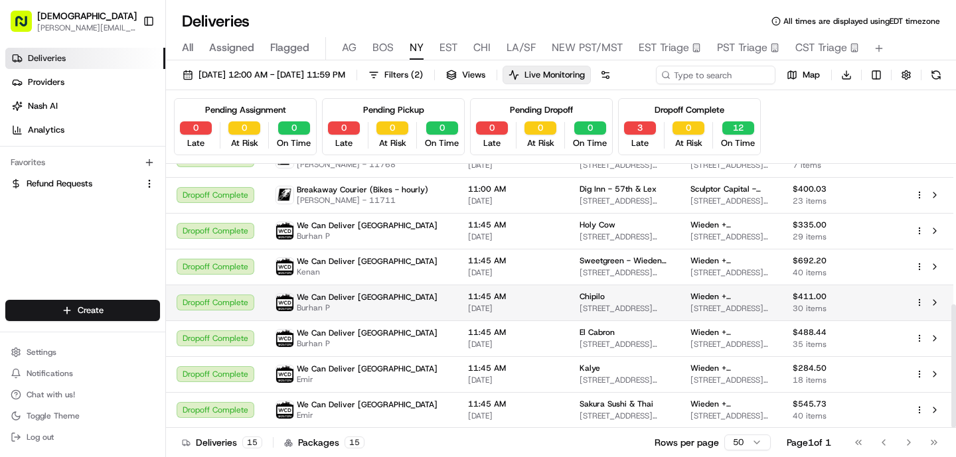
click at [527, 302] on span "11:45 AM" at bounding box center [513, 296] width 90 height 11
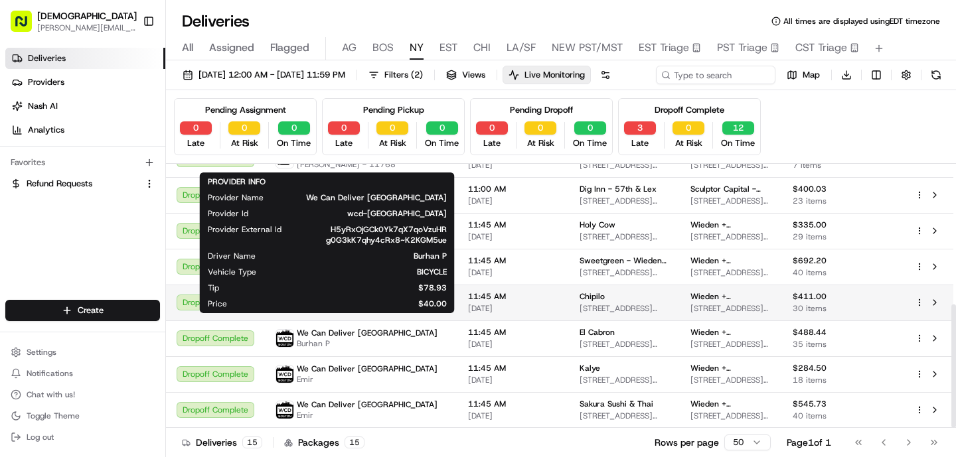
drag, startPoint x: 355, startPoint y: 335, endPoint x: 297, endPoint y: 334, distance: 57.7
click at [297, 313] on span "Burhan P" at bounding box center [367, 308] width 141 height 11
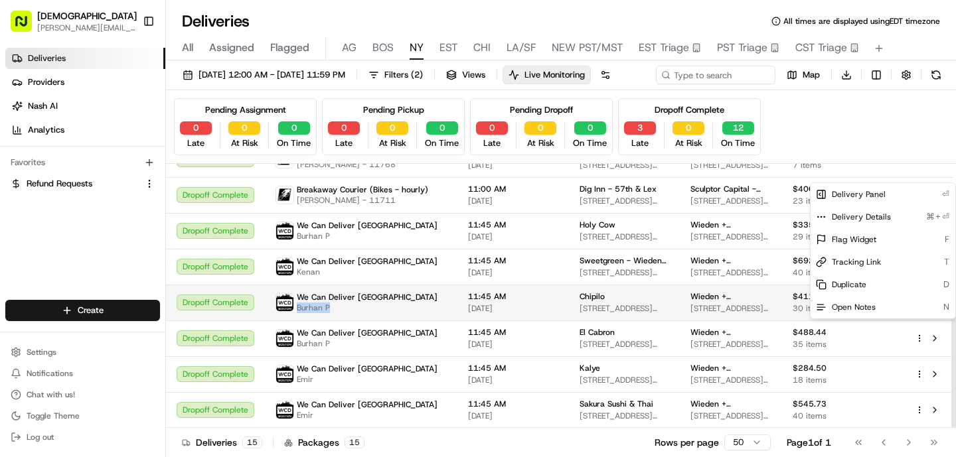
click at [918, 326] on html "Sharebite o.tucker@sharebite.com Toggle Sidebar Deliveries Providers Nash AI An…" at bounding box center [478, 228] width 956 height 457
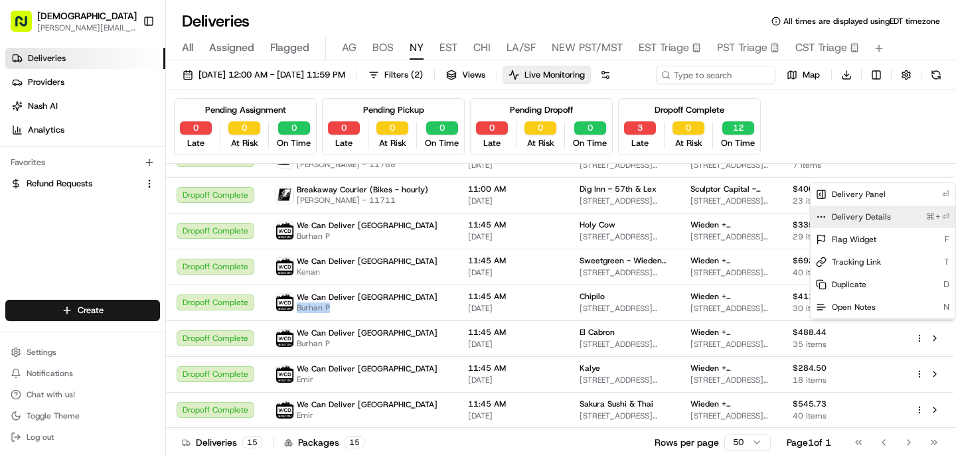
click at [855, 211] on div "Delivery Details ⌘+⏎" at bounding box center [882, 217] width 145 height 23
click at [453, 40] on html "Sharebite o.tucker@sharebite.com Toggle Sidebar Deliveries Providers Nash AI An…" at bounding box center [478, 228] width 956 height 457
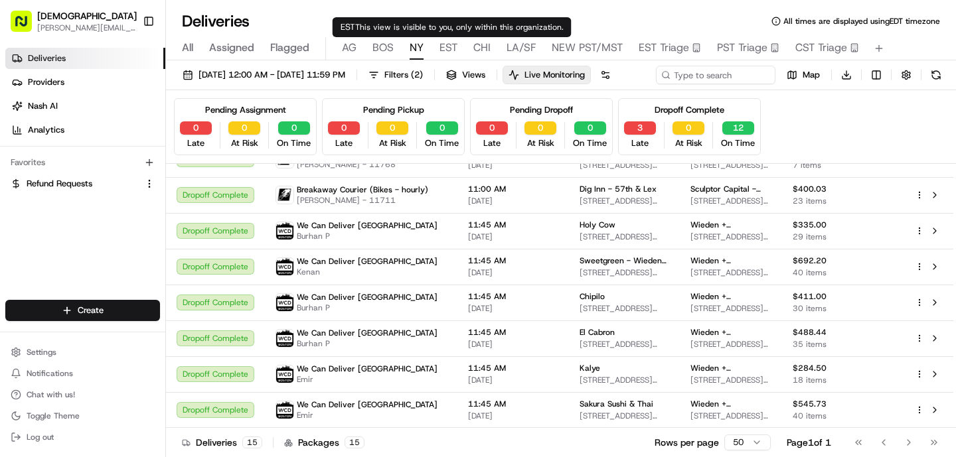
click at [453, 52] on span "EST" at bounding box center [448, 48] width 18 height 16
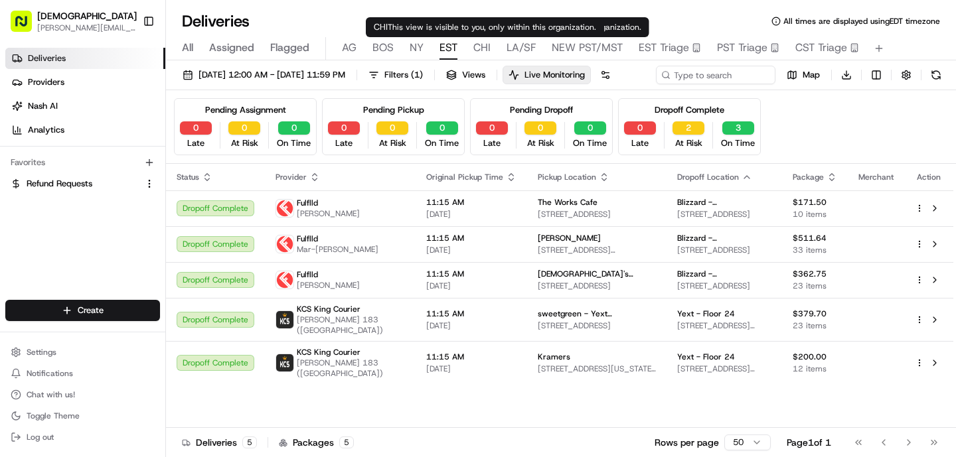
click at [477, 50] on span "CHI" at bounding box center [481, 48] width 17 height 16
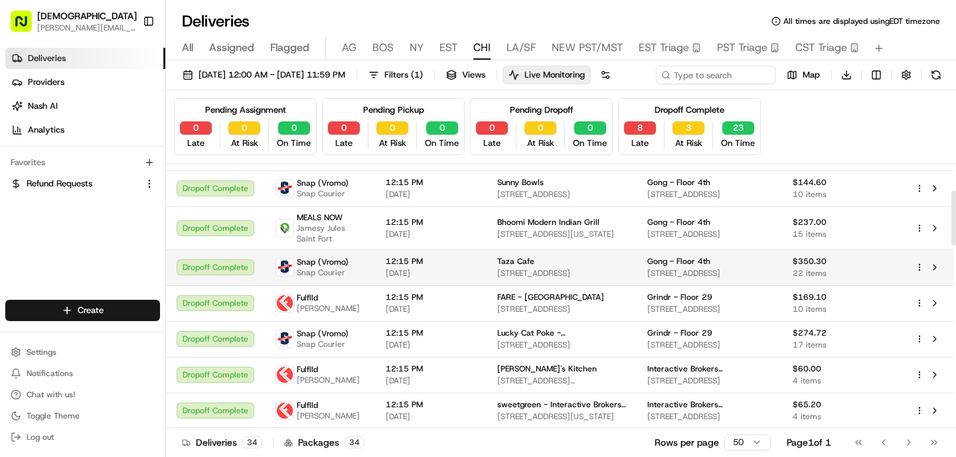
scroll to position [135, 0]
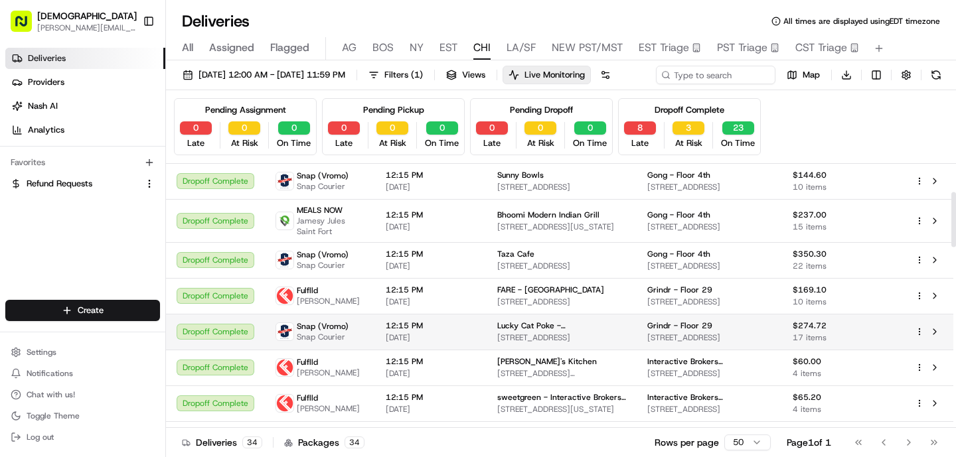
click at [920, 355] on html "Sharebite o.tucker@sharebite.com Toggle Sidebar Deliveries Providers Nash AI An…" at bounding box center [478, 228] width 956 height 457
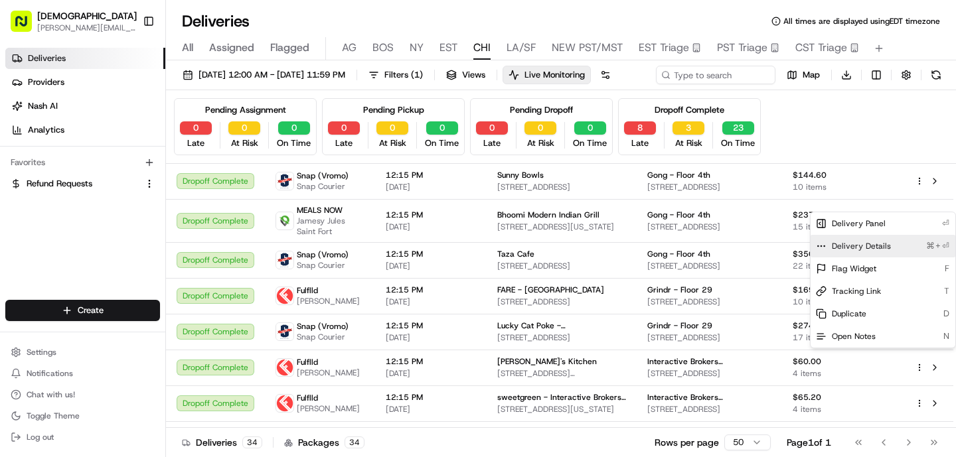
click at [865, 242] on span "Delivery Details" at bounding box center [861, 246] width 59 height 11
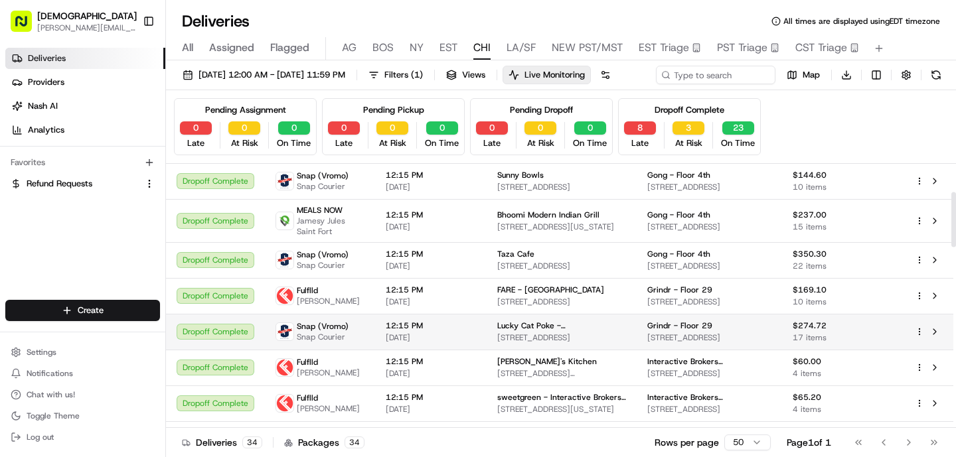
drag, startPoint x: 599, startPoint y: 349, endPoint x: 502, endPoint y: 351, distance: 96.2
click at [502, 352] on html "Sharebite o.tucker@sharebite.com Toggle Sidebar Deliveries Providers Nash AI An…" at bounding box center [478, 228] width 956 height 457
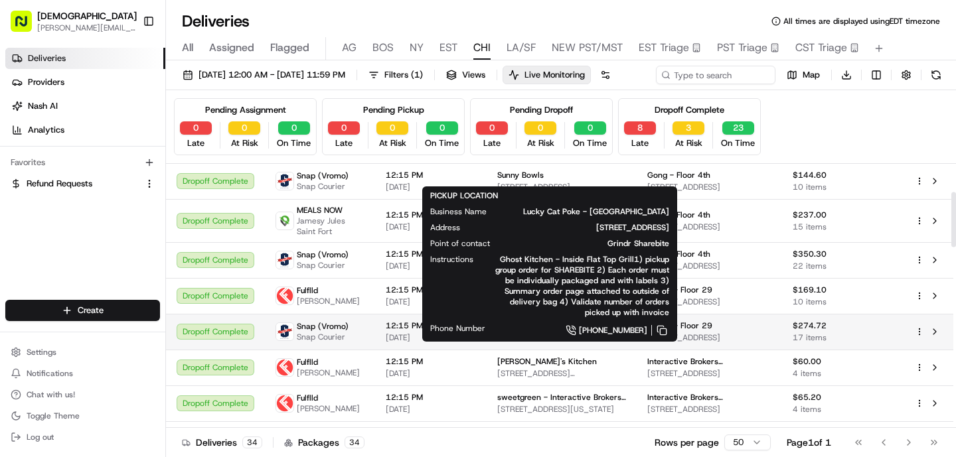
drag, startPoint x: 484, startPoint y: 350, endPoint x: 587, endPoint y: 350, distance: 102.2
click at [587, 350] on td "Lucky Cat Poke - Chicago 30 S Wabash Ave, Chicago, IL 60603, USA" at bounding box center [561, 332] width 150 height 36
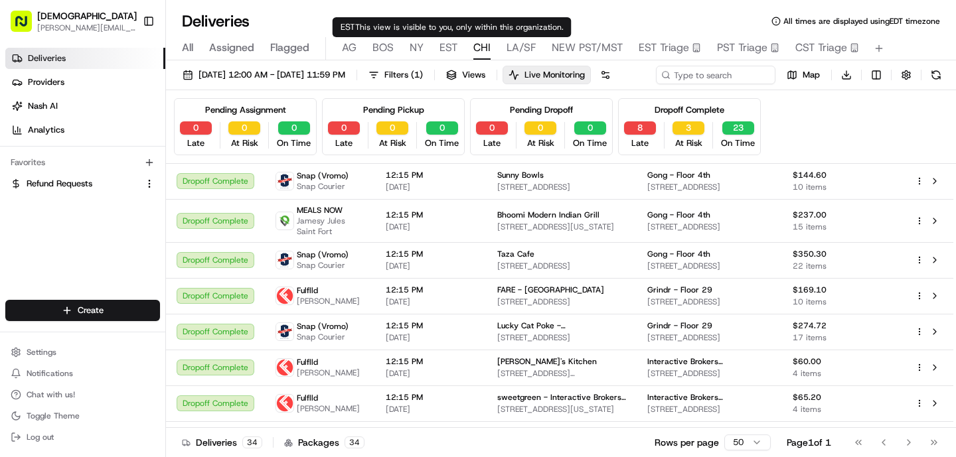
click at [437, 52] on div "All Assigned Flagged AG BOS NY EST CHI LA/SF NEW PST/MST EST Triage PST Triage …" at bounding box center [561, 48] width 790 height 23
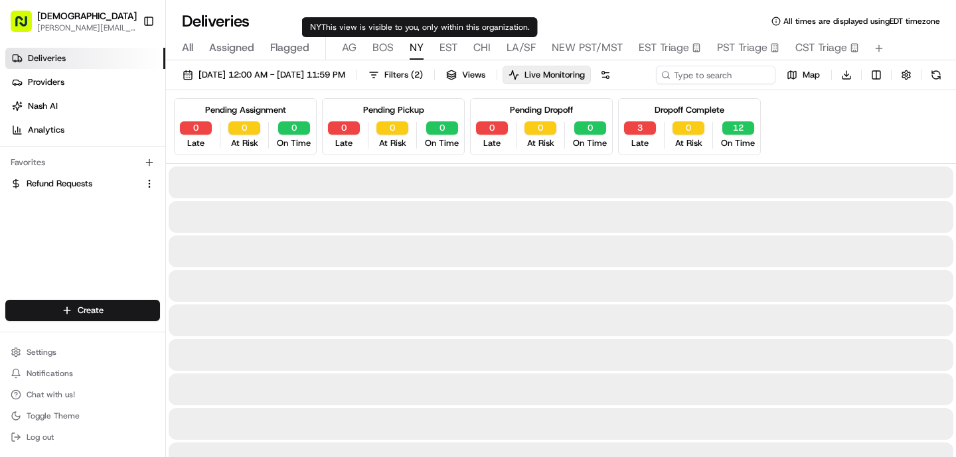
click at [417, 50] on span "NY" at bounding box center [416, 48] width 14 height 16
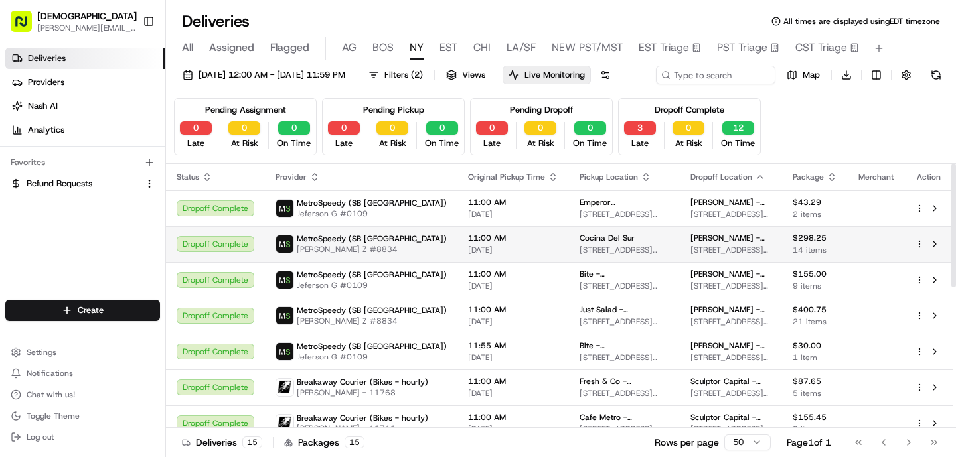
scroll to position [300, 0]
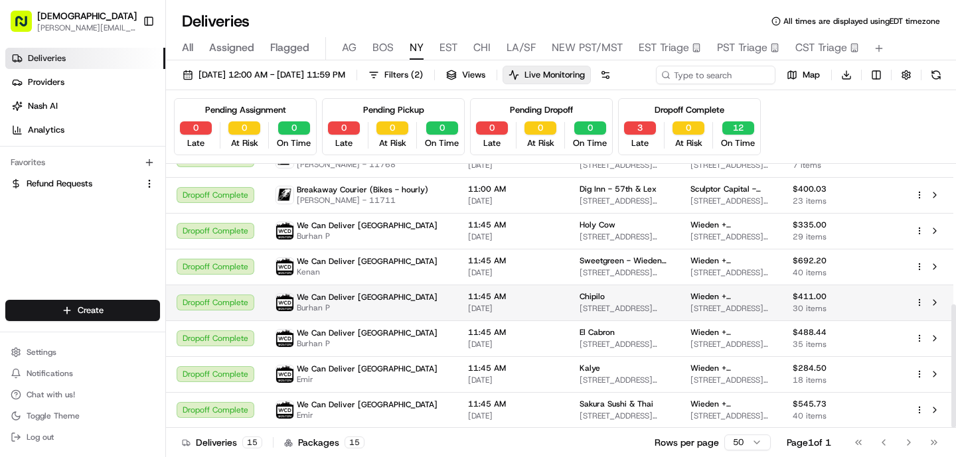
click at [593, 302] on div "Chipilo" at bounding box center [624, 296] width 90 height 11
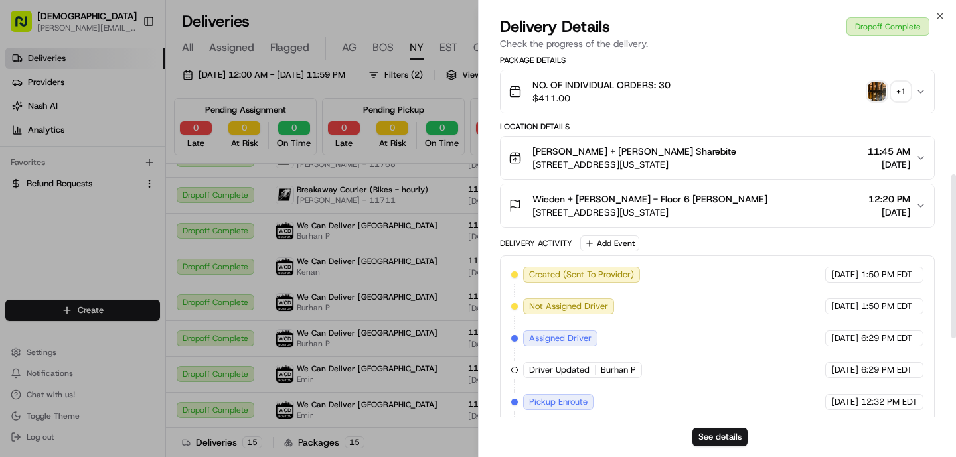
scroll to position [261, 0]
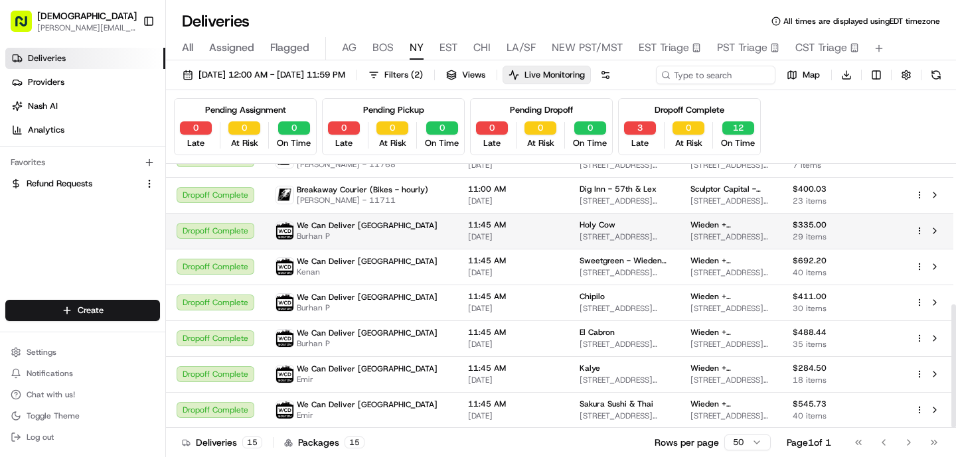
click at [920, 257] on html "Sharebite o.tucker@sharebite.com Toggle Sidebar Deliveries Providers Nash AI An…" at bounding box center [478, 228] width 956 height 457
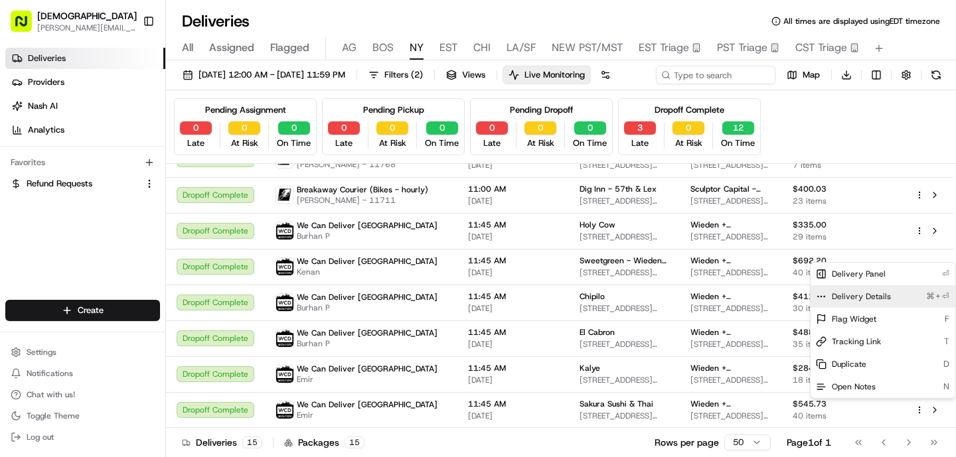
click at [867, 297] on span "Delivery Details" at bounding box center [861, 296] width 59 height 11
click at [638, 278] on html "Sharebite o.tucker@sharebite.com Toggle Sidebar Deliveries Providers Nash AI An…" at bounding box center [478, 228] width 956 height 457
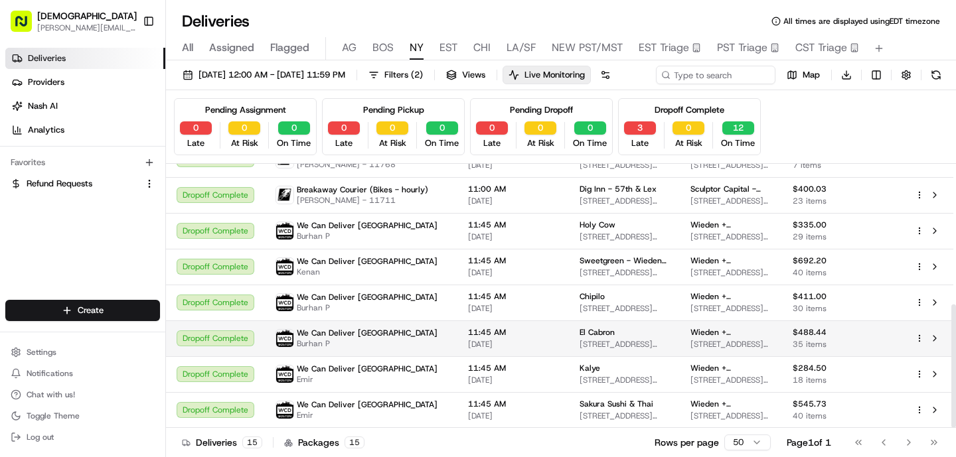
click at [919, 363] on html "Sharebite o.tucker@sharebite.com Toggle Sidebar Deliveries Providers Nash AI An…" at bounding box center [478, 228] width 956 height 457
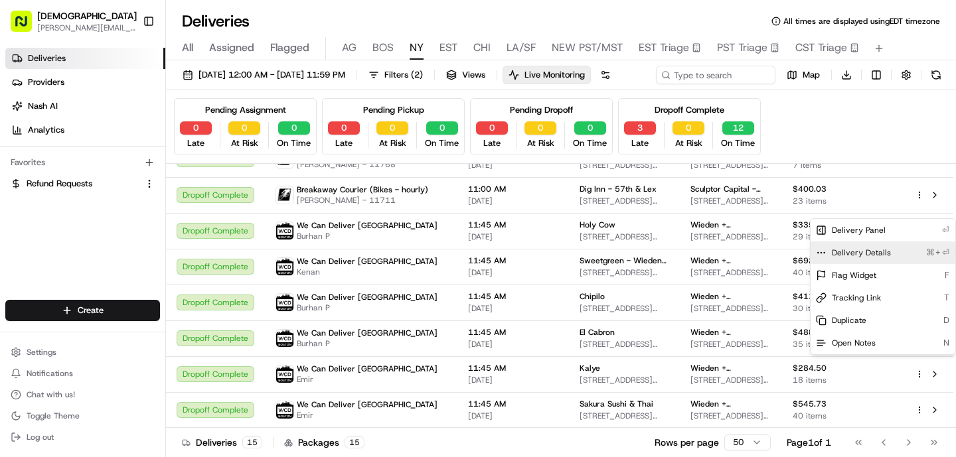
click at [866, 259] on div "Delivery Details ⌘+⏎" at bounding box center [882, 253] width 145 height 23
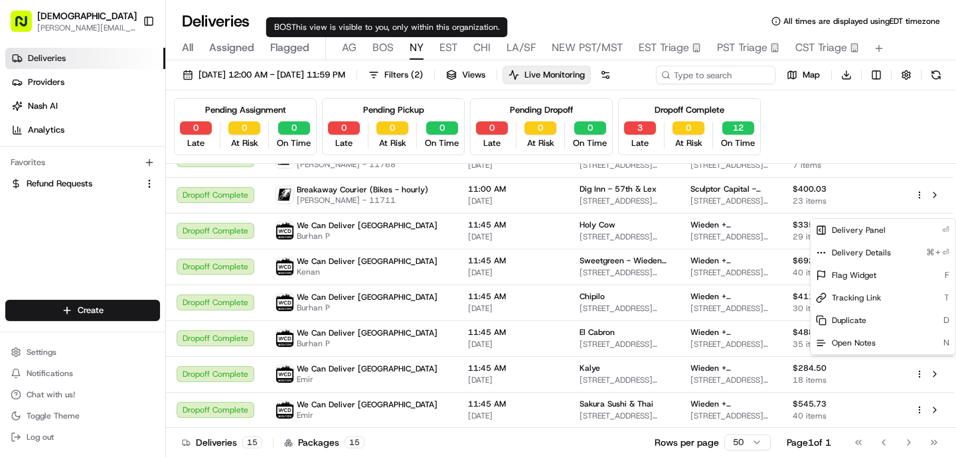
click at [387, 46] on html "Sharebite o.tucker@sharebite.com Toggle Sidebar Deliveries Providers Nash AI An…" at bounding box center [478, 228] width 956 height 457
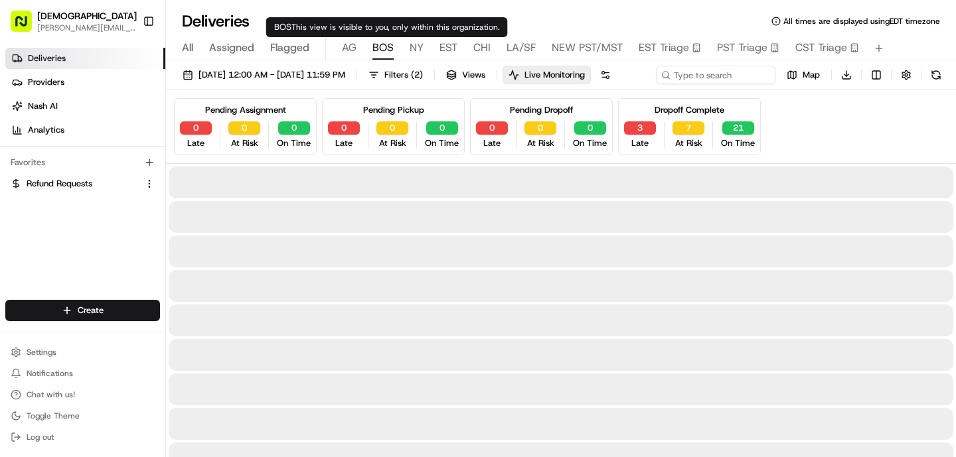
click at [387, 46] on span "BOS" at bounding box center [382, 48] width 21 height 16
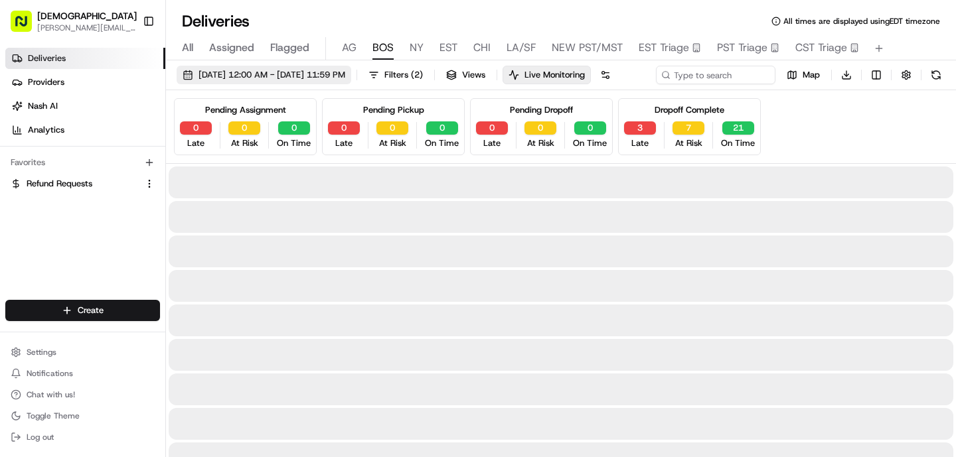
click at [339, 72] on span "[DATE] 12:00 AM - [DATE] 11:59 PM" at bounding box center [271, 75] width 147 height 12
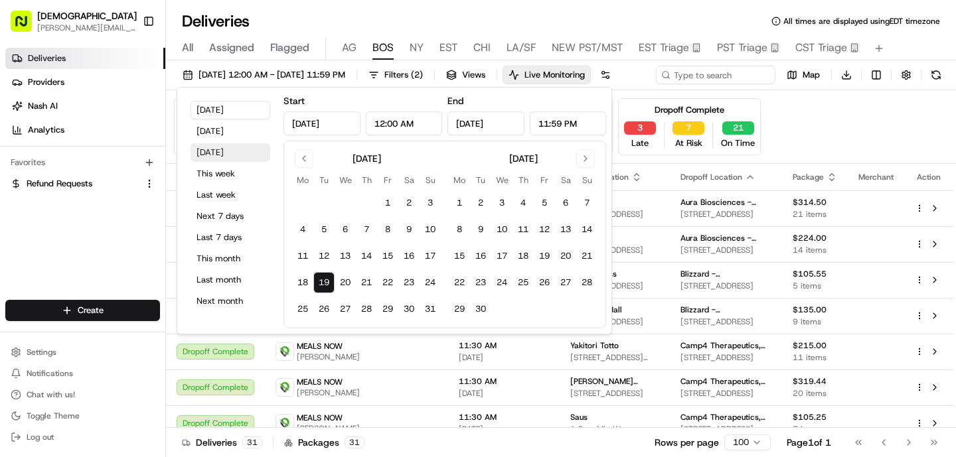
click at [222, 150] on button "[DATE]" at bounding box center [230, 152] width 80 height 19
type input "[DATE]"
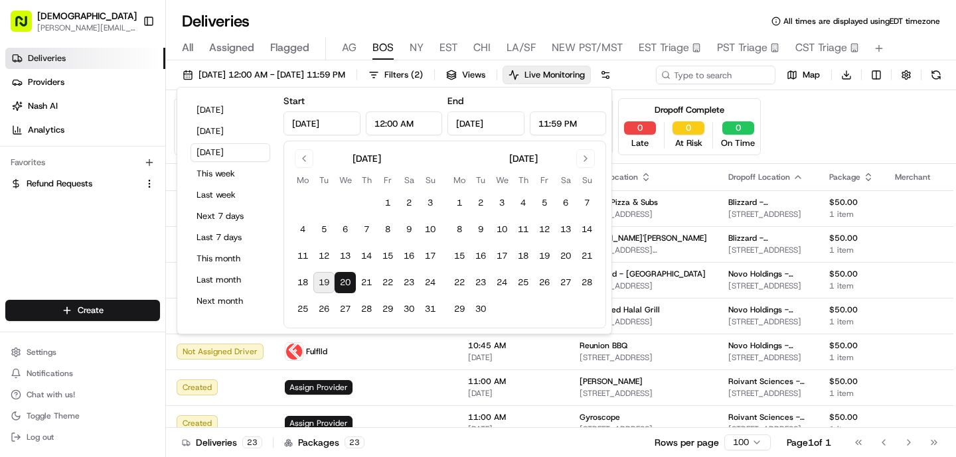
click at [359, 25] on div "Deliveries All times are displayed using EDT timezone" at bounding box center [561, 21] width 790 height 21
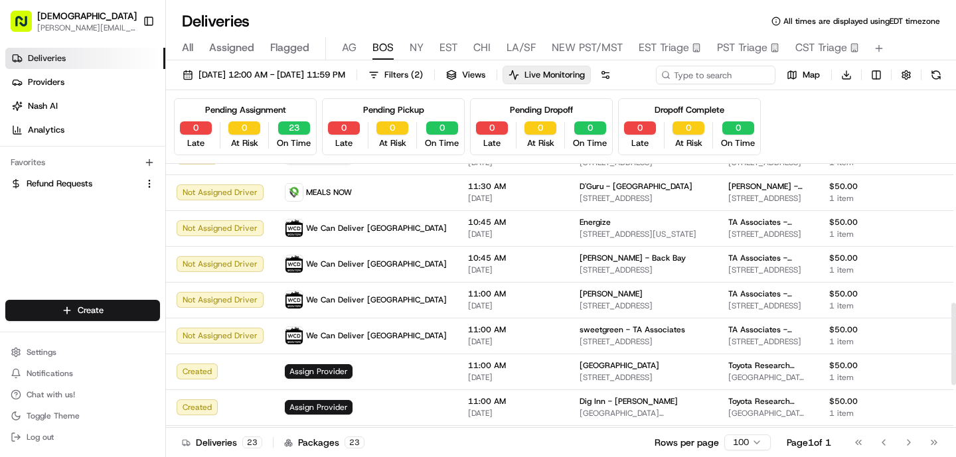
scroll to position [402, 0]
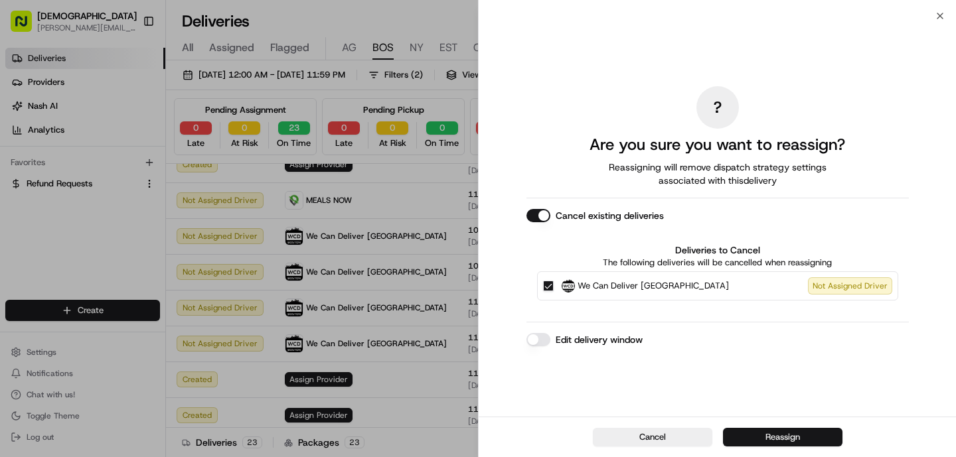
click at [773, 431] on button "Reassign" at bounding box center [782, 437] width 119 height 19
click at [782, 434] on button "Reassign" at bounding box center [782, 437] width 119 height 19
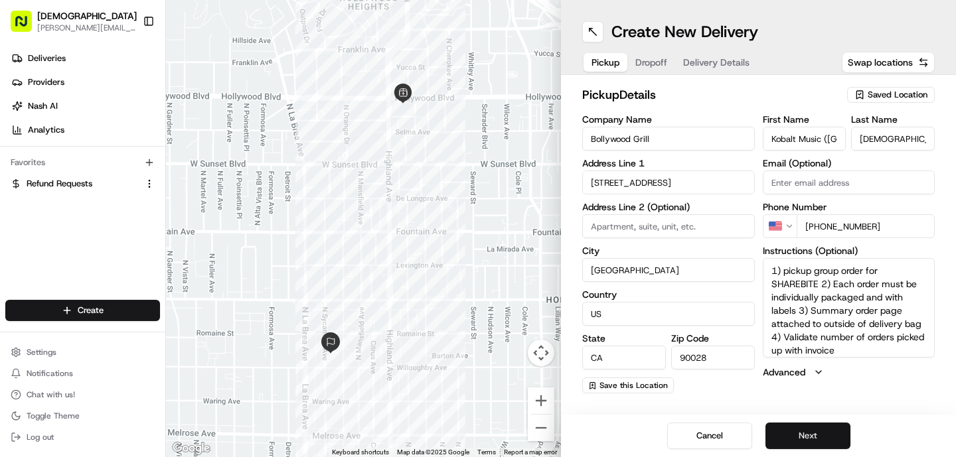
click at [826, 435] on button "Next" at bounding box center [807, 436] width 85 height 27
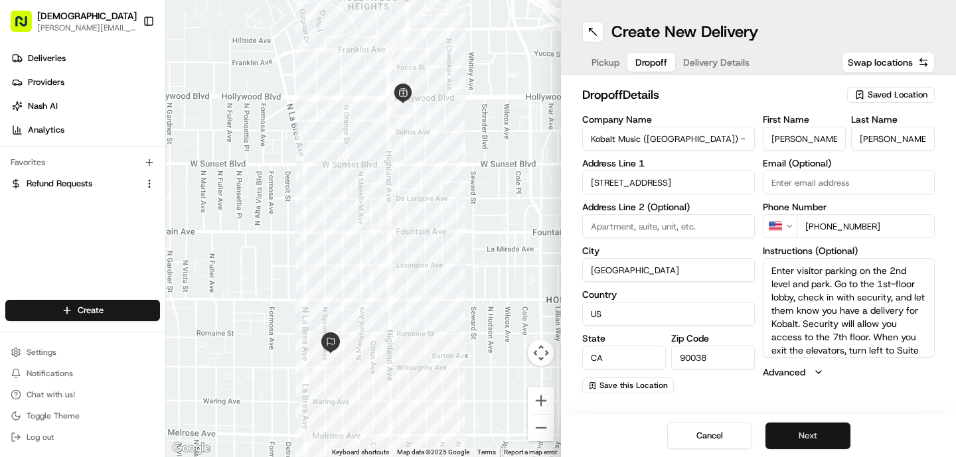
click at [826, 435] on button "Next" at bounding box center [807, 436] width 85 height 27
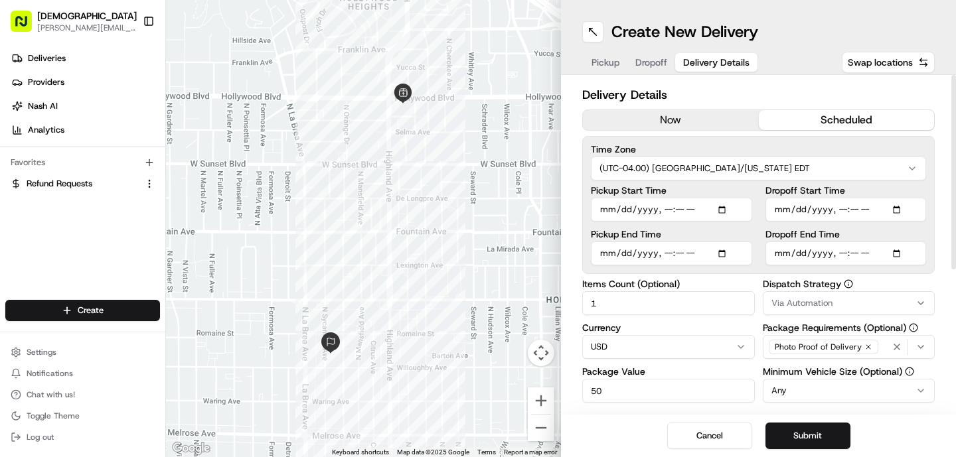
click at [646, 63] on span "Dropoff" at bounding box center [651, 62] width 32 height 13
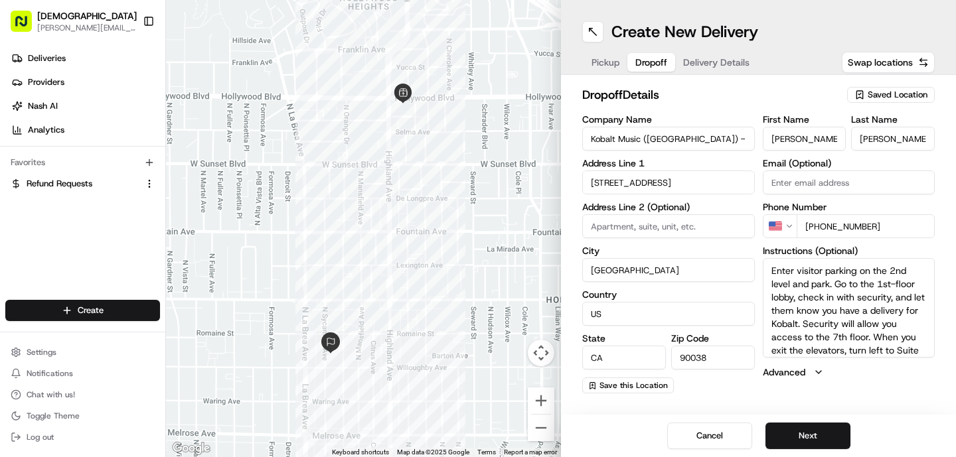
click at [798, 138] on input "Ivan" at bounding box center [804, 139] width 84 height 24
drag, startPoint x: 815, startPoint y: 145, endPoint x: 757, endPoint y: 144, distance: 57.7
click at [757, 144] on div "Company Name Kobalt Music (USA) - Floor 7 Address Line 1 926 N Sycamore Ave Add…" at bounding box center [758, 254] width 352 height 279
drag, startPoint x: 790, startPoint y: 142, endPoint x: 752, endPoint y: 141, distance: 38.5
click at [752, 141] on div "Company Name Kobalt Music (USA) - Floor 7 Address Line 1 926 N Sycamore Ave Add…" at bounding box center [758, 254] width 352 height 279
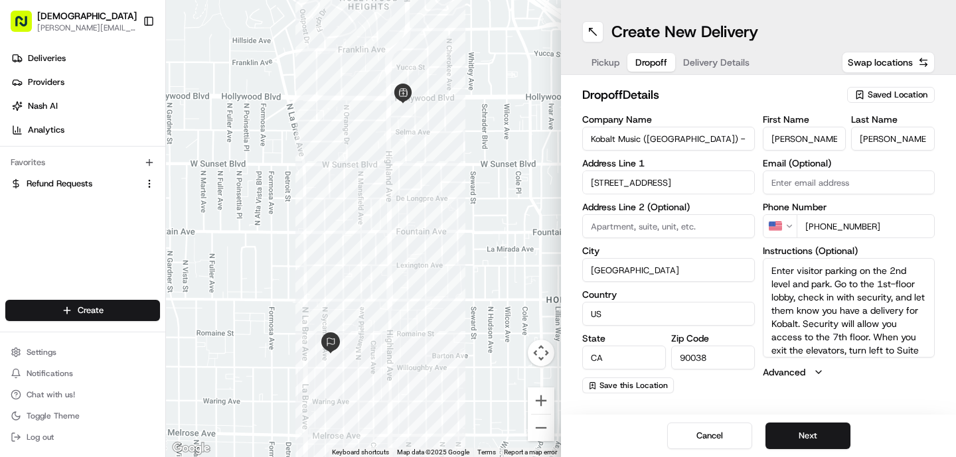
paste input "Frances Zapanta"
drag, startPoint x: 839, startPoint y: 139, endPoint x: 803, endPoint y: 138, distance: 35.8
click at [803, 138] on input "Frances Zapanta" at bounding box center [804, 139] width 84 height 24
type input "Frances"
drag, startPoint x: 900, startPoint y: 144, endPoint x: 857, endPoint y: 144, distance: 42.5
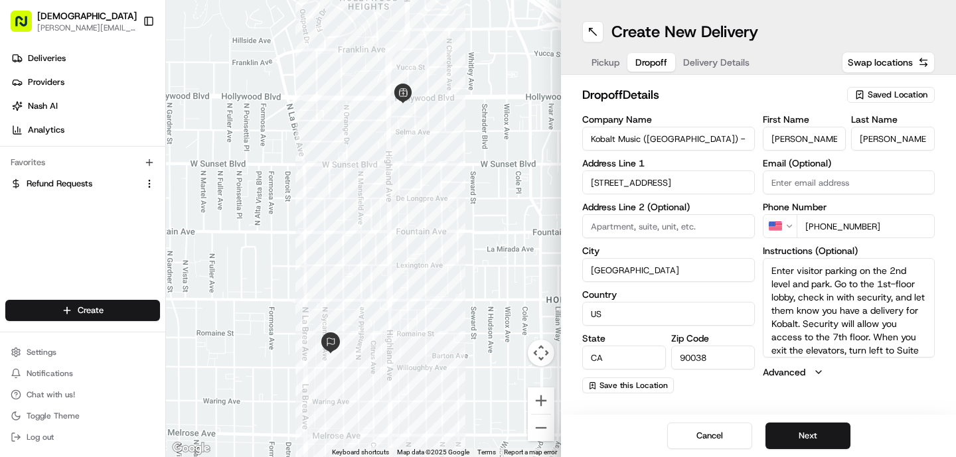
click at [857, 144] on input "Brigman" at bounding box center [893, 139] width 84 height 24
paste input "Zapanta"
click at [861, 135] on input "Zapanta" at bounding box center [893, 139] width 84 height 24
type input "Zapanta"
drag, startPoint x: 891, startPoint y: 232, endPoint x: 820, endPoint y: 228, distance: 71.8
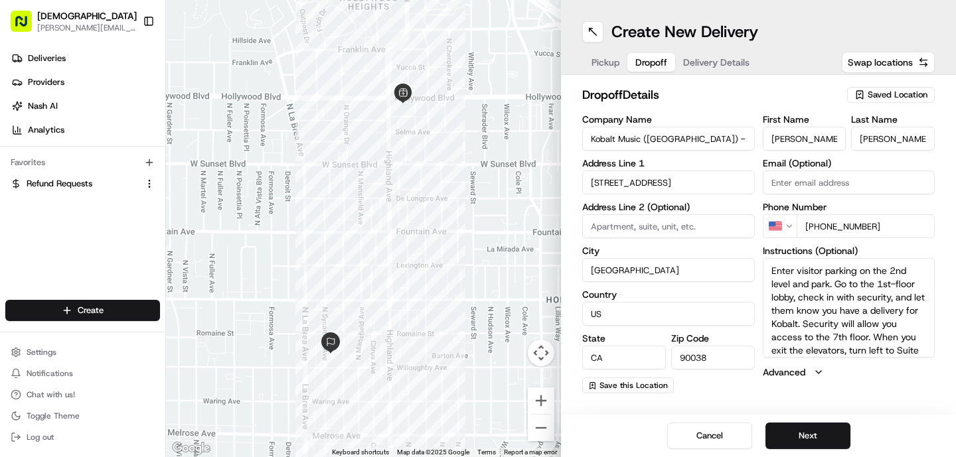
click at [820, 228] on input "+1 323 401 5826" at bounding box center [865, 226] width 139 height 24
paste input "323 337 2583"
type input "+1 323 337 2583"
click at [794, 440] on button "Next" at bounding box center [807, 436] width 85 height 27
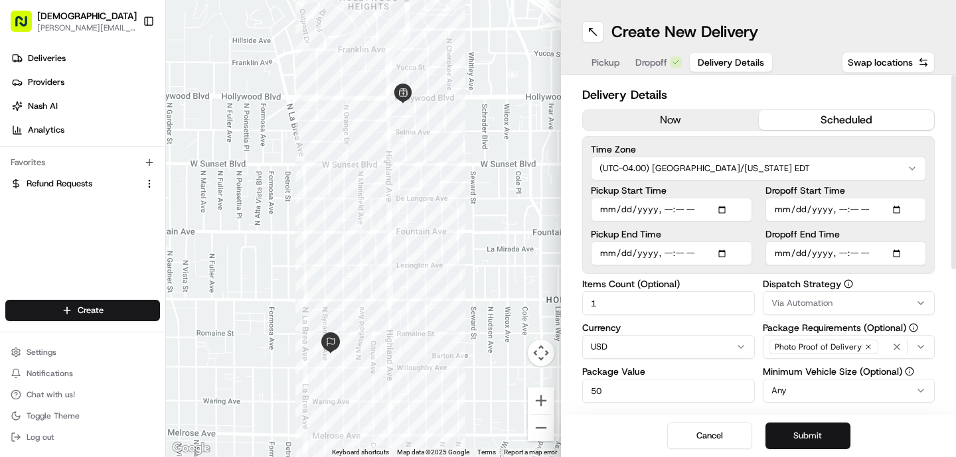
click at [788, 437] on button "Submit" at bounding box center [807, 436] width 85 height 27
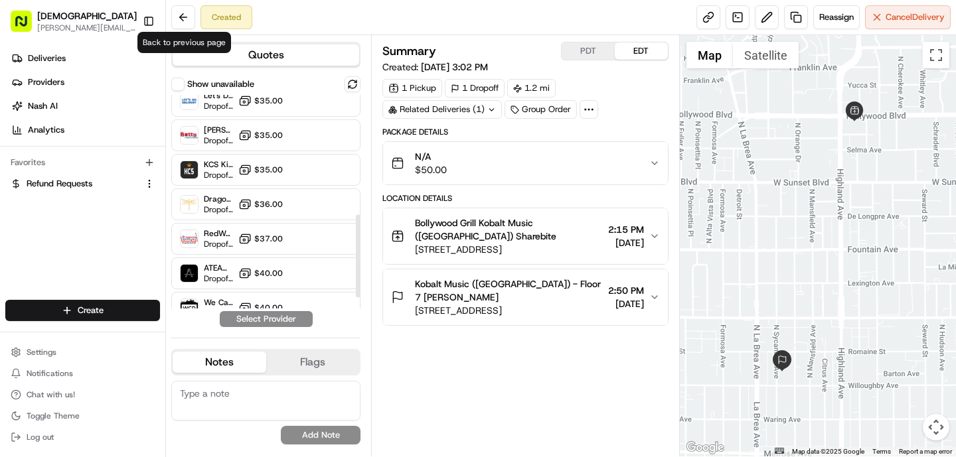
scroll to position [336, 0]
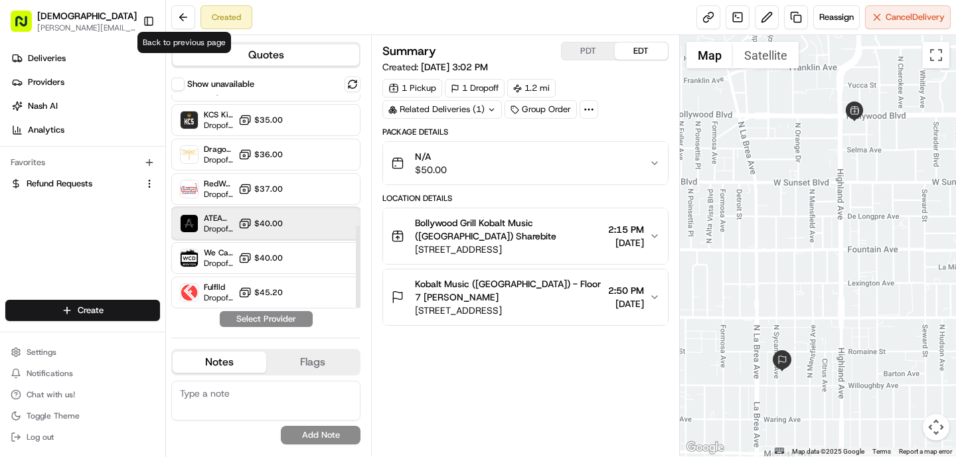
click at [284, 224] on div "ATEAM Delivery (Catering) Dropoff ETA - $40.00" at bounding box center [265, 224] width 189 height 32
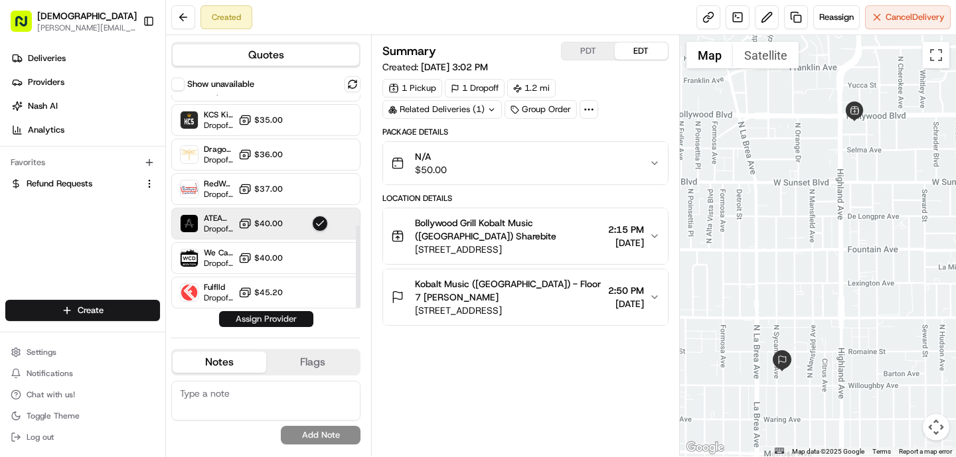
click at [290, 321] on button "Assign Provider" at bounding box center [266, 319] width 94 height 16
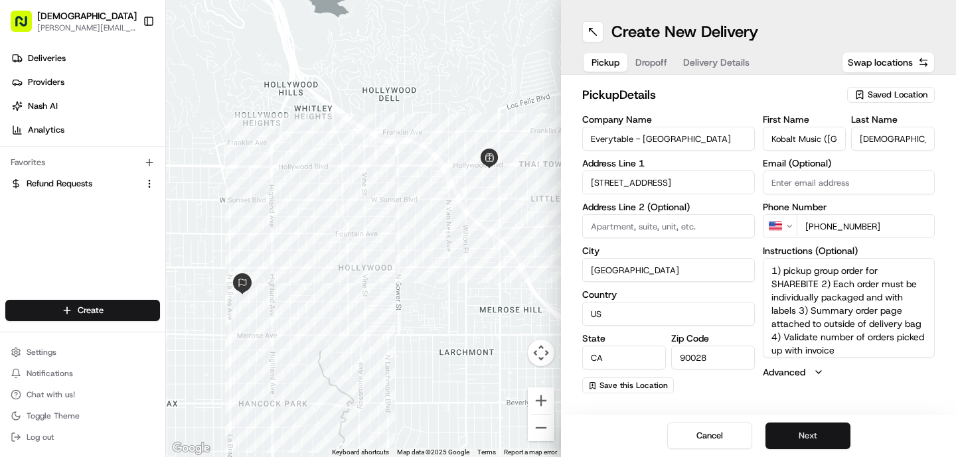
click at [798, 430] on button "Next" at bounding box center [807, 436] width 85 height 27
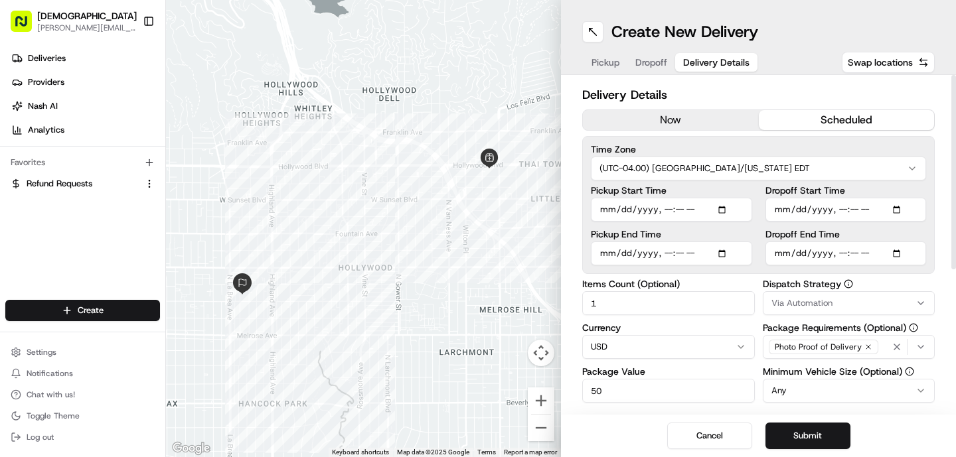
click at [653, 60] on span "Dropoff" at bounding box center [651, 62] width 32 height 13
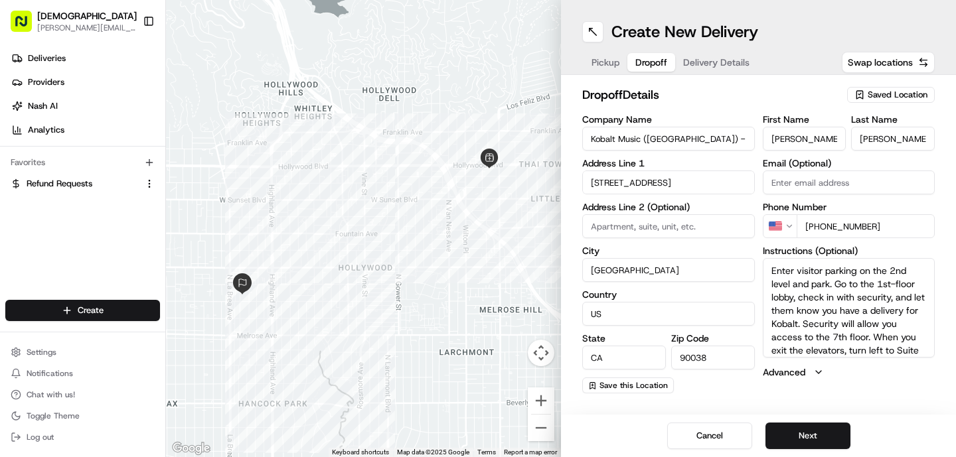
drag, startPoint x: 887, startPoint y: 226, endPoint x: 818, endPoint y: 224, distance: 69.0
click at [818, 225] on input "[PHONE_NUMBER]" at bounding box center [865, 226] width 139 height 24
paste input "[PHONE_NUMBER]"
type input "[PHONE_NUMBER]"
drag, startPoint x: 805, startPoint y: 145, endPoint x: 742, endPoint y: 139, distance: 63.3
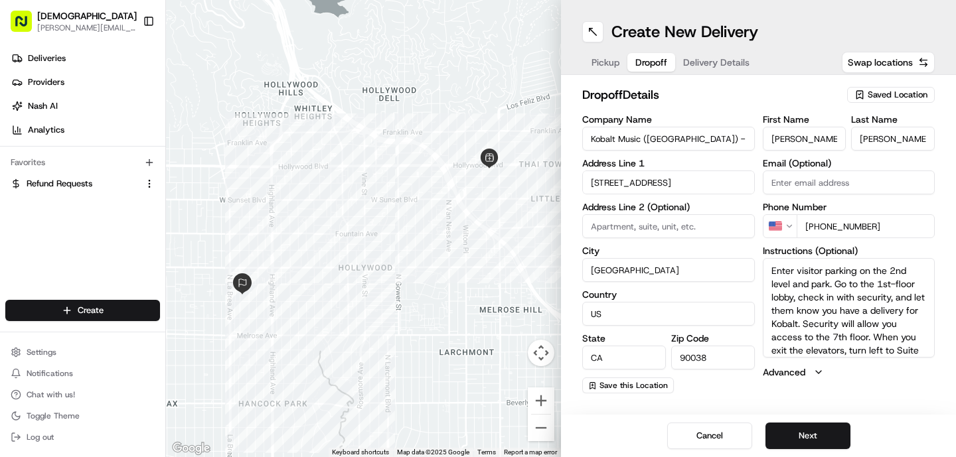
click at [742, 139] on div "Company Name Kobalt Music ([GEOGRAPHIC_DATA]) - Floor 7 Address Line [GEOGRAPHI…" at bounding box center [758, 254] width 352 height 279
paste input "[PERSON_NAME]"
drag, startPoint x: 843, startPoint y: 141, endPoint x: 802, endPoint y: 141, distance: 40.5
click at [802, 141] on input "Frances Zapanta" at bounding box center [804, 139] width 84 height 24
type input "Frances"
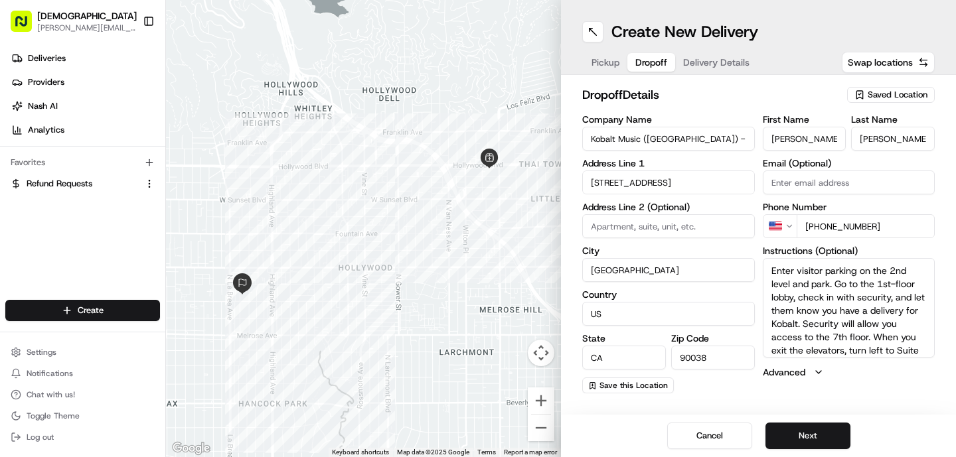
drag, startPoint x: 905, startPoint y: 139, endPoint x: 858, endPoint y: 138, distance: 46.5
click at [858, 139] on input "Brigman" at bounding box center [893, 139] width 84 height 24
paste input "Zapanta"
click at [860, 137] on input "Zapanta" at bounding box center [893, 139] width 84 height 24
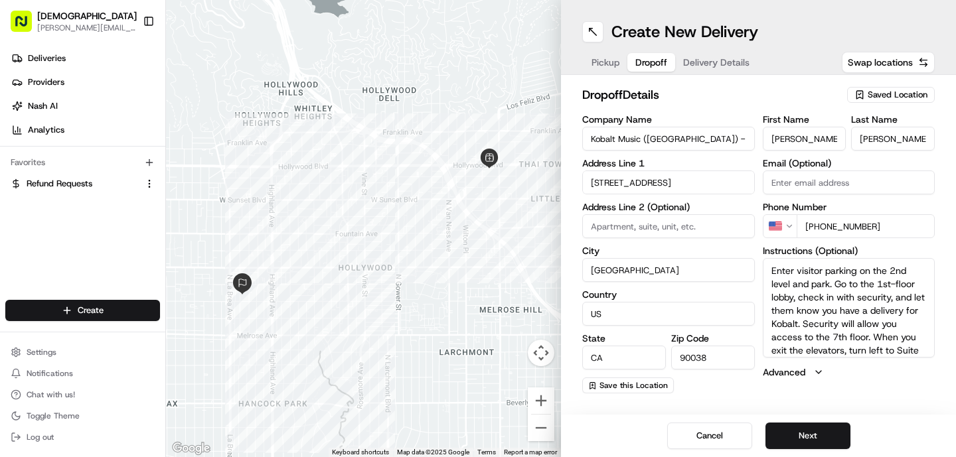
click at [860, 137] on input "Zapanta" at bounding box center [893, 139] width 84 height 24
type input "Zapanta"
click at [798, 432] on button "Next" at bounding box center [807, 436] width 85 height 27
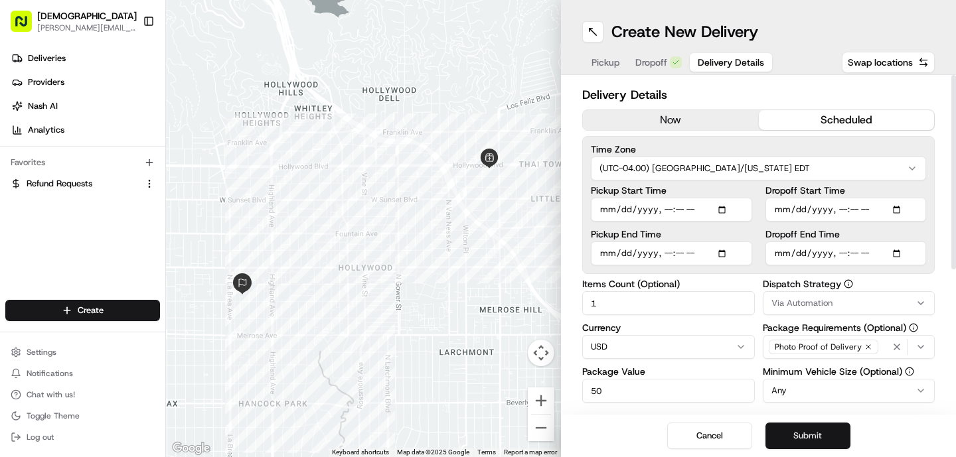
click at [815, 433] on button "Submit" at bounding box center [807, 436] width 85 height 27
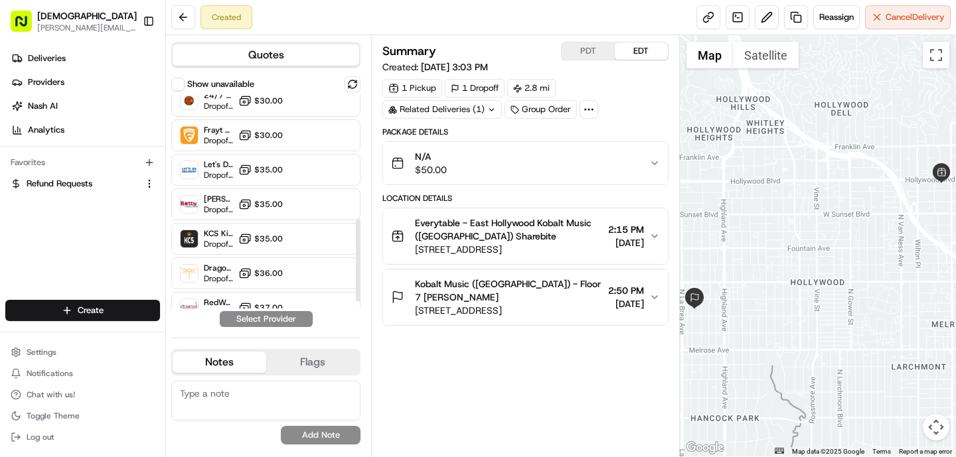
scroll to position [336, 0]
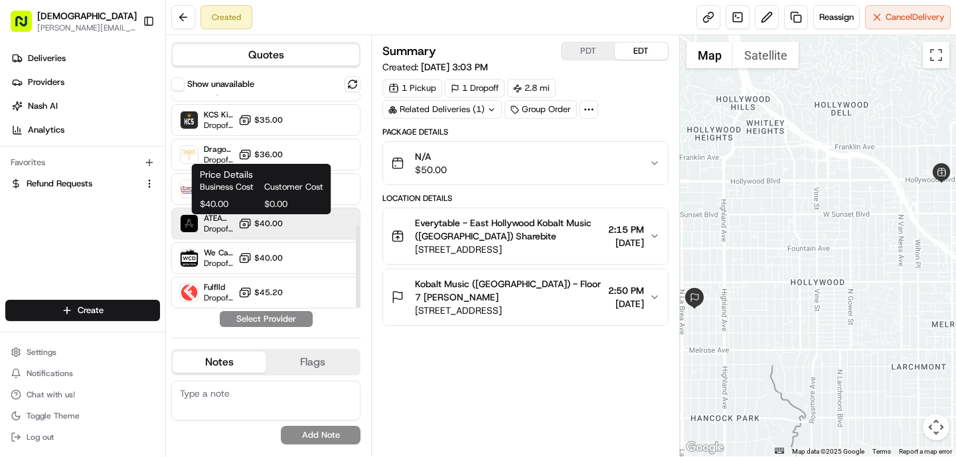
click at [272, 226] on span "$40.00" at bounding box center [268, 223] width 29 height 11
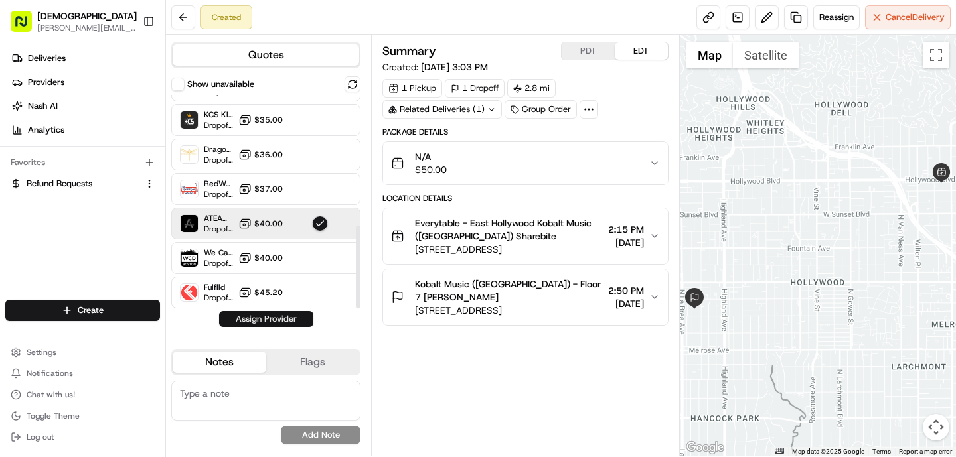
click at [293, 317] on button "Assign Provider" at bounding box center [266, 319] width 94 height 16
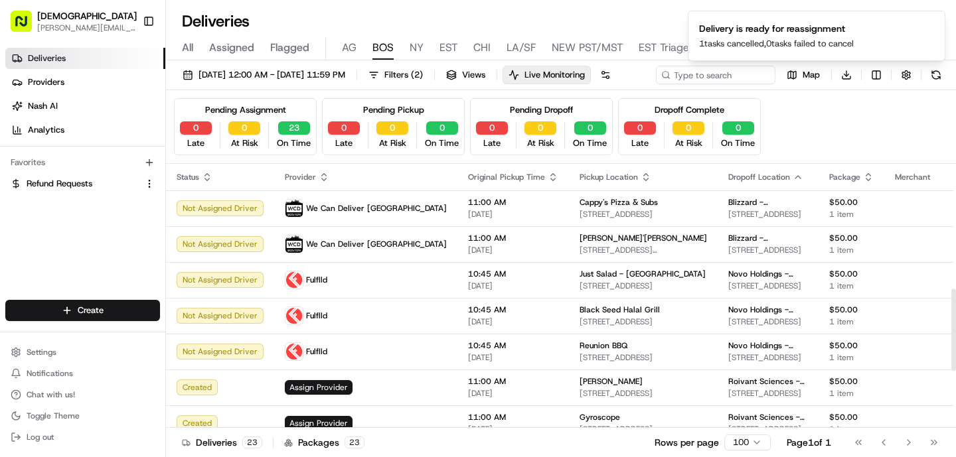
scroll to position [402, 0]
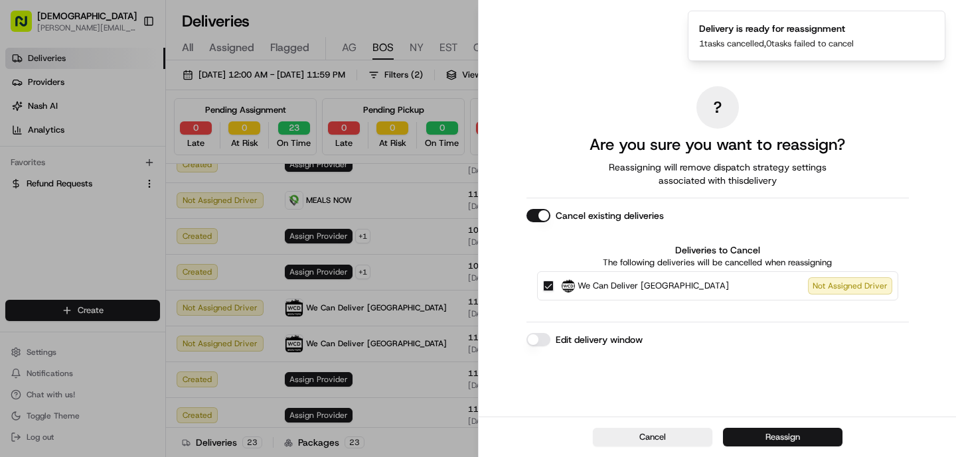
click at [780, 428] on button "Reassign" at bounding box center [782, 437] width 119 height 19
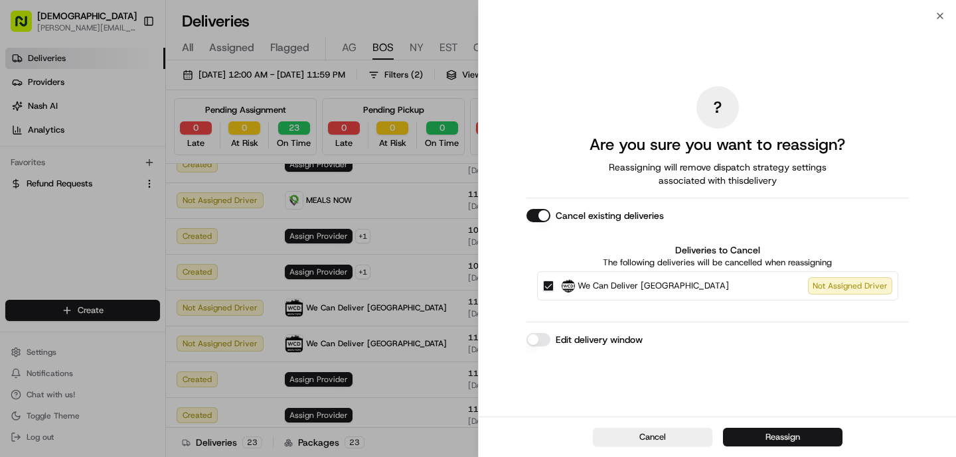
click at [784, 435] on button "Reassign" at bounding box center [782, 437] width 119 height 19
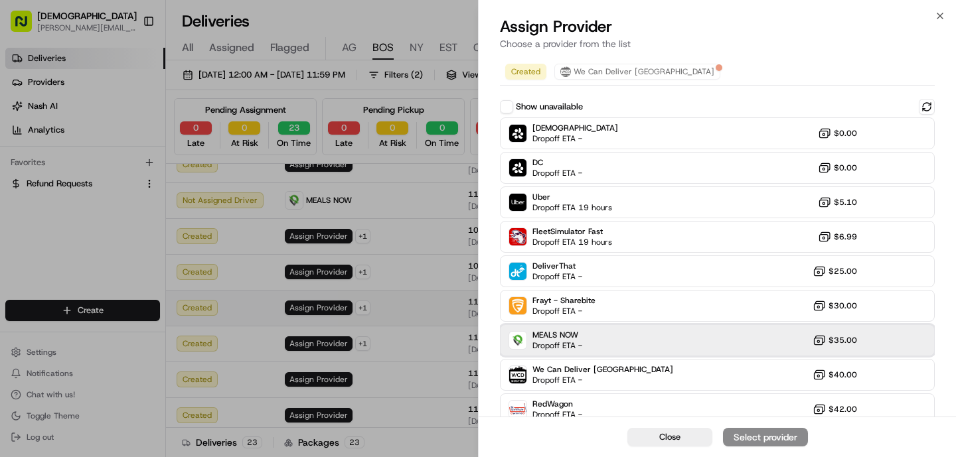
click at [578, 336] on span "MEALS NOW" at bounding box center [557, 335] width 50 height 11
click at [741, 438] on div "Assign Provider" at bounding box center [765, 437] width 65 height 13
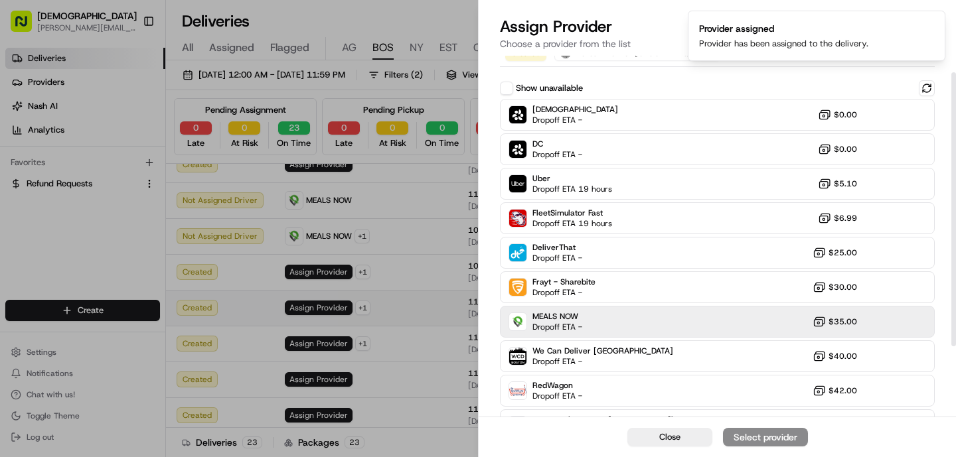
scroll to position [22, 0]
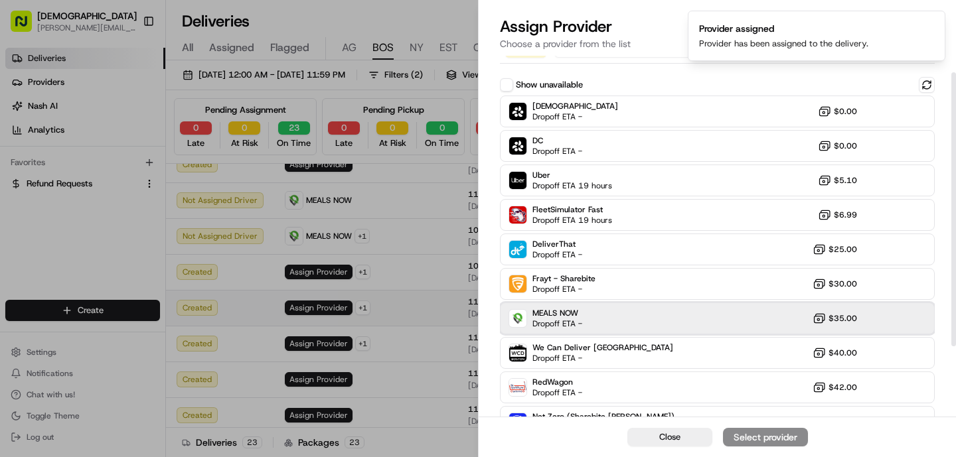
click at [695, 330] on div "MEALS NOW Dropoff ETA - $35.00" at bounding box center [717, 319] width 435 height 32
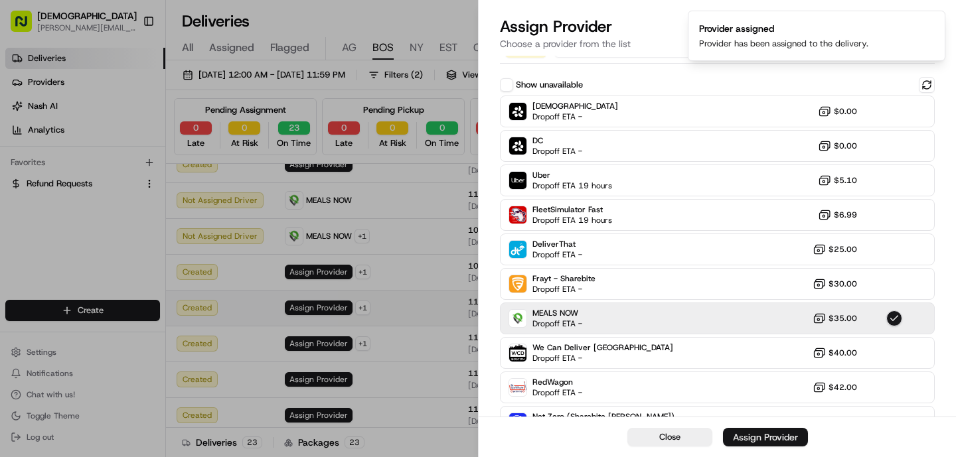
click at [778, 442] on div "Assign Provider" at bounding box center [765, 437] width 65 height 13
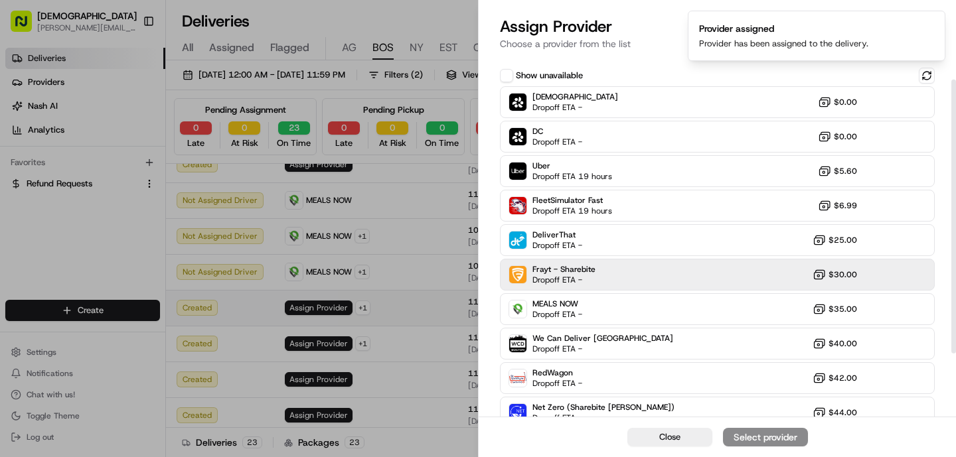
scroll to position [49, 0]
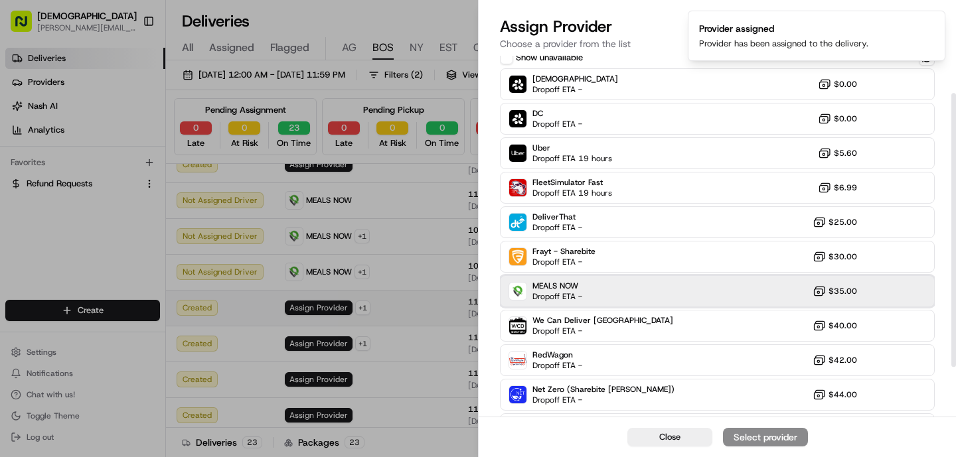
click at [622, 300] on div "MEALS NOW Dropoff ETA - $35.00" at bounding box center [717, 291] width 435 height 32
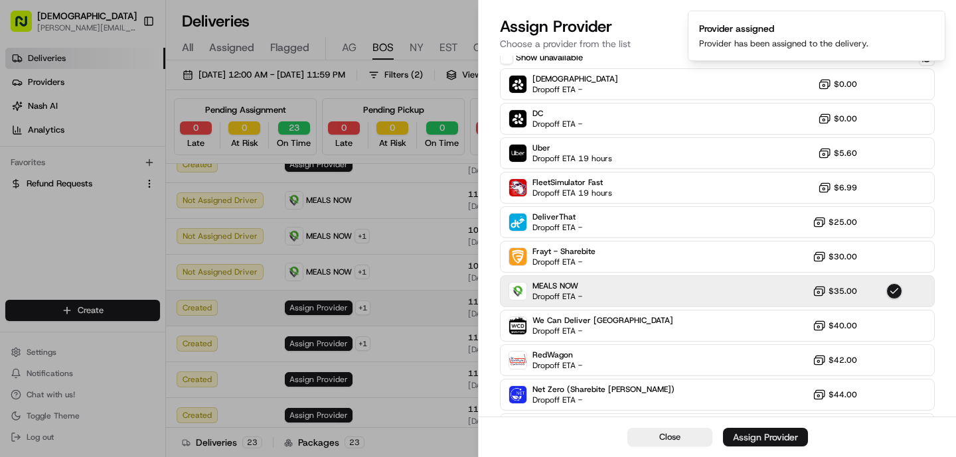
click at [762, 443] on div "Assign Provider" at bounding box center [765, 437] width 65 height 13
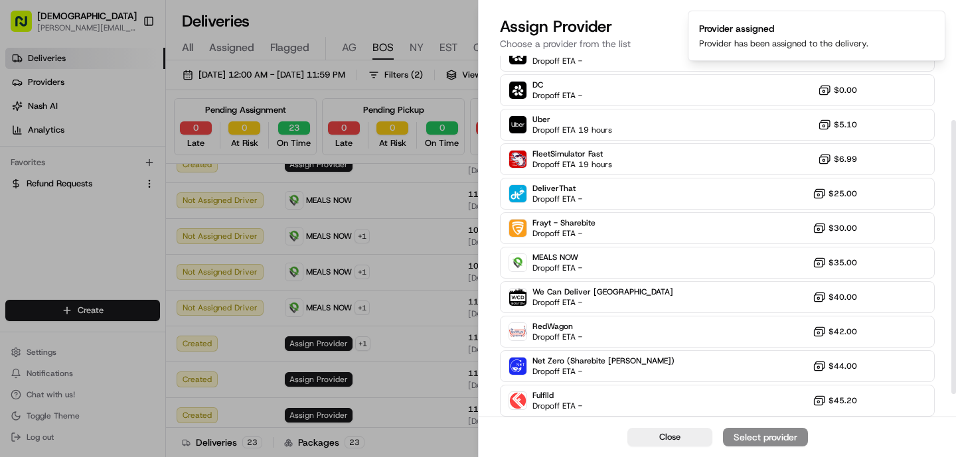
scroll to position [85, 0]
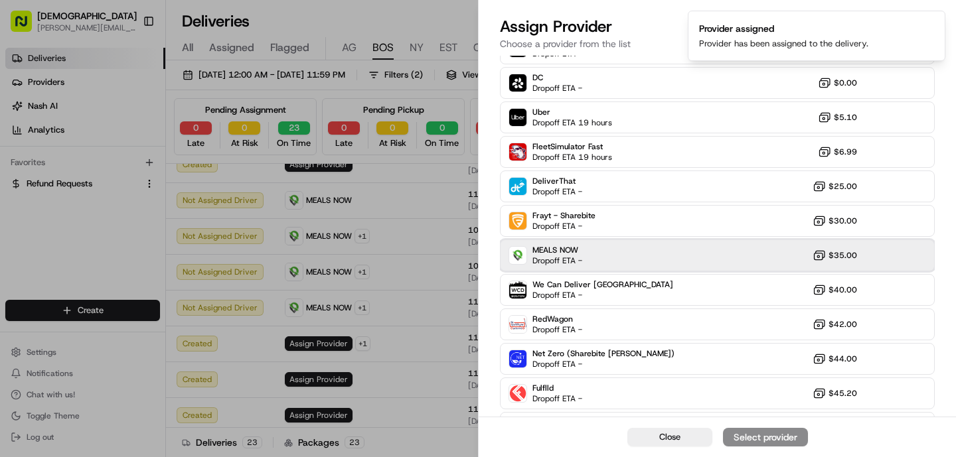
click at [580, 259] on span "Dropoff ETA -" at bounding box center [557, 260] width 50 height 11
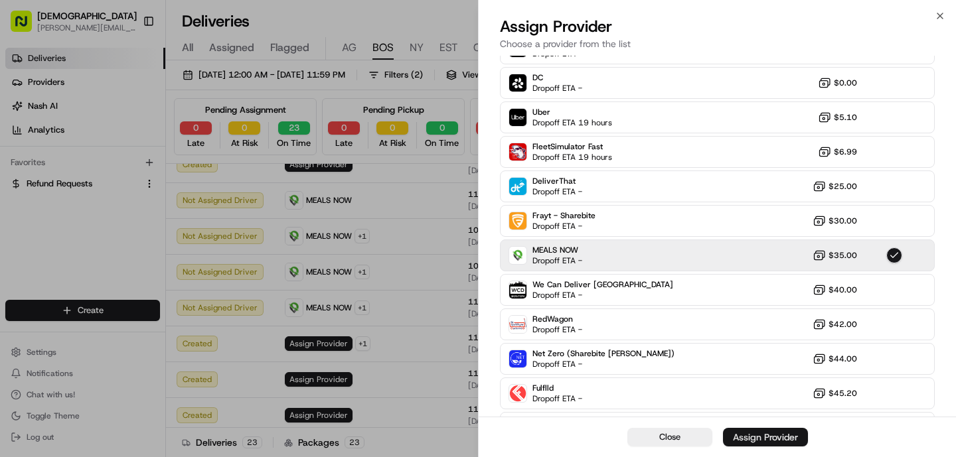
click at [755, 440] on div "Assign Provider" at bounding box center [765, 437] width 65 height 13
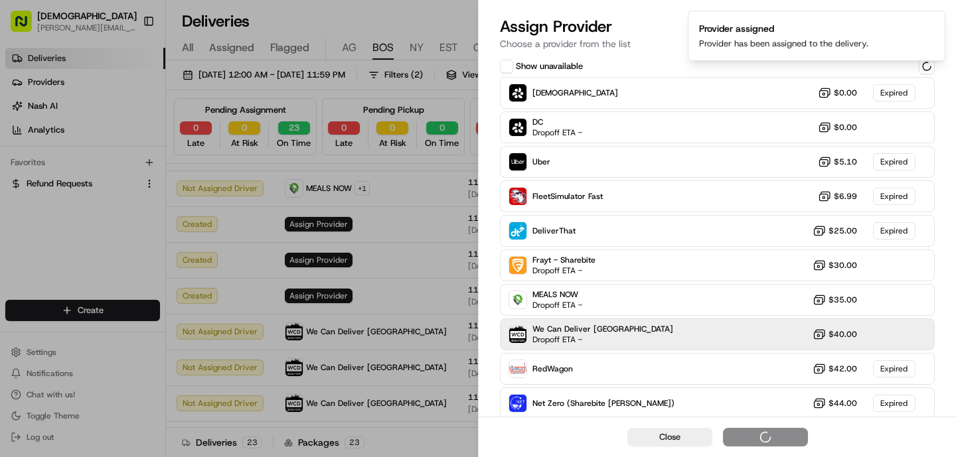
scroll to position [74, 0]
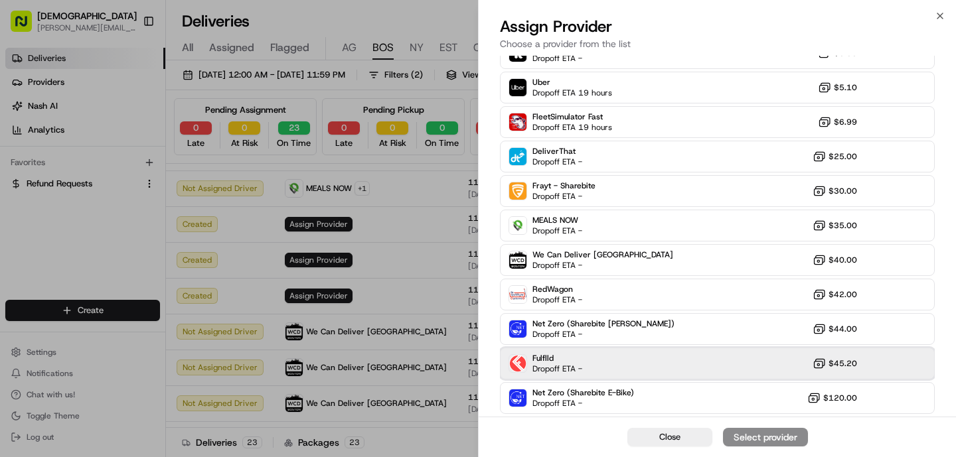
click at [570, 352] on div "Fulflld Dropoff ETA - $45.20" at bounding box center [717, 364] width 435 height 32
click at [750, 429] on button "Assign Provider" at bounding box center [765, 437] width 85 height 19
click at [645, 366] on div "Fulflld Dropoff ETA - $45.20" at bounding box center [717, 364] width 435 height 32
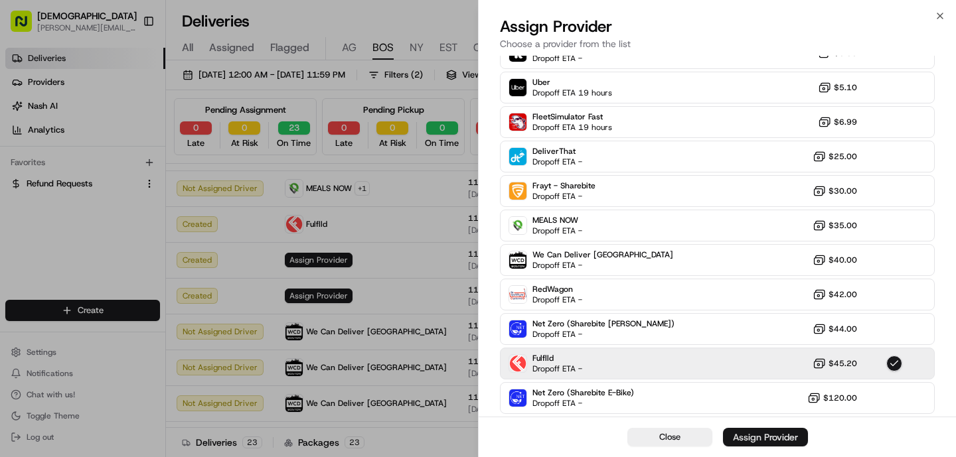
click at [741, 438] on div "Assign Provider" at bounding box center [765, 437] width 65 height 13
click at [700, 363] on div "Fulflld Dropoff ETA - $50.20" at bounding box center [717, 364] width 435 height 32
click at [766, 433] on div "Assign Provider" at bounding box center [765, 437] width 65 height 13
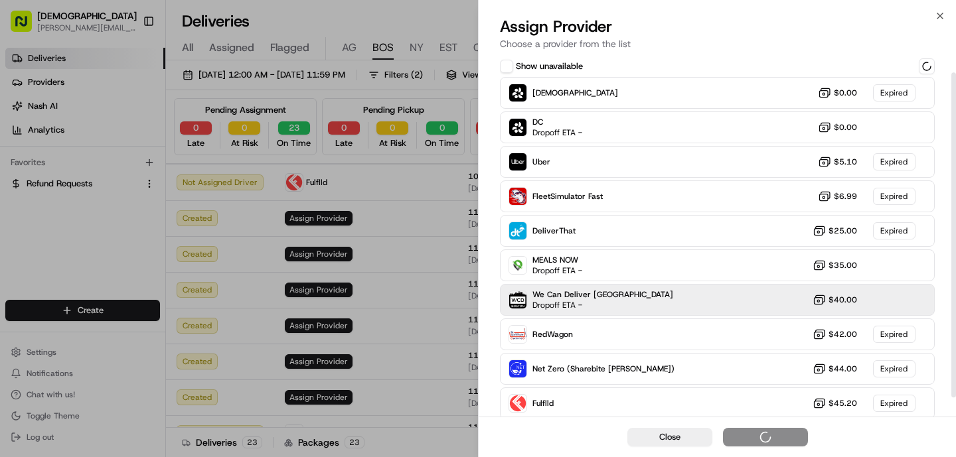
scroll to position [40, 0]
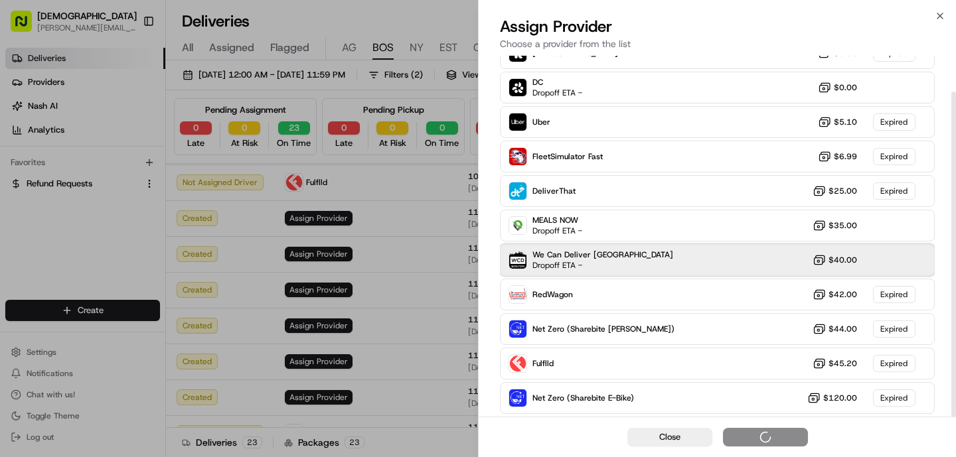
click at [622, 260] on div "We Can Deliver Boston Dropoff ETA - $40.00" at bounding box center [717, 260] width 435 height 32
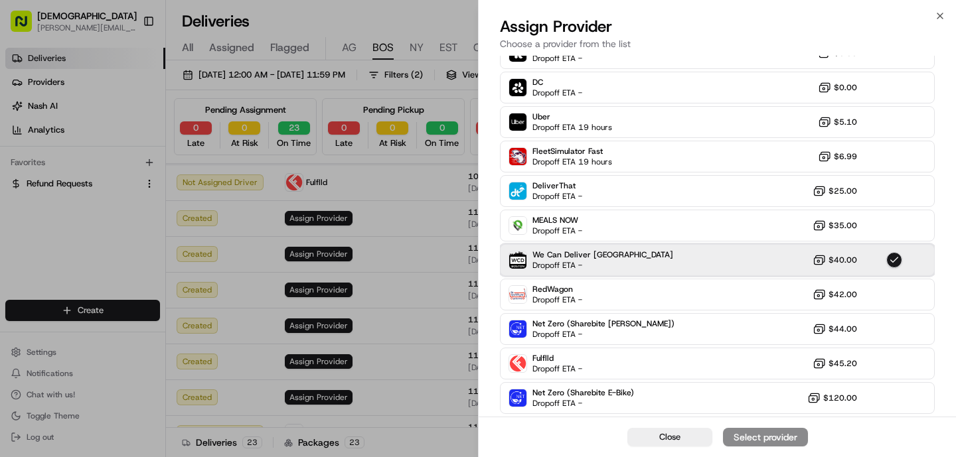
click at [624, 259] on div "We Can Deliver Boston Dropoff ETA - $40.00" at bounding box center [717, 260] width 435 height 32
click at [772, 439] on div "Assign Provider" at bounding box center [765, 437] width 65 height 13
click at [633, 268] on div "We Can Deliver Boston Dropoff ETA - $40.00" at bounding box center [717, 260] width 435 height 32
click at [776, 446] on button "Assign Provider" at bounding box center [765, 437] width 85 height 19
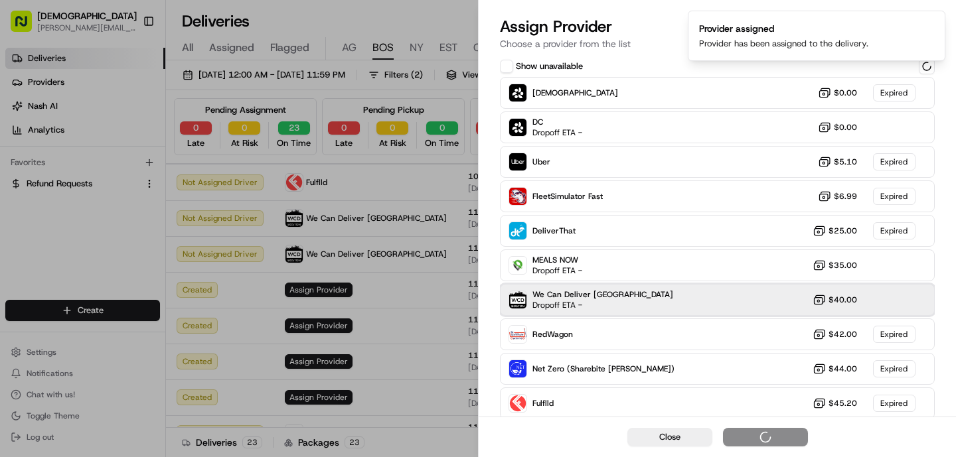
click at [571, 294] on span "We Can Deliver [GEOGRAPHIC_DATA]" at bounding box center [602, 294] width 141 height 11
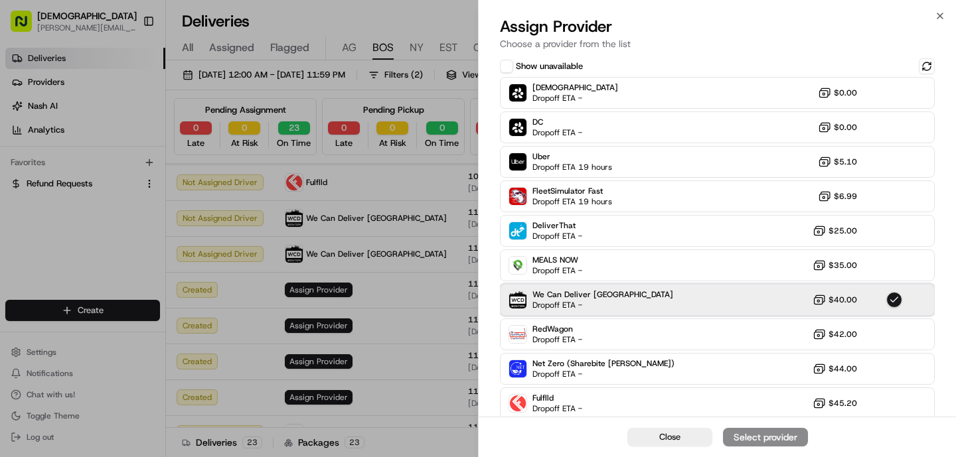
click at [703, 309] on div "We Can Deliver Boston Dropoff ETA - $40.00" at bounding box center [717, 300] width 435 height 32
click at [791, 440] on div "Assign Provider" at bounding box center [765, 437] width 65 height 13
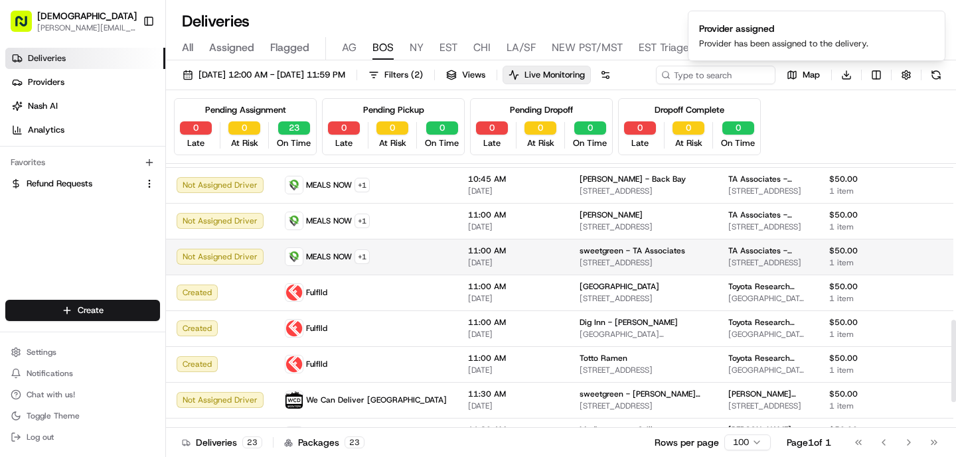
scroll to position [587, 0]
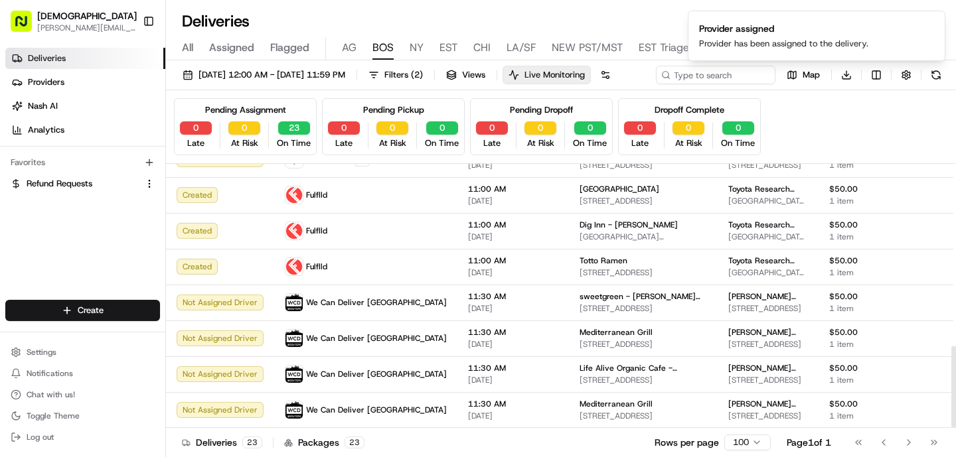
click at [585, 78] on span "Live Monitoring" at bounding box center [554, 75] width 60 height 12
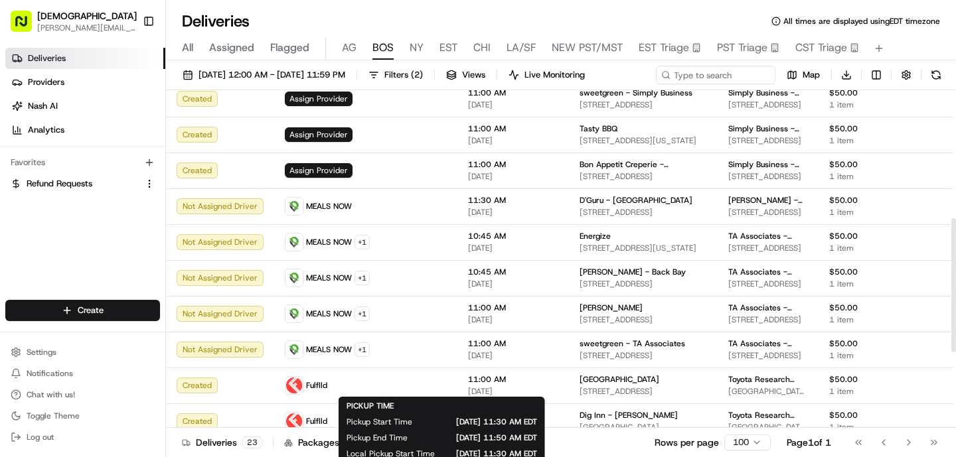
scroll to position [255, 0]
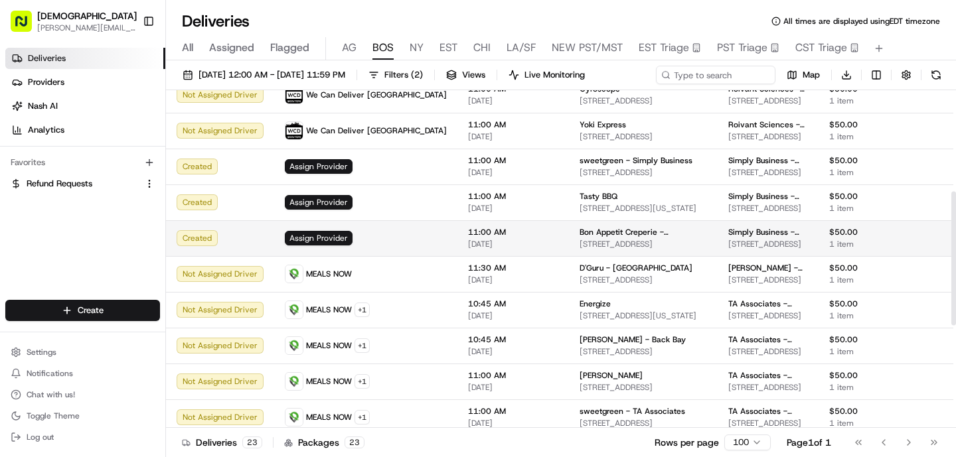
click at [469, 242] on span "[DATE]" at bounding box center [513, 244] width 90 height 11
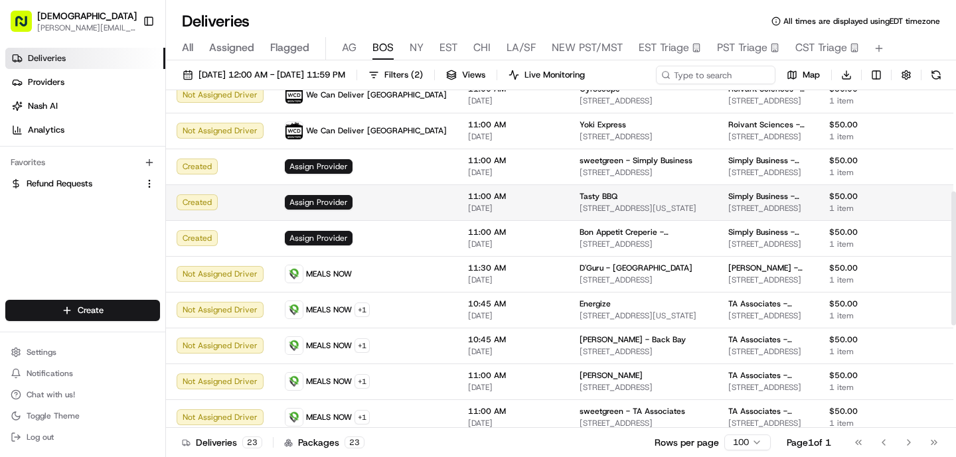
click at [468, 203] on span "[DATE]" at bounding box center [513, 208] width 90 height 11
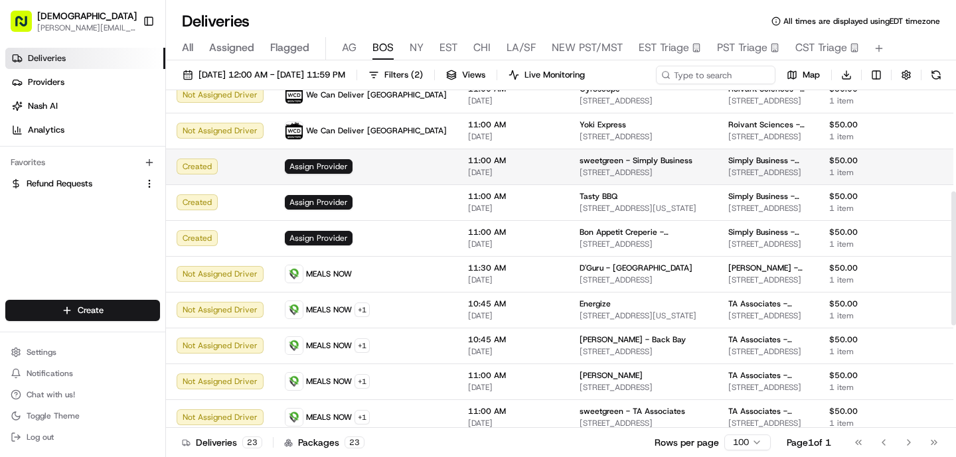
click at [457, 169] on td "11:00 AM [DATE]" at bounding box center [512, 167] width 111 height 36
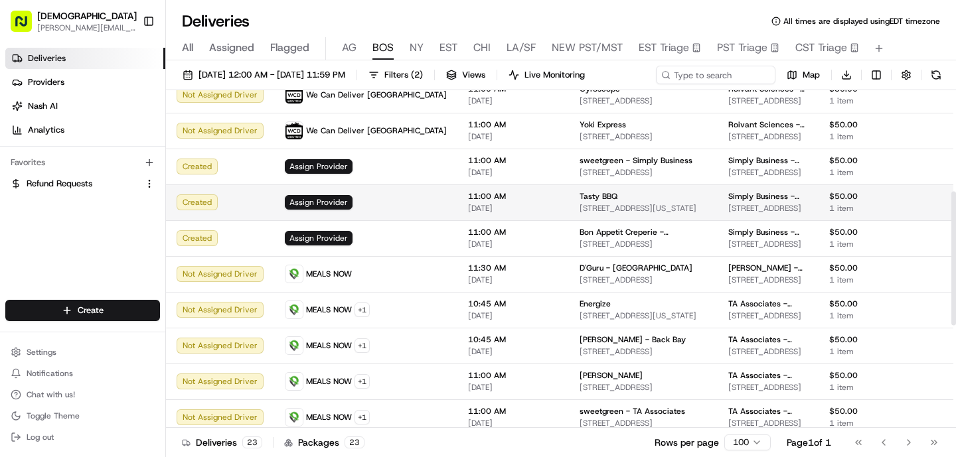
click at [468, 196] on span "11:00 AM" at bounding box center [513, 196] width 90 height 11
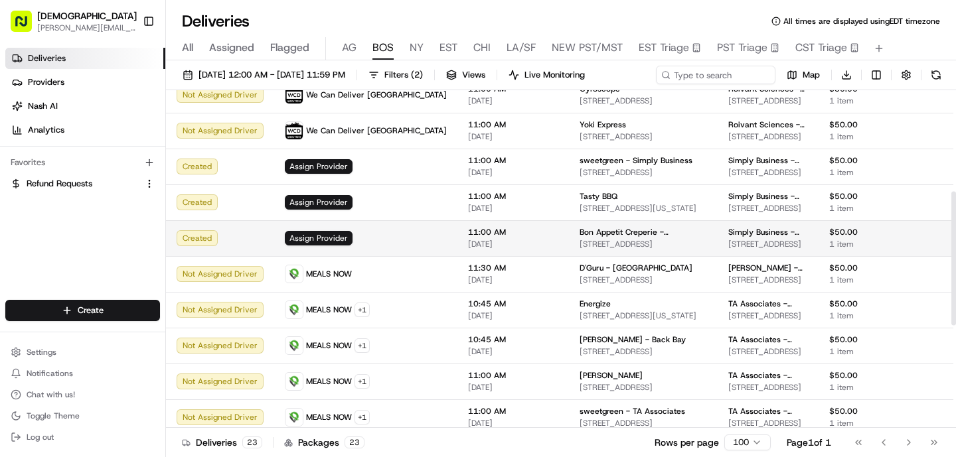
click at [457, 225] on td "11:00 AM [DATE]" at bounding box center [512, 238] width 111 height 36
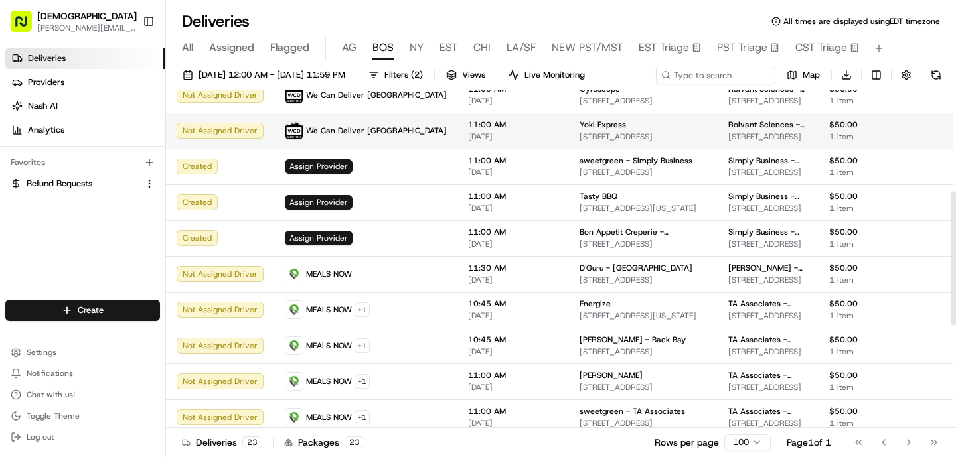
click at [457, 143] on td "11:00 AM [DATE]" at bounding box center [512, 131] width 111 height 36
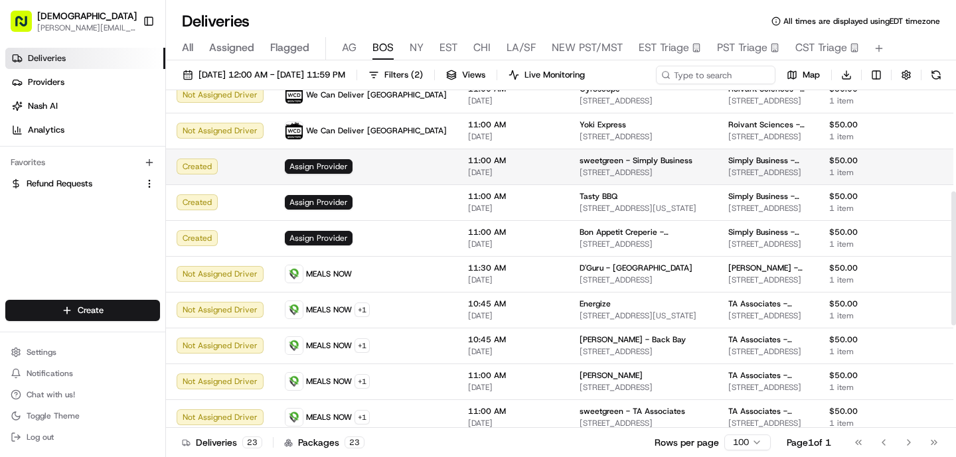
click at [468, 163] on span "11:00 AM" at bounding box center [513, 160] width 90 height 11
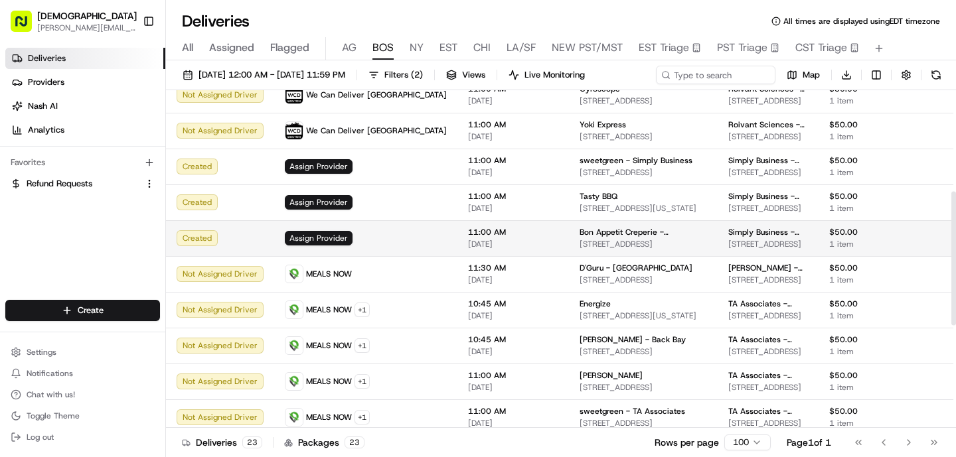
click at [457, 251] on td "11:00 AM [DATE]" at bounding box center [512, 238] width 111 height 36
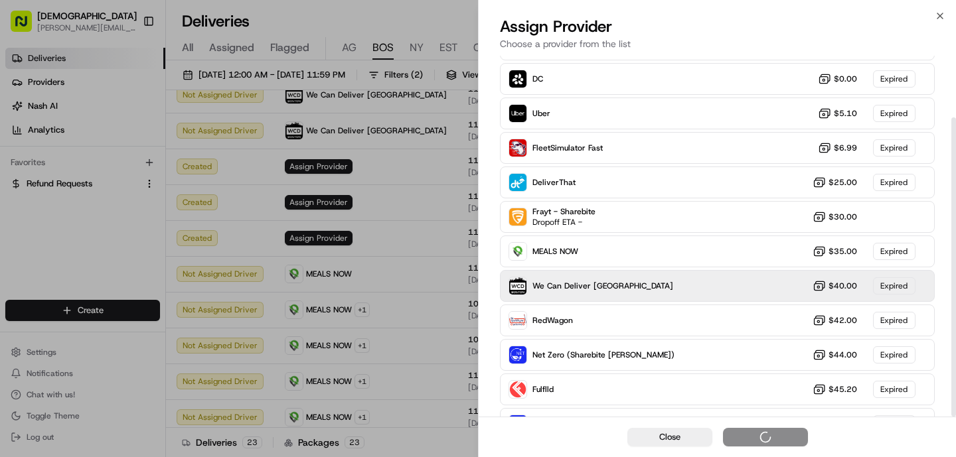
scroll to position [74, 0]
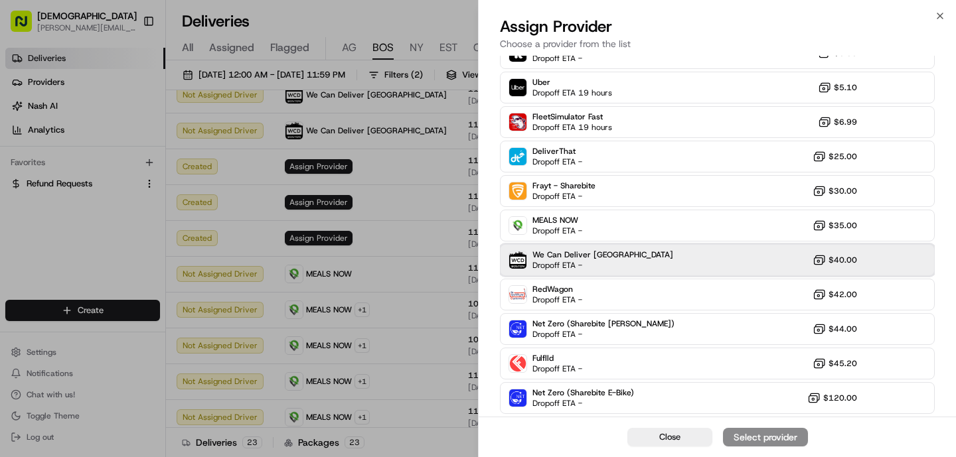
click at [605, 271] on div "We Can Deliver Boston Dropoff ETA - $40.00" at bounding box center [717, 260] width 435 height 32
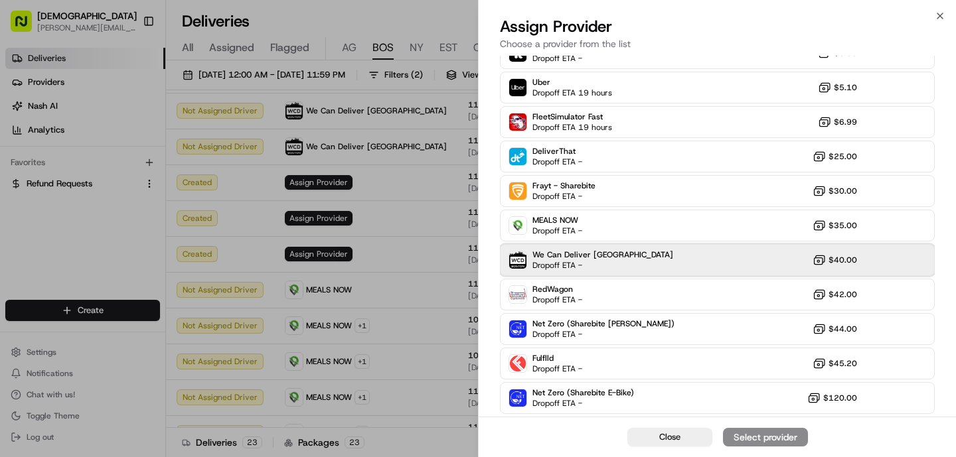
click at [615, 269] on span "Dropoff ETA -" at bounding box center [578, 265] width 93 height 11
click at [777, 434] on div "Assign Provider" at bounding box center [765, 437] width 65 height 13
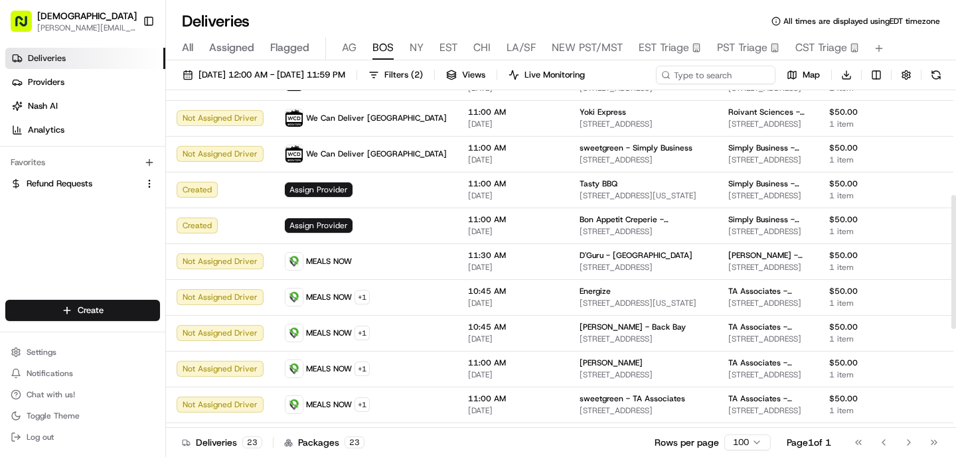
scroll to position [264, 0]
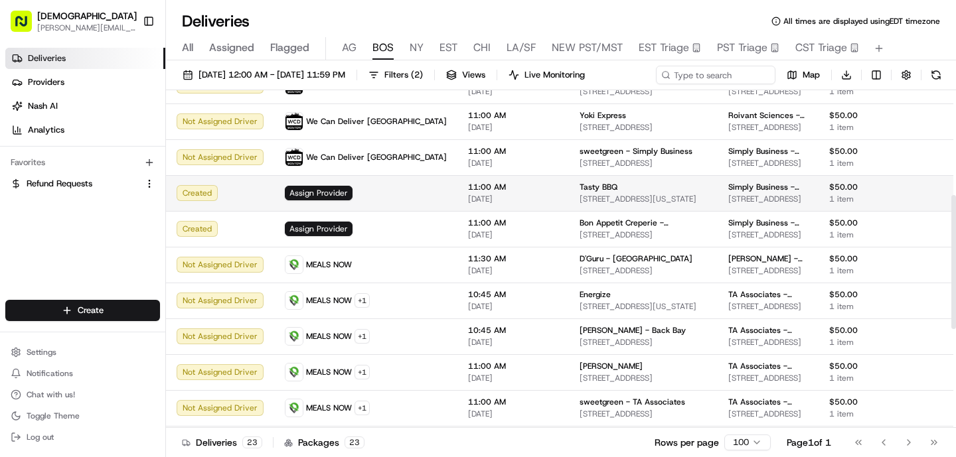
click at [356, 192] on div "Assign Provider" at bounding box center [366, 193] width 162 height 15
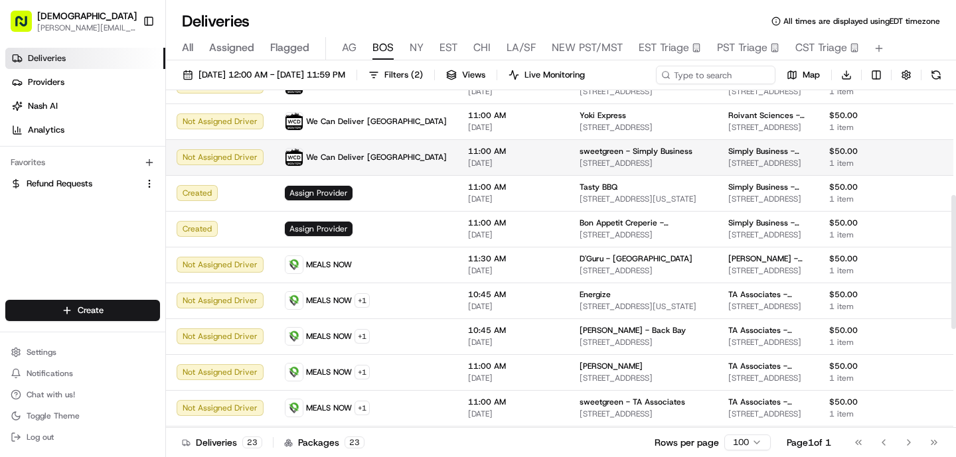
click at [569, 169] on td "sweetgreen - Simply Business [STREET_ADDRESS]" at bounding box center [643, 157] width 149 height 36
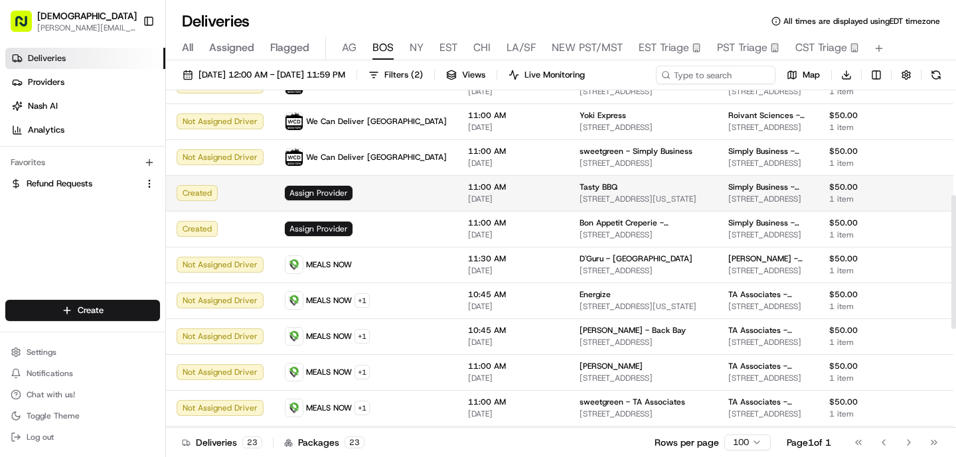
click at [579, 192] on div "Tasty BBQ [STREET_ADDRESS][US_STATE]" at bounding box center [642, 193] width 127 height 23
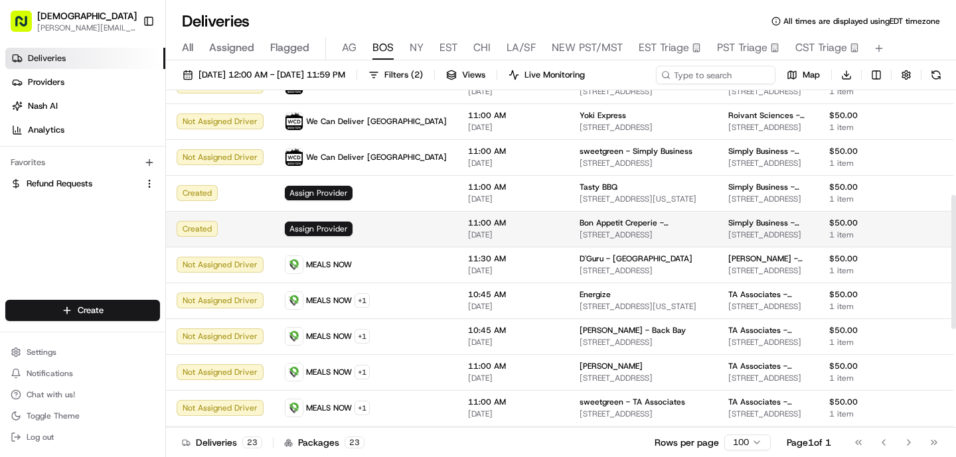
click at [491, 226] on span "11:00 AM" at bounding box center [513, 223] width 90 height 11
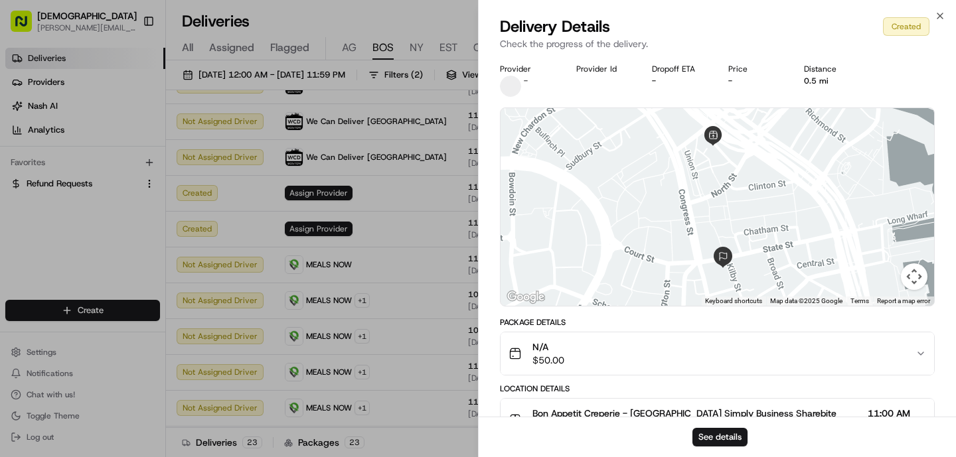
click at [489, 227] on div "Provider - Provider Id Dropoff ETA - Price - Distance 0.5 mi ← Move left → Move…" at bounding box center [716, 310] width 477 height 508
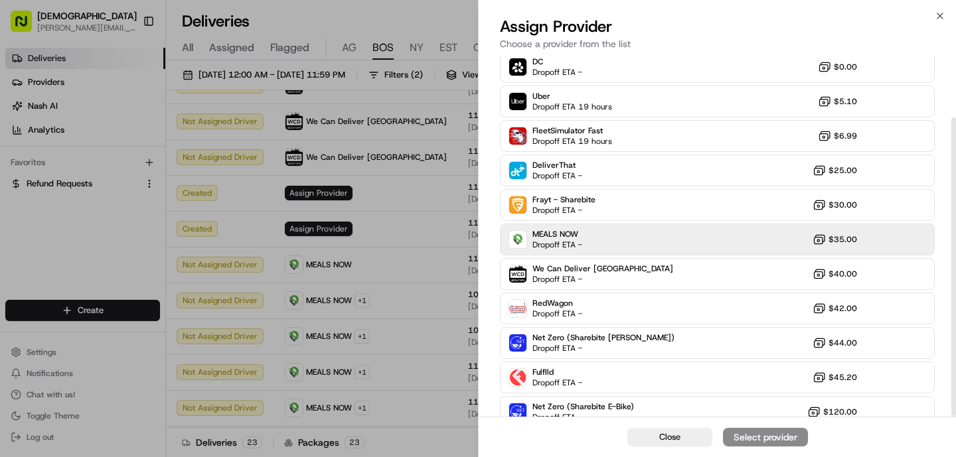
scroll to position [74, 0]
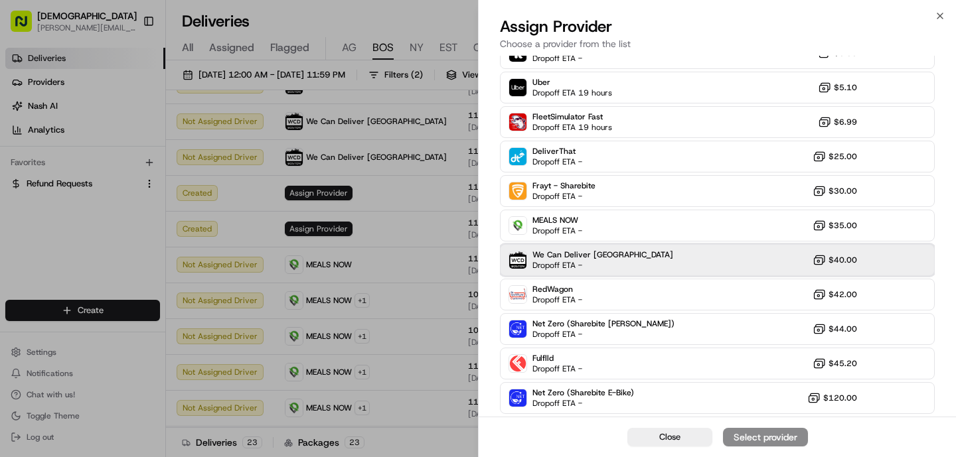
click at [606, 266] on span "Dropoff ETA -" at bounding box center [578, 265] width 93 height 11
click at [759, 435] on div "Assign Provider" at bounding box center [765, 437] width 65 height 13
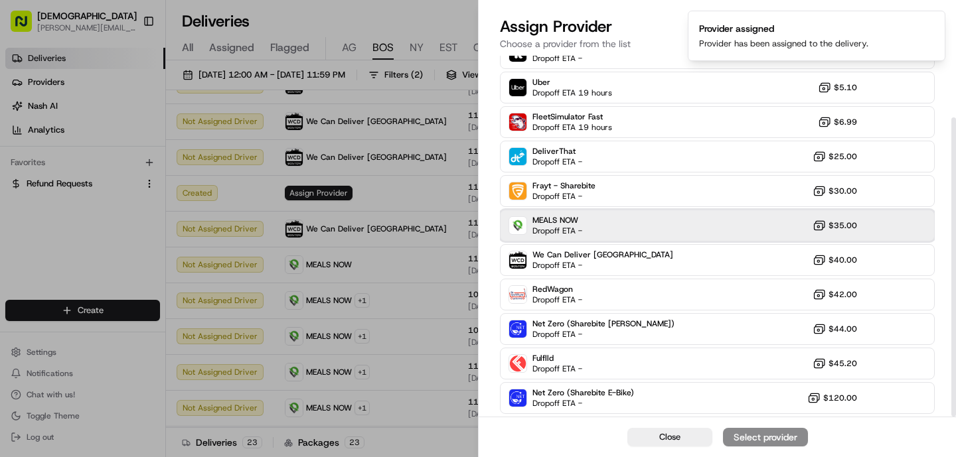
click at [623, 217] on div "MEALS NOW Dropoff ETA - $35.00" at bounding box center [717, 226] width 435 height 32
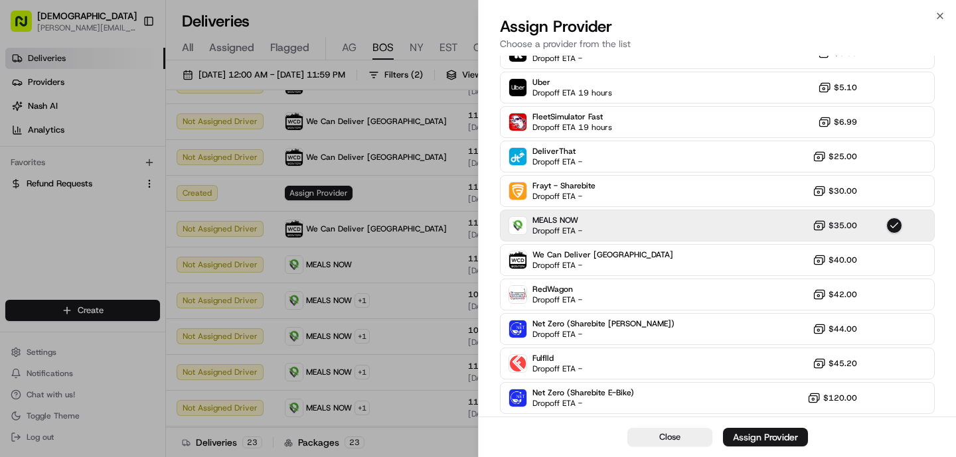
click at [787, 439] on div "Assign Provider" at bounding box center [765, 437] width 65 height 13
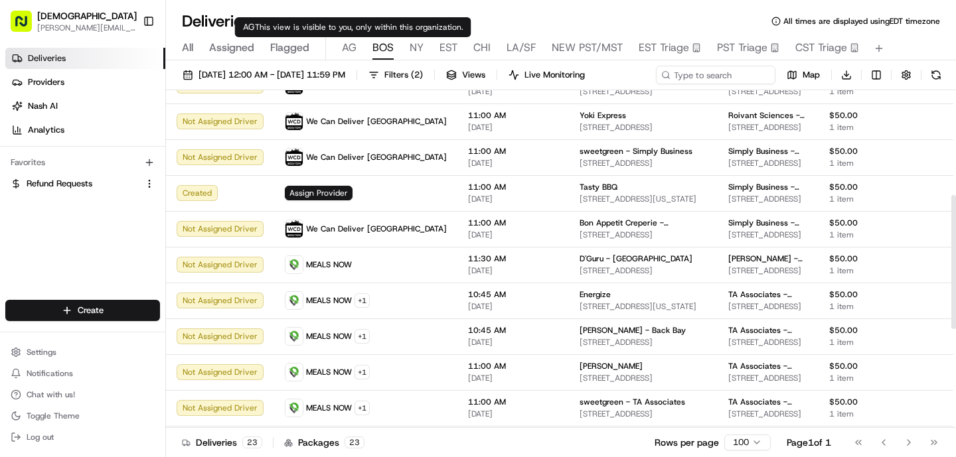
click at [349, 53] on span "AG" at bounding box center [349, 48] width 15 height 16
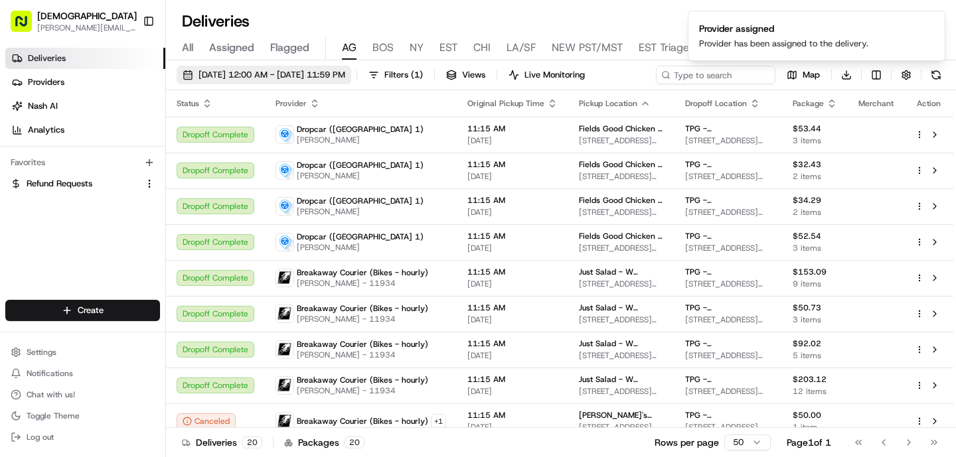
click at [345, 80] on span "[DATE] 12:00 AM - [DATE] 11:59 PM" at bounding box center [271, 75] width 147 height 12
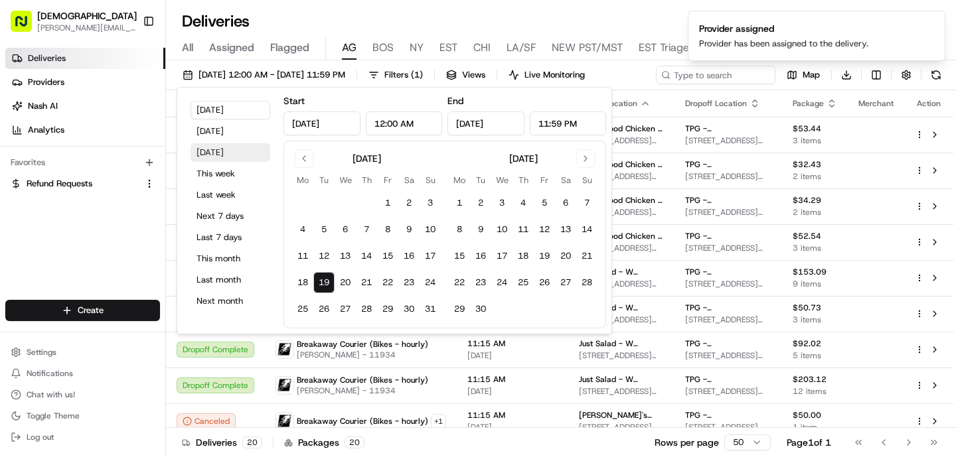
click at [234, 154] on button "[DATE]" at bounding box center [230, 152] width 80 height 19
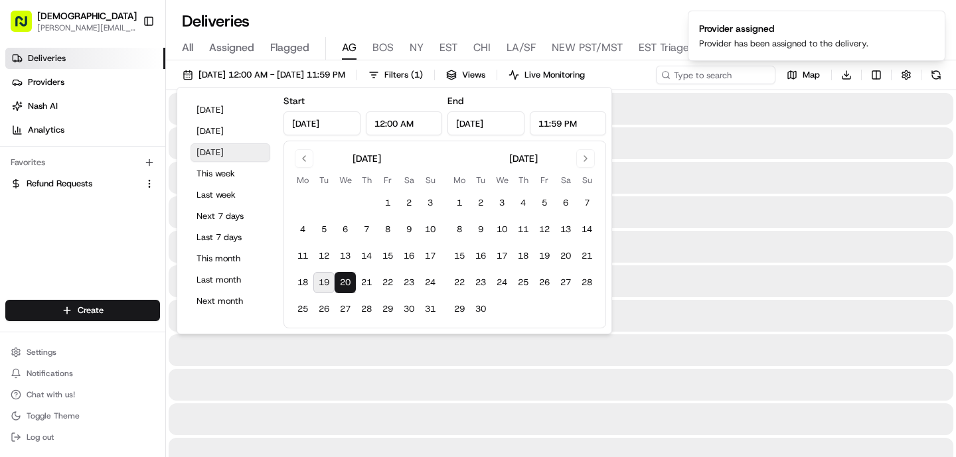
type input "[DATE]"
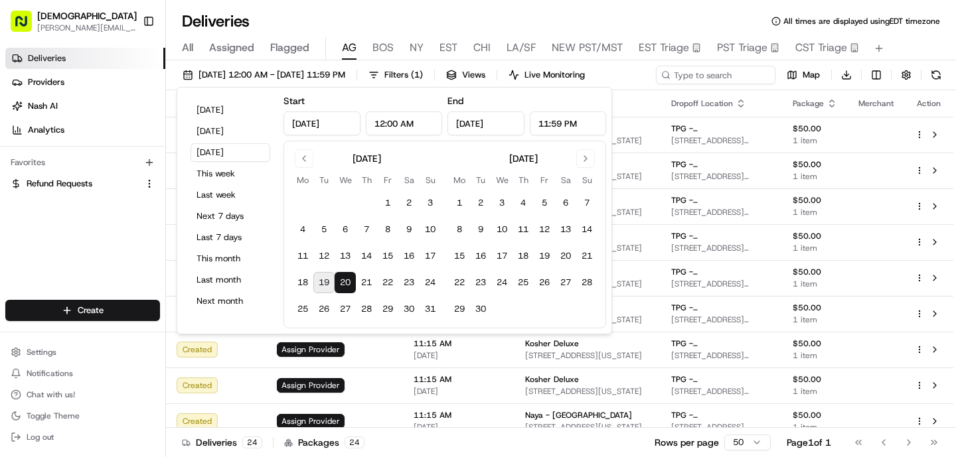
click at [387, 21] on div "Deliveries All times are displayed using EDT timezone" at bounding box center [561, 21] width 790 height 21
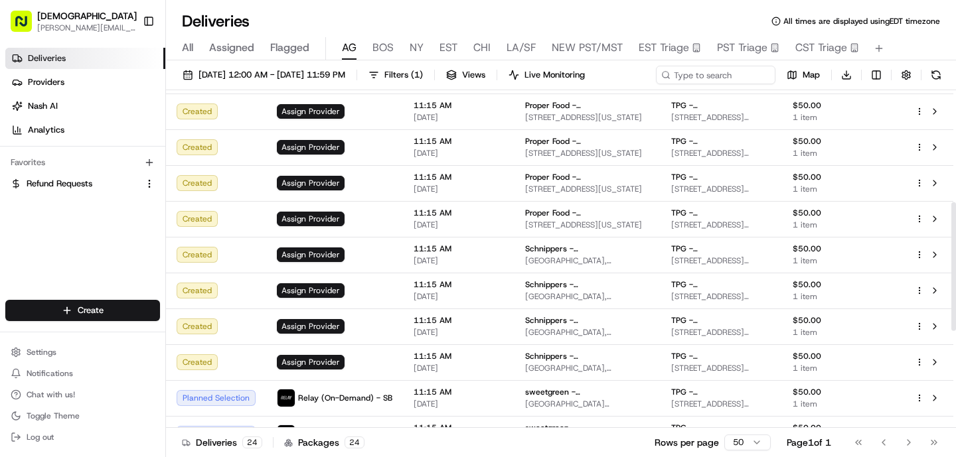
scroll to position [549, 0]
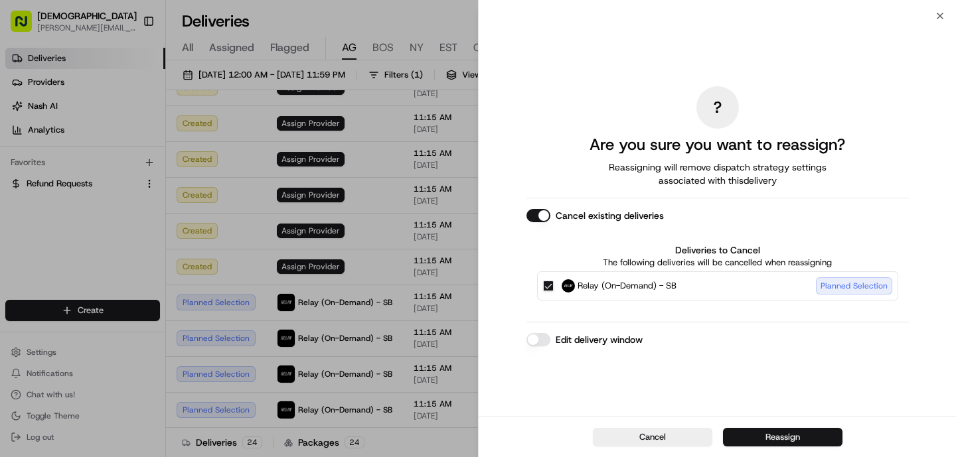
click at [775, 436] on button "Reassign" at bounding box center [782, 437] width 119 height 19
click at [834, 436] on button "Reassign" at bounding box center [782, 437] width 119 height 19
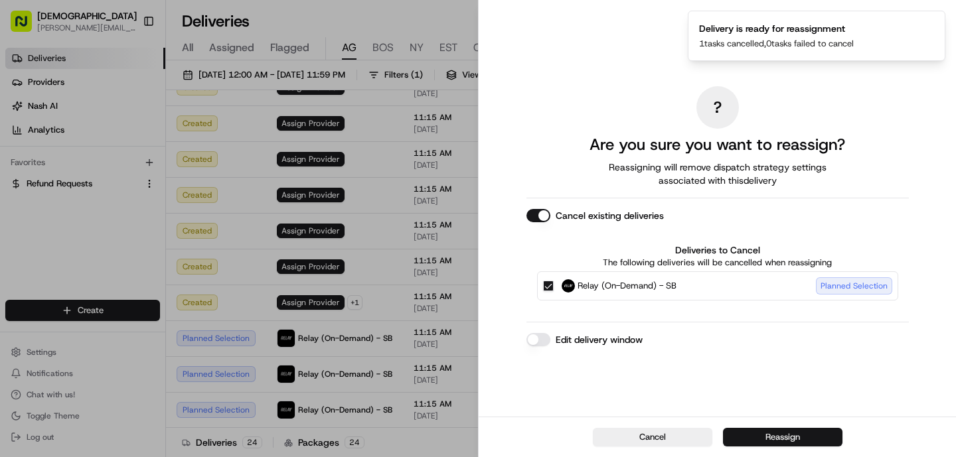
click at [763, 441] on button "Reassign" at bounding box center [782, 437] width 119 height 19
click at [819, 437] on button "Reassign" at bounding box center [782, 437] width 119 height 19
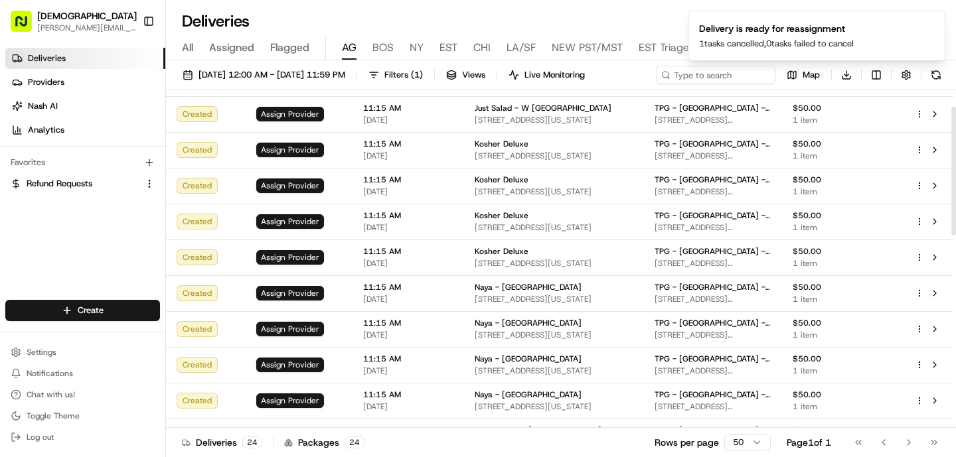
scroll to position [0, 0]
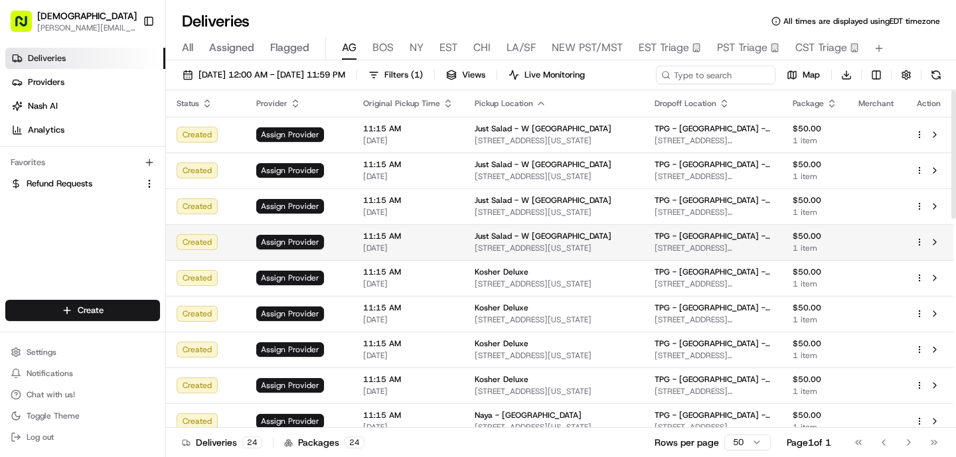
click at [436, 235] on span "11:15 AM" at bounding box center [408, 236] width 90 height 11
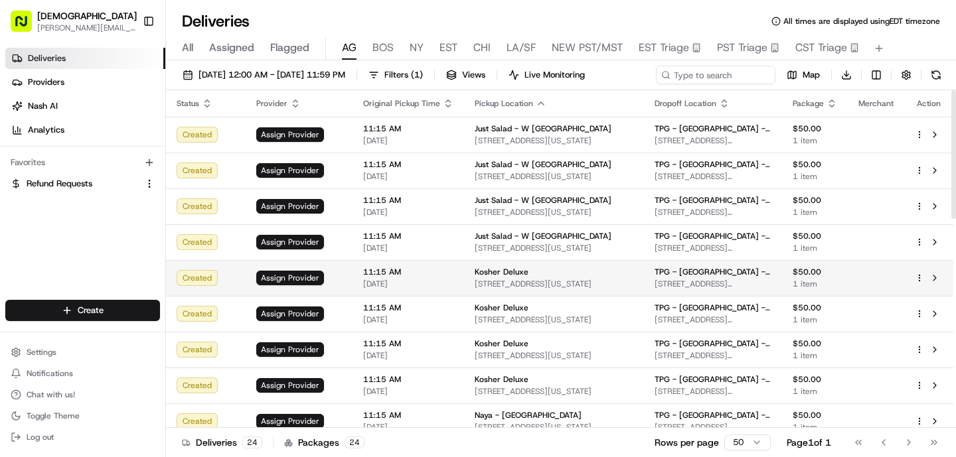
click at [432, 281] on span "[DATE]" at bounding box center [408, 284] width 90 height 11
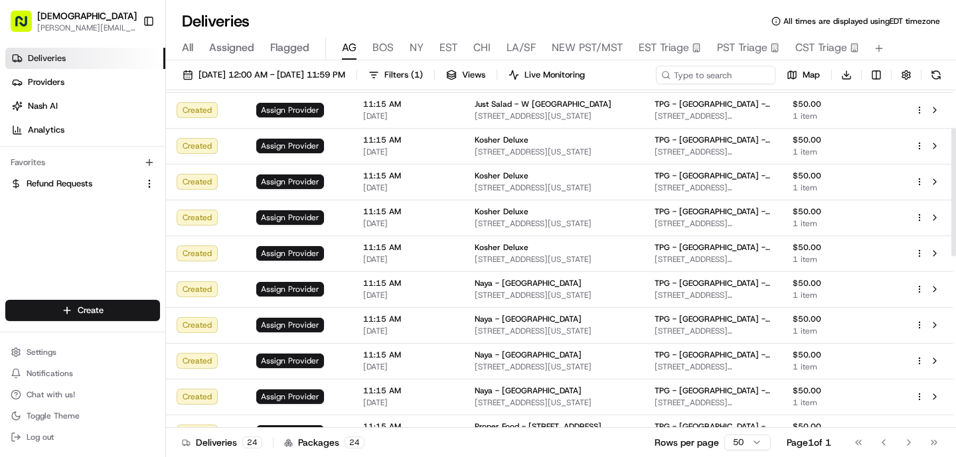
scroll to position [137, 0]
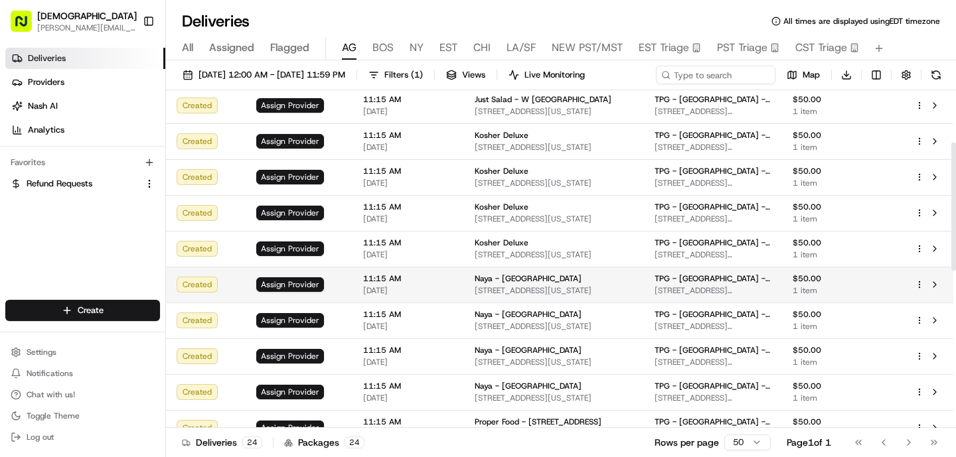
click at [411, 282] on span "11:15 AM" at bounding box center [408, 278] width 90 height 11
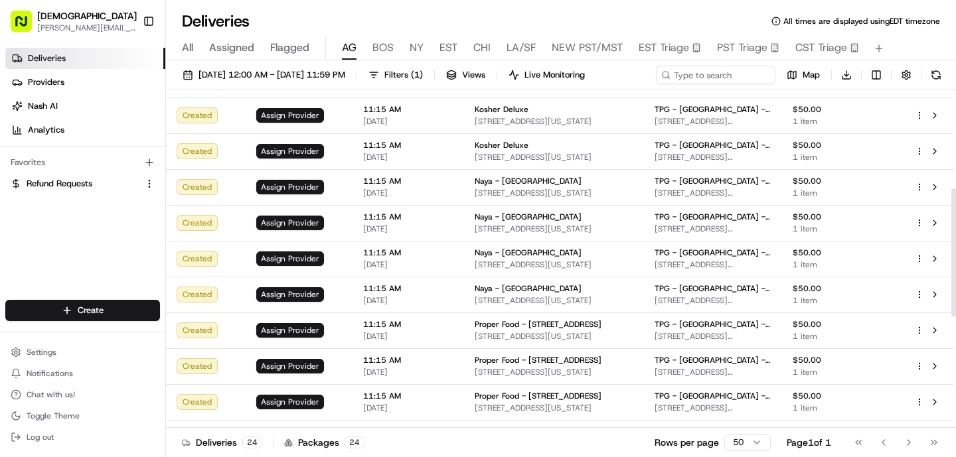
scroll to position [269, 0]
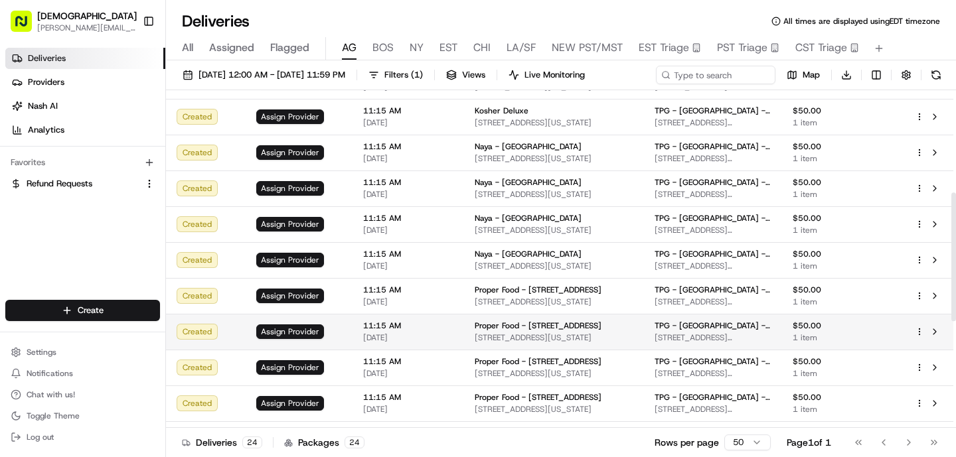
click at [419, 318] on td "11:15 AM [DATE]" at bounding box center [407, 332] width 111 height 36
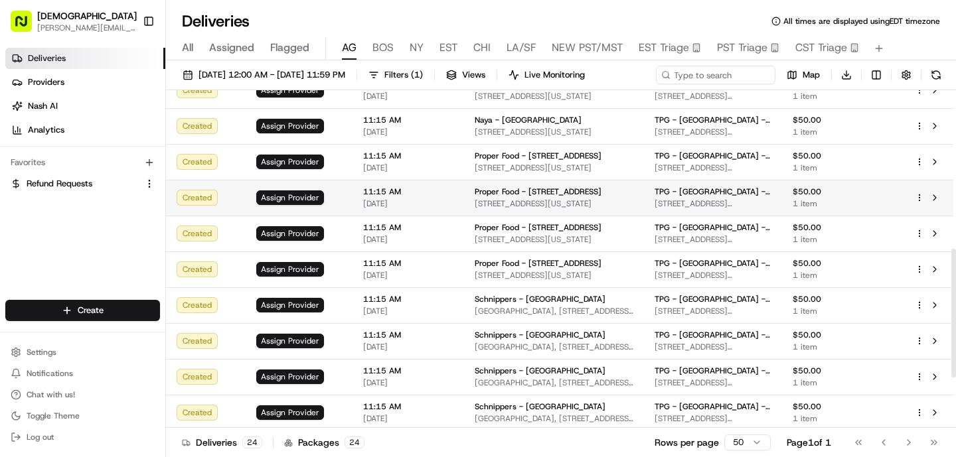
scroll to position [417, 0]
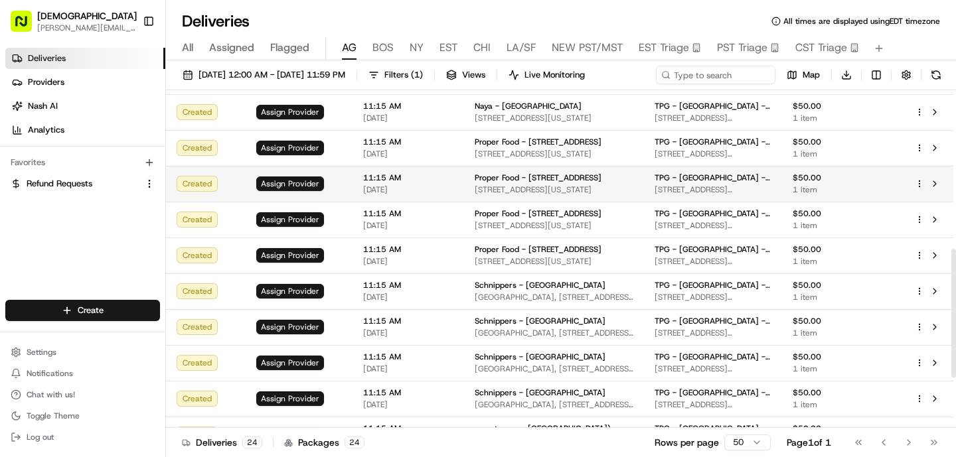
click at [407, 321] on span "11:15 AM" at bounding box center [408, 321] width 90 height 11
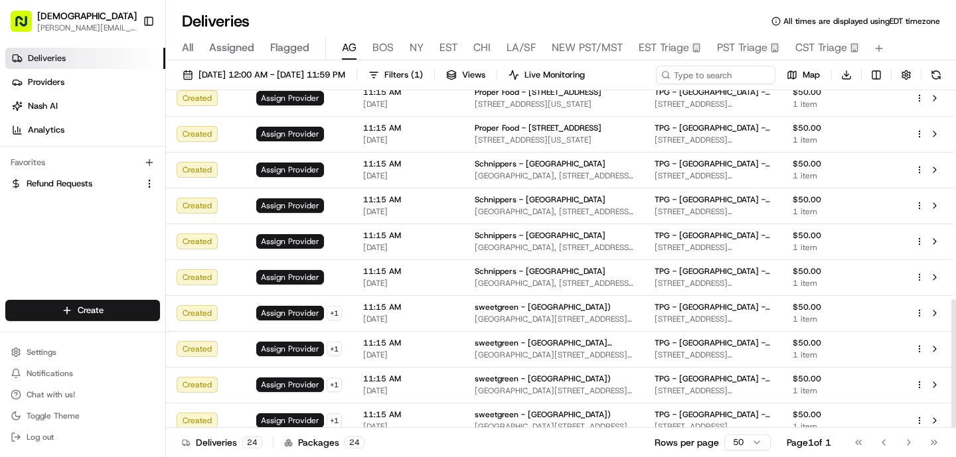
scroll to position [549, 0]
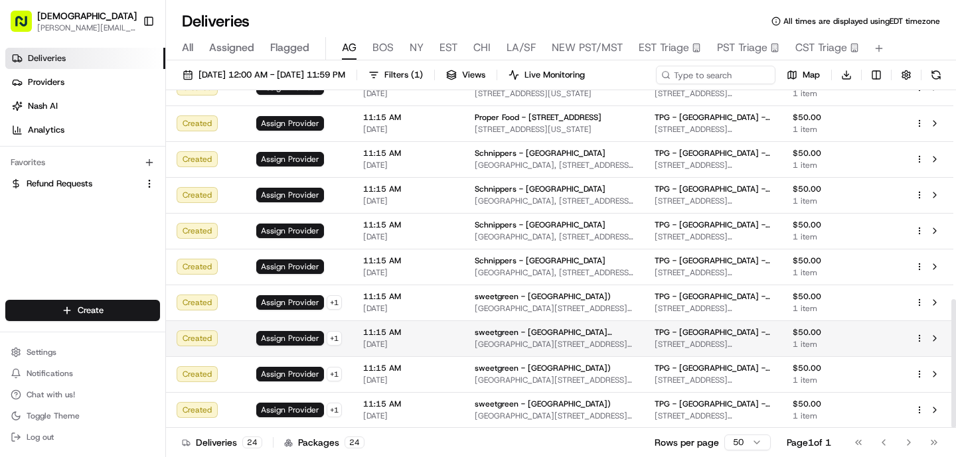
click at [413, 332] on span "11:15 AM" at bounding box center [408, 332] width 90 height 11
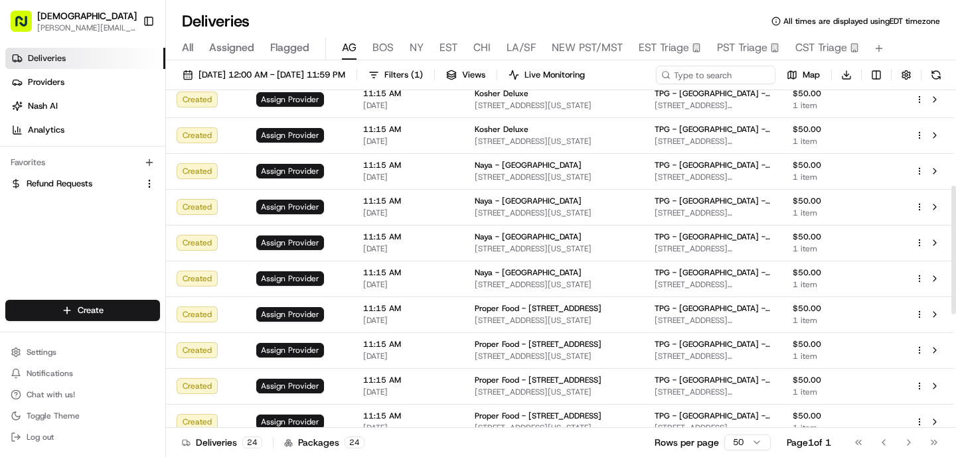
scroll to position [0, 0]
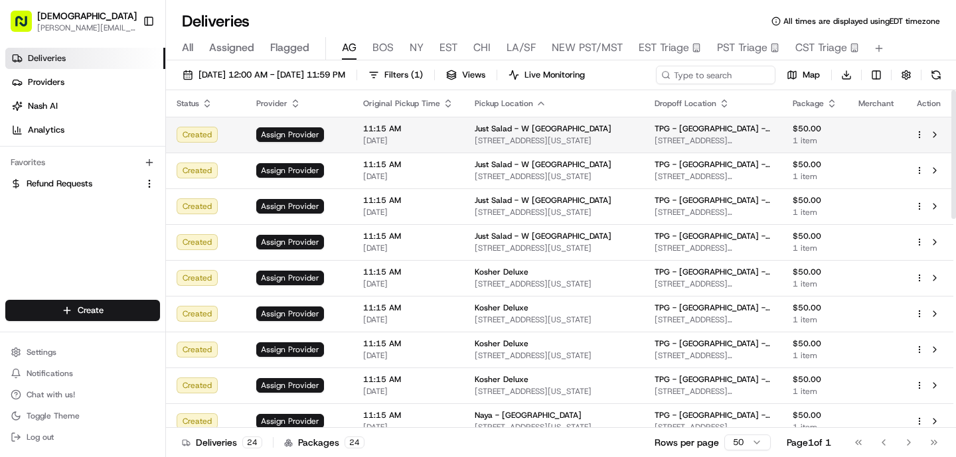
click at [374, 137] on span "[DATE]" at bounding box center [408, 140] width 90 height 11
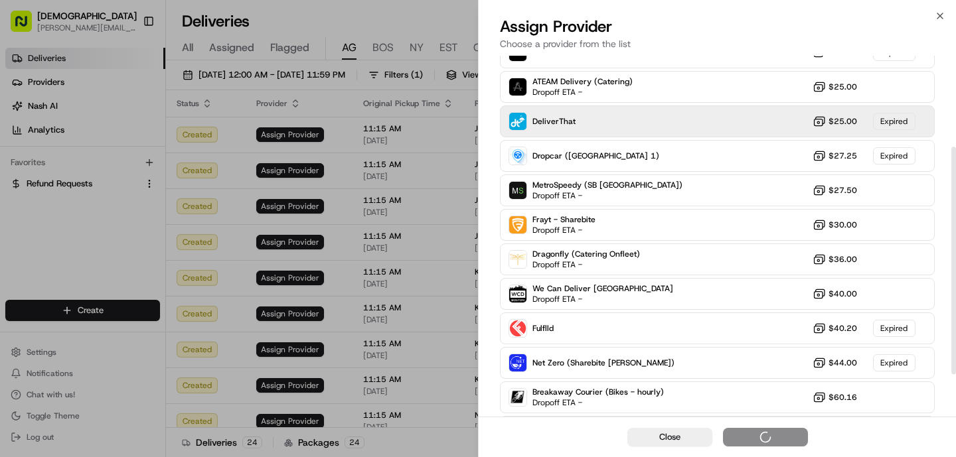
scroll to position [212, 0]
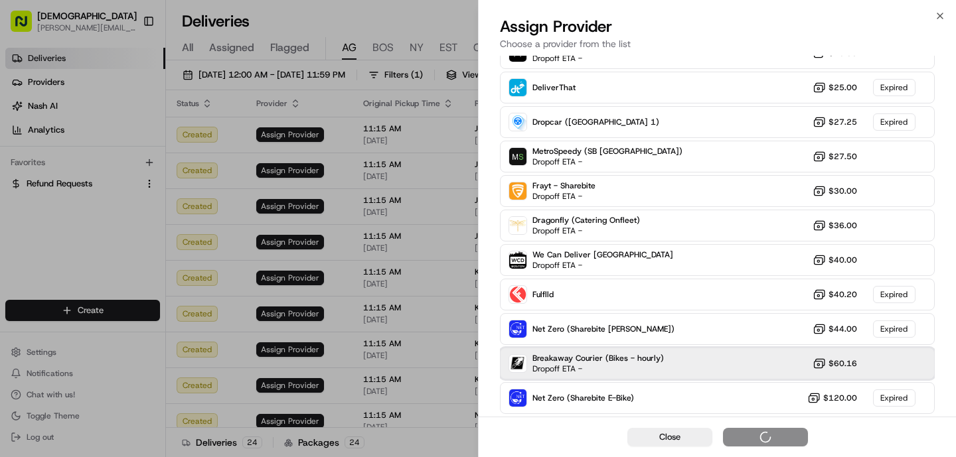
click at [610, 359] on span "Breakaway Courier (Bikes - hourly)" at bounding box center [597, 358] width 131 height 11
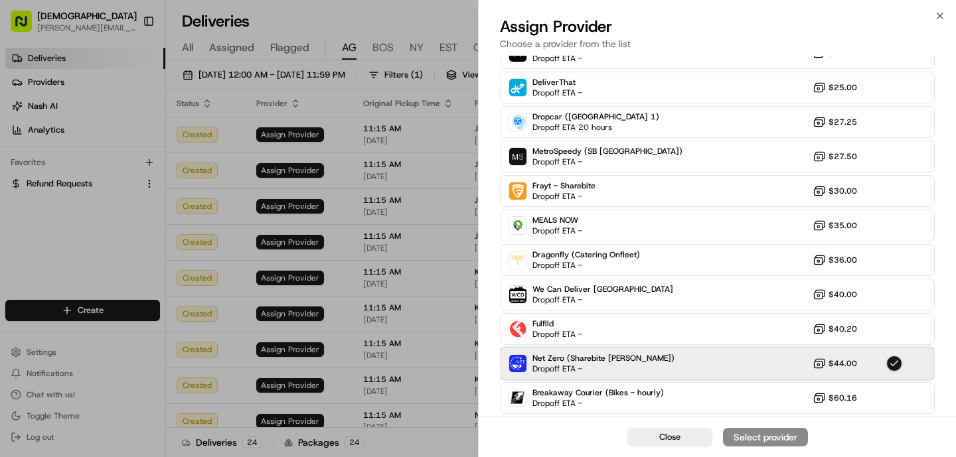
click at [715, 354] on div "Net Zero (Sharebite [PERSON_NAME]) Dropoff ETA - $44.00" at bounding box center [717, 364] width 435 height 32
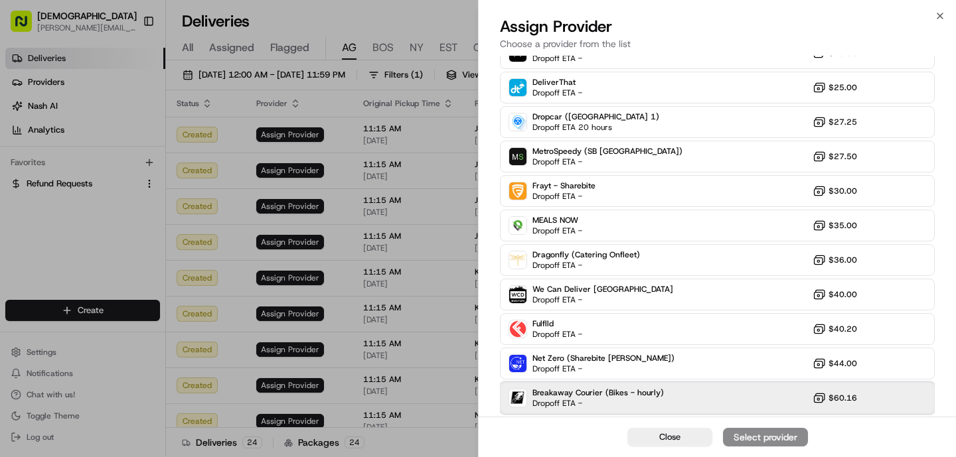
click at [719, 385] on div "Breakaway Courier (Bikes - hourly) Dropoff ETA - $60.16" at bounding box center [717, 398] width 435 height 32
click at [796, 441] on div "Assign Provider" at bounding box center [765, 437] width 65 height 13
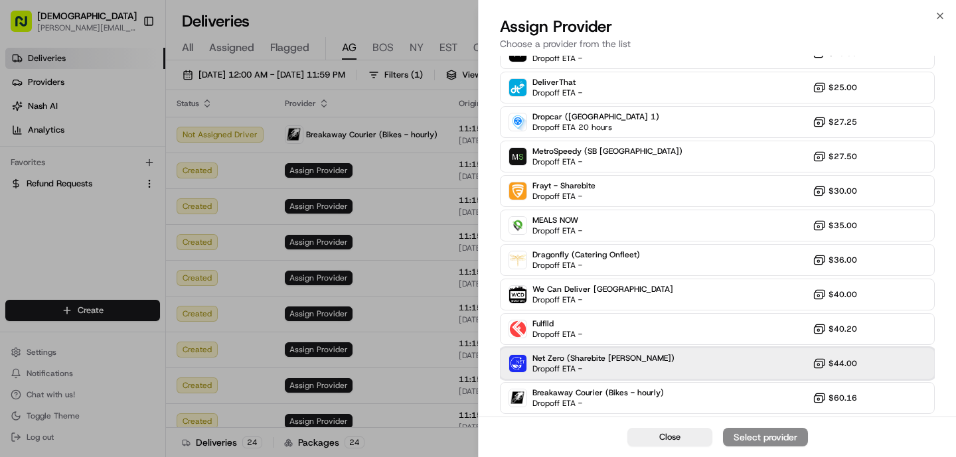
click at [714, 360] on div "Net Zero (Sharebite [PERSON_NAME]) Dropoff ETA - $44.00" at bounding box center [717, 364] width 435 height 32
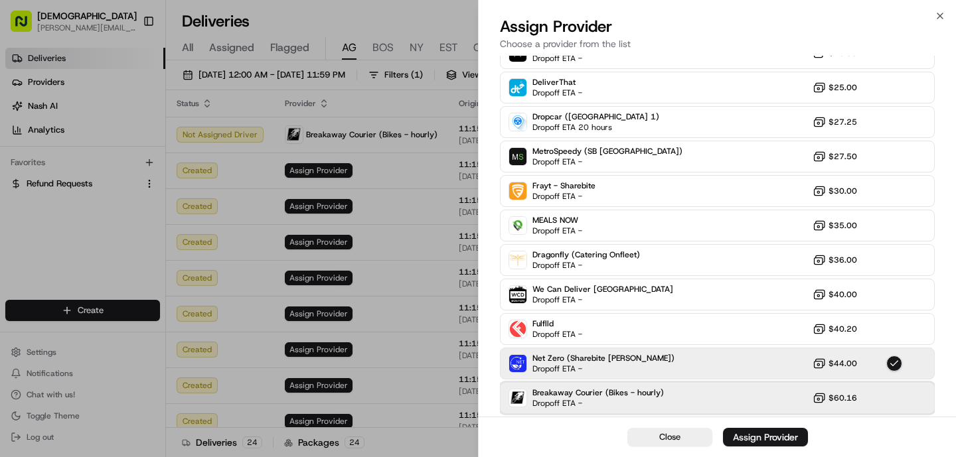
click at [717, 394] on div "Breakaway Courier (Bikes - hourly) Dropoff ETA - $60.16" at bounding box center [717, 398] width 435 height 32
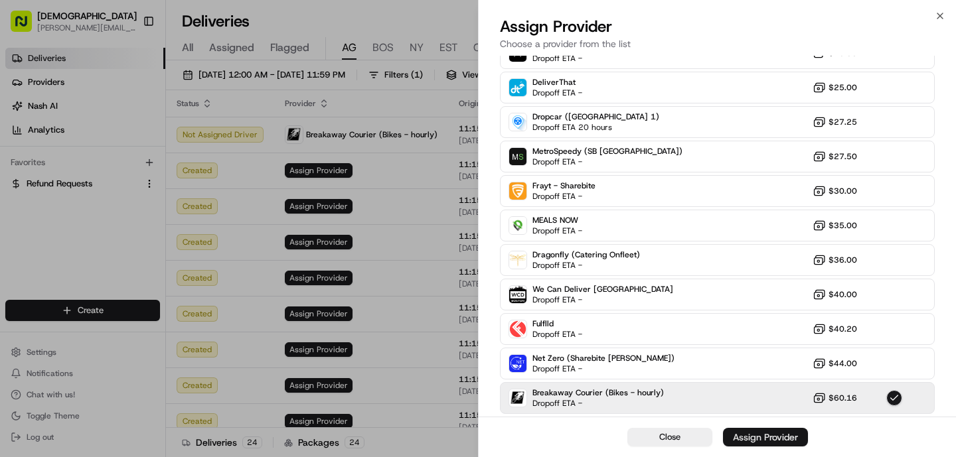
click at [773, 442] on div "Assign Provider" at bounding box center [765, 437] width 65 height 13
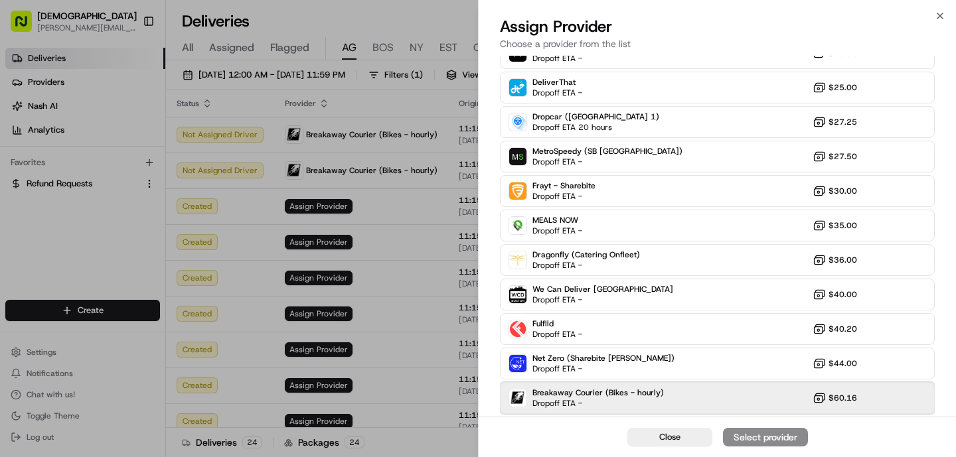
click at [653, 394] on span "Breakaway Courier (Bikes - hourly)" at bounding box center [597, 393] width 131 height 11
click at [752, 444] on button "Assign Provider" at bounding box center [765, 437] width 85 height 19
click at [652, 392] on span "Breakaway Courier (Bikes - hourly)" at bounding box center [597, 393] width 131 height 11
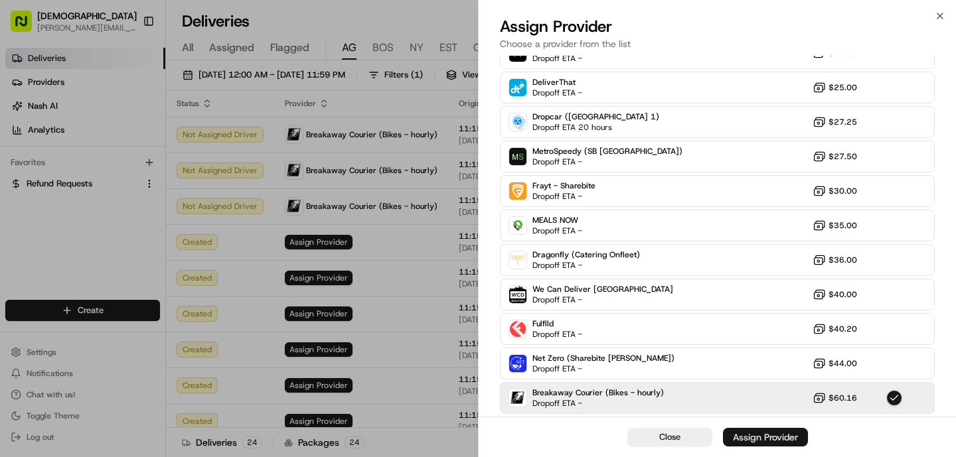
click at [761, 436] on div "Assign Provider" at bounding box center [765, 437] width 65 height 13
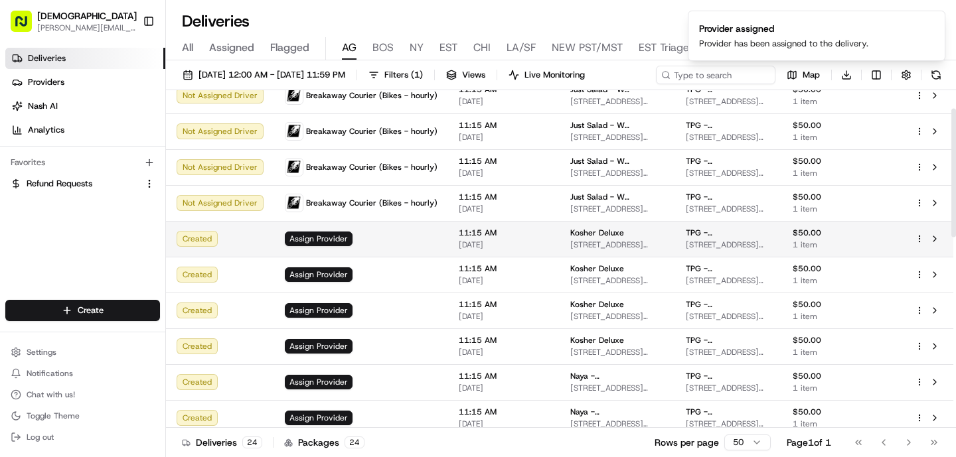
scroll to position [48, 0]
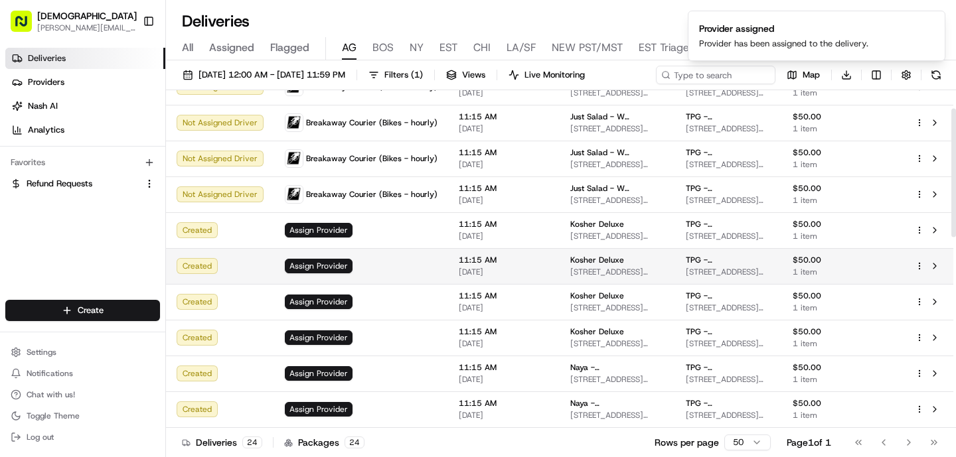
click at [418, 262] on div "Assign Provider" at bounding box center [361, 266] width 153 height 15
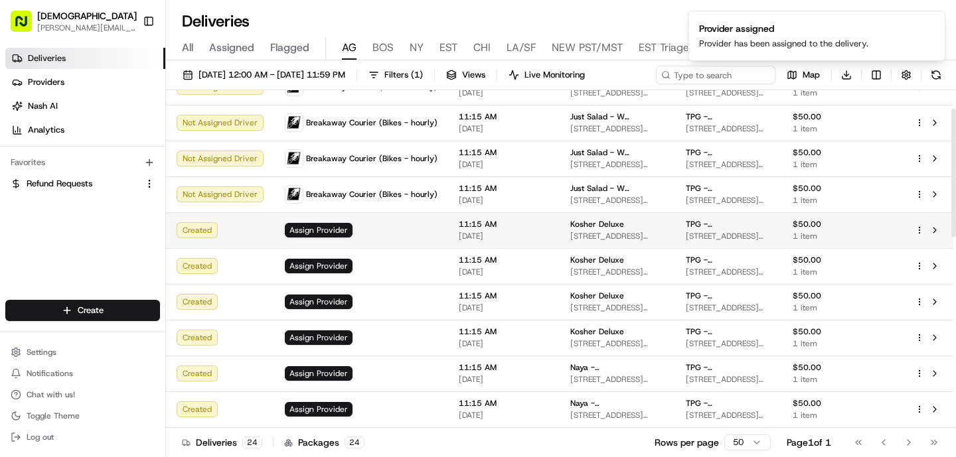
click at [448, 228] on td "11:15 AM [DATE]" at bounding box center [503, 230] width 111 height 36
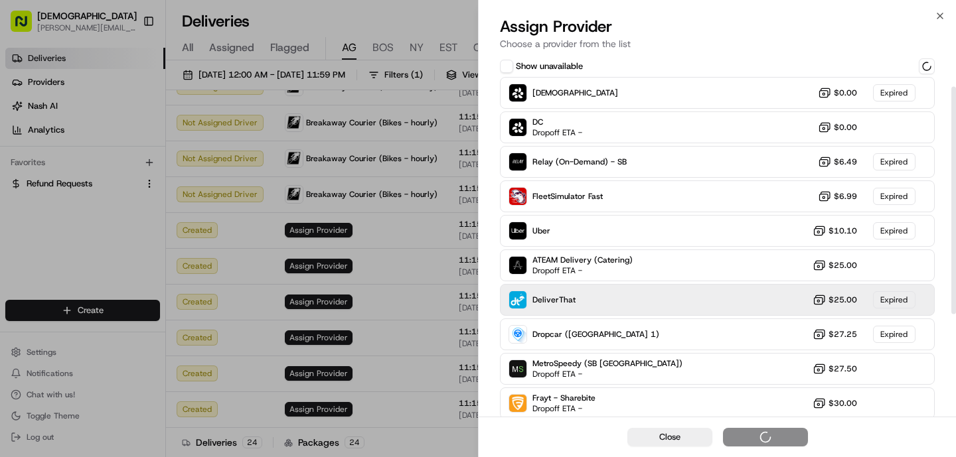
scroll to position [212, 0]
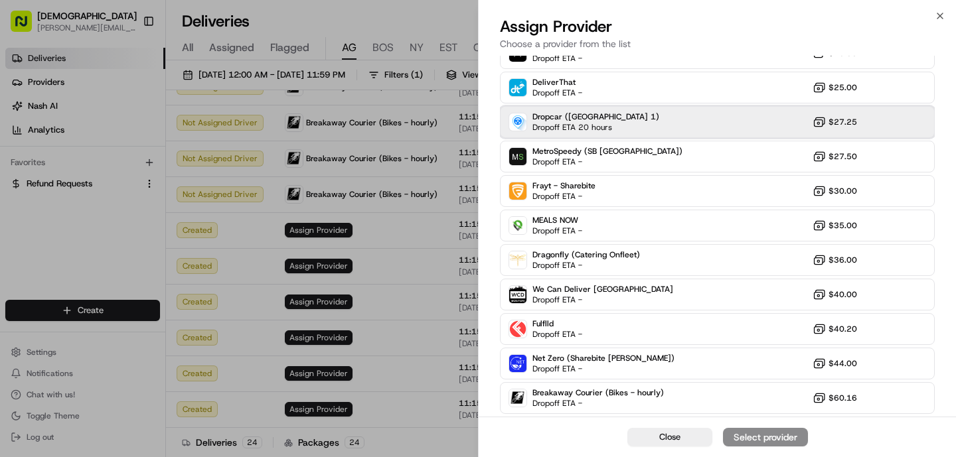
click at [568, 132] on span "Dropoff ETA 20 hours" at bounding box center [578, 127] width 93 height 11
click at [782, 443] on div "Assign Provider" at bounding box center [765, 437] width 65 height 13
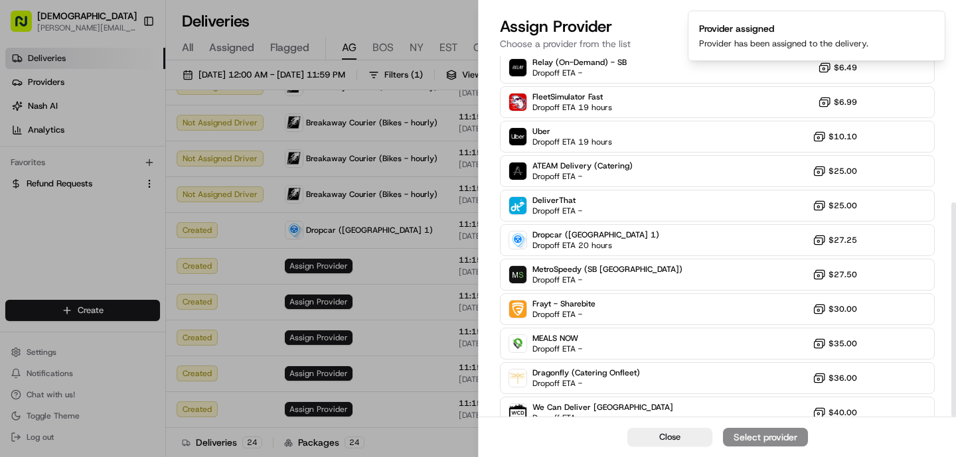
scroll to position [247, 0]
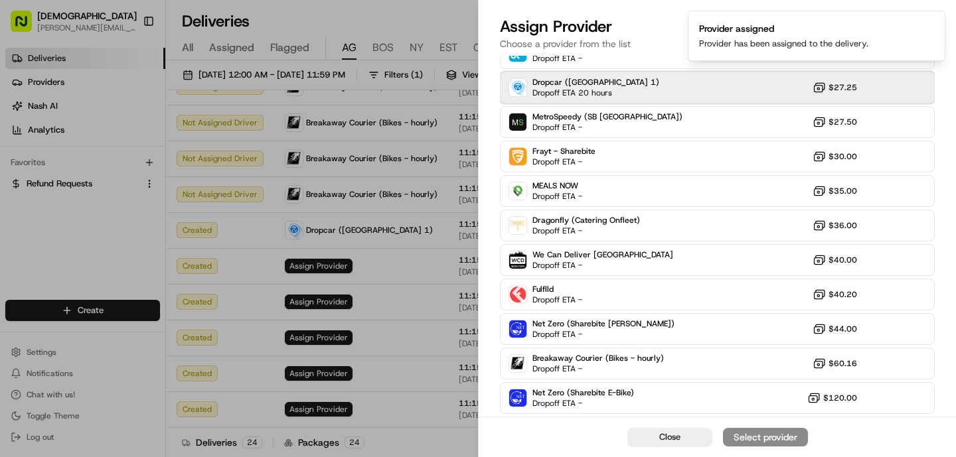
click at [567, 98] on span "Dropoff ETA 20 hours" at bounding box center [578, 93] width 93 height 11
click at [758, 434] on div "Assign Provider" at bounding box center [765, 437] width 65 height 13
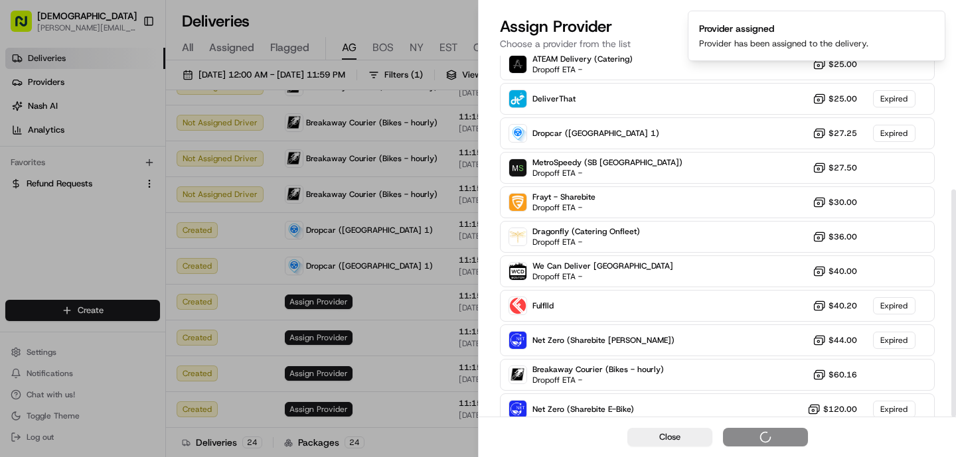
scroll to position [212, 0]
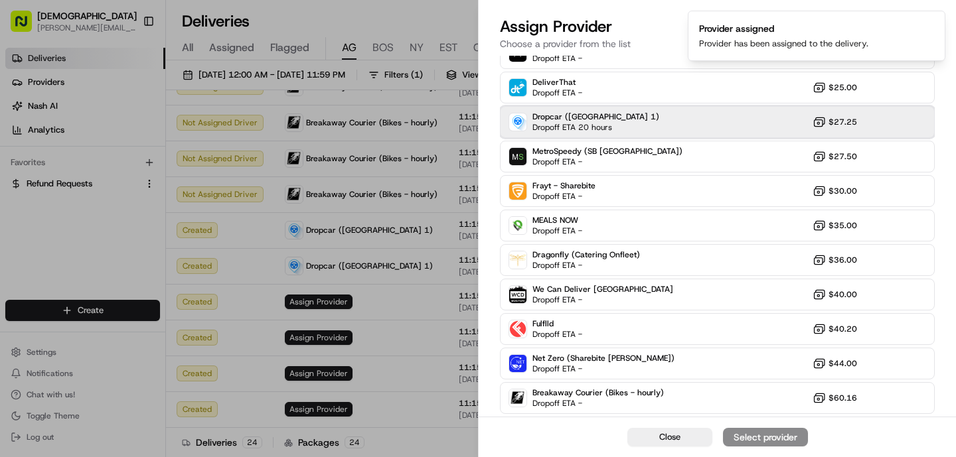
click at [646, 133] on div "Dropcar ([GEOGRAPHIC_DATA] 1) Dropoff ETA 20 hours $27.25" at bounding box center [717, 122] width 435 height 32
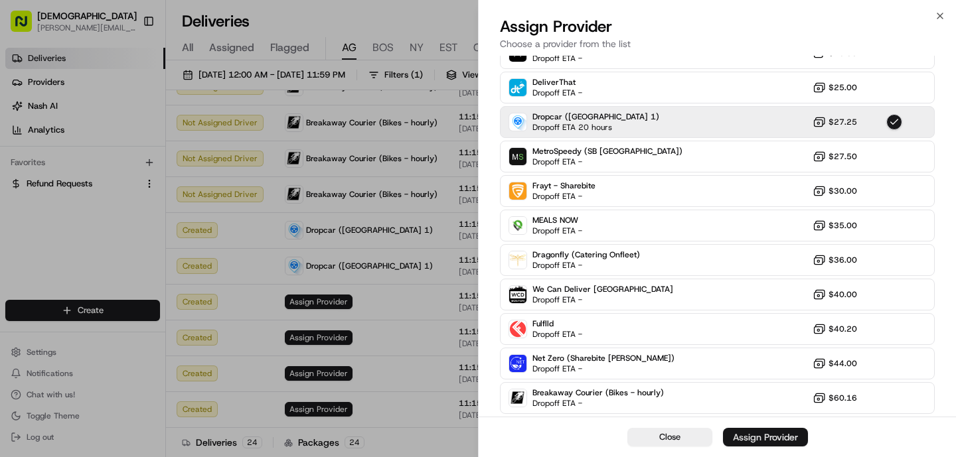
click at [788, 445] on button "Assign Provider" at bounding box center [765, 437] width 85 height 19
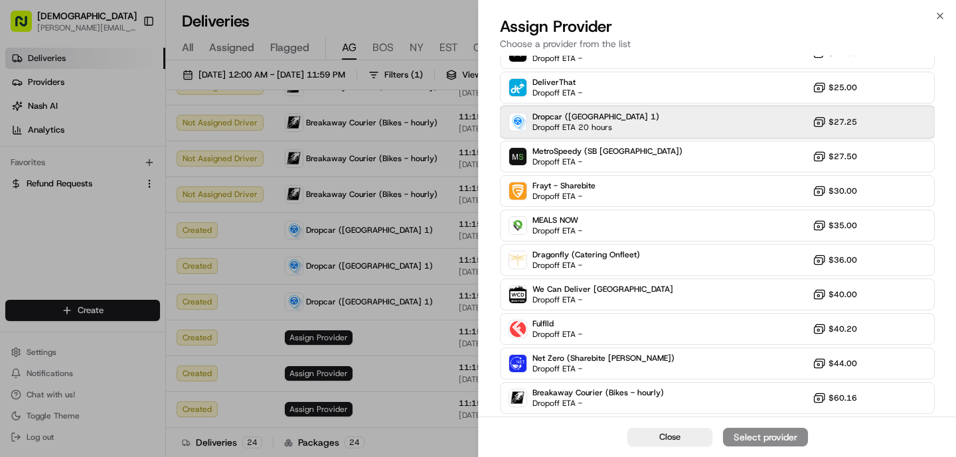
click at [601, 135] on div "Dropcar ([GEOGRAPHIC_DATA] 1) Dropoff ETA 20 hours $27.25" at bounding box center [717, 122] width 435 height 32
click at [757, 441] on div "Assign Provider" at bounding box center [765, 437] width 65 height 13
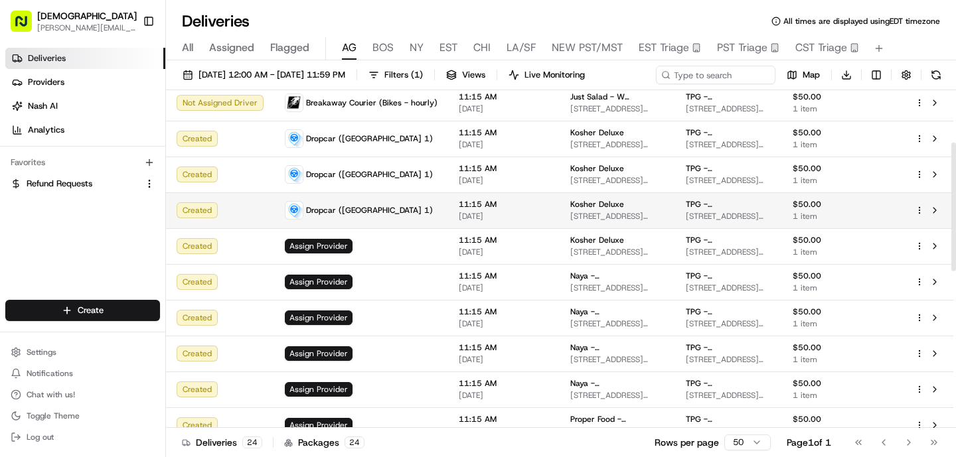
scroll to position [139, 0]
click at [375, 309] on td "Assign Provider" at bounding box center [361, 319] width 174 height 36
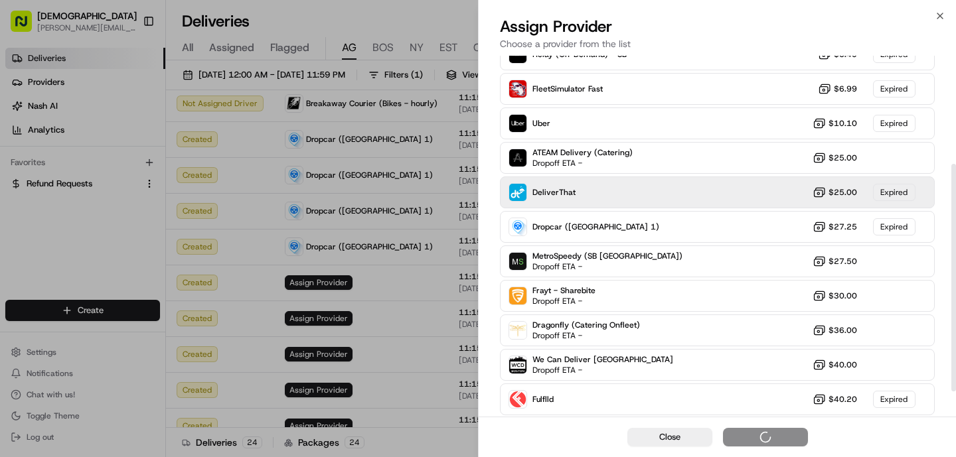
scroll to position [212, 0]
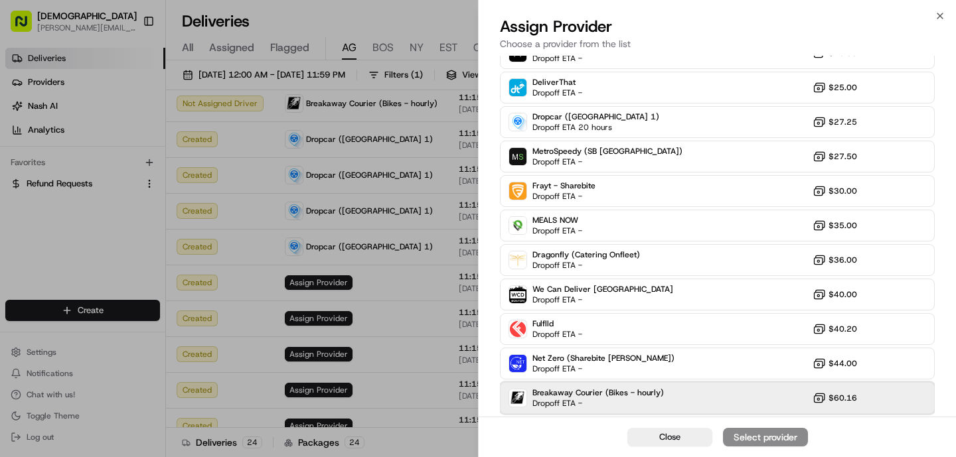
click at [611, 388] on span "Breakaway Courier (Bikes - hourly)" at bounding box center [597, 393] width 131 height 11
click at [763, 445] on button "Assign Provider" at bounding box center [765, 437] width 85 height 19
click at [745, 388] on div "Breakaway Courier (Bikes - hourly) Dropoff ETA - $60.16" at bounding box center [717, 398] width 435 height 32
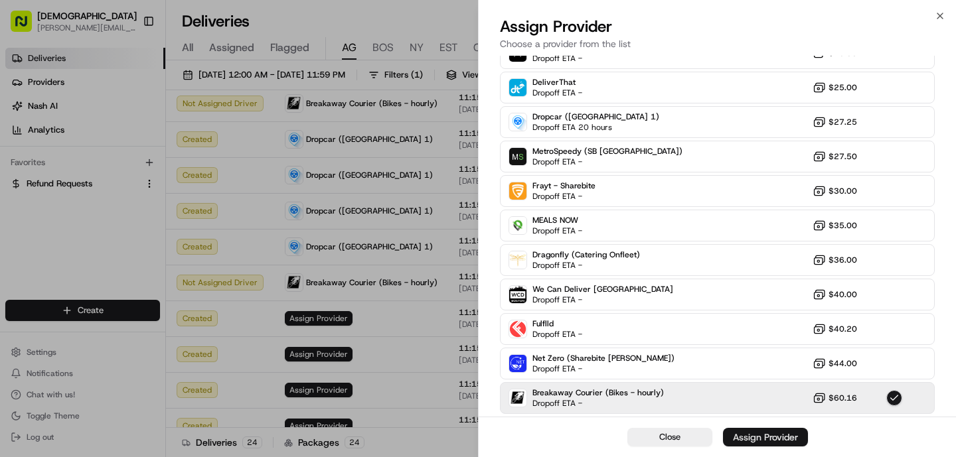
click at [771, 445] on button "Assign Provider" at bounding box center [765, 437] width 85 height 19
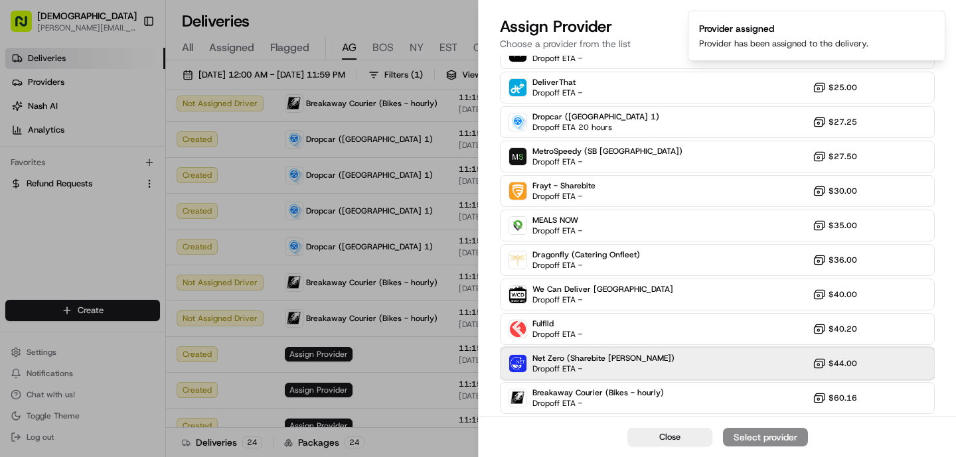
click at [670, 354] on div "Net Zero (Sharebite [PERSON_NAME]) Dropoff ETA - $44.00" at bounding box center [717, 364] width 435 height 32
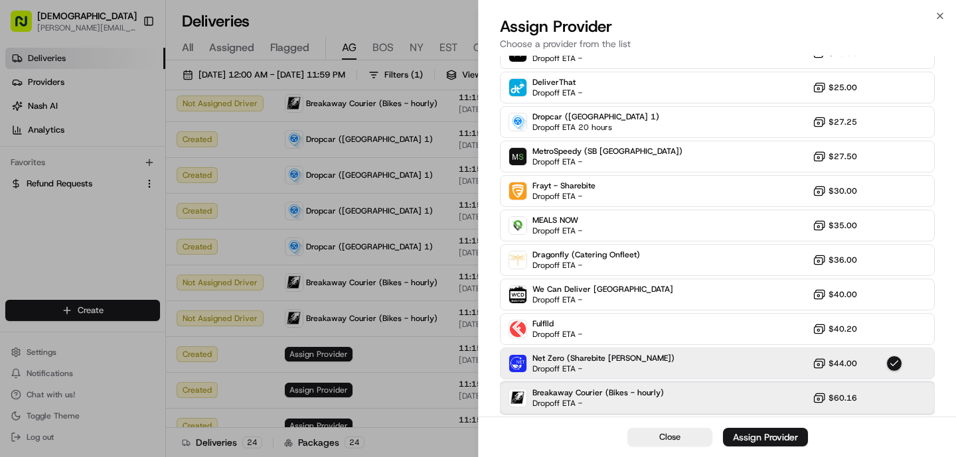
click at [676, 394] on div "Breakaway Courier (Bikes - hourly) Dropoff ETA - $60.16" at bounding box center [717, 398] width 435 height 32
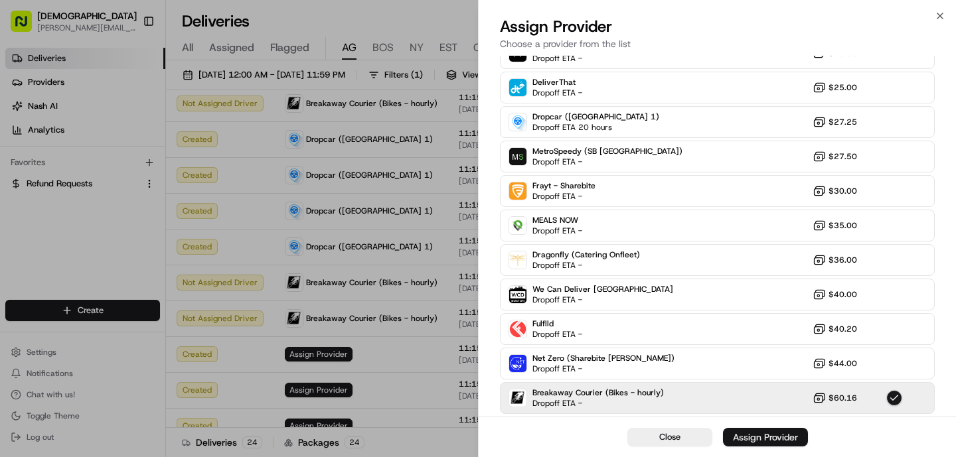
click at [749, 440] on div "Assign Provider" at bounding box center [765, 437] width 65 height 13
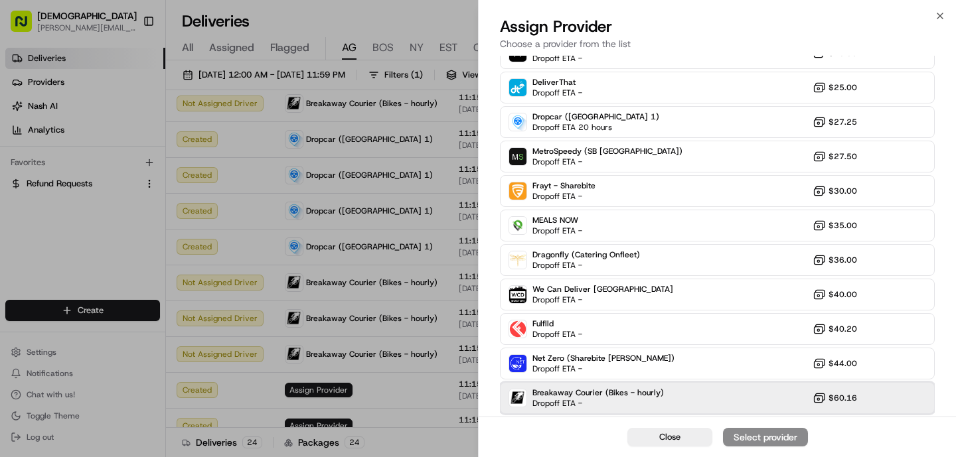
click at [680, 392] on div "Breakaway Courier (Bikes - hourly) Dropoff ETA - $60.16" at bounding box center [717, 398] width 435 height 32
click at [765, 438] on div "Assign Provider" at bounding box center [765, 437] width 65 height 13
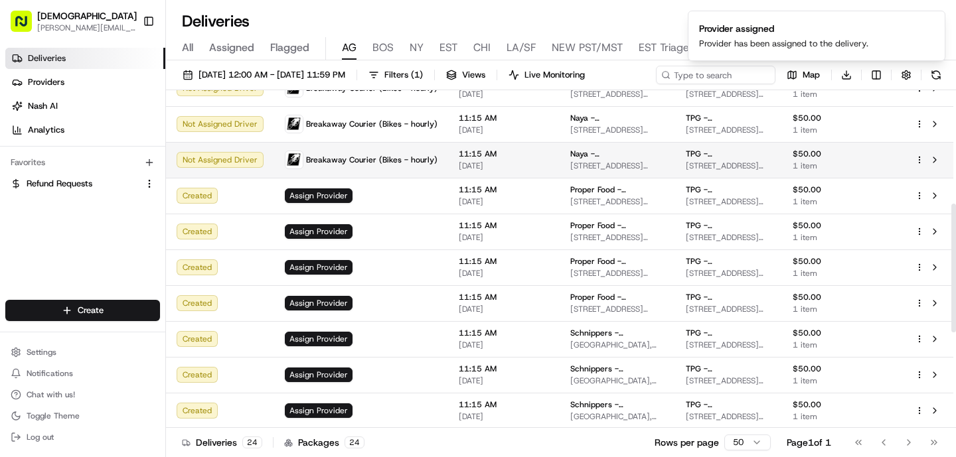
scroll to position [285, 0]
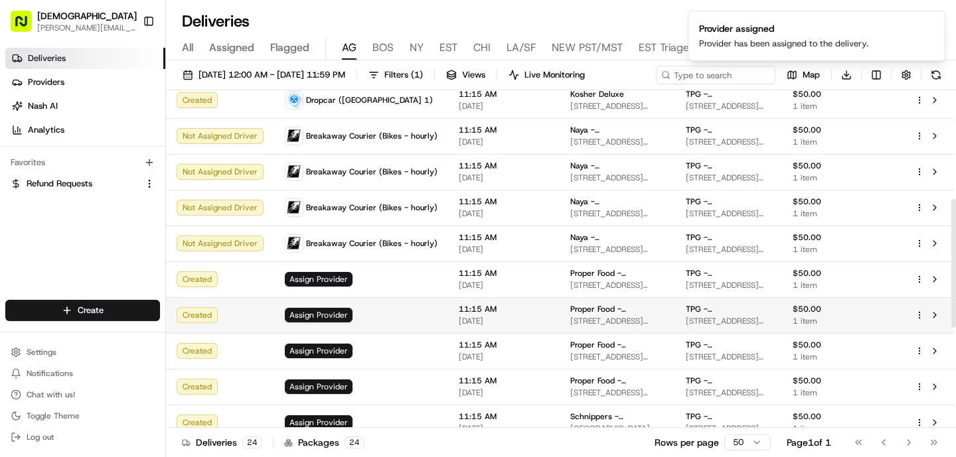
click at [371, 298] on td "Assign Provider" at bounding box center [361, 315] width 174 height 36
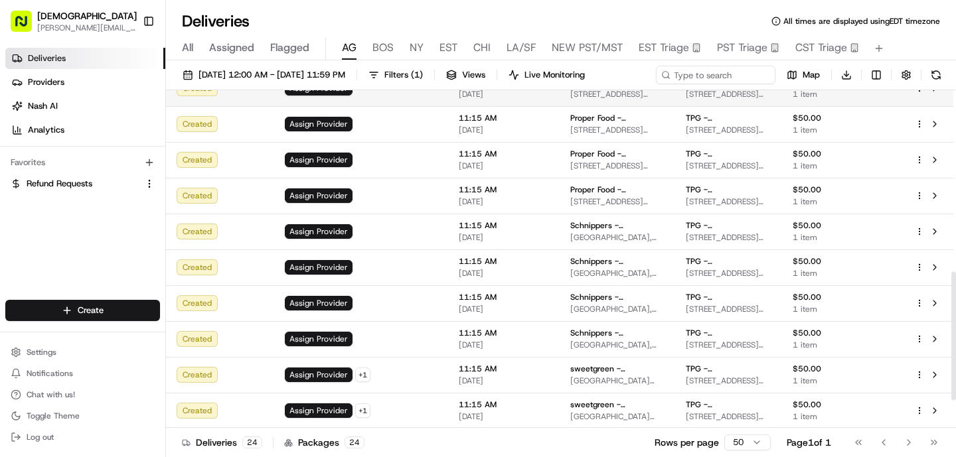
scroll to position [487, 0]
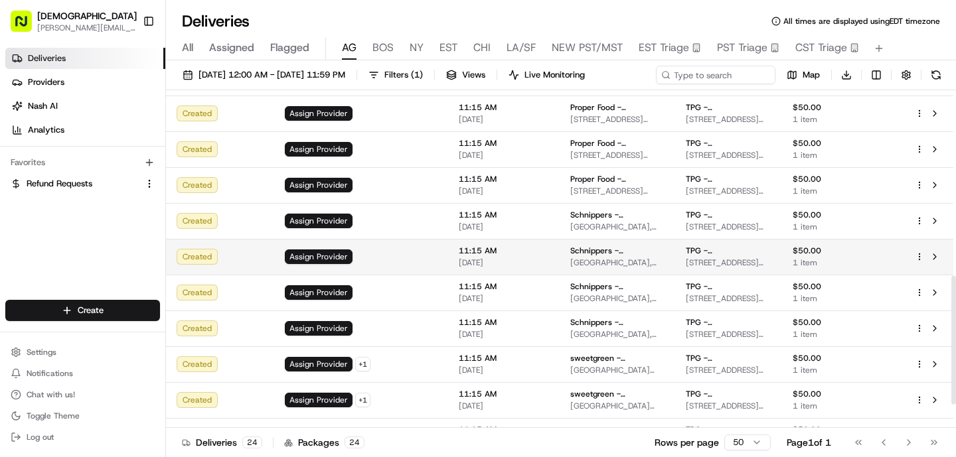
click at [384, 269] on td "Assign Provider" at bounding box center [361, 257] width 174 height 36
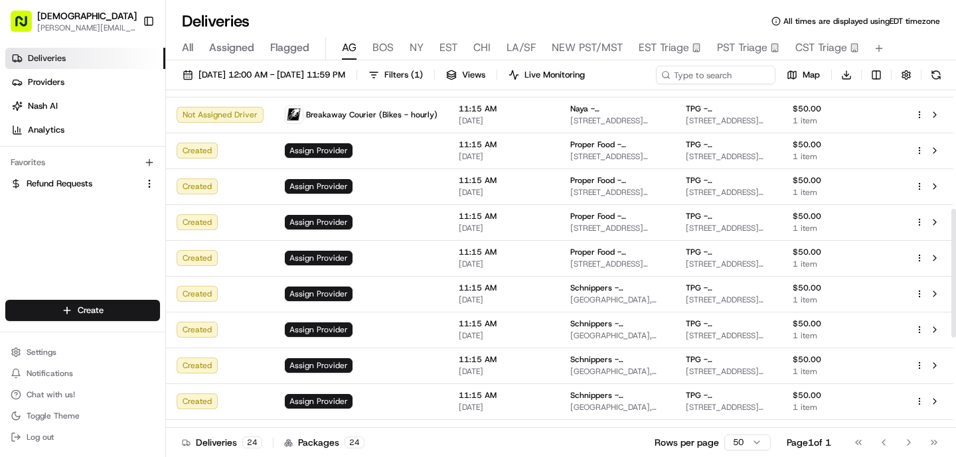
scroll to position [244, 0]
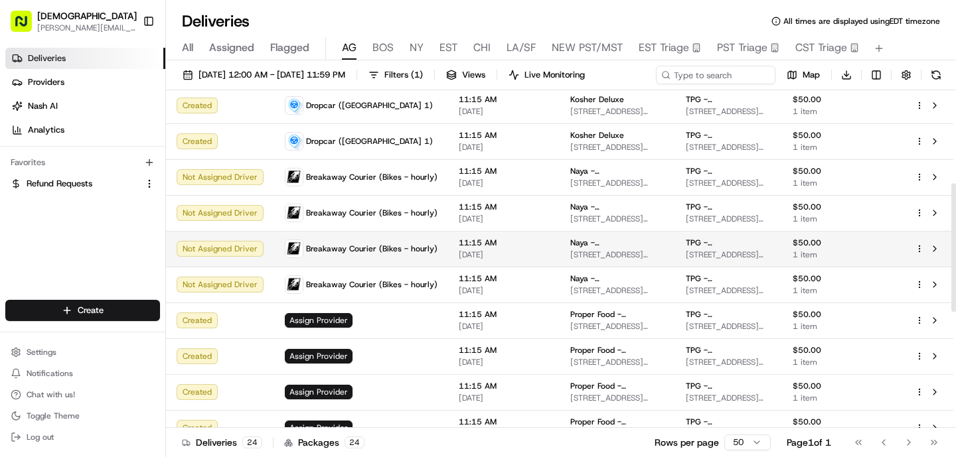
click at [388, 242] on div "Breakaway Courier (Bikes - hourly)" at bounding box center [361, 249] width 153 height 19
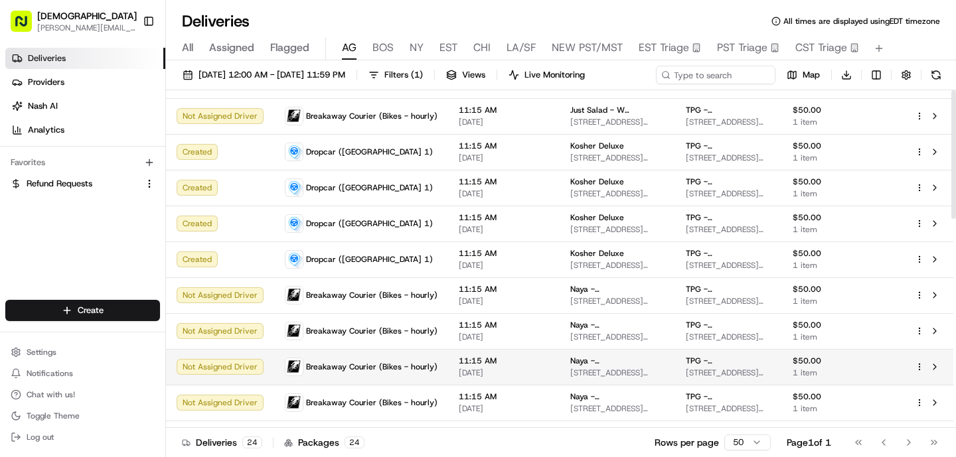
scroll to position [0, 0]
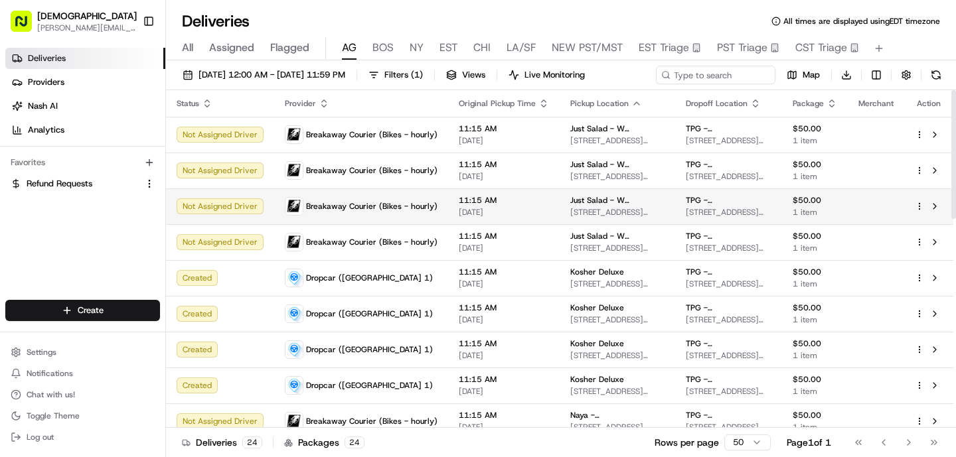
click at [372, 214] on div "Breakaway Courier (Bikes - hourly)" at bounding box center [361, 206] width 153 height 19
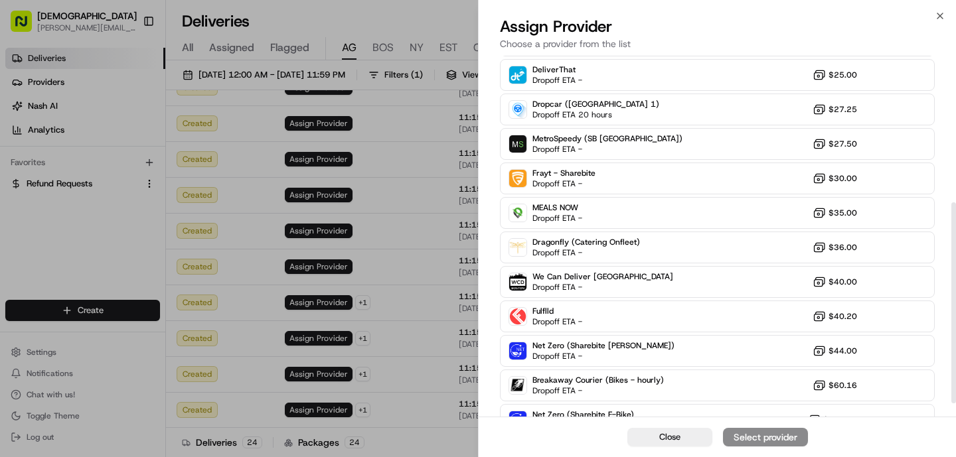
scroll to position [274, 0]
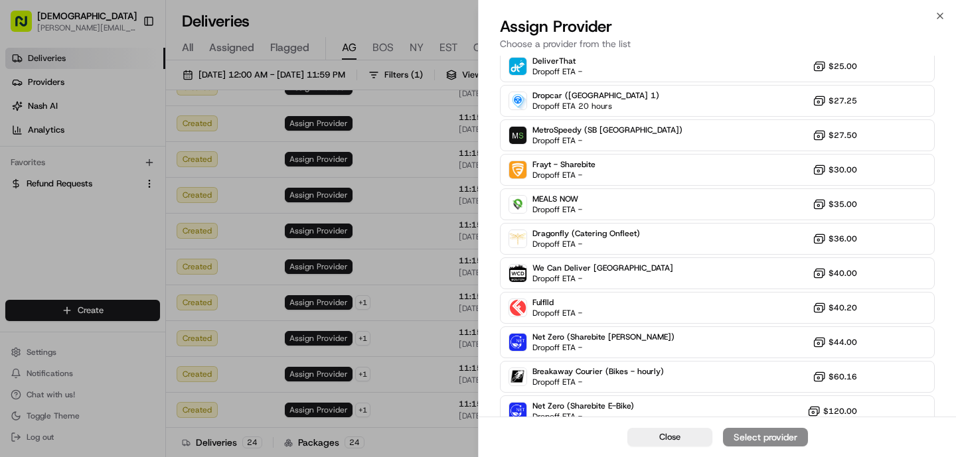
click at [638, 117] on div "DC Dropoff ETA - $0.00 Sharebite Dropoff ETA - $0.00 Relay (On-Demand) - SB Dro…" at bounding box center [717, 135] width 435 height 584
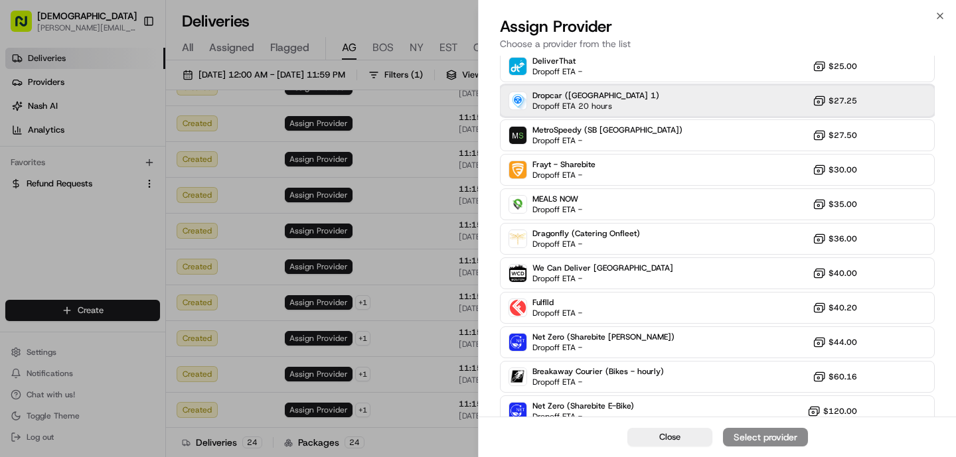
click at [634, 110] on div "Dropcar ([GEOGRAPHIC_DATA] 1) Dropoff ETA 20 hours $27.25" at bounding box center [717, 101] width 435 height 32
click at [767, 433] on div "Assign Provider" at bounding box center [765, 437] width 65 height 13
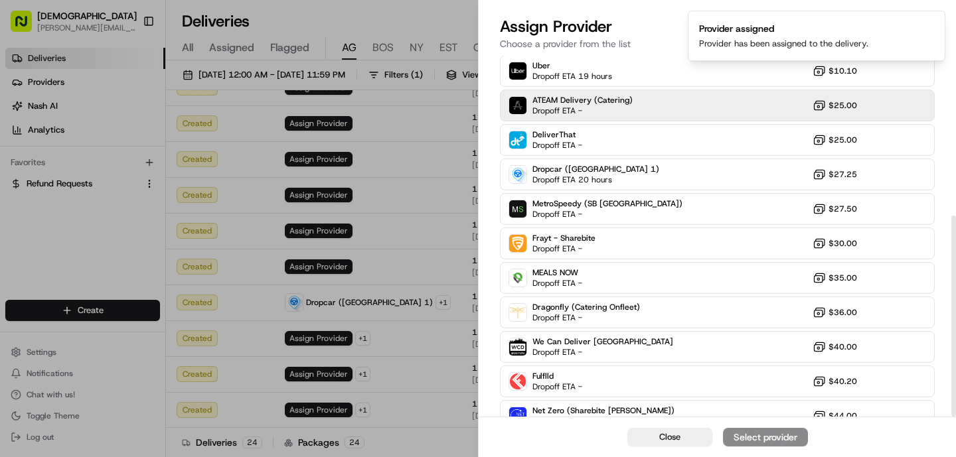
scroll to position [287, 0]
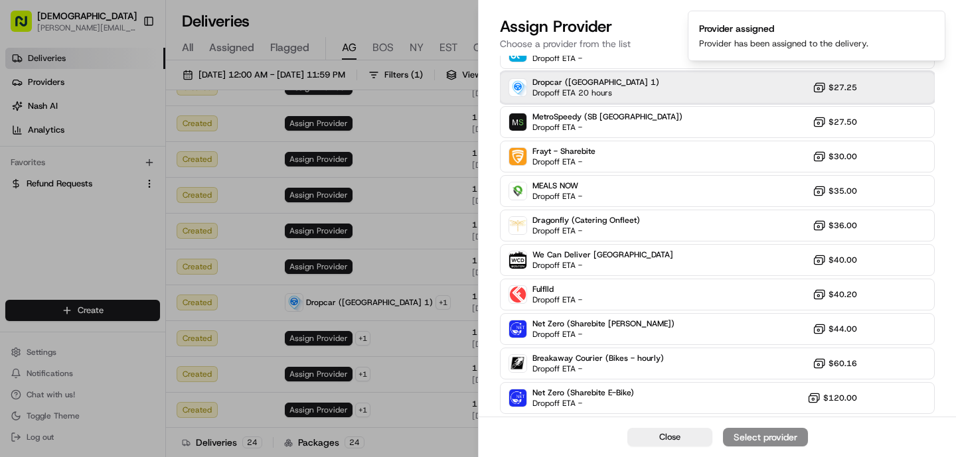
click at [545, 92] on span "Dropoff ETA 20 hours" at bounding box center [578, 93] width 93 height 11
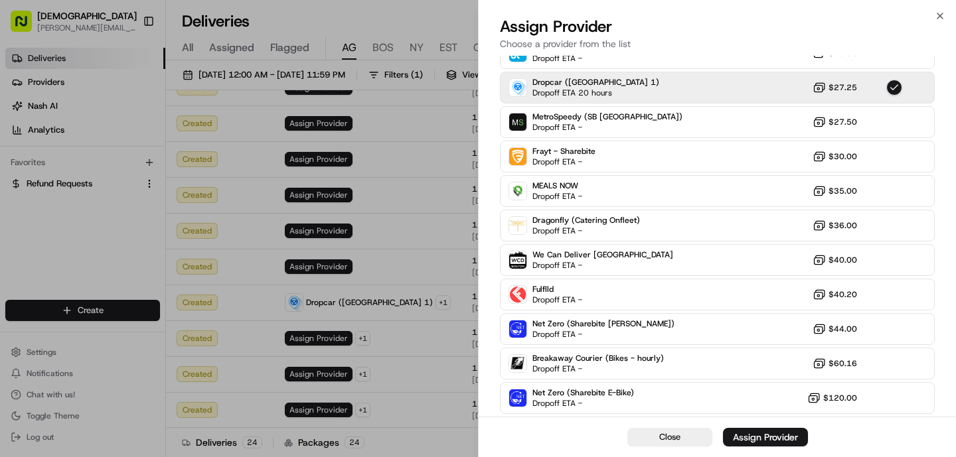
click at [757, 427] on div "Close Assign Provider" at bounding box center [716, 437] width 477 height 40
click at [760, 436] on div "Assign Provider" at bounding box center [765, 437] width 65 height 13
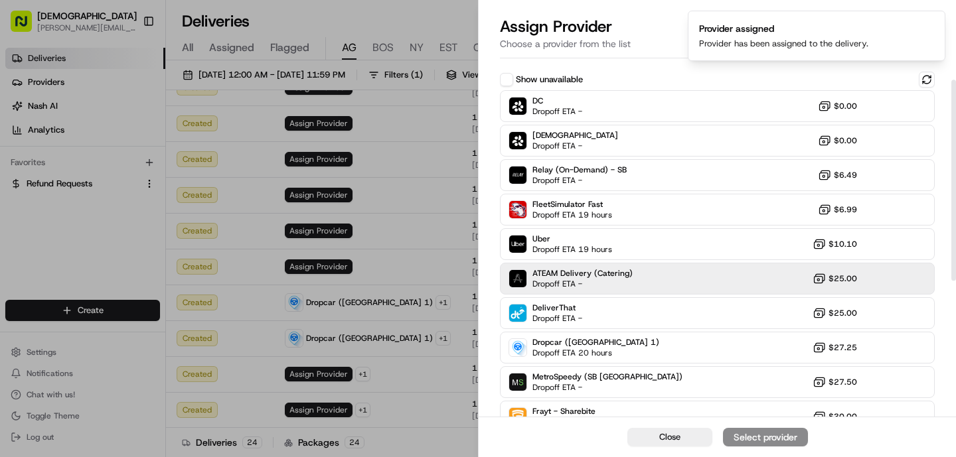
scroll to position [64, 0]
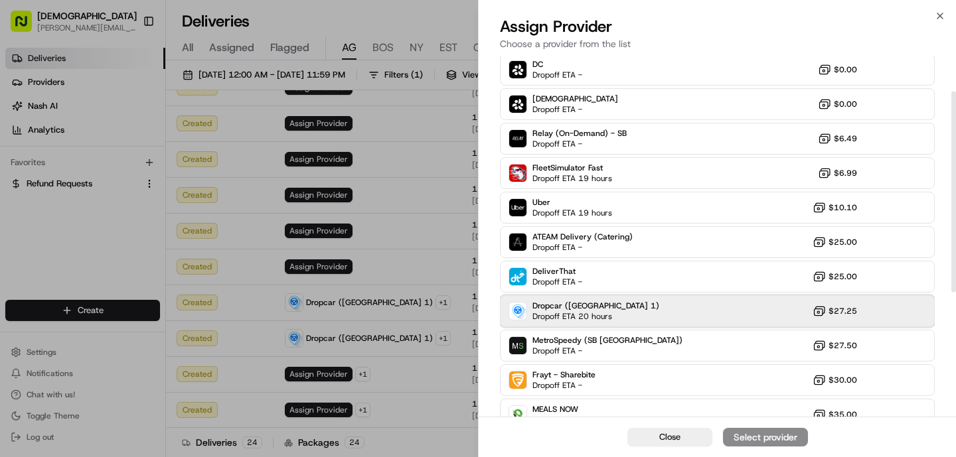
click at [601, 311] on span "Dropoff ETA 20 hours" at bounding box center [578, 316] width 93 height 11
click at [753, 431] on div "Assign Provider" at bounding box center [765, 437] width 65 height 13
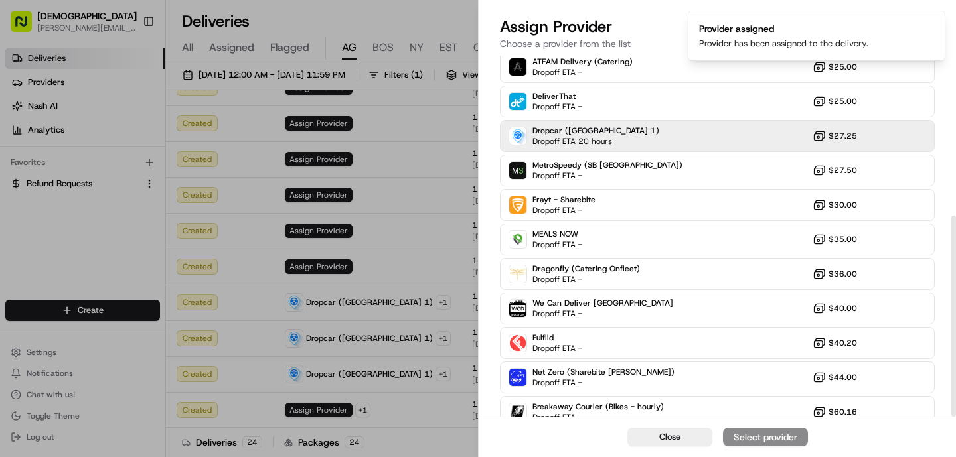
scroll to position [287, 0]
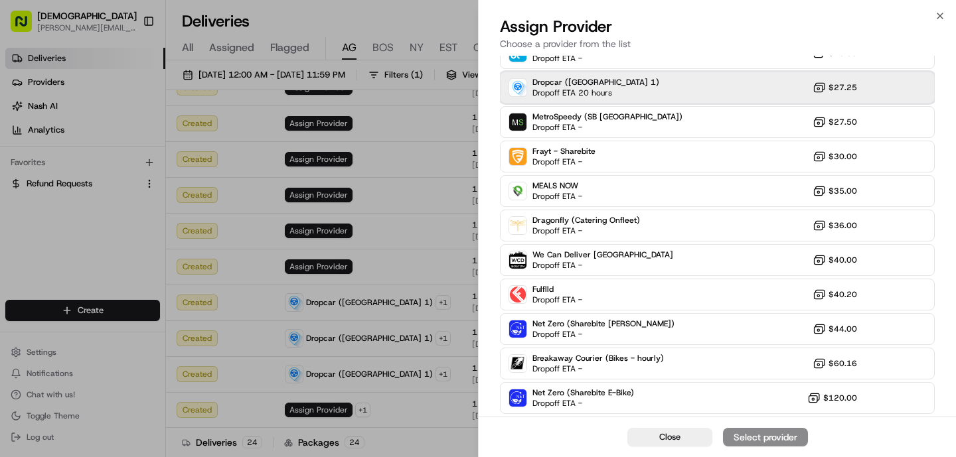
click at [581, 88] on span "Dropoff ETA 20 hours" at bounding box center [578, 93] width 93 height 11
click at [800, 439] on button "Assign Provider" at bounding box center [765, 437] width 85 height 19
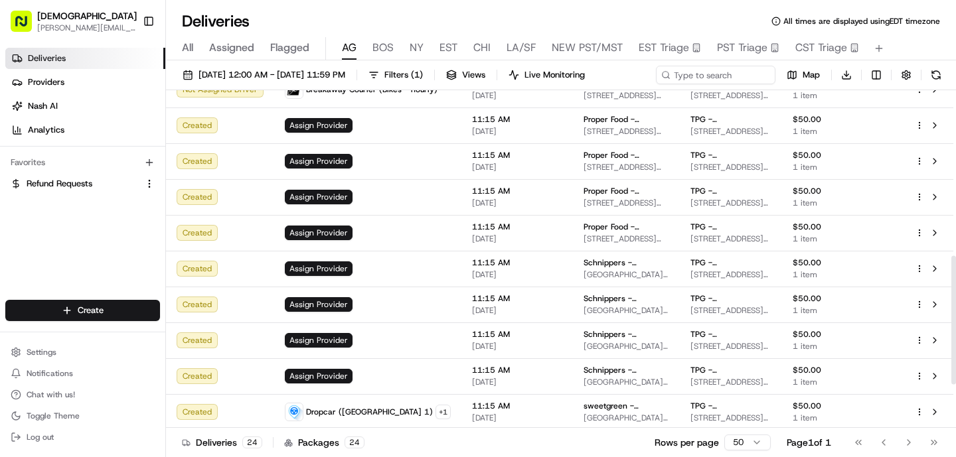
scroll to position [413, 0]
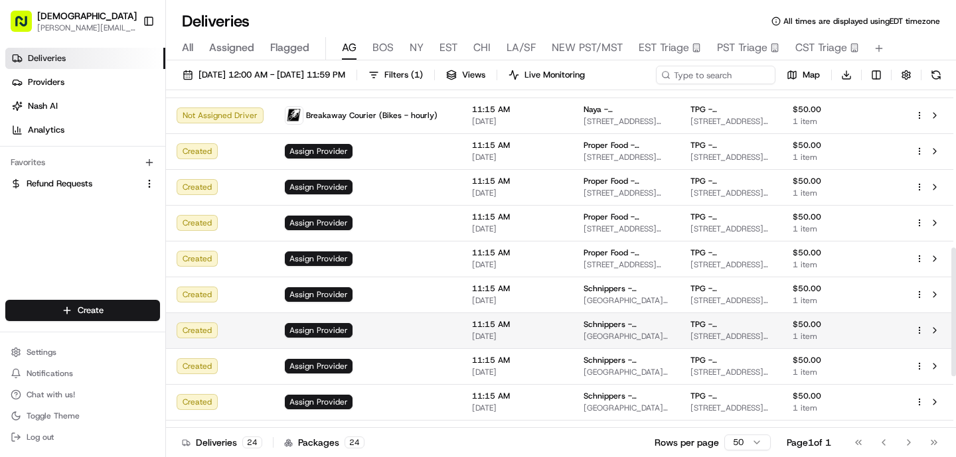
click at [399, 315] on td "Assign Provider" at bounding box center [367, 331] width 187 height 36
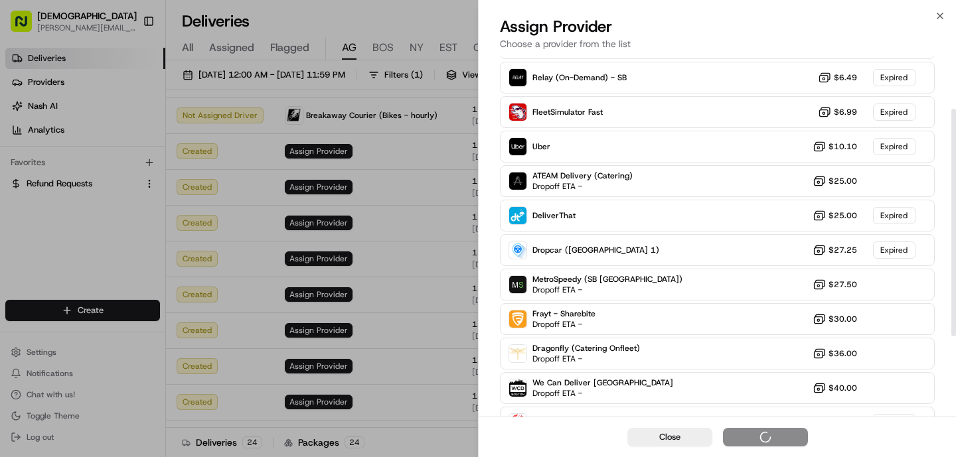
scroll to position [212, 0]
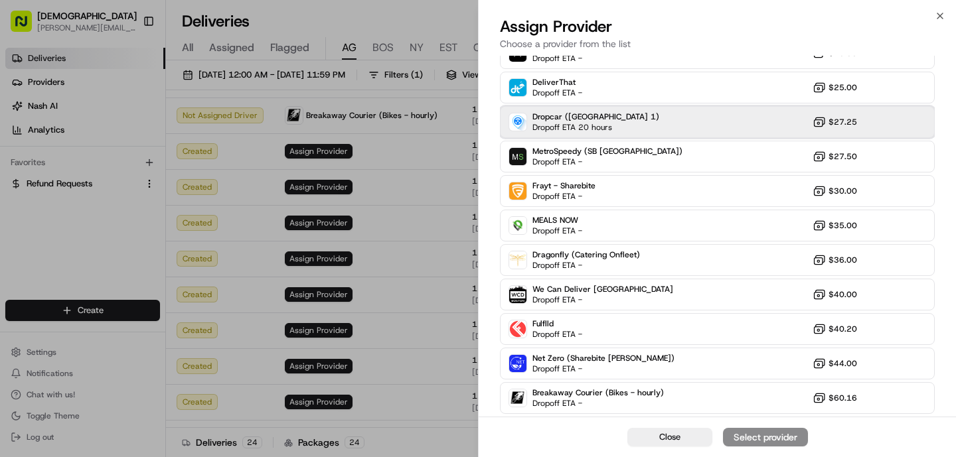
click at [630, 131] on div "Dropcar ([GEOGRAPHIC_DATA] 1) Dropoff ETA 20 hours $27.25" at bounding box center [717, 122] width 435 height 32
click at [790, 440] on div "Assign Provider" at bounding box center [765, 437] width 65 height 13
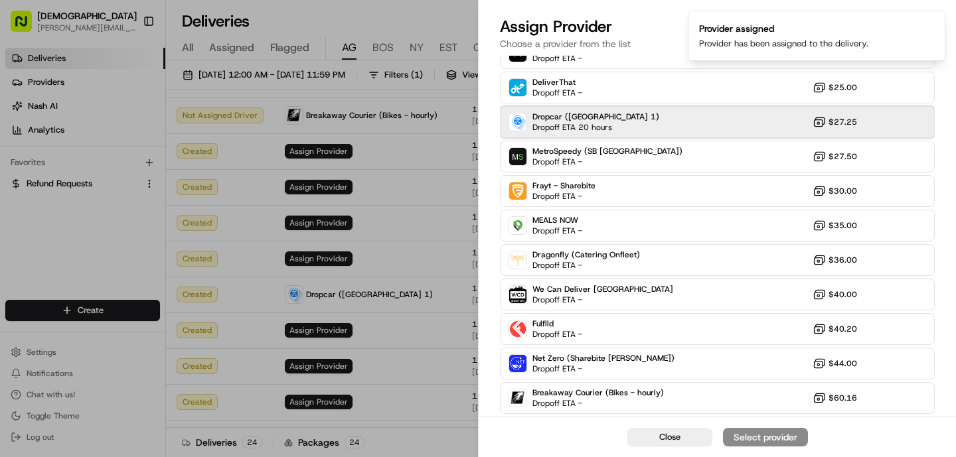
click at [618, 127] on div "Dropcar ([GEOGRAPHIC_DATA] 1) Dropoff ETA 20 hours $27.25" at bounding box center [717, 122] width 435 height 32
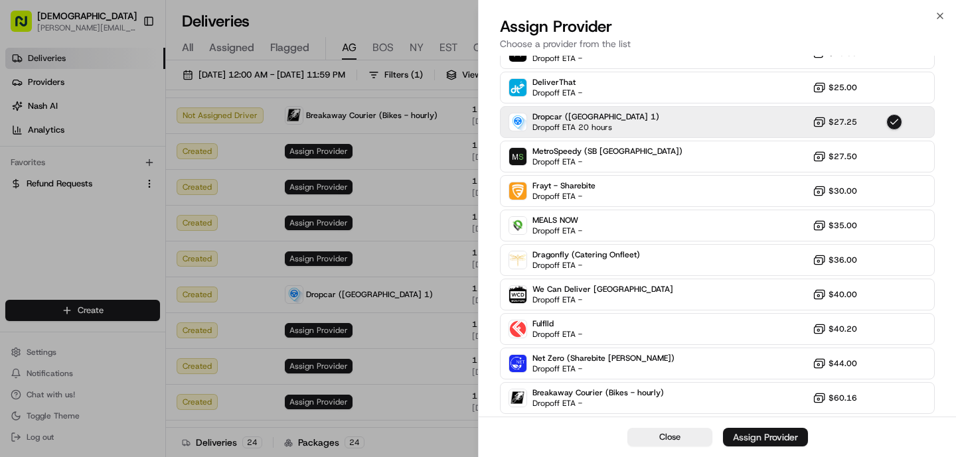
click at [768, 438] on div "Assign Provider" at bounding box center [765, 437] width 65 height 13
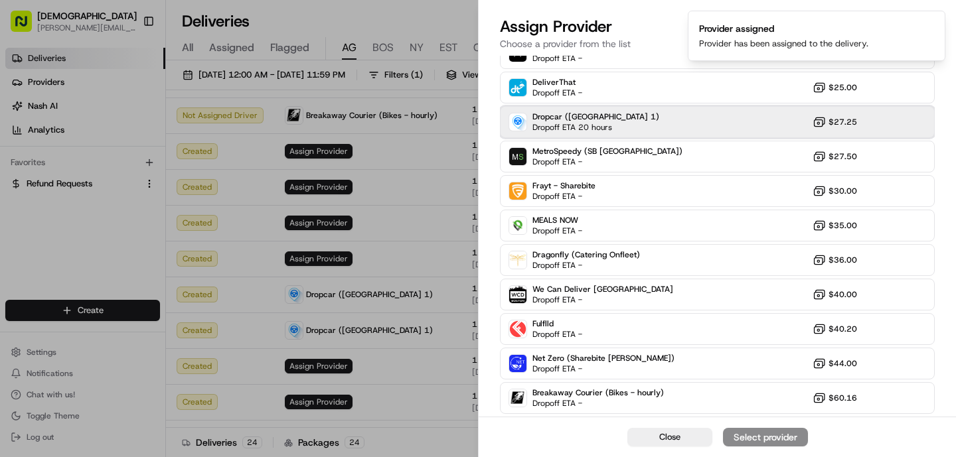
click at [686, 115] on div "Dropcar ([GEOGRAPHIC_DATA] 1) Dropoff ETA 20 hours $27.25" at bounding box center [717, 122] width 435 height 32
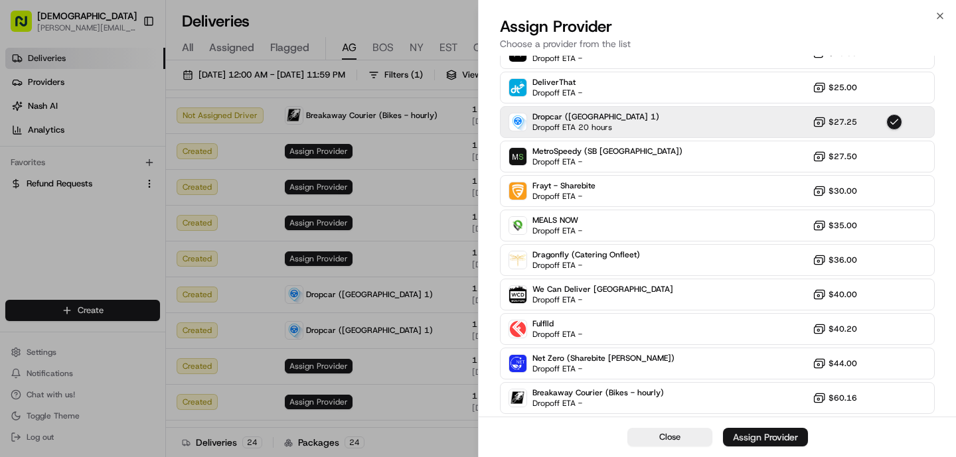
click at [785, 441] on div "Assign Provider" at bounding box center [765, 437] width 65 height 13
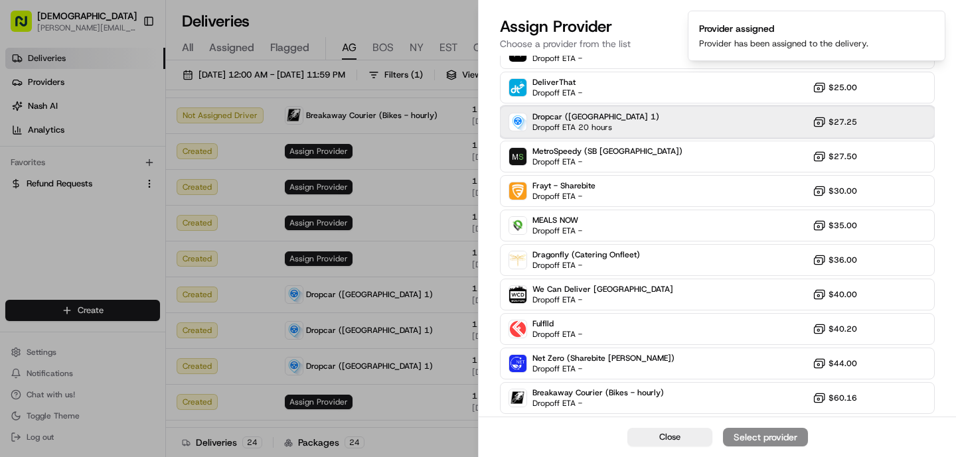
click at [620, 129] on div "Dropcar ([GEOGRAPHIC_DATA] 1) Dropoff ETA 20 hours $27.25" at bounding box center [717, 122] width 435 height 32
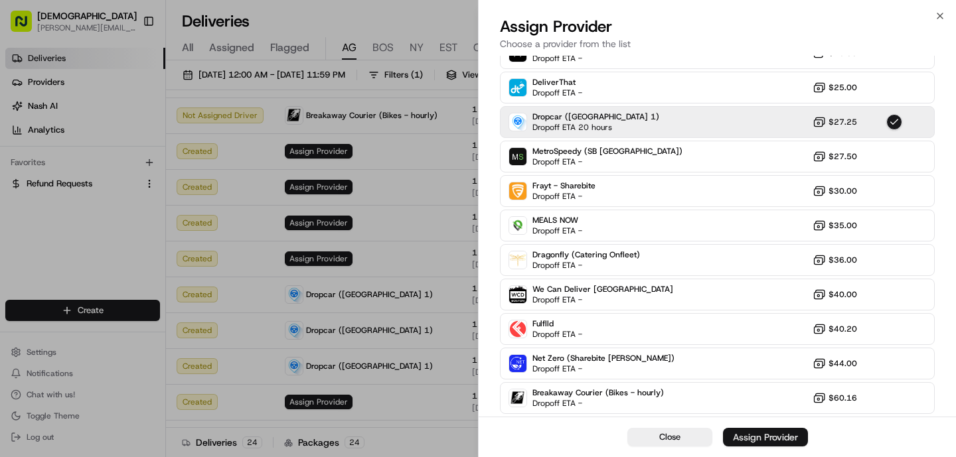
click at [744, 430] on button "Assign Provider" at bounding box center [765, 437] width 85 height 19
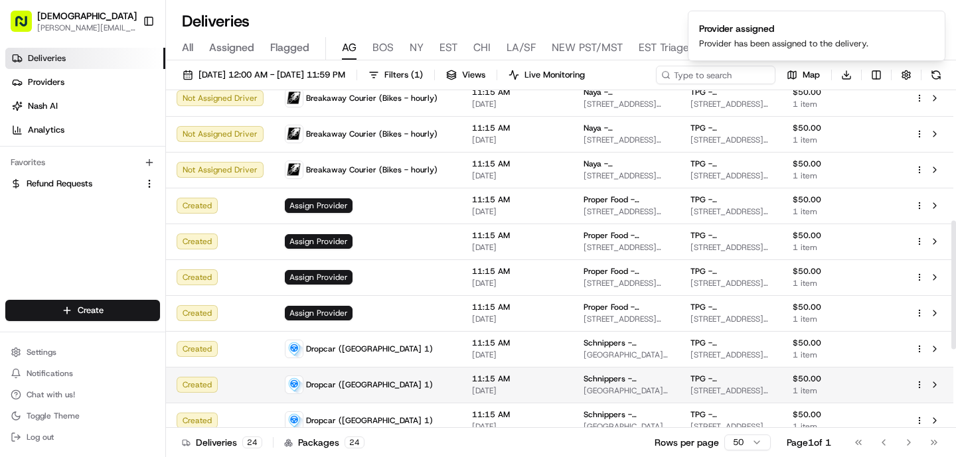
scroll to position [337, 0]
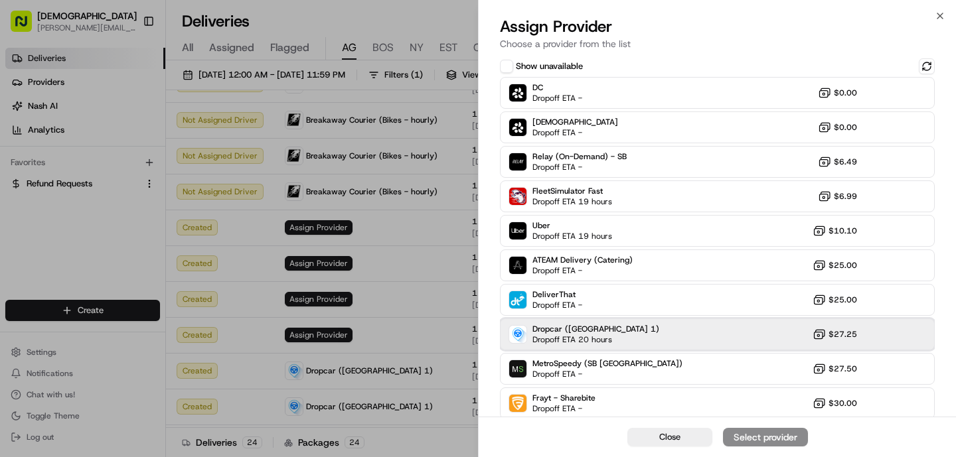
click at [583, 325] on span "Dropcar ([GEOGRAPHIC_DATA] 1)" at bounding box center [595, 329] width 127 height 11
click at [770, 443] on div "Assign Provider" at bounding box center [765, 437] width 65 height 13
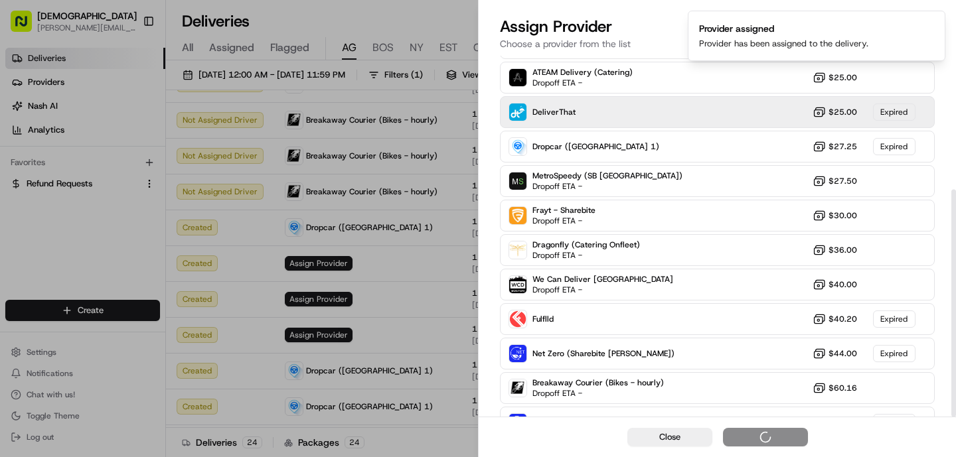
scroll to position [212, 0]
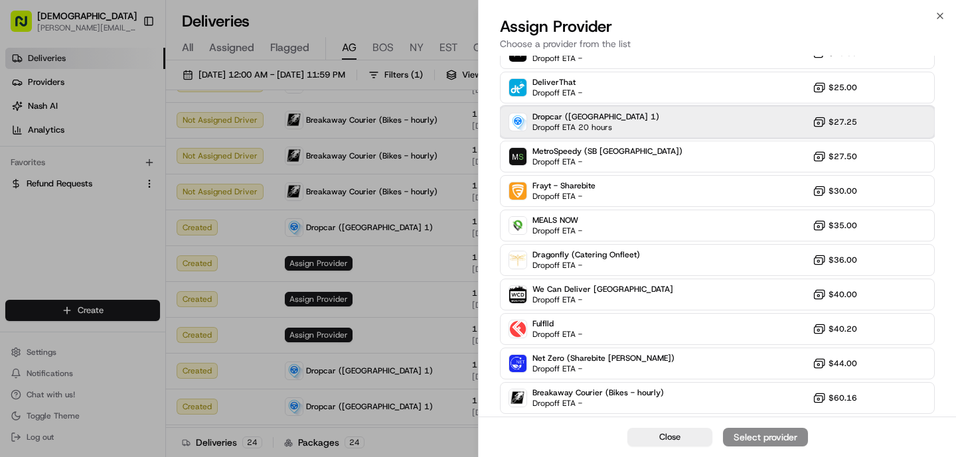
click at [557, 135] on div "Dropcar ([GEOGRAPHIC_DATA] 1) Dropoff ETA 20 hours $27.25" at bounding box center [717, 122] width 435 height 32
click at [776, 440] on div "Assign Provider" at bounding box center [765, 437] width 65 height 13
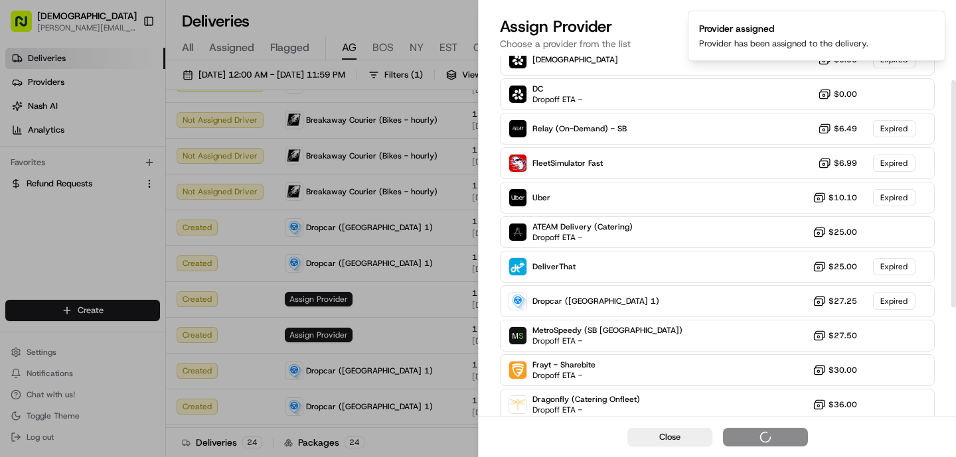
scroll to position [38, 0]
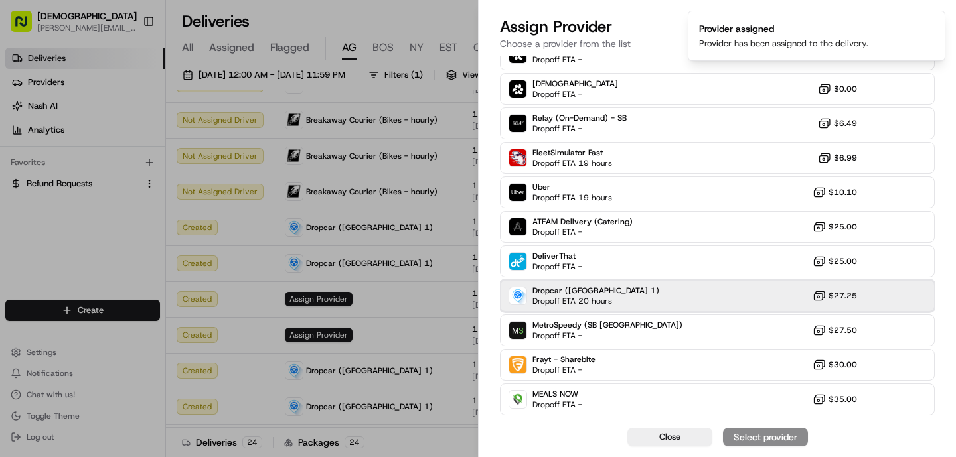
click at [613, 301] on div "Dropcar ([GEOGRAPHIC_DATA] 1) Dropoff ETA 20 hours $27.25" at bounding box center [717, 296] width 435 height 32
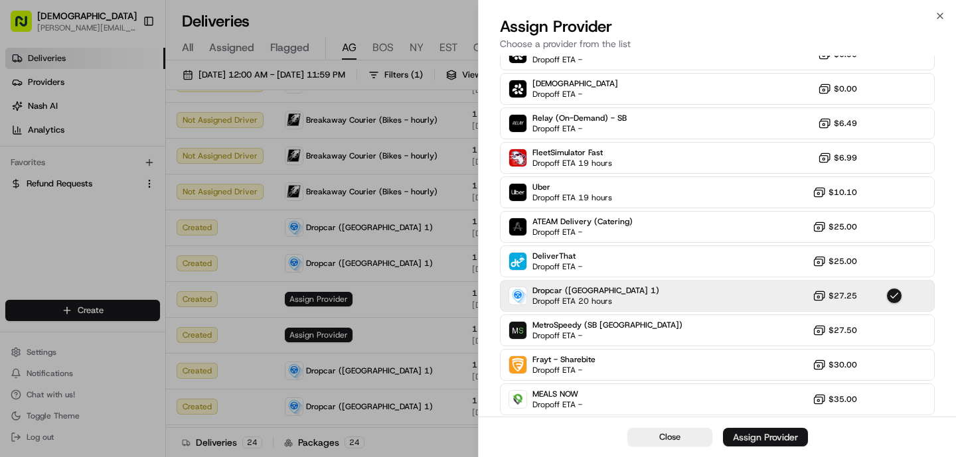
click at [747, 439] on div "Assign Provider" at bounding box center [765, 437] width 65 height 13
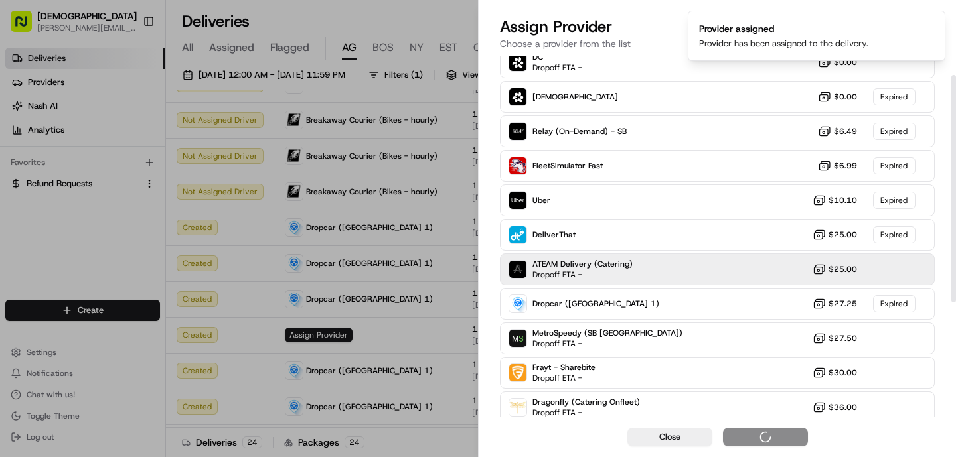
scroll to position [29, 0]
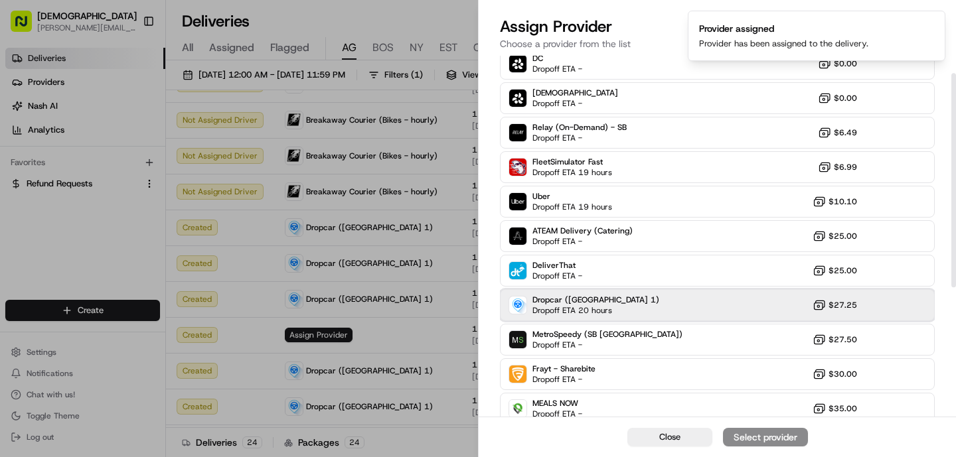
click at [651, 307] on div "Dropcar ([GEOGRAPHIC_DATA] 1) Dropoff ETA 20 hours $27.25" at bounding box center [717, 305] width 435 height 32
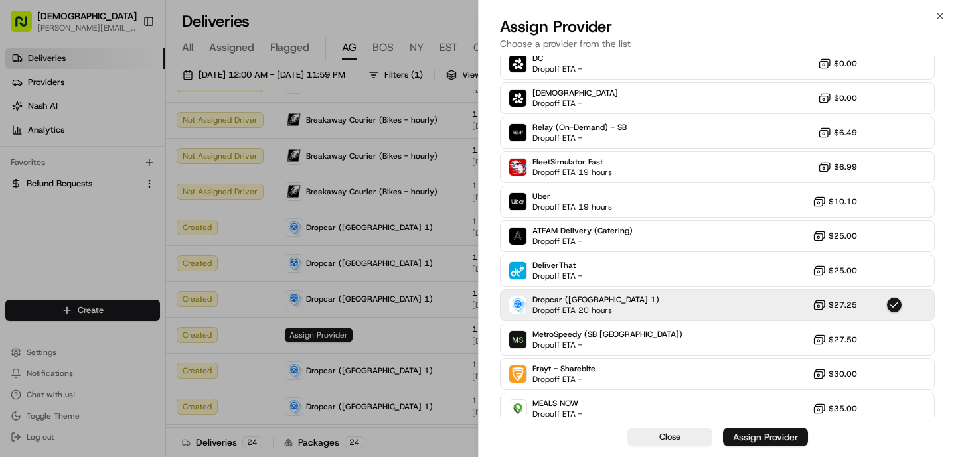
click at [745, 439] on div "Assign Provider" at bounding box center [765, 437] width 65 height 13
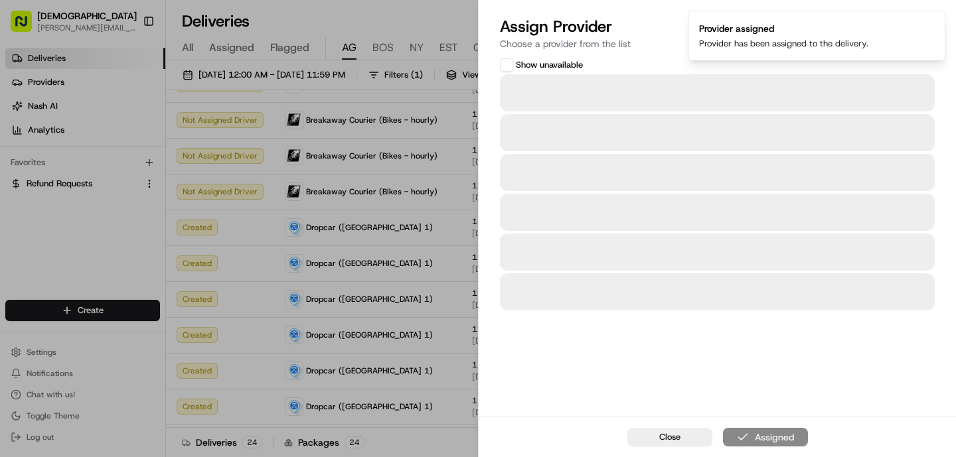
scroll to position [0, 0]
